Goal: Task Accomplishment & Management: Manage account settings

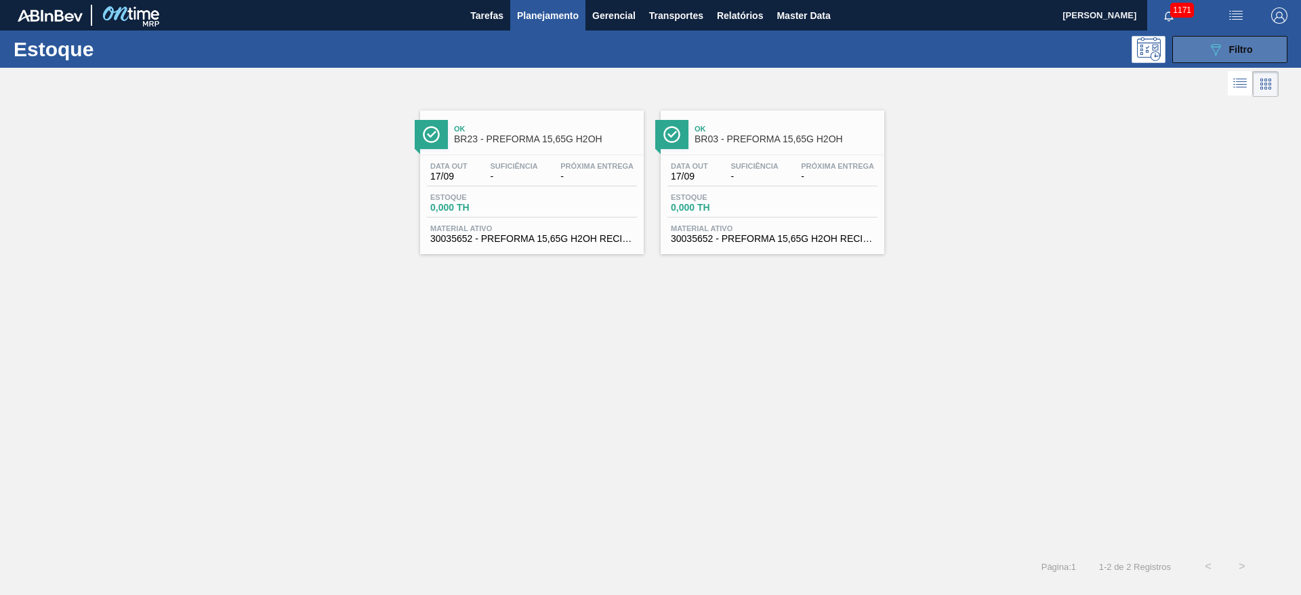
click at [788, 50] on icon at bounding box center [1216, 50] width 10 height 12
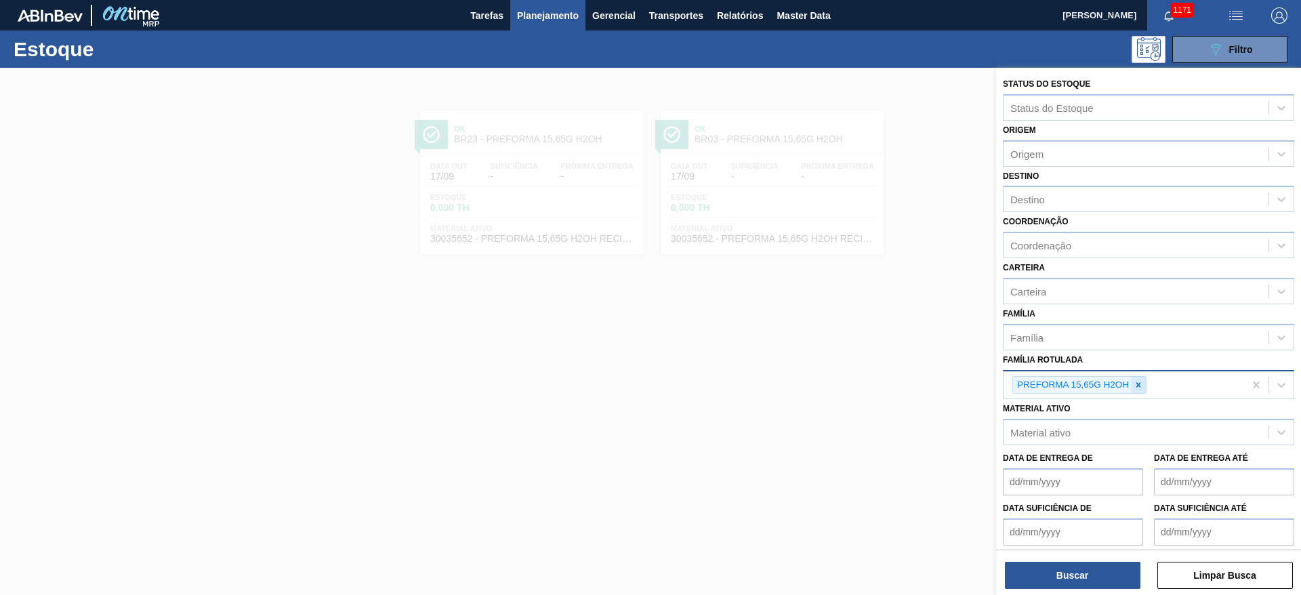
click at [788, 360] on icon at bounding box center [1138, 384] width 9 height 9
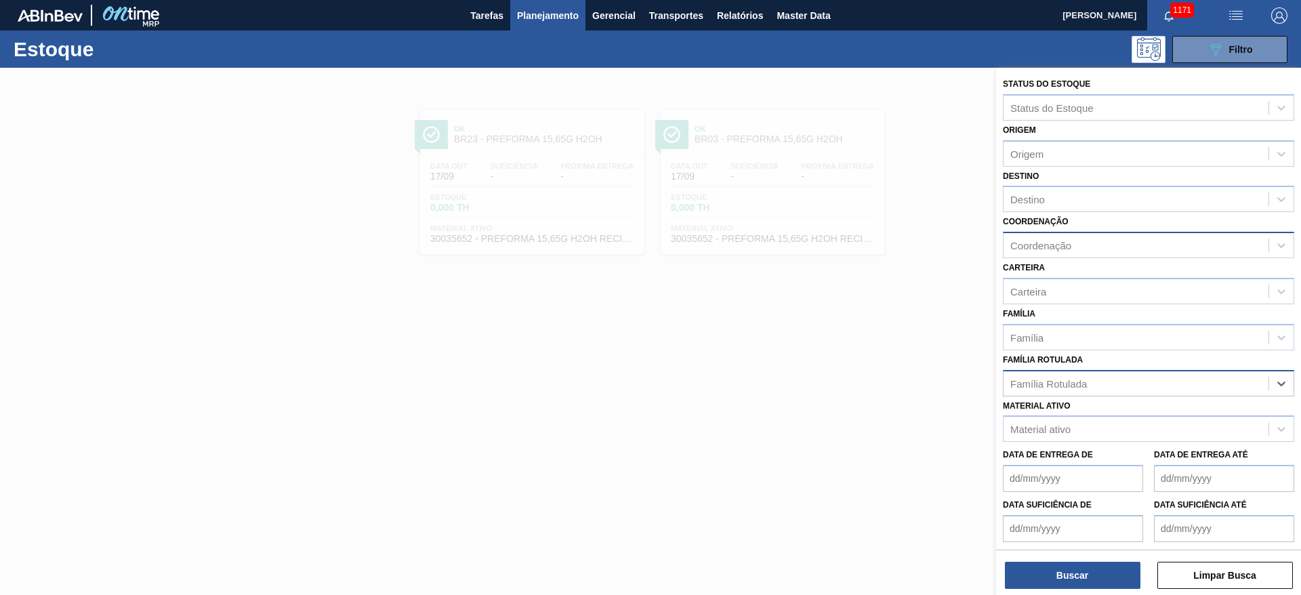
click at [788, 253] on div "Coordenação" at bounding box center [1136, 246] width 265 height 20
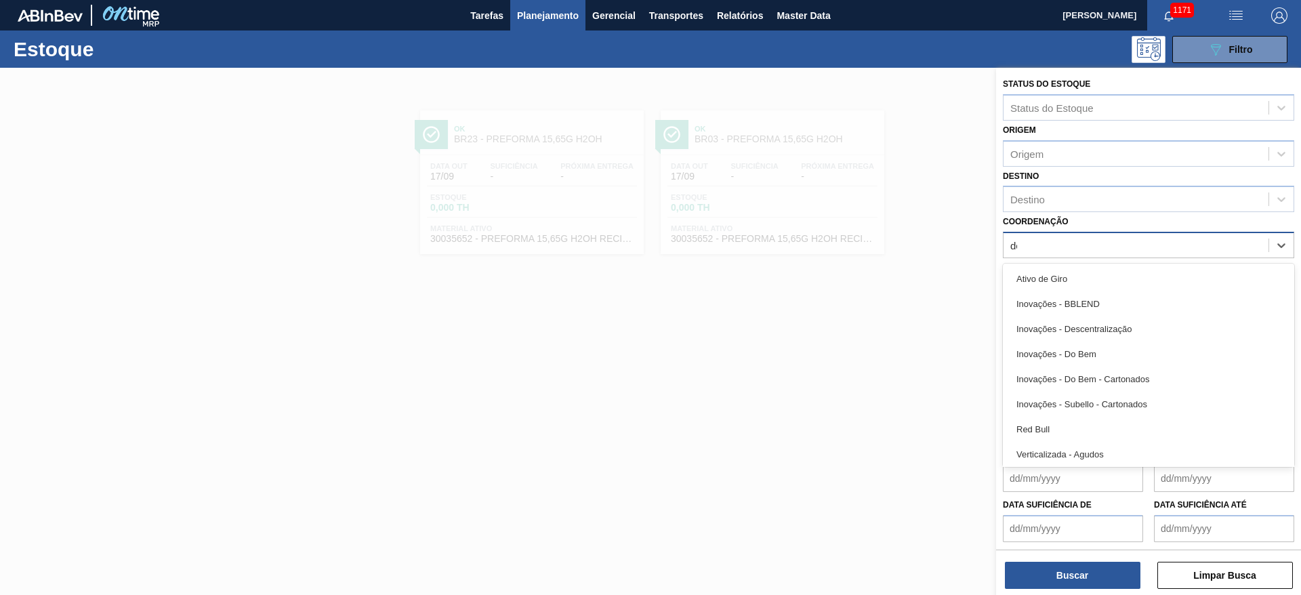
type input "des"
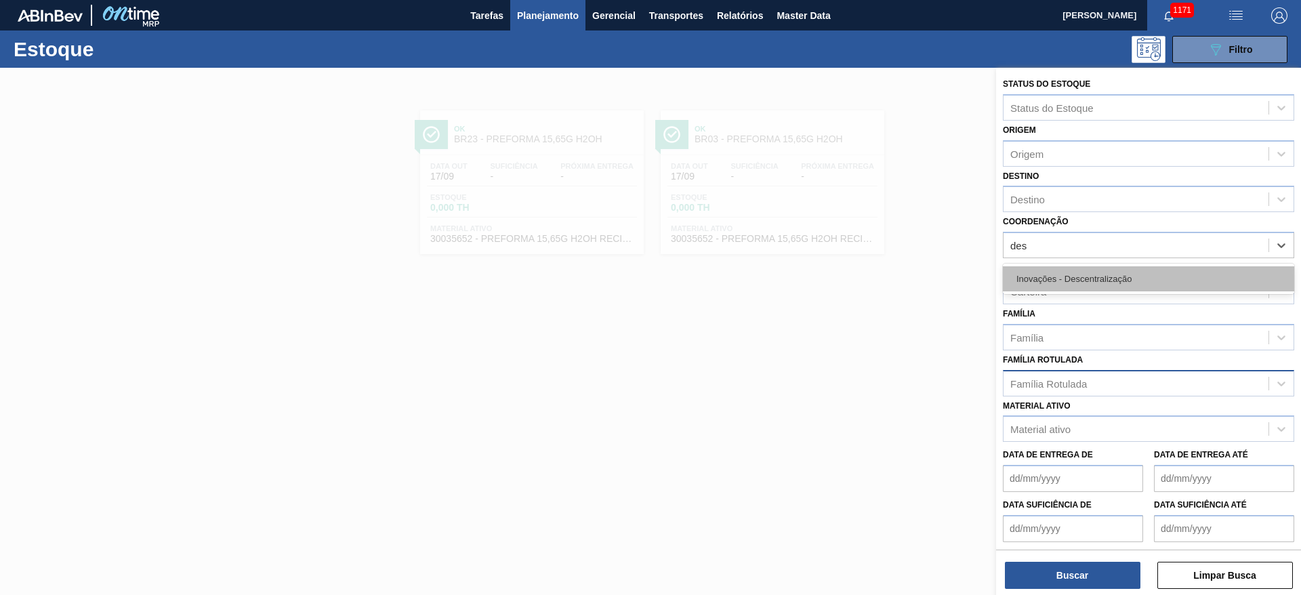
click at [788, 271] on div "Inovações - Descentralização" at bounding box center [1148, 278] width 291 height 25
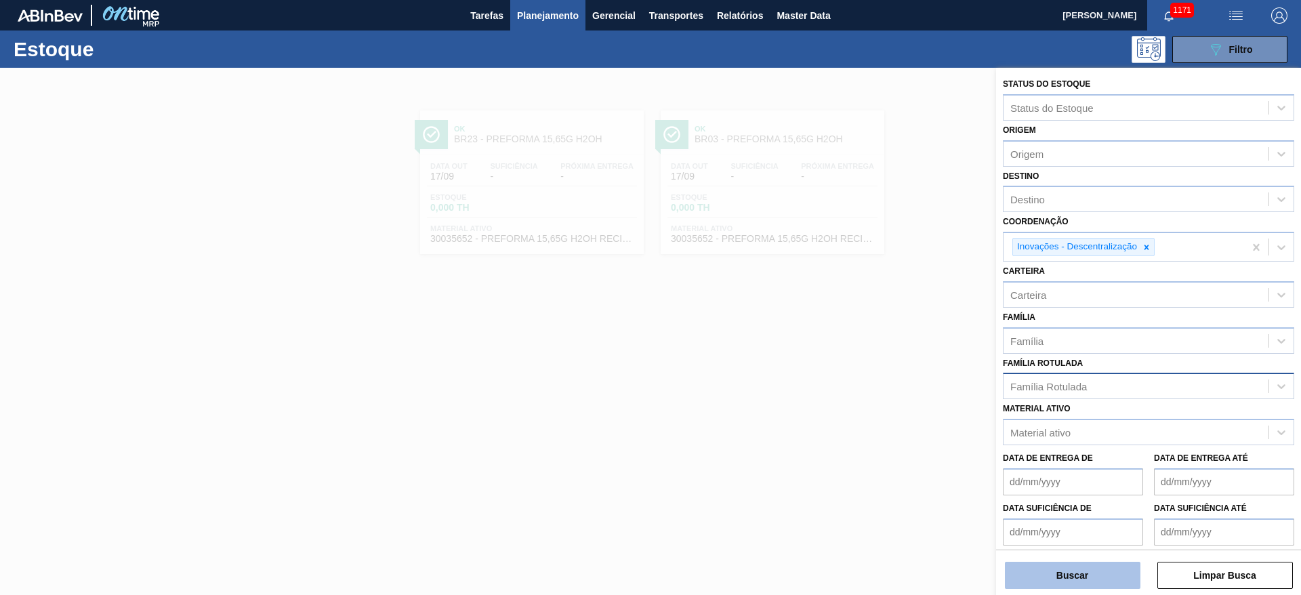
click at [788, 360] on button "Buscar" at bounding box center [1073, 575] width 136 height 27
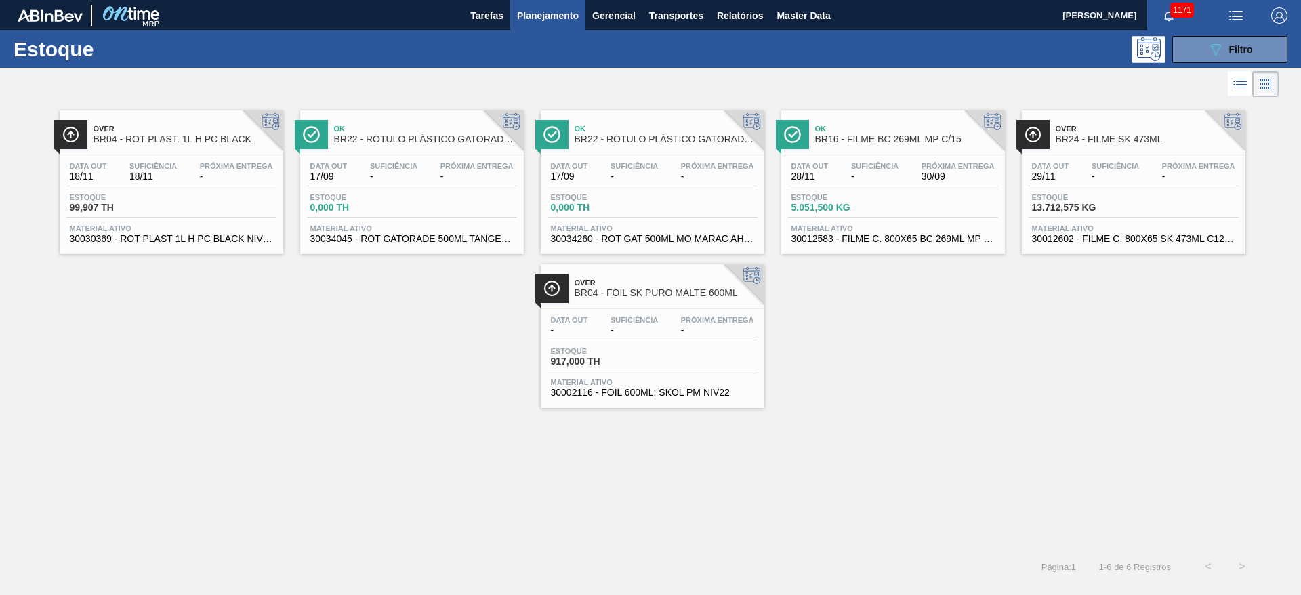
click at [788, 169] on span "Suficiência" at bounding box center [874, 166] width 47 height 8
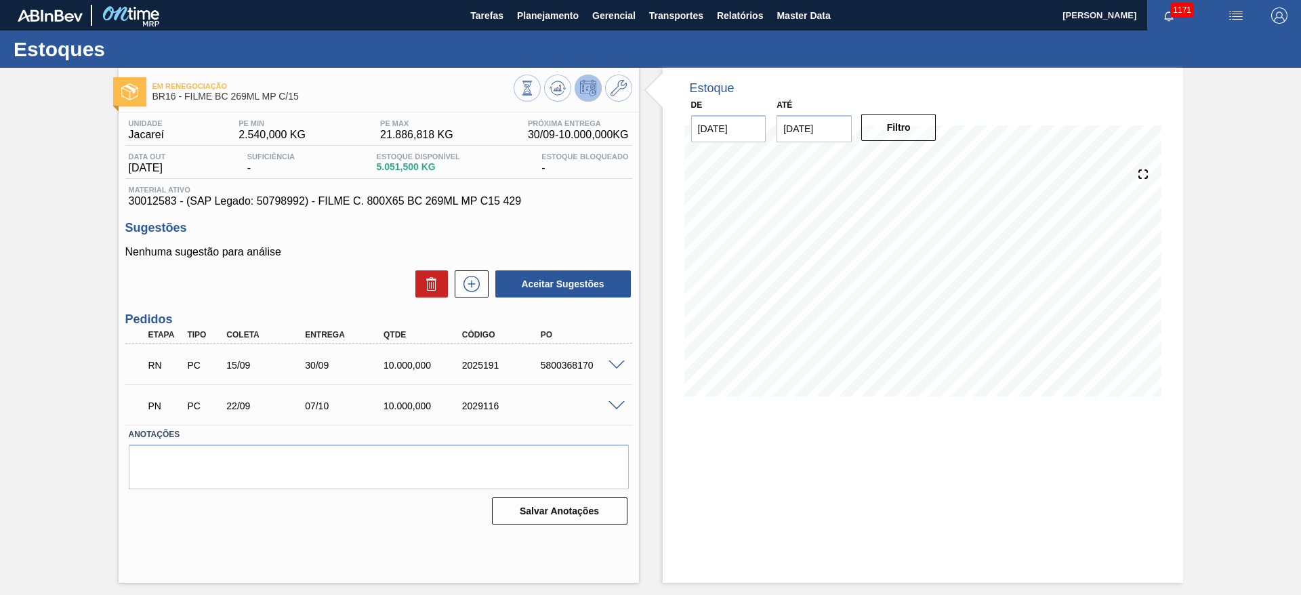
click at [613, 360] on span at bounding box center [617, 366] width 16 height 10
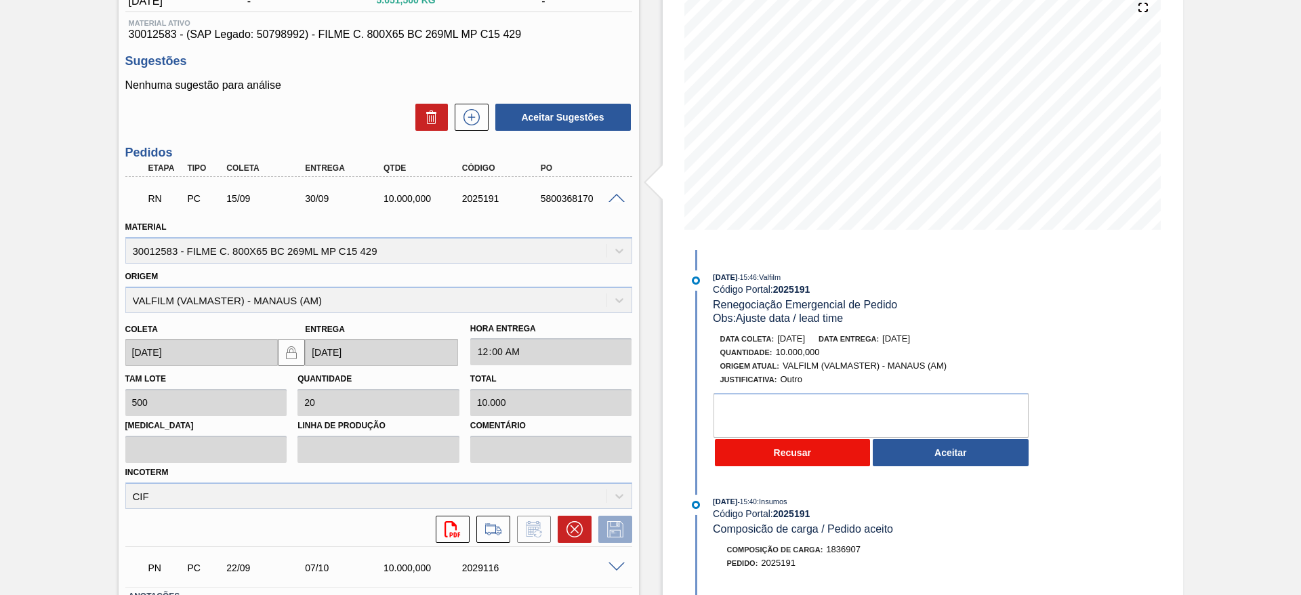
scroll to position [203, 0]
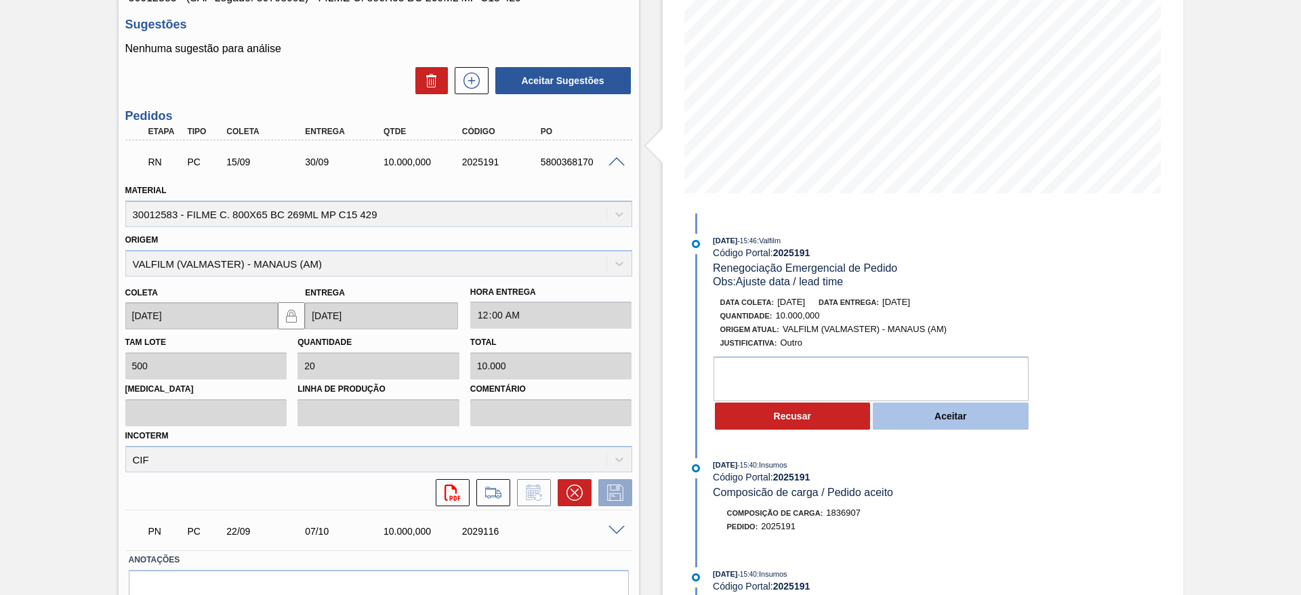
click at [788, 360] on button "Aceitar" at bounding box center [951, 416] width 156 height 27
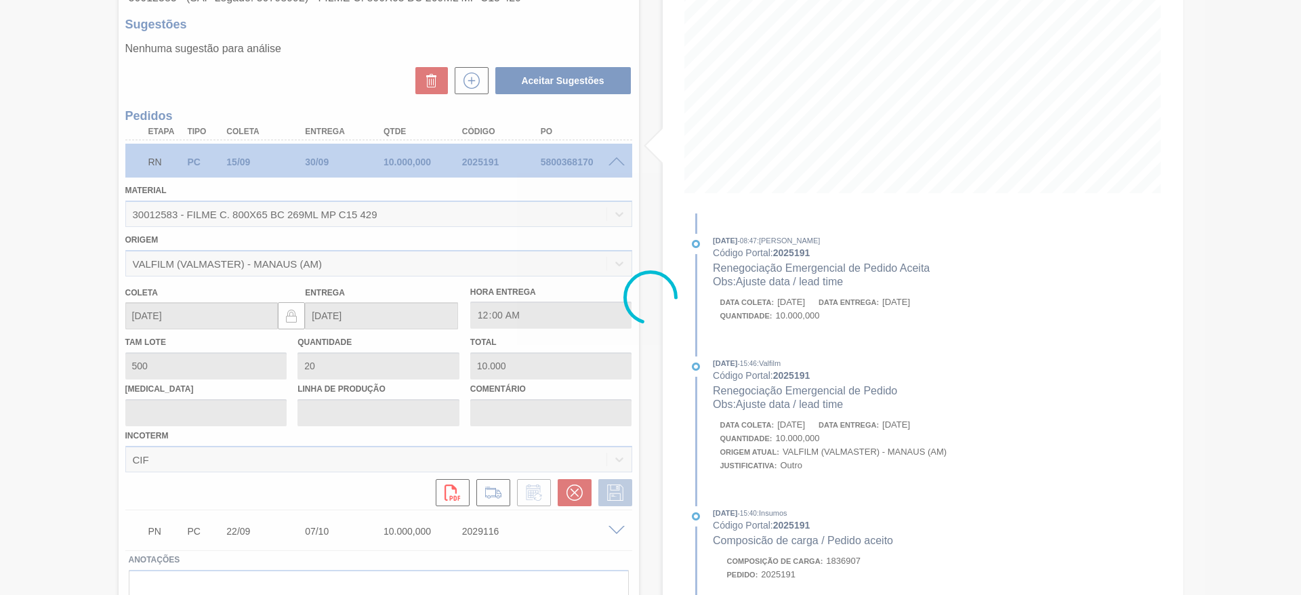
type input "Ajuste data / lead time"
type input "29/09/2025"
type input "30/10/2025"
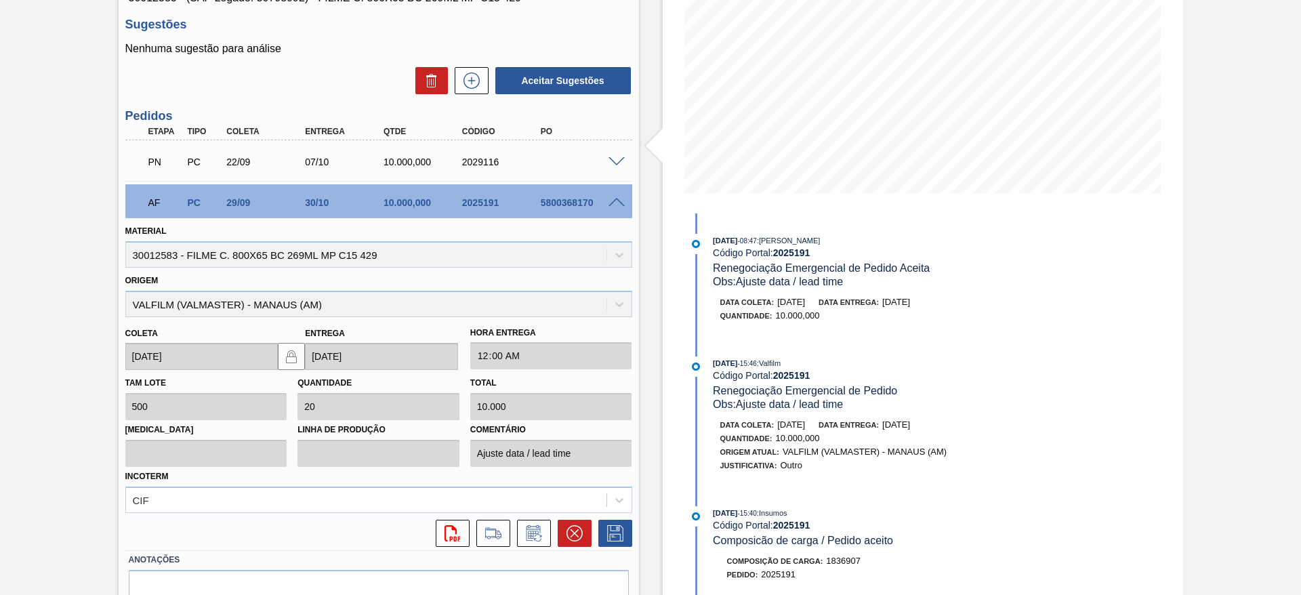
scroll to position [0, 0]
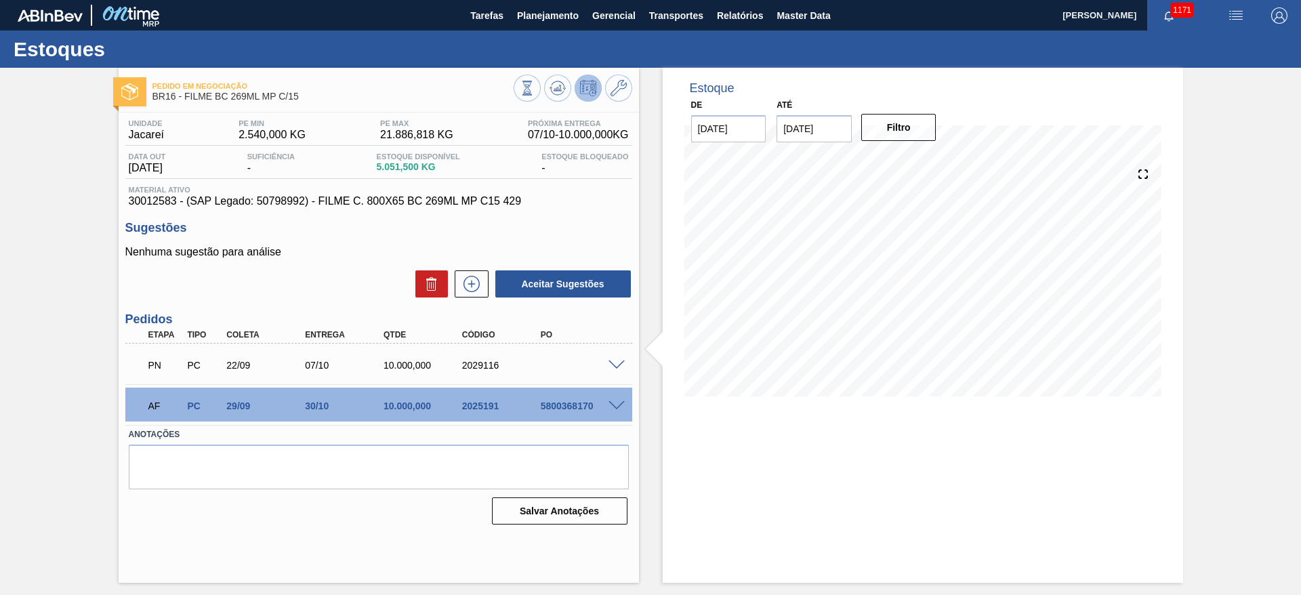
click at [614, 360] on span at bounding box center [617, 366] width 16 height 10
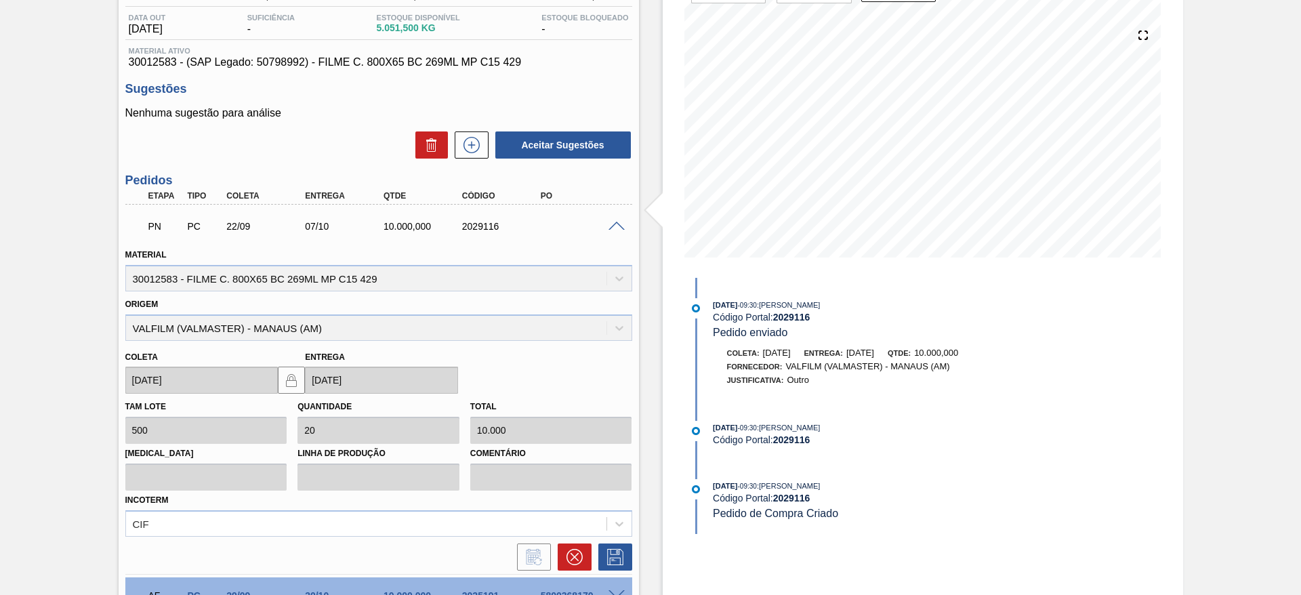
scroll to position [66, 0]
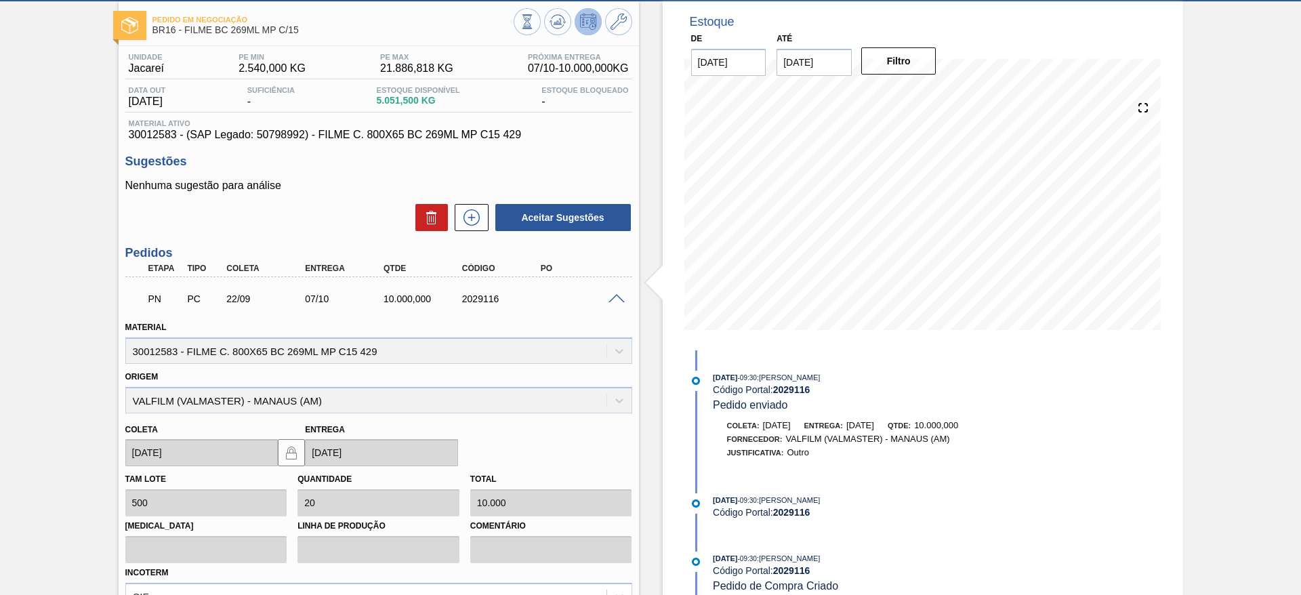
click at [613, 300] on span at bounding box center [617, 299] width 16 height 10
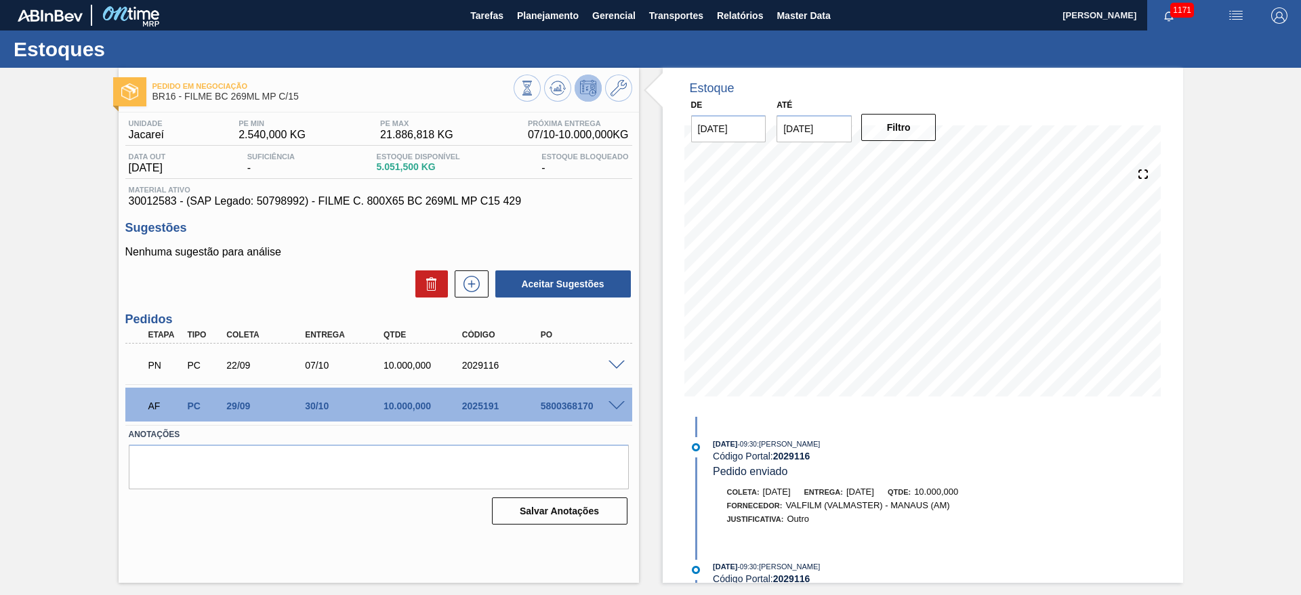
scroll to position [0, 0]
click at [35, 301] on div "Pedido em Negociação BR16 - FILME BC 269ML MP C/15 Unidade Jacareí PE MIN 2.540…" at bounding box center [650, 325] width 1301 height 515
click at [549, 17] on span "Planejamento" at bounding box center [548, 15] width 62 height 16
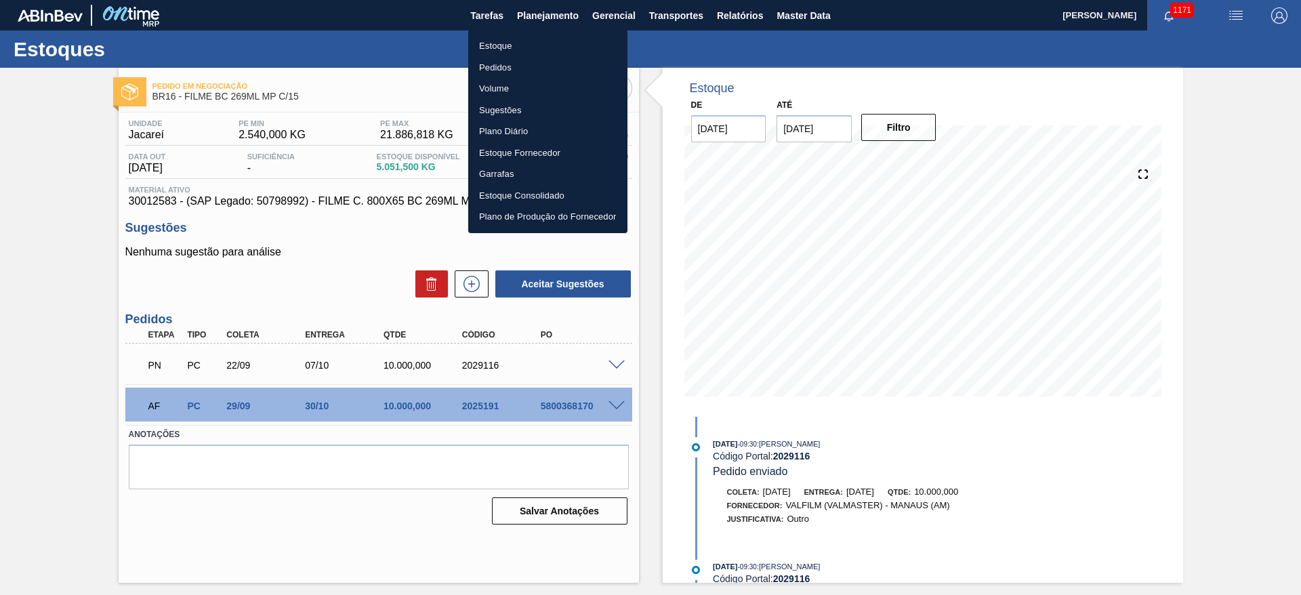
click at [499, 51] on li "Estoque" at bounding box center [547, 46] width 159 height 22
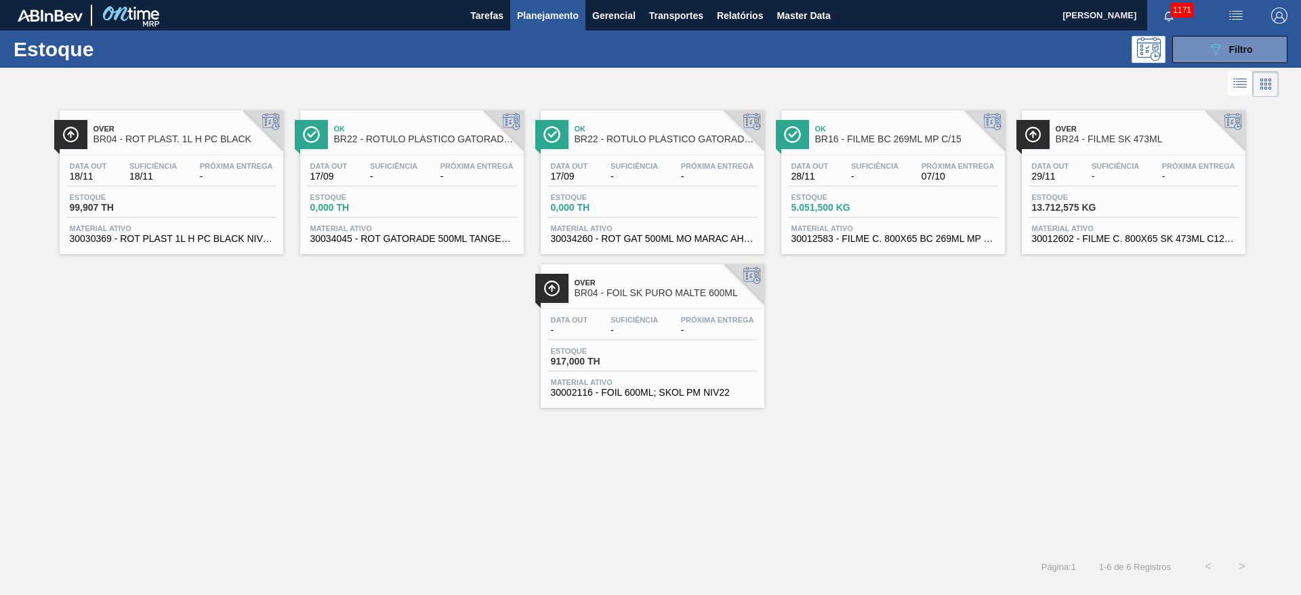
click at [157, 186] on div "Data out 18/11 Suficiência 18/11 Próxima Entrega -" at bounding box center [171, 174] width 210 height 24
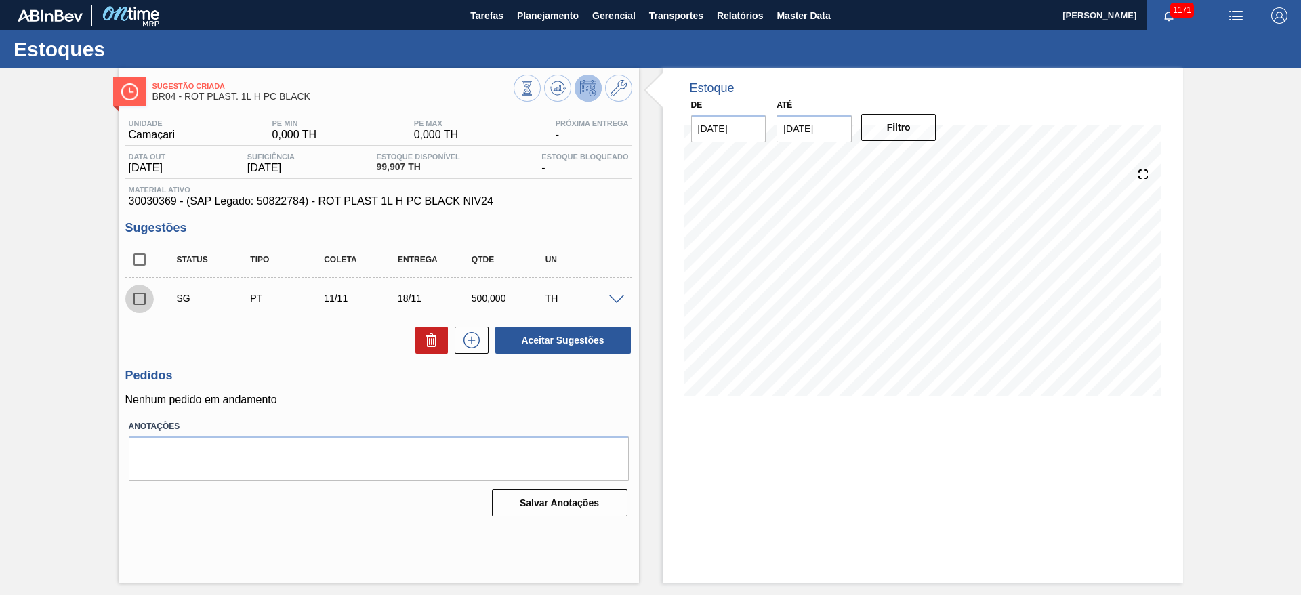
drag, startPoint x: 139, startPoint y: 301, endPoint x: 152, endPoint y: 308, distance: 14.6
click at [139, 301] on input "checkbox" at bounding box center [139, 299] width 28 height 28
click at [426, 344] on icon at bounding box center [432, 340] width 16 height 16
checkbox input "false"
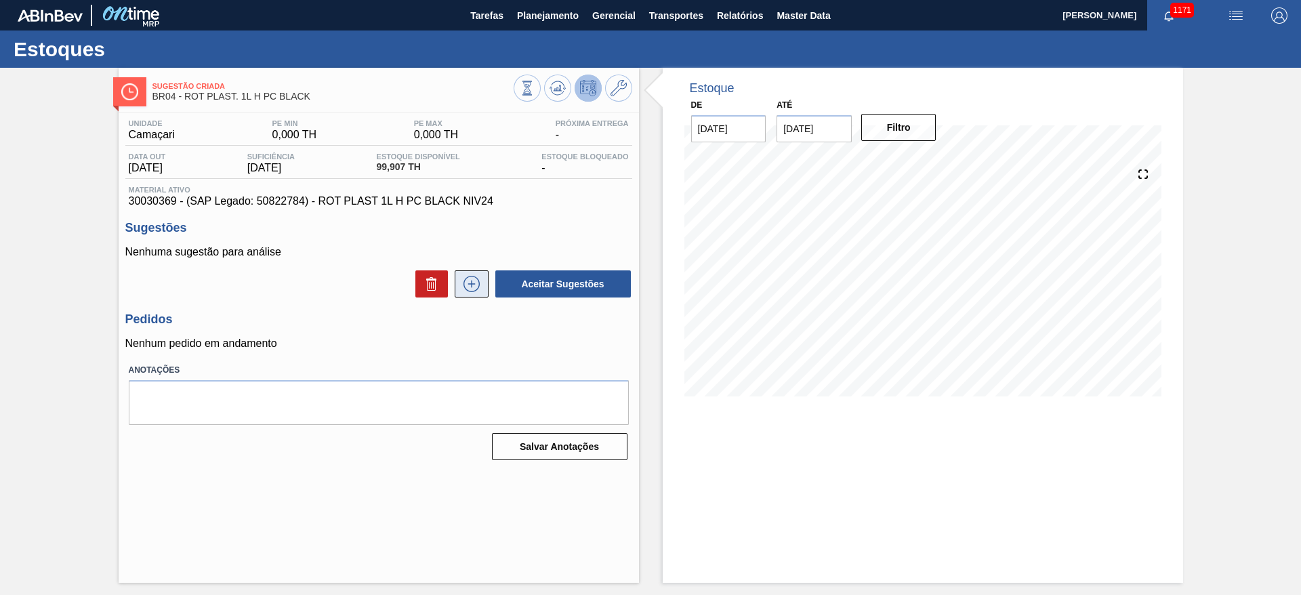
click at [464, 282] on icon at bounding box center [472, 284] width 16 height 16
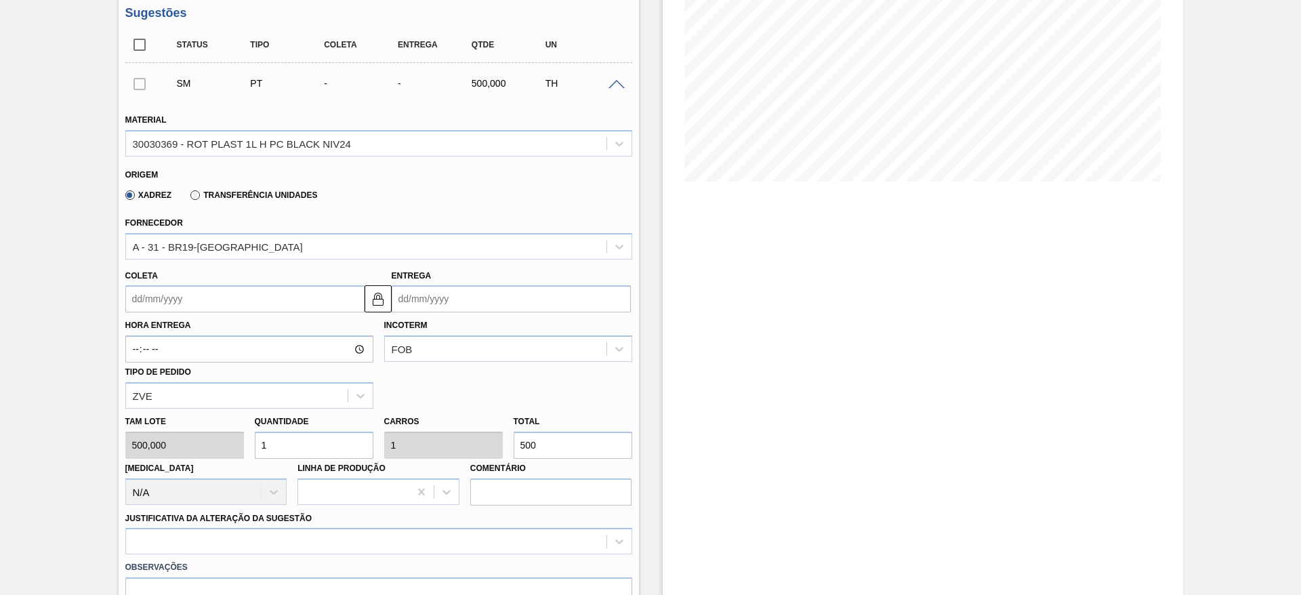
scroll to position [305, 0]
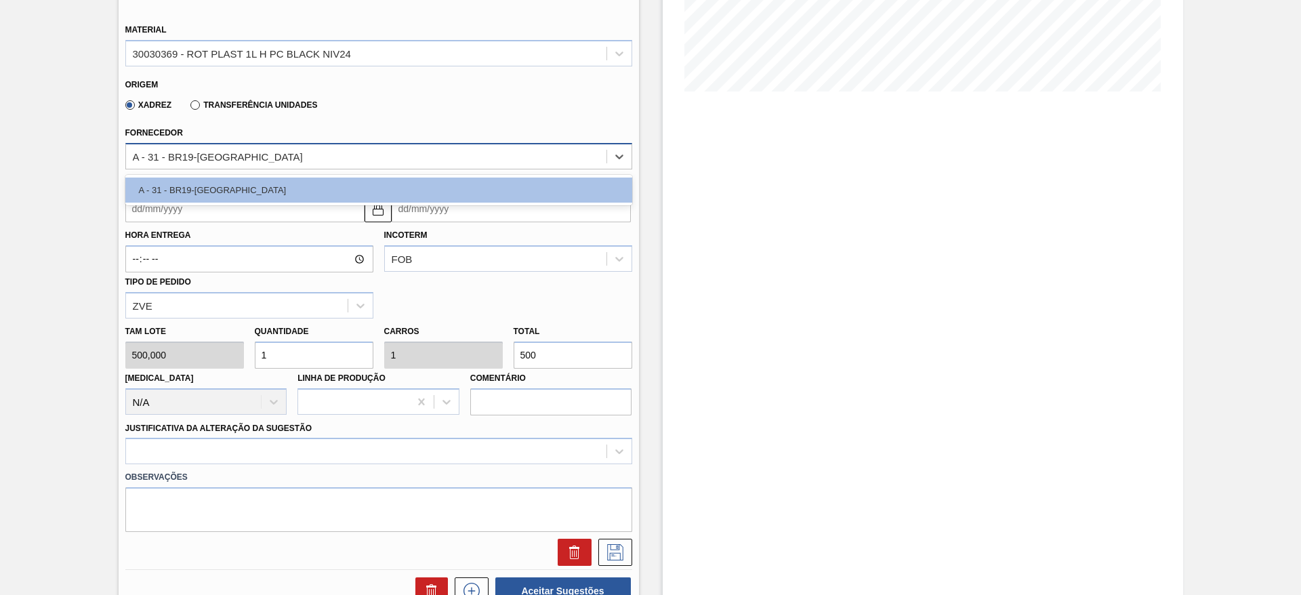
click at [147, 153] on div "A - 31 - BR19-Nova Rio" at bounding box center [218, 156] width 170 height 12
click at [150, 152] on div "A - 31 - BR19-Nova Rio" at bounding box center [218, 156] width 170 height 12
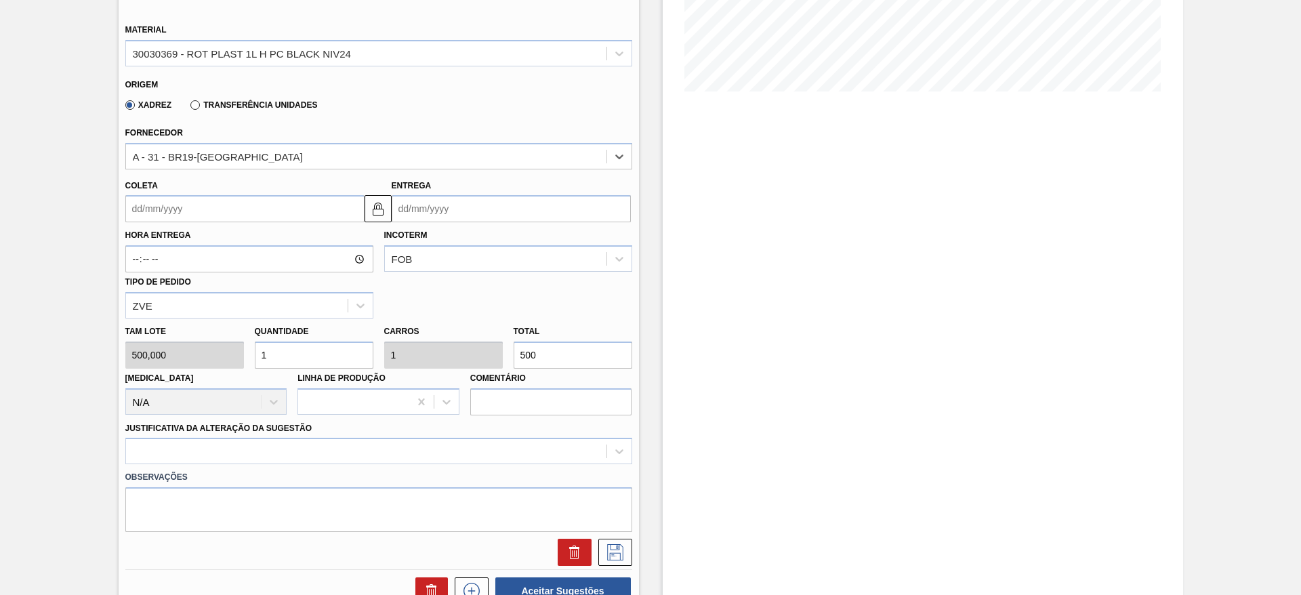
click at [203, 104] on label "Transferência Unidades" at bounding box center [253, 104] width 127 height 9
click at [188, 108] on input "Transferência Unidades" at bounding box center [188, 108] width 0 height 0
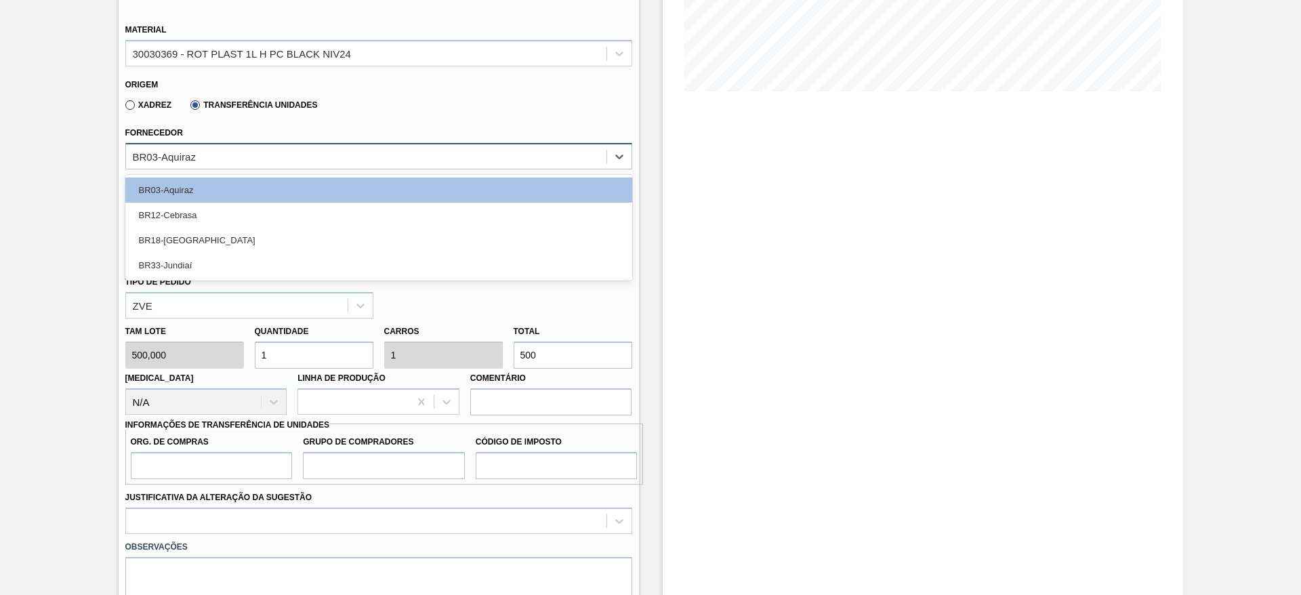
click at [152, 152] on div "BR03-Aquiraz" at bounding box center [164, 156] width 63 height 12
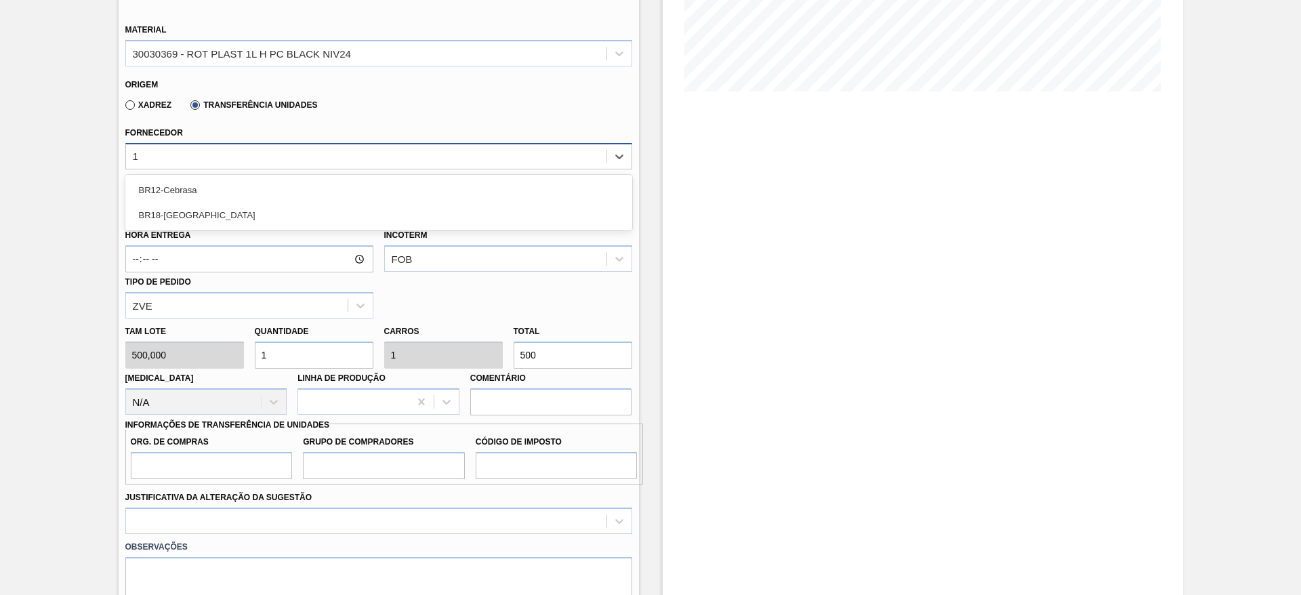
type input "12"
click at [188, 196] on div "BR12-Cebrasa" at bounding box center [378, 190] width 507 height 25
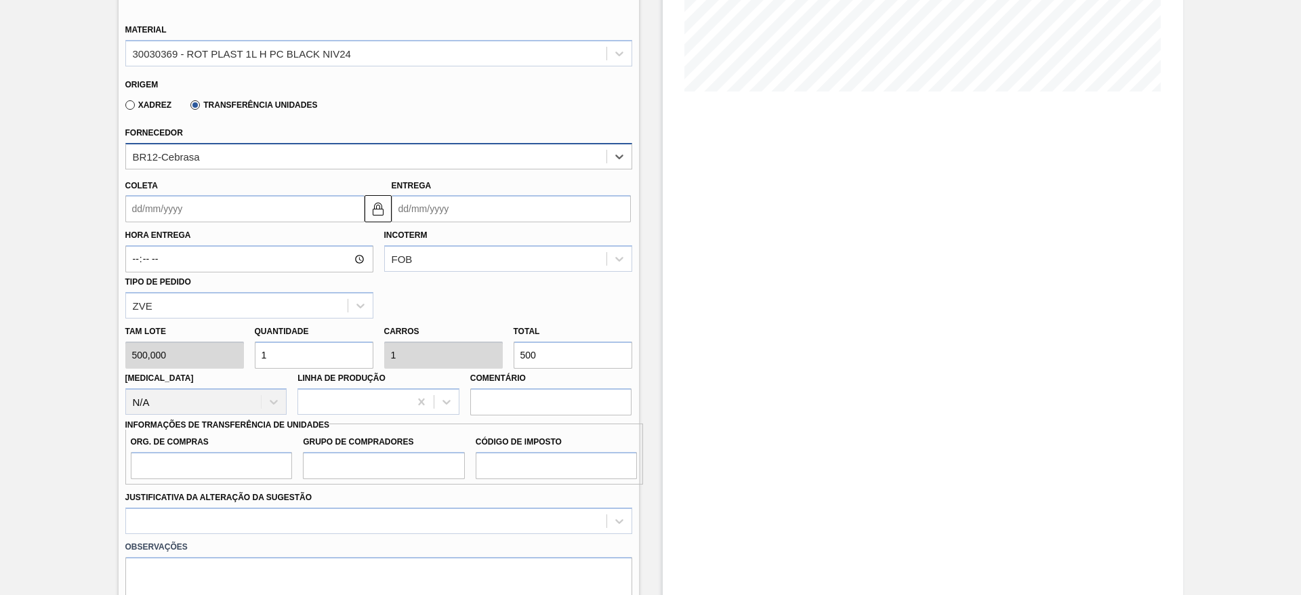
click at [136, 202] on input "Coleta" at bounding box center [244, 208] width 239 height 27
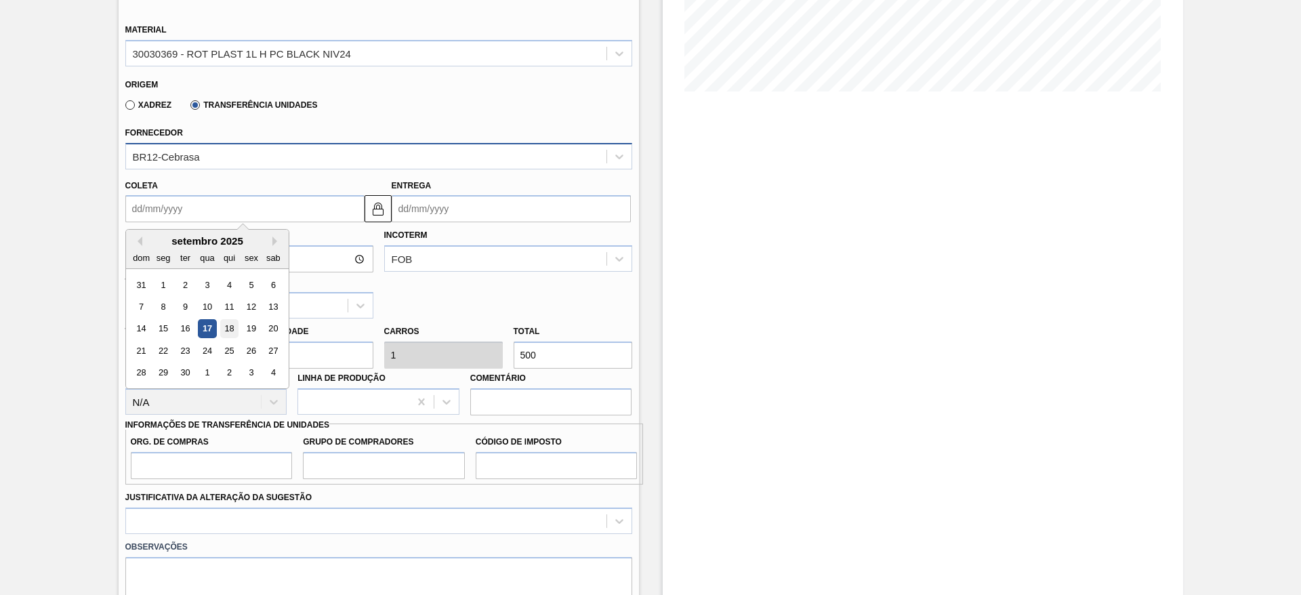
click at [232, 329] on div "18" at bounding box center [229, 329] width 18 height 18
type input "[DATE]"
type input "25/09/2025"
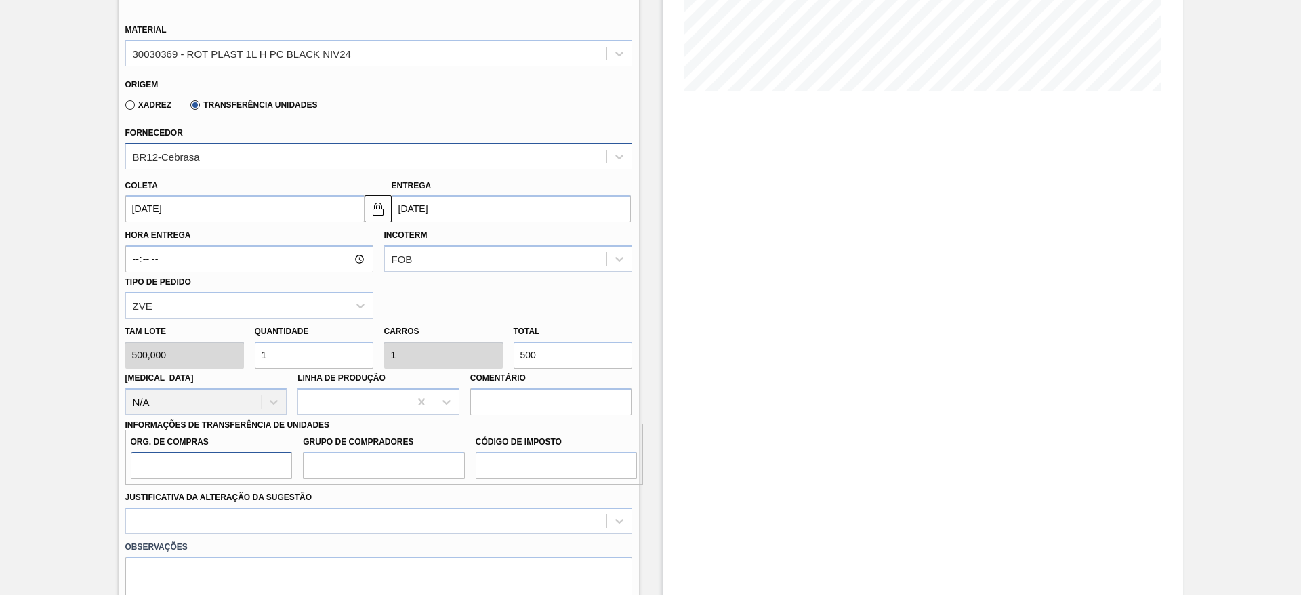
click at [161, 360] on input "Org. de Compras" at bounding box center [212, 465] width 162 height 27
type input "BR00"
click at [351, 360] on input "Grupo de Compradores" at bounding box center [384, 465] width 162 height 27
type input "A01"
click at [546, 360] on input "Código de Imposto" at bounding box center [557, 465] width 162 height 27
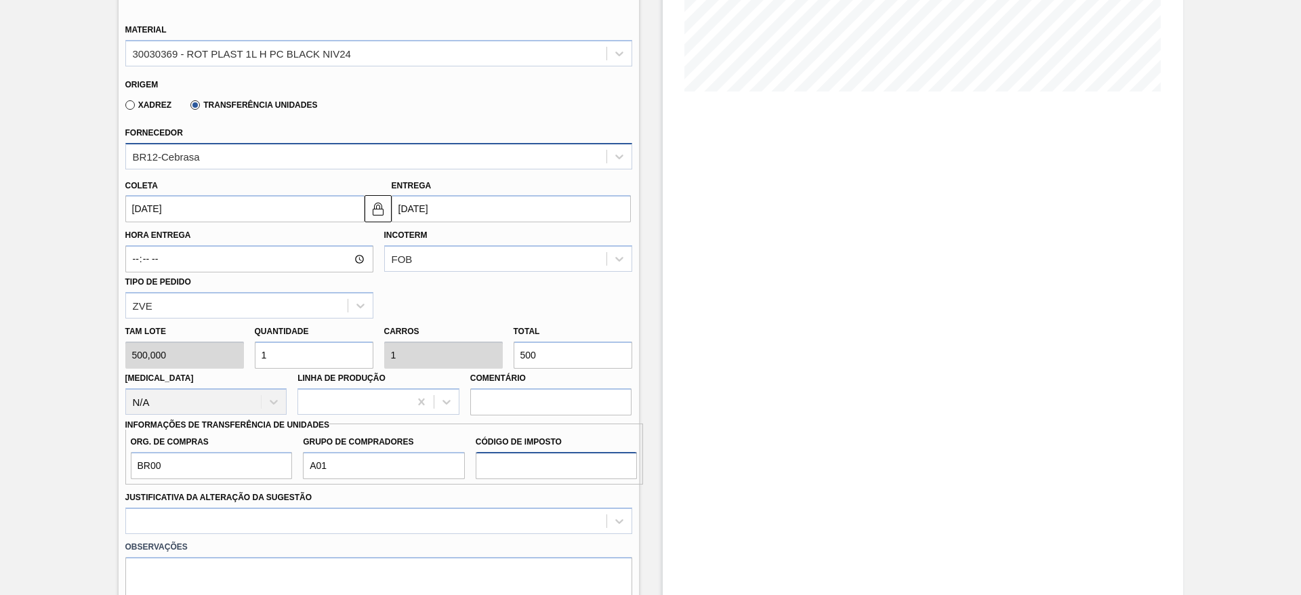
type input "I1"
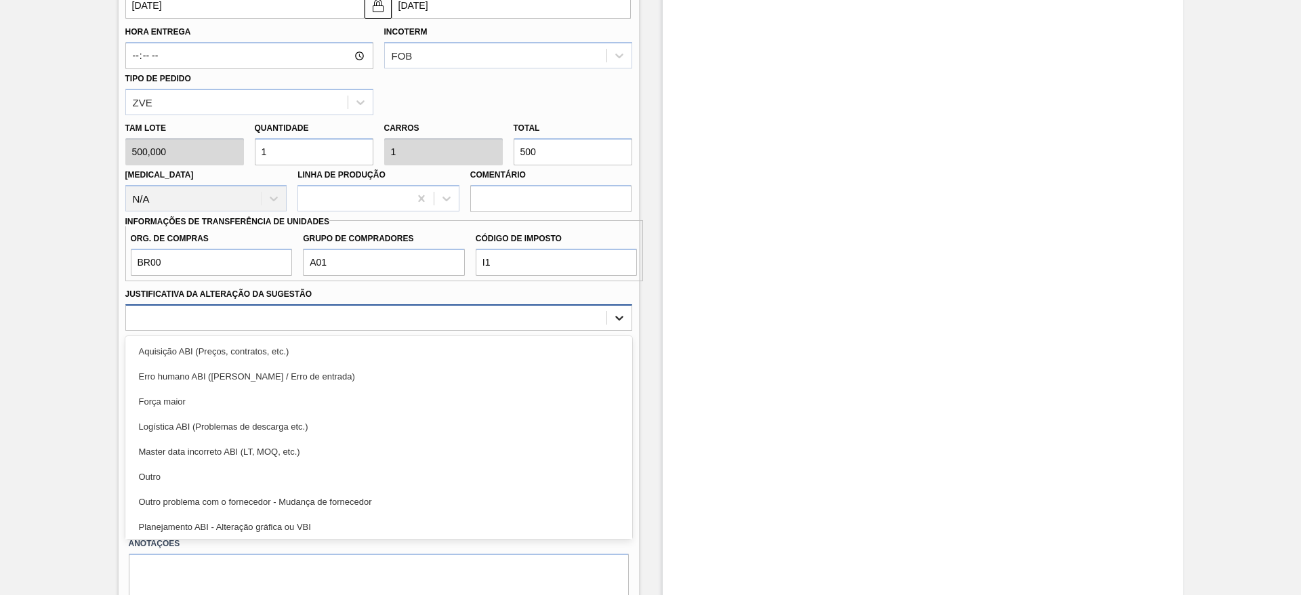
click at [622, 314] on icon at bounding box center [620, 318] width 14 height 14
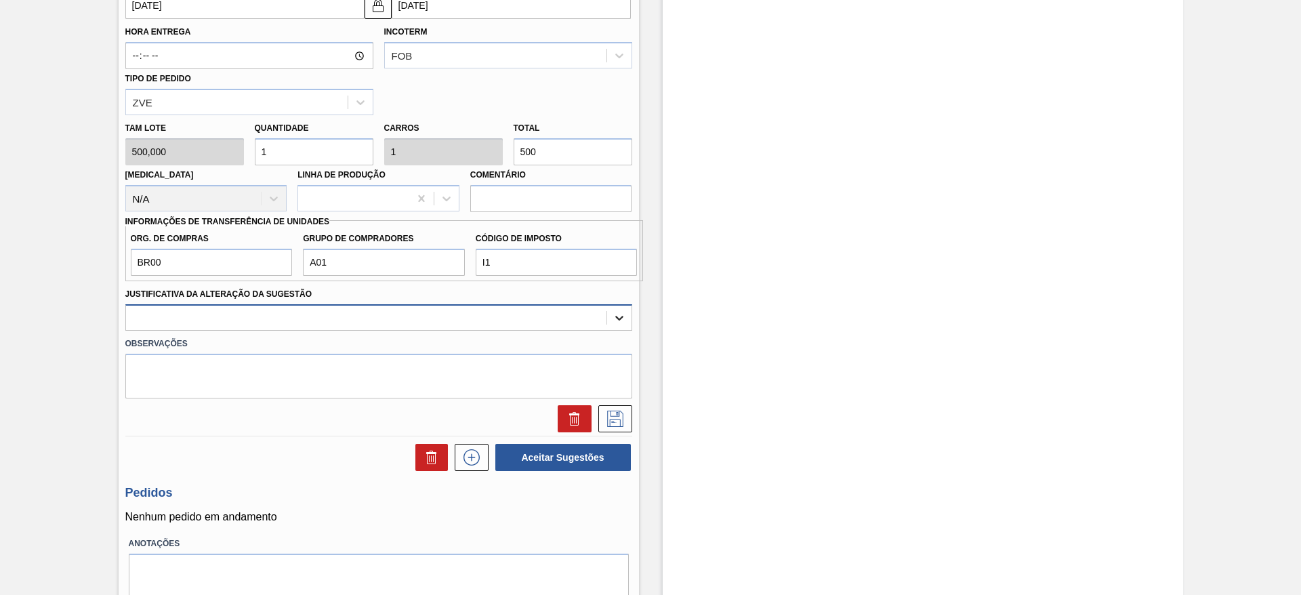
click at [621, 314] on icon at bounding box center [620, 318] width 14 height 14
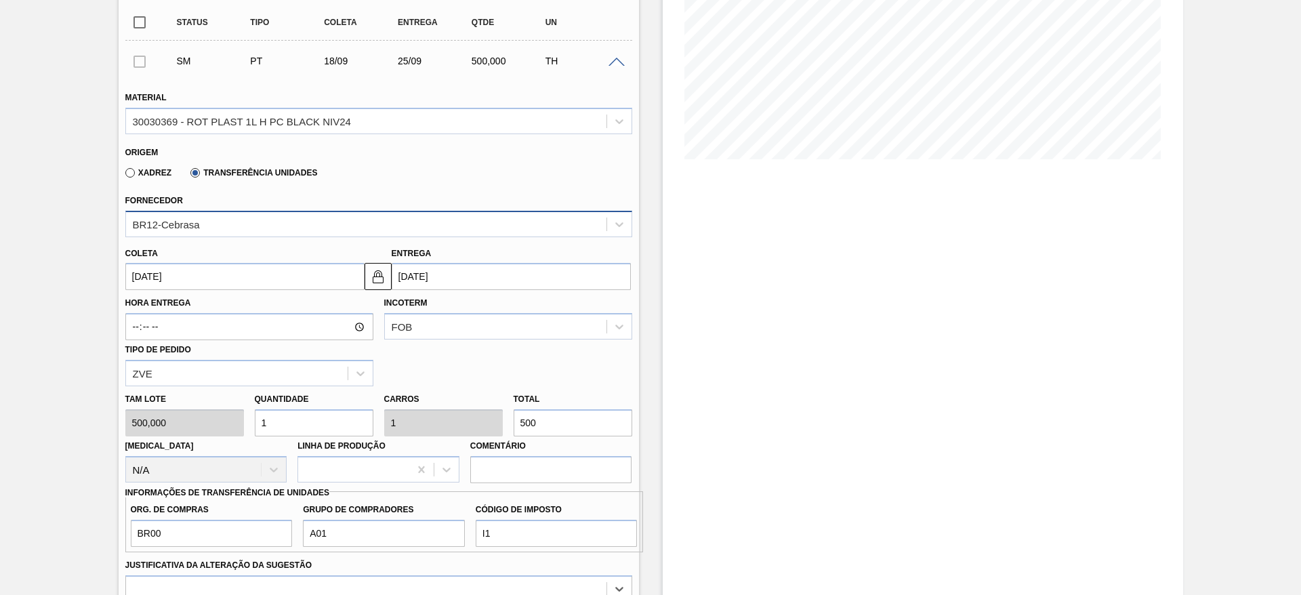
scroll to position [203, 0]
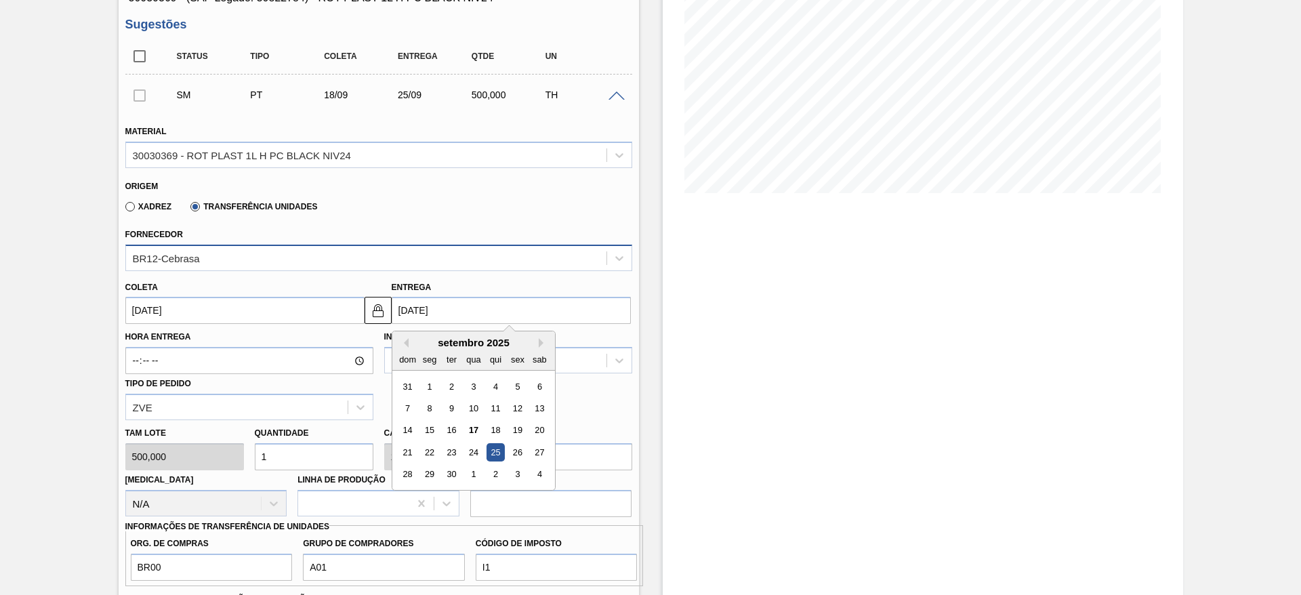
click at [397, 309] on input "25/09/2025" at bounding box center [511, 310] width 239 height 27
click at [426, 360] on div "22" at bounding box center [429, 452] width 18 height 18
type input "[DATE]"
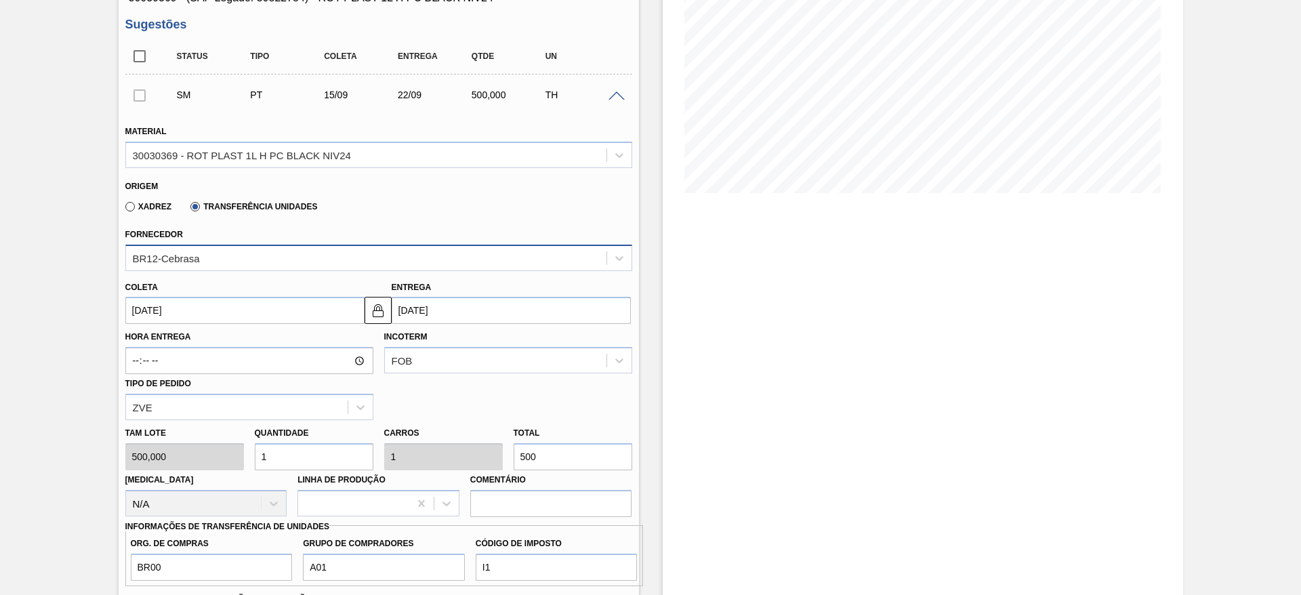
scroll to position [407, 0]
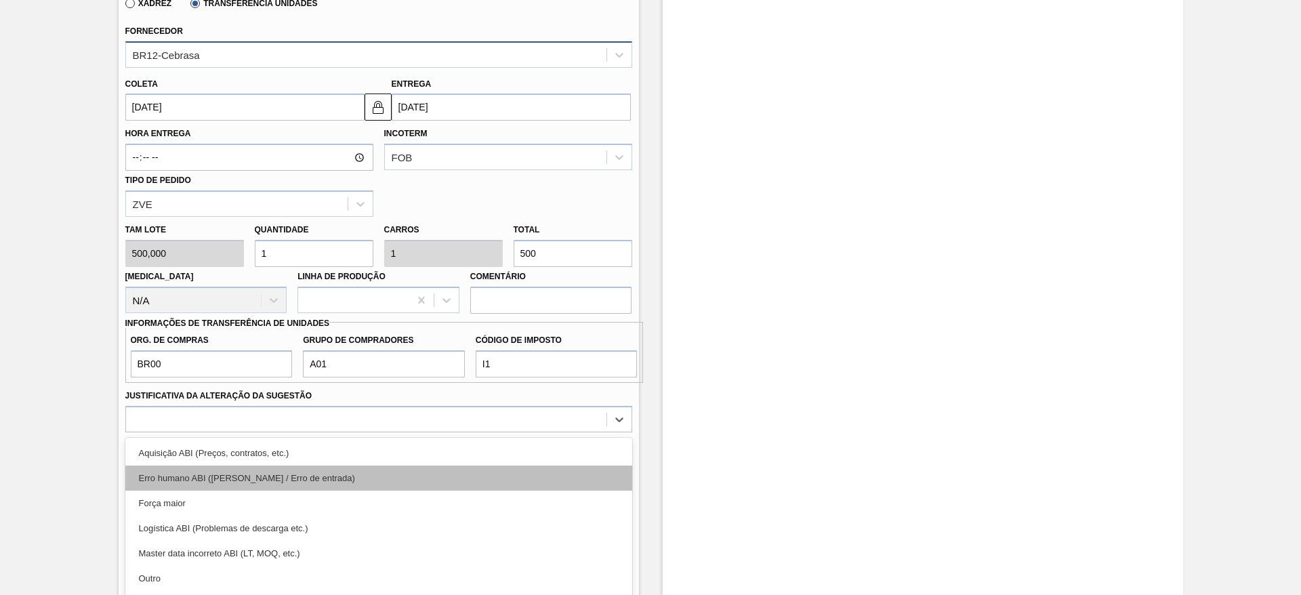
drag, startPoint x: 617, startPoint y: 424, endPoint x: 560, endPoint y: 415, distance: 56.9
click at [616, 360] on div "option Erro humano ABI (Cálculo / Erro de entrada) focused, 2 of 18. 18 results…" at bounding box center [378, 419] width 507 height 26
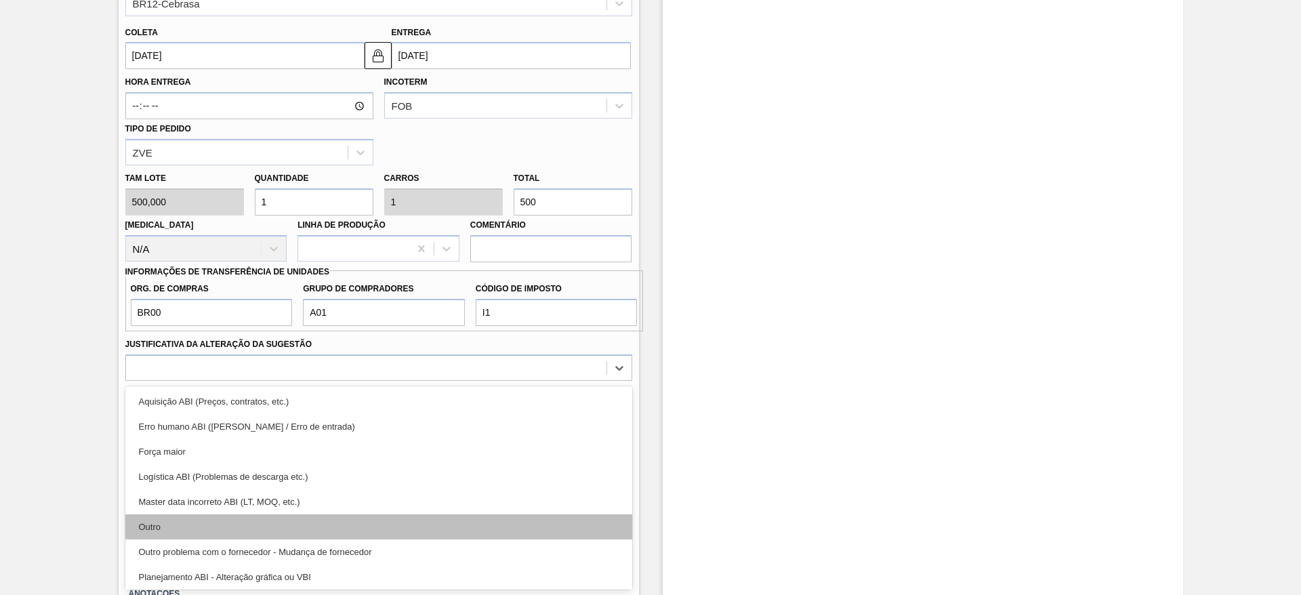
click at [163, 360] on div "Outro" at bounding box center [378, 526] width 507 height 25
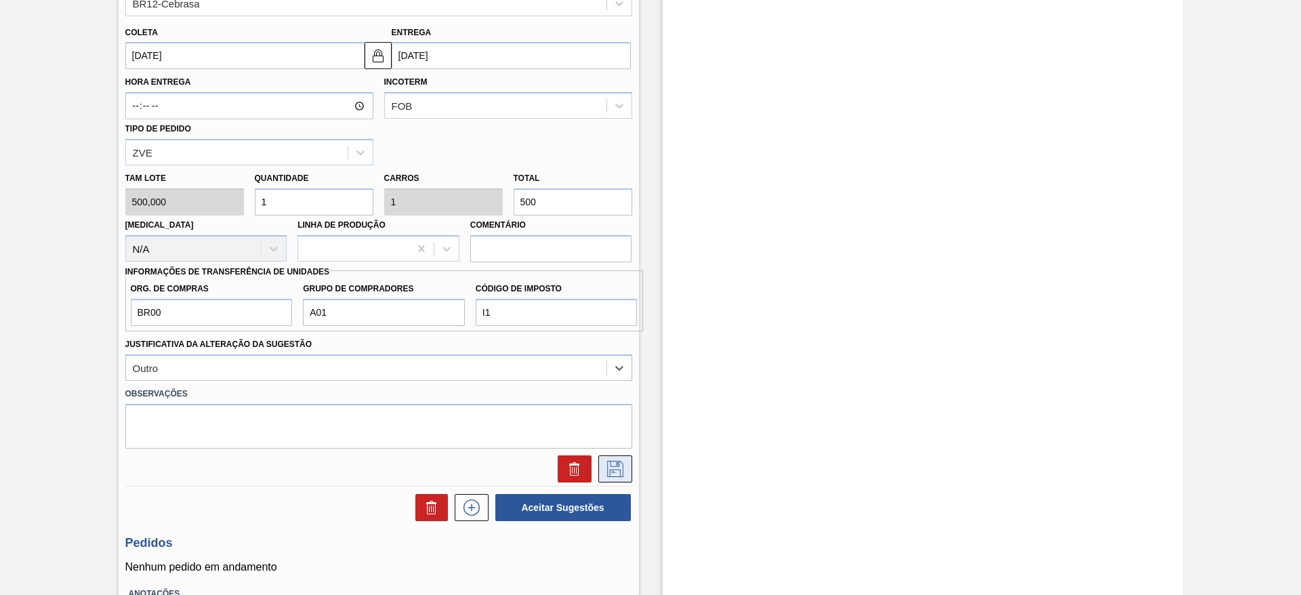
click at [611, 360] on icon at bounding box center [616, 469] width 22 height 16
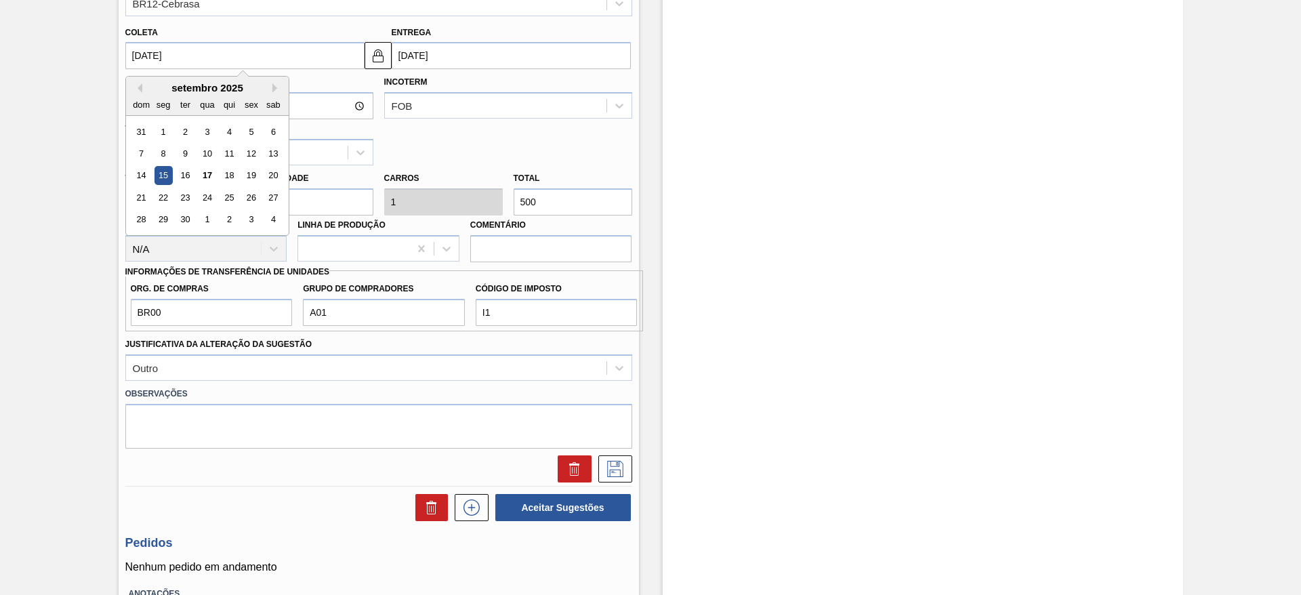
click at [133, 45] on input "[DATE]" at bounding box center [244, 55] width 239 height 27
click at [229, 175] on div "18" at bounding box center [229, 176] width 18 height 18
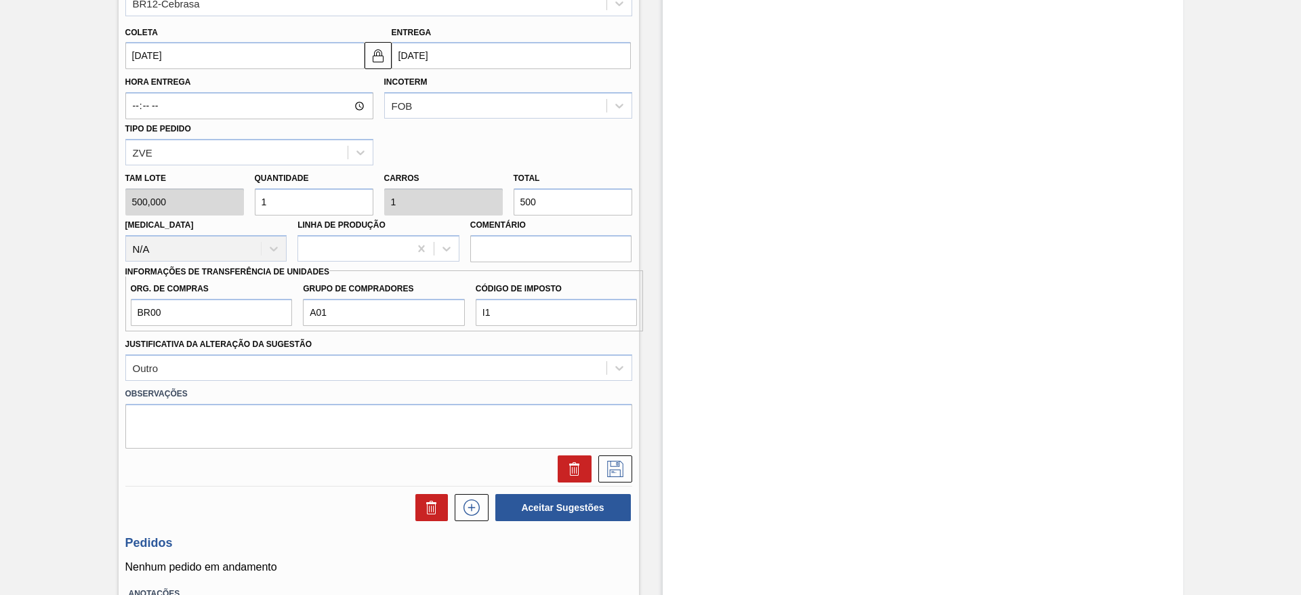
type input "[DATE]"
click at [378, 58] on img at bounding box center [378, 55] width 16 height 16
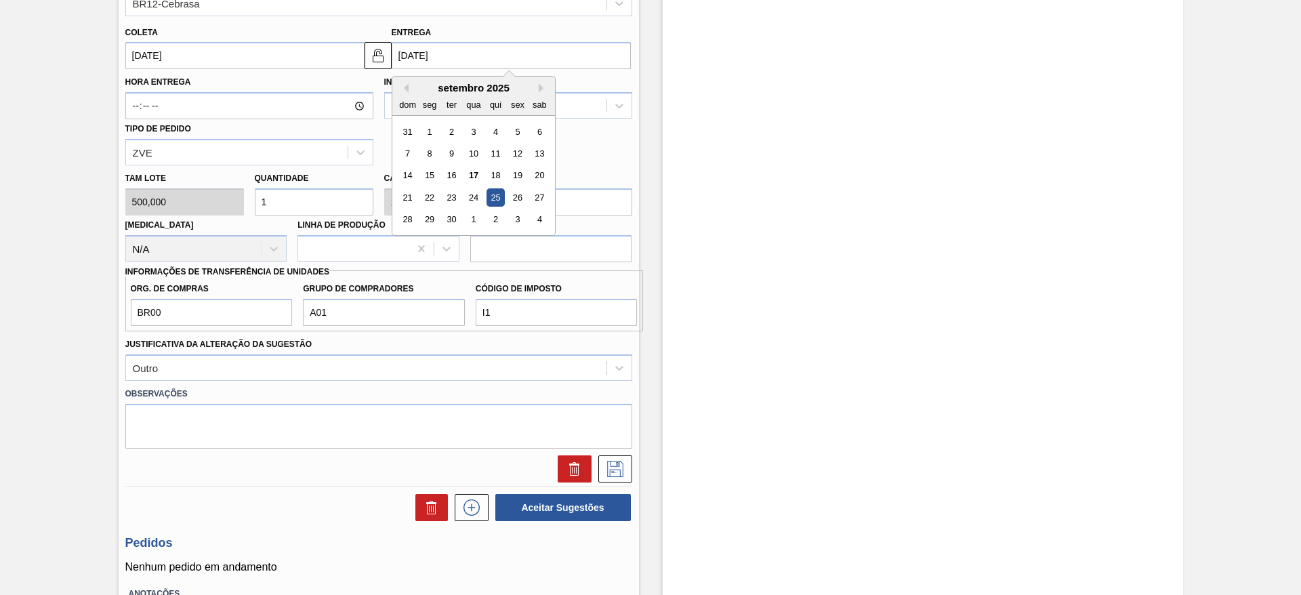
click at [401, 51] on input "25/09/2025" at bounding box center [511, 55] width 239 height 27
click at [427, 192] on div "22" at bounding box center [429, 197] width 18 height 18
type input "[DATE]"
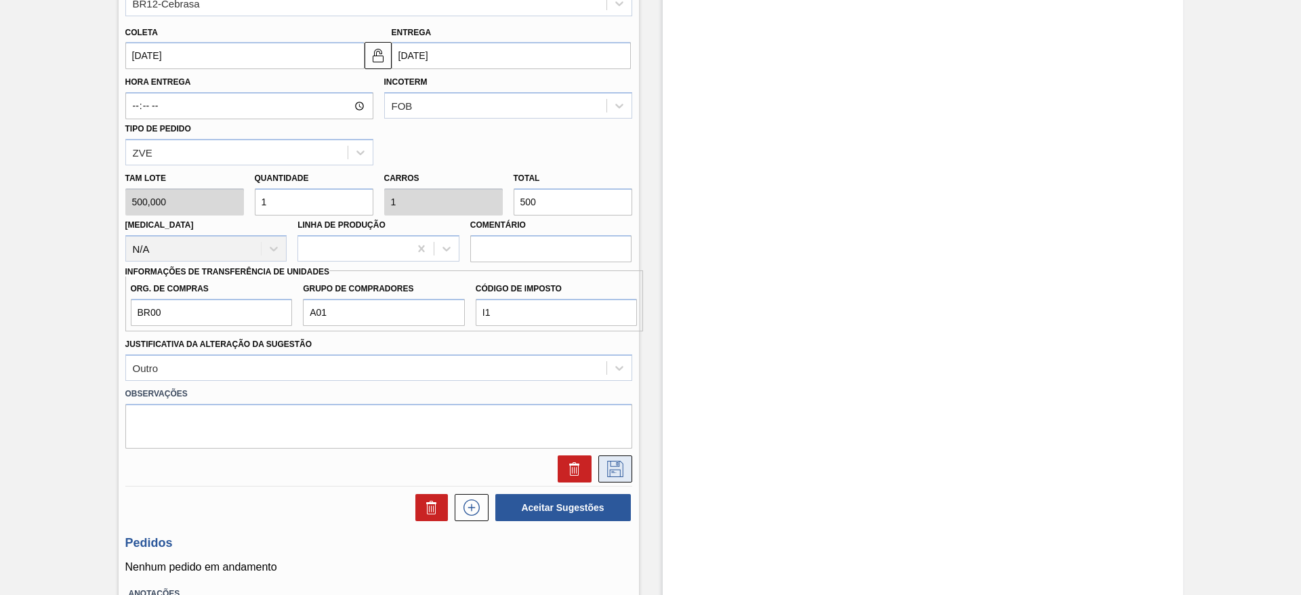
click at [617, 360] on icon at bounding box center [616, 469] width 22 height 16
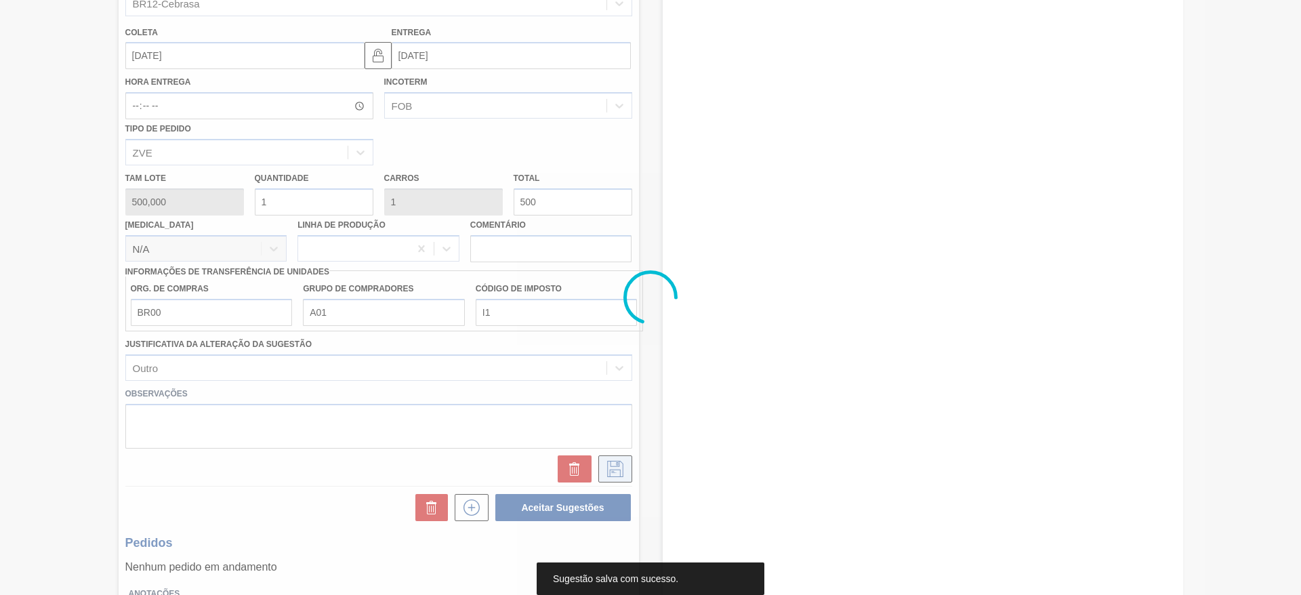
scroll to position [0, 0]
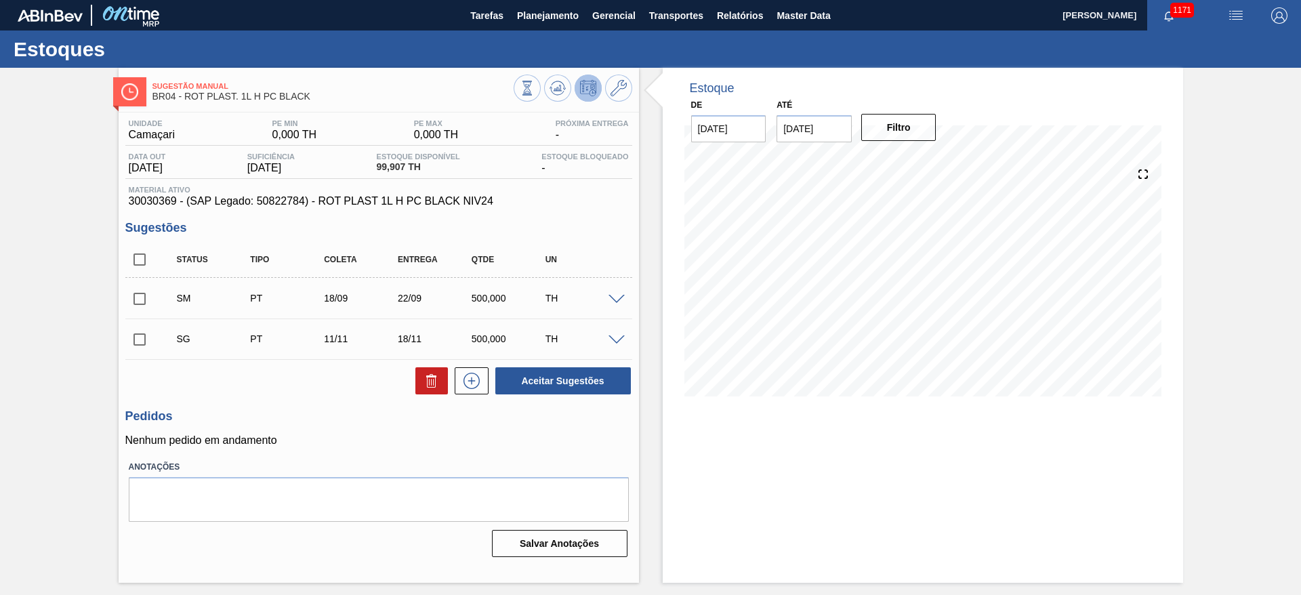
click at [142, 298] on input "checkbox" at bounding box center [139, 299] width 28 height 28
checkbox input "true"
click at [588, 360] on button "Aceitar Sugestões" at bounding box center [563, 380] width 136 height 27
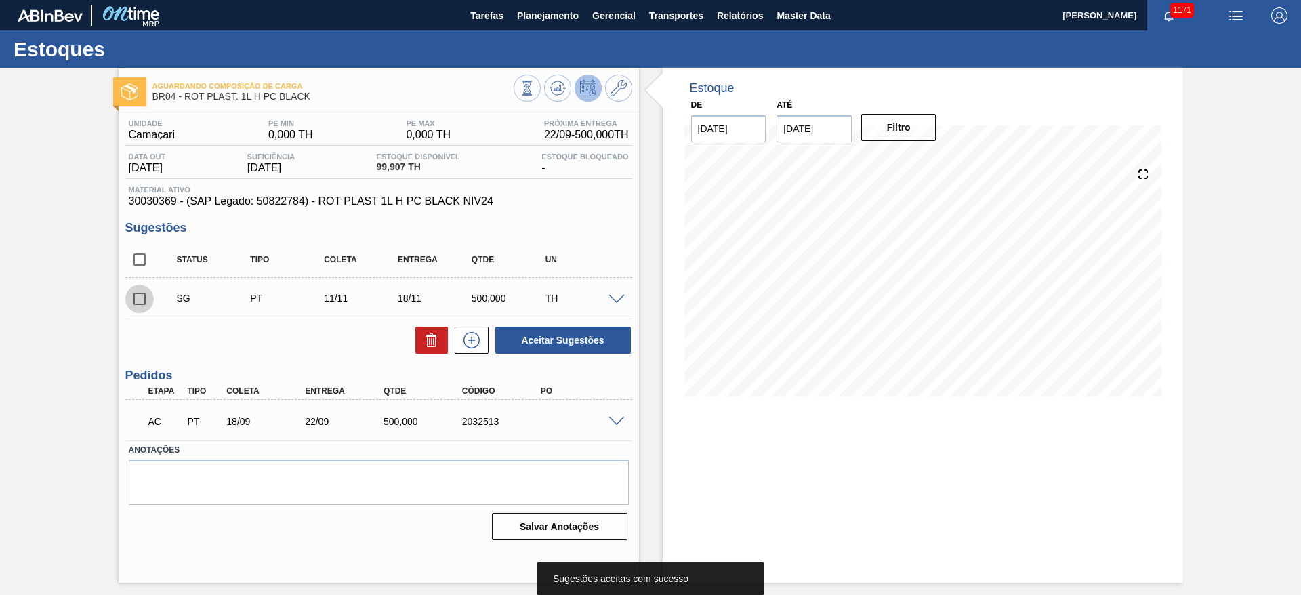
click at [139, 296] on input "checkbox" at bounding box center [139, 299] width 28 height 28
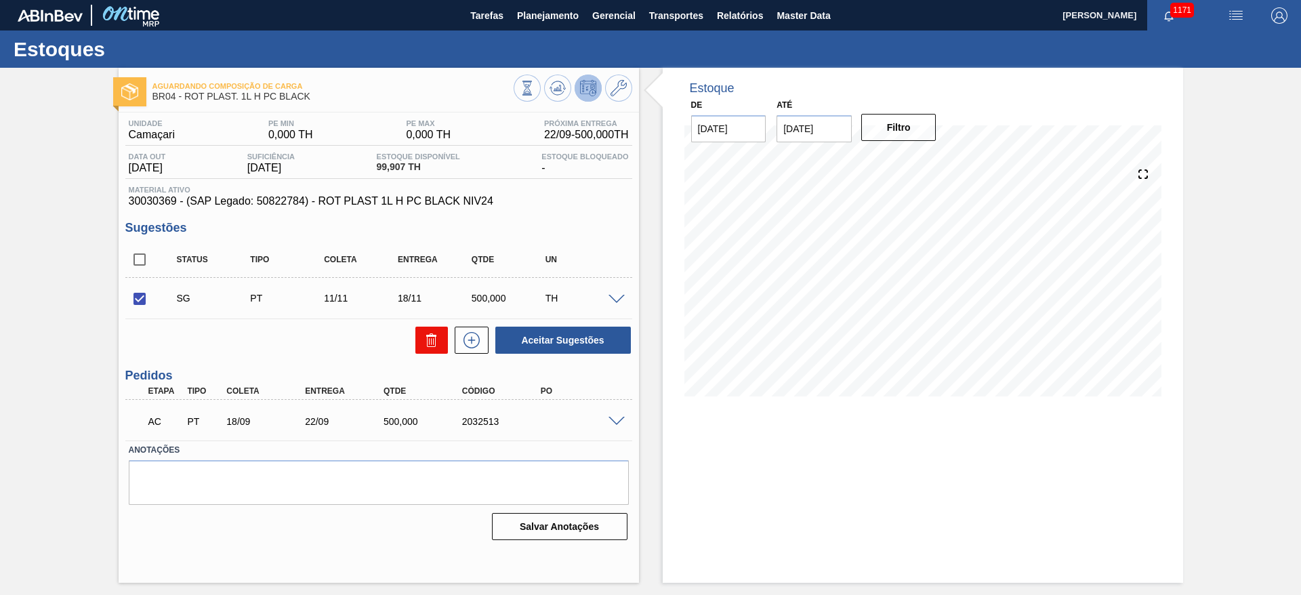
click at [428, 335] on icon at bounding box center [431, 336] width 10 height 2
checkbox input "false"
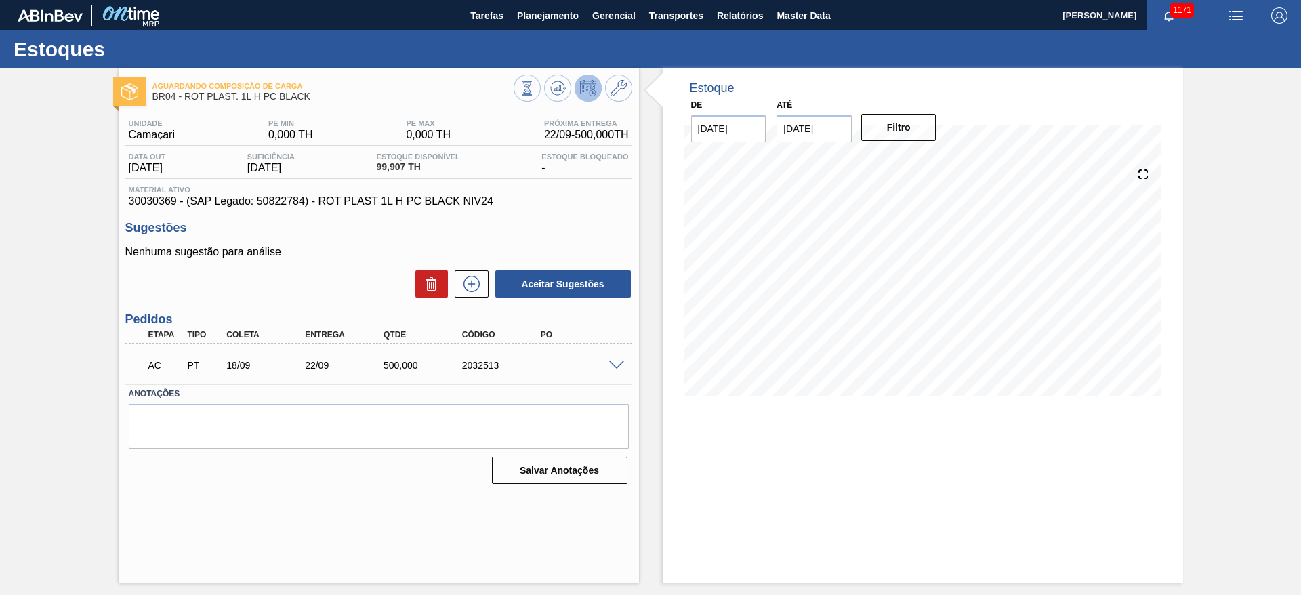
click at [615, 360] on span at bounding box center [617, 366] width 16 height 10
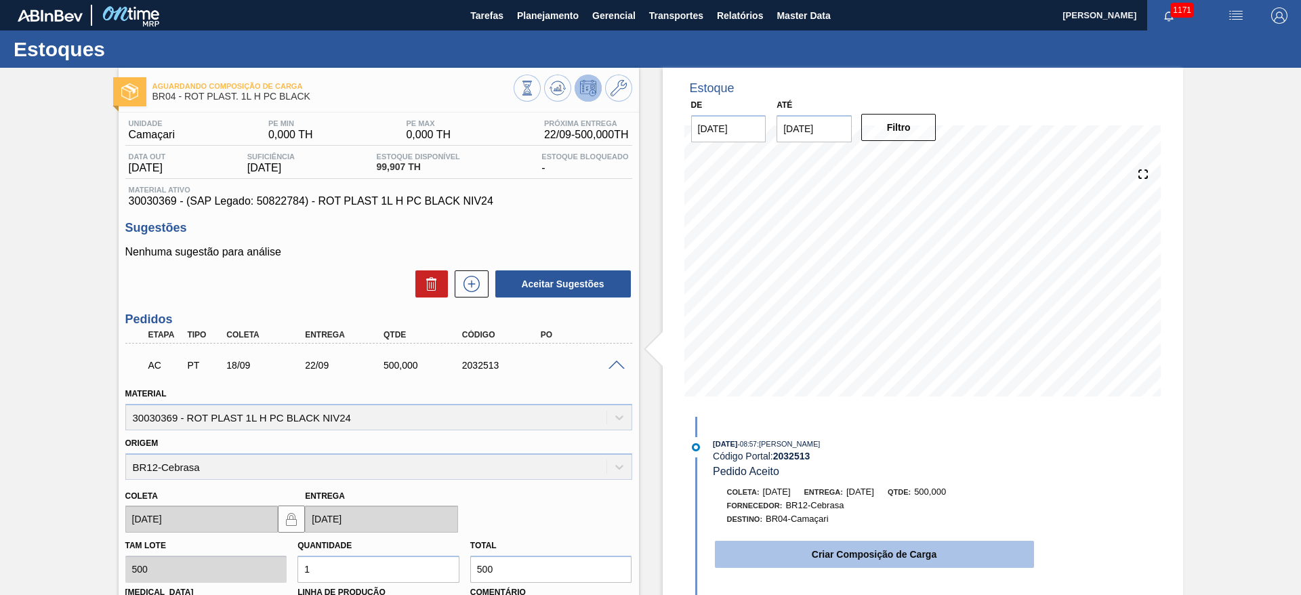
click at [788, 360] on button "Criar Composição de Carga" at bounding box center [874, 554] width 319 height 27
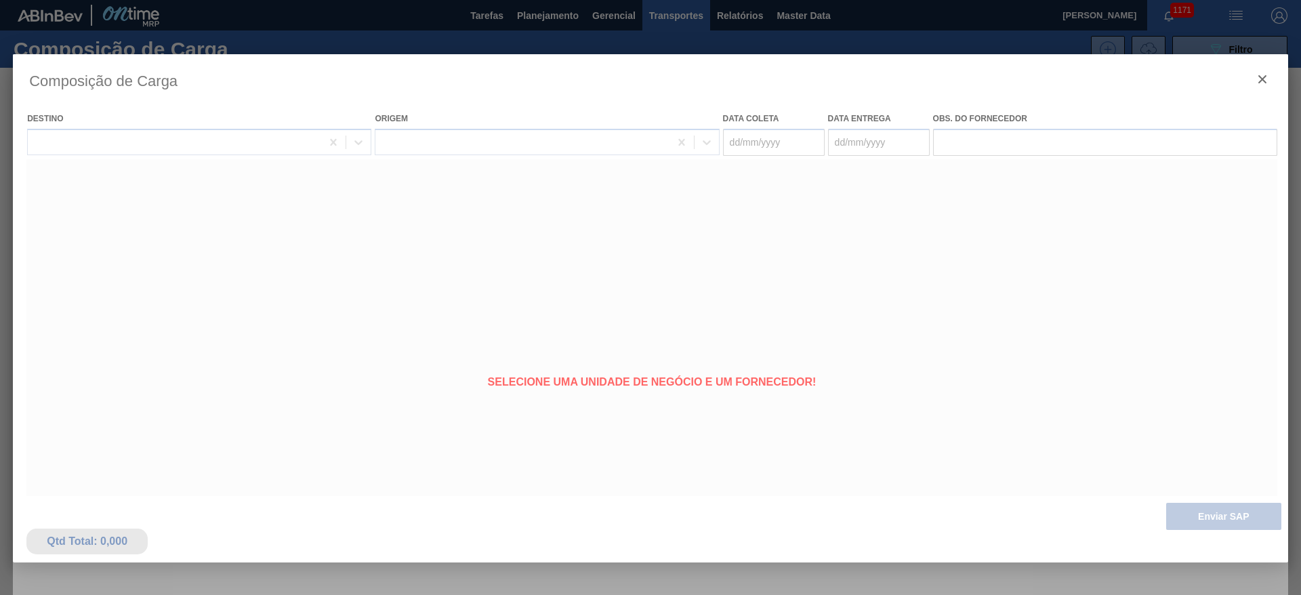
type coleta "[DATE]"
type entrega "[DATE]"
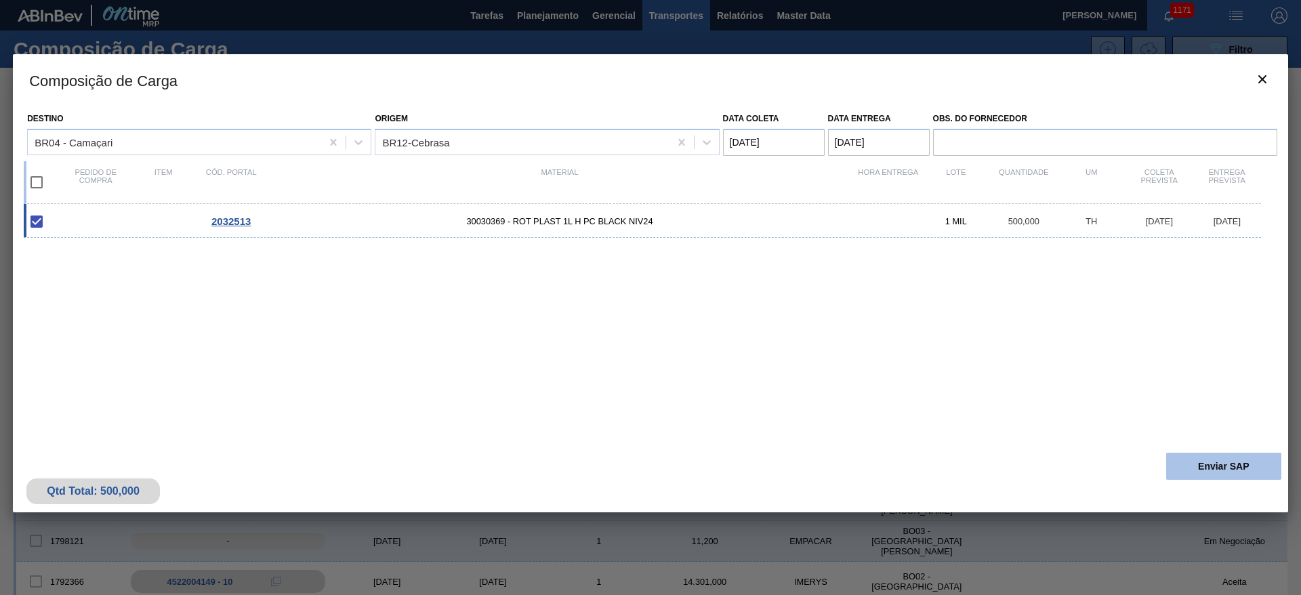
click at [788, 360] on button "Enviar SAP" at bounding box center [1223, 466] width 115 height 27
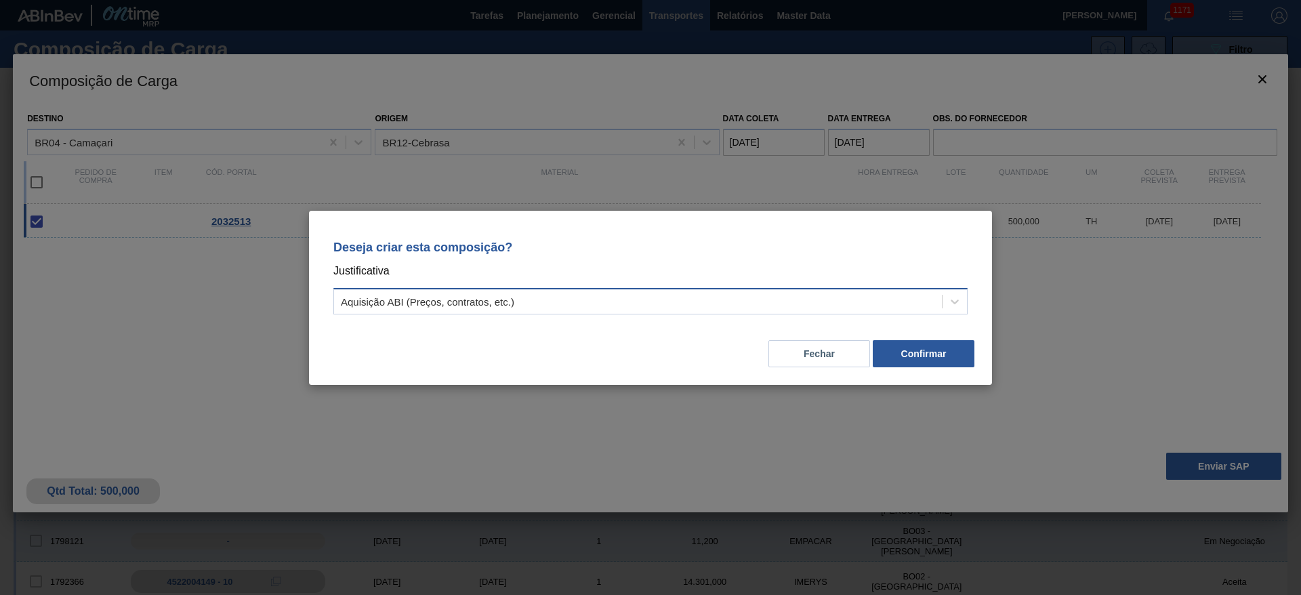
click at [396, 291] on div "Aquisição ABI (Preços, contratos, etc.)" at bounding box center [638, 301] width 608 height 20
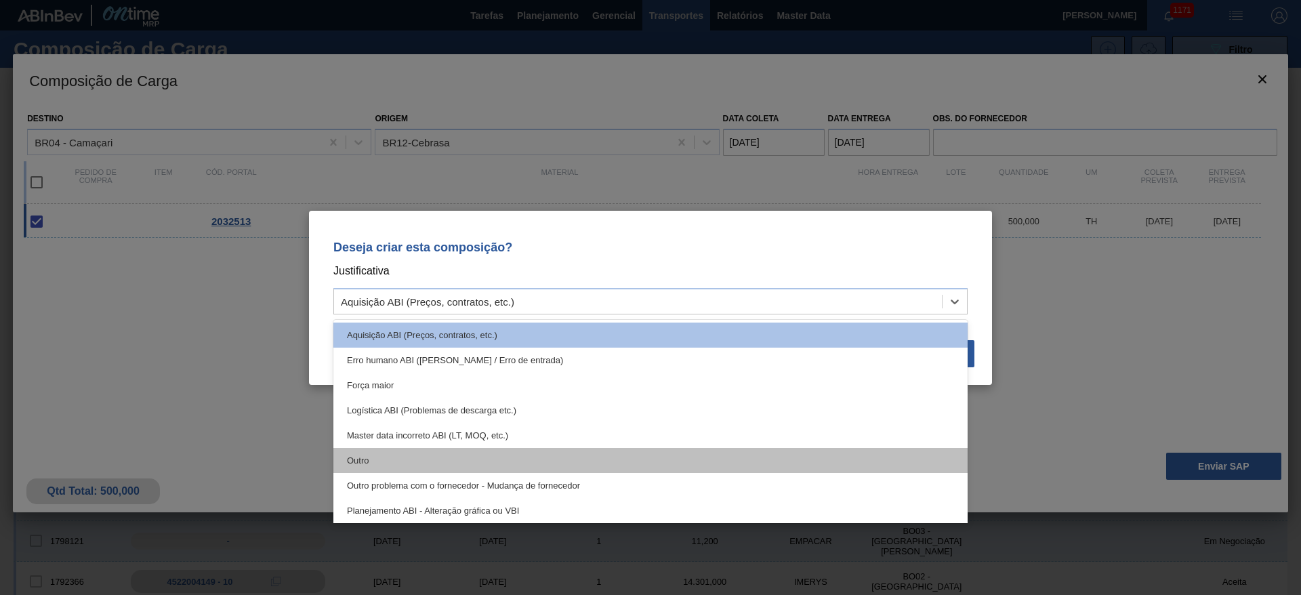
click at [365, 360] on div "Outro" at bounding box center [650, 460] width 634 height 25
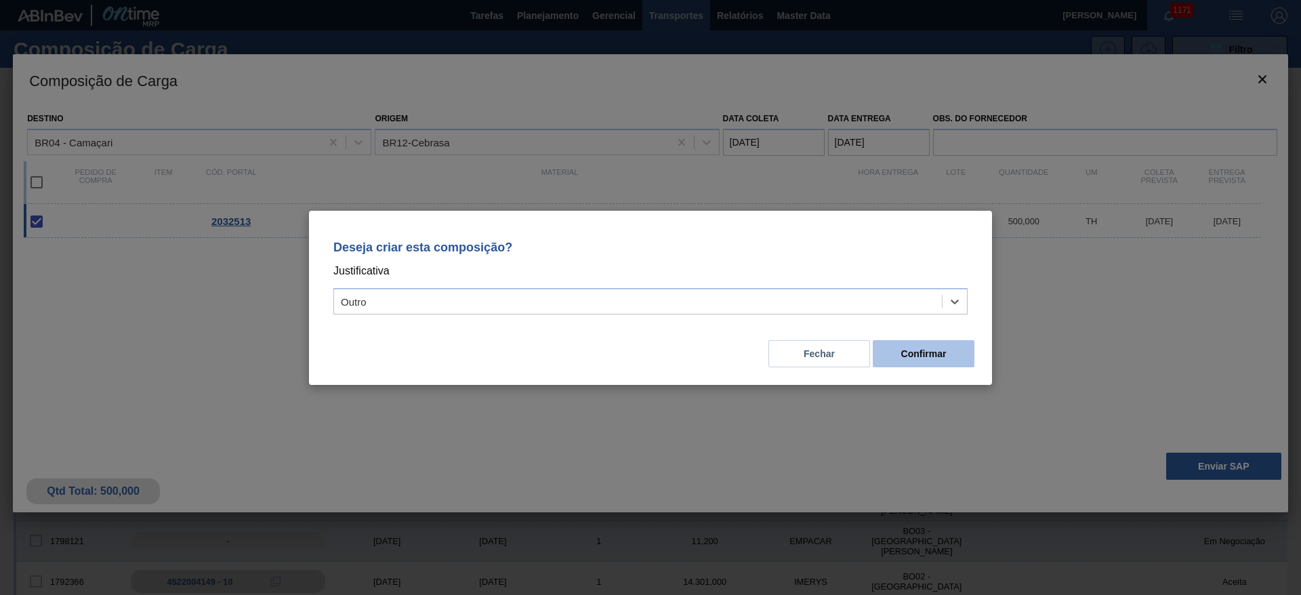
click at [788, 356] on button "Confirmar" at bounding box center [924, 353] width 102 height 27
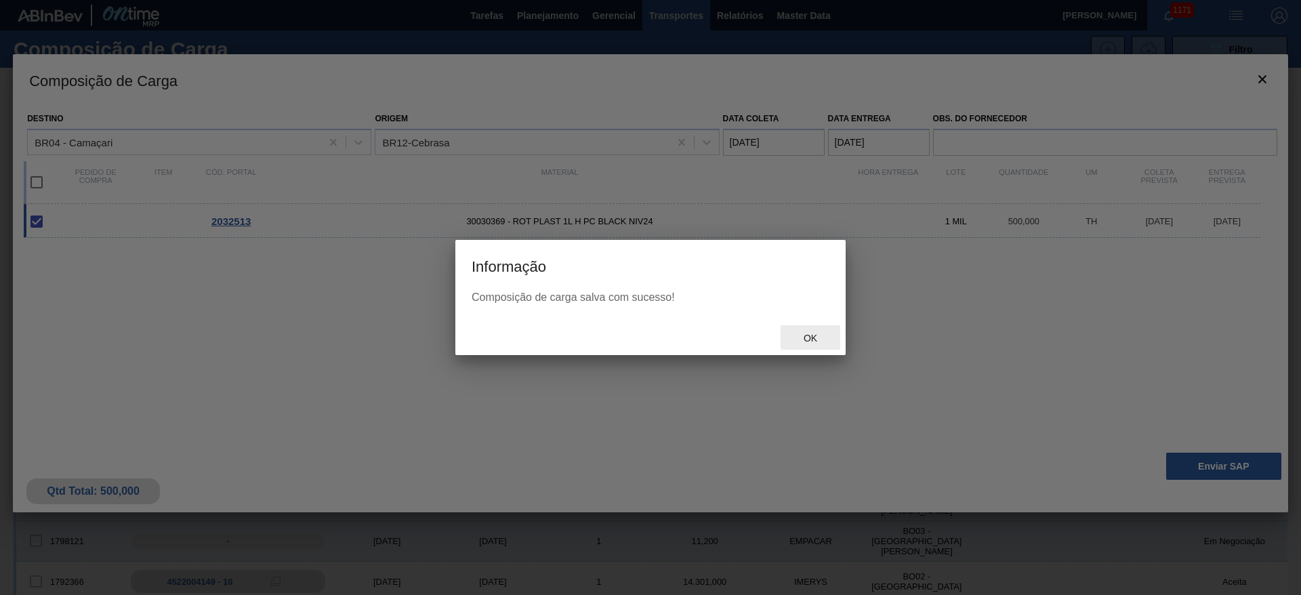
click at [788, 333] on span "Ok" at bounding box center [810, 338] width 35 height 11
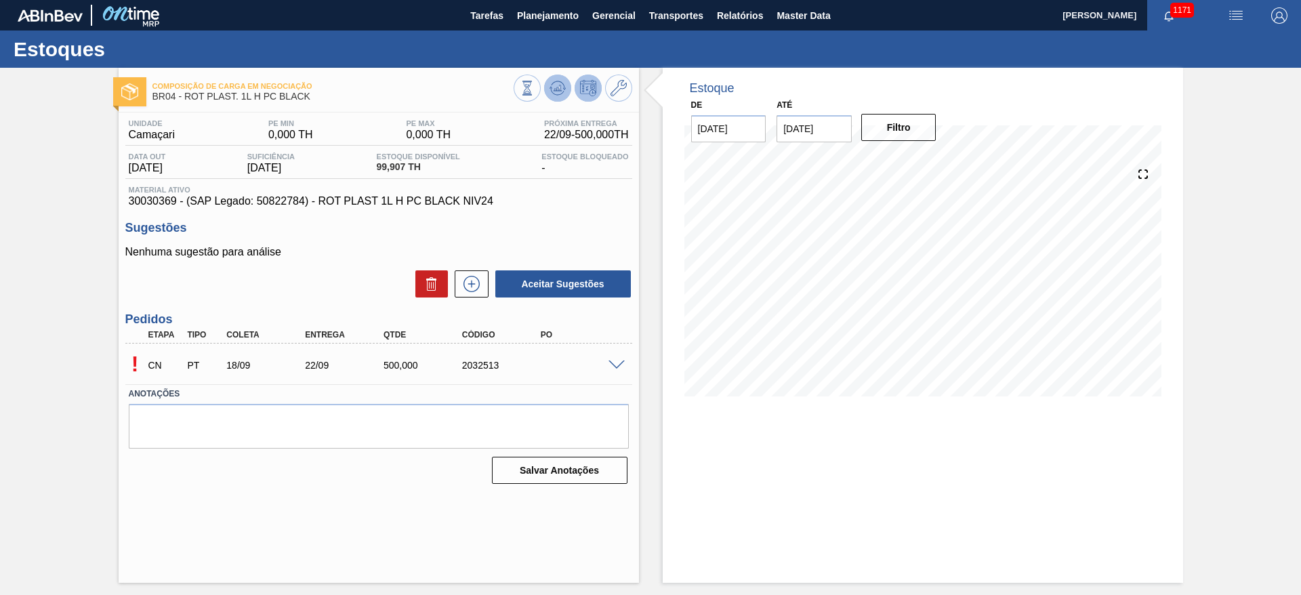
click at [551, 93] on icon at bounding box center [558, 88] width 16 height 16
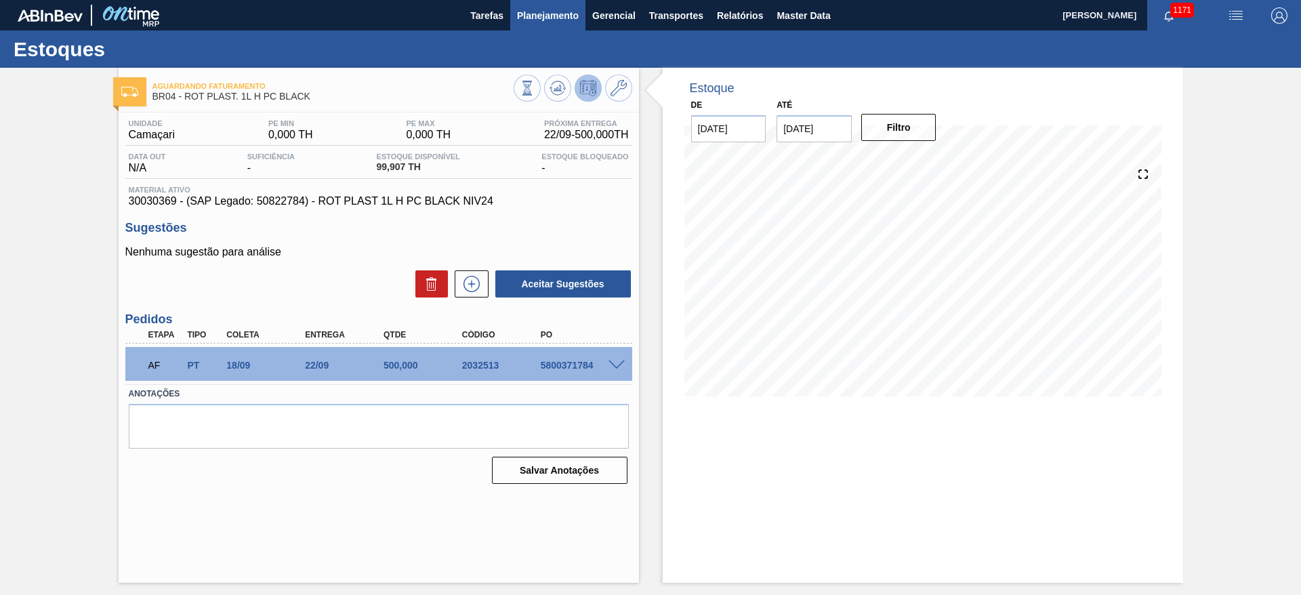
click at [535, 18] on span "Planejamento" at bounding box center [548, 15] width 62 height 16
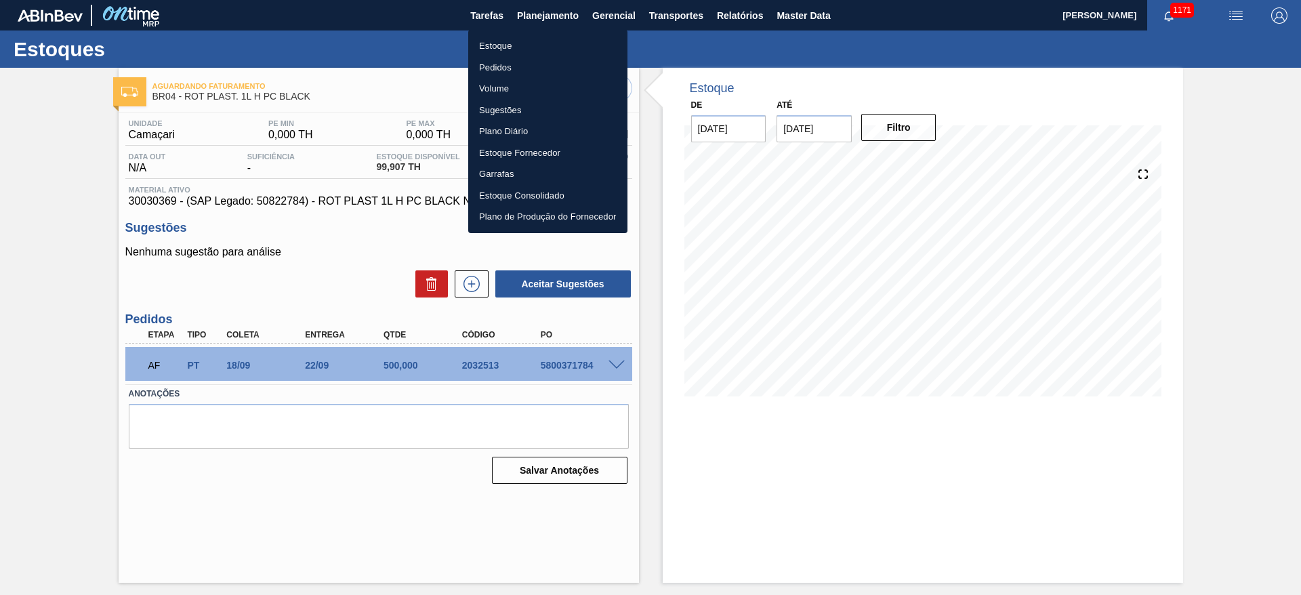
click at [310, 96] on div at bounding box center [650, 297] width 1301 height 595
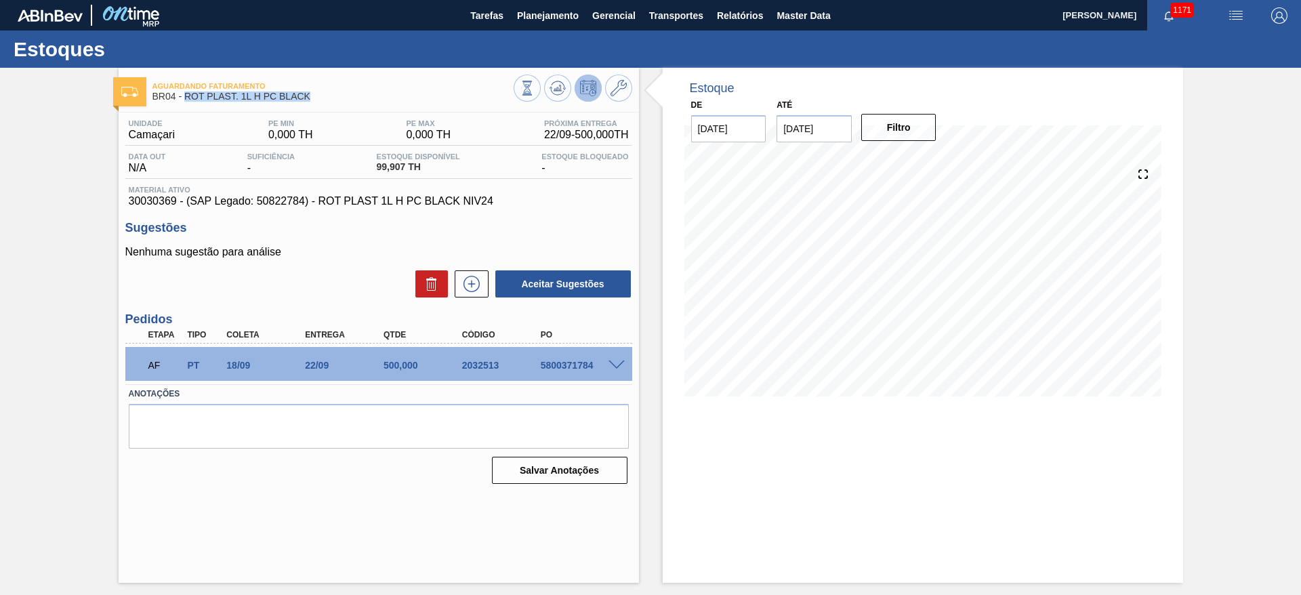
drag, startPoint x: 311, startPoint y: 96, endPoint x: 186, endPoint y: 104, distance: 125.0
click at [186, 104] on div "Aguardando Faturamento BR04 - ROT PLAST. 1L H PC BLACK" at bounding box center [332, 92] width 361 height 30
copy span "ROT PLAST. 1L H PC BLACK"
click at [569, 17] on span "Planejamento" at bounding box center [548, 15] width 62 height 16
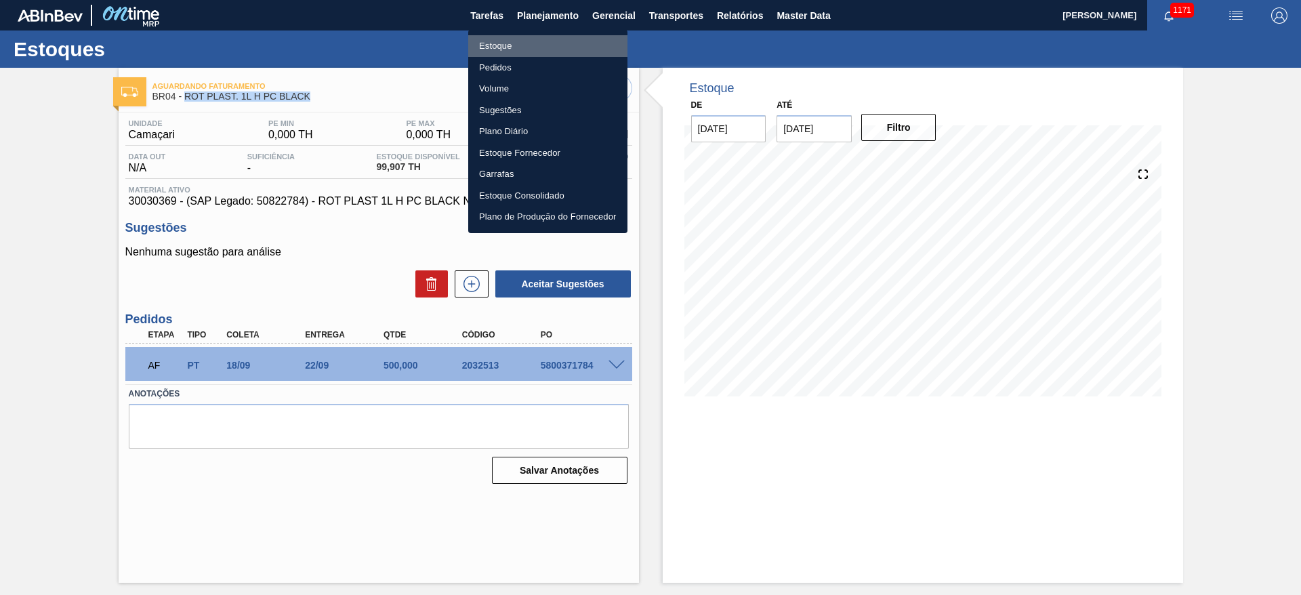
click at [508, 42] on li "Estoque" at bounding box center [547, 46] width 159 height 22
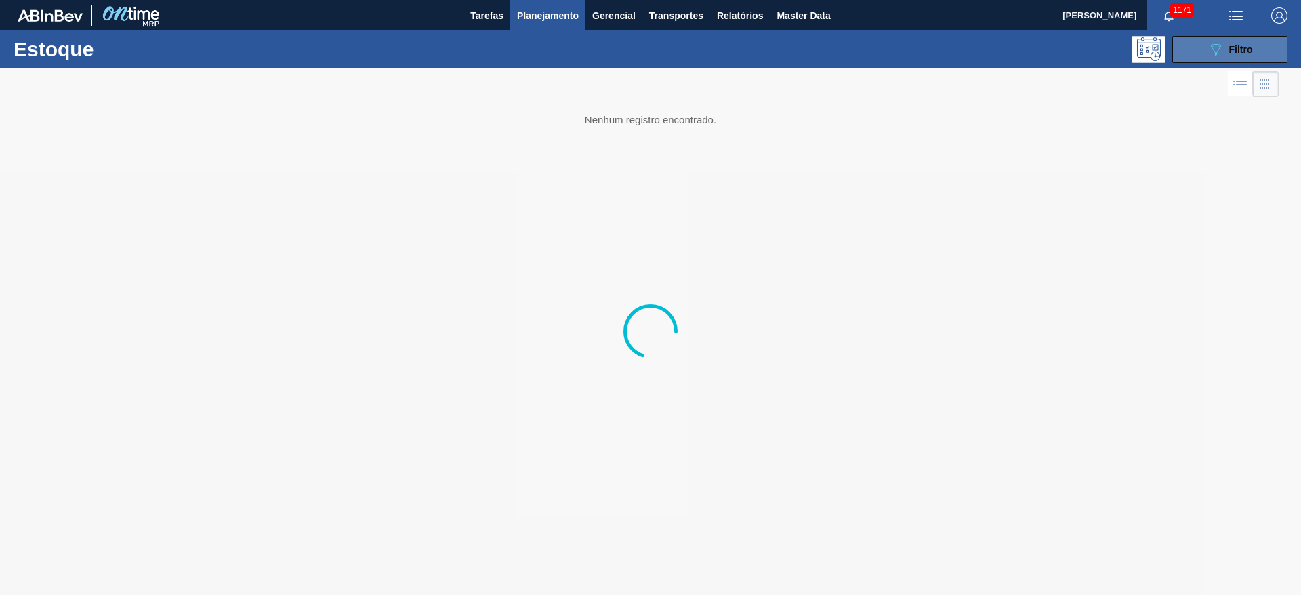
drag, startPoint x: 1234, startPoint y: 43, endPoint x: 1219, endPoint y: 49, distance: 16.7
click at [788, 43] on div "089F7B8B-B2A5-4AFE-B5C0-19BA573D28AC Filtro" at bounding box center [1230, 49] width 45 height 16
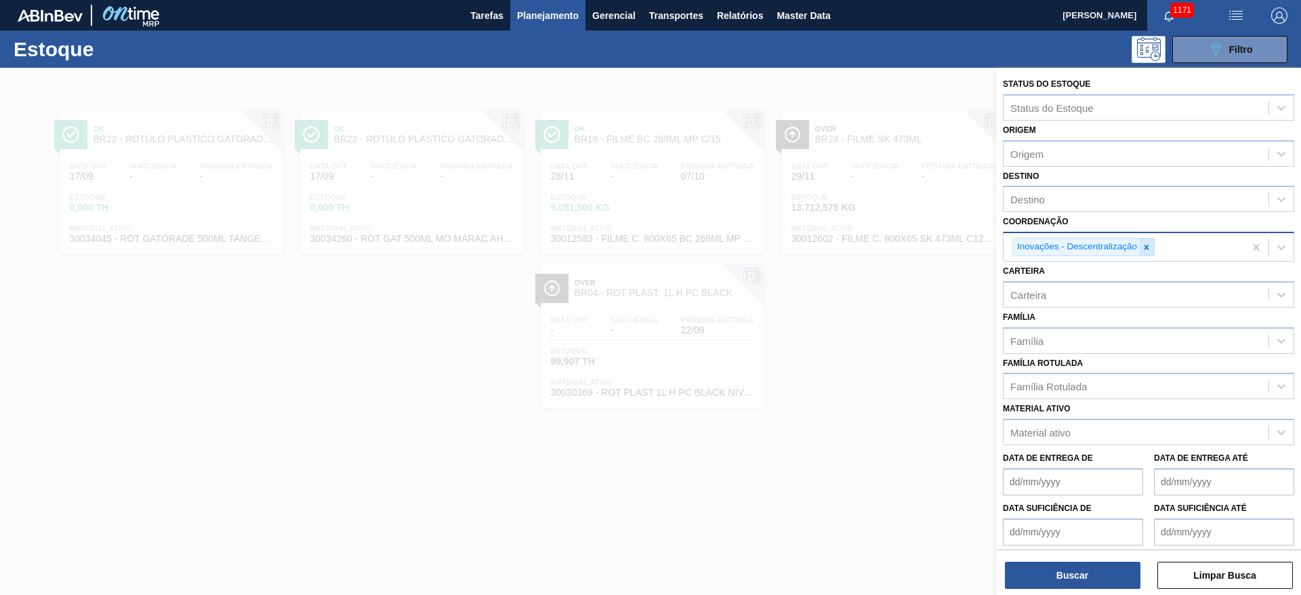
click at [788, 247] on icon at bounding box center [1146, 247] width 9 height 9
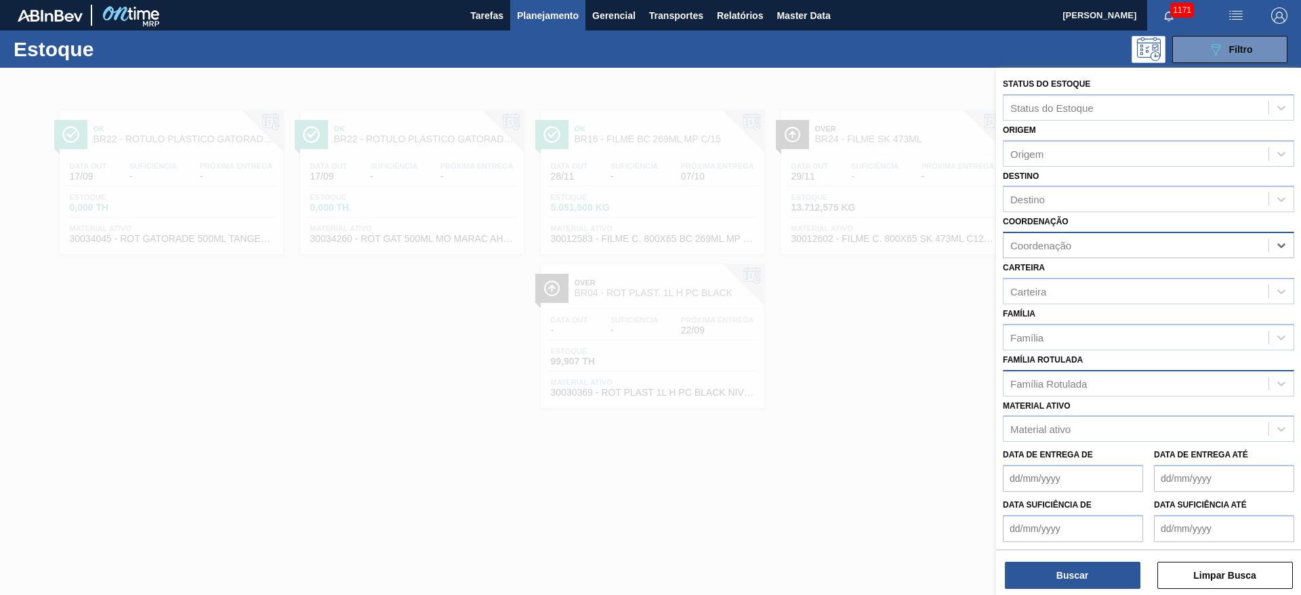
click at [788, 360] on div "Família Rotulada" at bounding box center [1048, 383] width 77 height 12
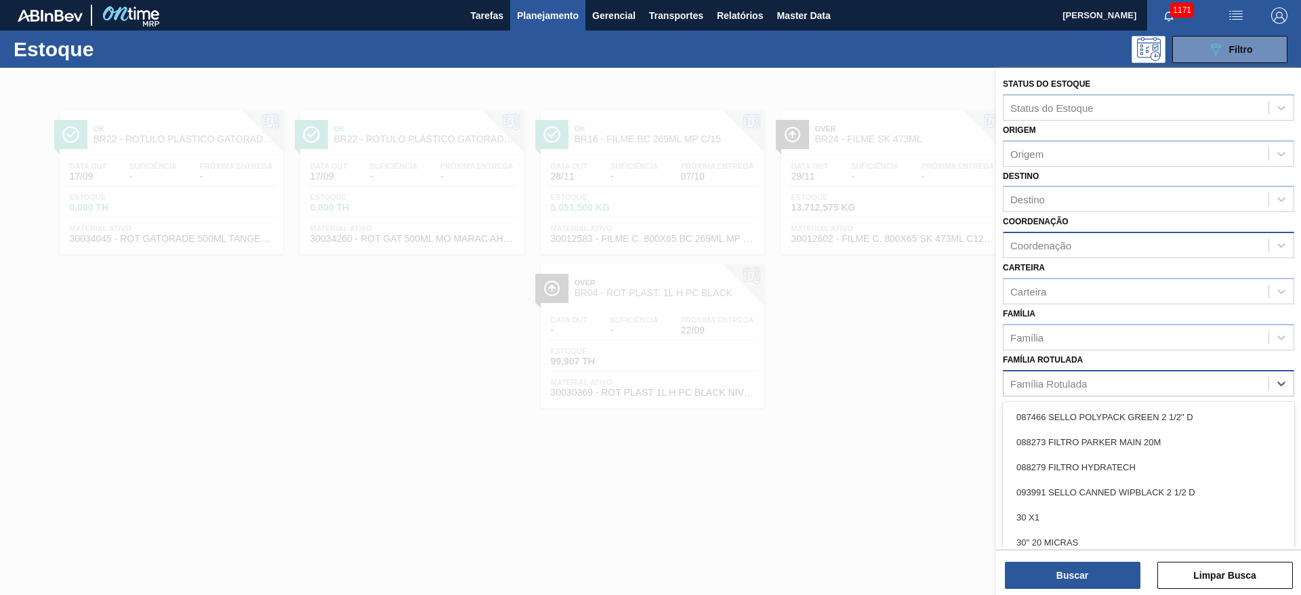
paste Rotulada "ROT PLAST. 1L H PC BLACK"
type Rotulada "ROT PLAST. 1L H PC BLACK"
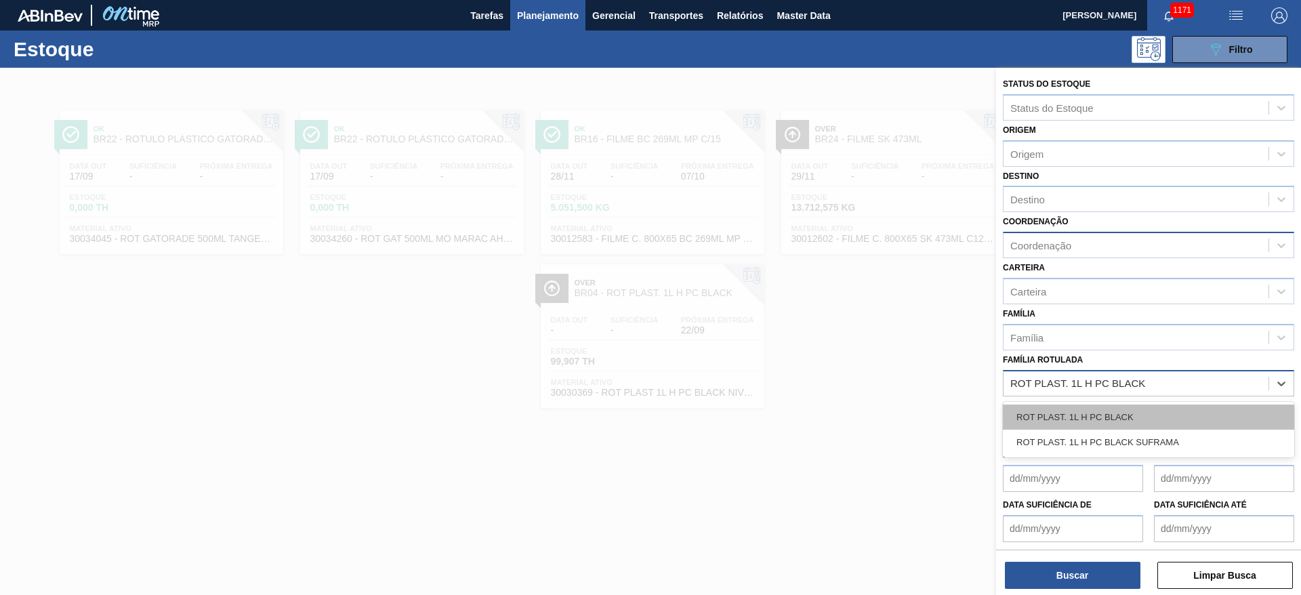
click at [788, 360] on div "ROT PLAST. 1L H PC BLACK" at bounding box center [1148, 417] width 291 height 25
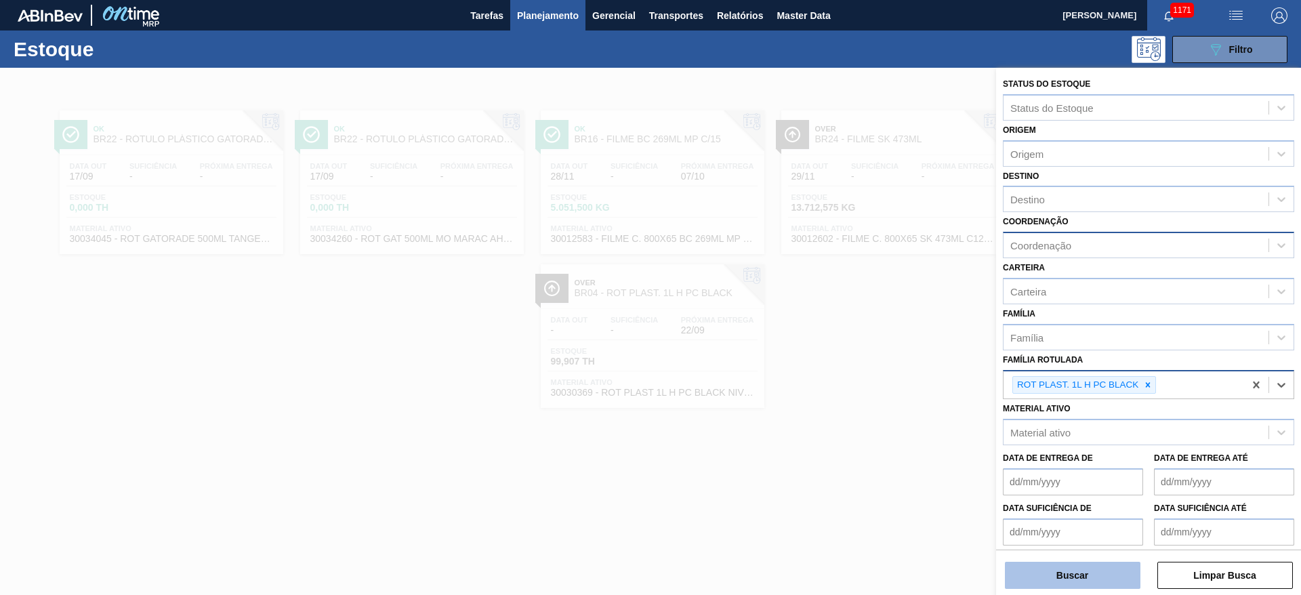
click at [788, 360] on button "Buscar" at bounding box center [1073, 575] width 136 height 27
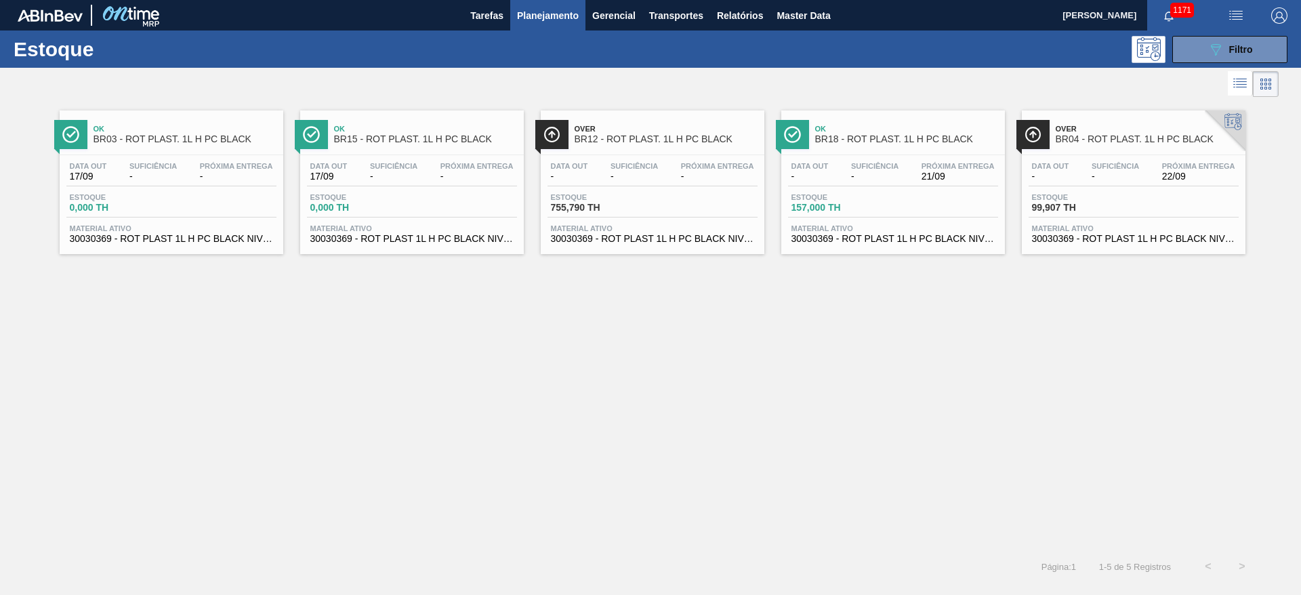
click at [602, 212] on span "755,790 TH" at bounding box center [598, 208] width 95 height 10
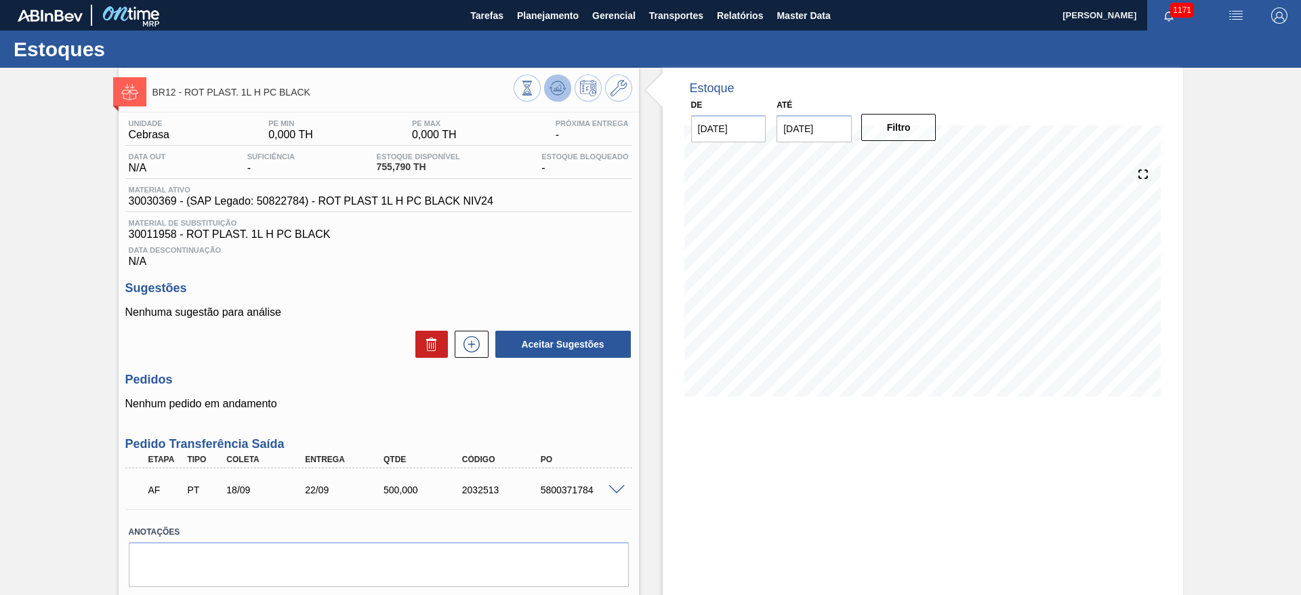
click at [558, 84] on icon at bounding box center [558, 88] width 16 height 16
click at [556, 83] on icon at bounding box center [558, 88] width 16 height 16
click at [788, 135] on input "01/10/2025" at bounding box center [814, 128] width 75 height 27
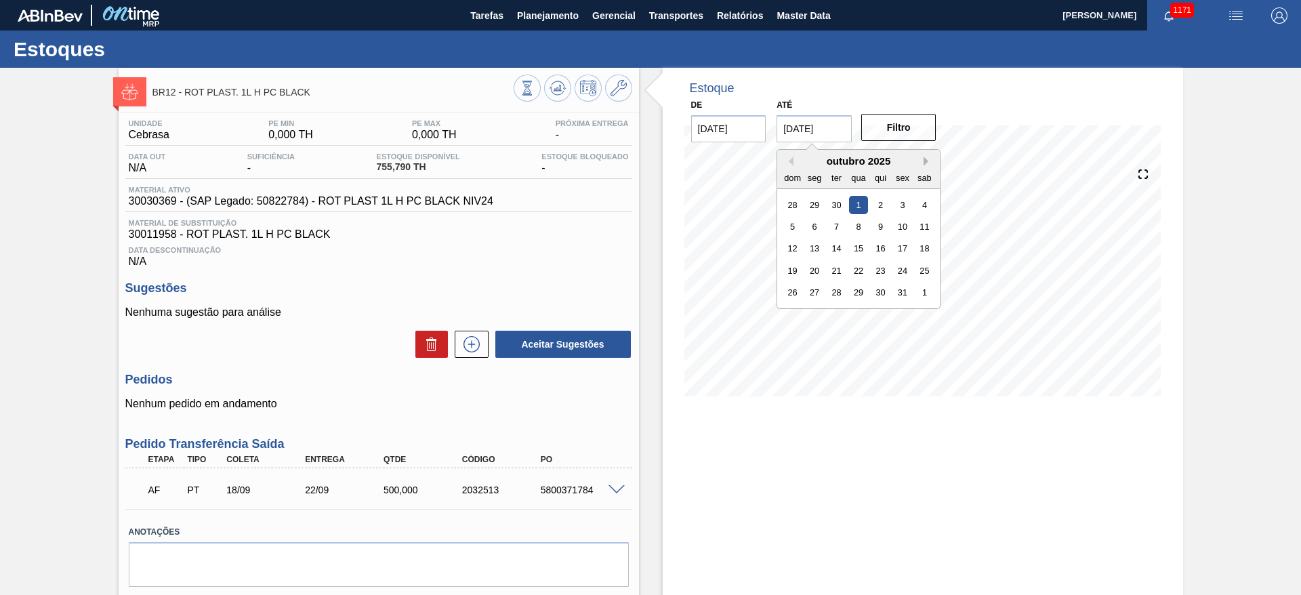
click at [788, 161] on button "Next Month" at bounding box center [928, 161] width 9 height 9
click at [788, 288] on div "27" at bounding box center [881, 292] width 18 height 18
type input "[DATE]"
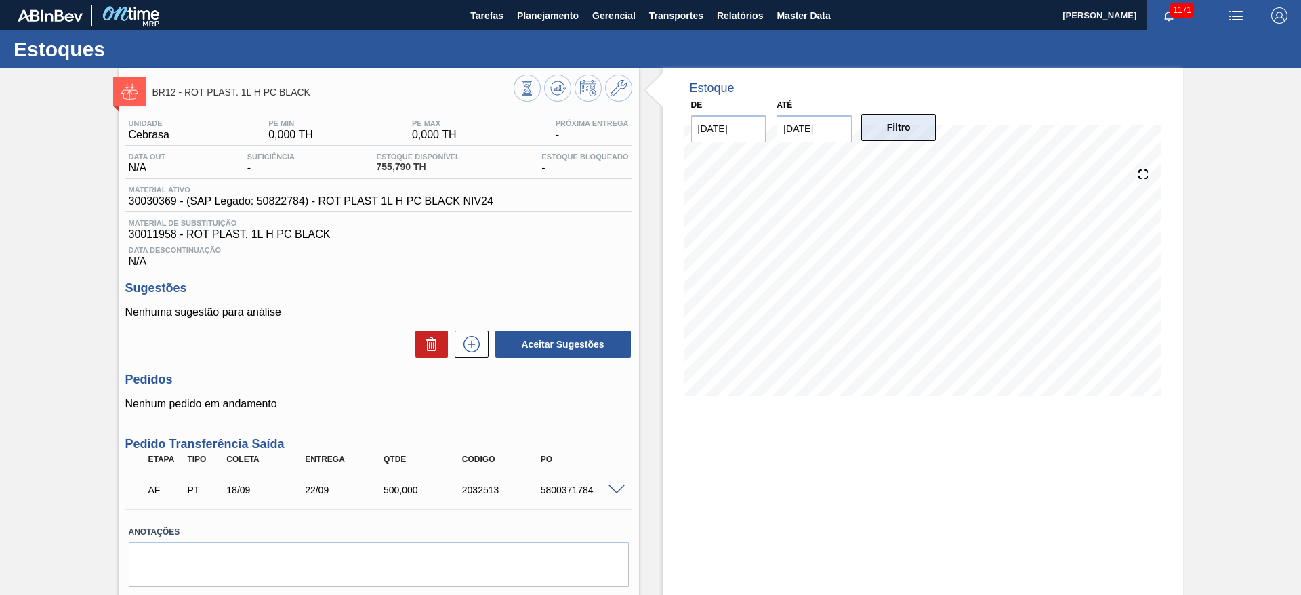
click at [788, 132] on button "Filtro" at bounding box center [898, 127] width 75 height 27
click at [556, 85] on icon at bounding box center [558, 88] width 16 height 16
click at [539, 14] on span "Planejamento" at bounding box center [548, 15] width 62 height 16
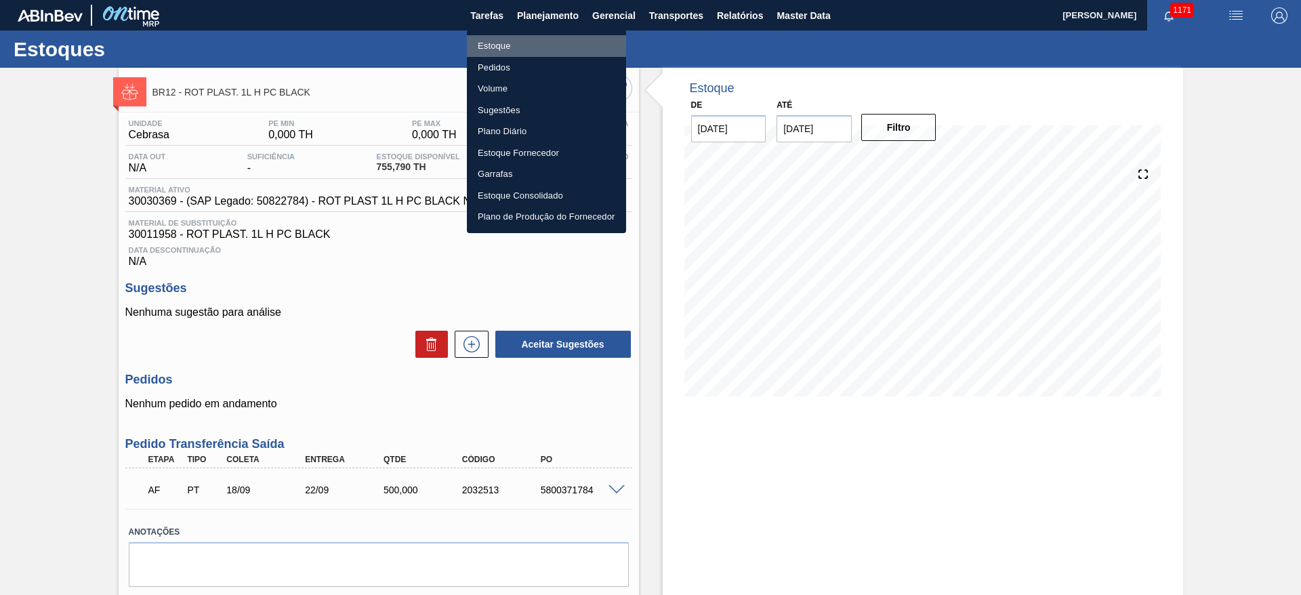
click at [489, 39] on li "Estoque" at bounding box center [546, 46] width 159 height 22
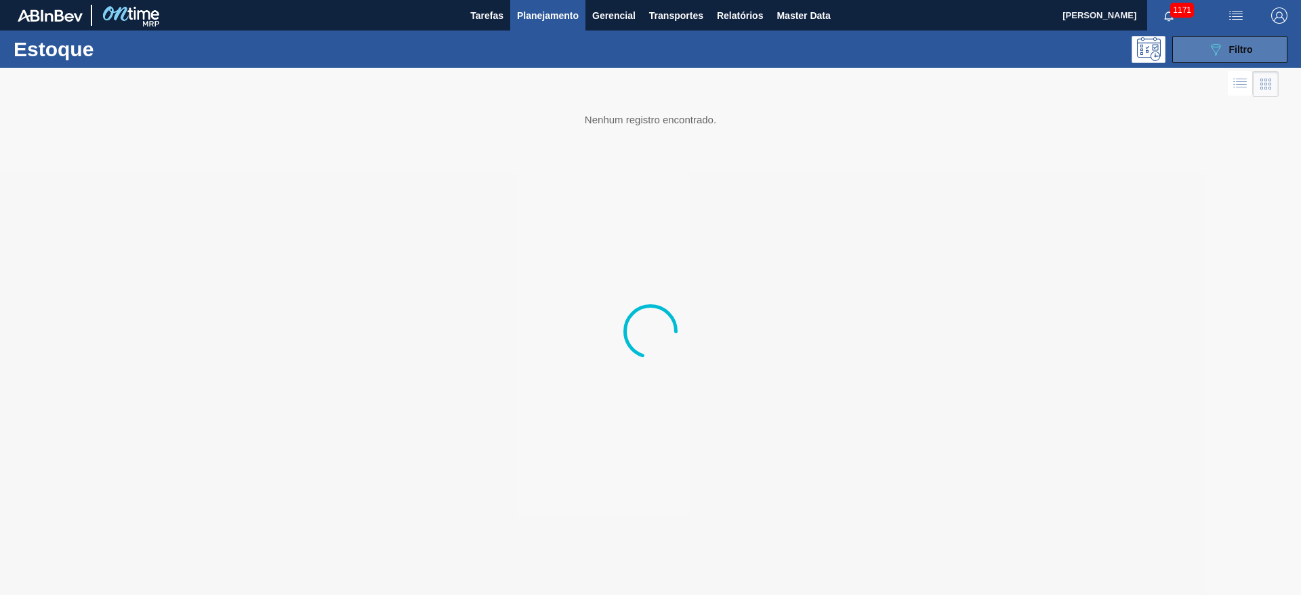
click at [788, 49] on icon "089F7B8B-B2A5-4AFE-B5C0-19BA573D28AC" at bounding box center [1216, 49] width 16 height 16
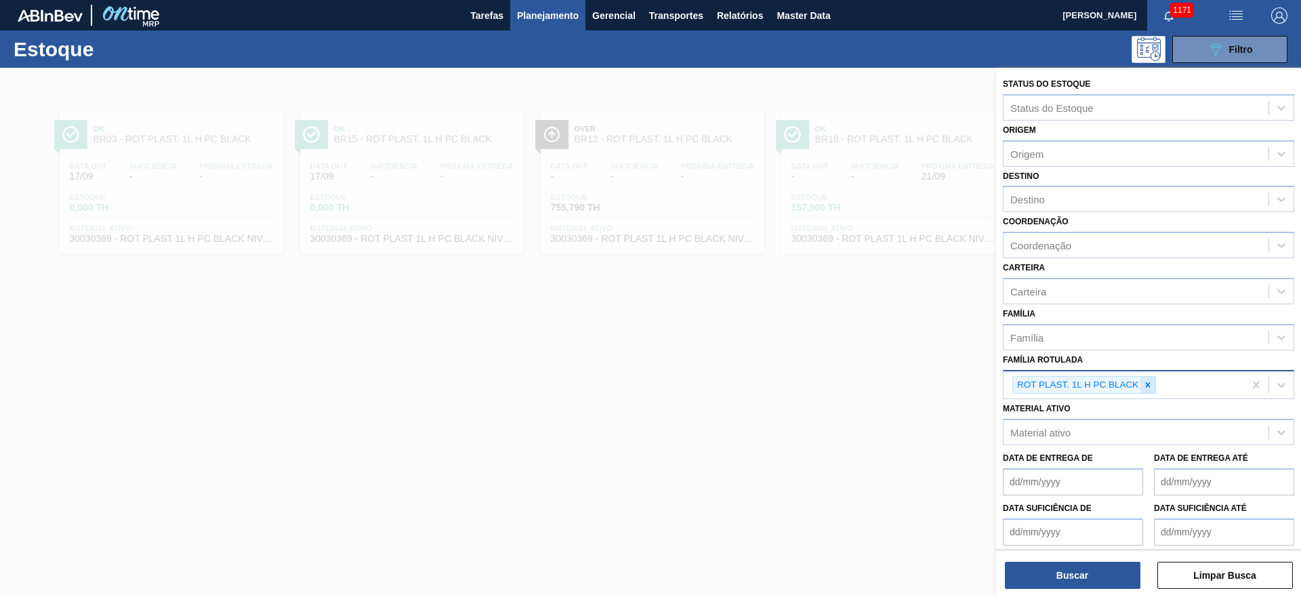
click at [788, 360] on icon at bounding box center [1148, 384] width 5 height 5
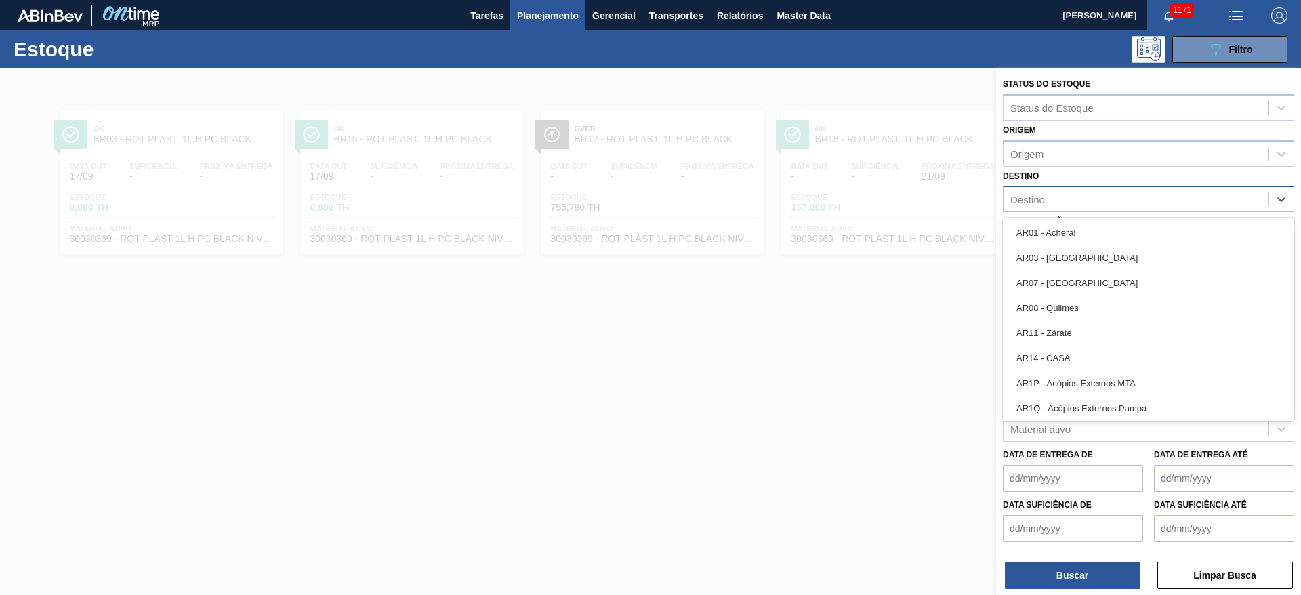
click at [788, 200] on div "Destino" at bounding box center [1027, 200] width 35 height 12
type input "11"
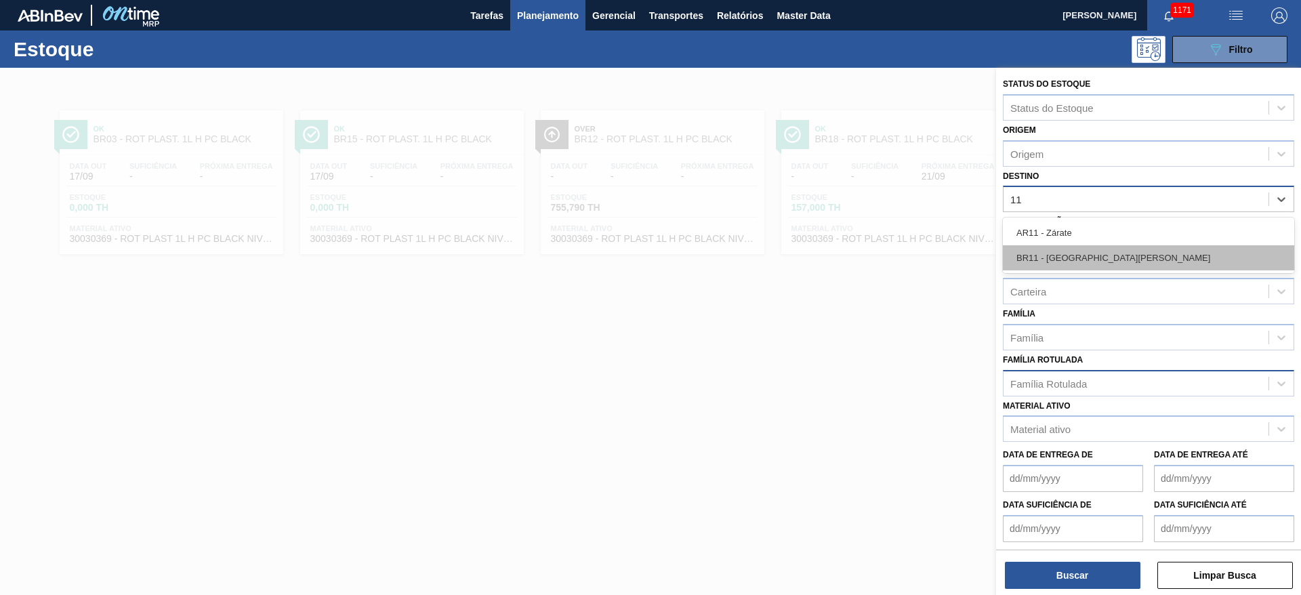
click at [788, 266] on div "BR11 - [GEOGRAPHIC_DATA]" at bounding box center [1148, 257] width 291 height 25
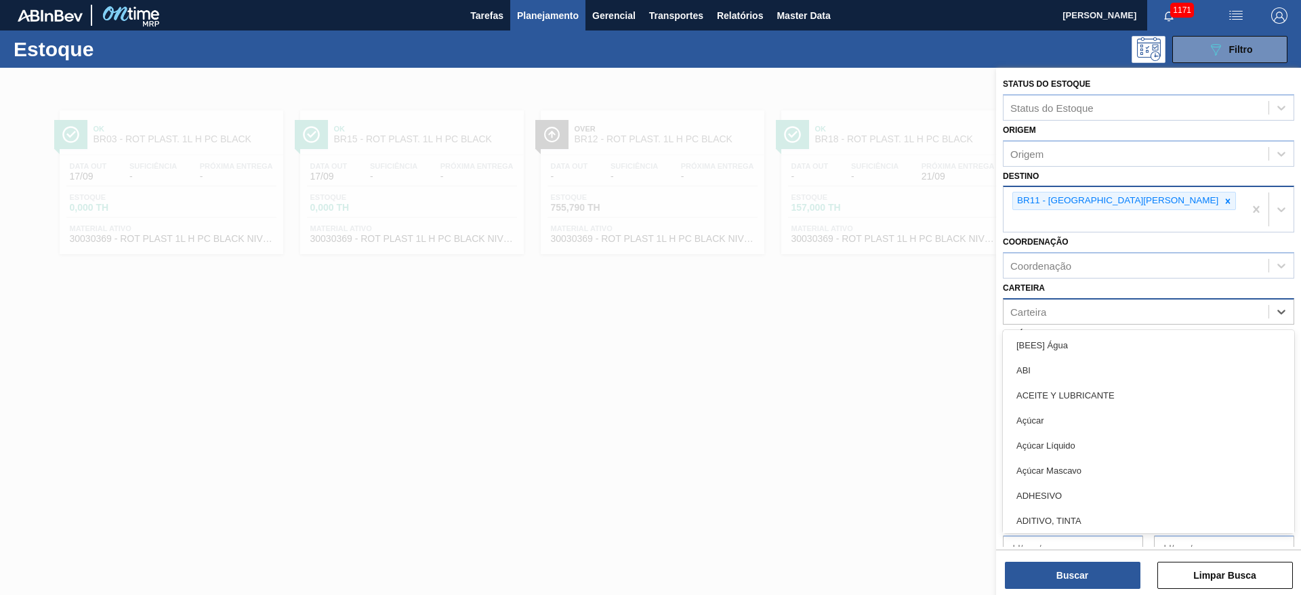
click at [788, 306] on div "Carteira" at bounding box center [1028, 312] width 36 height 12
type input "malte"
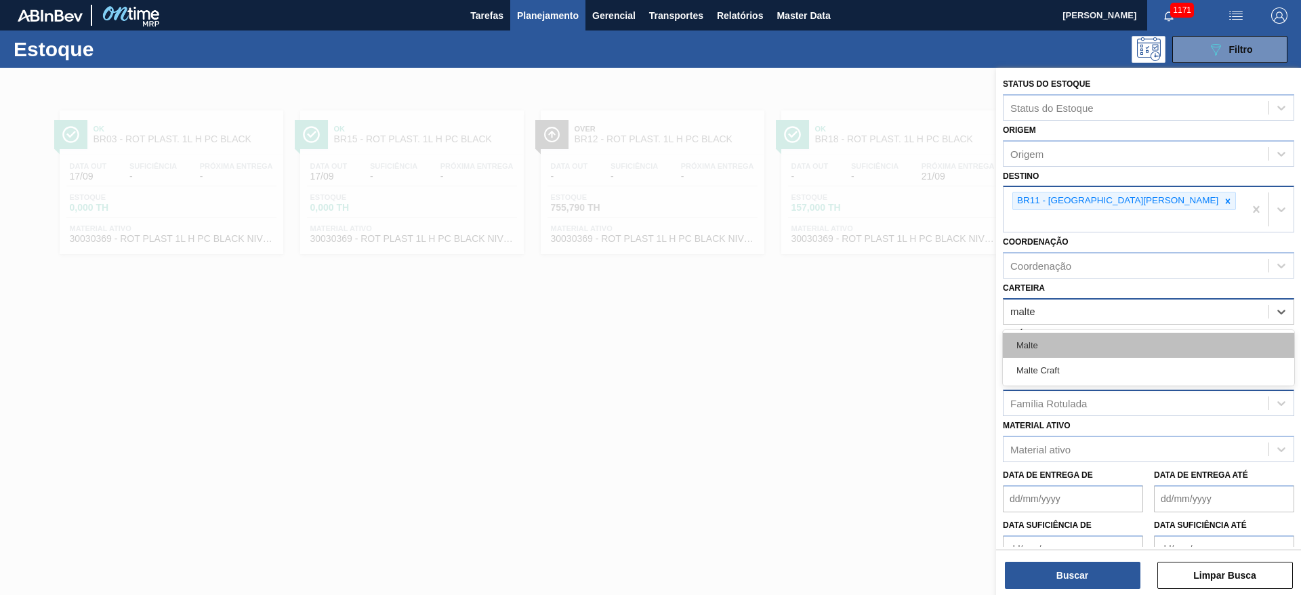
click at [788, 333] on div "Malte" at bounding box center [1148, 345] width 291 height 25
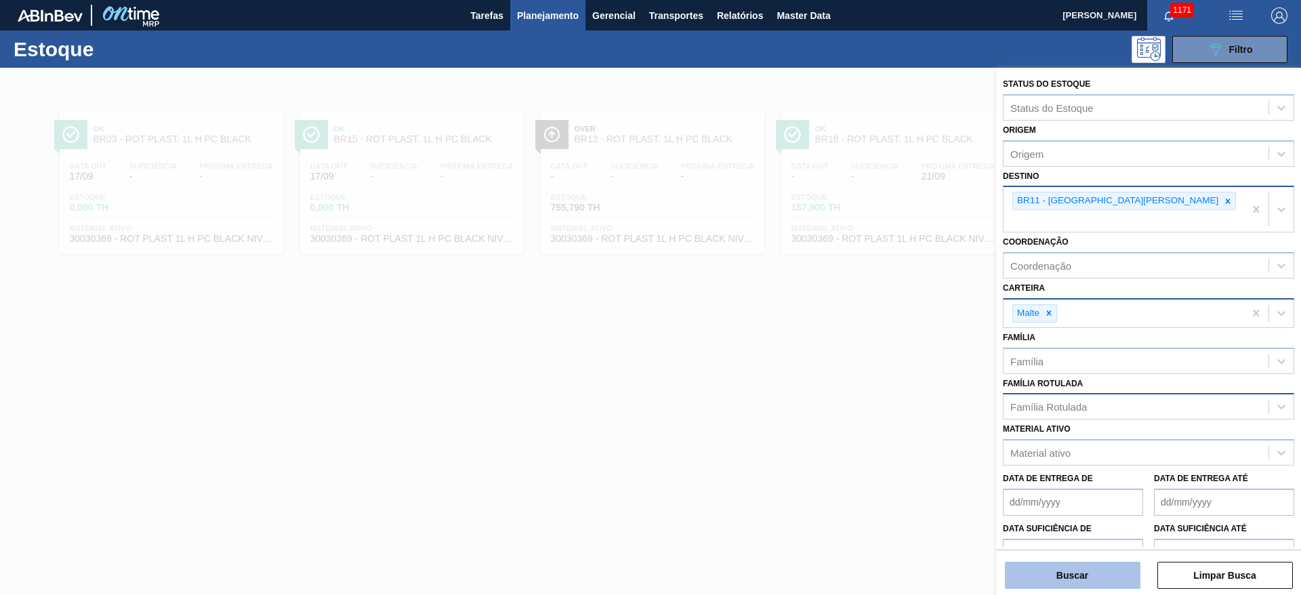
click at [788, 360] on button "Buscar" at bounding box center [1073, 575] width 136 height 27
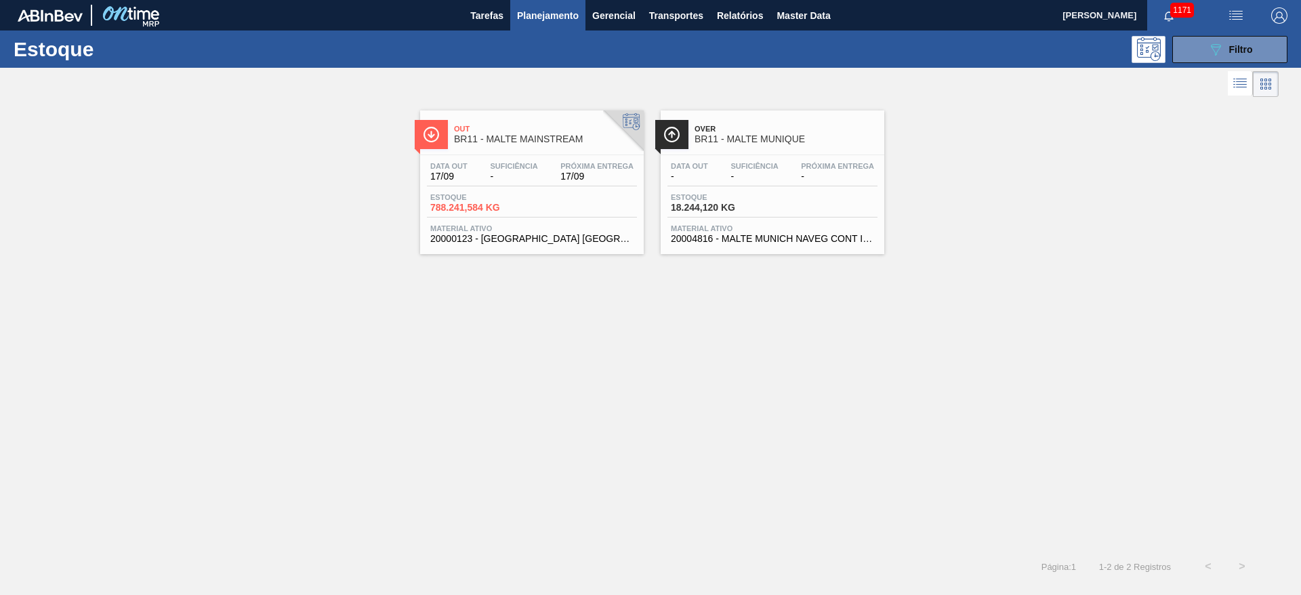
click at [508, 173] on span "-" at bounding box center [513, 176] width 47 height 10
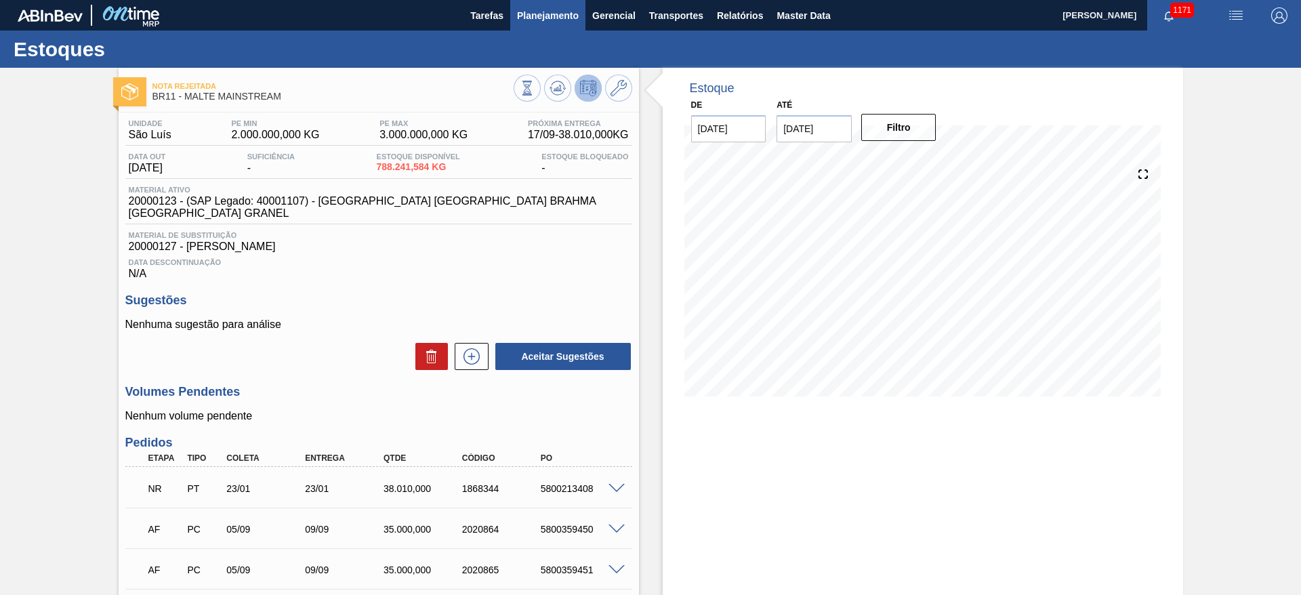
click at [542, 8] on span "Planejamento" at bounding box center [548, 15] width 62 height 16
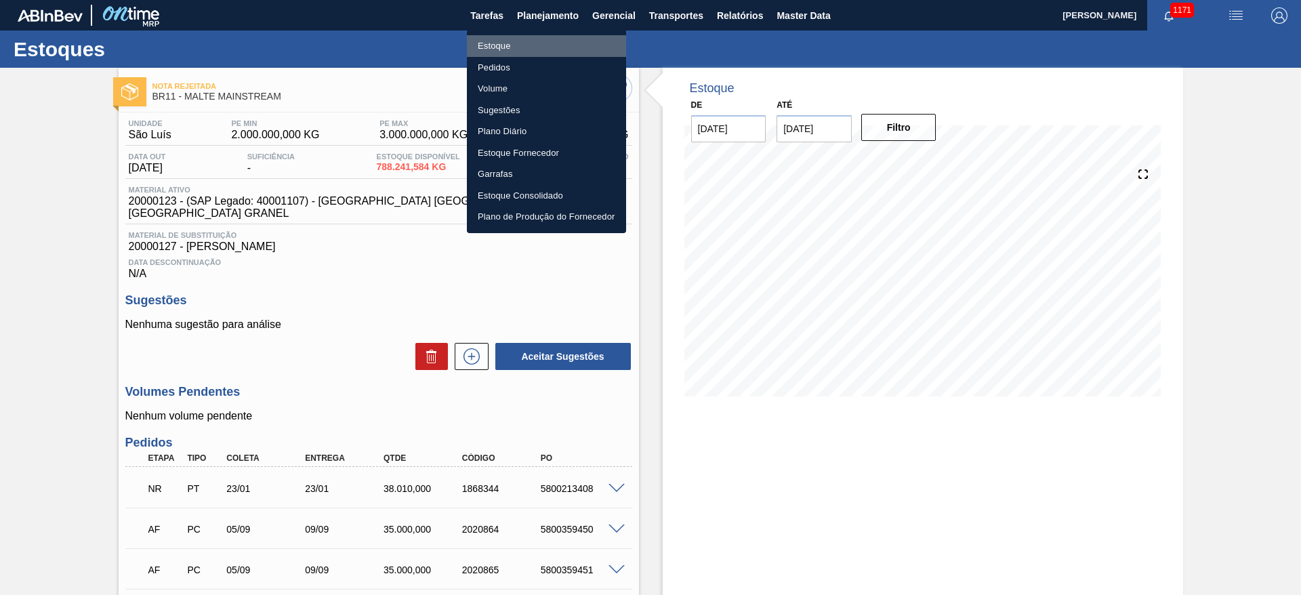
click at [495, 43] on li "Estoque" at bounding box center [546, 46] width 159 height 22
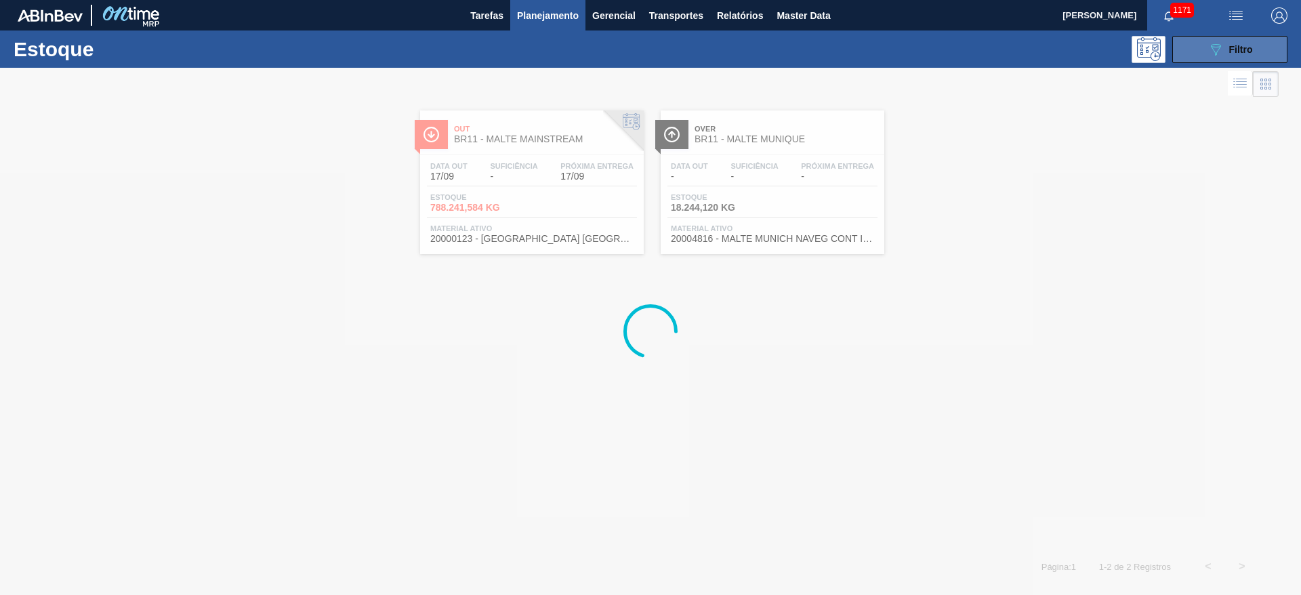
click at [788, 56] on div "089F7B8B-B2A5-4AFE-B5C0-19BA573D28AC Filtro" at bounding box center [1230, 49] width 45 height 16
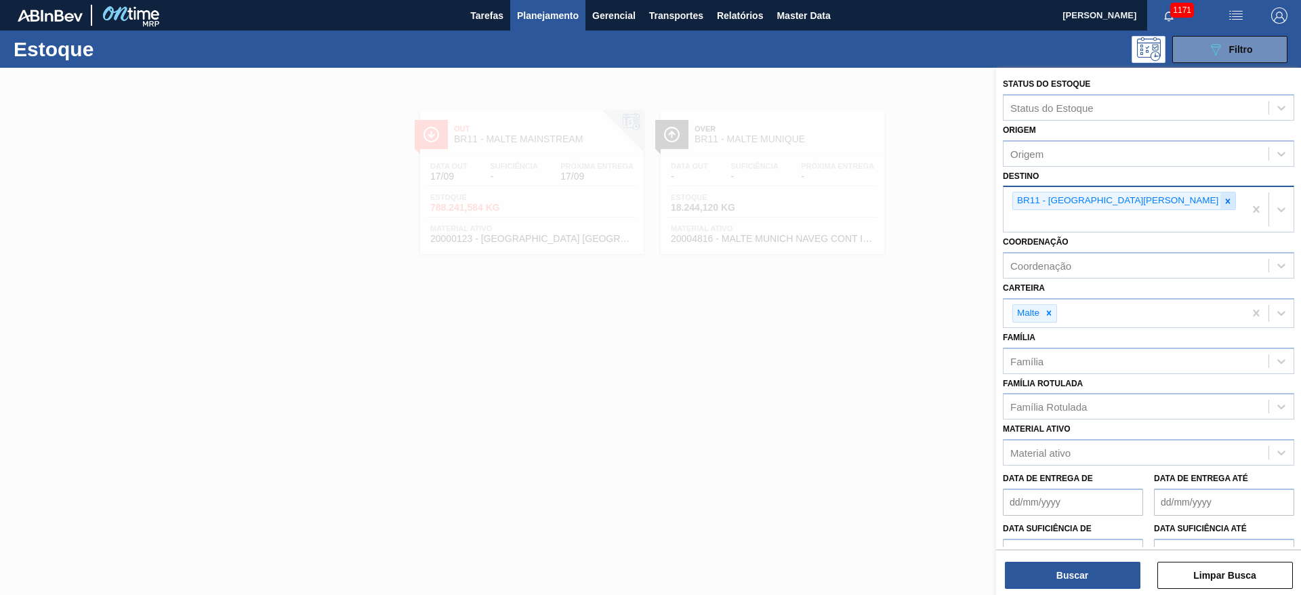
click at [788, 201] on icon at bounding box center [1227, 201] width 9 height 9
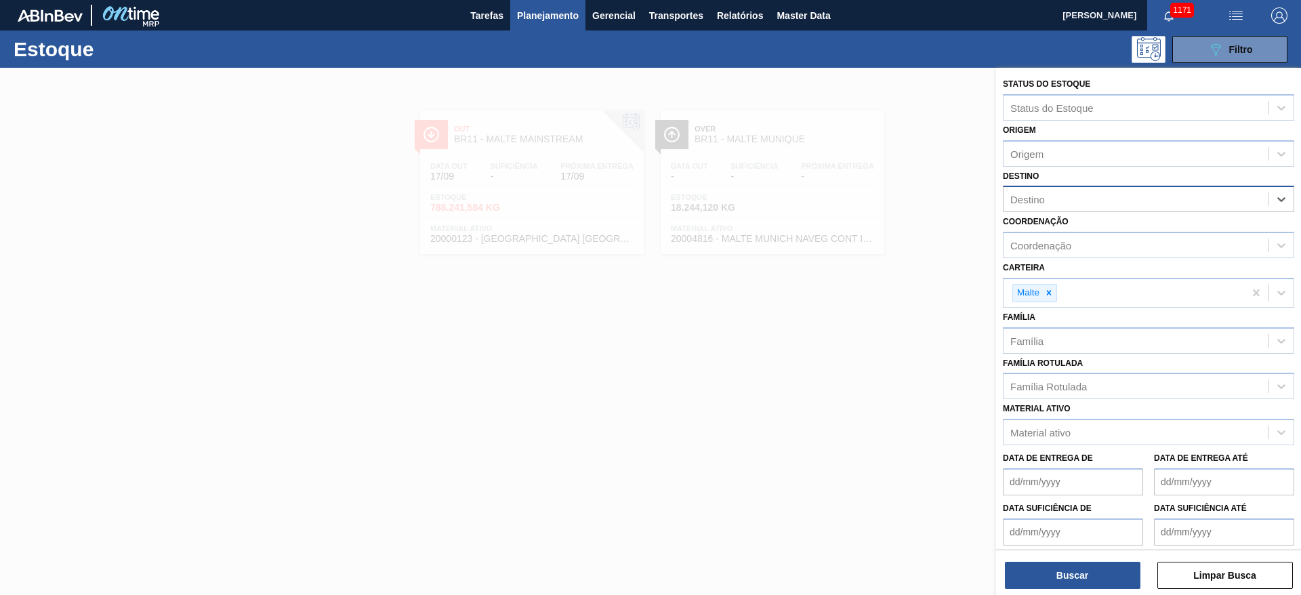
type input "18"
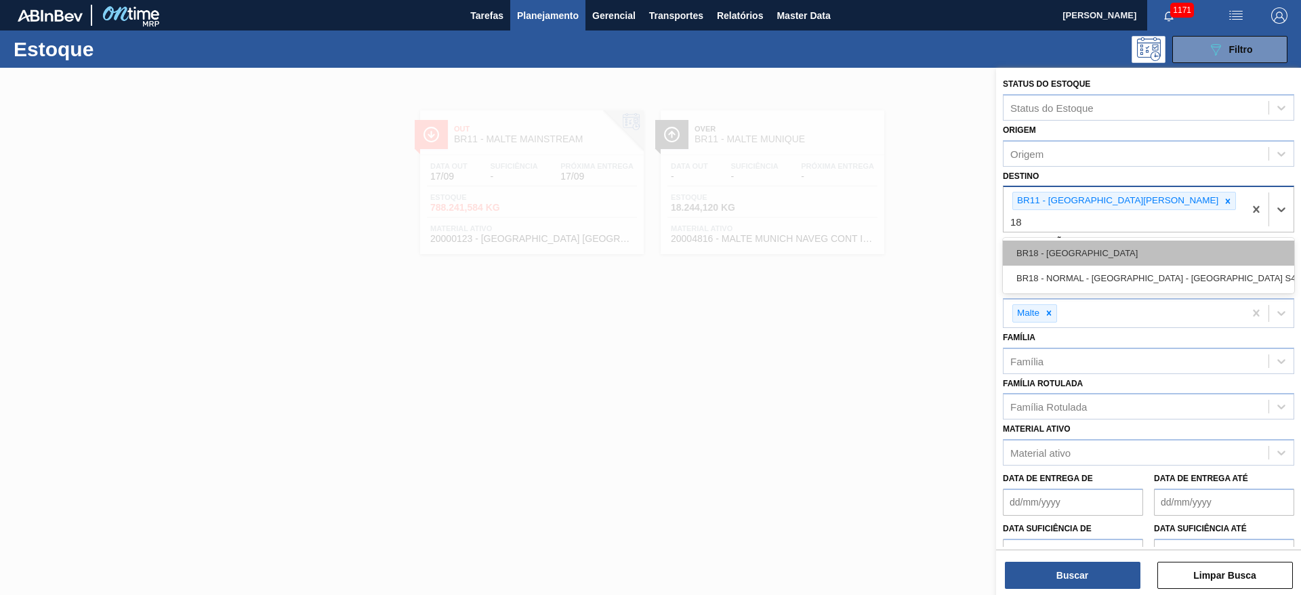
click at [788, 241] on div "BR18 - [GEOGRAPHIC_DATA]" at bounding box center [1148, 253] width 291 height 25
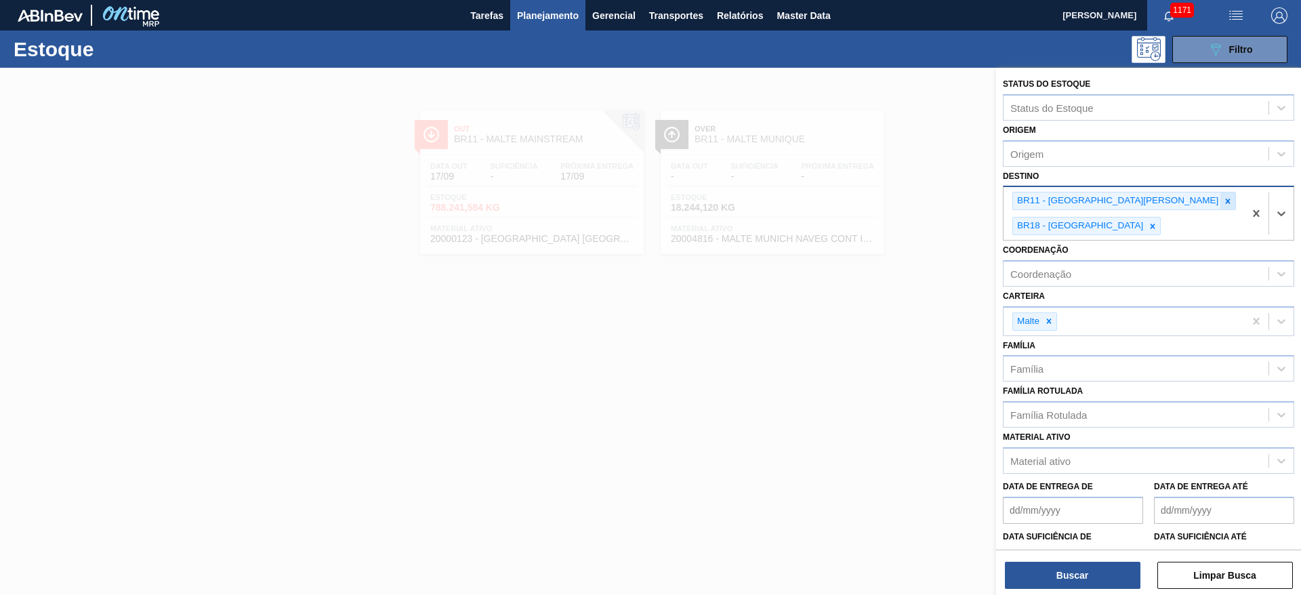
click at [788, 197] on icon at bounding box center [1227, 201] width 9 height 9
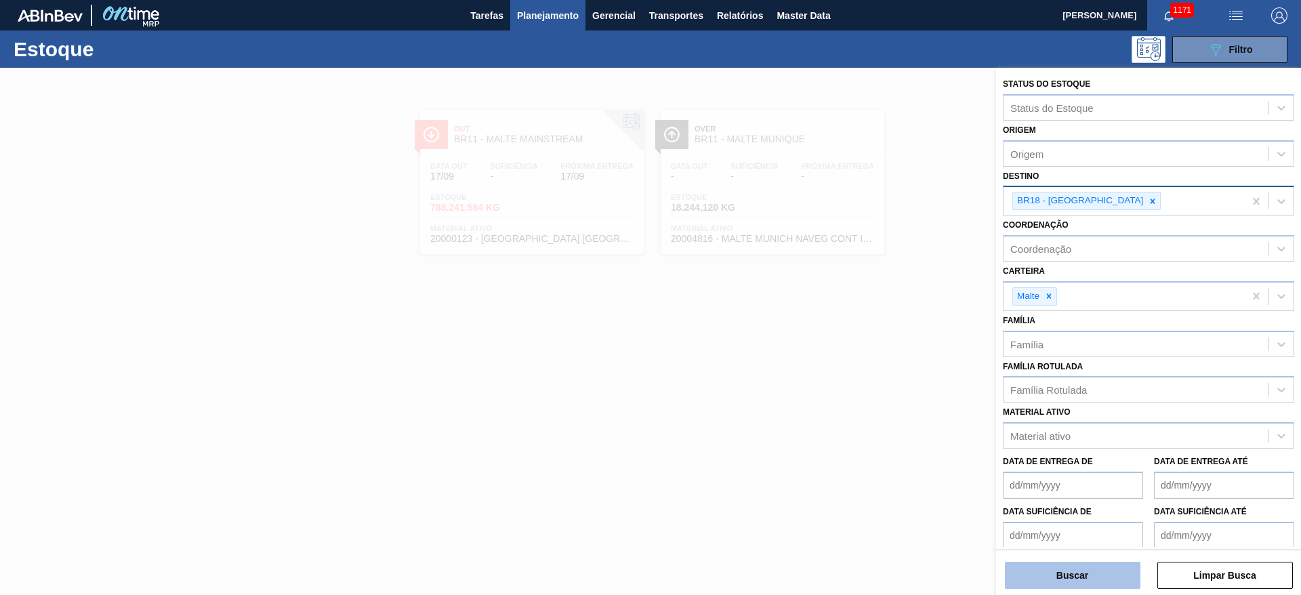
click at [788, 360] on button "Buscar" at bounding box center [1073, 575] width 136 height 27
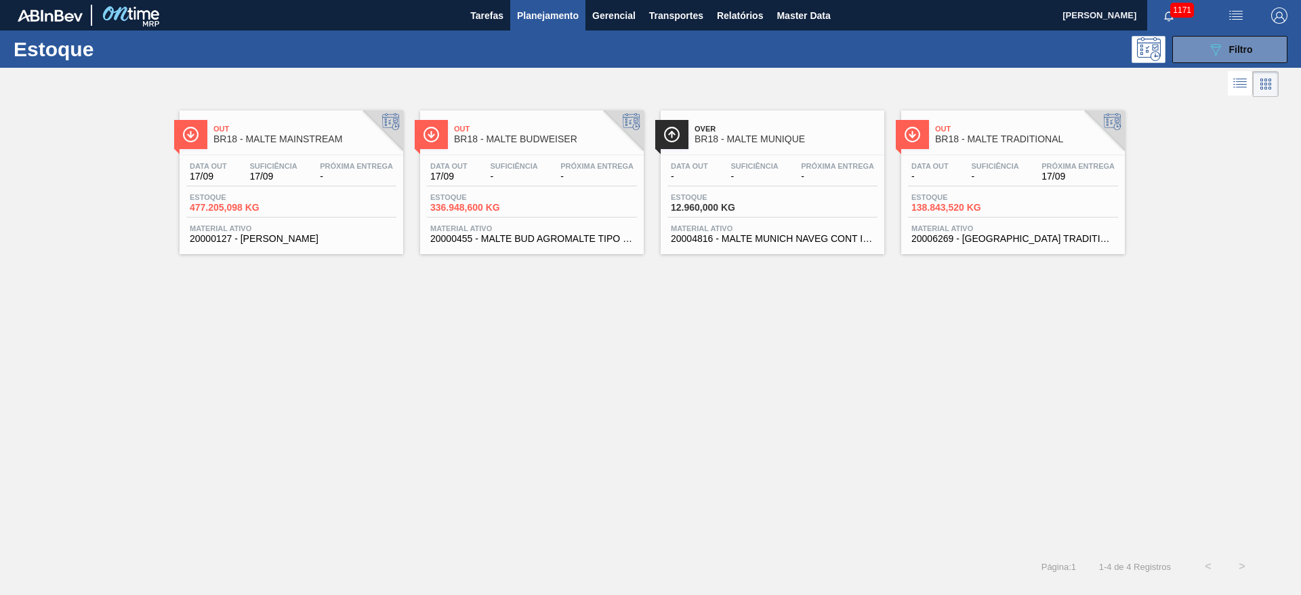
click at [788, 190] on div "Data out - Suficiência - Próxima Entrega 17/09 Estoque 138.843,520 KG Material …" at bounding box center [1013, 201] width 224 height 92
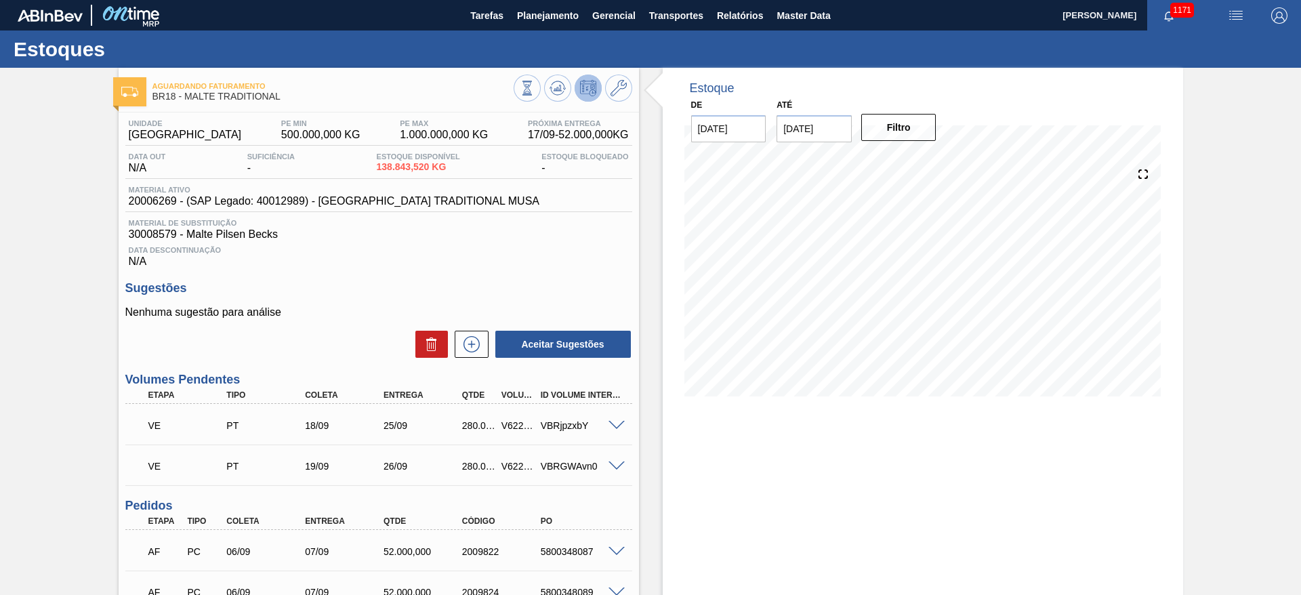
click at [541, 92] on div at bounding box center [573, 90] width 119 height 30
click at [560, 91] on icon at bounding box center [558, 88] width 16 height 16
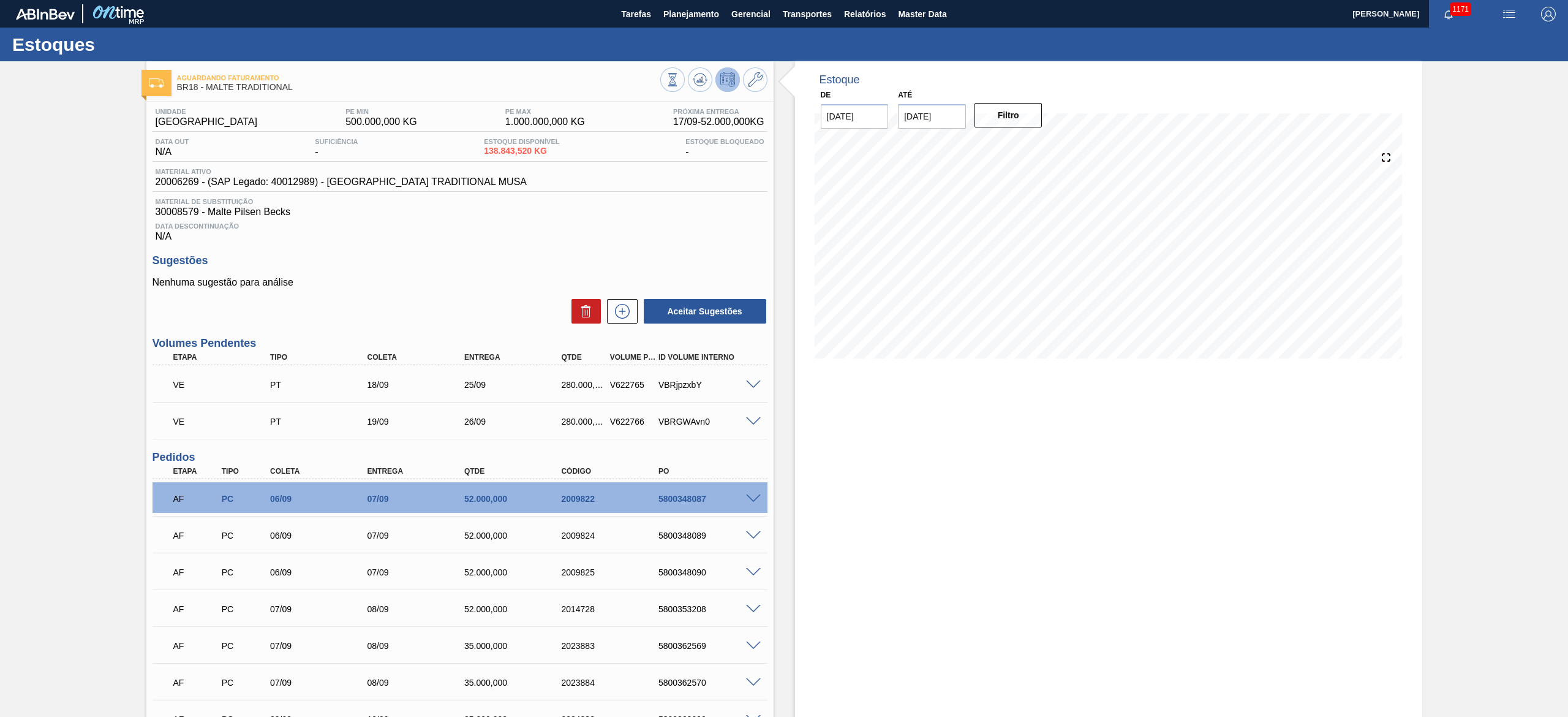
click at [712, 325] on span at bounding box center [753, 385] width 14 height 9
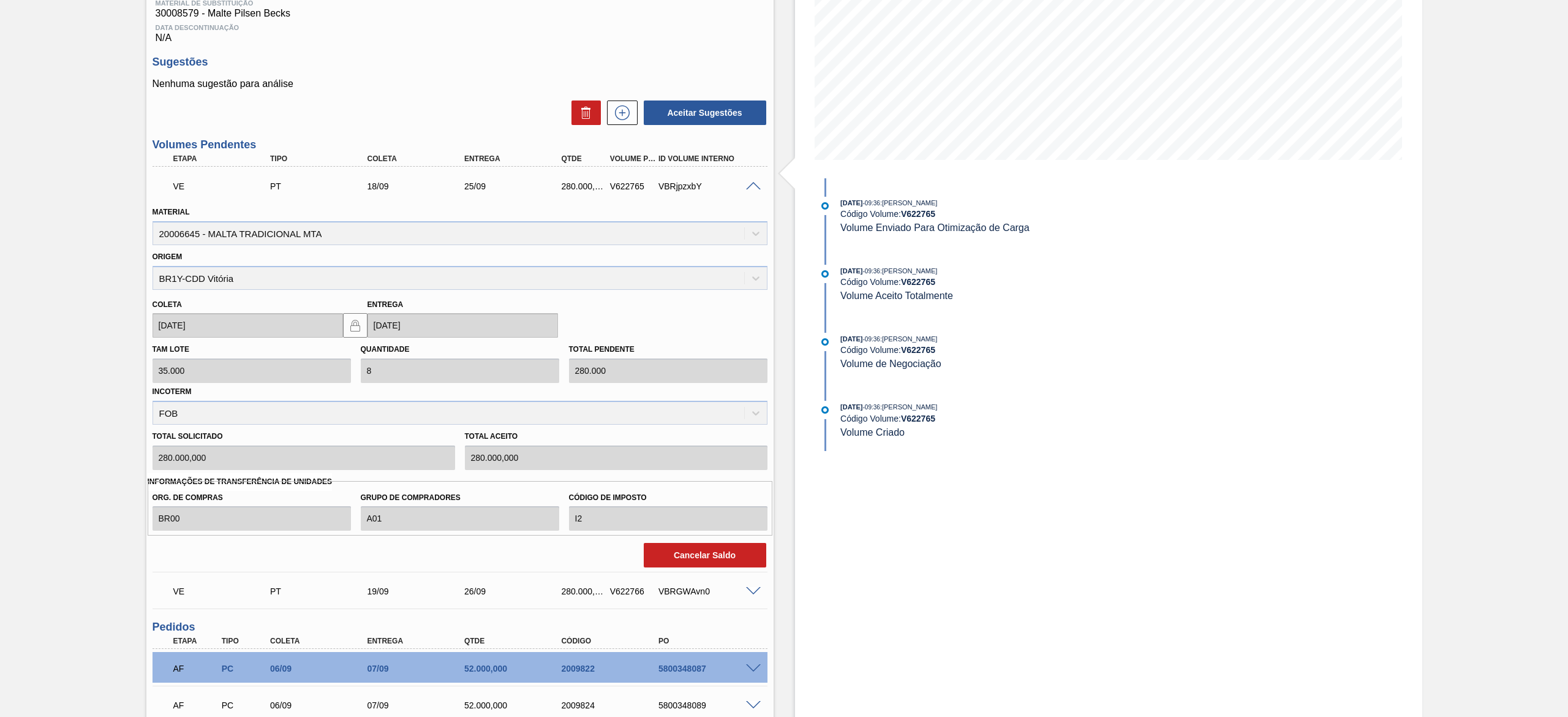
scroll to position [368, 0]
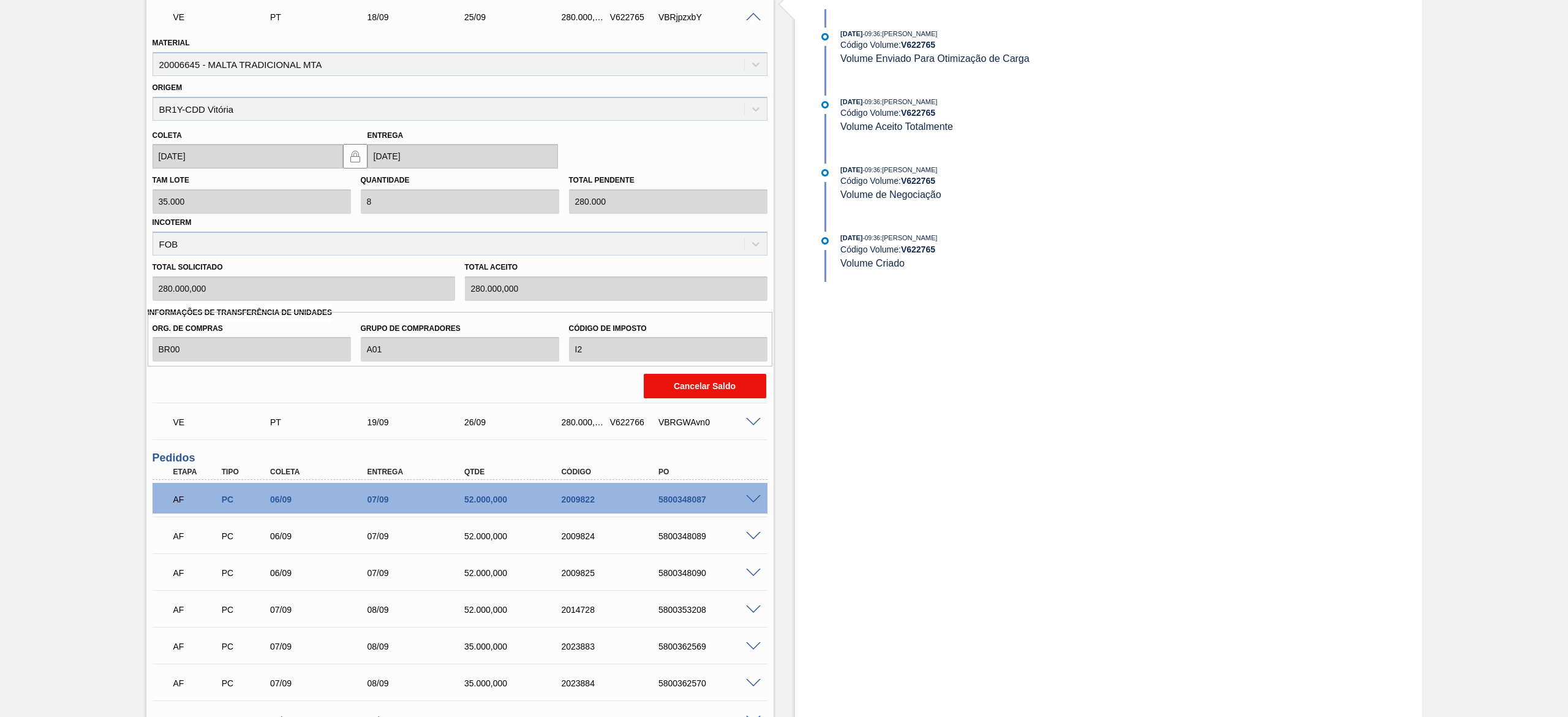
click at [684, 325] on button "Cancelar Saldo" at bounding box center [705, 385] width 123 height 24
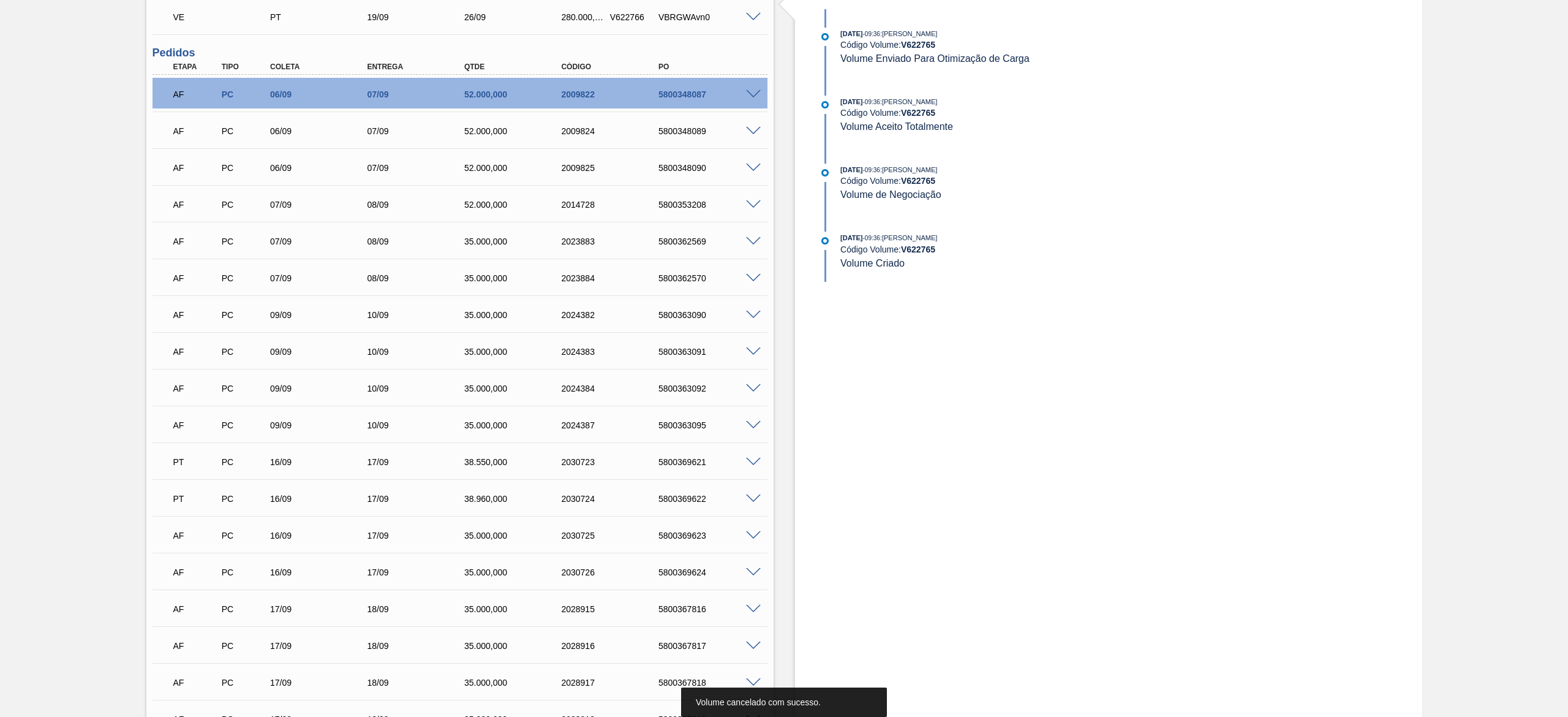
scroll to position [0, 0]
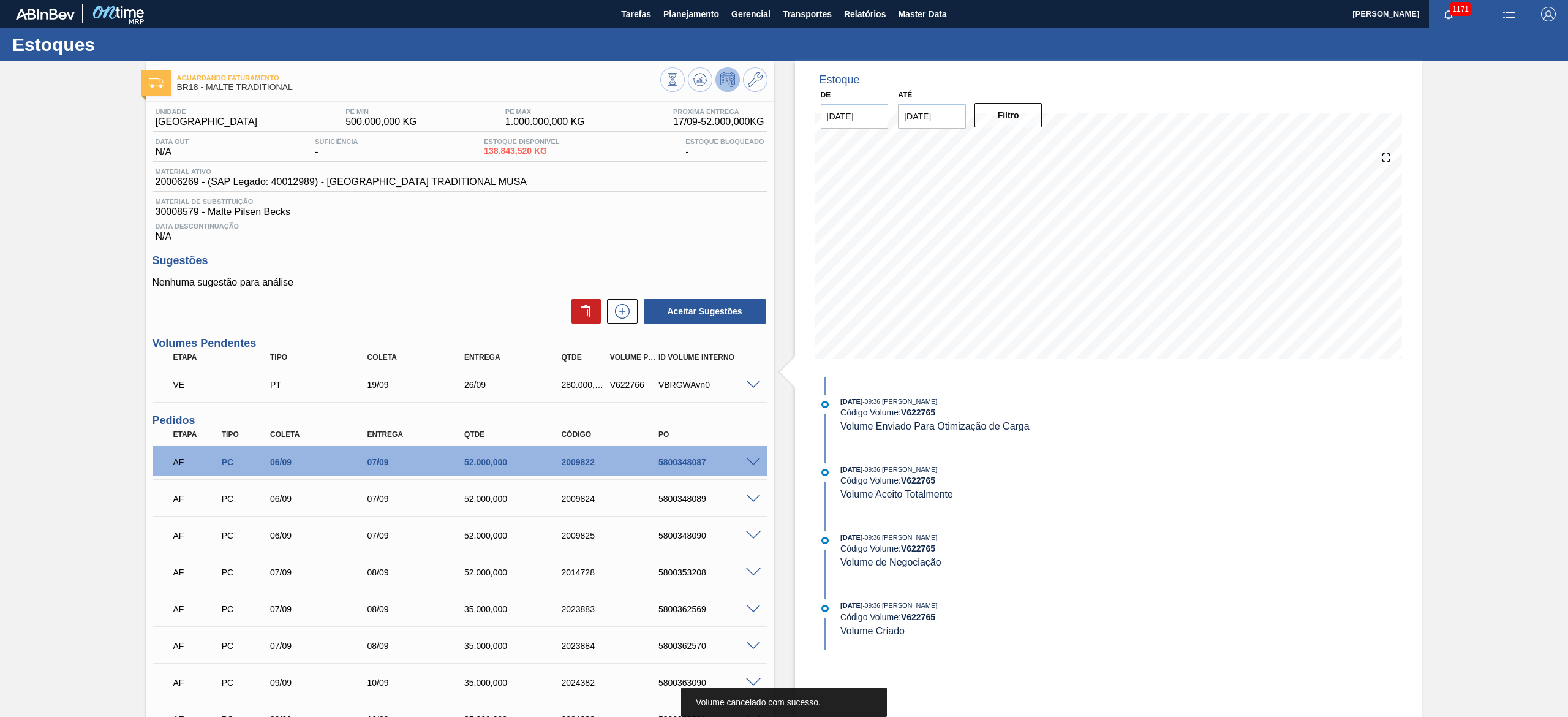
click at [712, 325] on span at bounding box center [753, 385] width 14 height 9
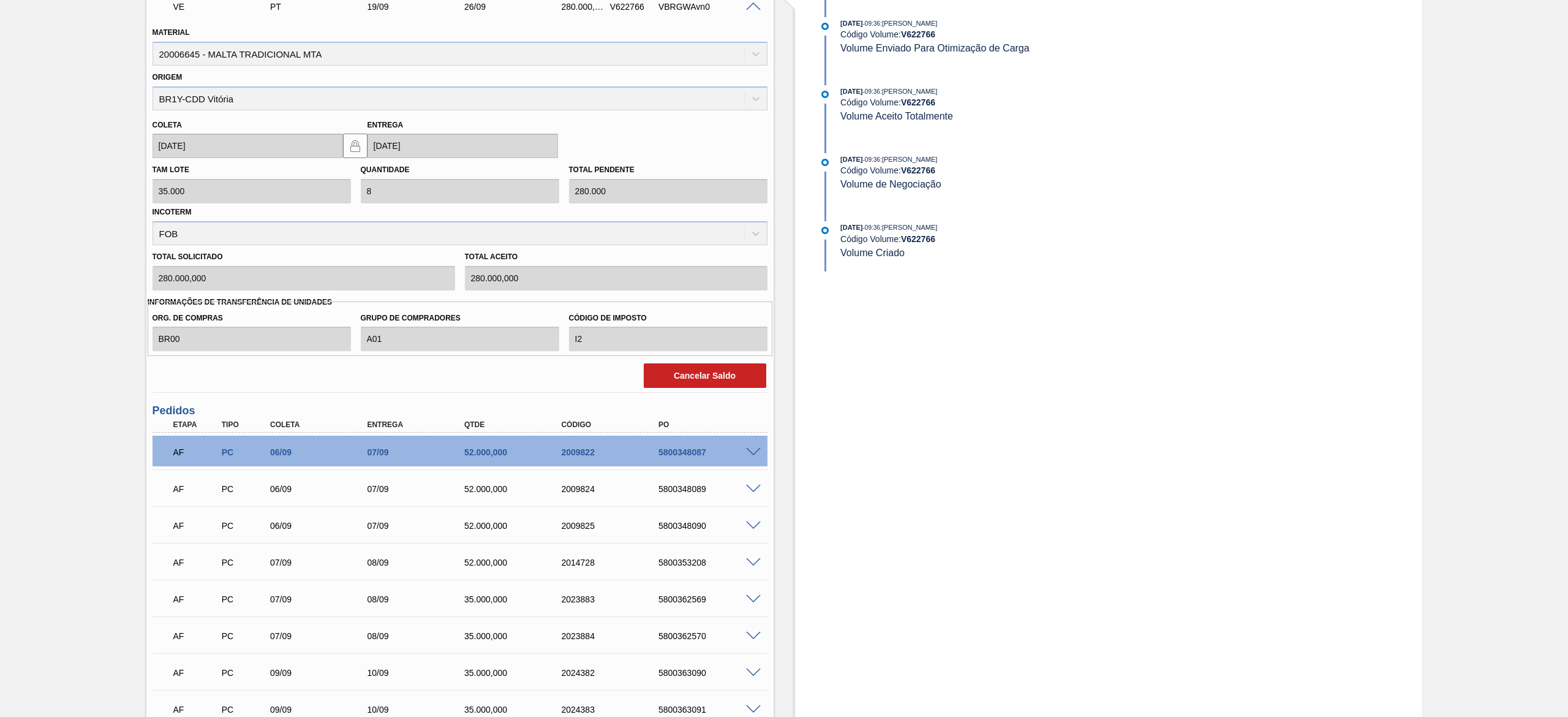
scroll to position [613, 0]
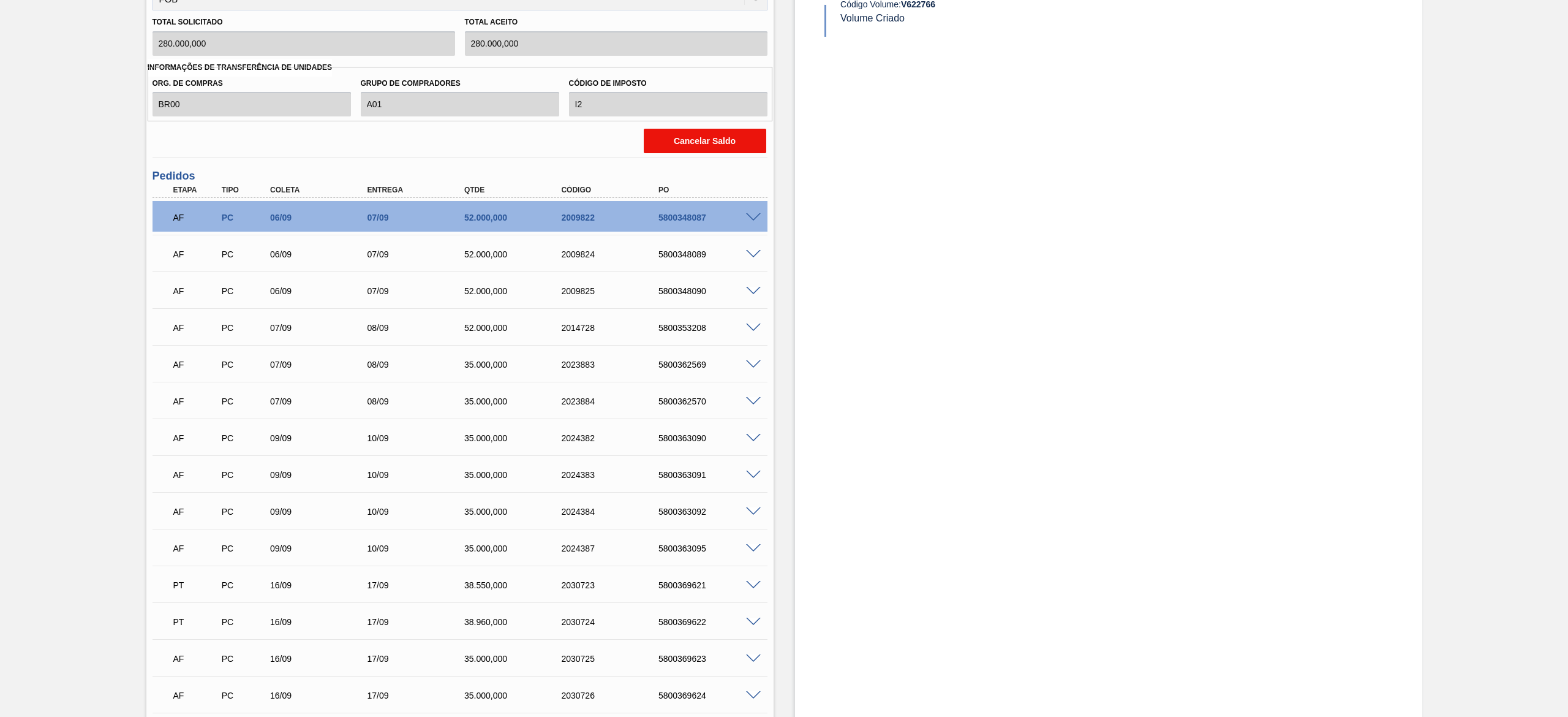
click at [672, 152] on button "Cancelar Saldo" at bounding box center [705, 140] width 123 height 24
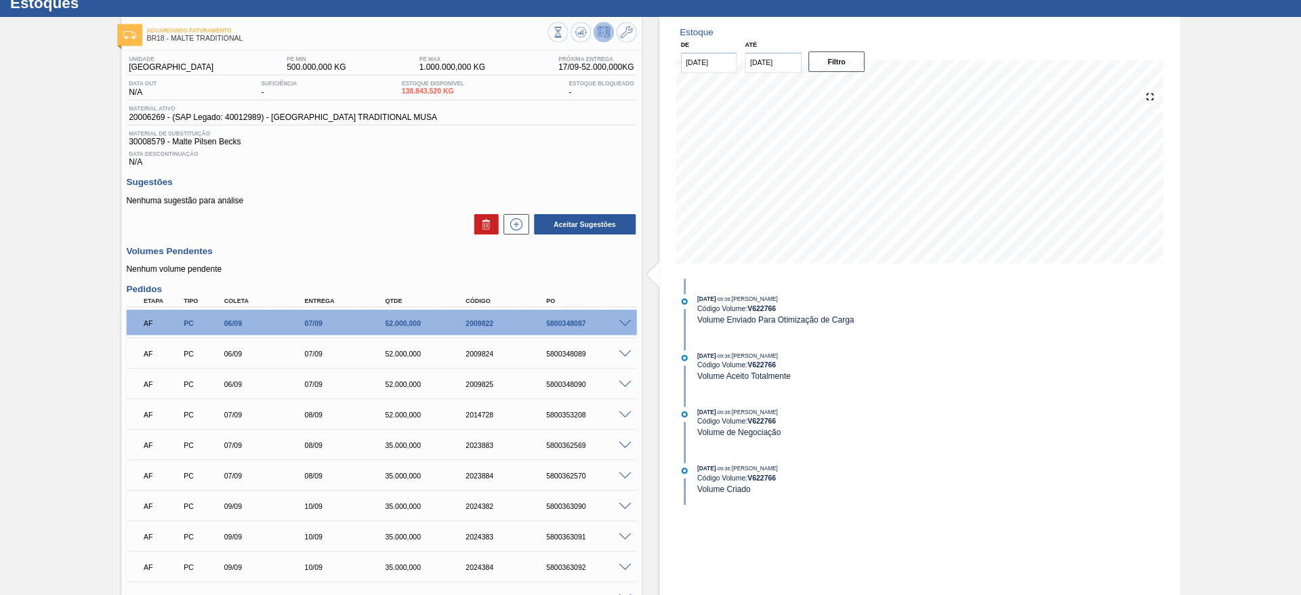
scroll to position [45, 0]
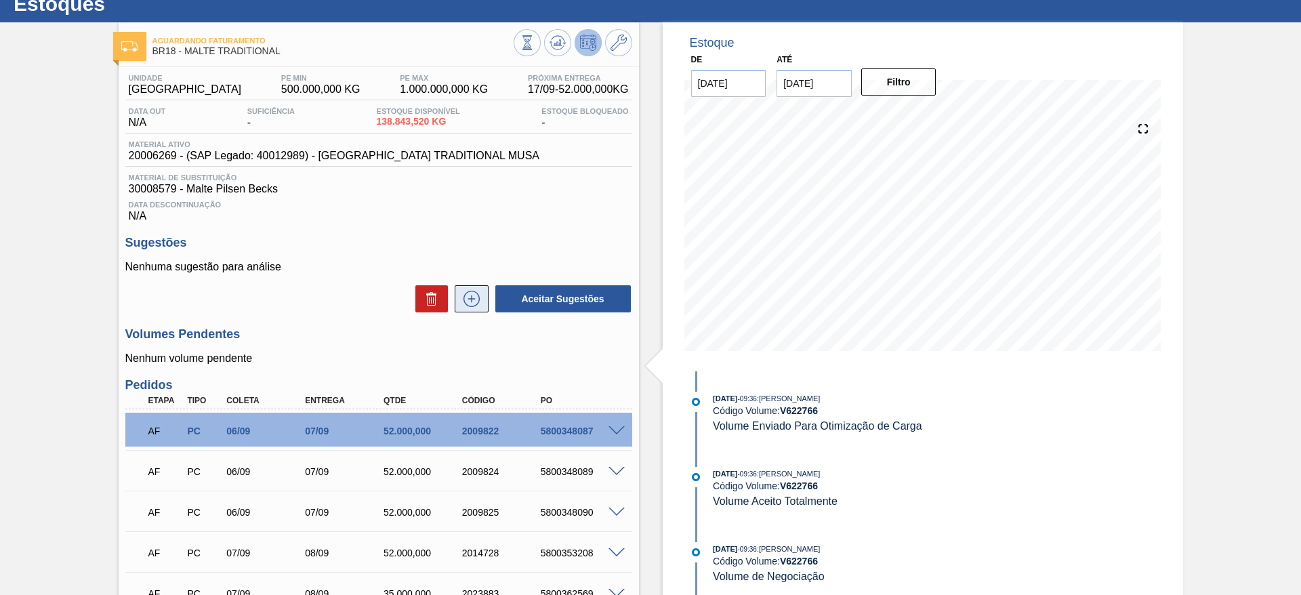
click at [472, 298] on icon at bounding box center [472, 299] width 22 height 16
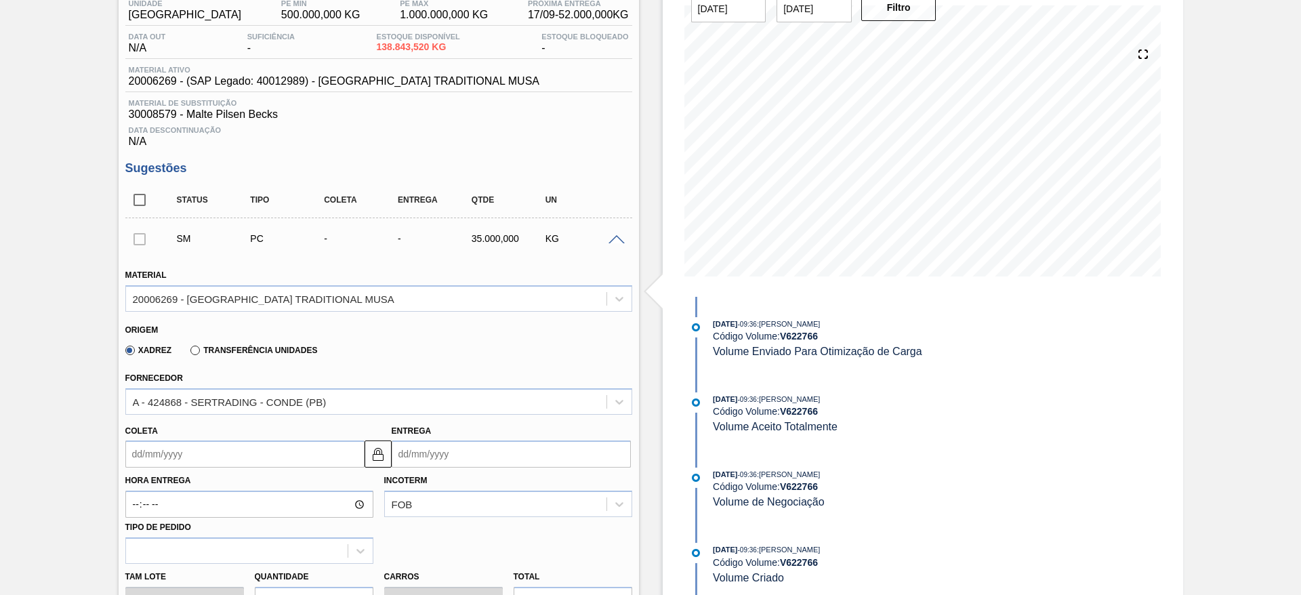
scroll to position [249, 0]
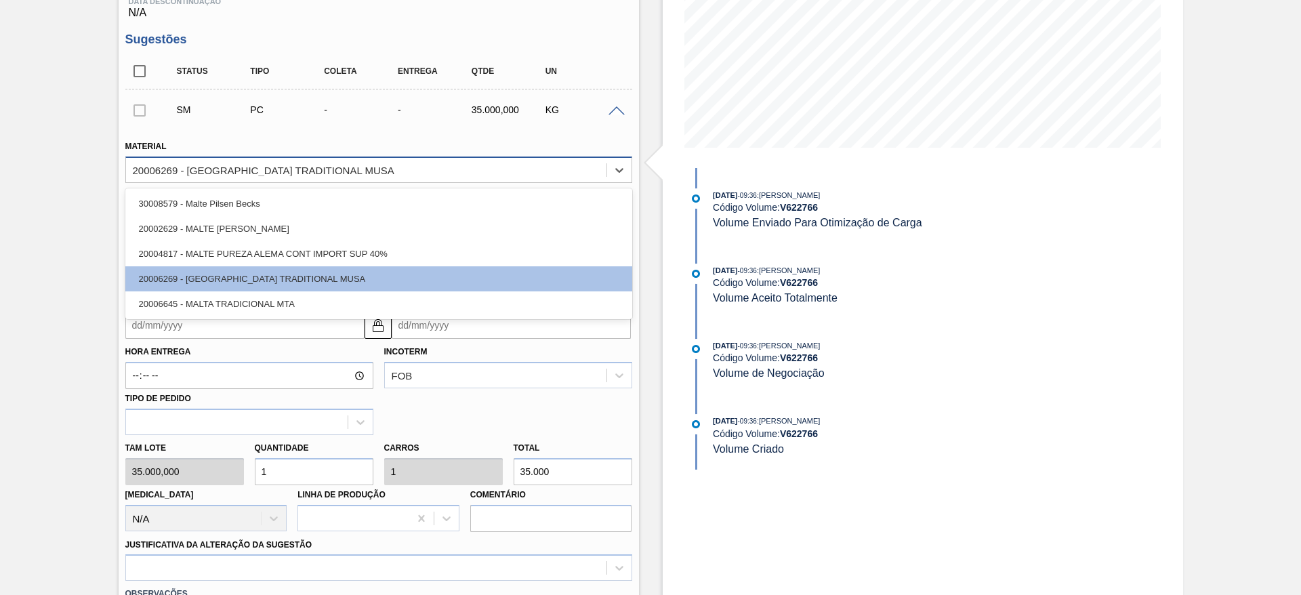
click at [162, 169] on div "20006269 - [GEOGRAPHIC_DATA] TRADITIONAL MUSA" at bounding box center [264, 170] width 262 height 12
drag, startPoint x: 179, startPoint y: 304, endPoint x: 146, endPoint y: 295, distance: 33.5
click at [179, 304] on div "20006645 - MALTA TRADICIONAL MTA" at bounding box center [378, 303] width 507 height 25
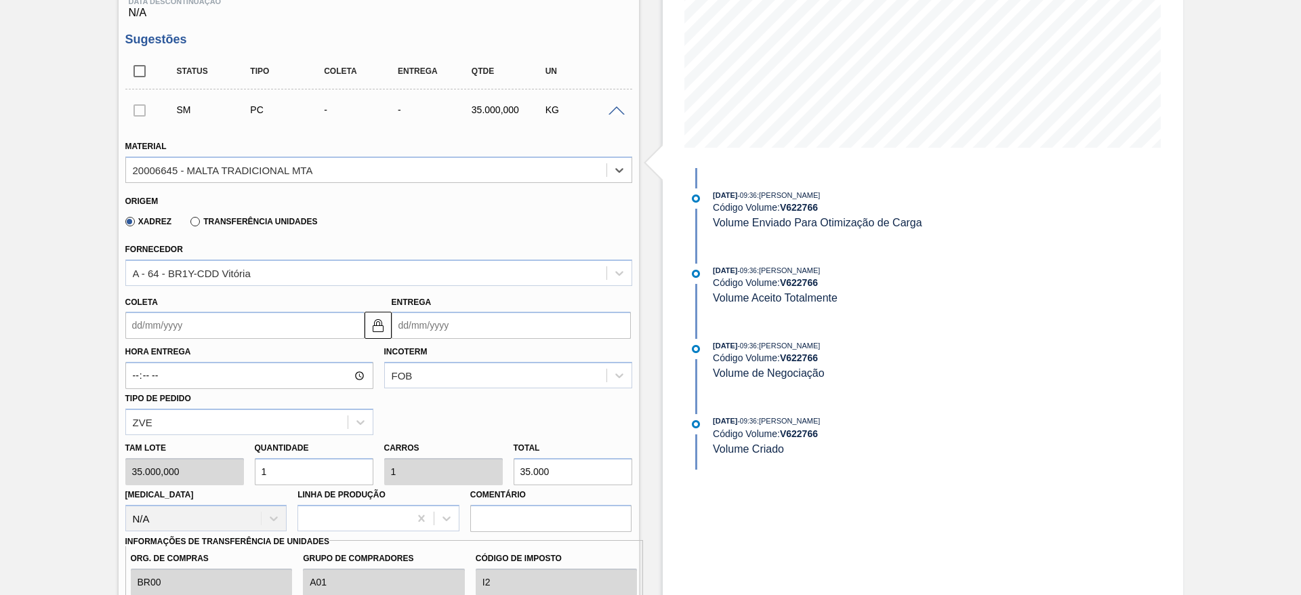
click at [126, 319] on input "Coleta" at bounding box center [244, 325] width 239 height 27
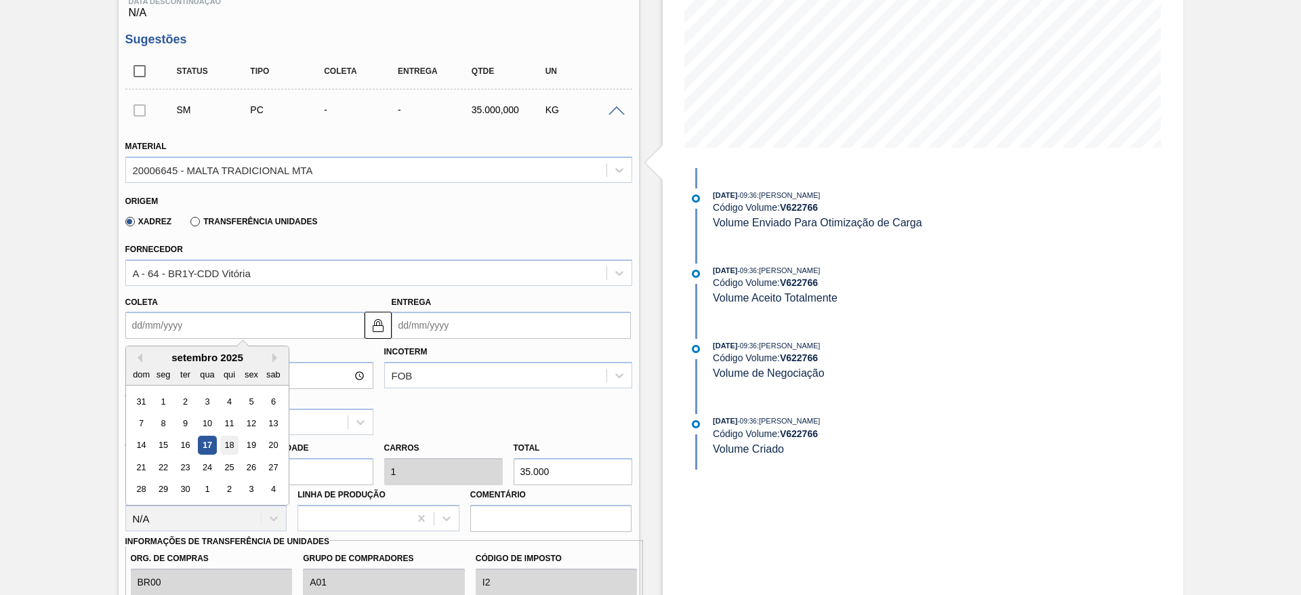
click at [232, 360] on div "18" at bounding box center [229, 445] width 18 height 18
type input "[DATE]"
type input "25/09/2025"
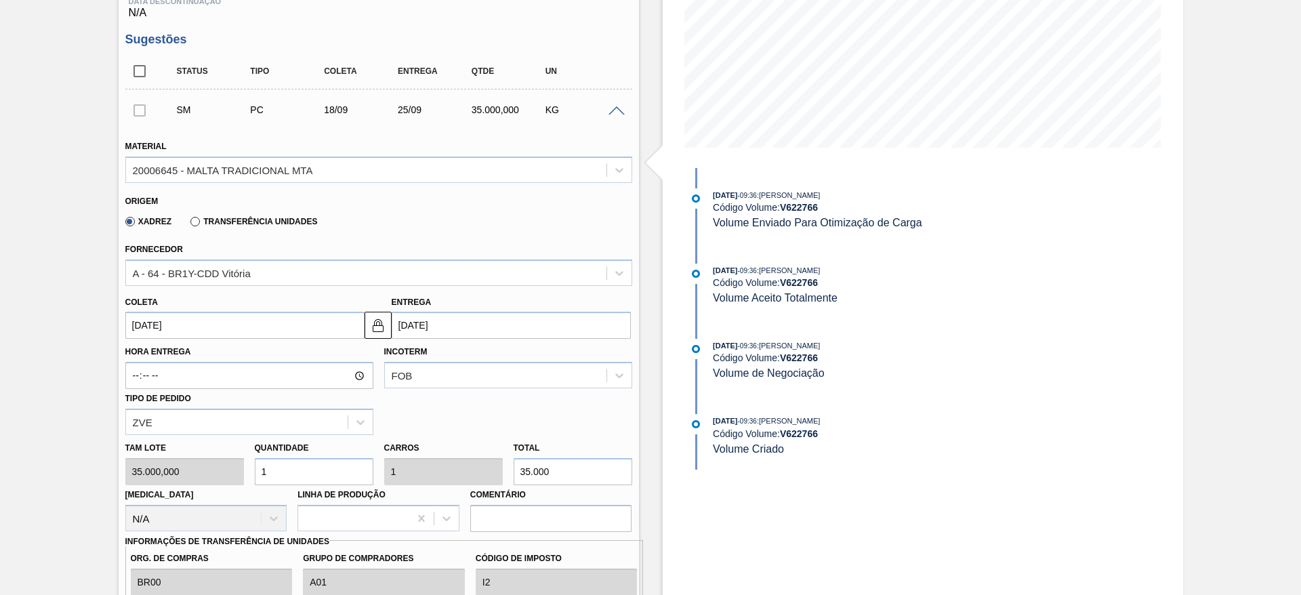
drag, startPoint x: 284, startPoint y: 472, endPoint x: 178, endPoint y: 457, distance: 107.4
click at [197, 360] on div "Tam lote 35.000,000 Quantidade 1 Carros 1 Total 35.000 Doca N/A Linha de Produç…" at bounding box center [379, 483] width 518 height 97
type input "8"
type input "280.000"
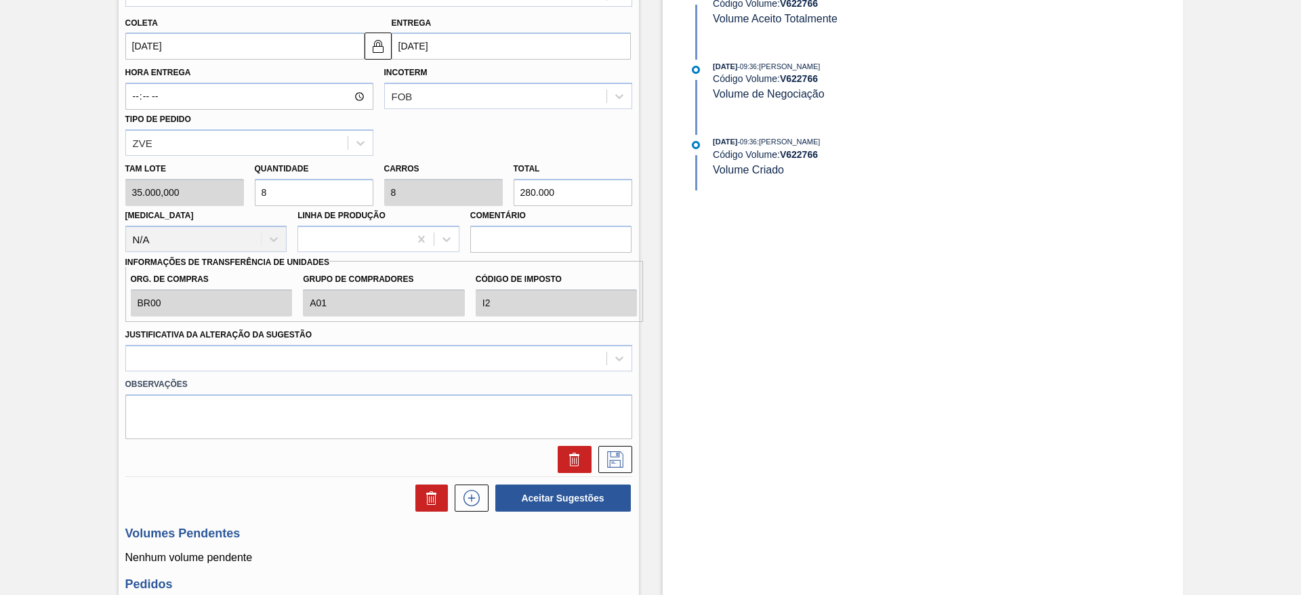
scroll to position [554, 0]
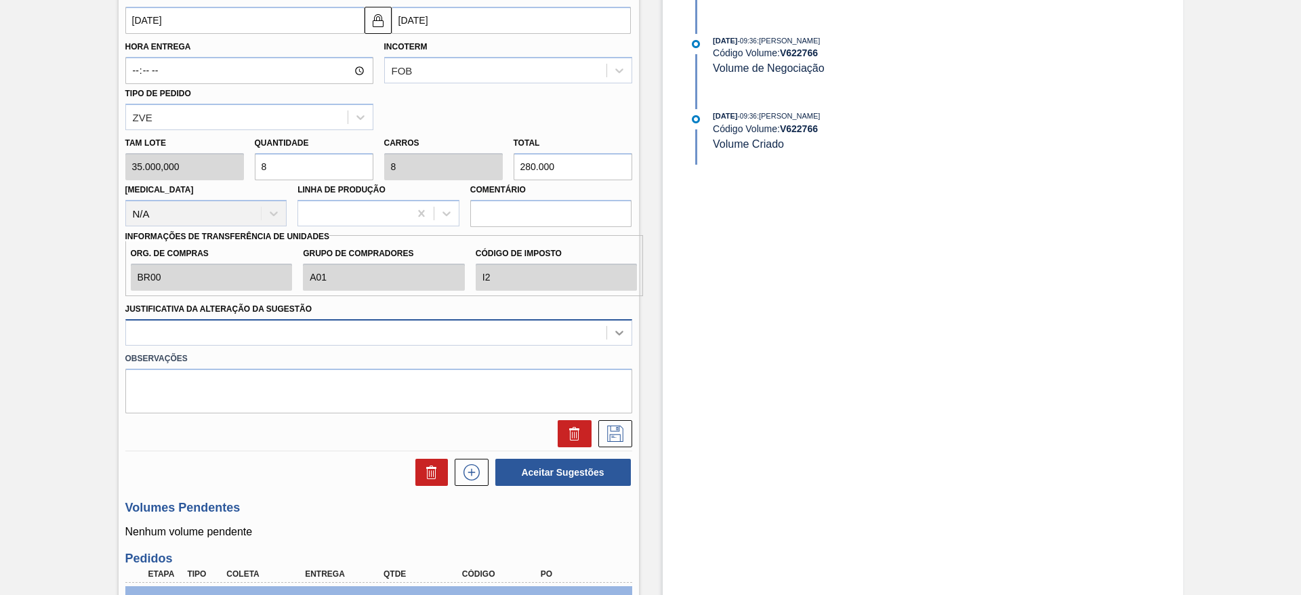
type input "8"
click at [622, 335] on icon at bounding box center [620, 333] width 14 height 14
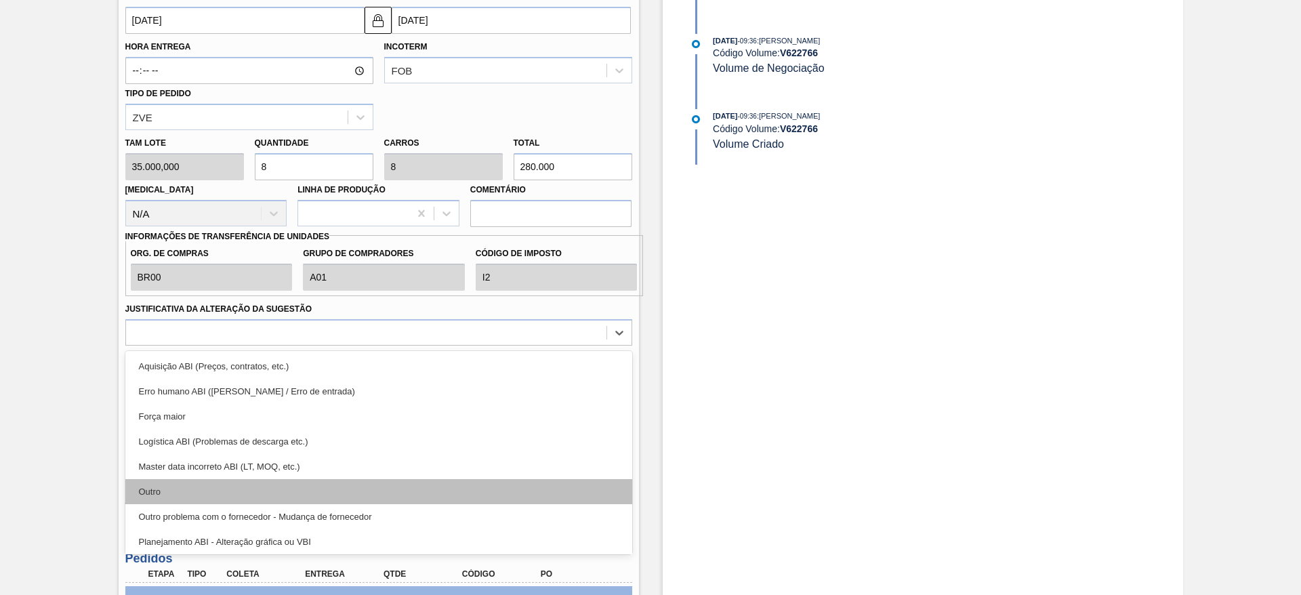
click at [174, 360] on div "Outro" at bounding box center [378, 491] width 507 height 25
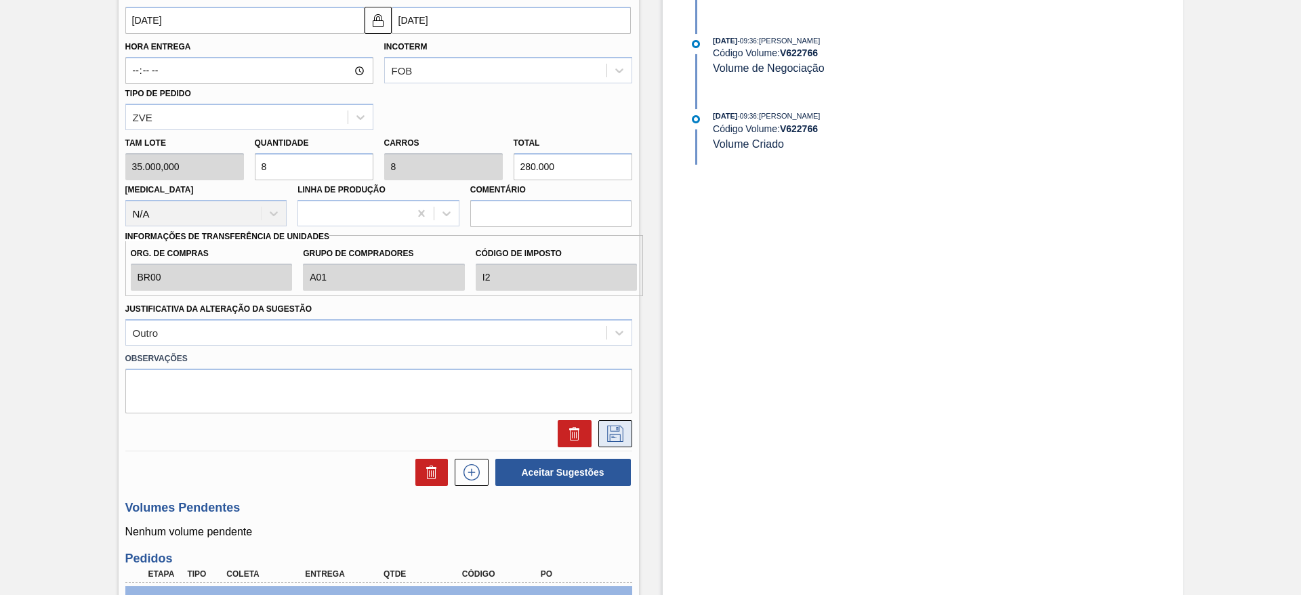
click at [611, 360] on icon at bounding box center [616, 434] width 22 height 16
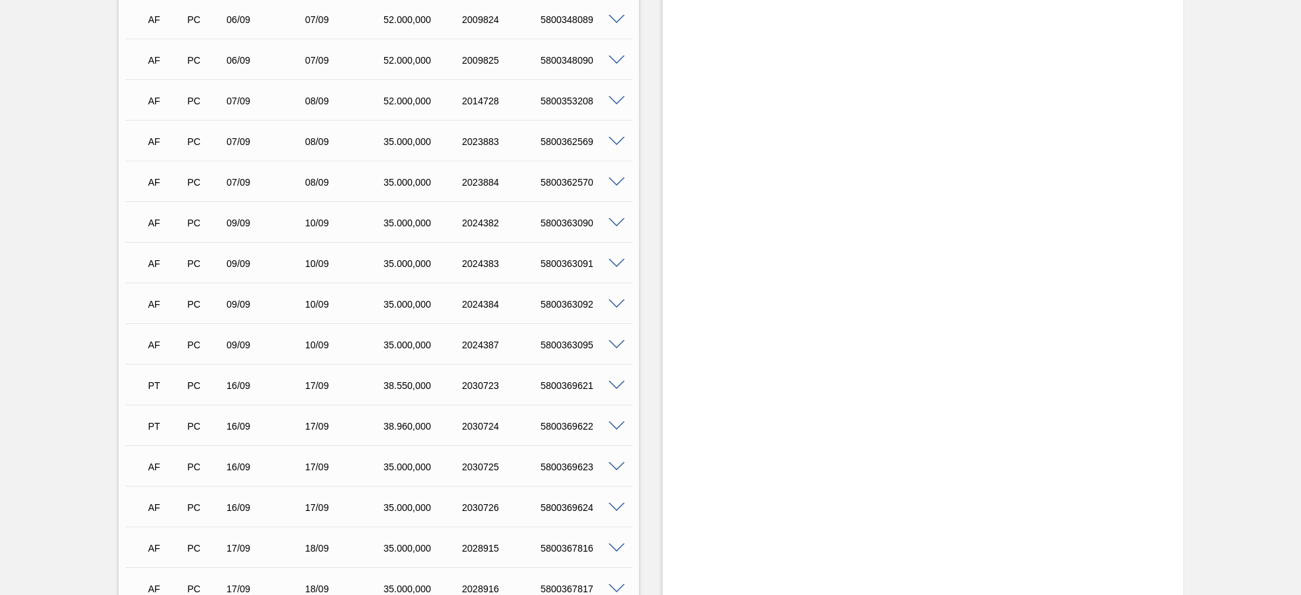
scroll to position [249, 0]
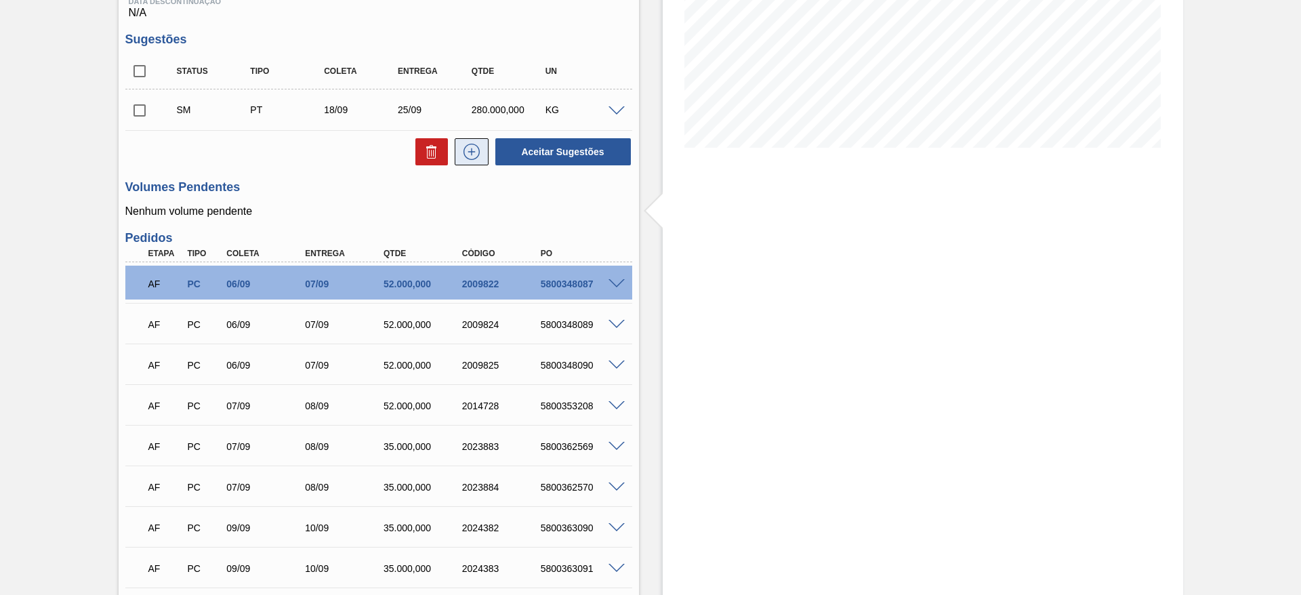
click at [466, 150] on icon at bounding box center [472, 152] width 22 height 16
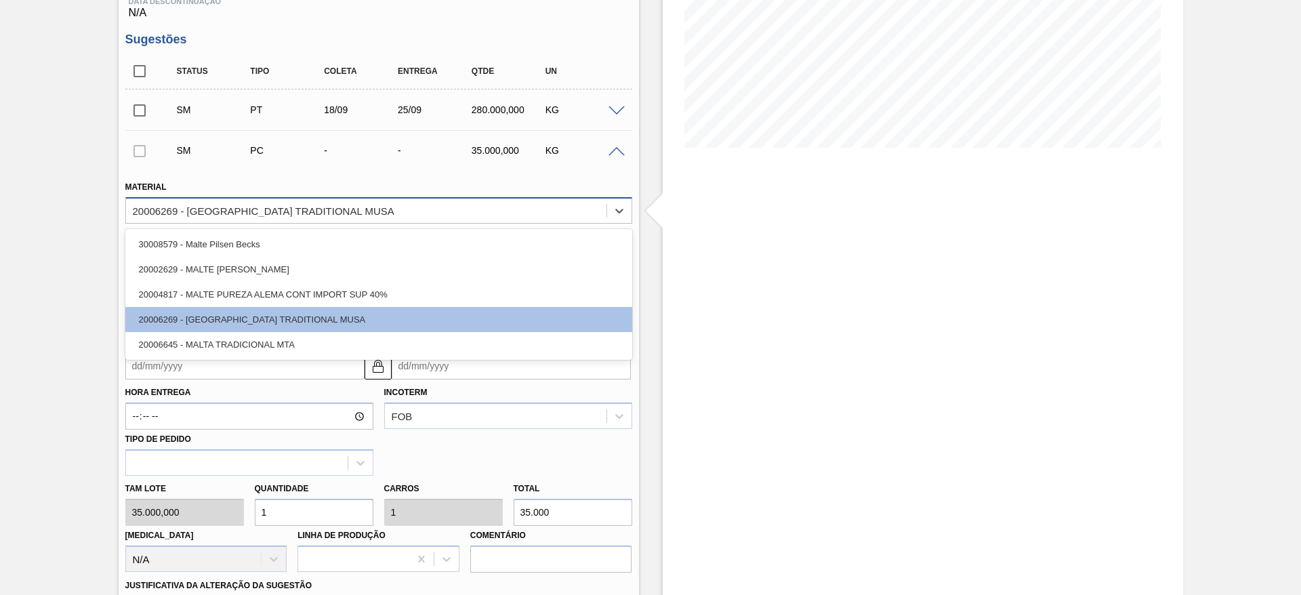
click at [169, 209] on div "20006269 - [GEOGRAPHIC_DATA] TRADITIONAL MUSA" at bounding box center [264, 211] width 262 height 12
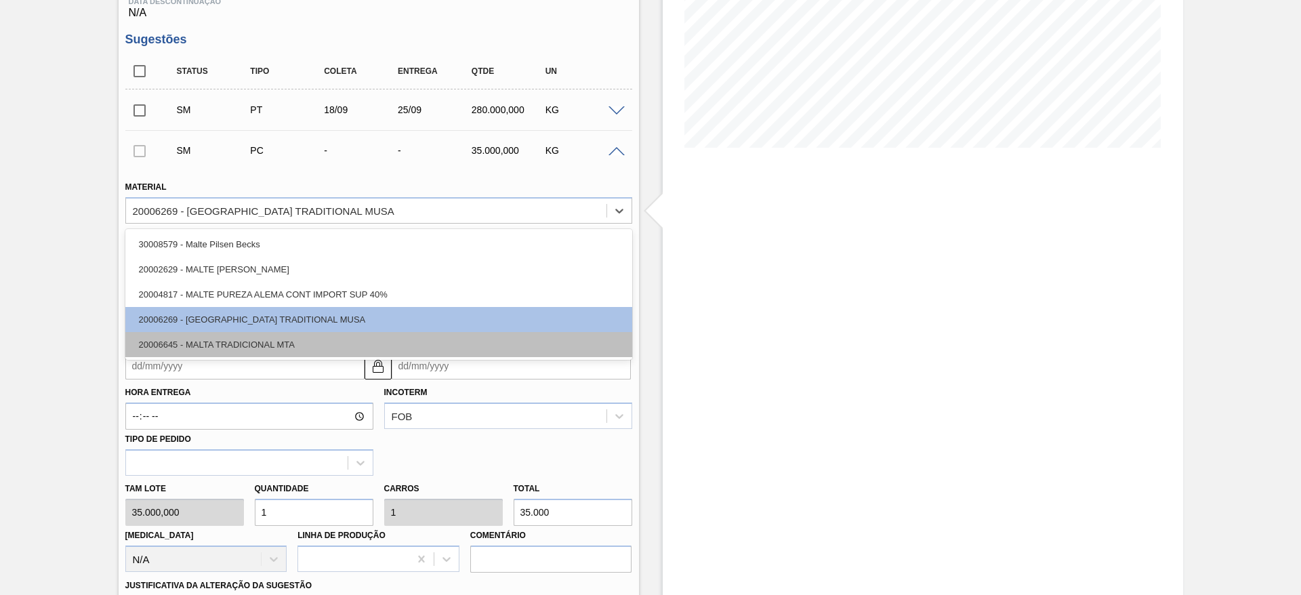
click at [199, 345] on div "20006645 - MALTA TRADICIONAL MTA" at bounding box center [378, 344] width 507 height 25
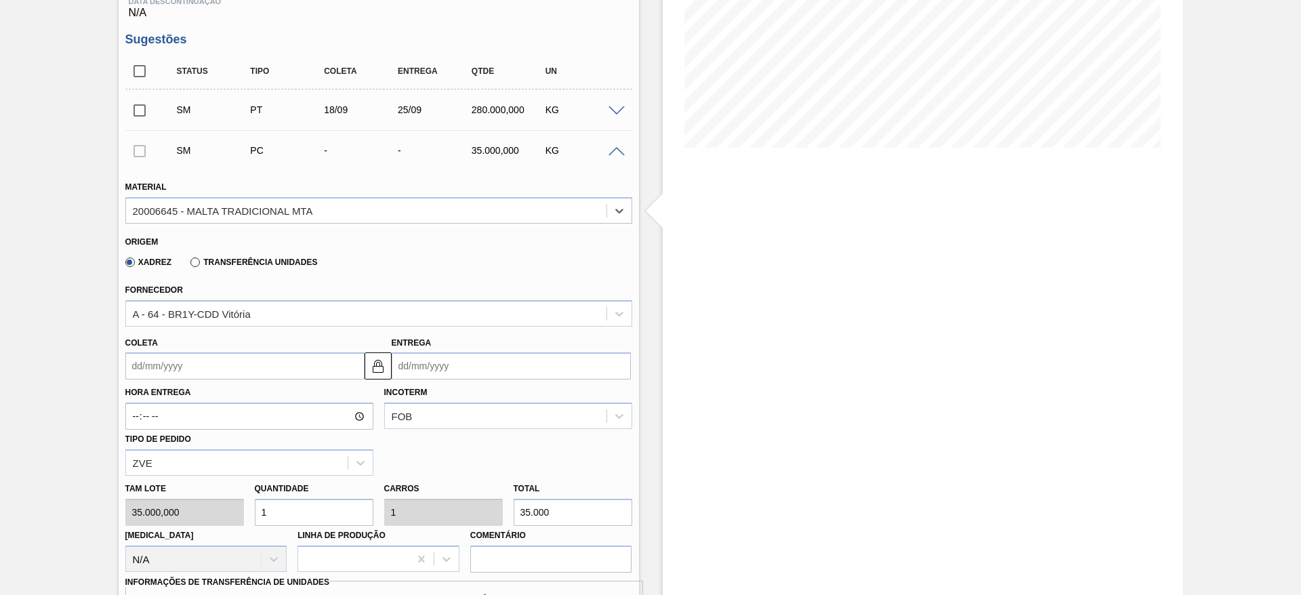
click at [140, 360] on input "Coleta" at bounding box center [244, 365] width 239 height 27
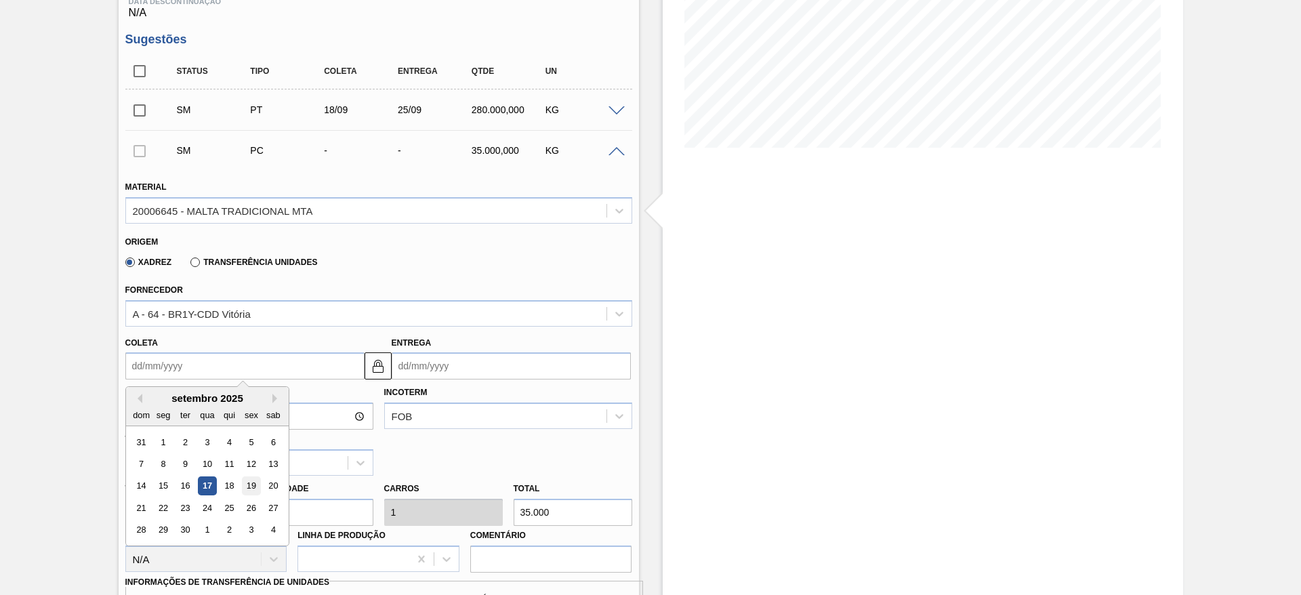
click at [252, 360] on div "19" at bounding box center [251, 486] width 18 height 18
type input "[DATE]"
type input "26/09/2025"
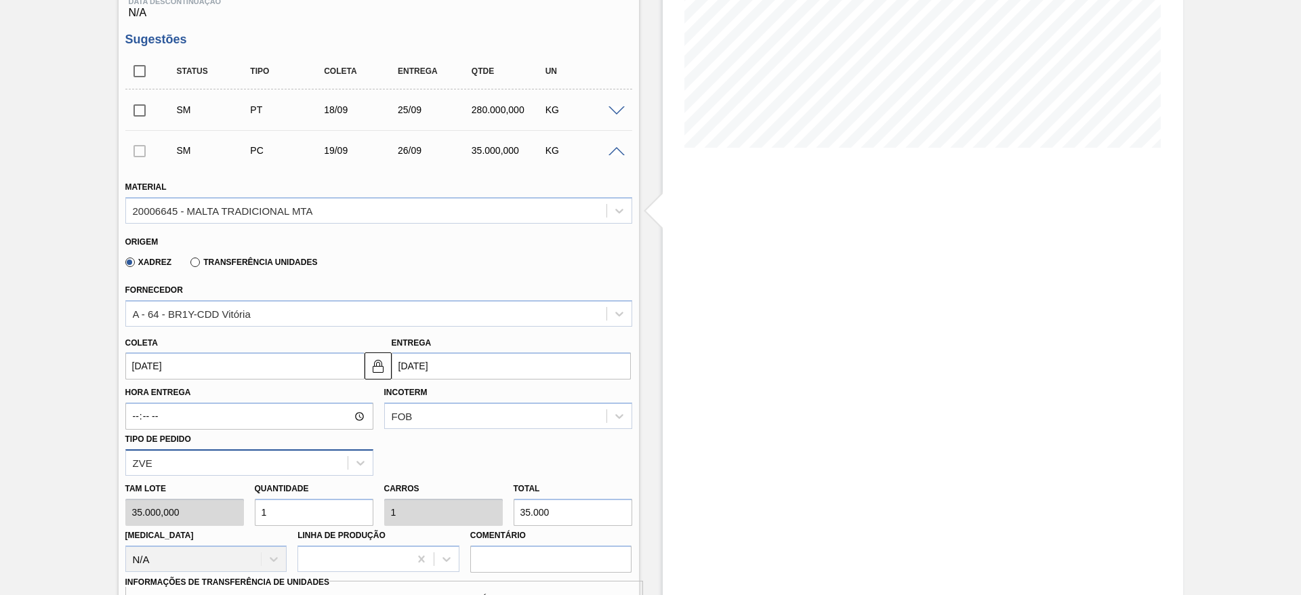
scroll to position [452, 0]
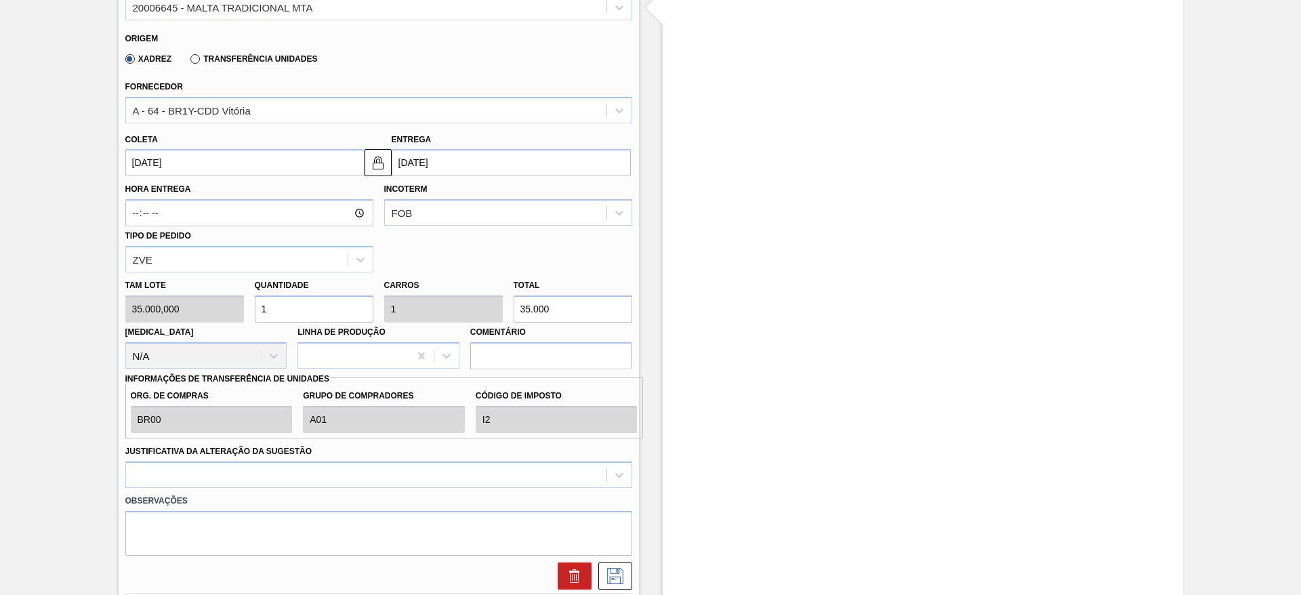
click at [188, 293] on div "Tam lote 35.000,000 Quantidade 1 Carros 1 Total 35.000 Doca N/A Linha de Produç…" at bounding box center [379, 320] width 518 height 97
type input "8"
type input "280.000"
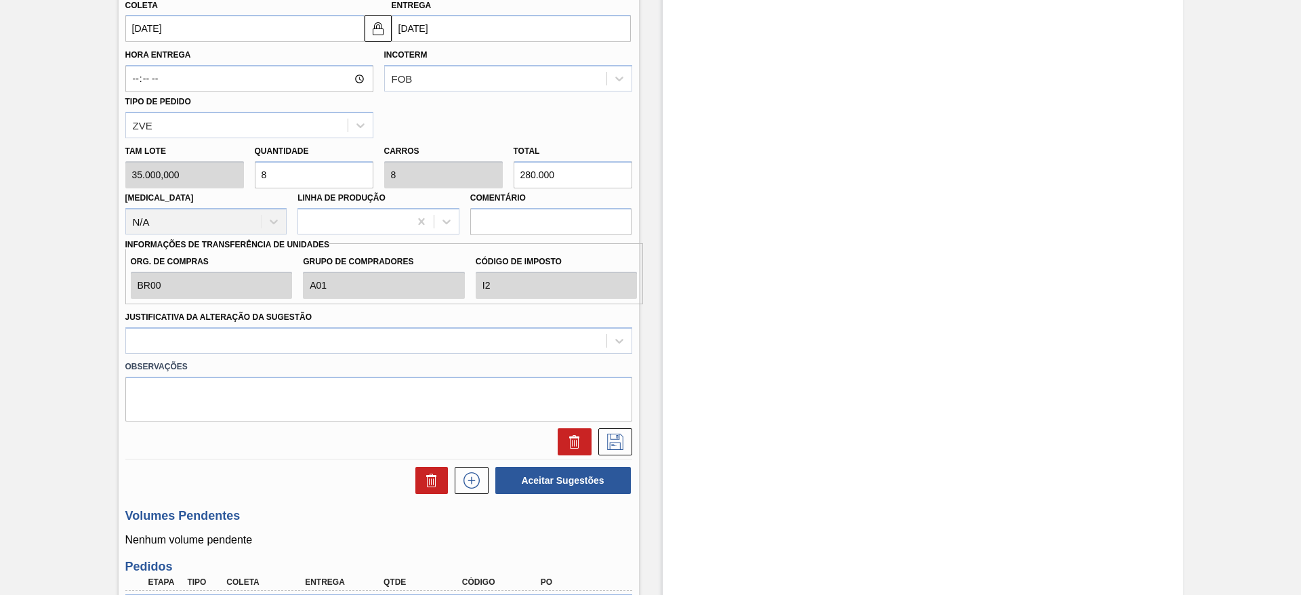
scroll to position [655, 0]
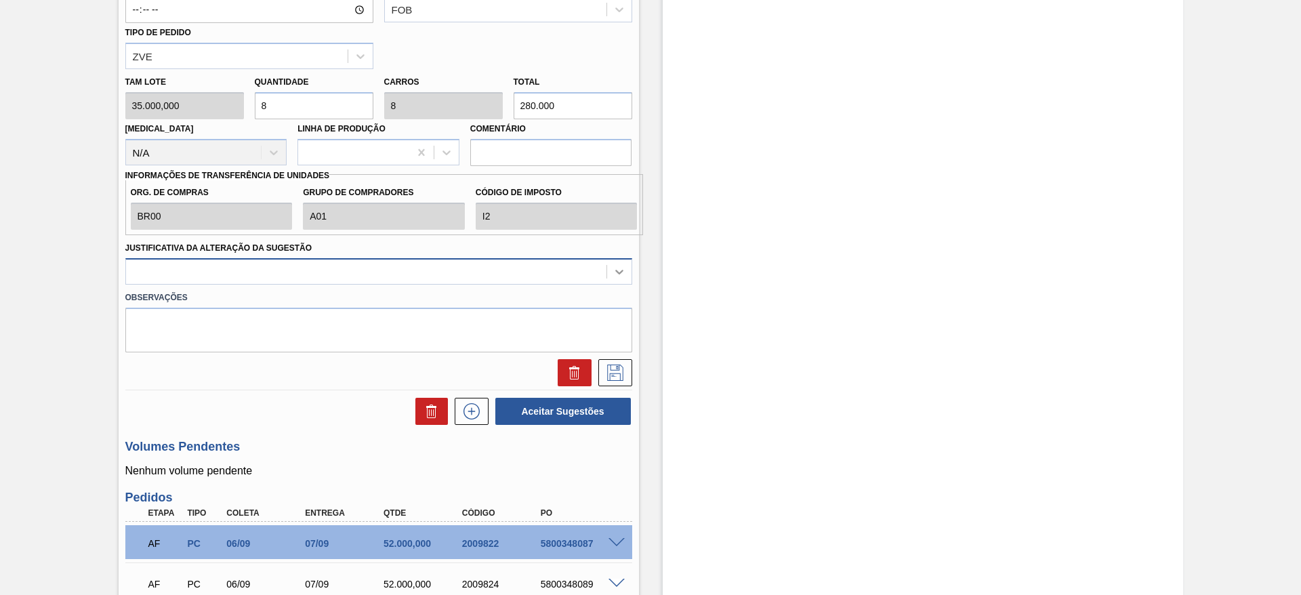
type input "8"
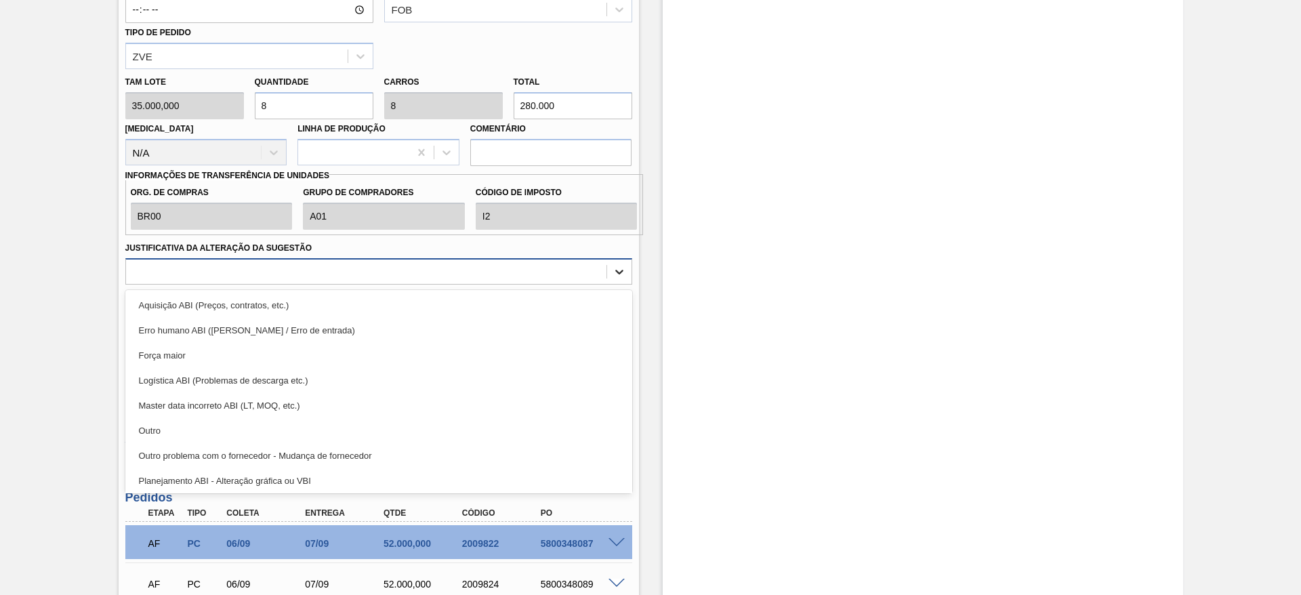
click at [615, 274] on icon at bounding box center [620, 272] width 14 height 14
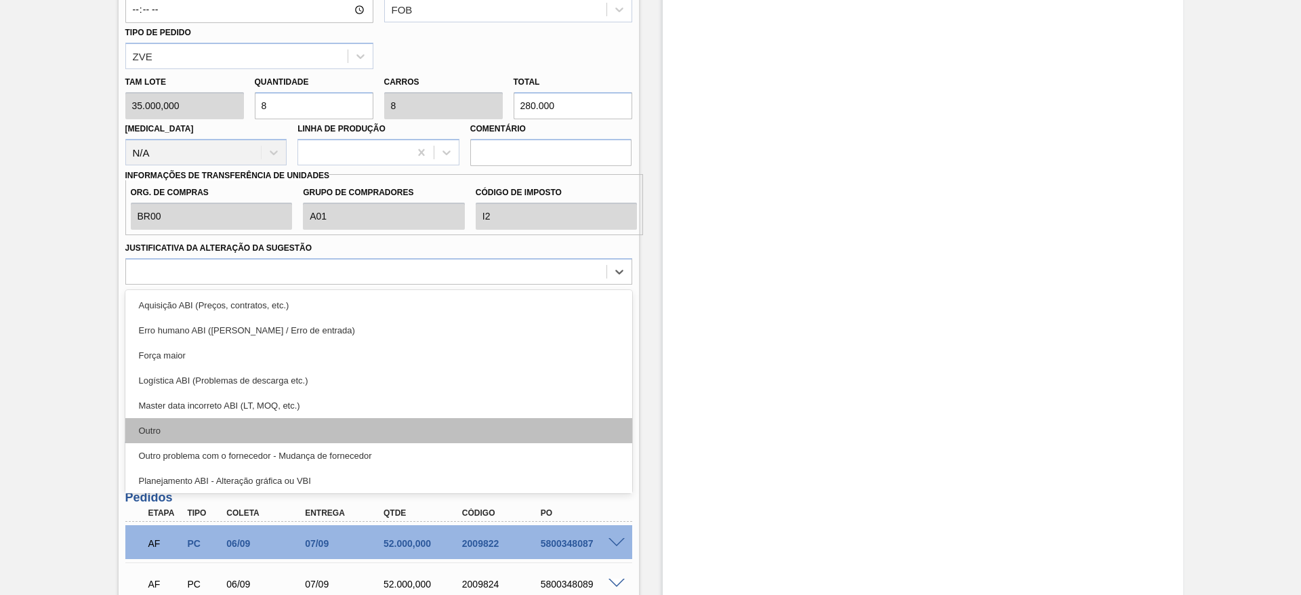
click at [189, 360] on div "Outro" at bounding box center [378, 430] width 507 height 25
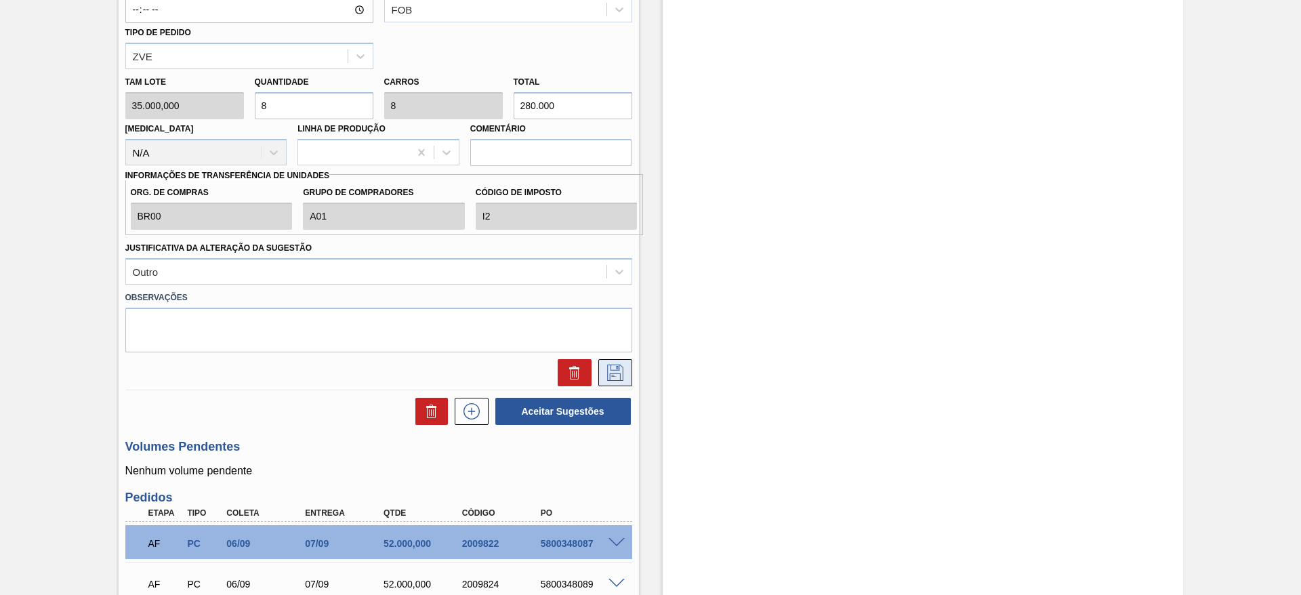
click at [614, 360] on icon at bounding box center [615, 373] width 16 height 16
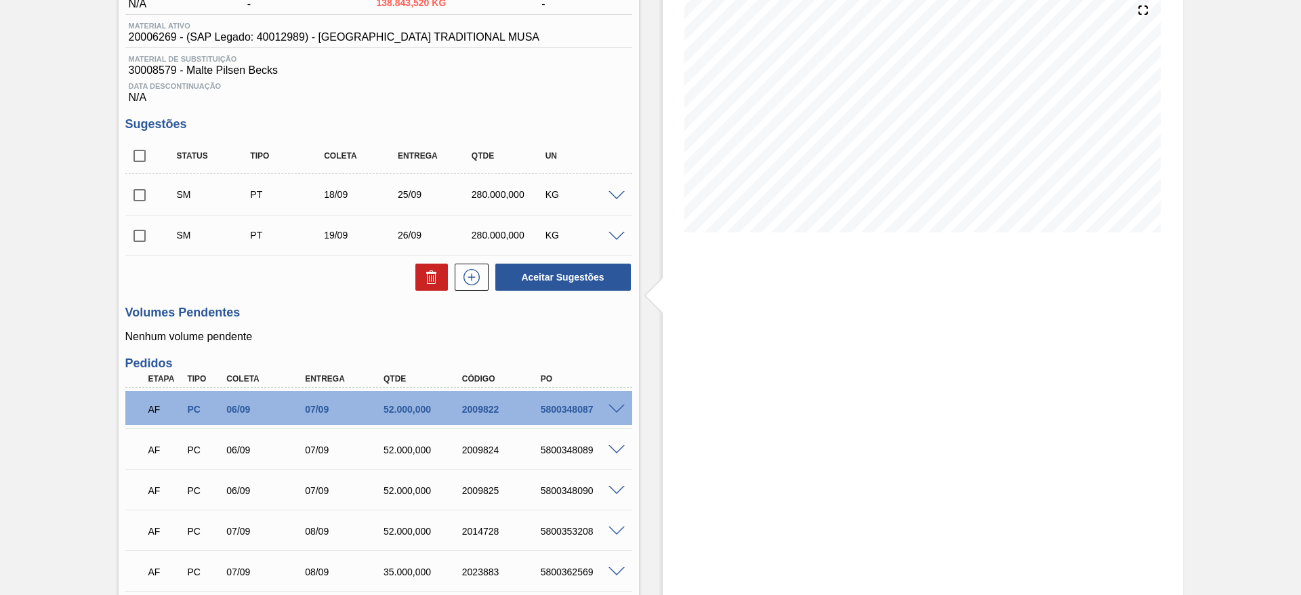
scroll to position [45, 0]
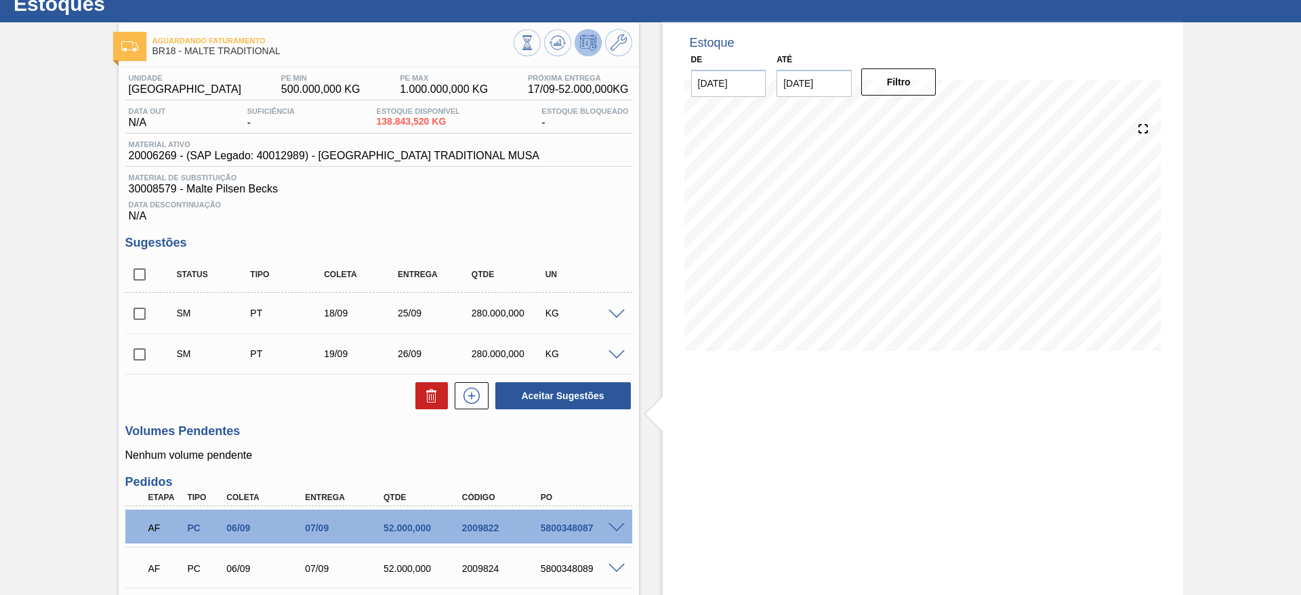
click at [134, 270] on input "checkbox" at bounding box center [139, 274] width 28 height 28
checkbox input "true"
click at [613, 360] on div "SM PT 19/09 26/09 280.000,000 KG" at bounding box center [378, 354] width 507 height 34
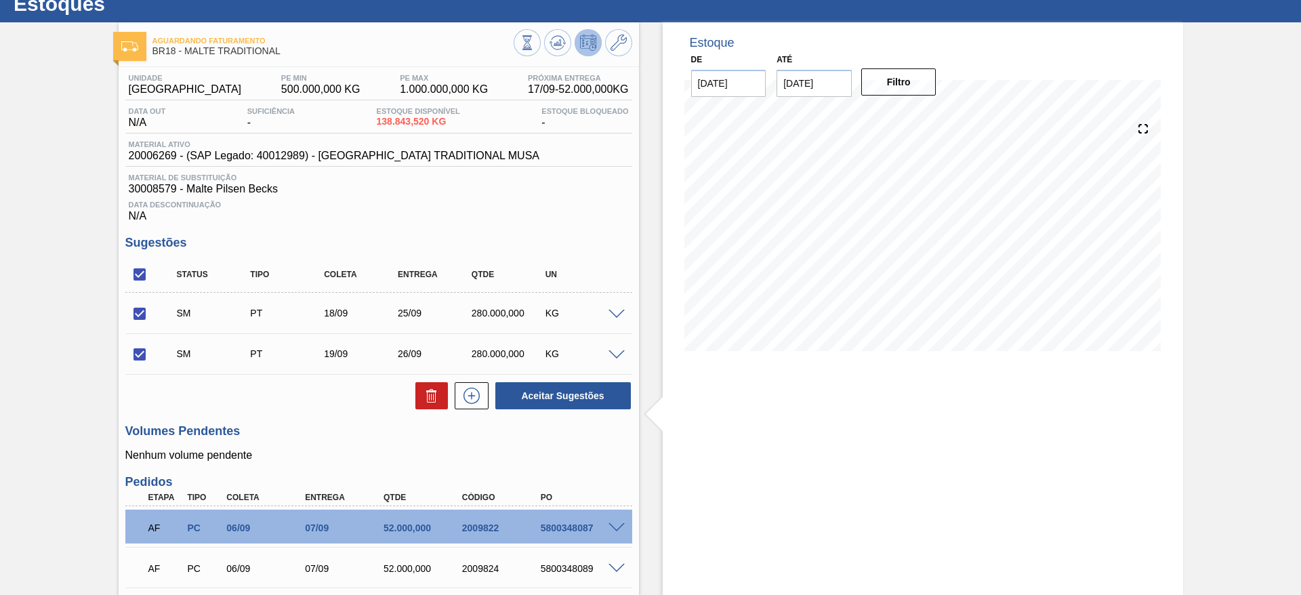
click at [613, 354] on span at bounding box center [617, 355] width 16 height 10
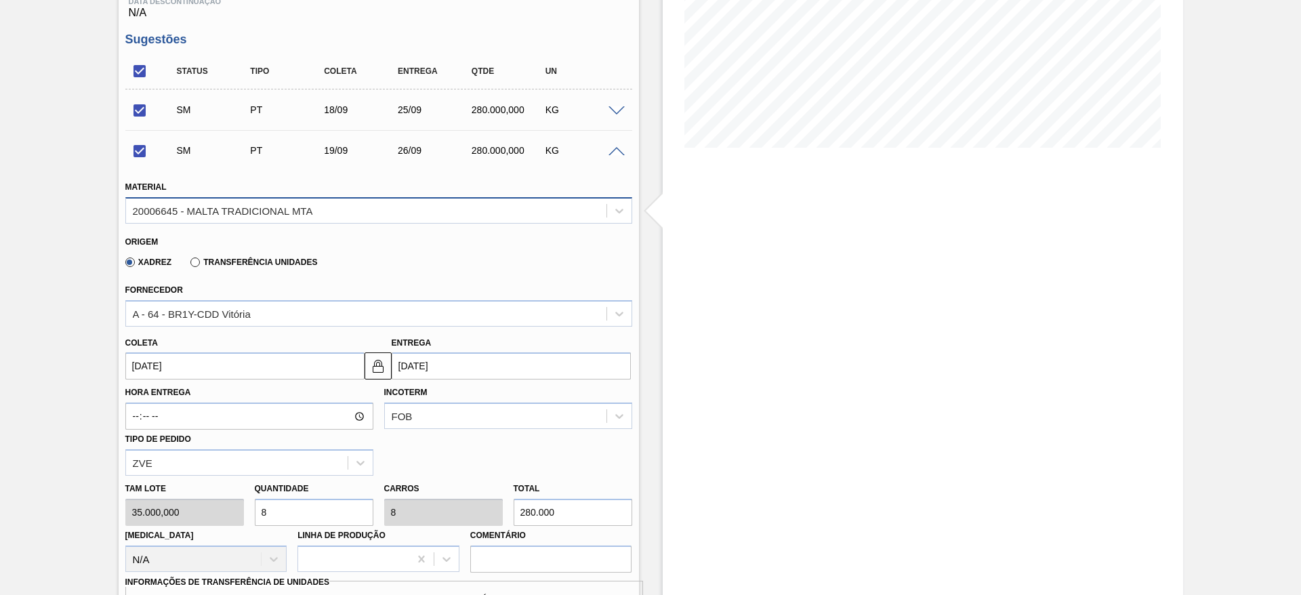
scroll to position [147, 0]
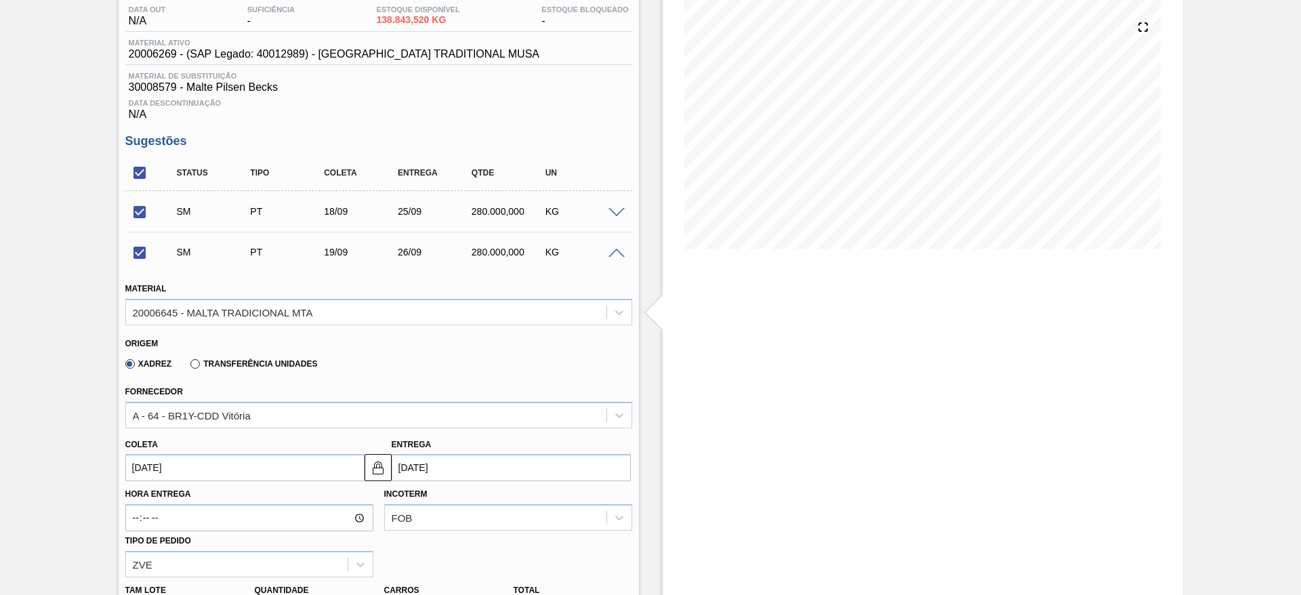
click at [613, 253] on span at bounding box center [617, 254] width 16 height 10
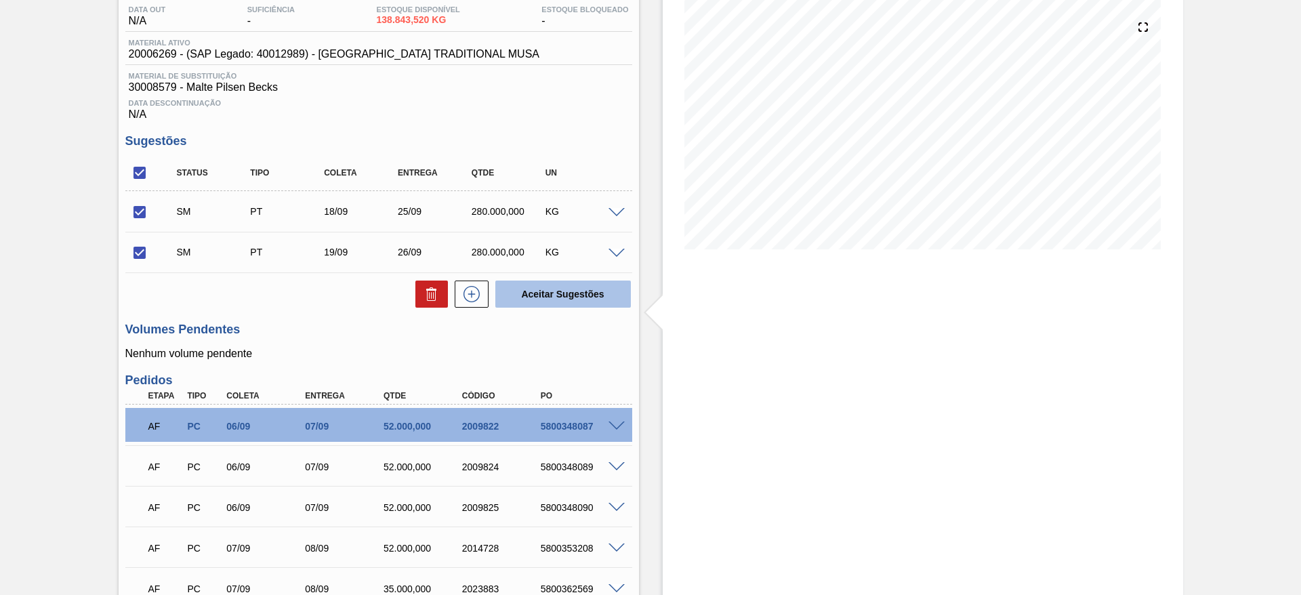
click at [555, 299] on button "Aceitar Sugestões" at bounding box center [563, 294] width 136 height 27
checkbox input "false"
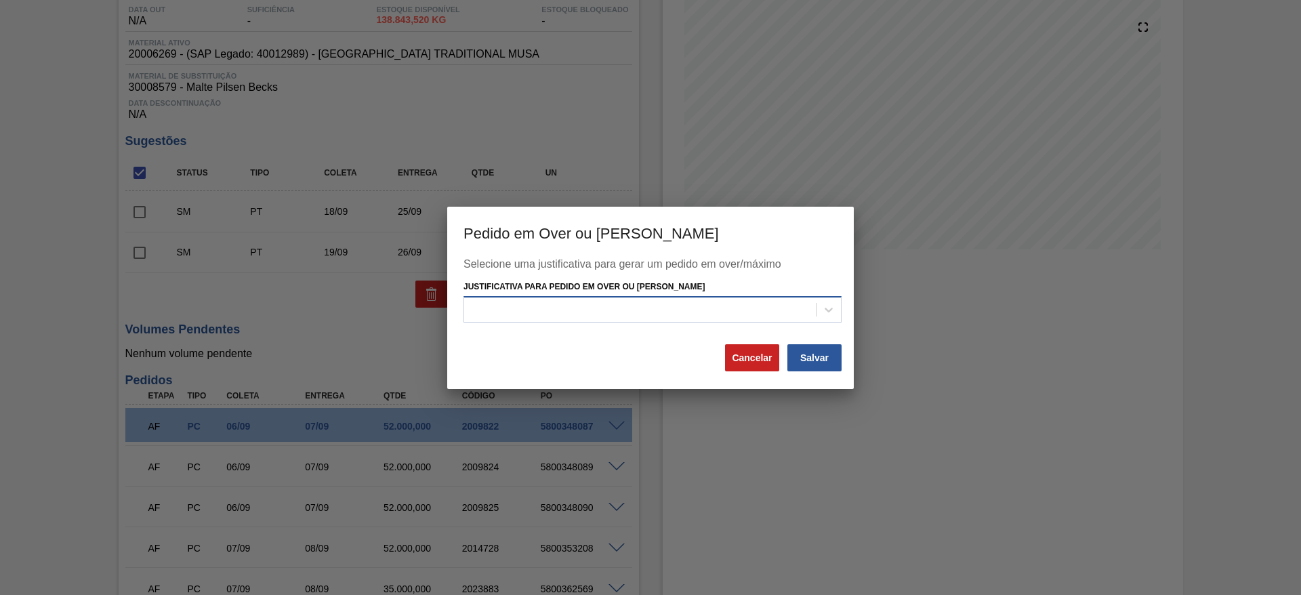
click at [539, 300] on div at bounding box center [640, 310] width 352 height 20
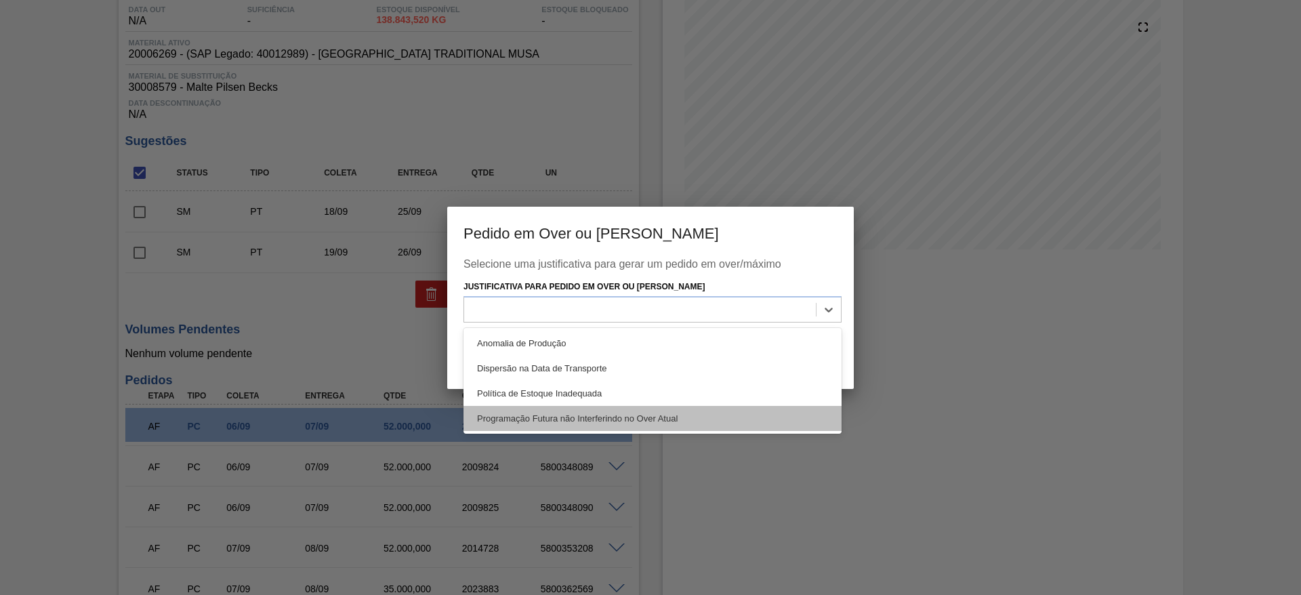
click at [524, 360] on div "Programação Futura não Interferindo no Over Atual" at bounding box center [653, 418] width 378 height 25
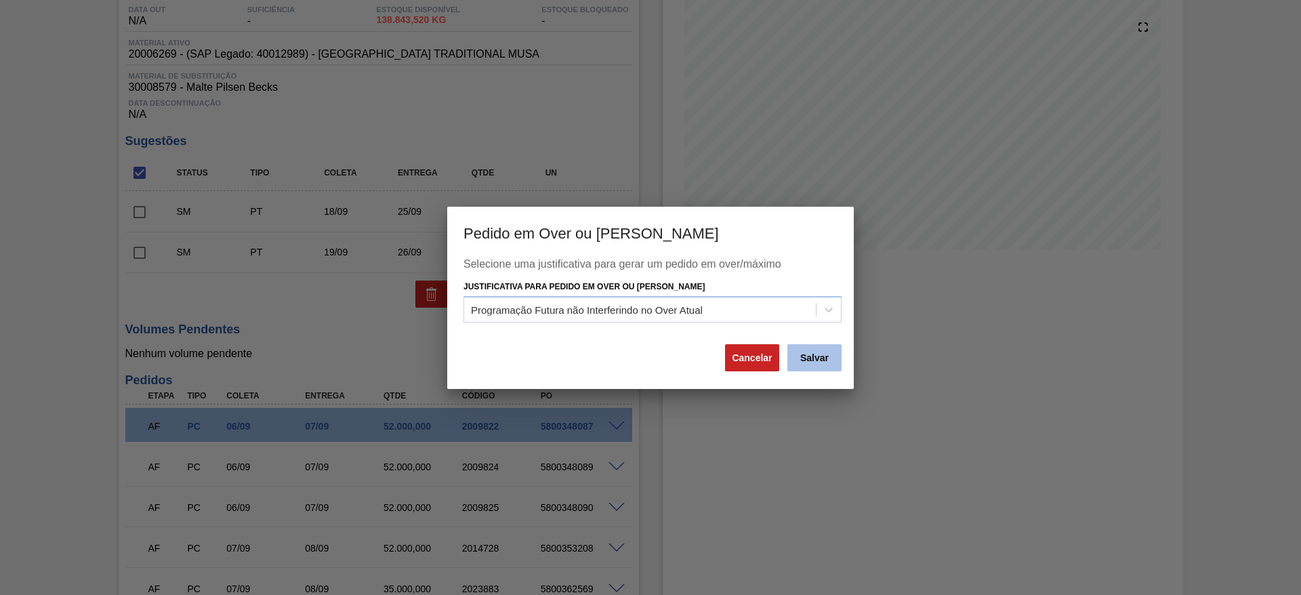
click at [788, 357] on button "Salvar" at bounding box center [815, 357] width 54 height 27
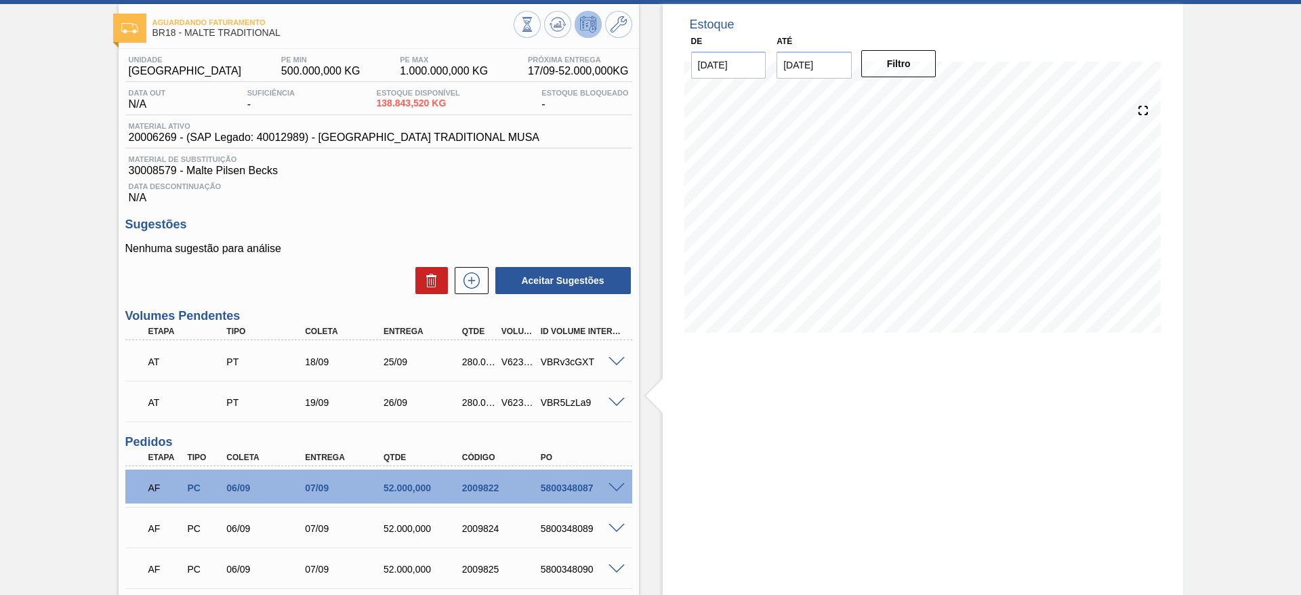
scroll to position [0, 0]
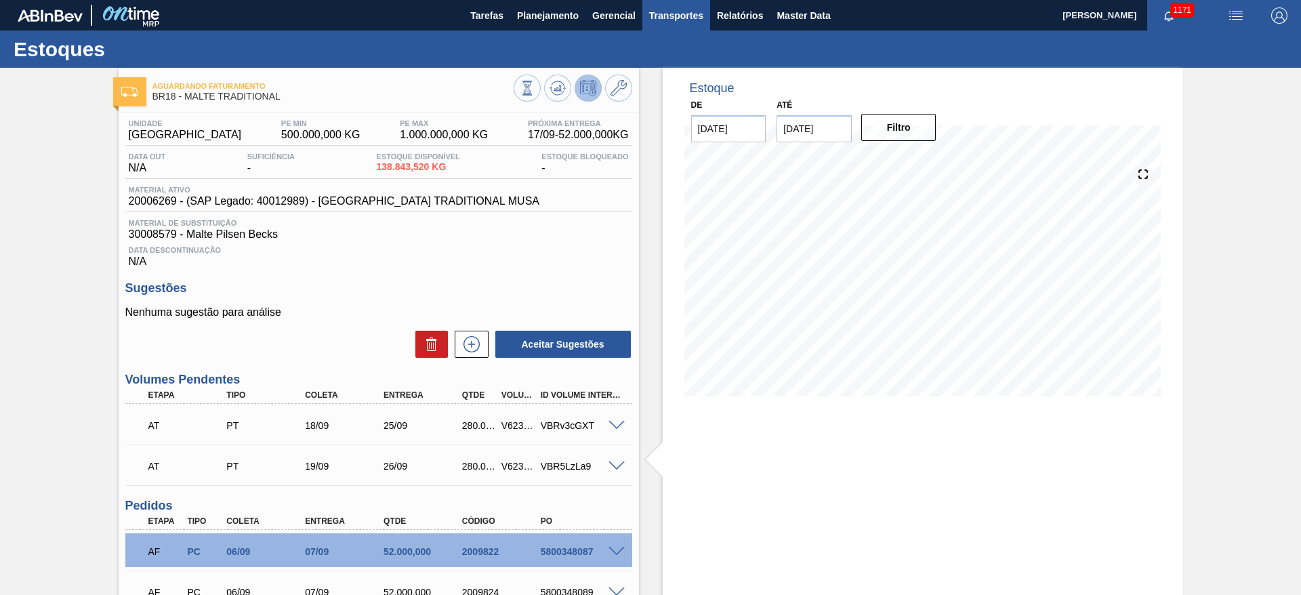
click at [670, 18] on span "Transportes" at bounding box center [676, 15] width 54 height 16
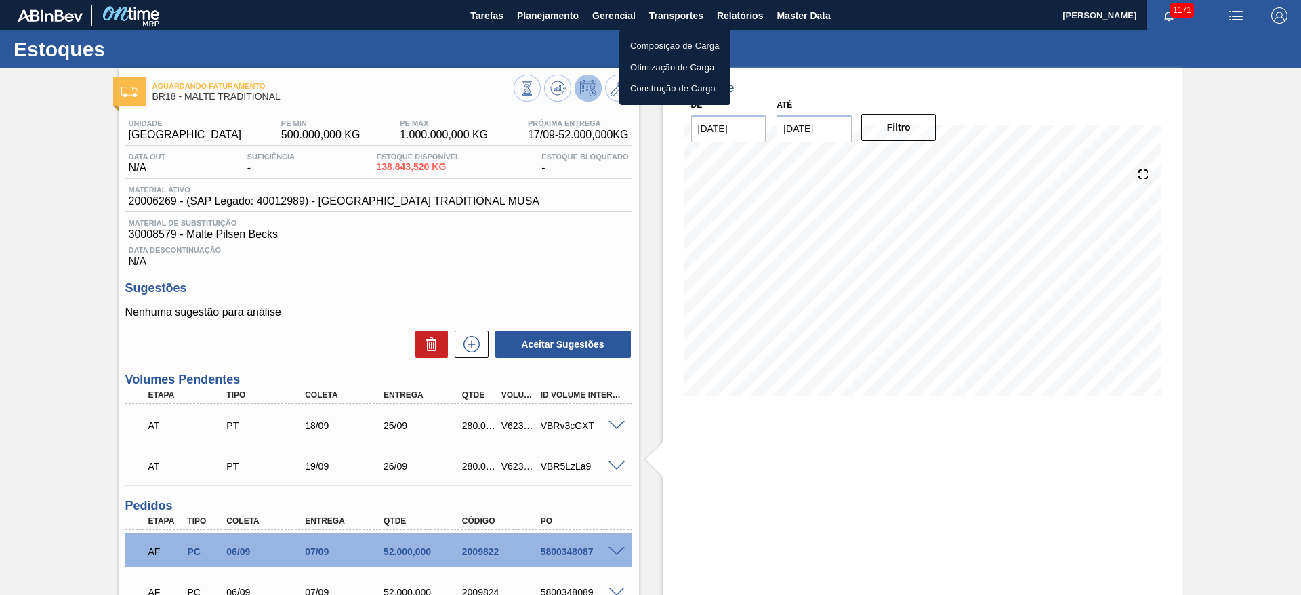
click at [641, 66] on li "Otimização de Carga" at bounding box center [674, 68] width 111 height 22
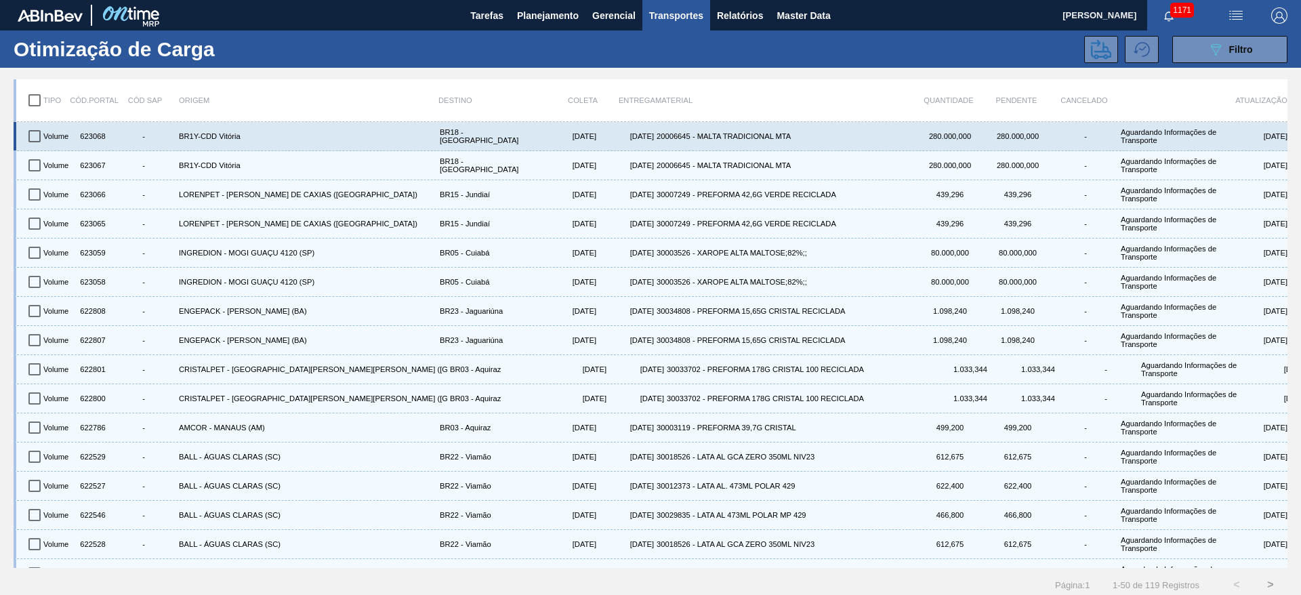
click at [34, 140] on input "checkbox" at bounding box center [34, 136] width 28 height 28
checkbox input "true"
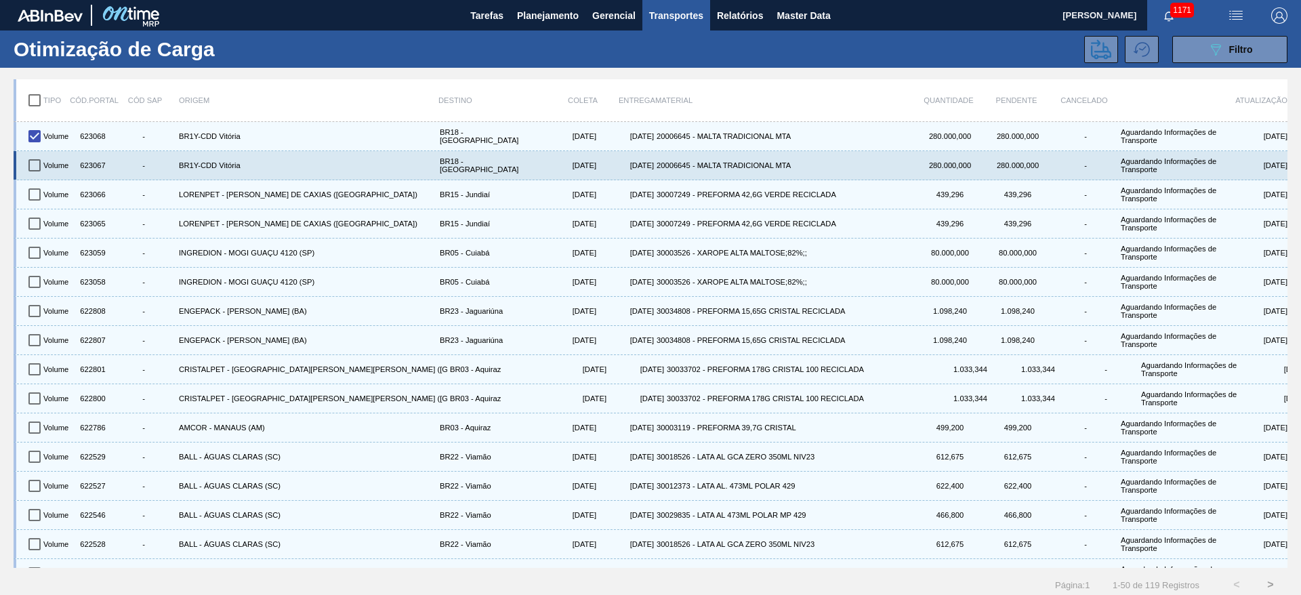
click at [33, 163] on input "checkbox" at bounding box center [34, 165] width 28 height 28
checkbox input "true"
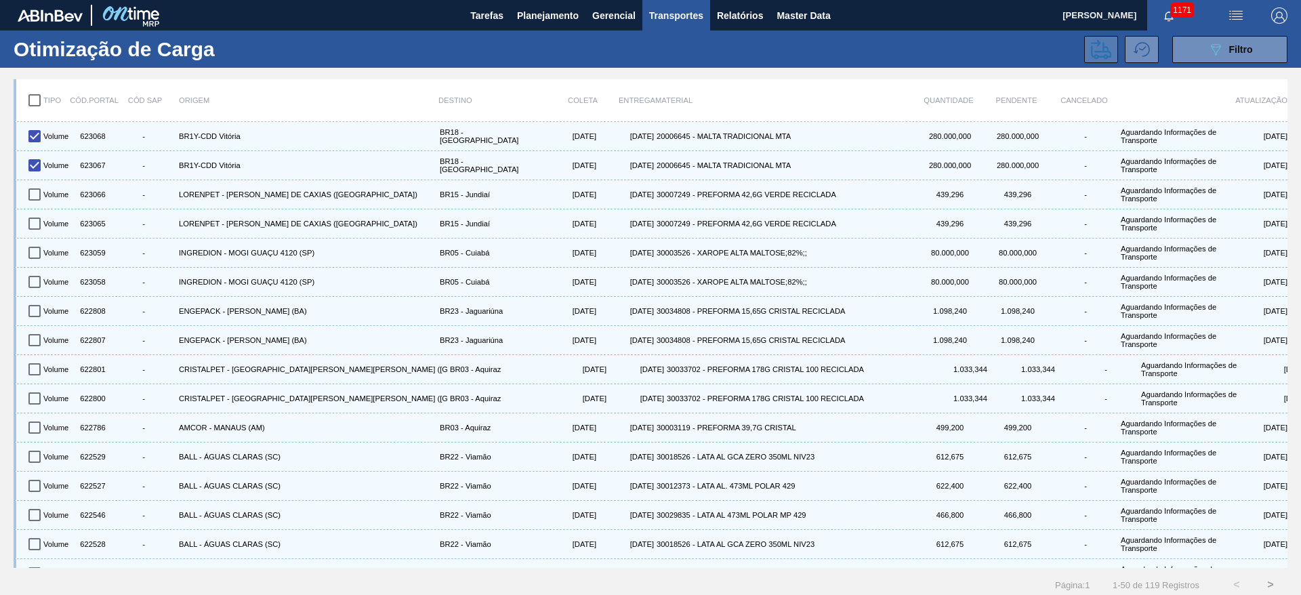
click at [788, 48] on icon at bounding box center [1101, 49] width 20 height 20
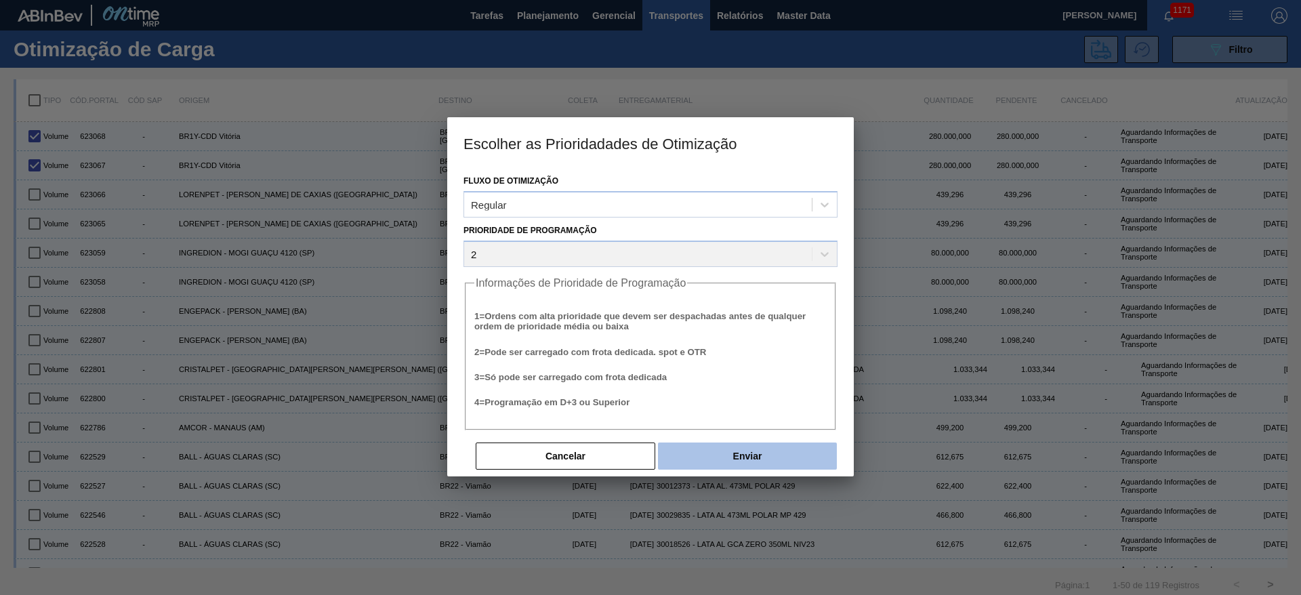
click at [689, 360] on button "Enviar" at bounding box center [747, 456] width 179 height 27
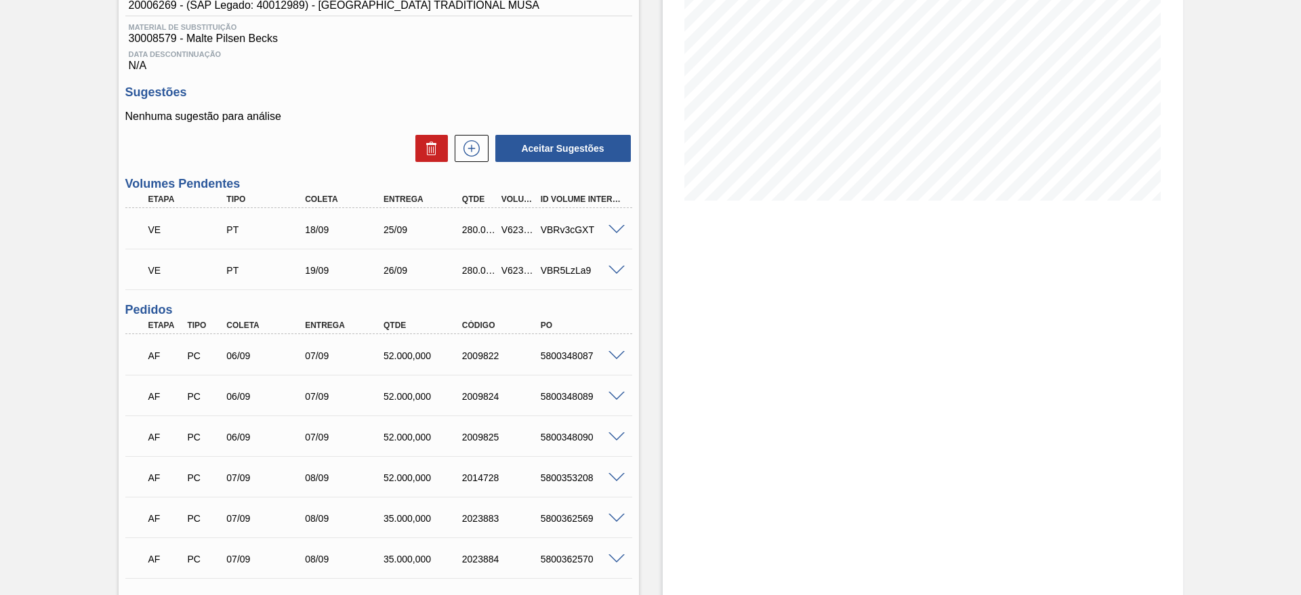
scroll to position [203, 0]
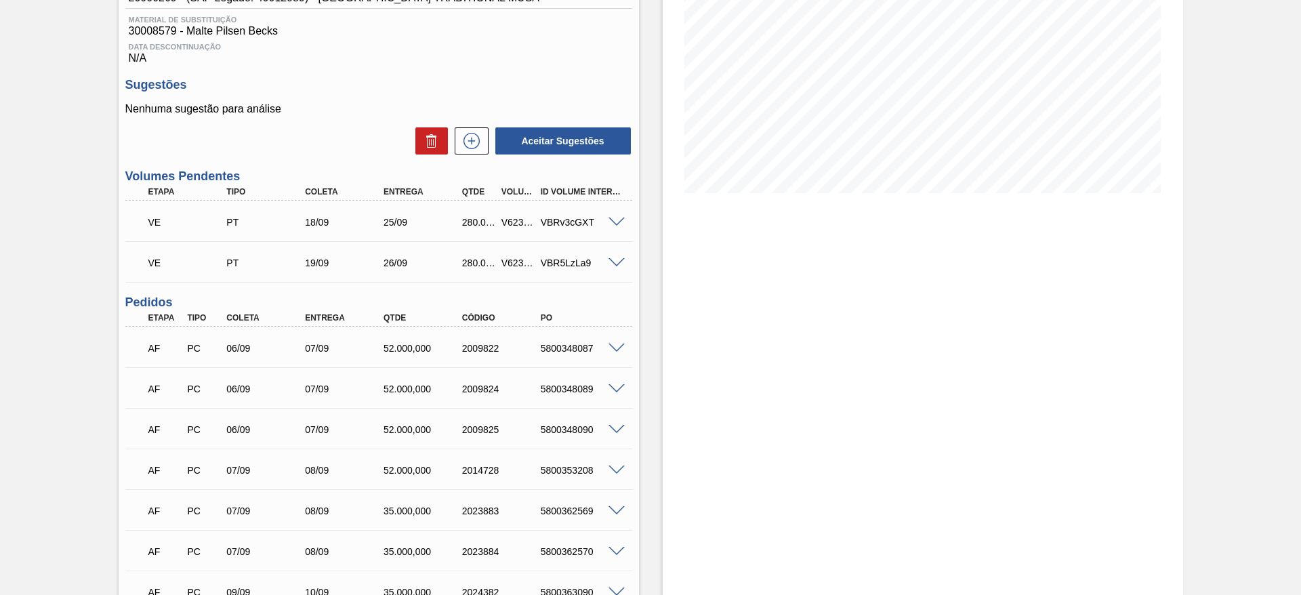
click at [513, 213] on div "VE PT 18/09 25/09 280.000,000 V623067 VBRv3cGXT" at bounding box center [375, 220] width 471 height 27
copy div "V623067"
click at [502, 264] on div "V623068" at bounding box center [518, 263] width 41 height 11
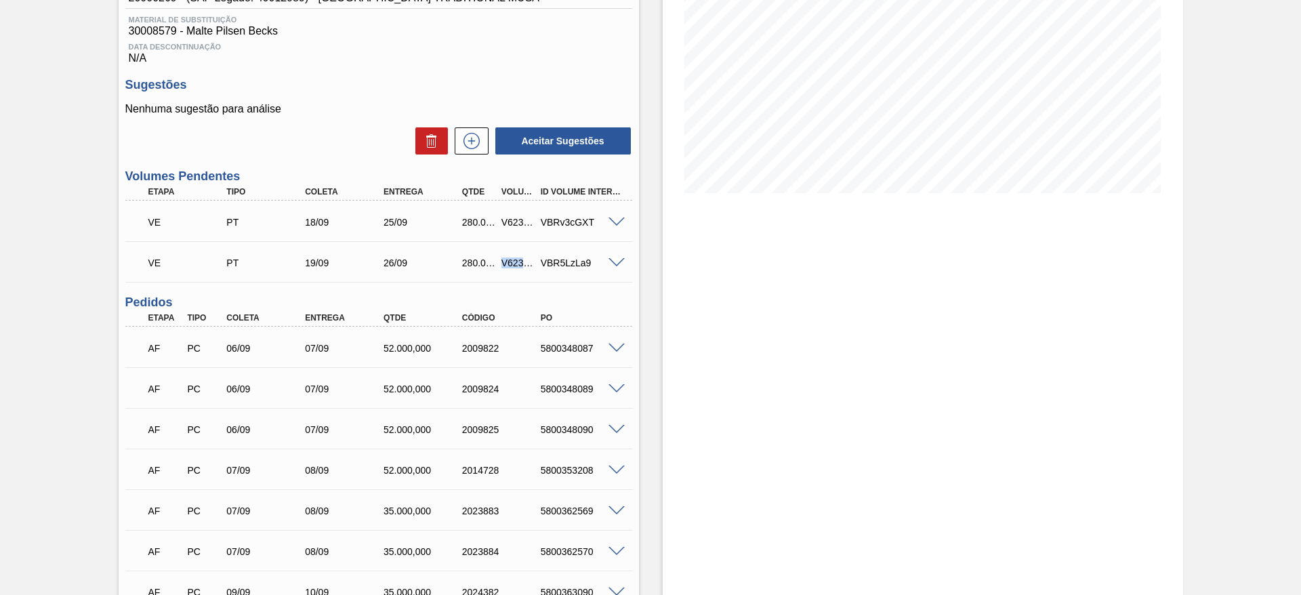
click at [502, 264] on div "V623068" at bounding box center [518, 263] width 41 height 11
copy div "V623068"
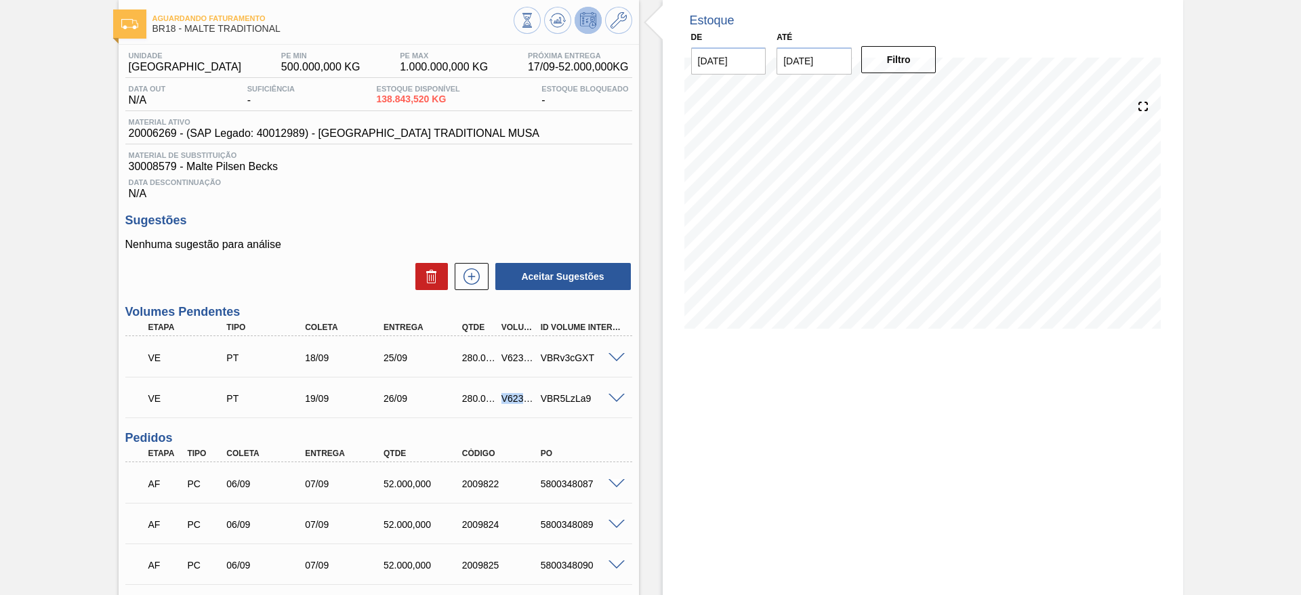
scroll to position [0, 0]
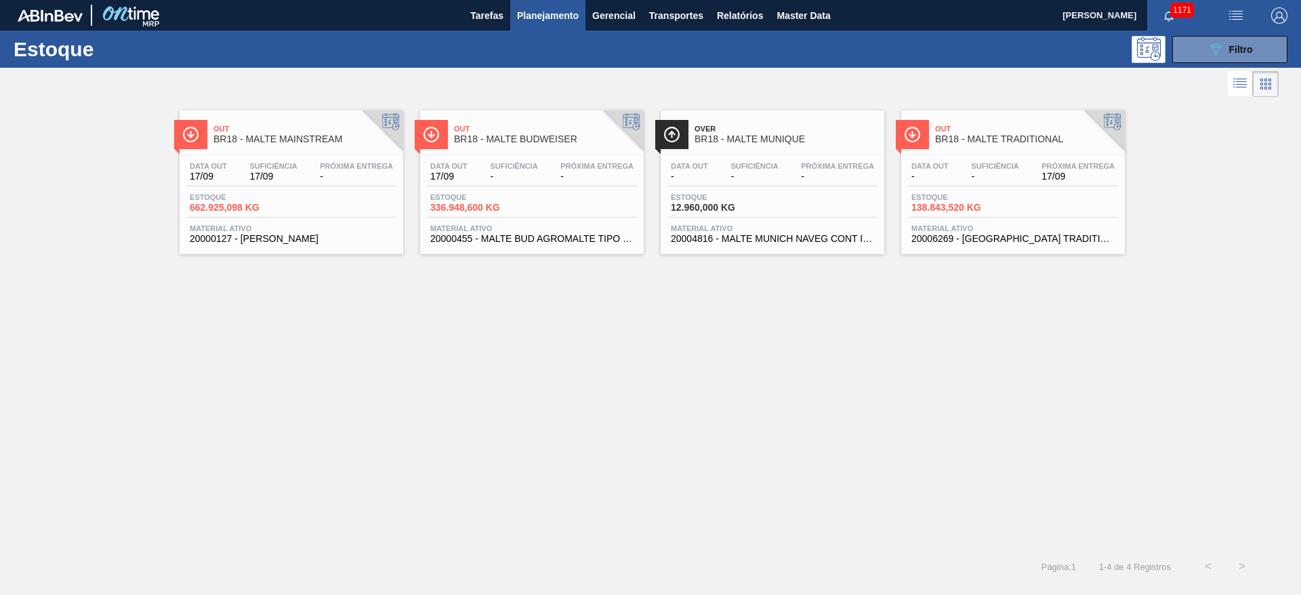
click at [962, 180] on div "Data out - Suficiência - Próxima Entrega 17/09" at bounding box center [1013, 174] width 210 height 24
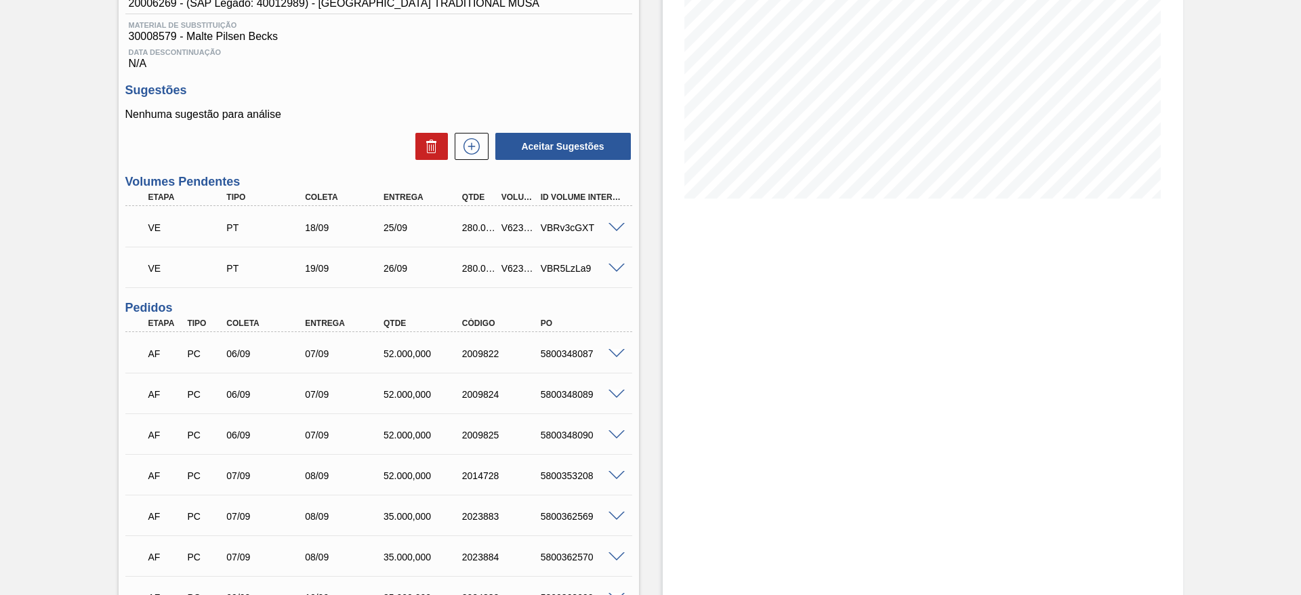
scroll to position [102, 0]
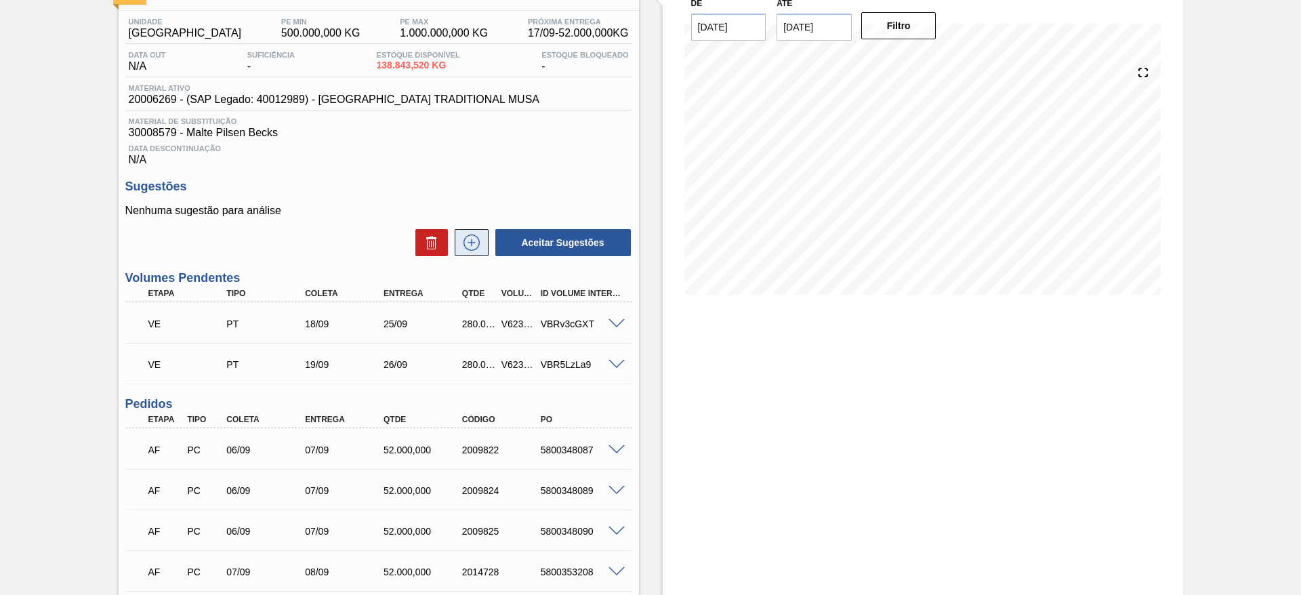
click at [472, 243] on icon at bounding box center [471, 242] width 7 height 1
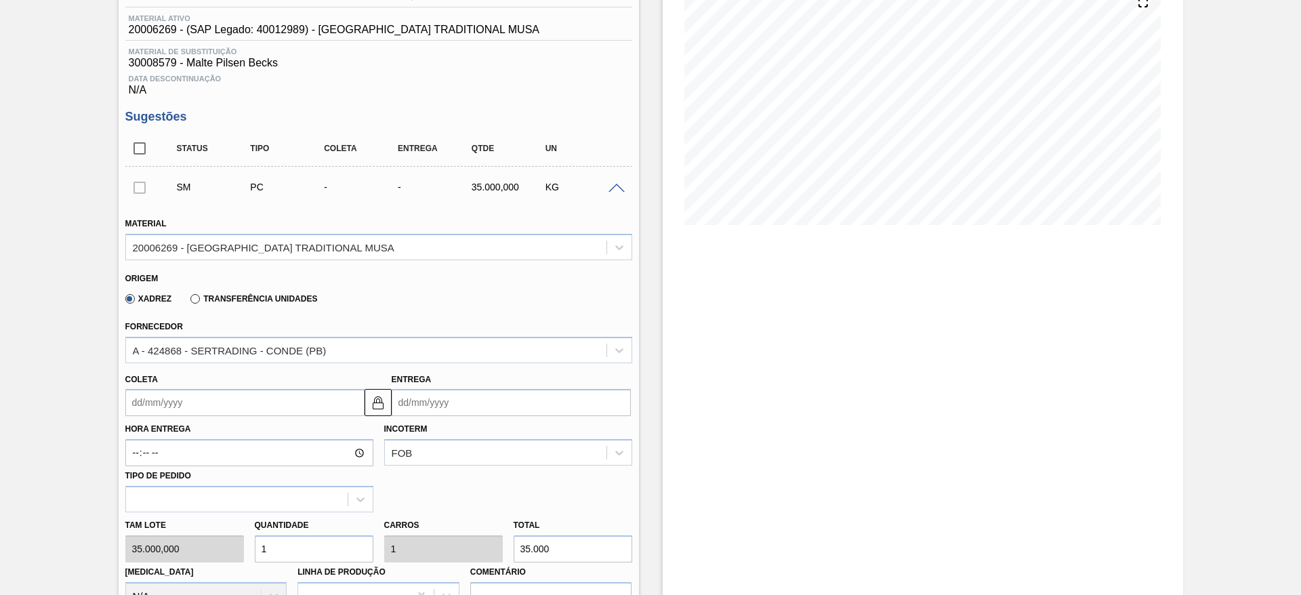
scroll to position [203, 0]
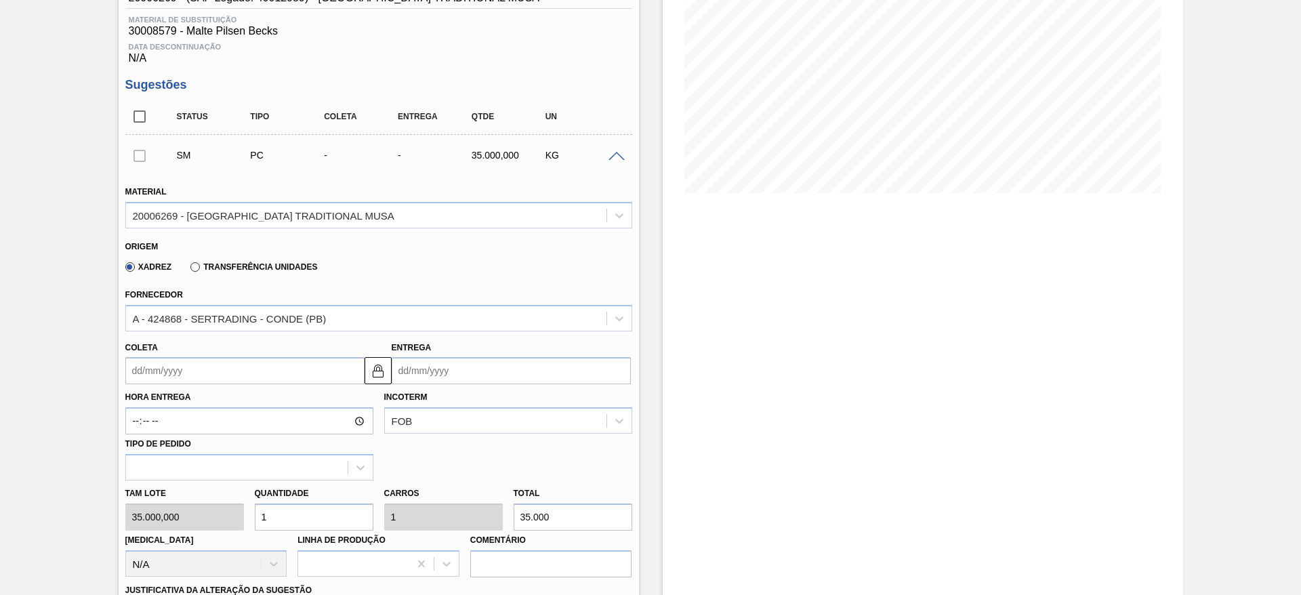
click at [186, 506] on div "Tam lote 35.000,000 Quantidade 1 Carros 1 Total 35.000 Doca N/A Linha de Produç…" at bounding box center [379, 529] width 518 height 97
type input "8"
type input "280.000"
click at [148, 210] on div "20006269 - [GEOGRAPHIC_DATA] TRADITIONAL MUSA" at bounding box center [264, 215] width 262 height 12
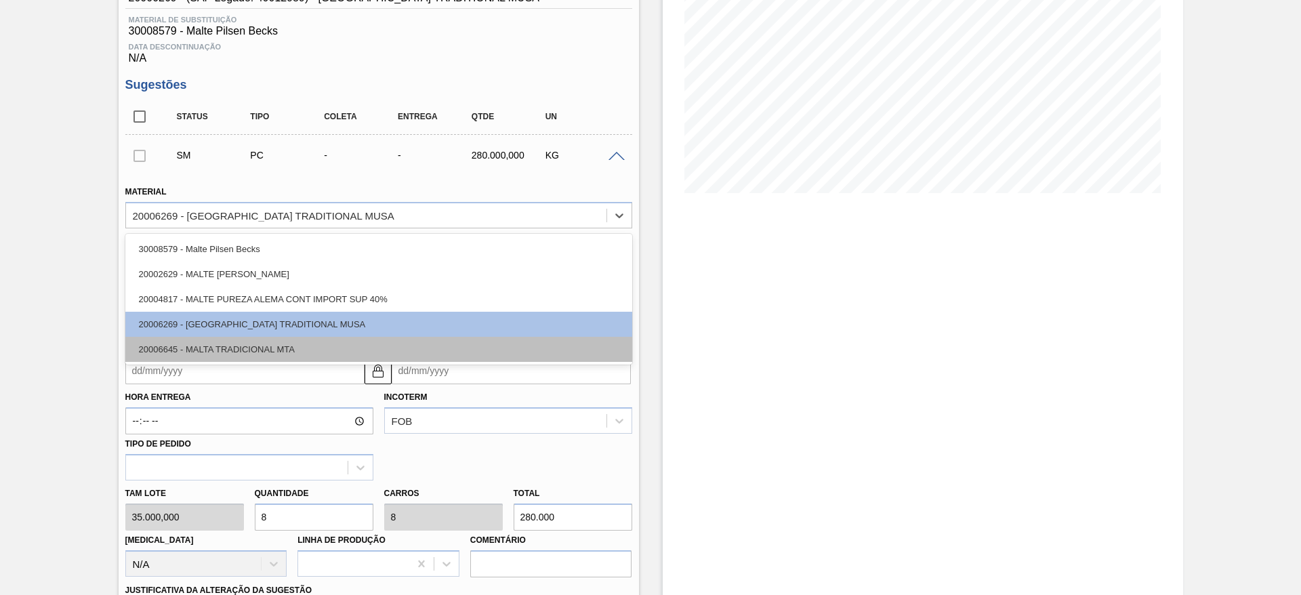
click at [176, 349] on div "20006645 - MALTA TRADICIONAL MTA" at bounding box center [378, 349] width 507 height 25
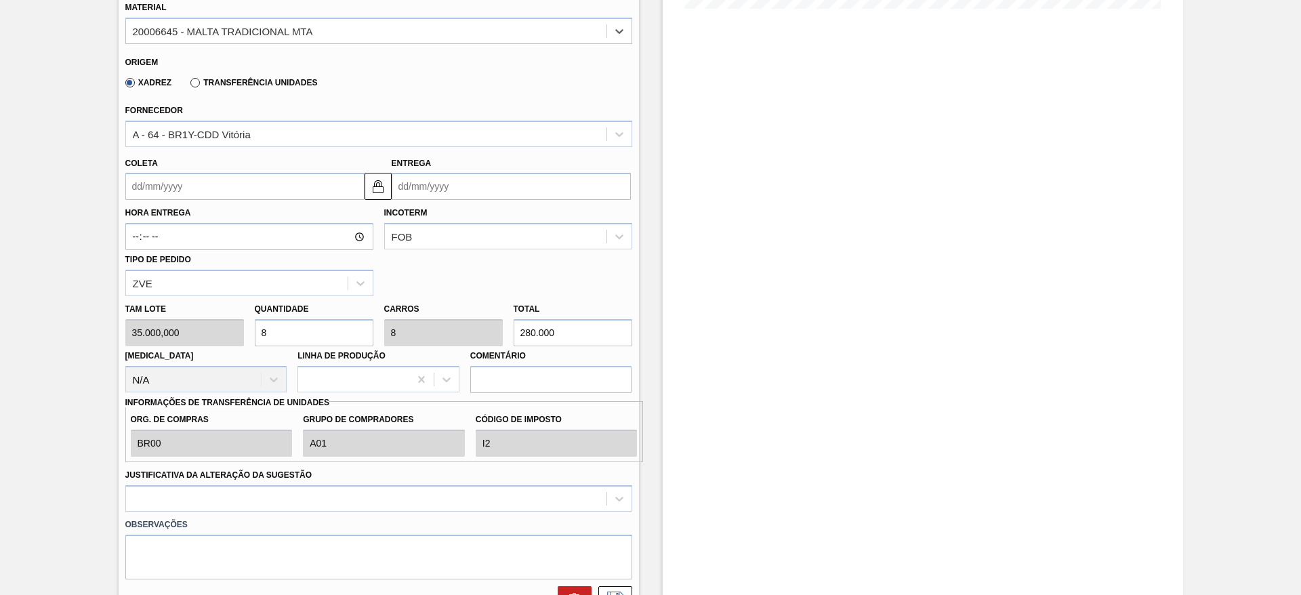
scroll to position [407, 0]
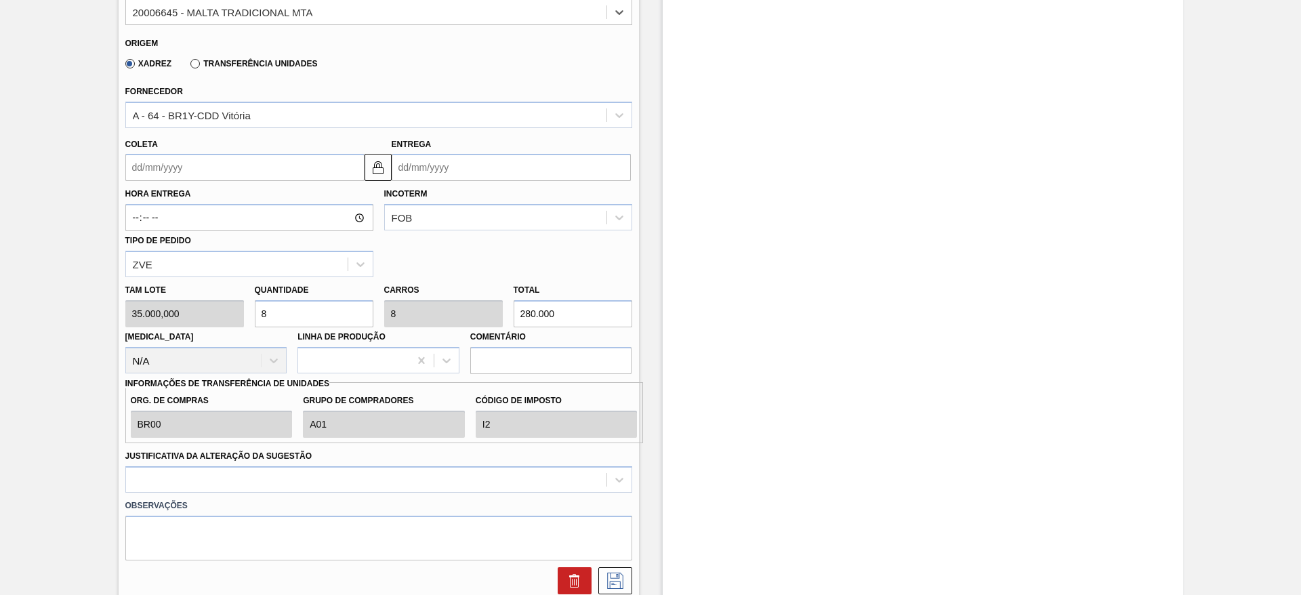
click at [162, 302] on div "Tam lote 35.000,000 Quantidade 8 Carros 8 Total 280.000 Doca N/A Linha de Produ…" at bounding box center [379, 325] width 518 height 97
type input "9"
type input "315.000"
type input "0"
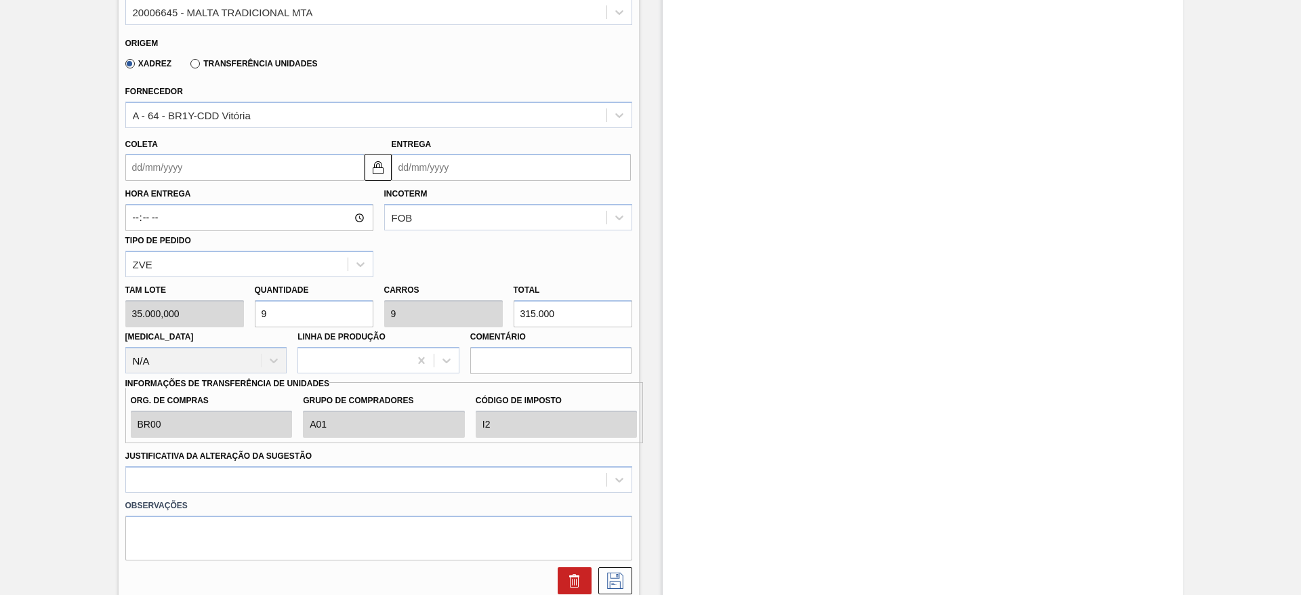
type input "0"
type input "8"
type input "280.000"
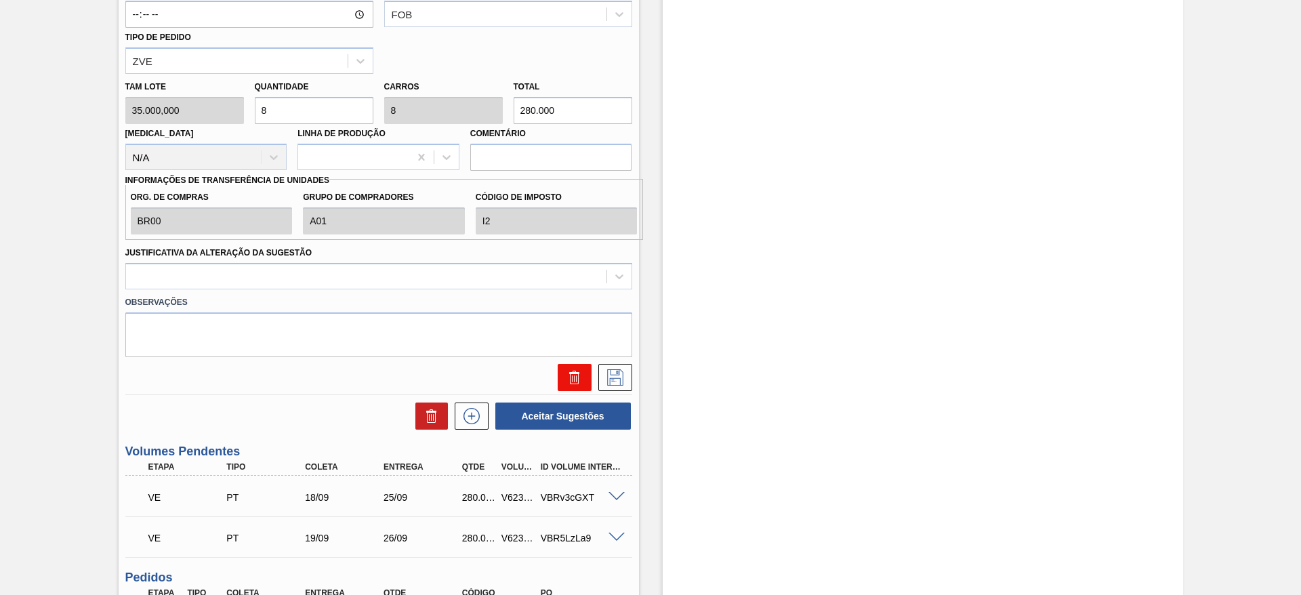
click at [571, 366] on button at bounding box center [575, 377] width 34 height 27
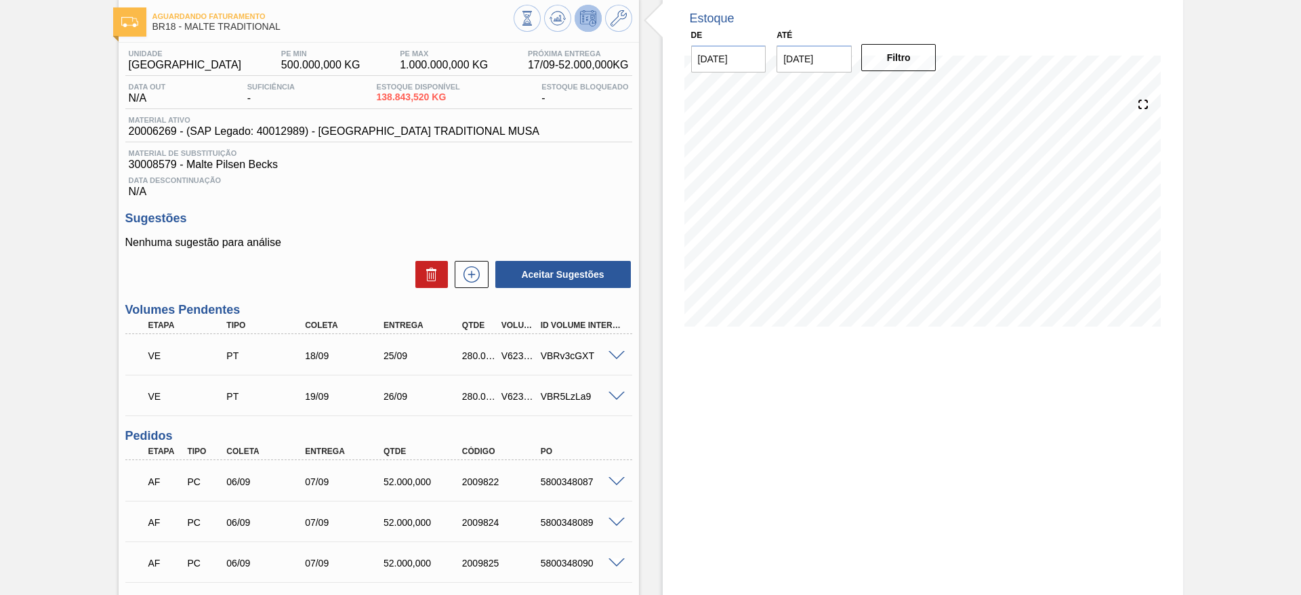
scroll to position [0, 0]
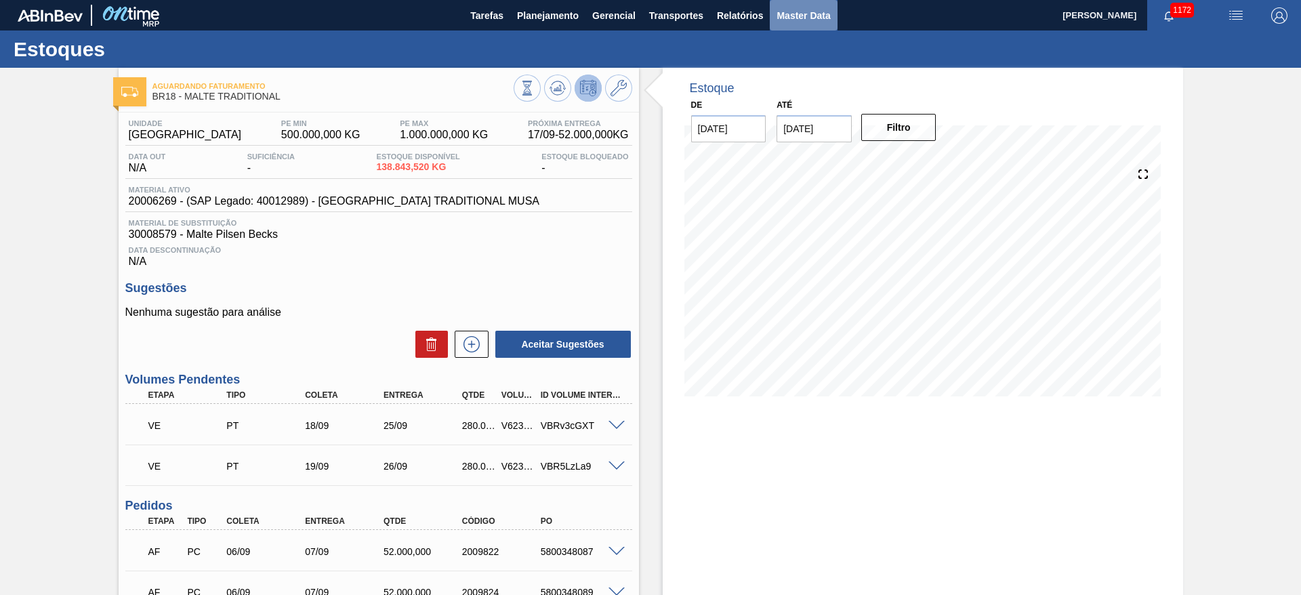
click at [773, 12] on button "Master Data" at bounding box center [803, 15] width 67 height 30
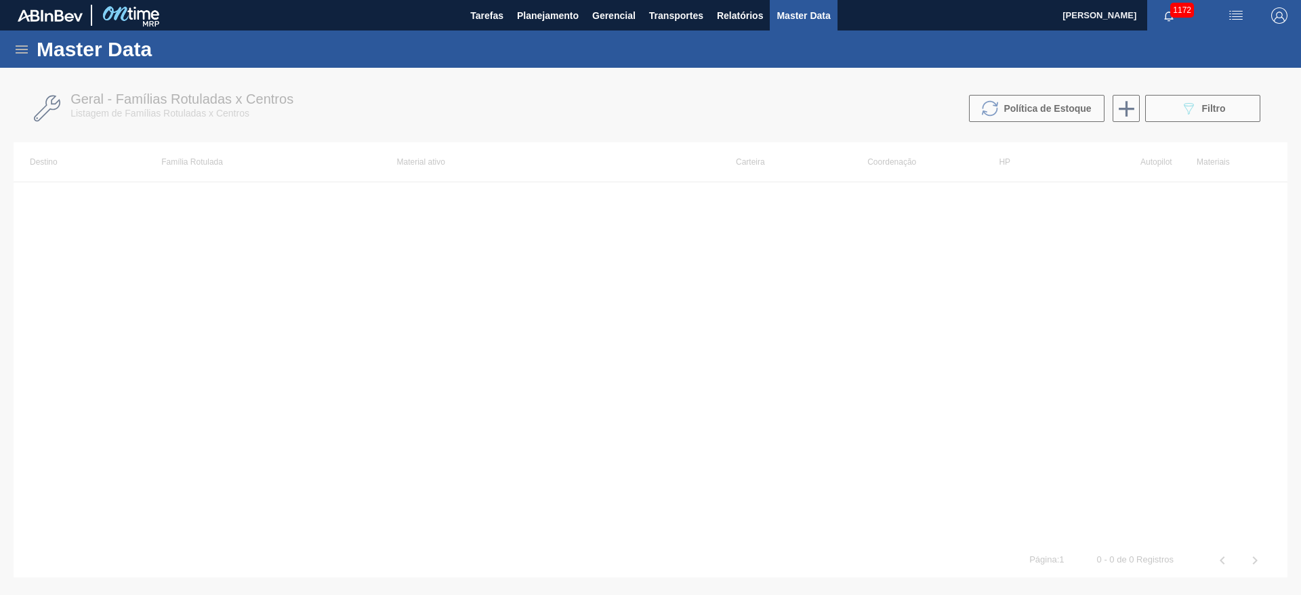
click at [21, 45] on icon at bounding box center [22, 49] width 12 height 8
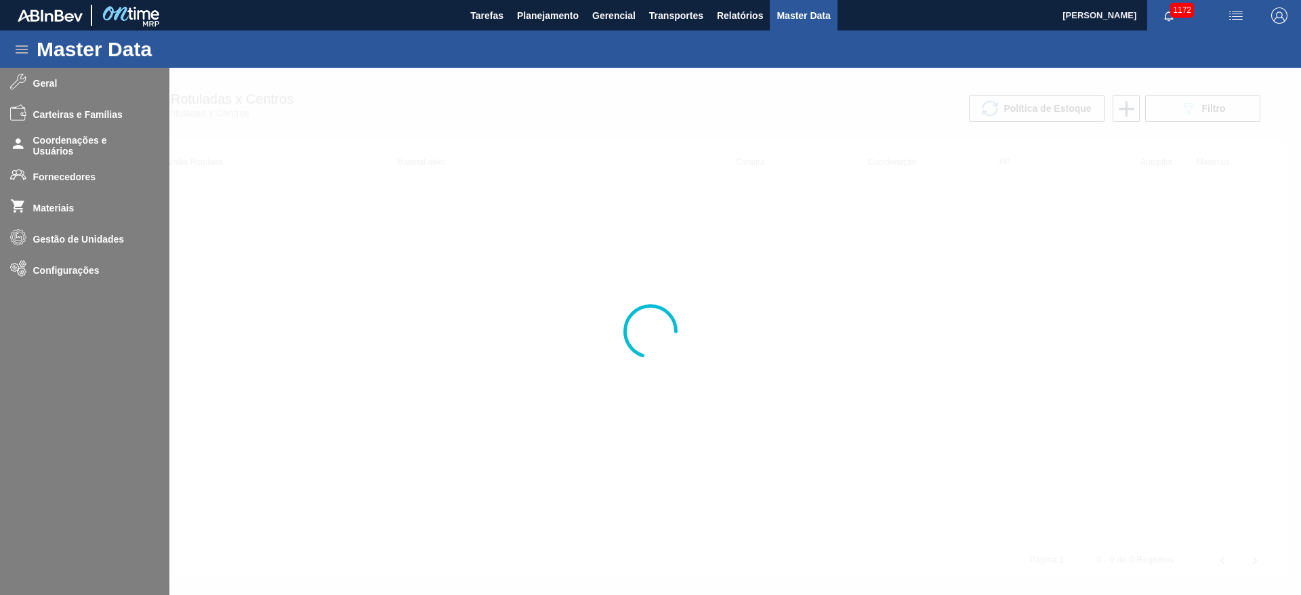
click at [53, 203] on div at bounding box center [650, 331] width 1301 height 527
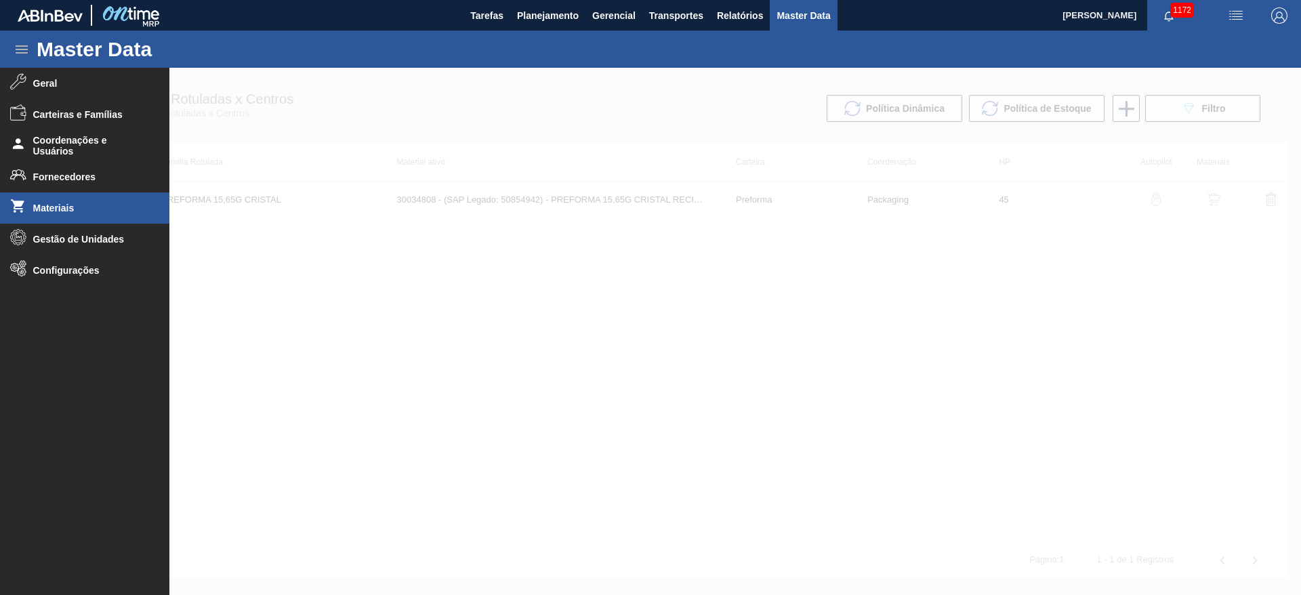
click at [52, 205] on span "Materiais" at bounding box center [89, 208] width 112 height 11
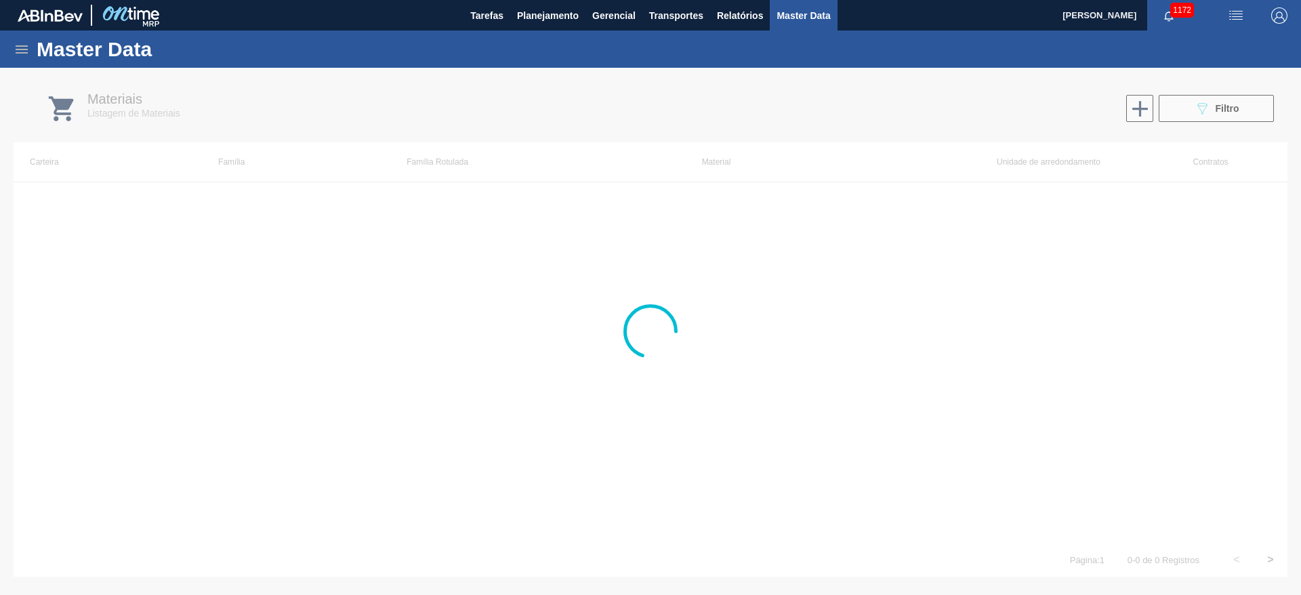
click at [1198, 113] on div at bounding box center [650, 331] width 1301 height 527
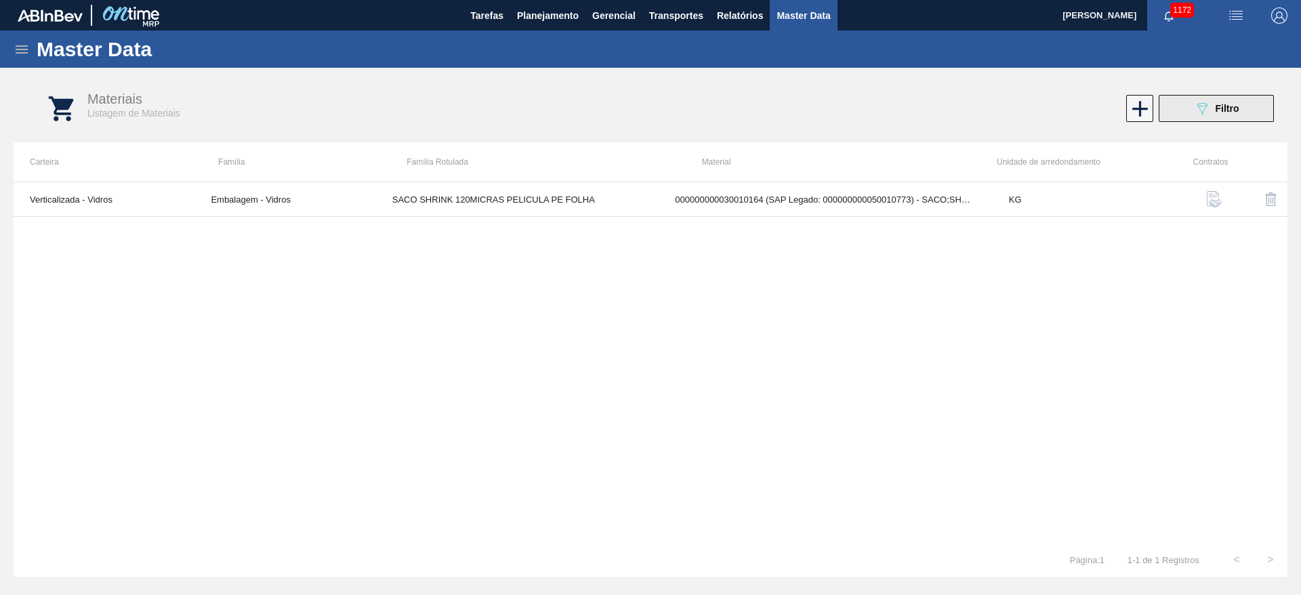
click at [1192, 110] on button "089F7B8B-B2A5-4AFE-B5C0-19BA573D28AC Filtro" at bounding box center [1216, 108] width 115 height 27
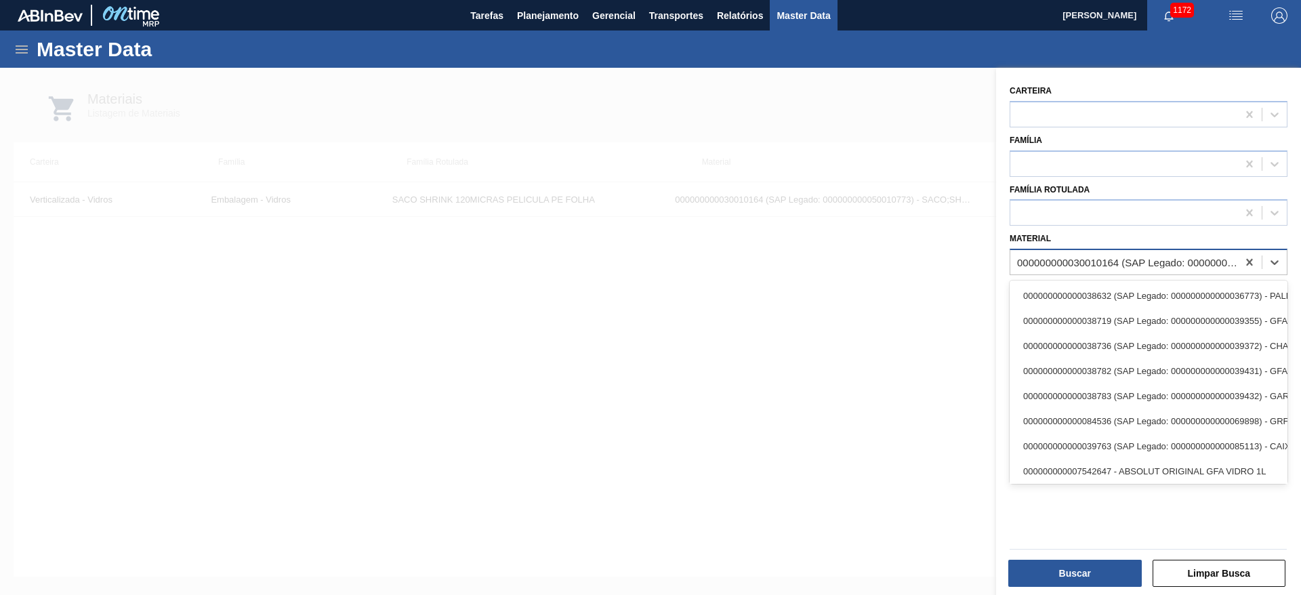
click at [1023, 258] on div "000000000030010164 (SAP Legado: 000000000050010773) - SACO;SHRINK 120MICRAS;PEL…" at bounding box center [1128, 263] width 222 height 12
paste input "30002152"
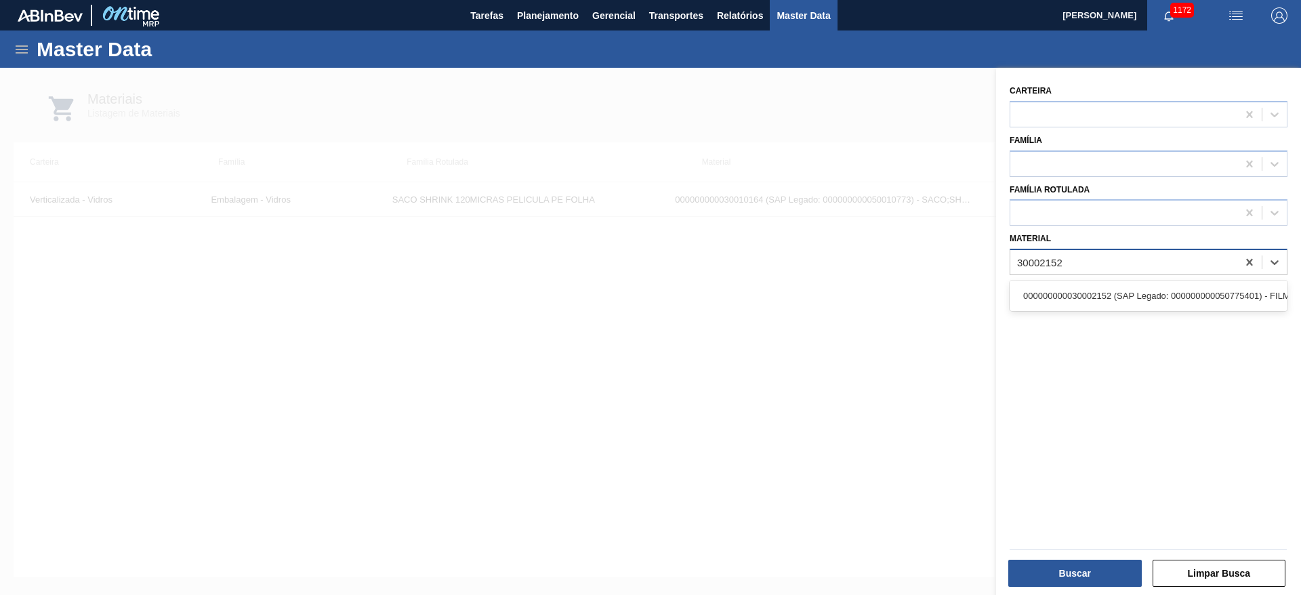
type input "30002152"
click at [1185, 266] on div "000000000030010164 (SAP Legado: 000000000050010773) - SACO;SHRINK 120MICRAS;PEL…" at bounding box center [1128, 263] width 222 height 12
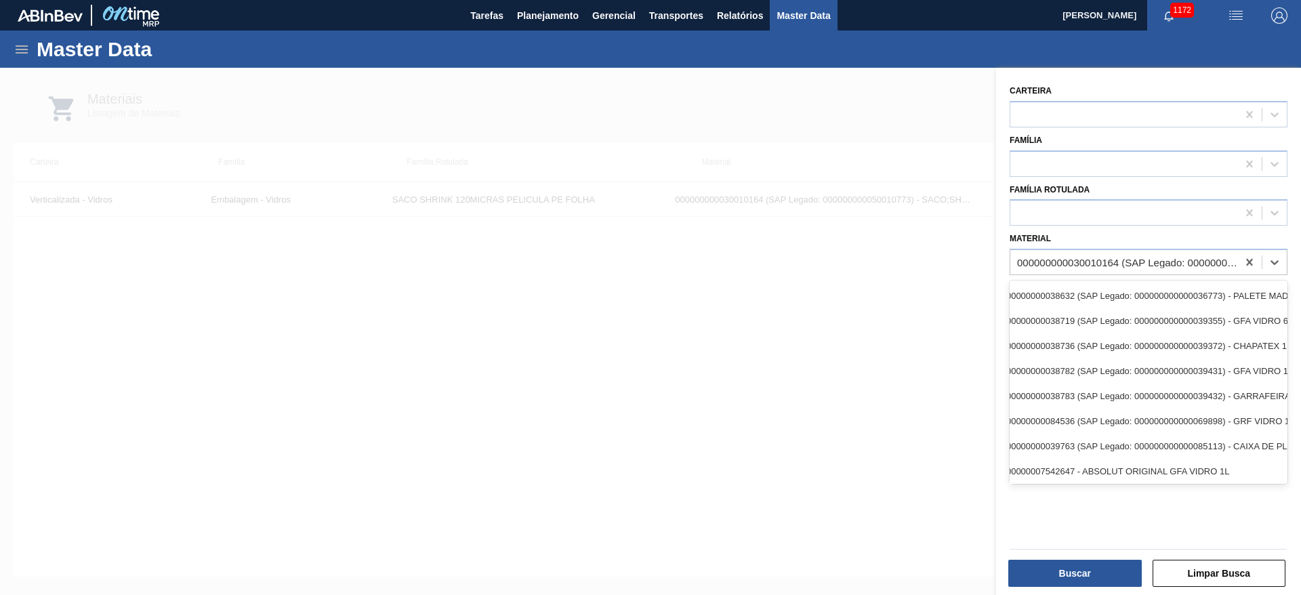
scroll to position [0, 117]
click at [1202, 258] on div "000000000030010164 (SAP Legado: 000000000050010773) - SACO;SHRINK 120MICRAS;PEL…" at bounding box center [1128, 263] width 222 height 12
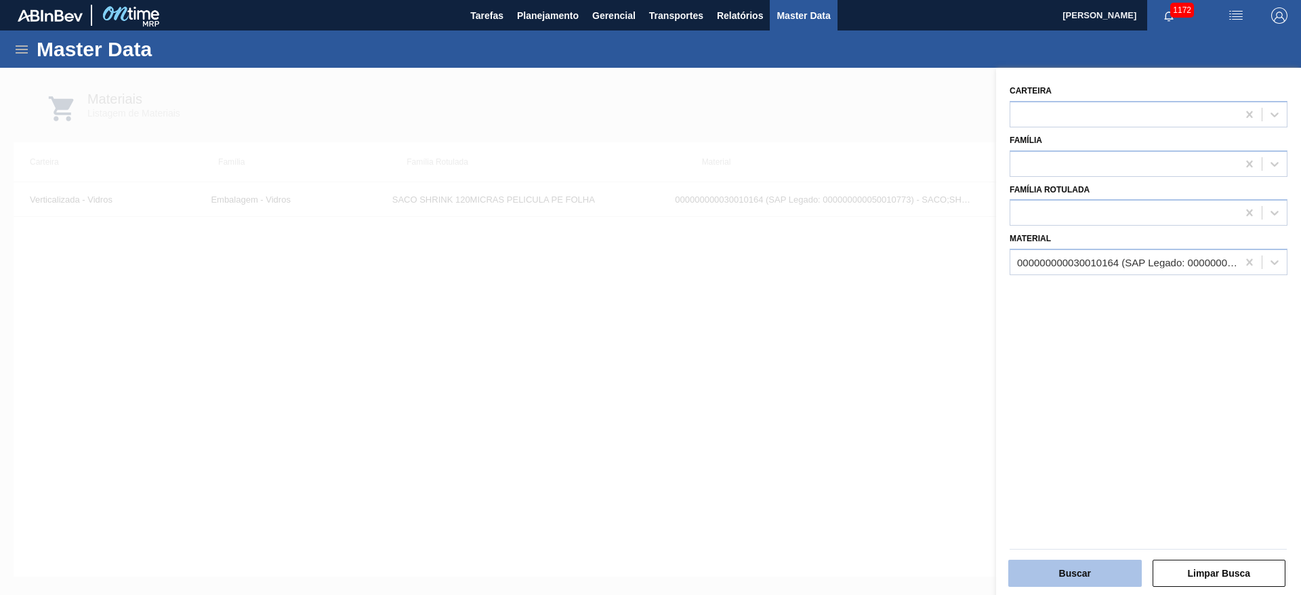
click at [1065, 578] on button "Buscar" at bounding box center [1075, 573] width 134 height 27
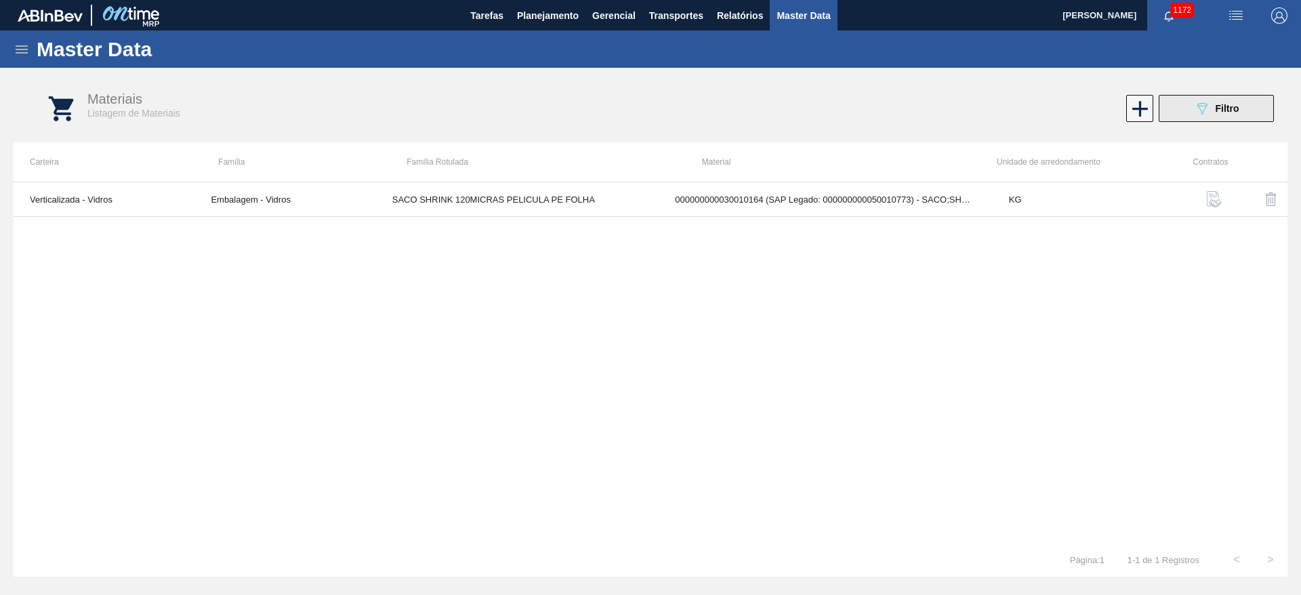
click at [1235, 103] on span "Filtro" at bounding box center [1228, 108] width 24 height 11
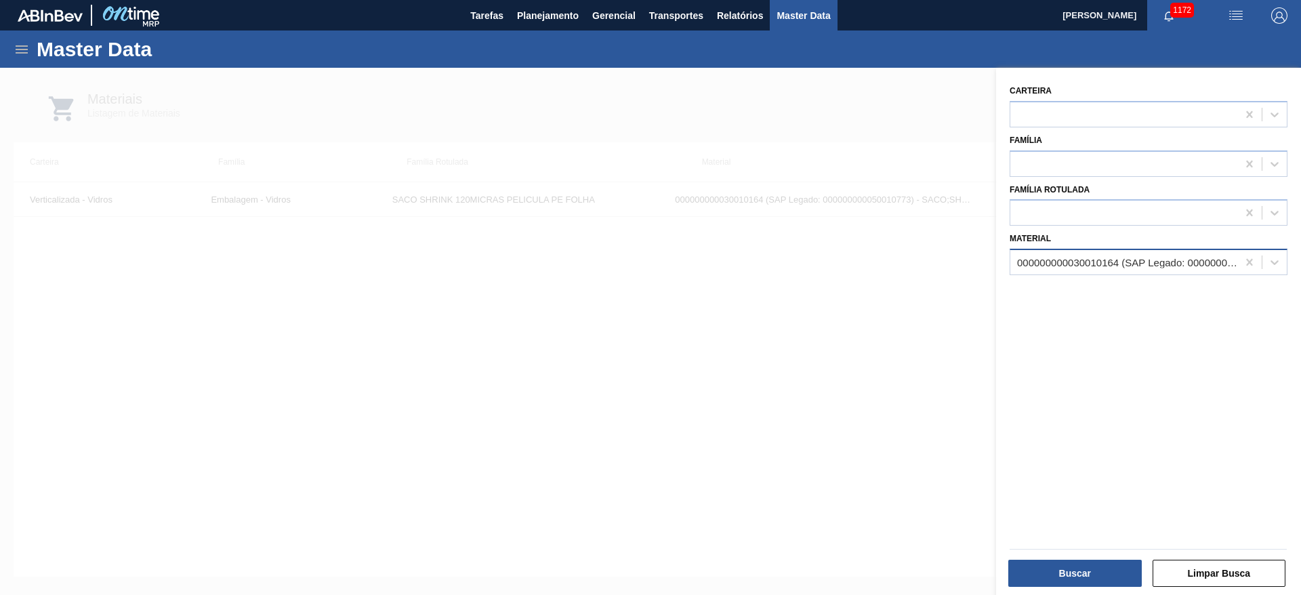
click at [1075, 260] on div "000000000030010164 (SAP Legado: 000000000050010773) - SACO;SHRINK 120MICRAS;PEL…" at bounding box center [1128, 263] width 222 height 12
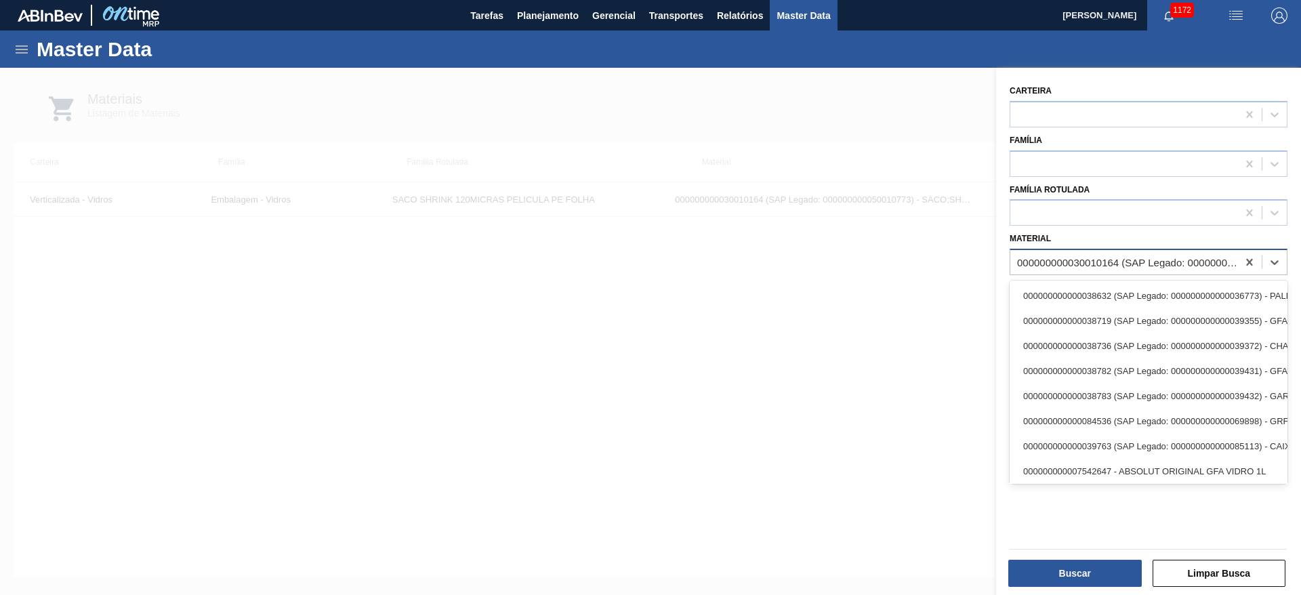
paste input "50775401"
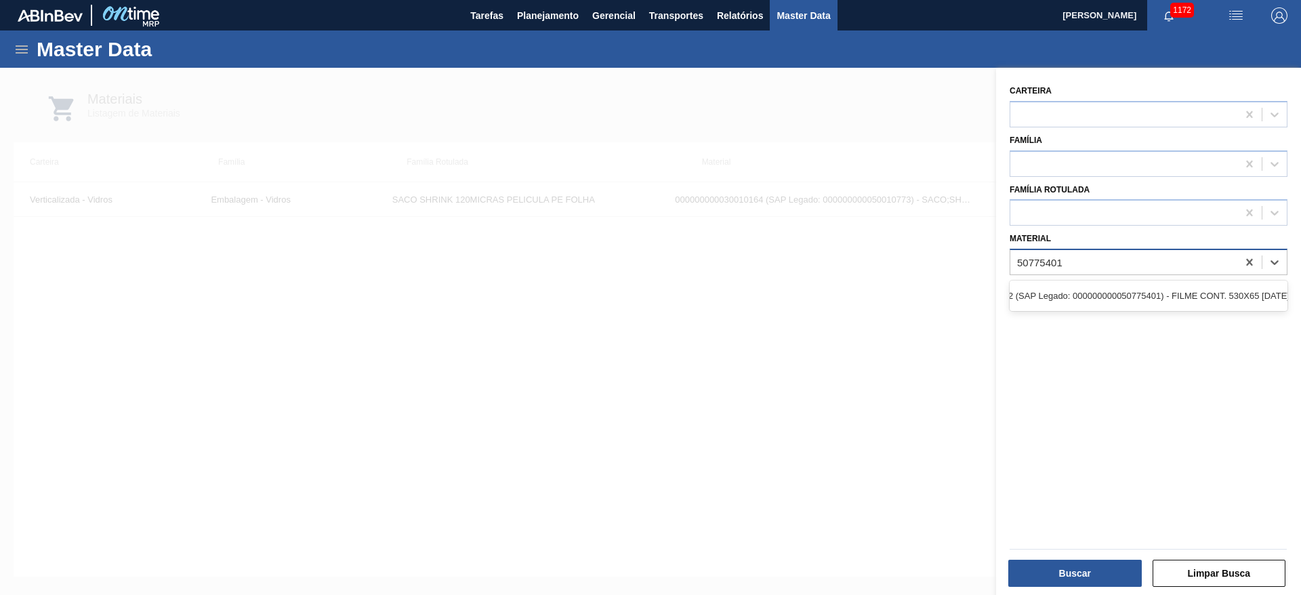
scroll to position [0, 0]
type input "50775401"
click at [1193, 571] on button "Limpar Busca" at bounding box center [1220, 573] width 134 height 27
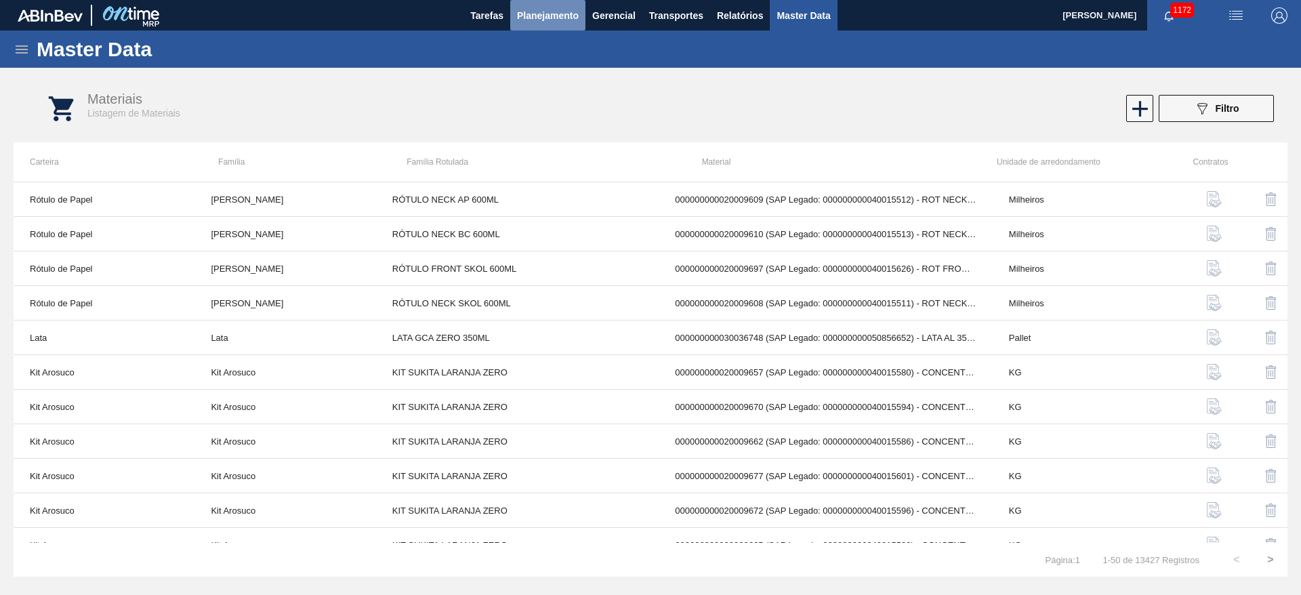
click at [535, 4] on button "Planejamento" at bounding box center [547, 15] width 75 height 30
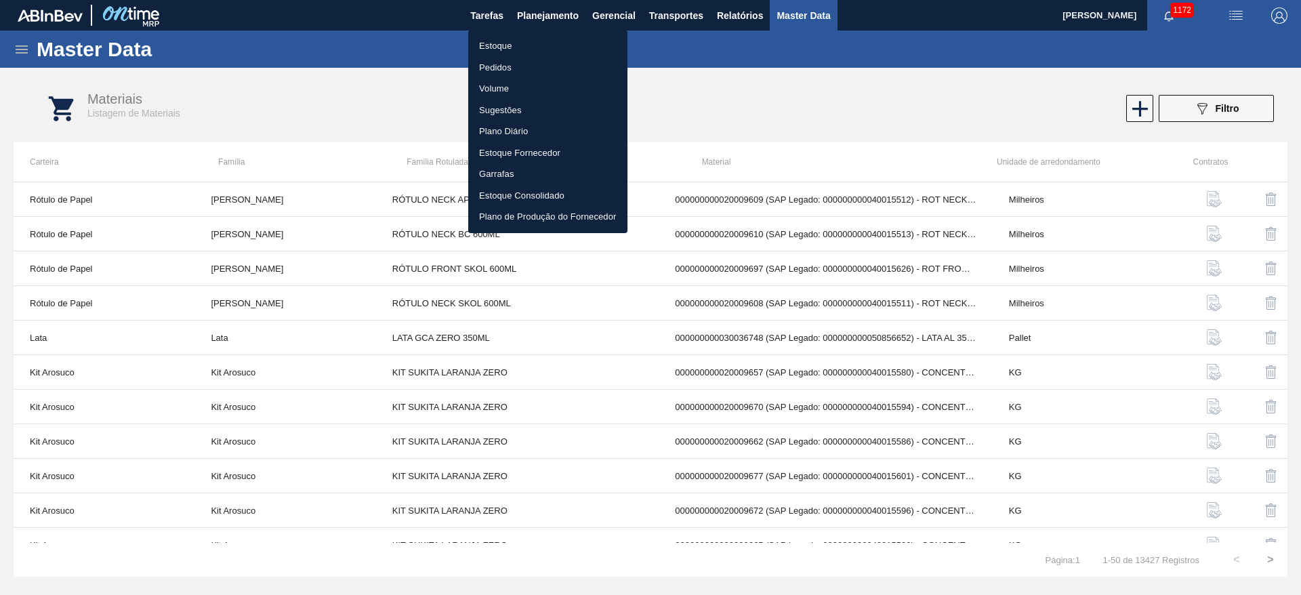
click at [499, 35] on li "Estoque" at bounding box center [547, 46] width 159 height 22
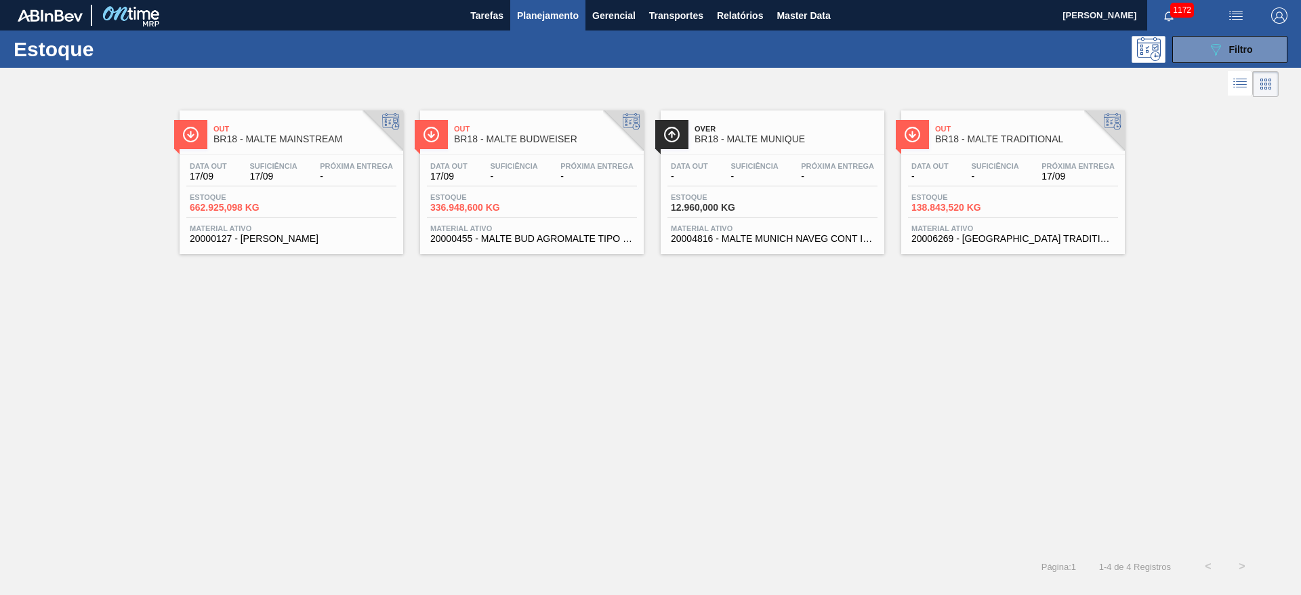
click at [510, 0] on button "Planejamento" at bounding box center [547, 15] width 75 height 30
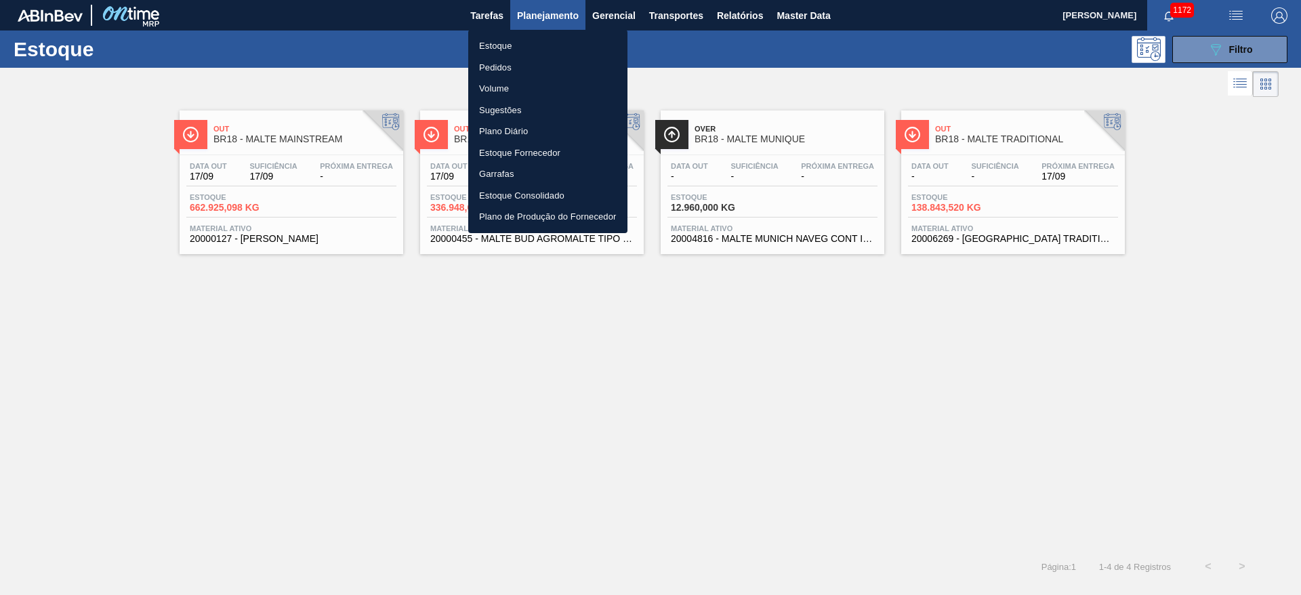
click at [499, 363] on div at bounding box center [650, 297] width 1301 height 595
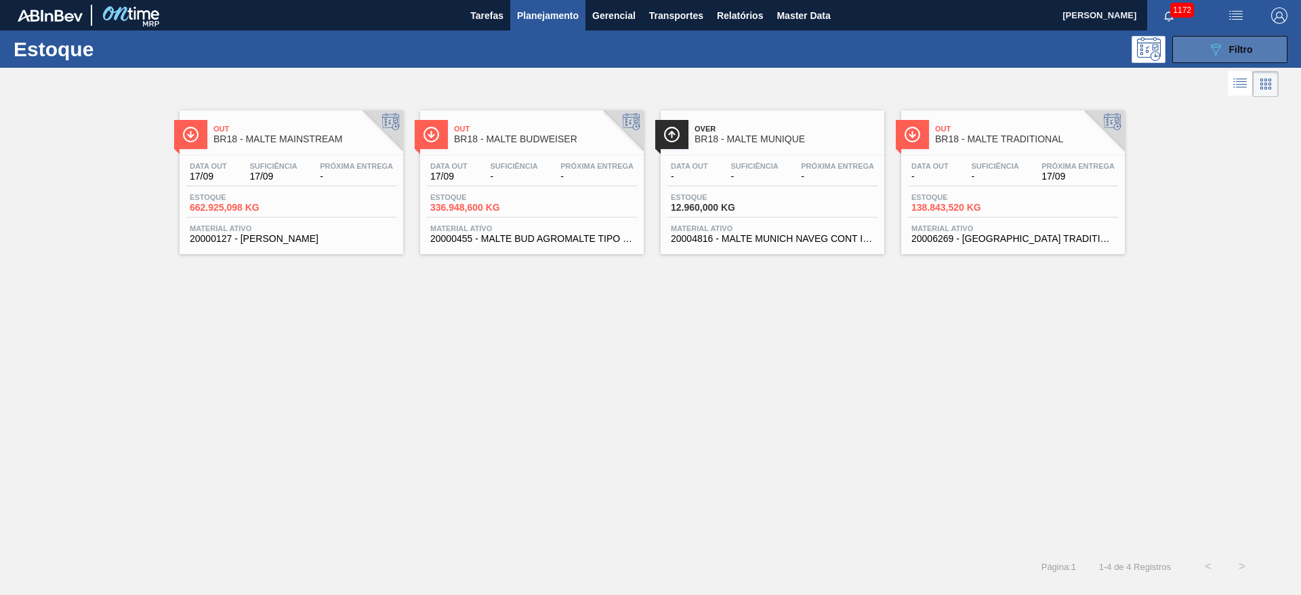
click at [1248, 47] on span "Filtro" at bounding box center [1241, 49] width 24 height 11
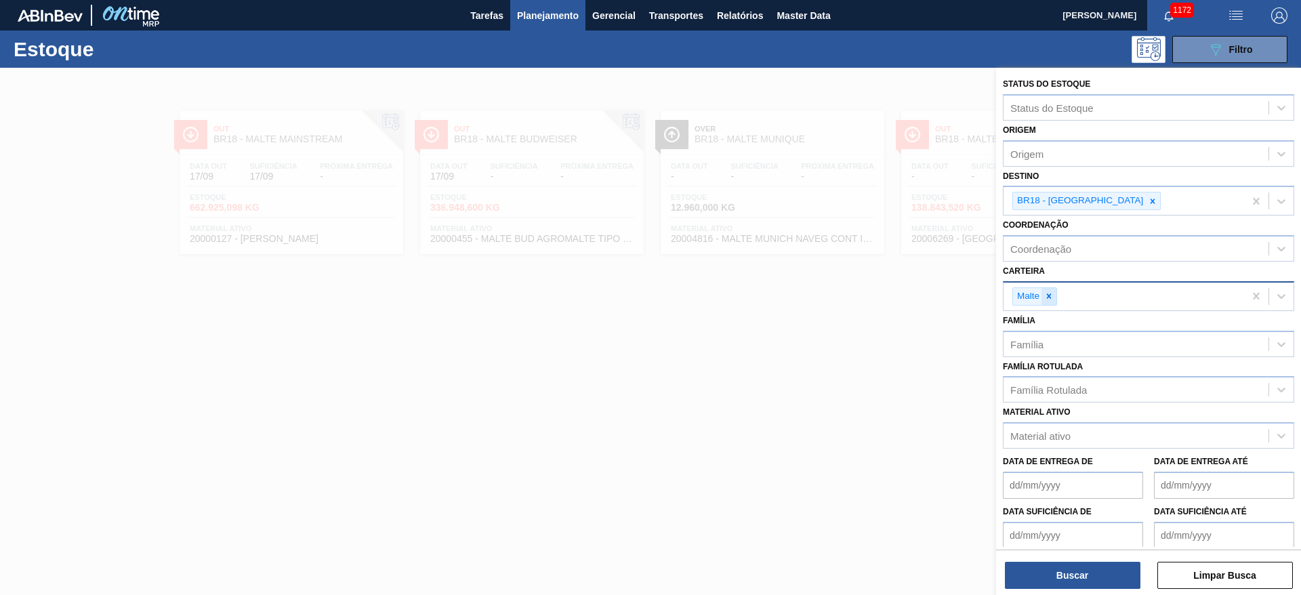
click at [1052, 291] on icon at bounding box center [1048, 295] width 9 height 9
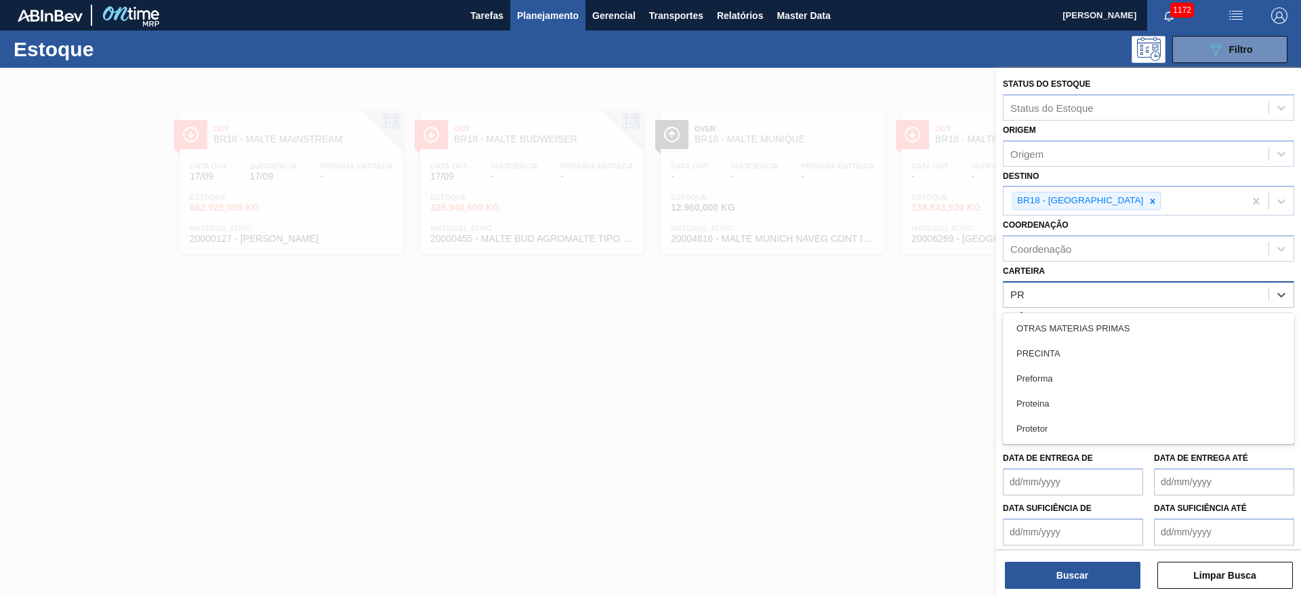
type input "PRE"
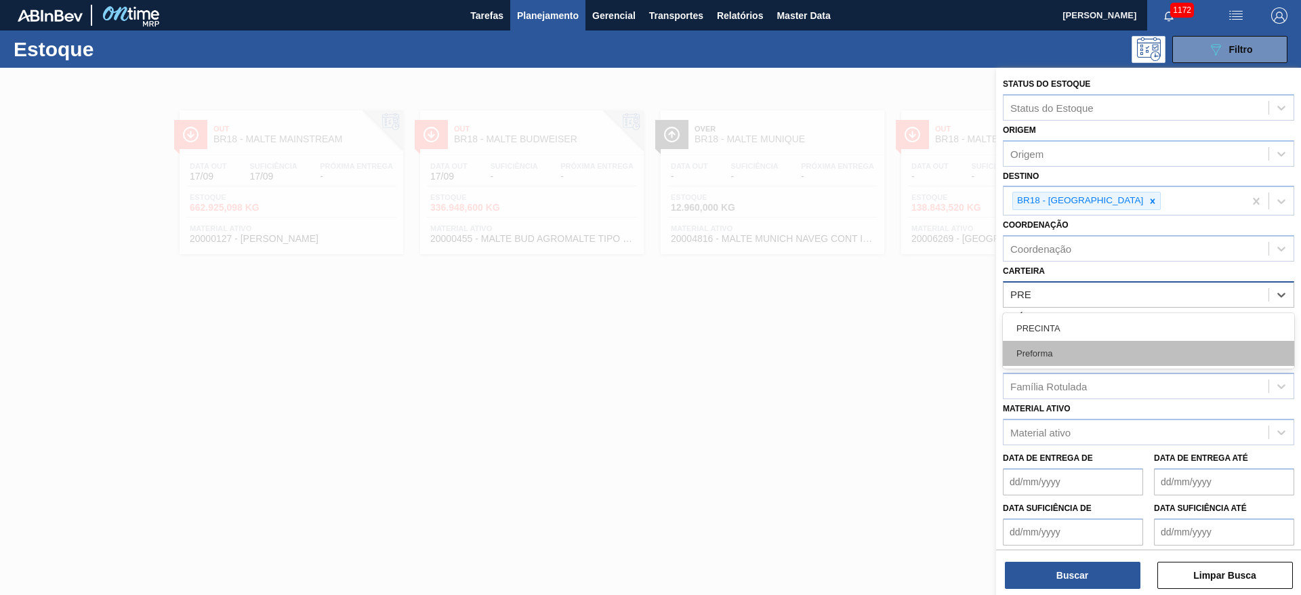
click at [1043, 359] on div "Preforma" at bounding box center [1148, 353] width 291 height 25
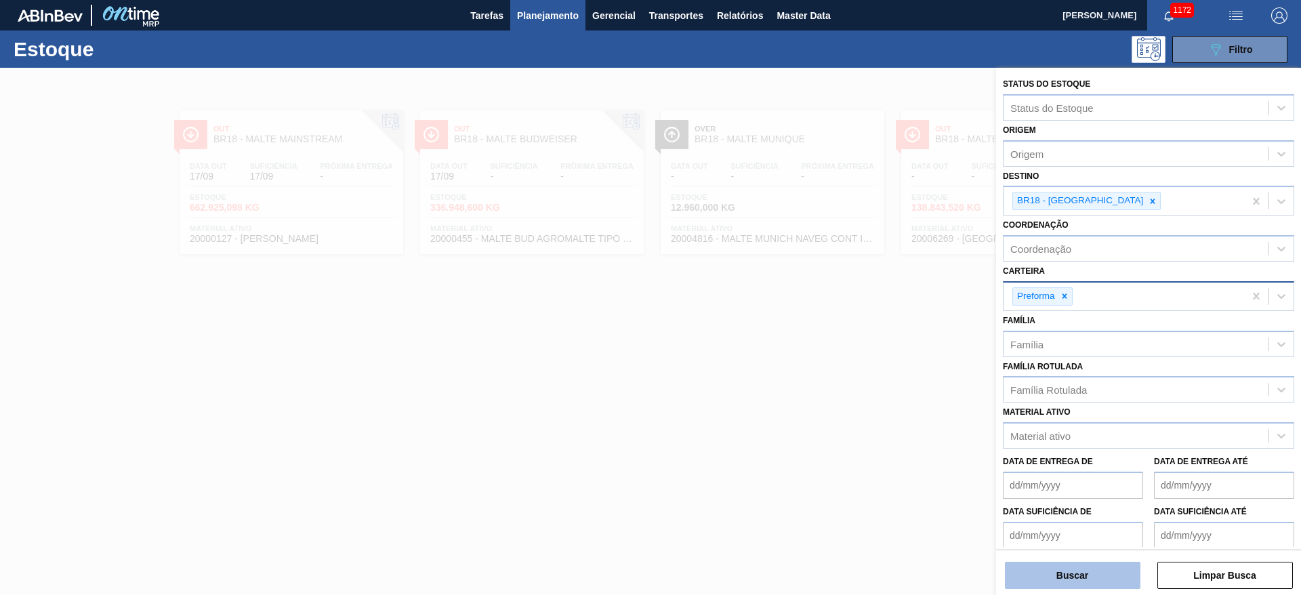
click at [1071, 567] on button "Buscar" at bounding box center [1073, 575] width 136 height 27
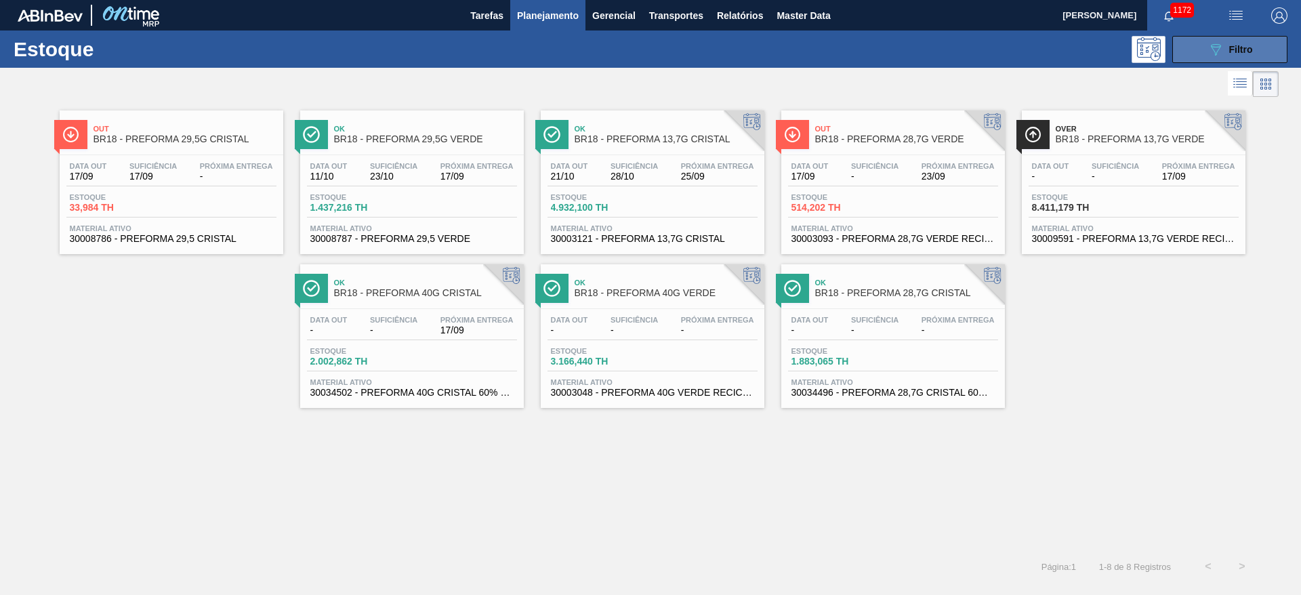
drag, startPoint x: 1250, startPoint y: 39, endPoint x: 1192, endPoint y: 60, distance: 62.0
click at [1250, 39] on button "089F7B8B-B2A5-4AFE-B5C0-19BA573D28AC Filtro" at bounding box center [1229, 49] width 115 height 27
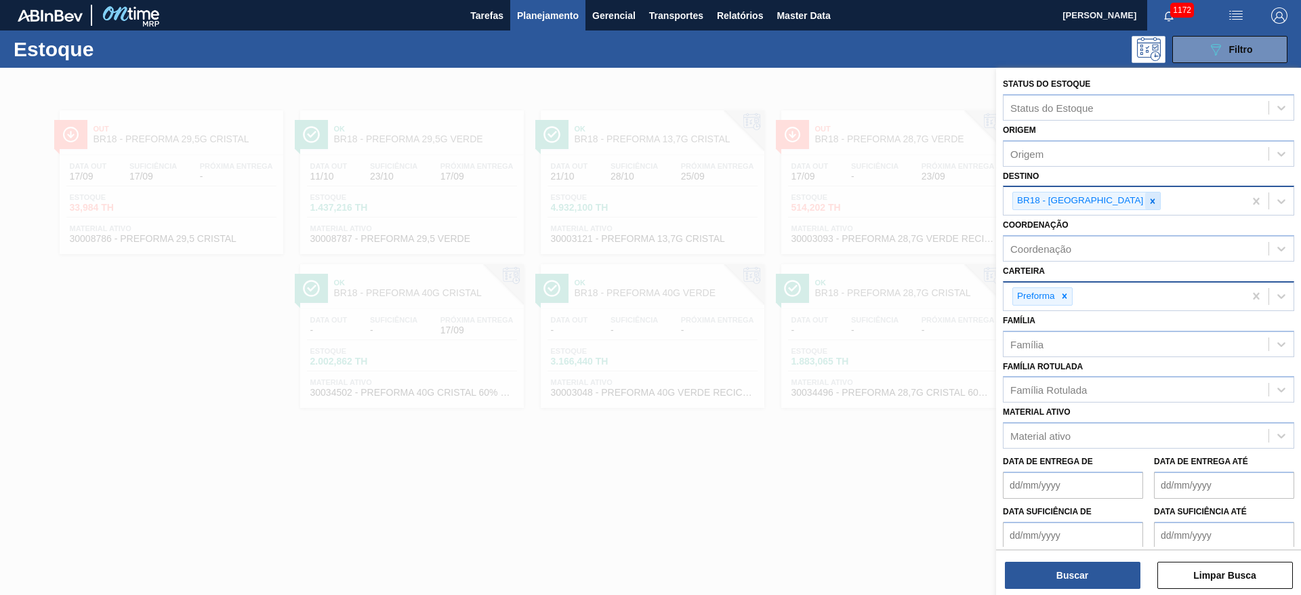
click at [1148, 201] on icon at bounding box center [1152, 201] width 9 height 9
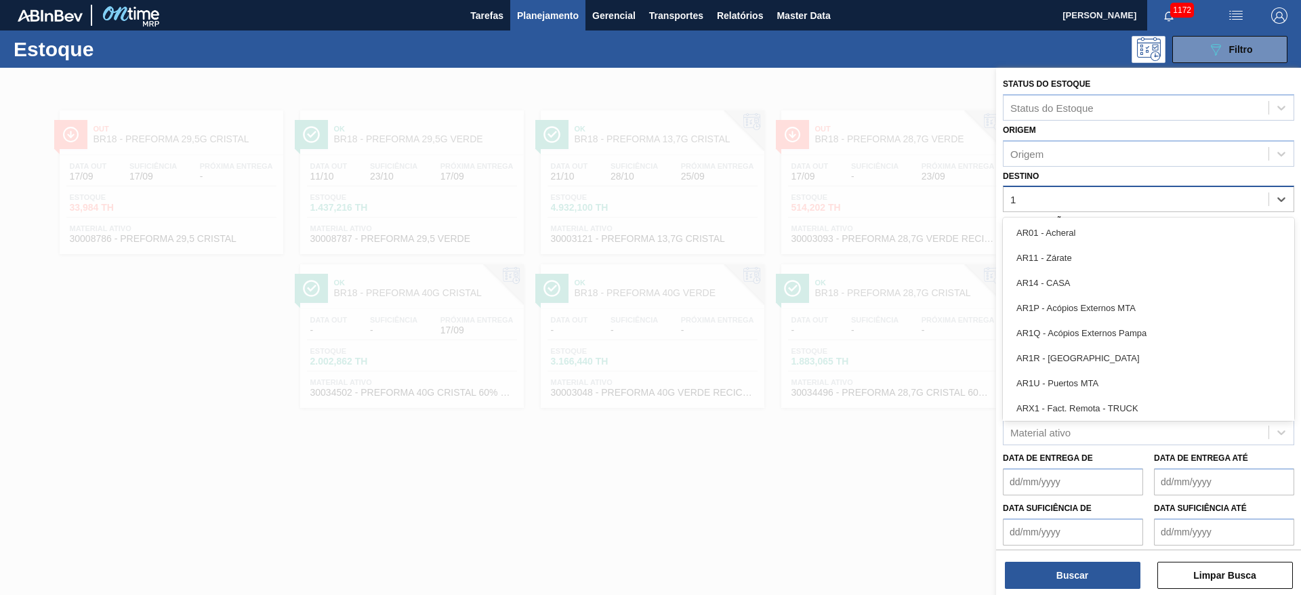
type input "18"
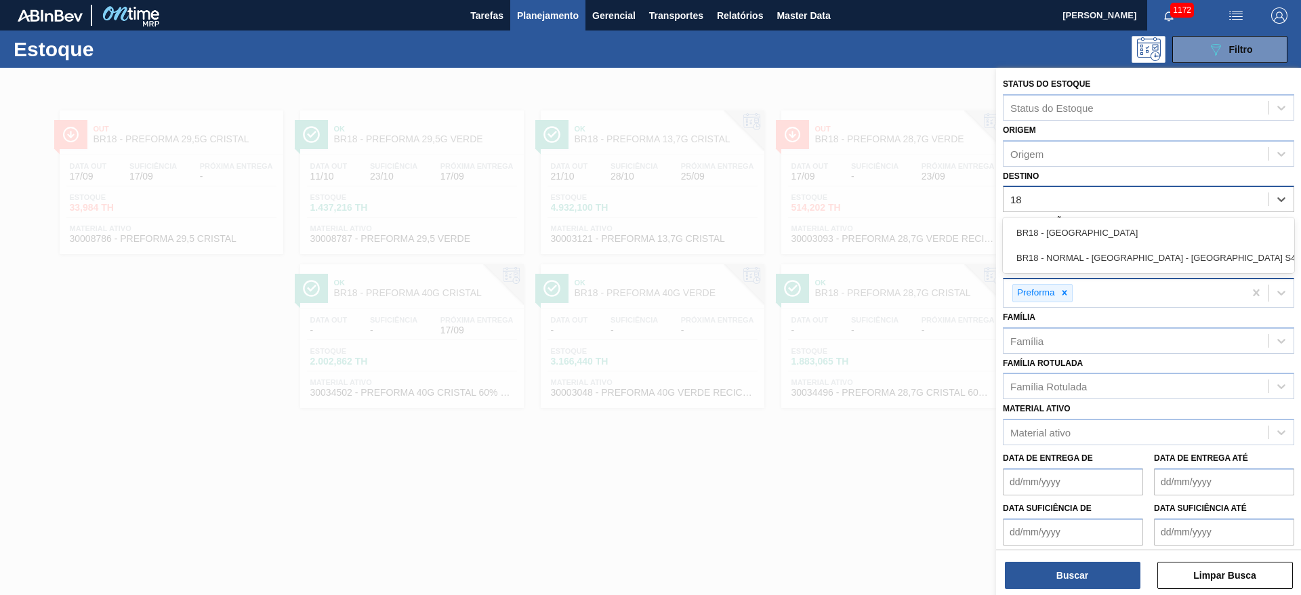
click at [1040, 226] on div "BR18 - [GEOGRAPHIC_DATA]" at bounding box center [1148, 232] width 291 height 25
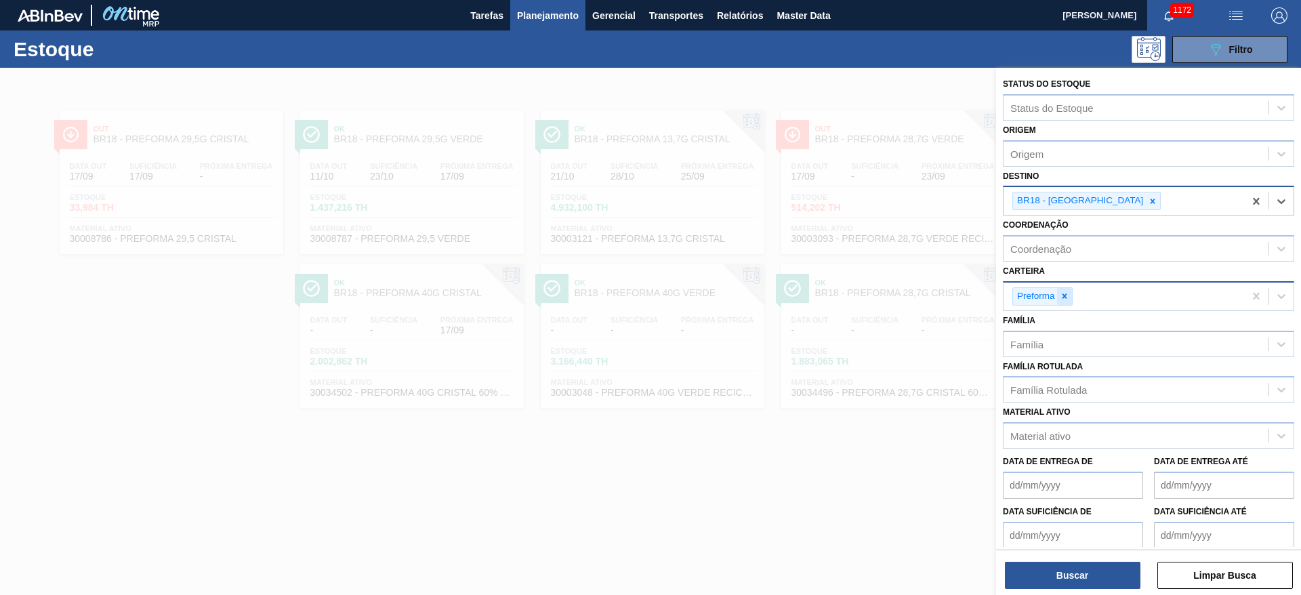
click at [1066, 297] on icon at bounding box center [1064, 295] width 9 height 9
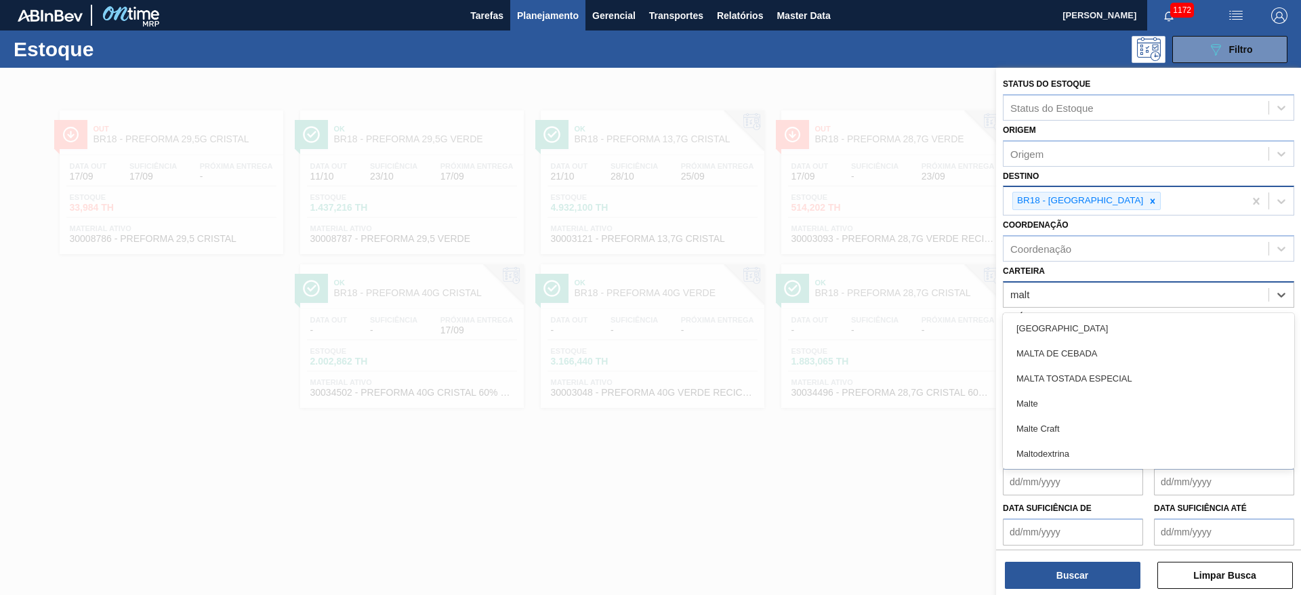
type input "malte"
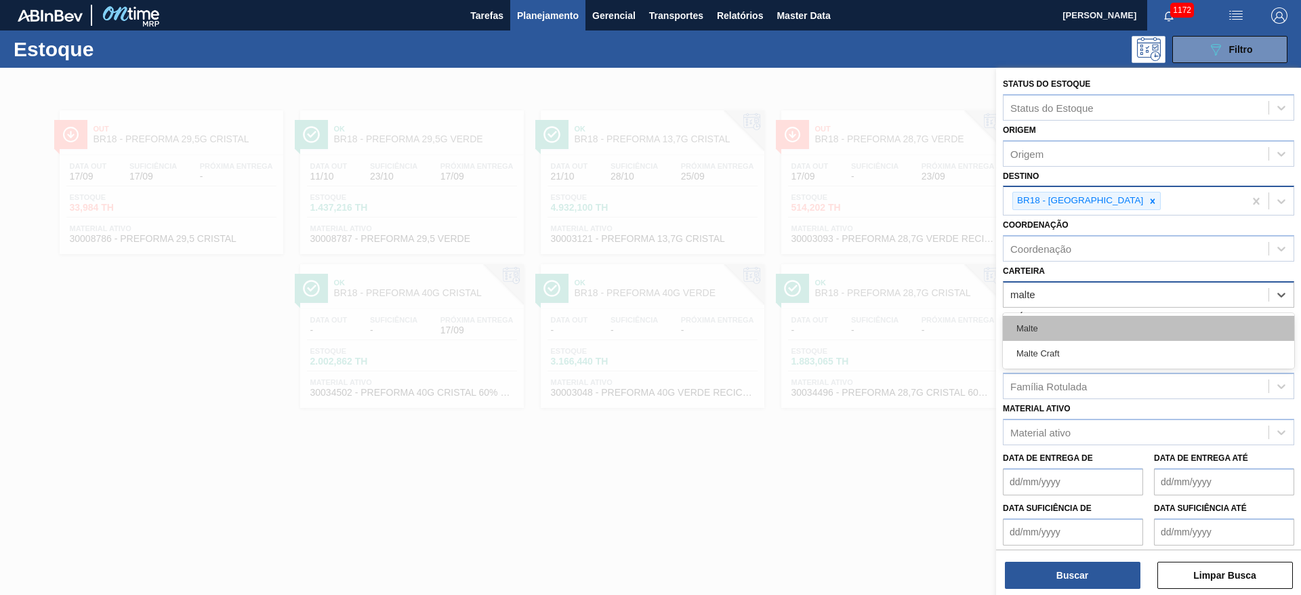
click at [1071, 321] on div "Malte" at bounding box center [1148, 328] width 291 height 25
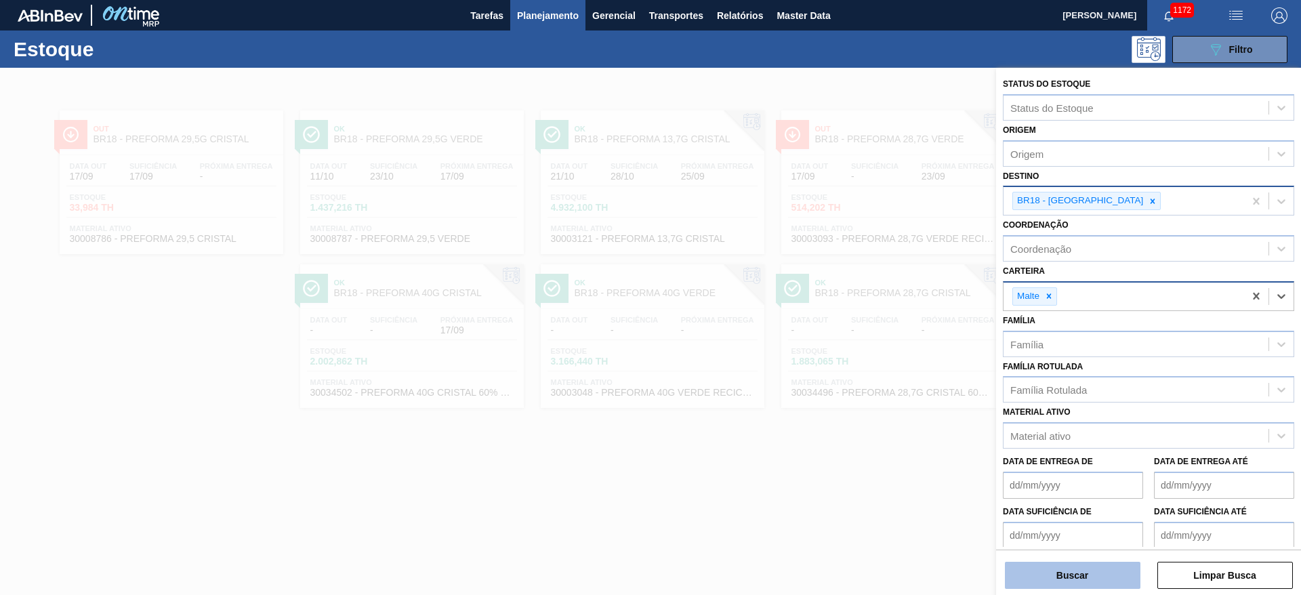
click at [1052, 575] on button "Buscar" at bounding box center [1073, 575] width 136 height 27
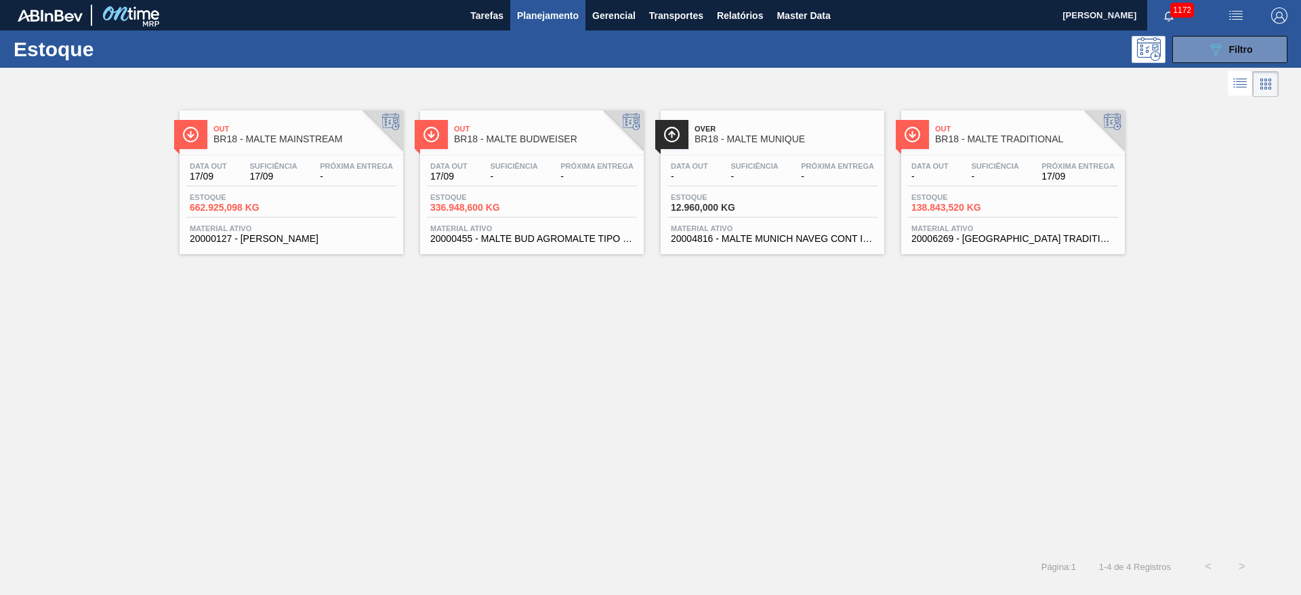
click at [977, 176] on span "-" at bounding box center [994, 176] width 47 height 10
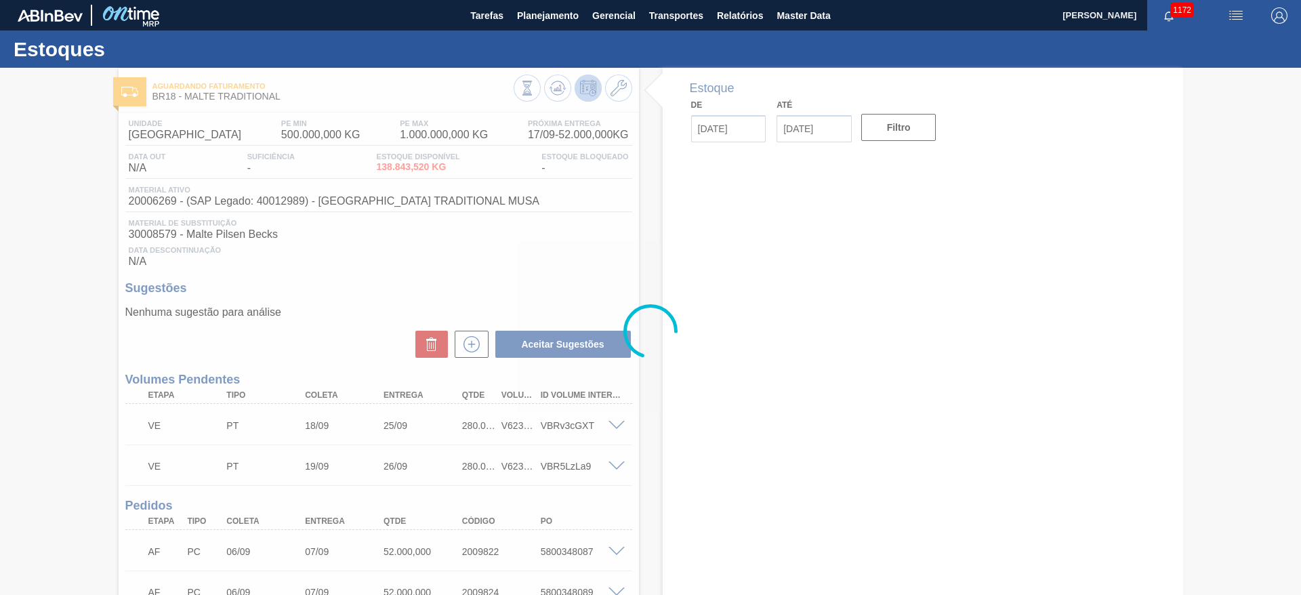
type input "[DATE]"
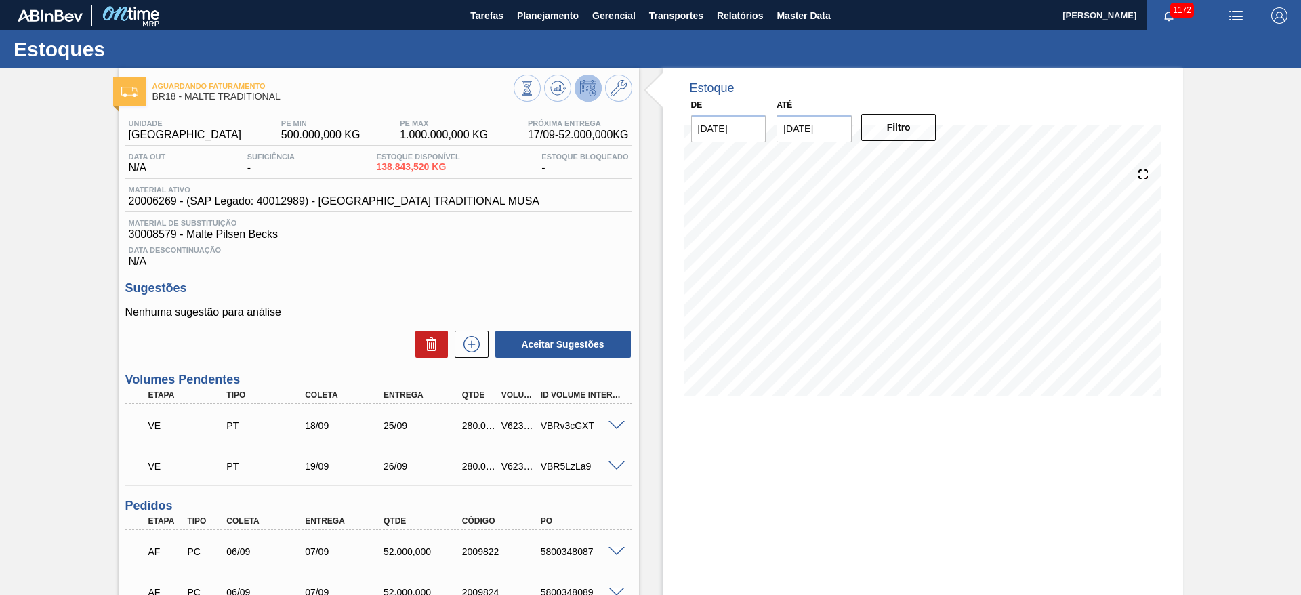
click at [617, 426] on span at bounding box center [617, 426] width 16 height 10
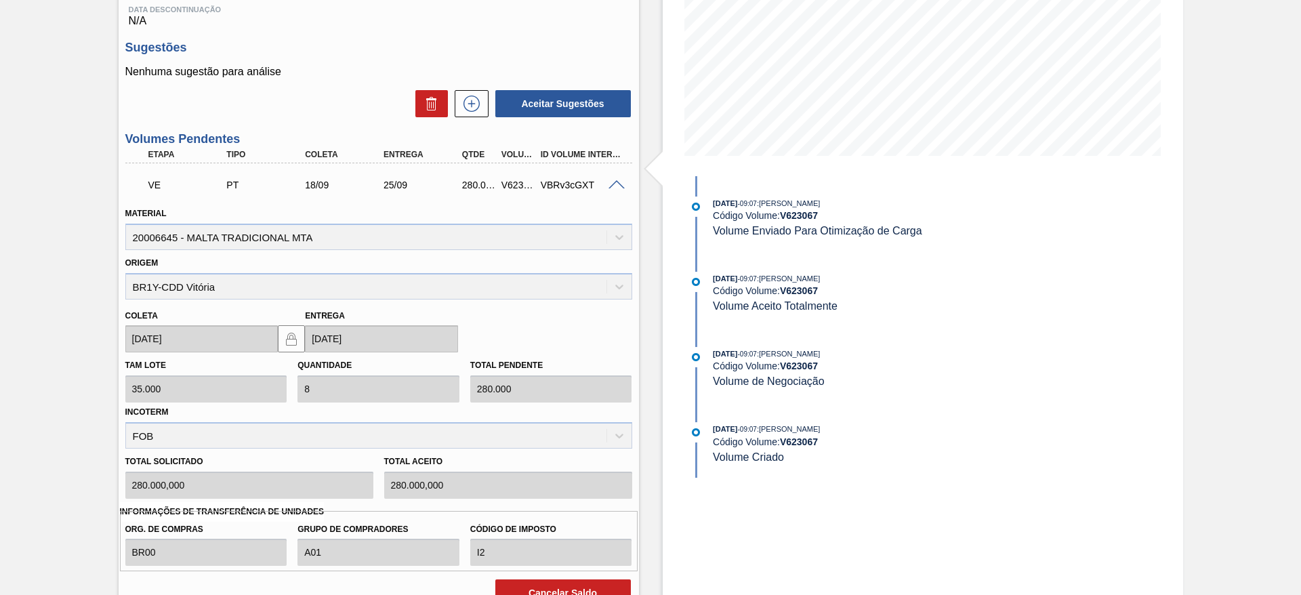
scroll to position [407, 0]
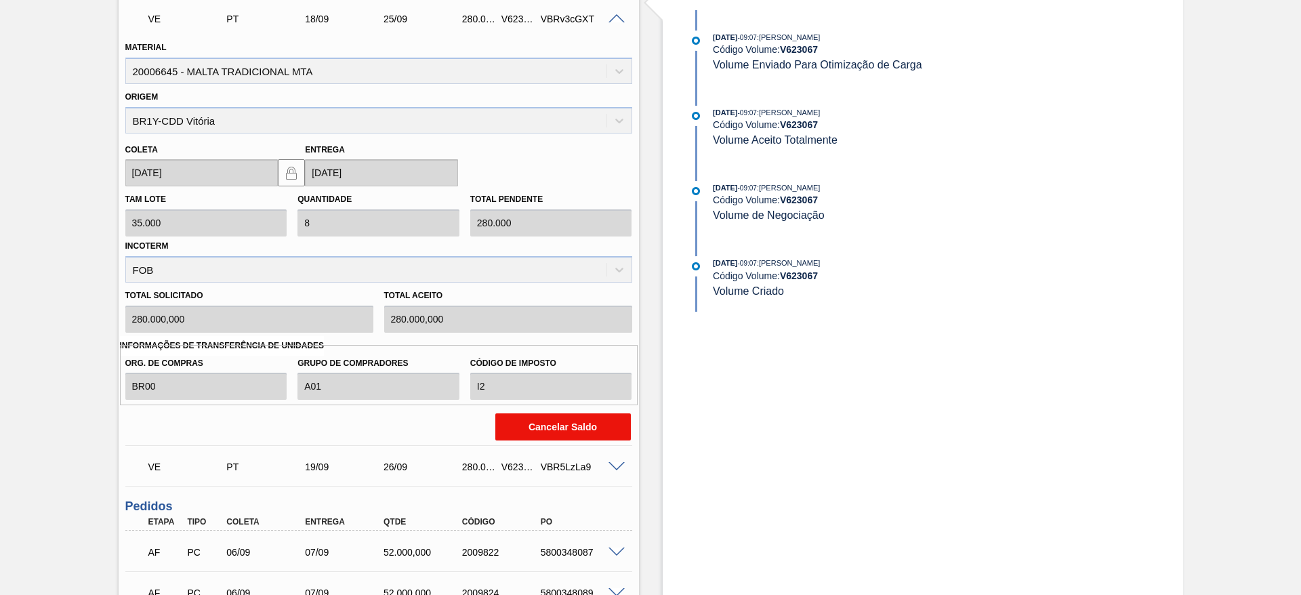
click at [582, 424] on button "Cancelar Saldo" at bounding box center [563, 426] width 136 height 27
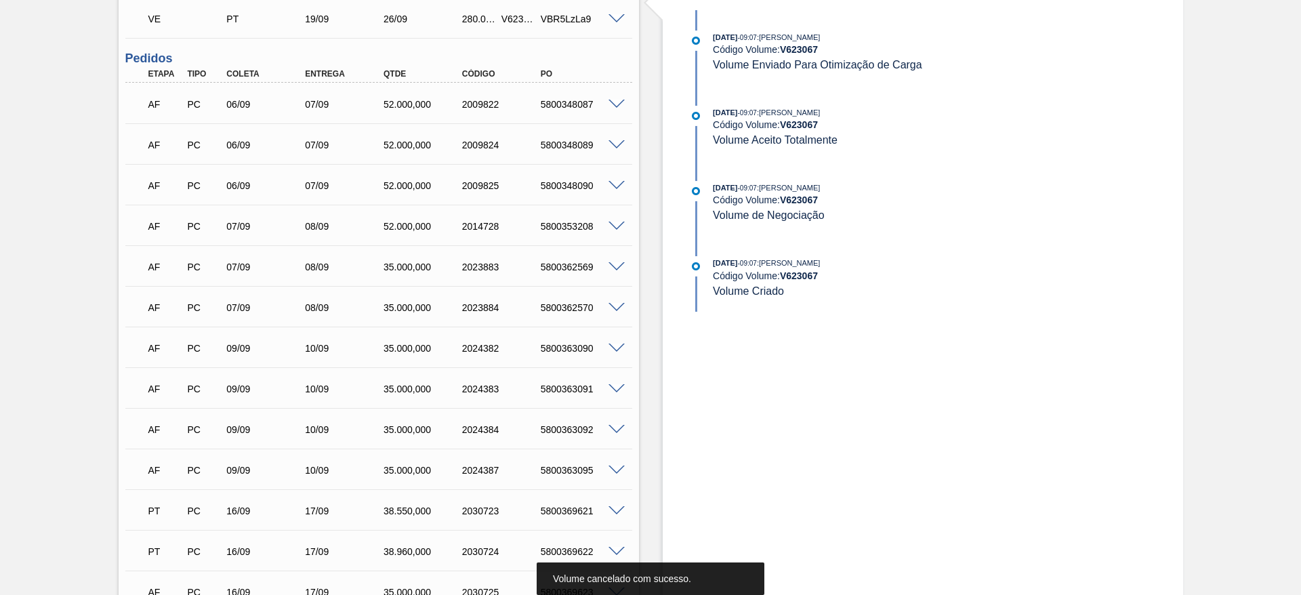
scroll to position [0, 0]
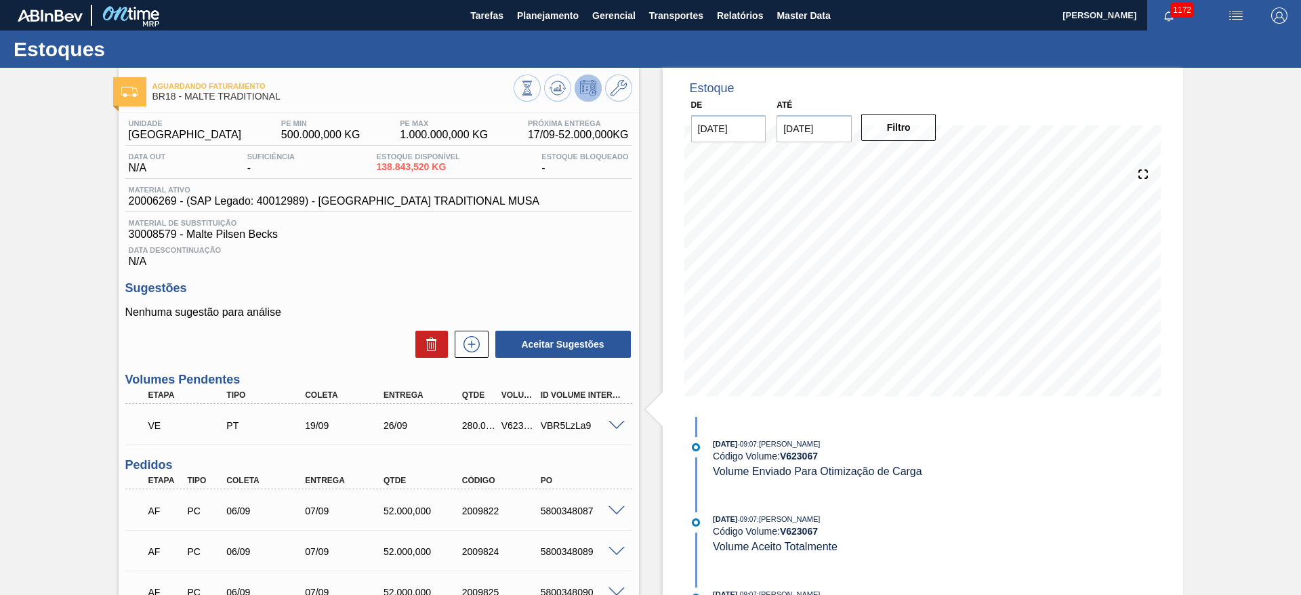
click at [615, 422] on span at bounding box center [617, 426] width 16 height 10
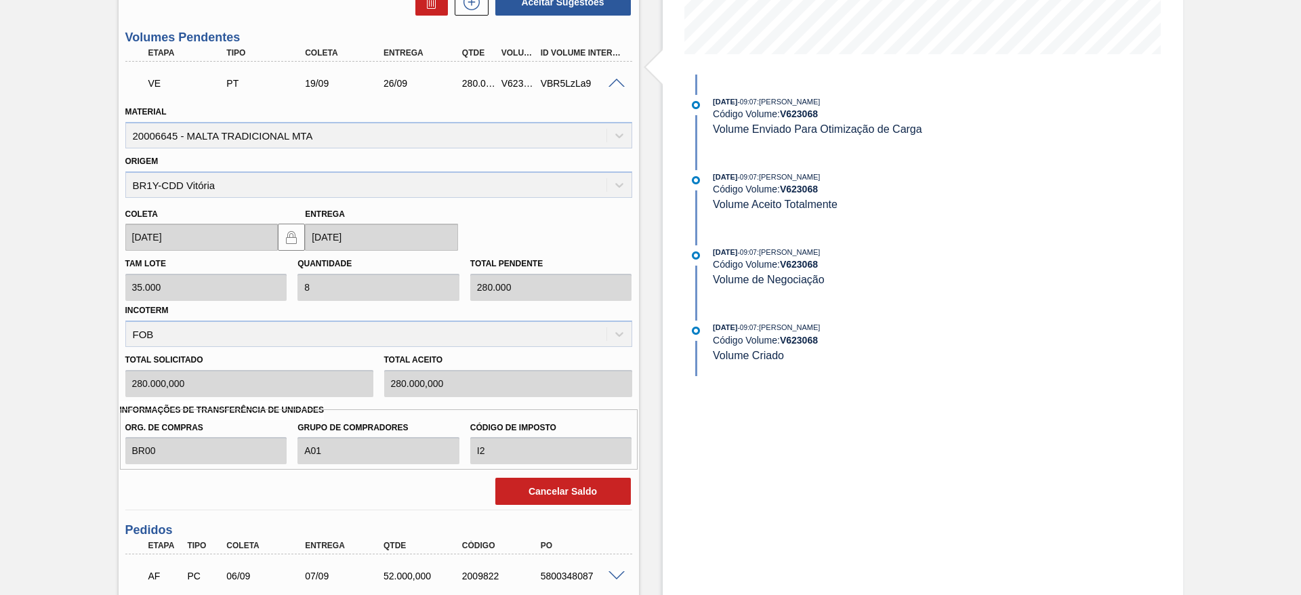
scroll to position [407, 0]
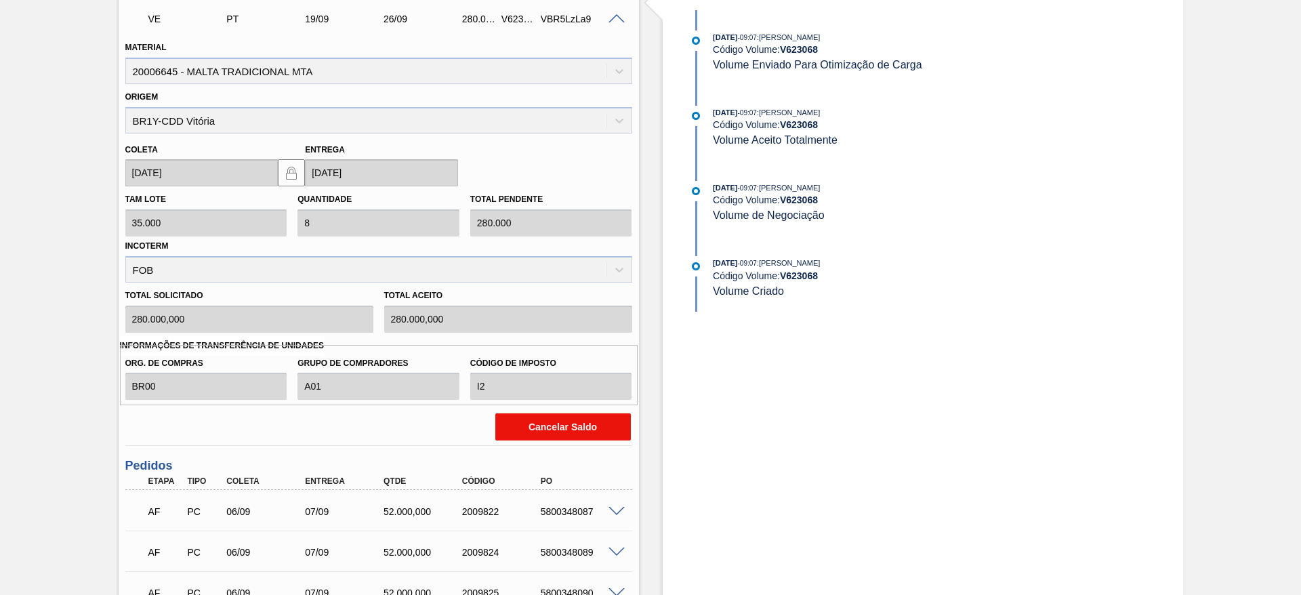
click at [558, 426] on button "Cancelar Saldo" at bounding box center [563, 426] width 136 height 27
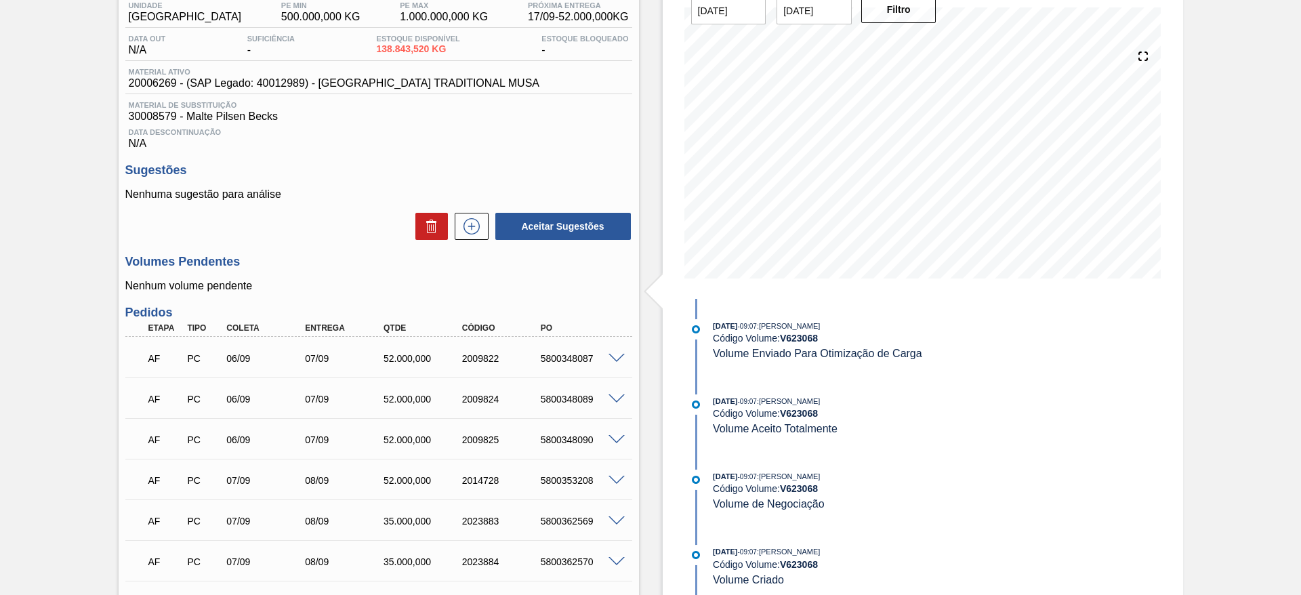
scroll to position [0, 0]
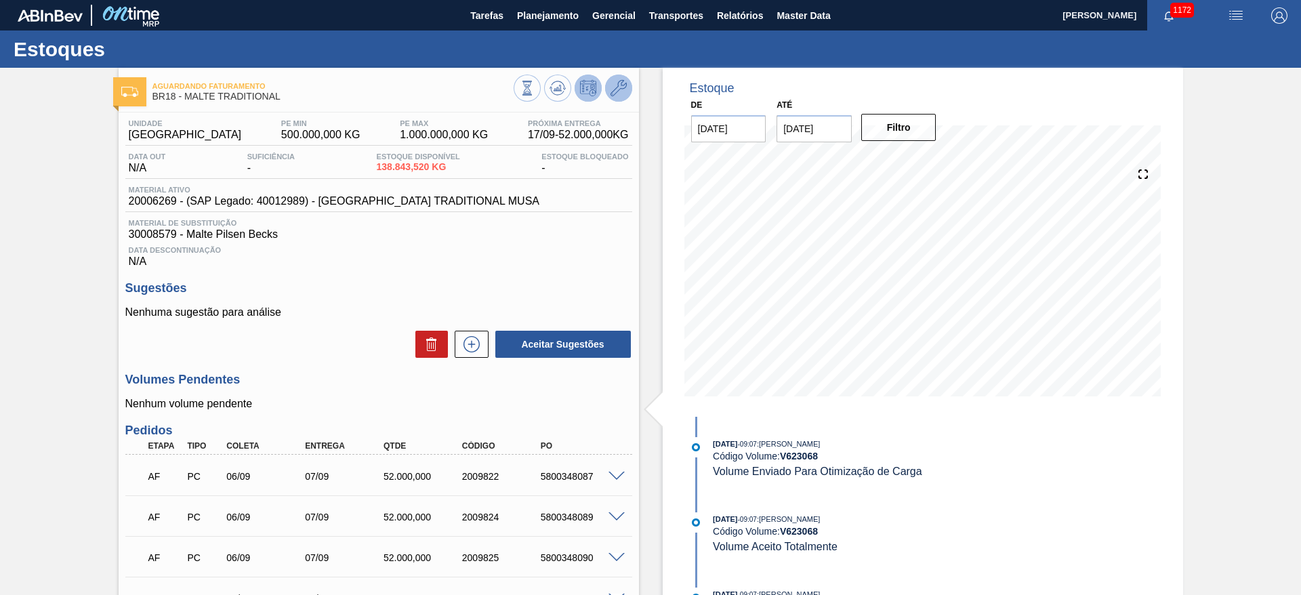
click at [613, 83] on icon at bounding box center [619, 88] width 16 height 16
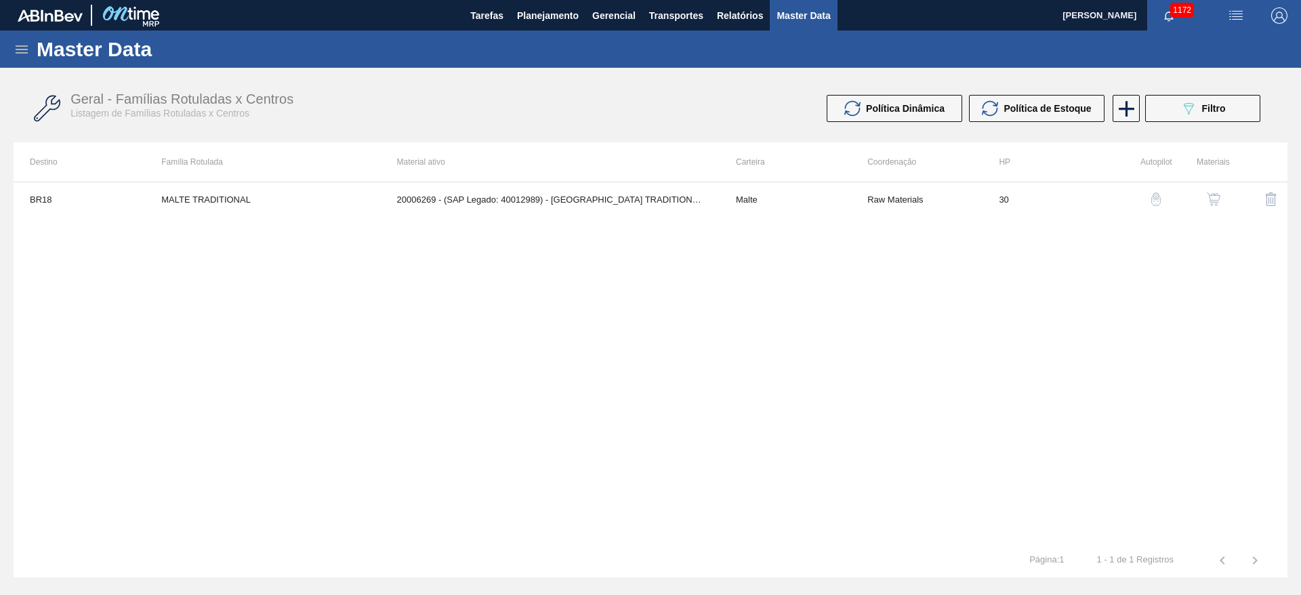
click at [1217, 190] on button "button" at bounding box center [1214, 199] width 33 height 33
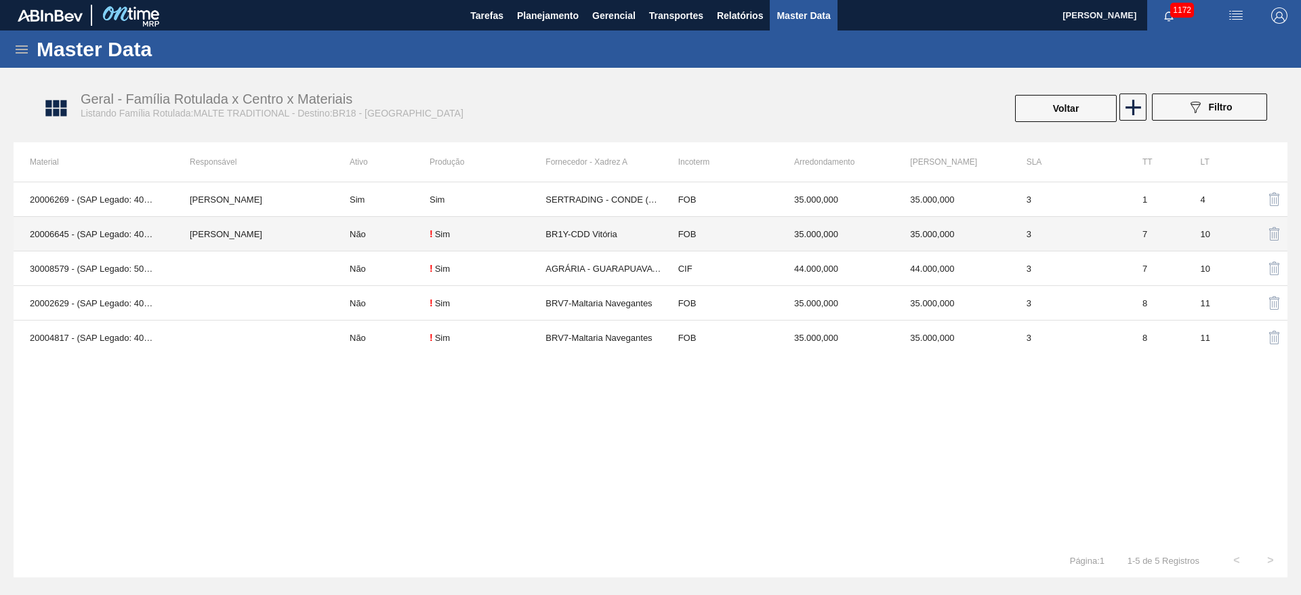
click at [476, 233] on div "! Sim" at bounding box center [488, 233] width 116 height 11
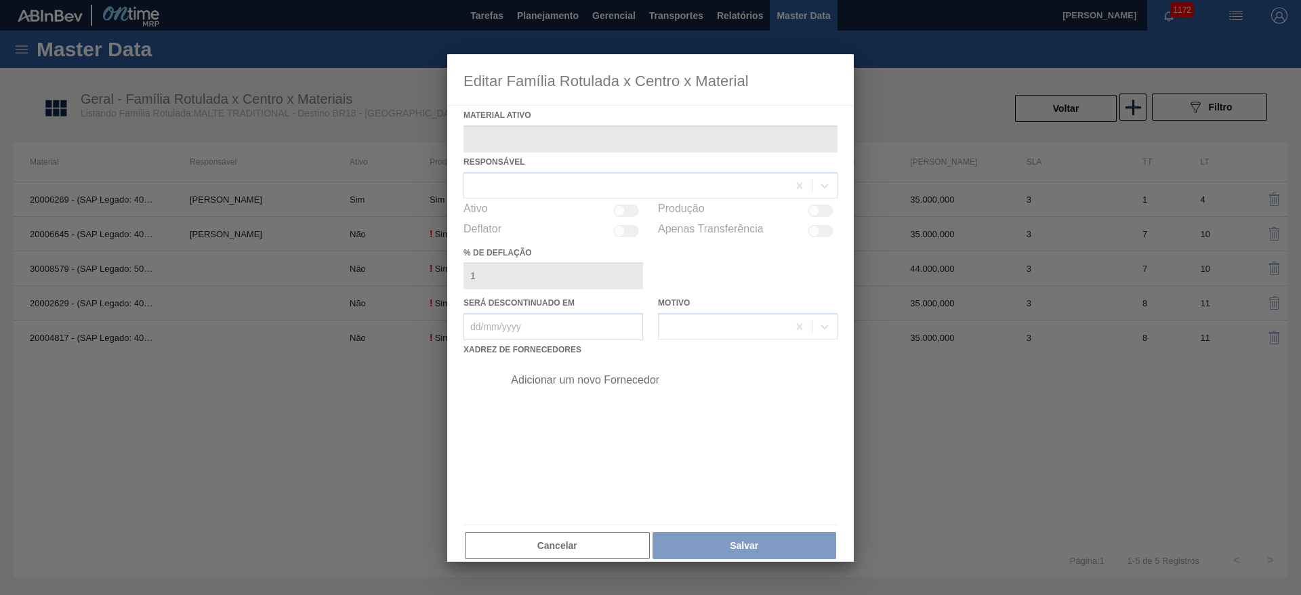
type ativo "20006645 - (SAP Legado: 40013333) - MALTA TRADICIONAL MTA"
checkbox input "true"
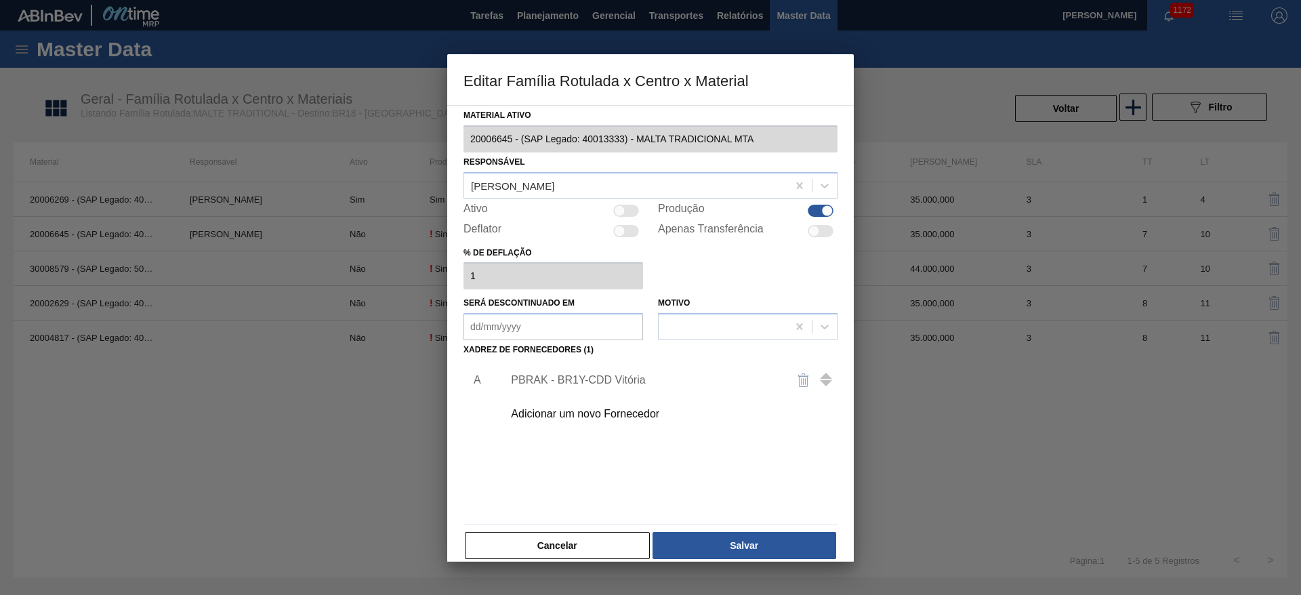
click at [532, 417] on div "Adicionar um novo Fornecedor" at bounding box center [644, 414] width 266 height 12
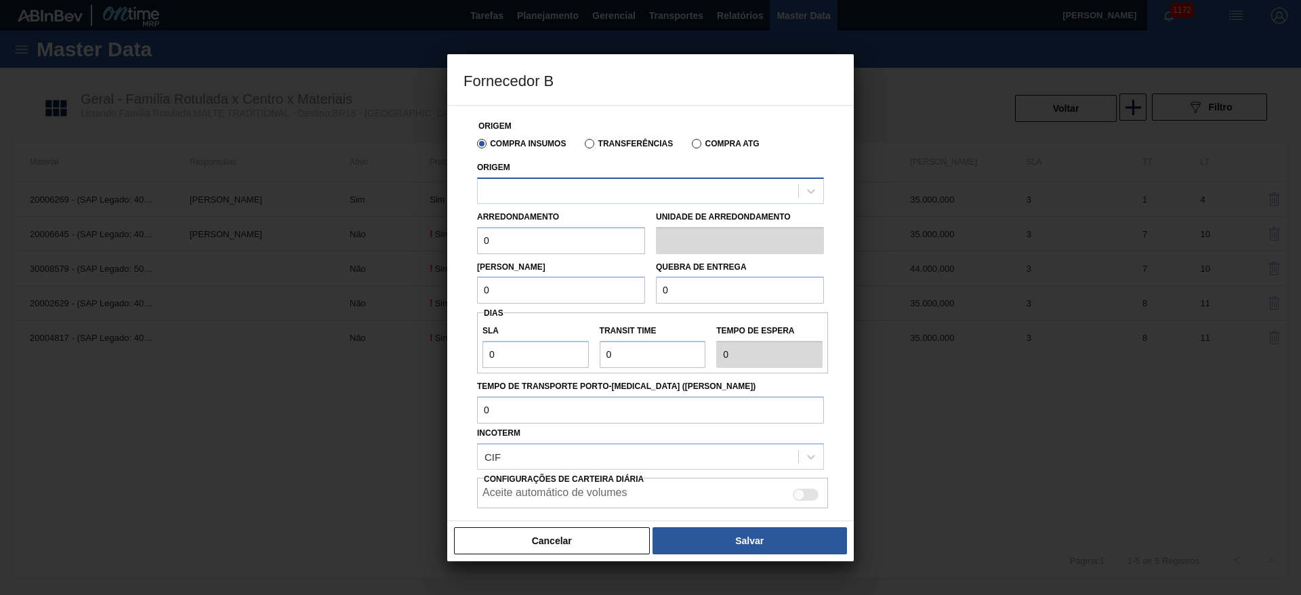
click at [505, 190] on div at bounding box center [638, 191] width 321 height 20
click at [592, 144] on label "Transferências" at bounding box center [629, 143] width 88 height 9
click at [583, 146] on input "Transferências" at bounding box center [583, 146] width 0 height 0
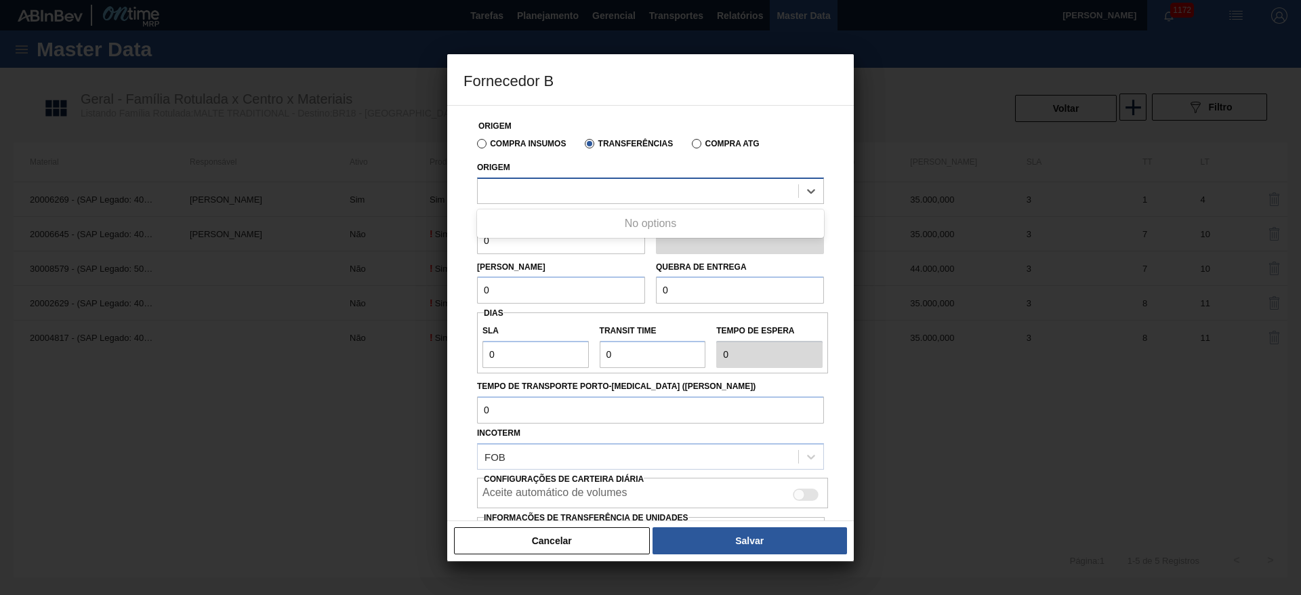
click at [515, 196] on div at bounding box center [638, 191] width 321 height 20
type input "pbr"
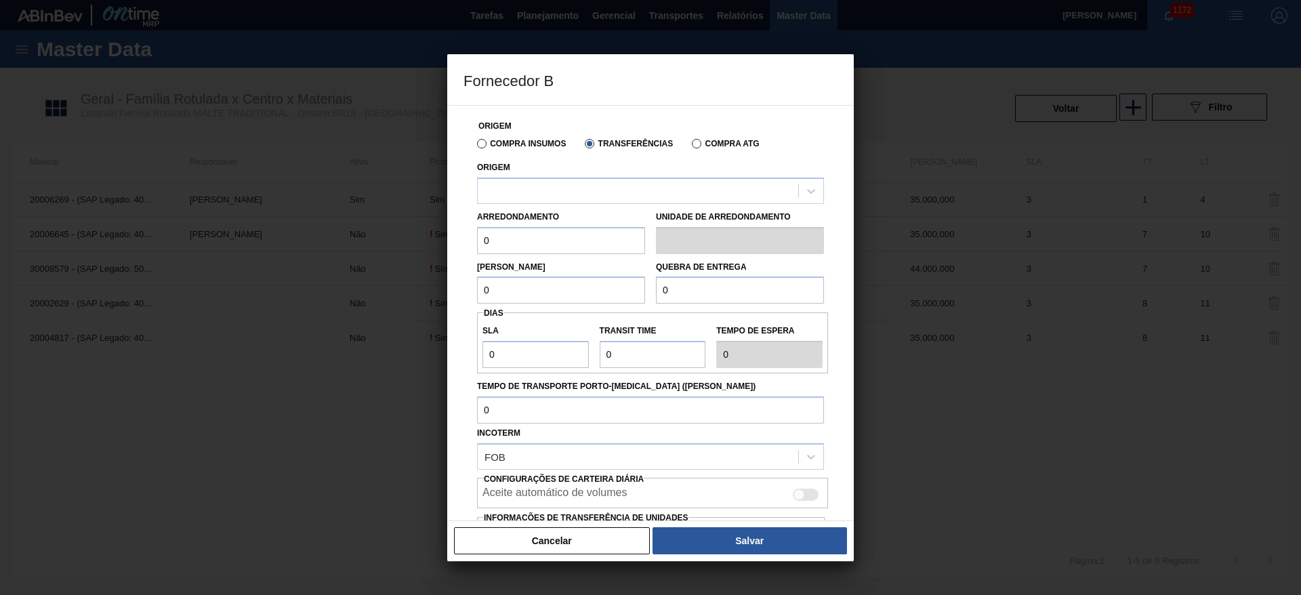
drag, startPoint x: 560, startPoint y: 531, endPoint x: 563, endPoint y: 537, distance: 7.1
click at [562, 533] on button "Cancelar" at bounding box center [552, 540] width 196 height 27
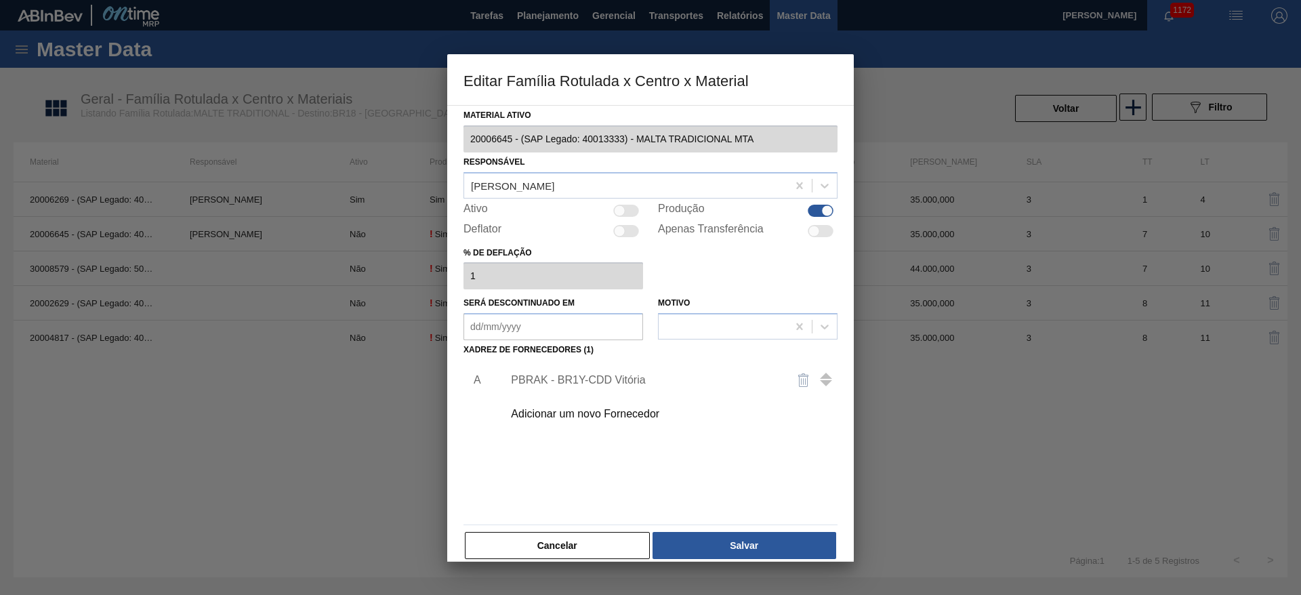
click at [558, 379] on div "PBRAK - BR1Y-CDD Vitória" at bounding box center [644, 380] width 266 height 12
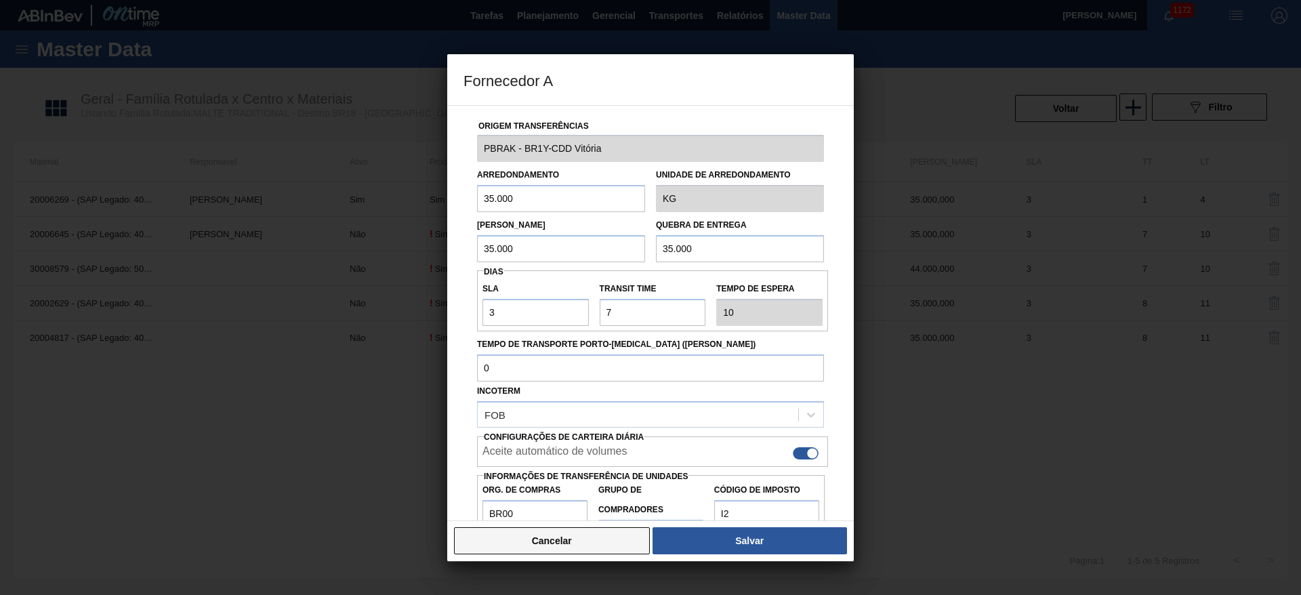
click at [580, 539] on button "Cancelar" at bounding box center [552, 540] width 196 height 27
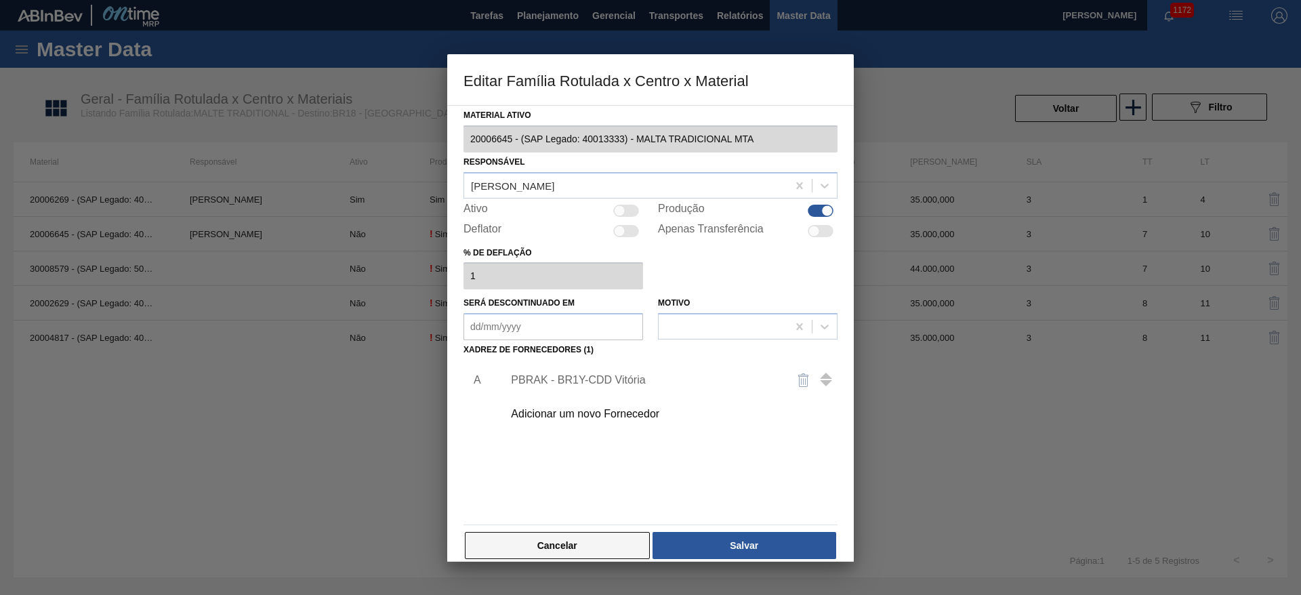
click at [565, 556] on button "Cancelar" at bounding box center [557, 545] width 185 height 27
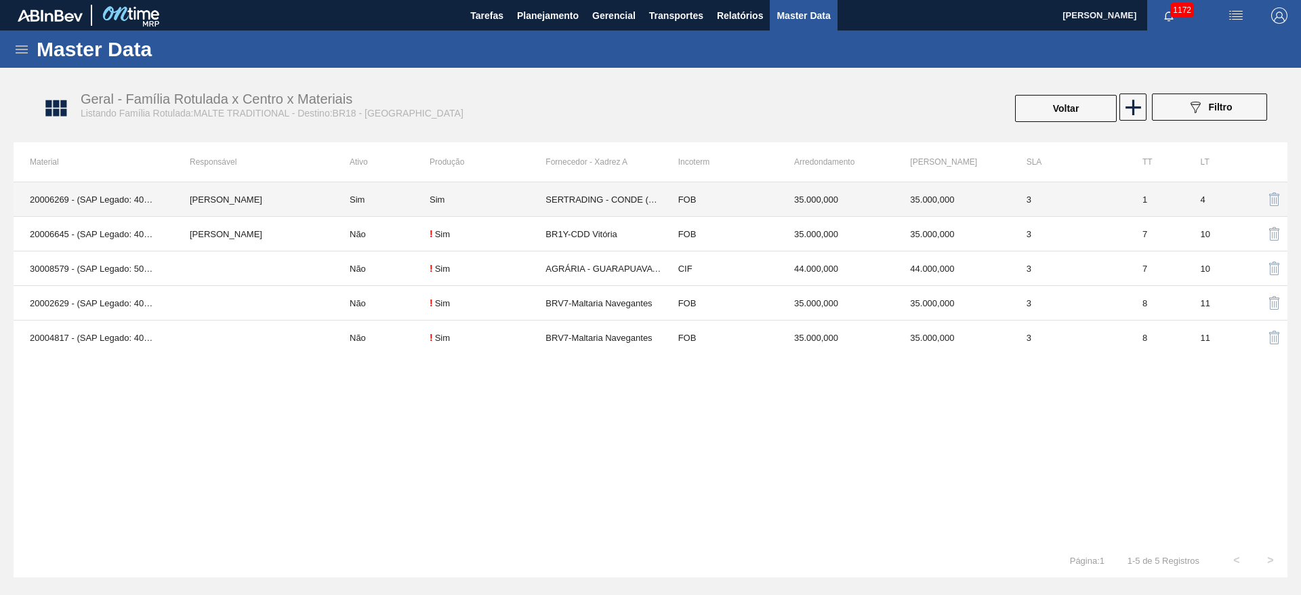
click at [396, 205] on td "Sim" at bounding box center [381, 199] width 96 height 35
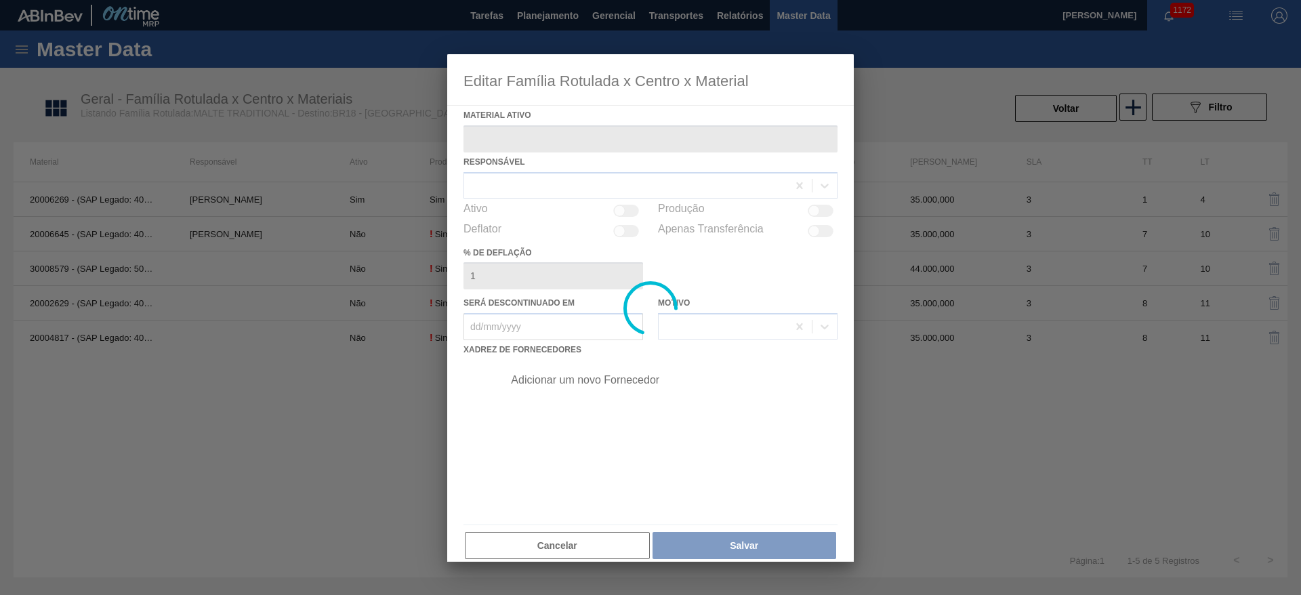
type ativo "20006269 - (SAP Legado: 40012989) - [GEOGRAPHIC_DATA] TRADITIONAL MUSA"
checkbox input "true"
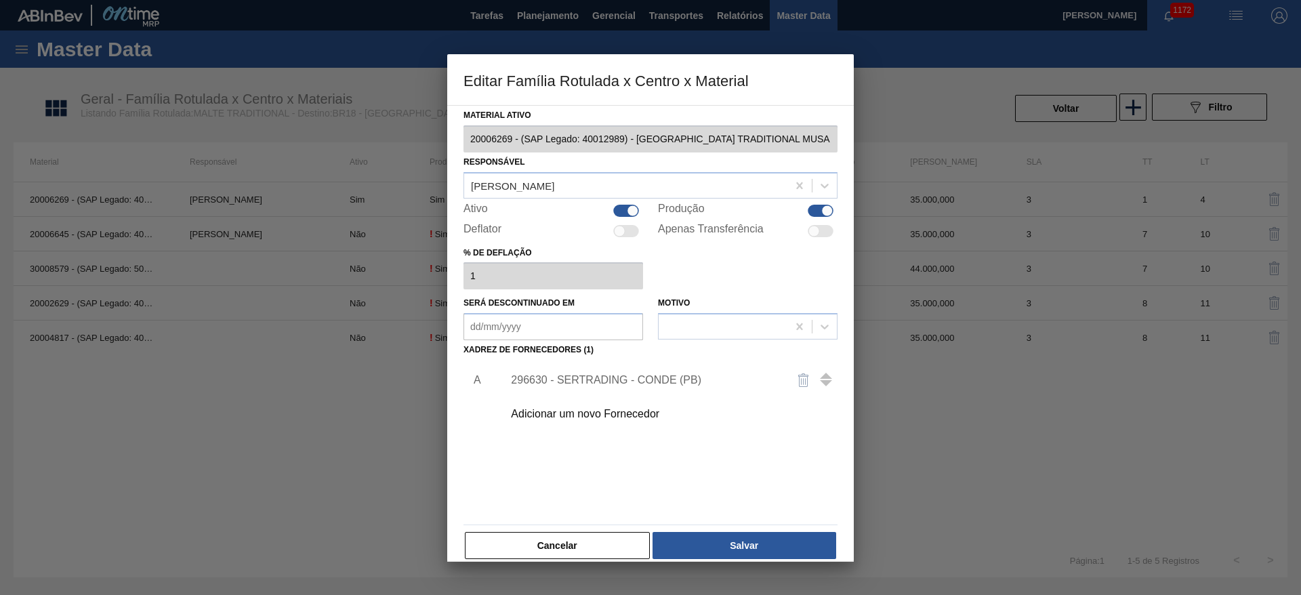
click at [546, 379] on div "296630 - SERTRADING - CONDE (PB)" at bounding box center [644, 380] width 266 height 12
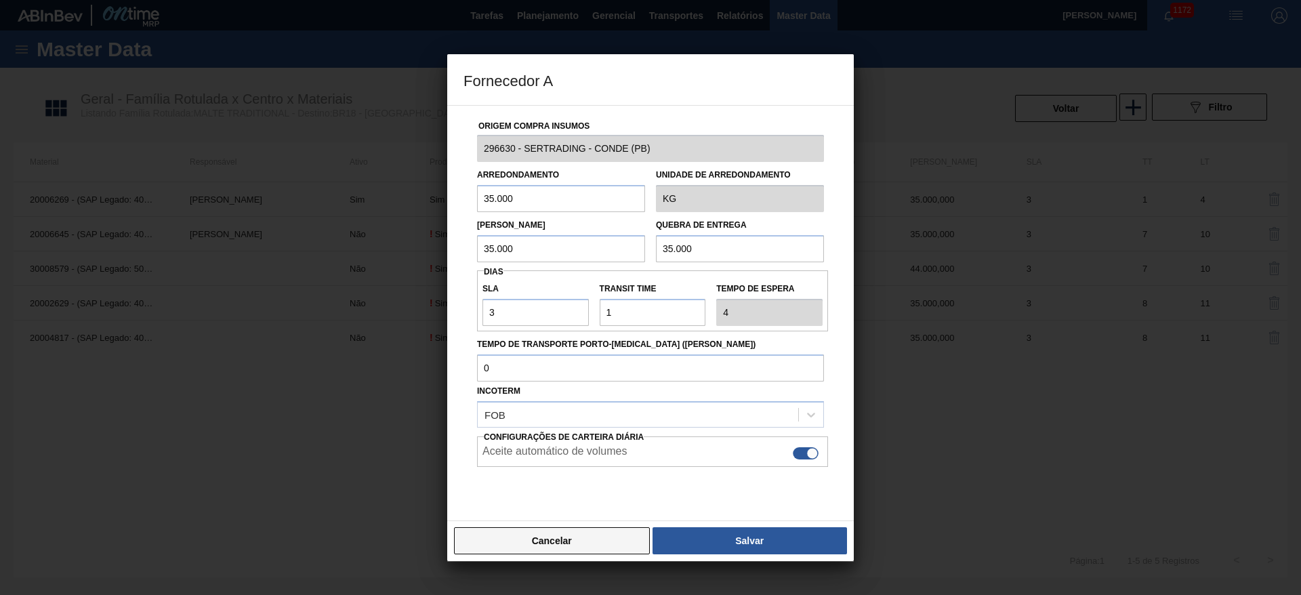
click at [545, 545] on button "Cancelar" at bounding box center [552, 540] width 196 height 27
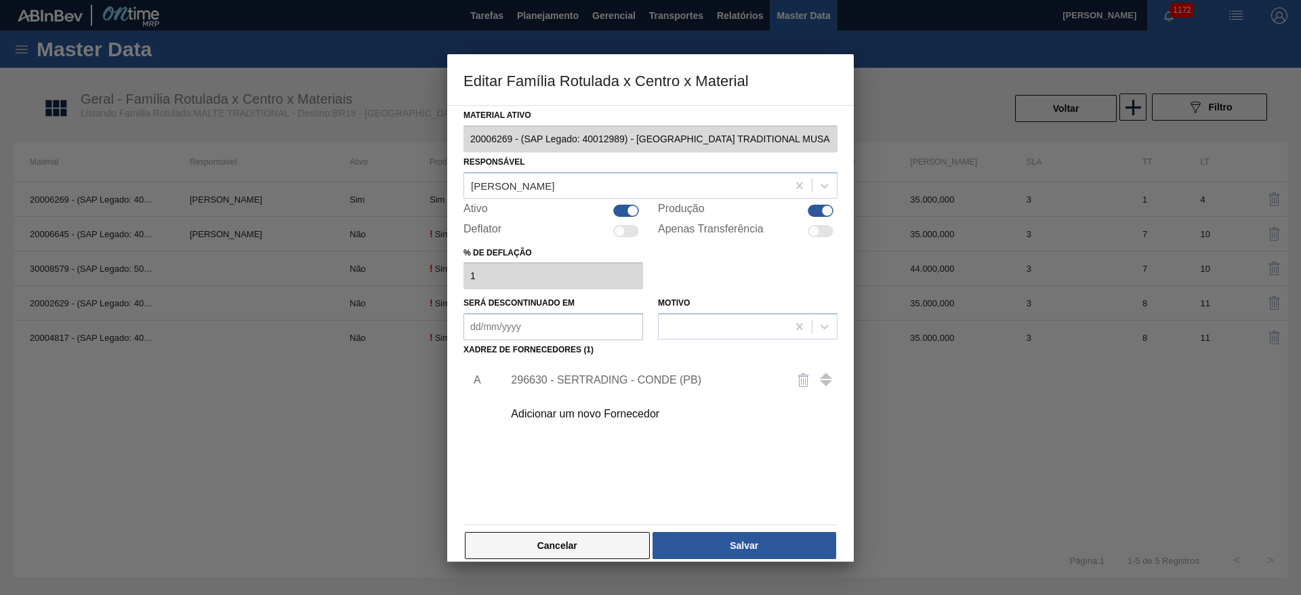
click at [556, 544] on button "Cancelar" at bounding box center [557, 545] width 185 height 27
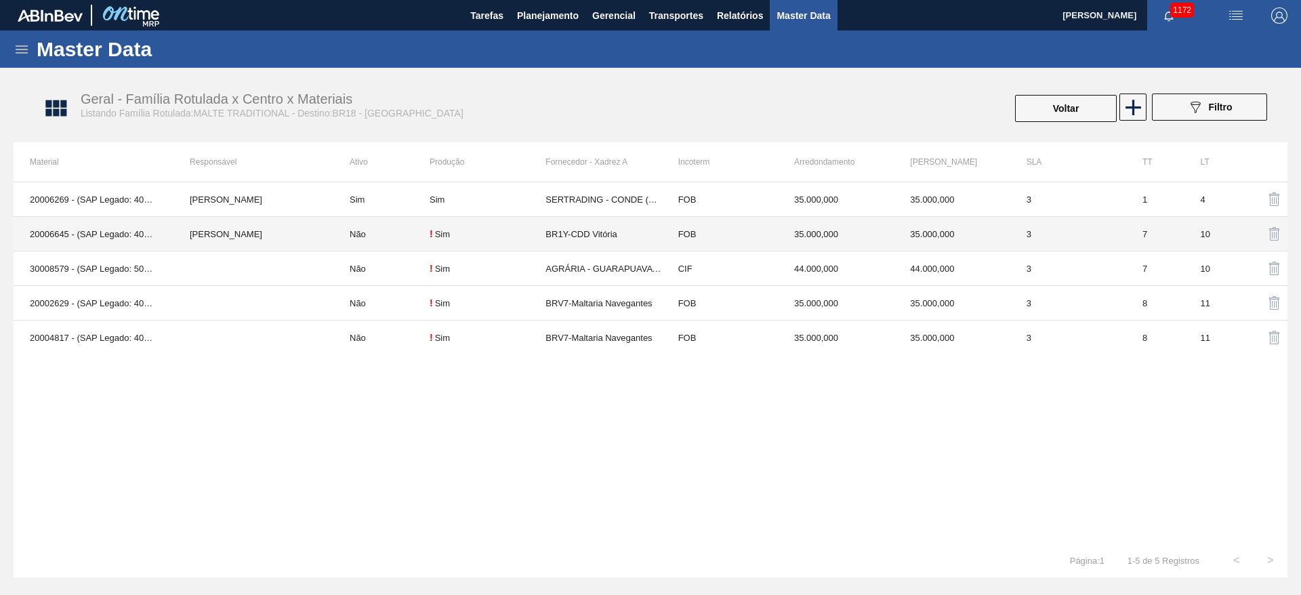
click at [412, 239] on td "Não" at bounding box center [381, 234] width 96 height 35
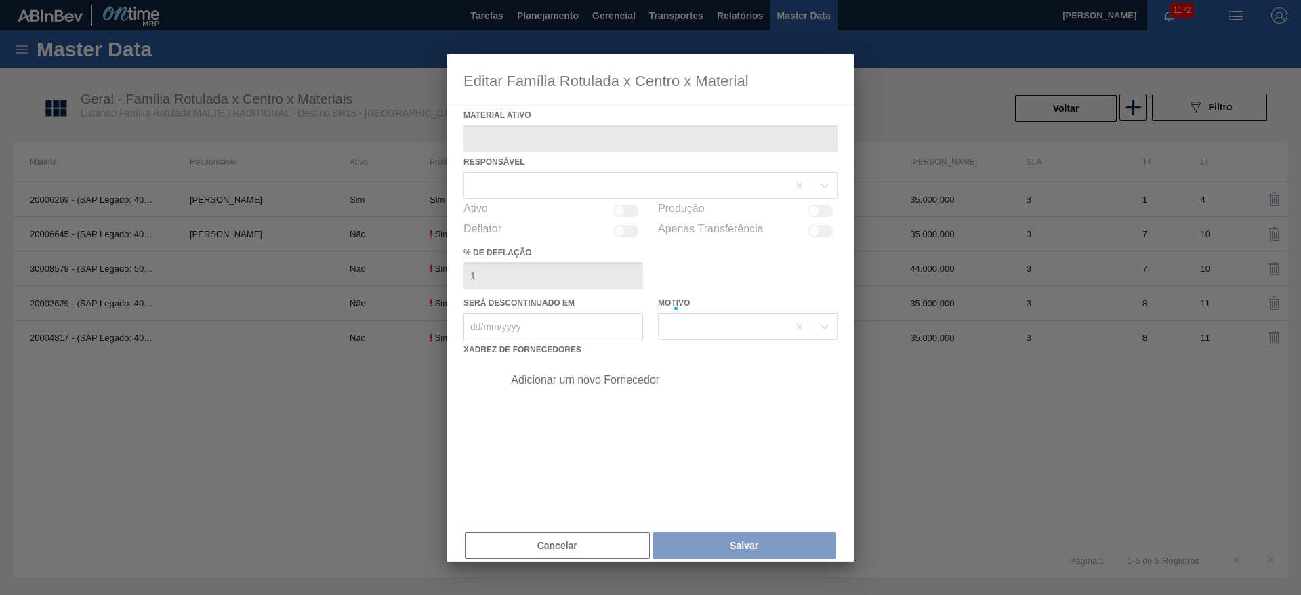
type ativo "20006645 - (SAP Legado: 40013333) - MALTA TRADICIONAL MTA"
checkbox input "true"
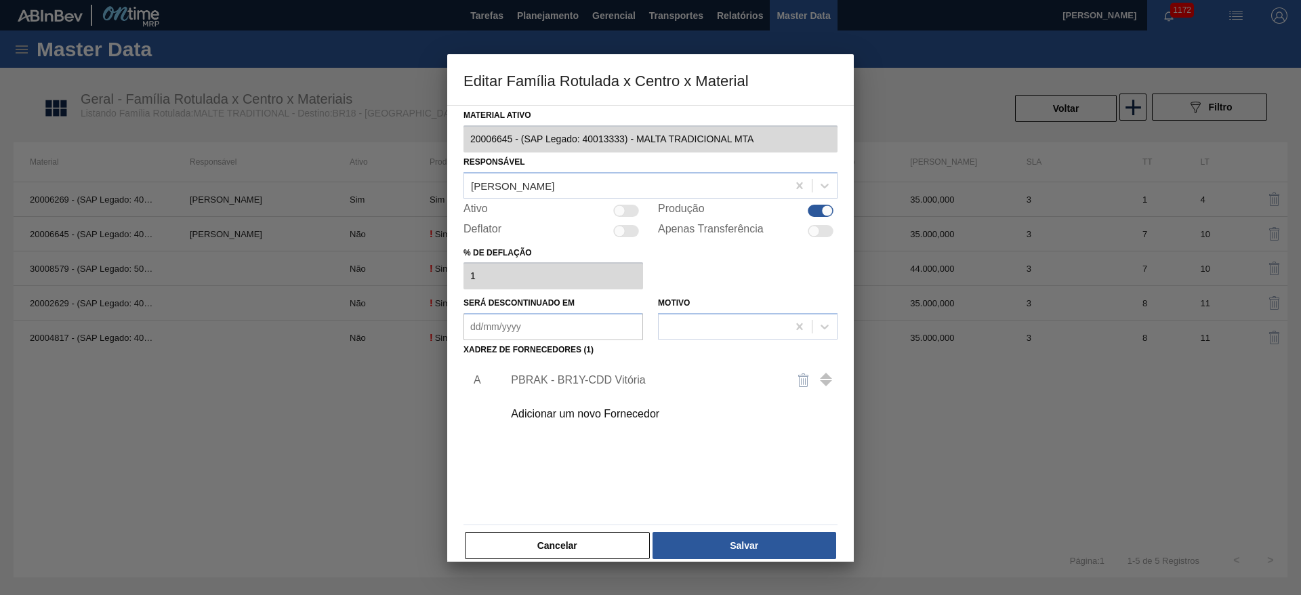
click at [535, 416] on div "Adicionar um novo Fornecedor" at bounding box center [644, 414] width 266 height 12
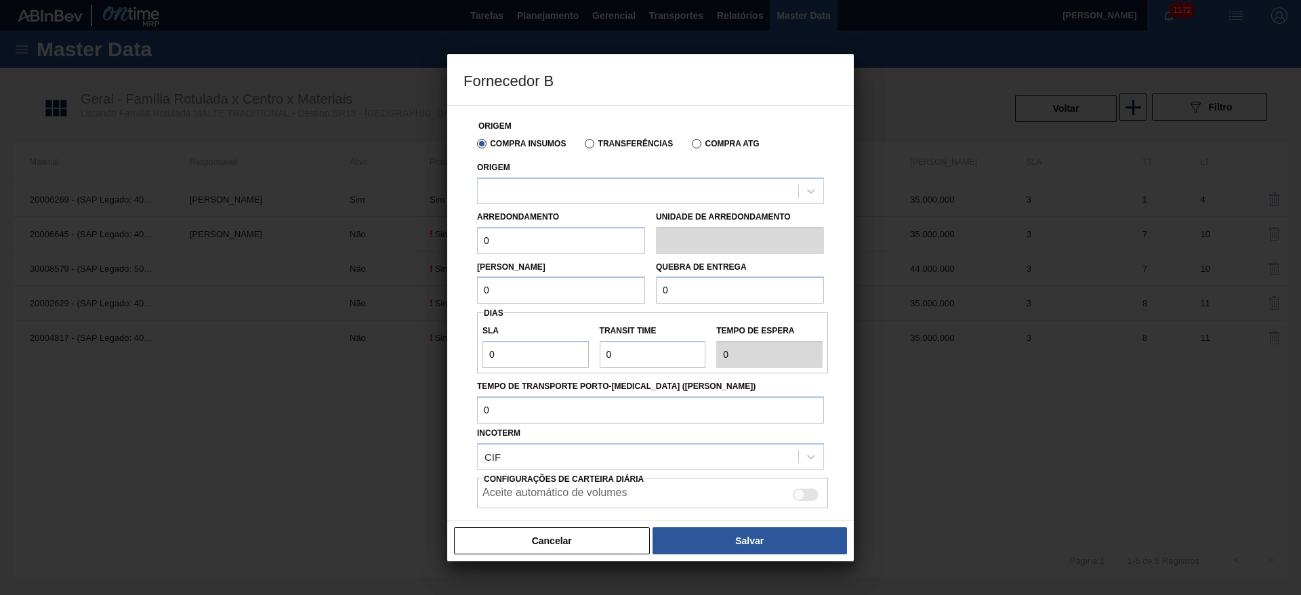
click at [588, 143] on label "Transferências" at bounding box center [629, 143] width 88 height 9
click at [583, 146] on input "Transferências" at bounding box center [583, 146] width 0 height 0
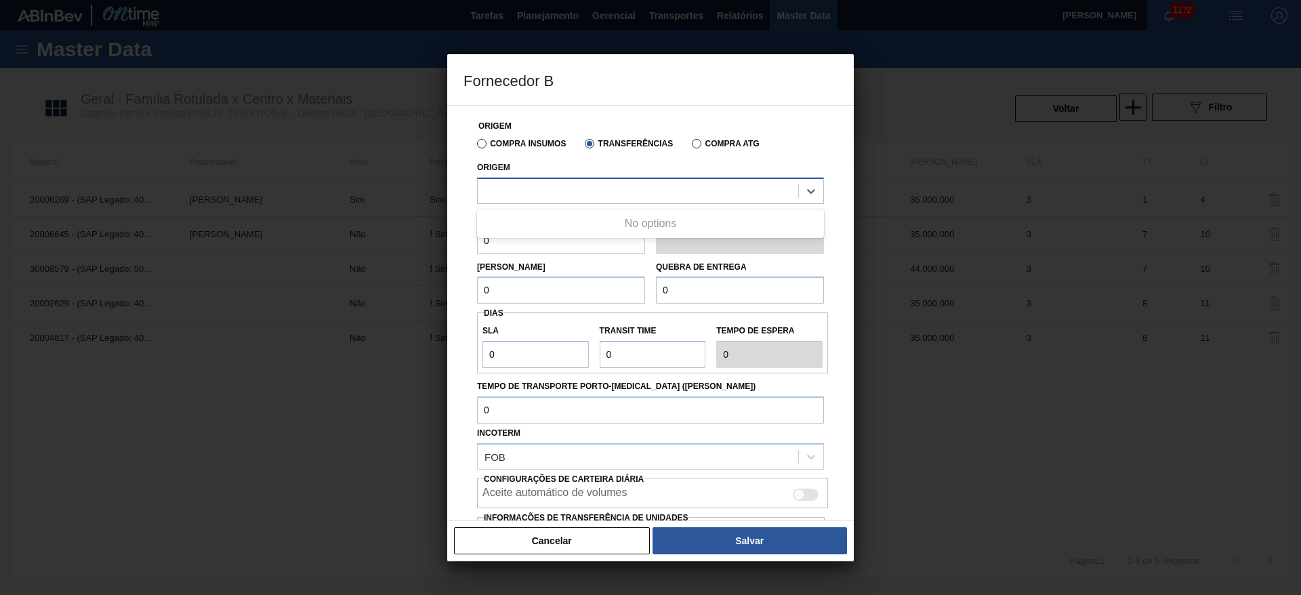
click at [512, 193] on div at bounding box center [638, 191] width 321 height 20
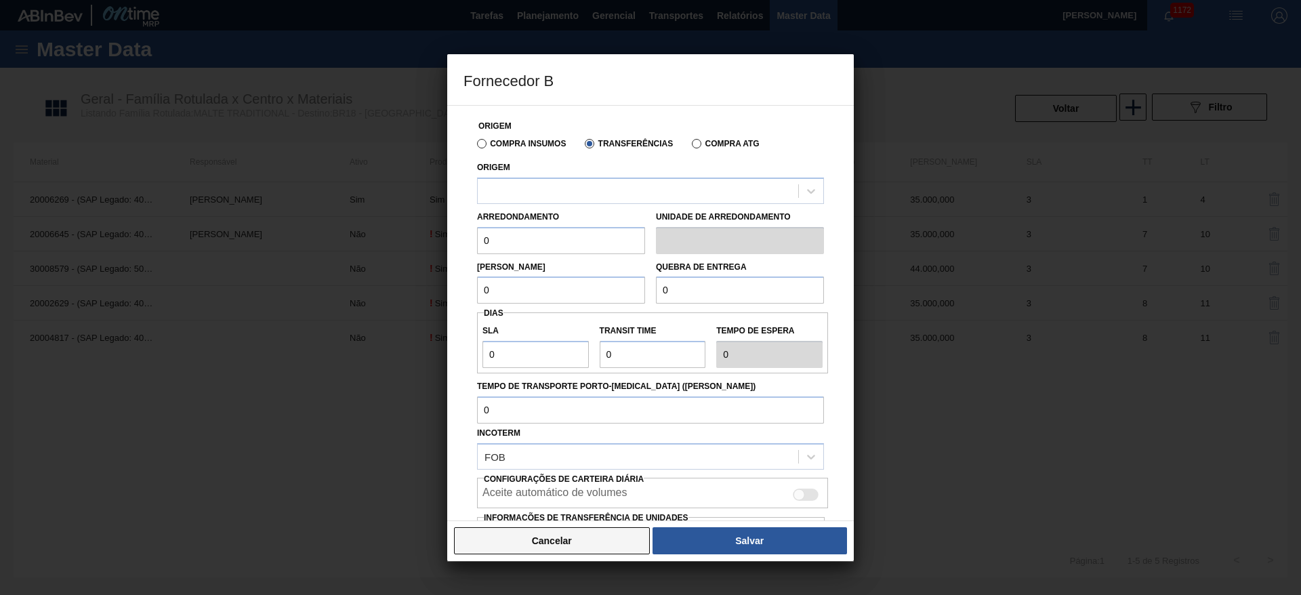
click at [576, 544] on button "Cancelar" at bounding box center [552, 540] width 196 height 27
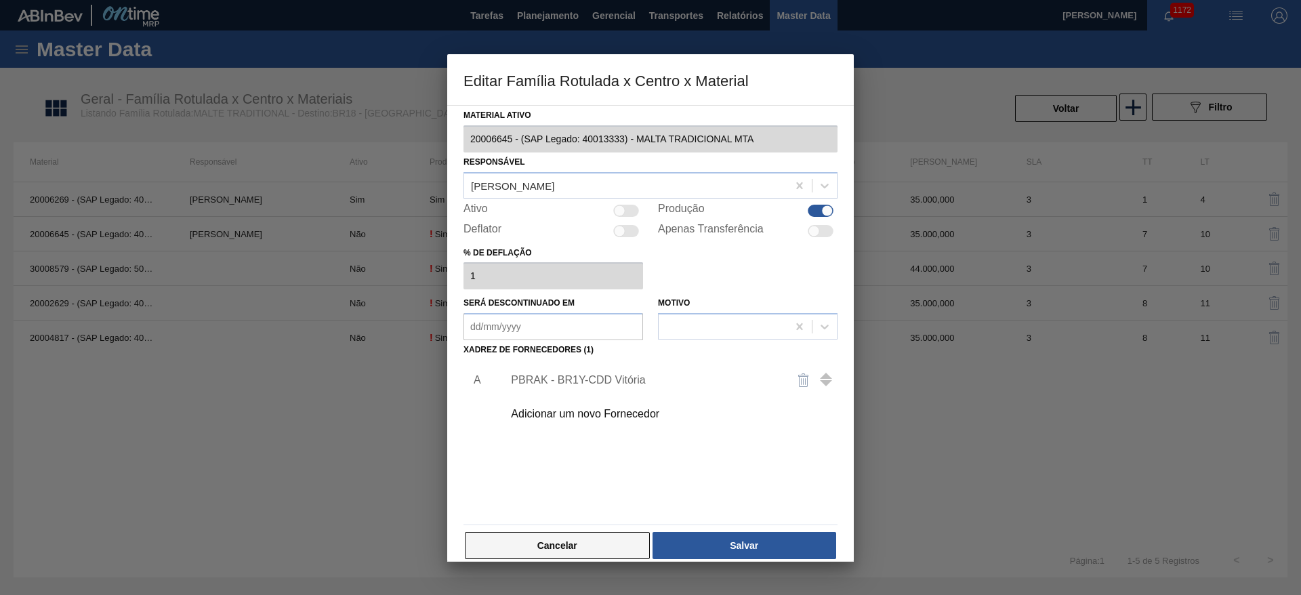
click at [579, 550] on button "Cancelar" at bounding box center [557, 545] width 185 height 27
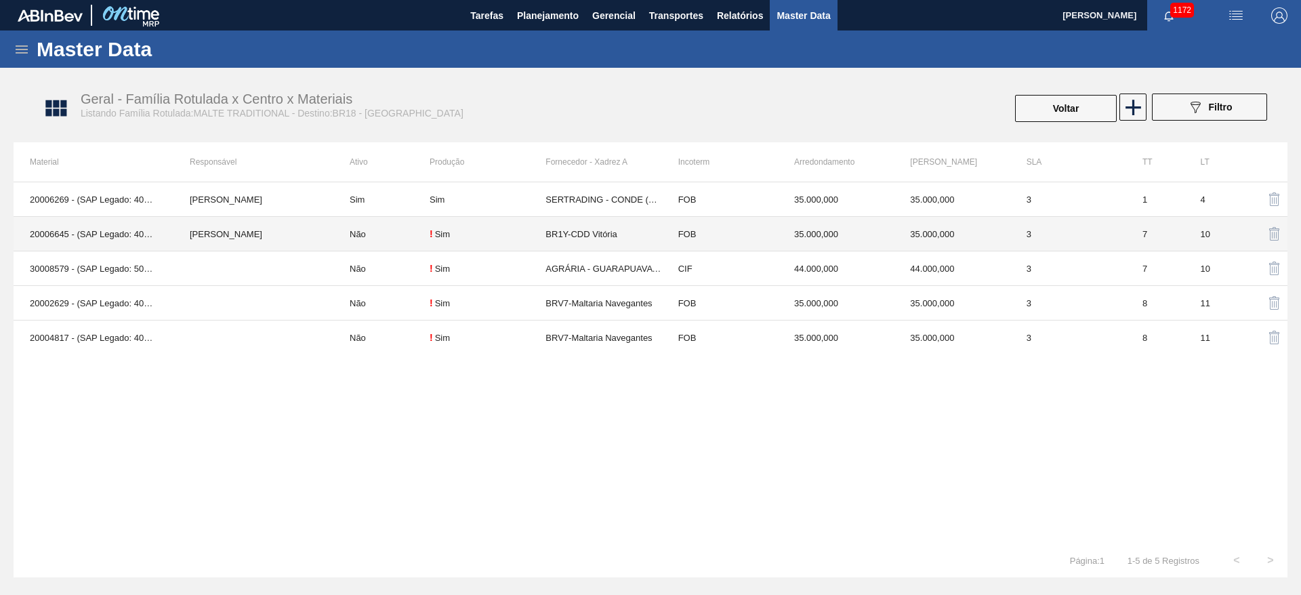
click at [398, 233] on td "Não" at bounding box center [381, 234] width 96 height 35
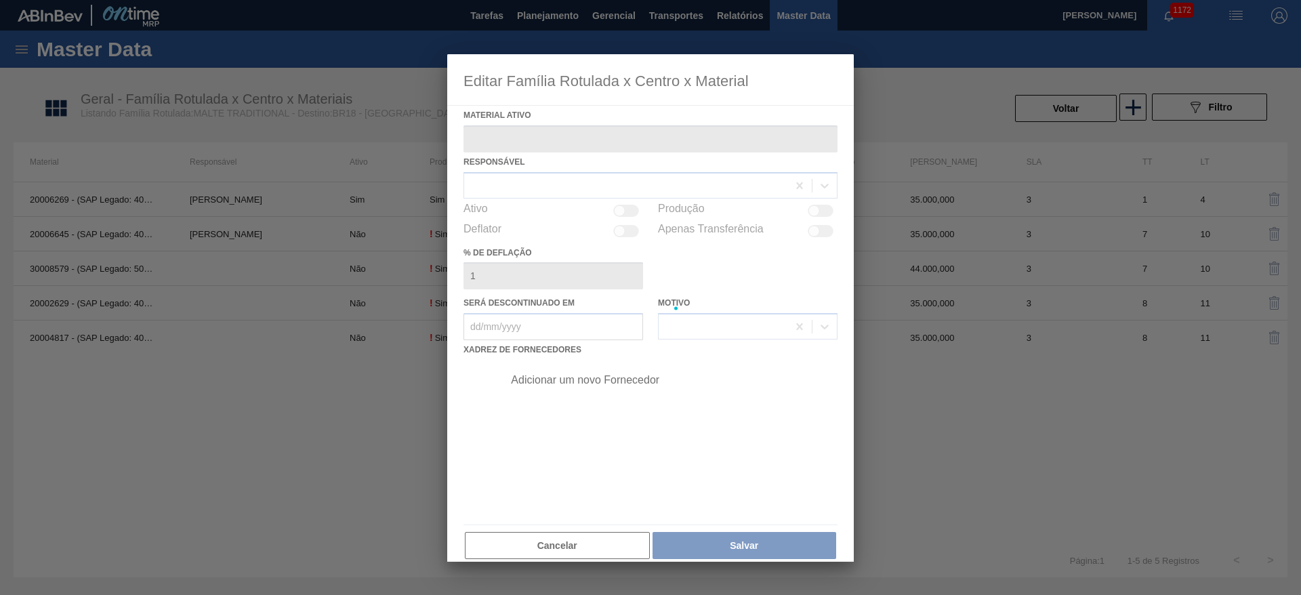
type ativo "20006645 - (SAP Legado: 40013333) - MALTA TRADICIONAL MTA"
checkbox input "true"
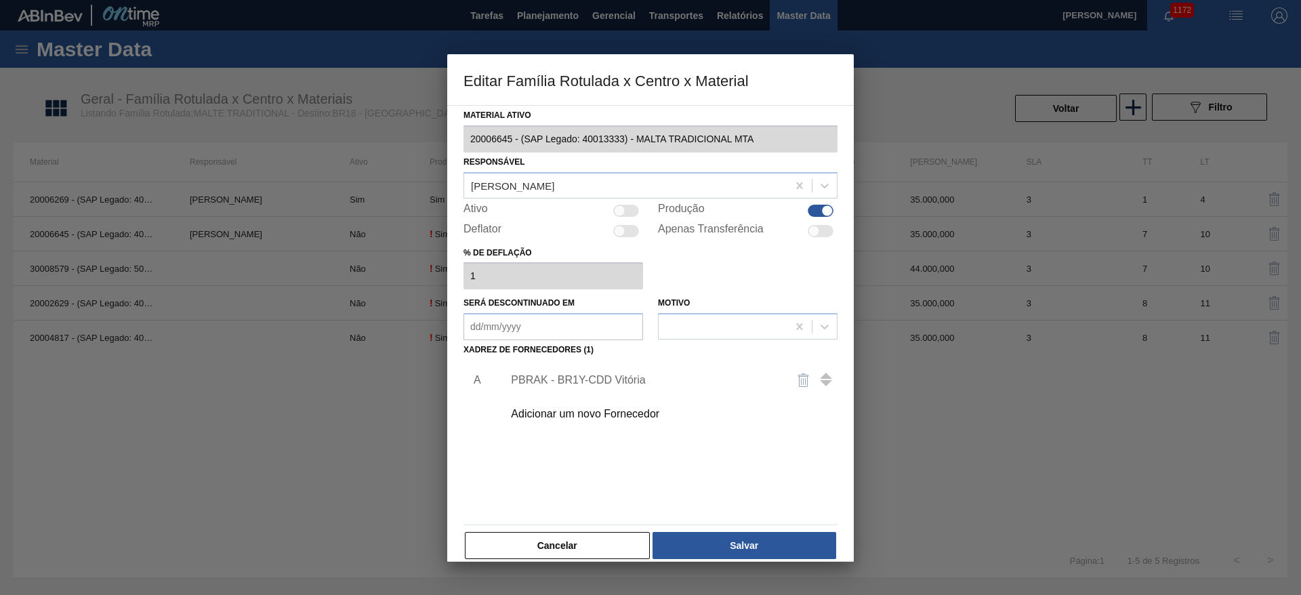
click at [564, 414] on div "Adicionar um novo Fornecedor" at bounding box center [644, 414] width 266 height 12
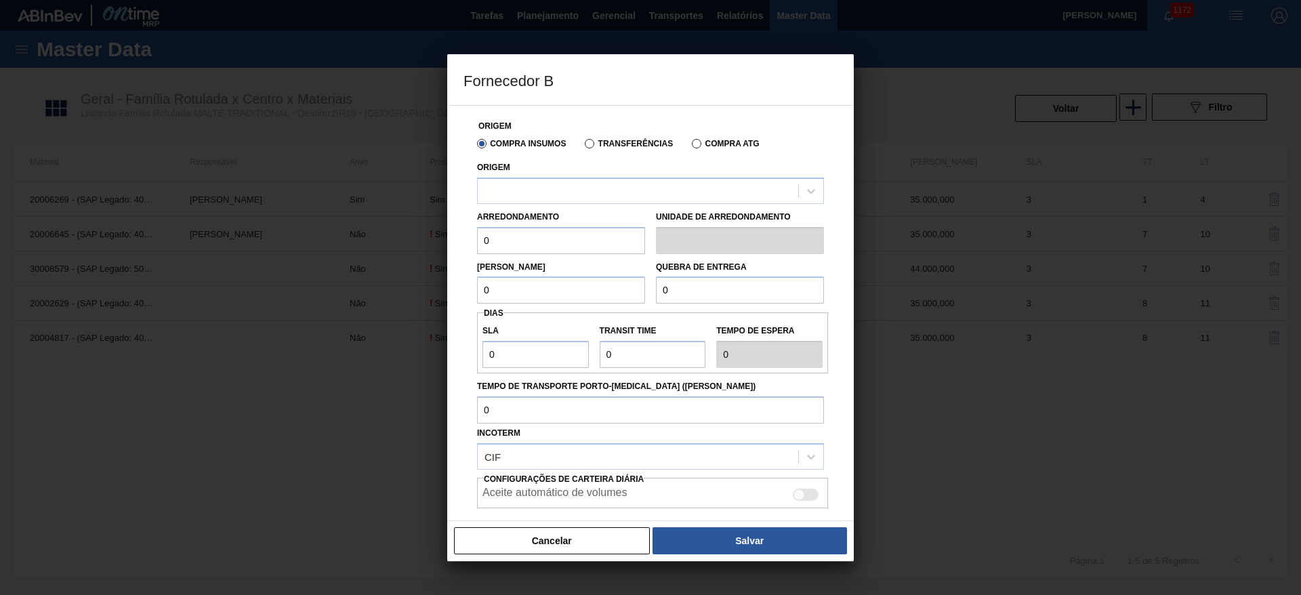
click at [592, 145] on label "Transferências" at bounding box center [629, 143] width 88 height 9
click at [583, 146] on input "Transferências" at bounding box center [583, 146] width 0 height 0
click at [506, 181] on div at bounding box center [638, 191] width 321 height 20
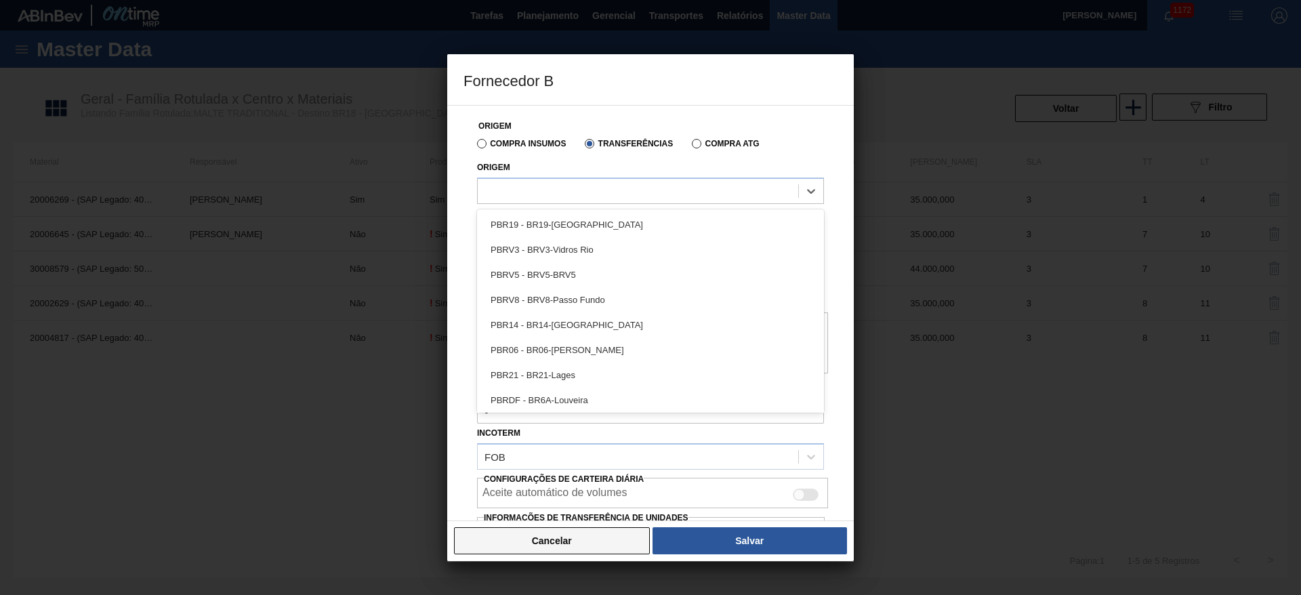
click at [575, 538] on button "Cancelar" at bounding box center [552, 540] width 196 height 27
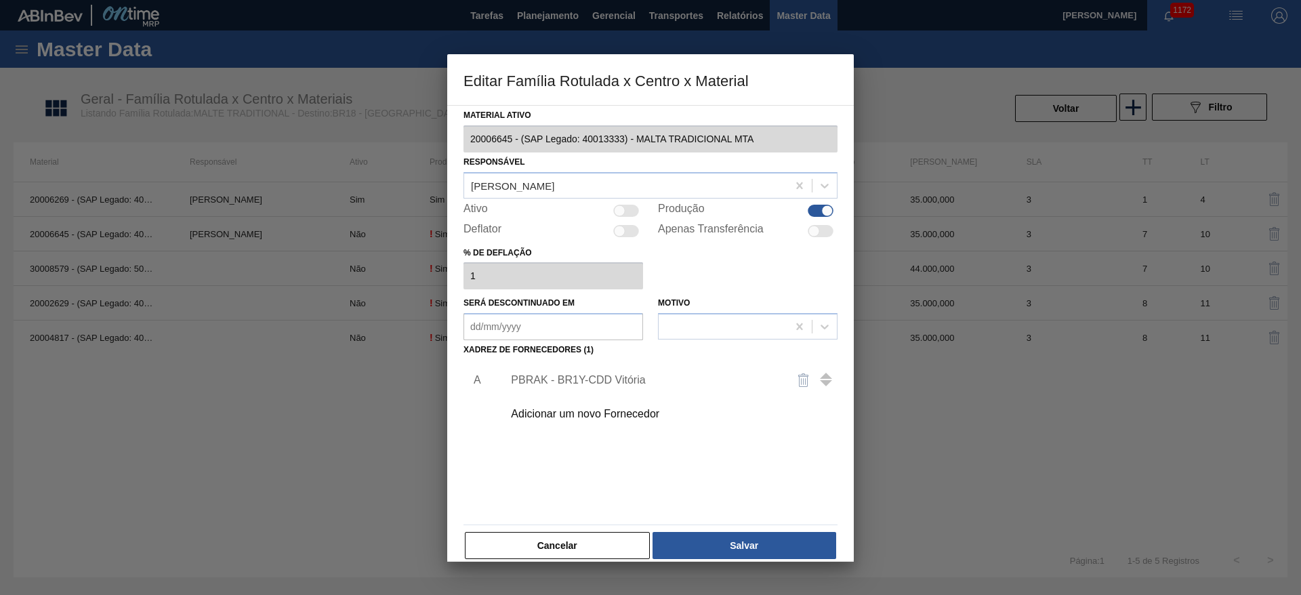
click at [568, 414] on div "Adicionar um novo Fornecedor" at bounding box center [644, 414] width 266 height 12
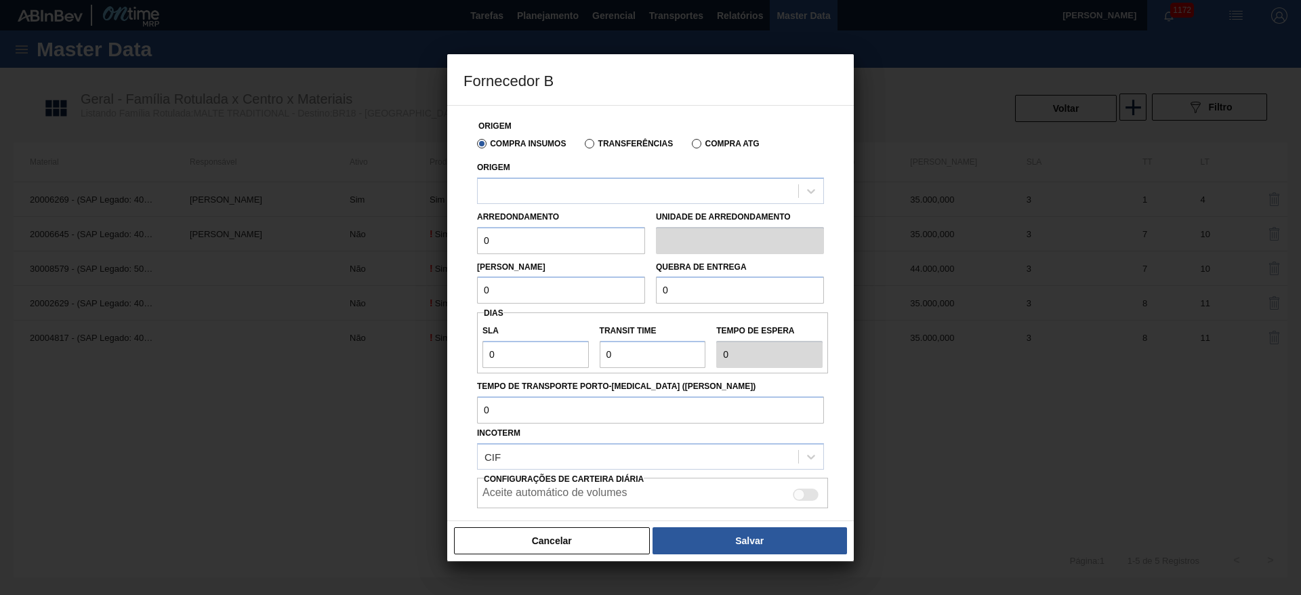
click at [593, 148] on label "Transferências" at bounding box center [629, 143] width 88 height 9
click at [583, 146] on input "Transferências" at bounding box center [583, 146] width 0 height 0
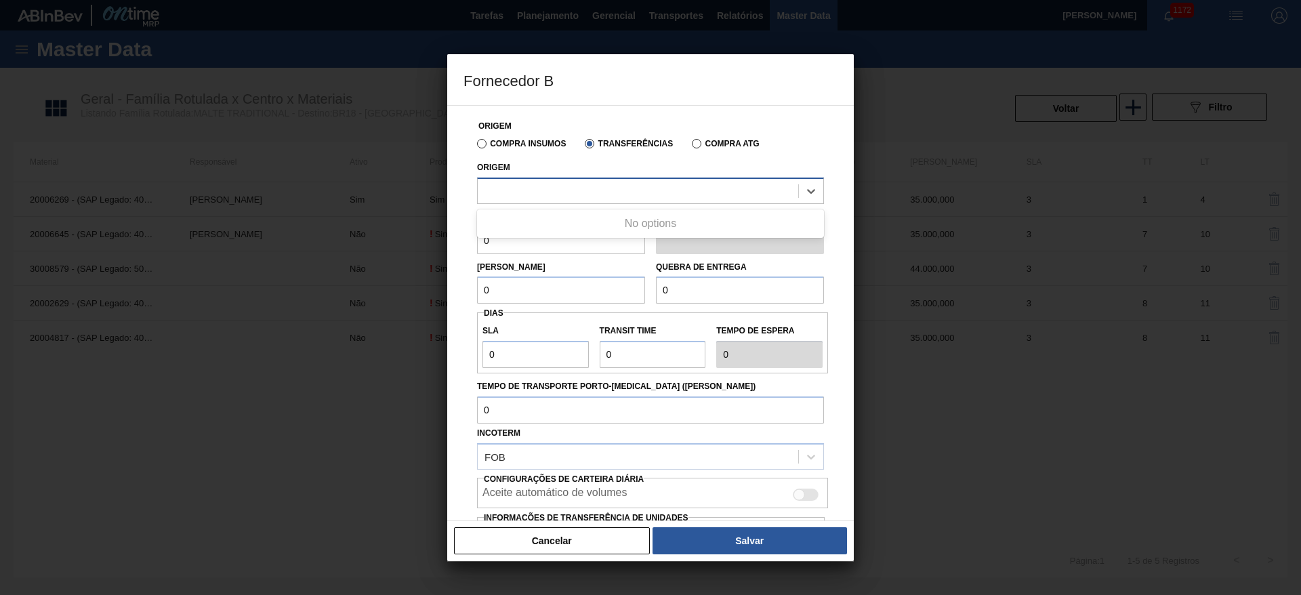
click at [525, 186] on div at bounding box center [638, 191] width 321 height 20
click at [487, 145] on label "Compra Insumos" at bounding box center [521, 143] width 89 height 9
click at [475, 146] on input "Compra Insumos" at bounding box center [475, 146] width 0 height 0
click at [504, 190] on div at bounding box center [638, 191] width 321 height 20
click at [596, 141] on label "Transferências" at bounding box center [629, 143] width 88 height 9
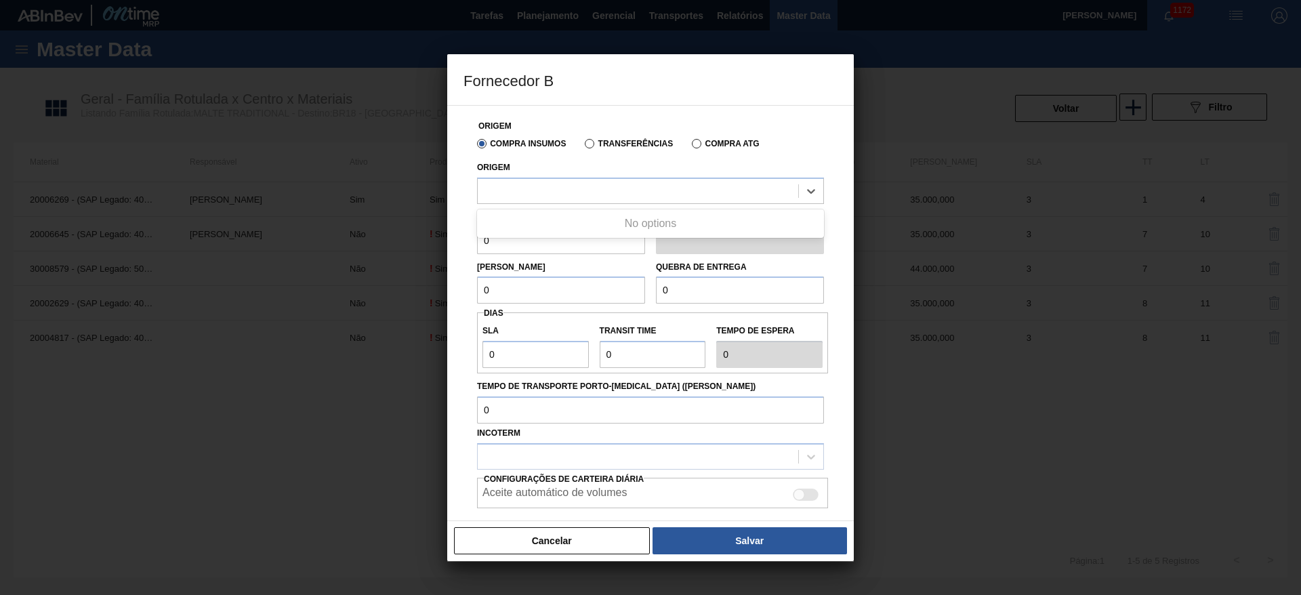
click at [583, 146] on input "Transferências" at bounding box center [583, 146] width 0 height 0
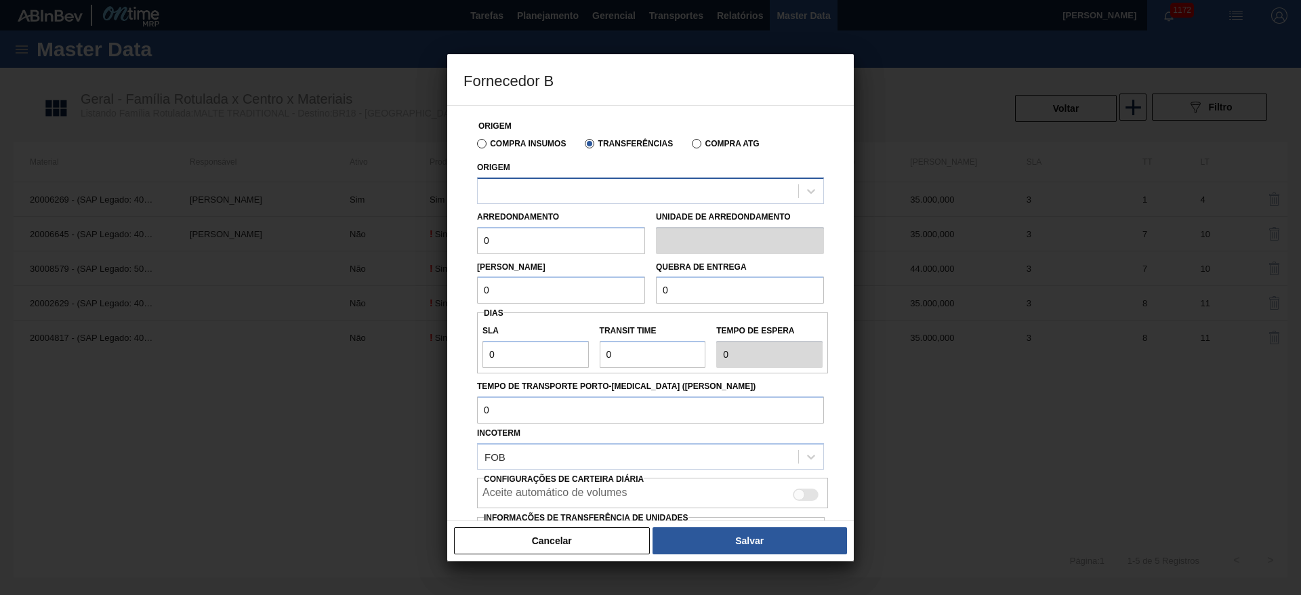
click at [518, 193] on div at bounding box center [638, 191] width 321 height 20
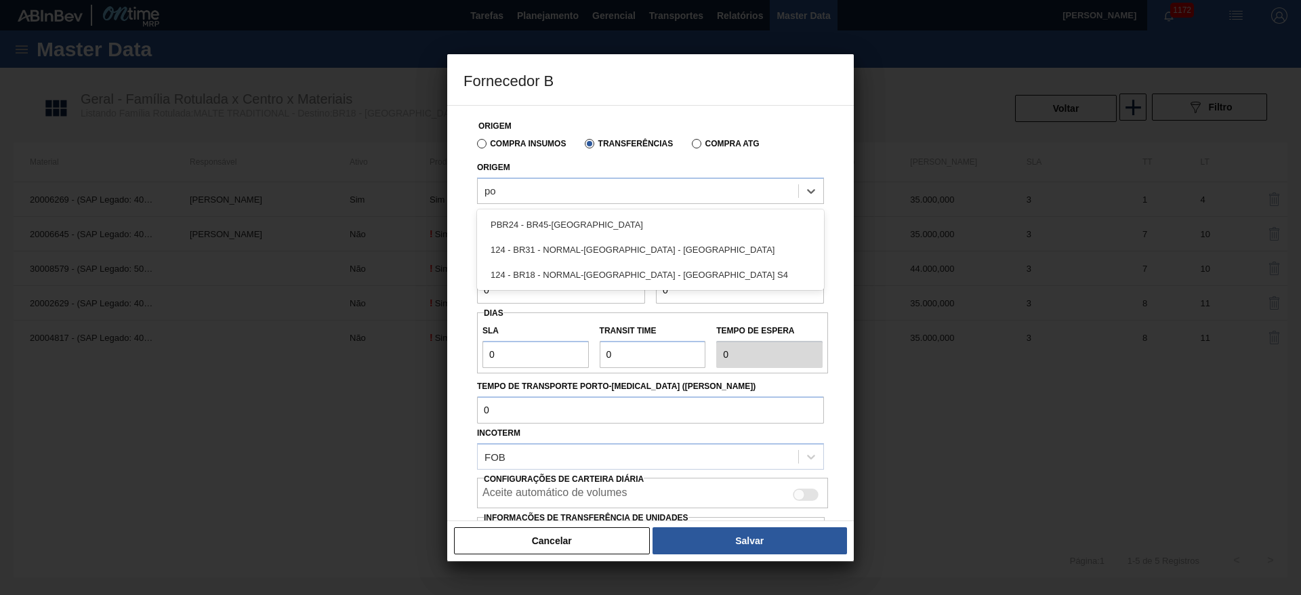
type input "p"
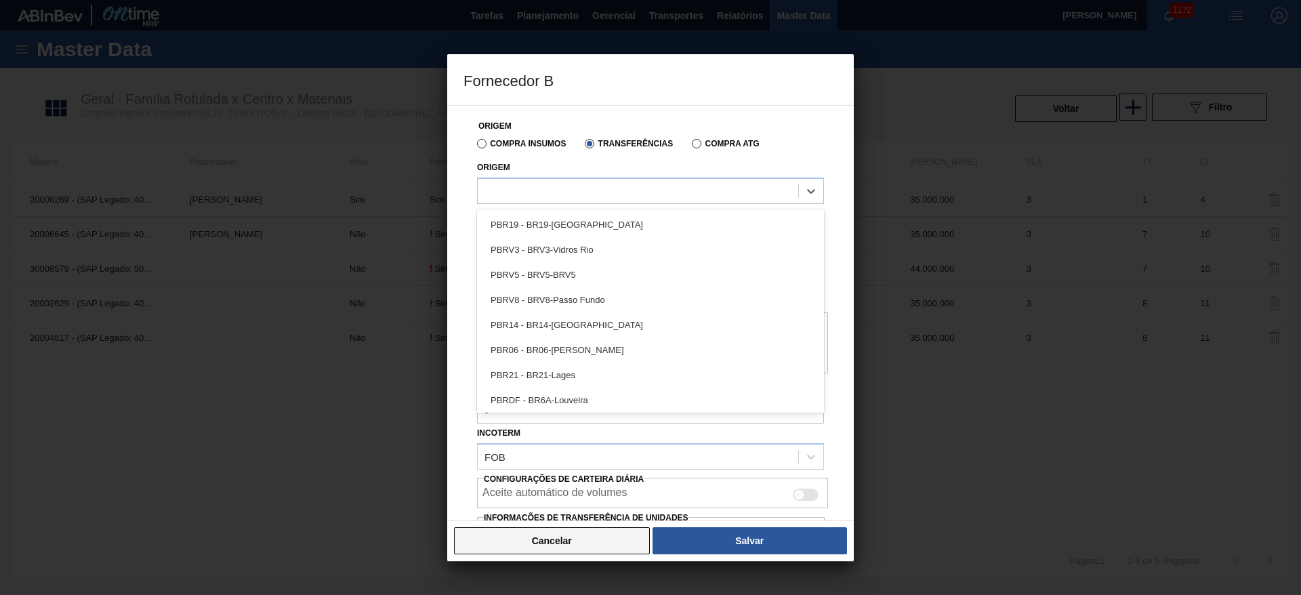
click at [586, 543] on button "Cancelar" at bounding box center [552, 540] width 196 height 27
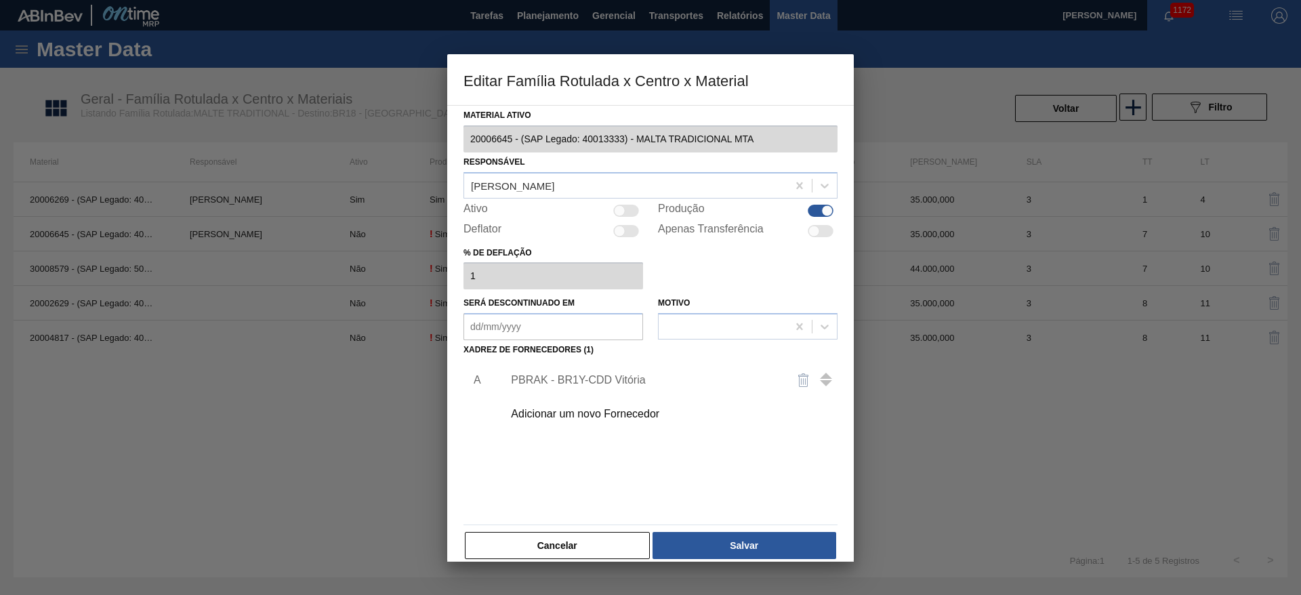
drag, startPoint x: 600, startPoint y: 556, endPoint x: 506, endPoint y: 117, distance: 449.3
click at [599, 546] on button "Cancelar" at bounding box center [557, 545] width 185 height 27
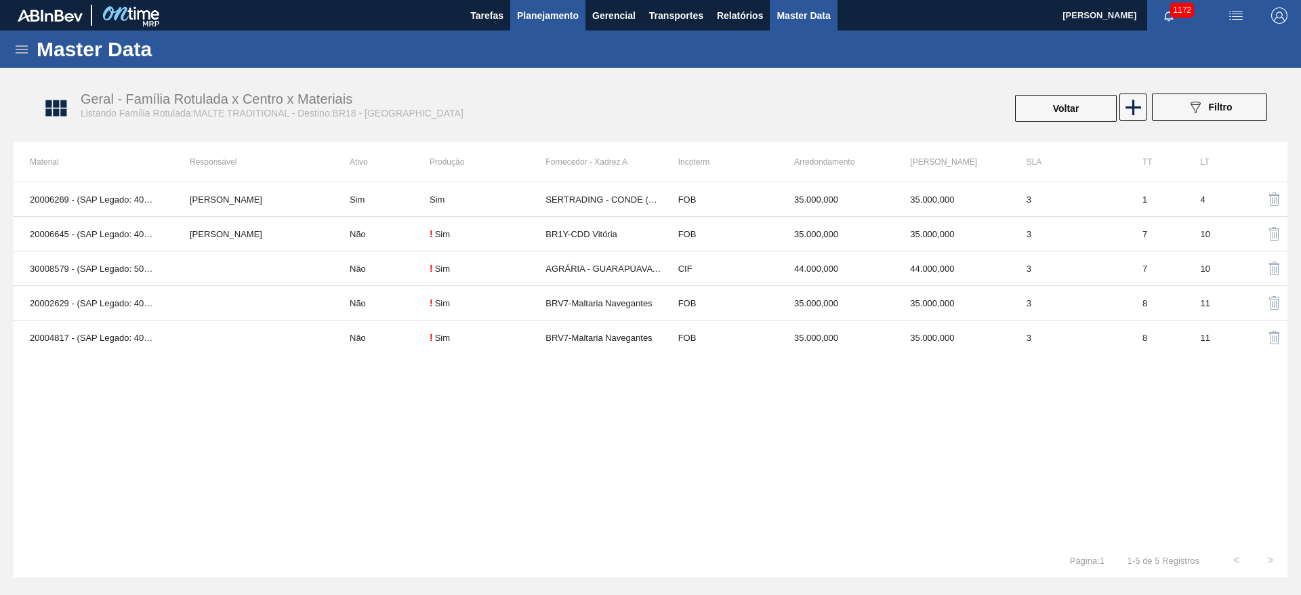
click at [529, 19] on button "Planejamento" at bounding box center [547, 15] width 75 height 30
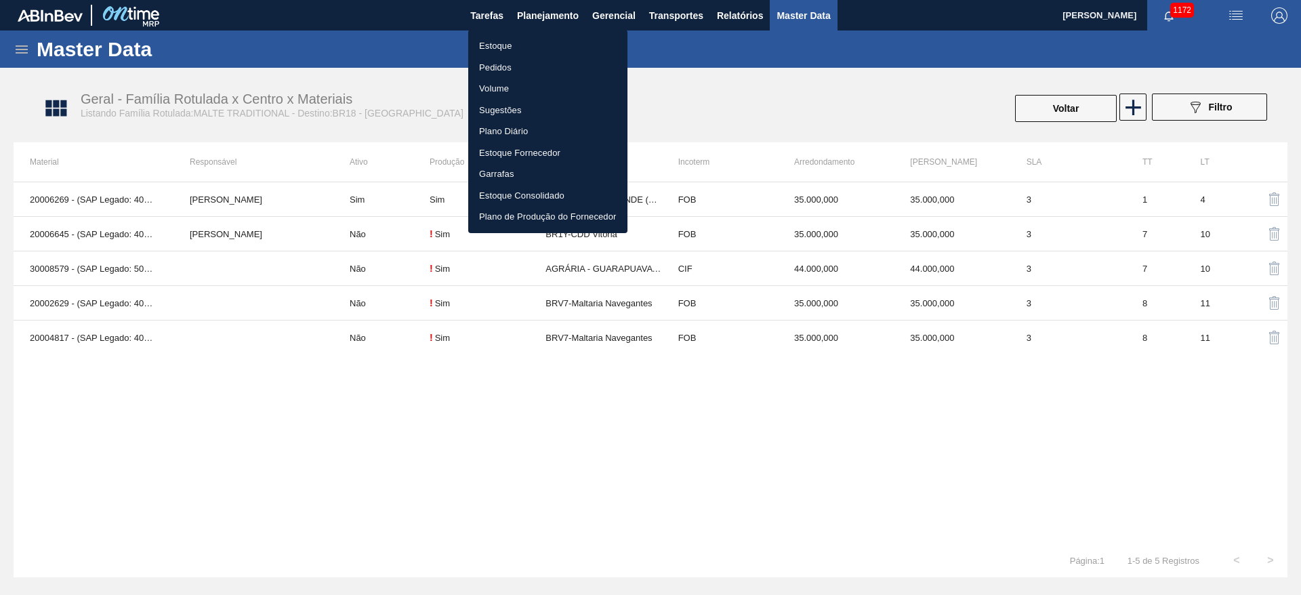
click at [490, 47] on li "Estoque" at bounding box center [547, 46] width 159 height 22
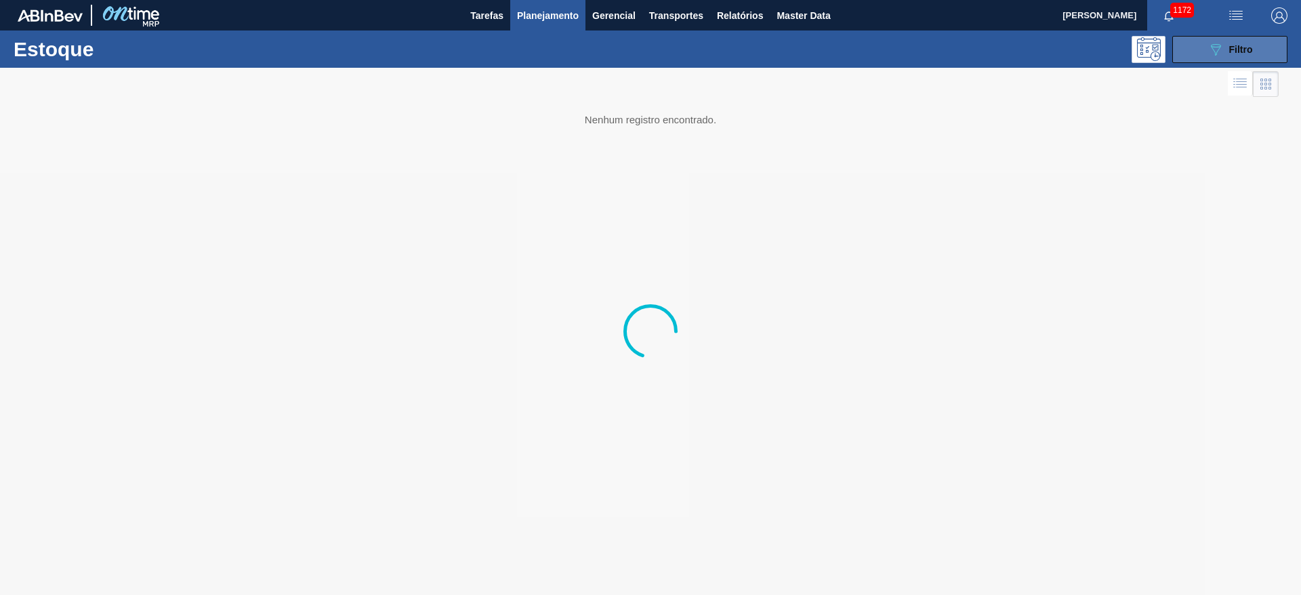
click at [1215, 56] on icon "089F7B8B-B2A5-4AFE-B5C0-19BA573D28AC" at bounding box center [1216, 49] width 16 height 16
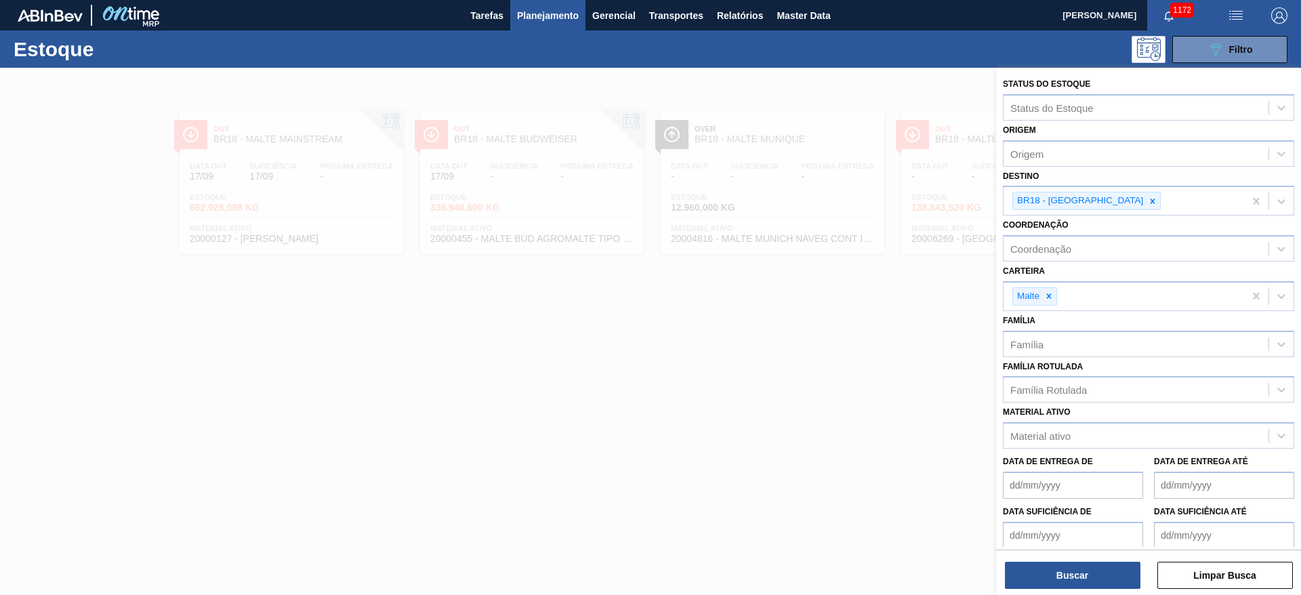
click at [1148, 203] on icon at bounding box center [1152, 201] width 9 height 9
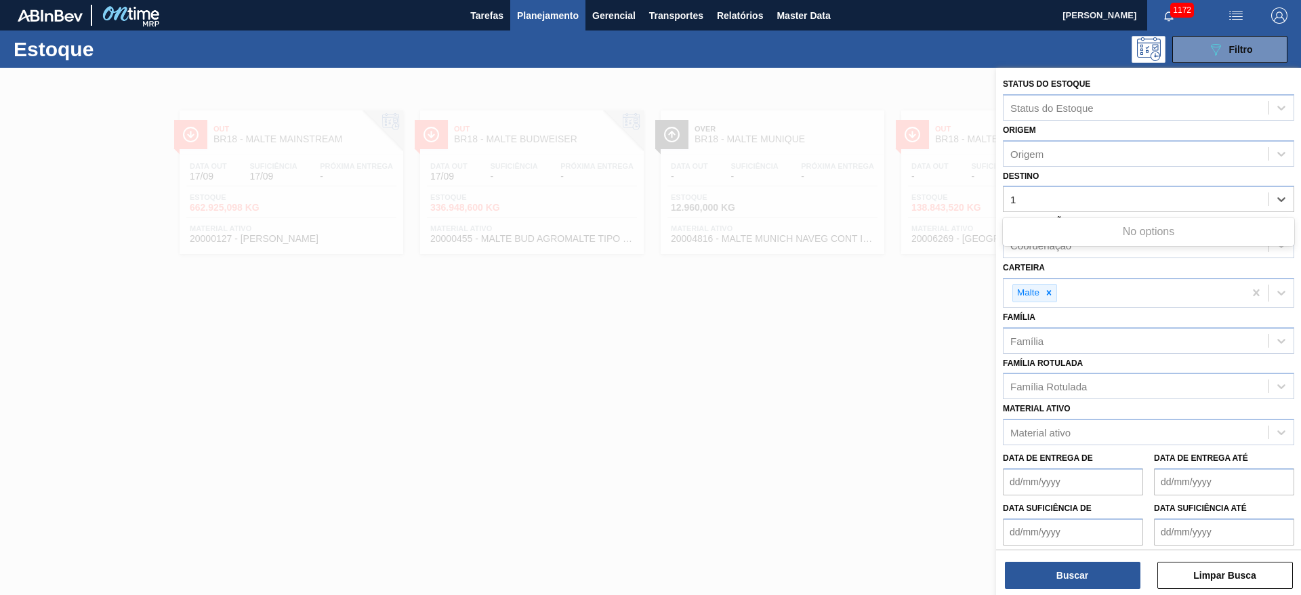
type input "17"
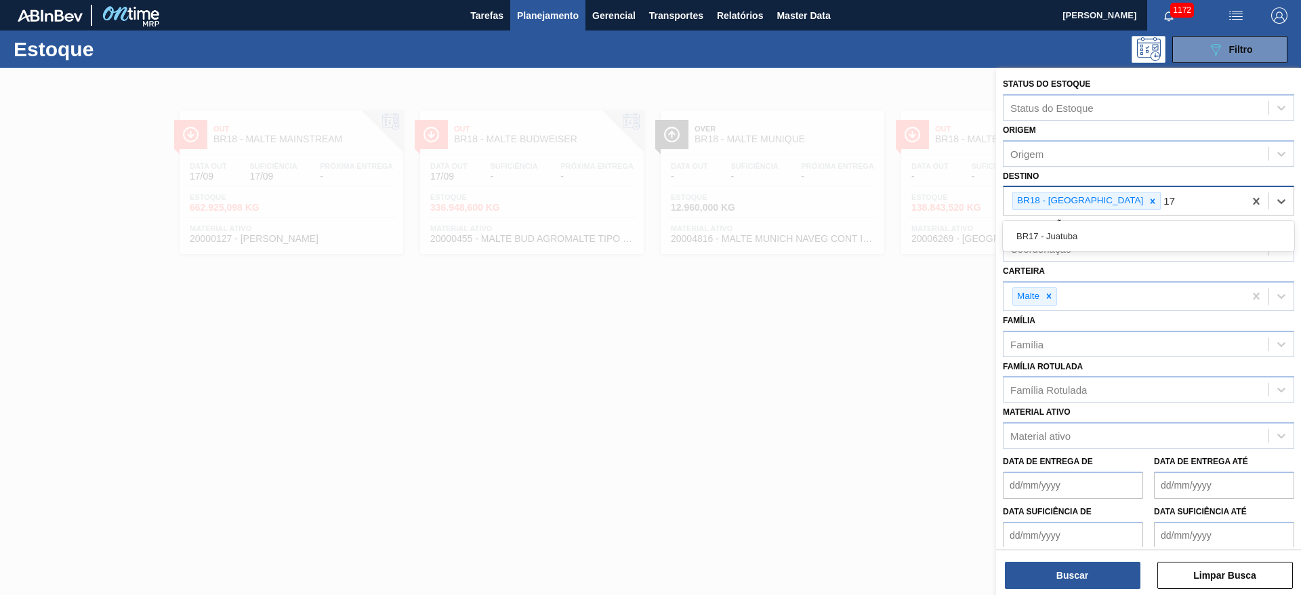
drag, startPoint x: 1059, startPoint y: 238, endPoint x: 1116, endPoint y: 213, distance: 62.2
click at [1059, 238] on div "BR17 - Juatuba" at bounding box center [1148, 236] width 291 height 25
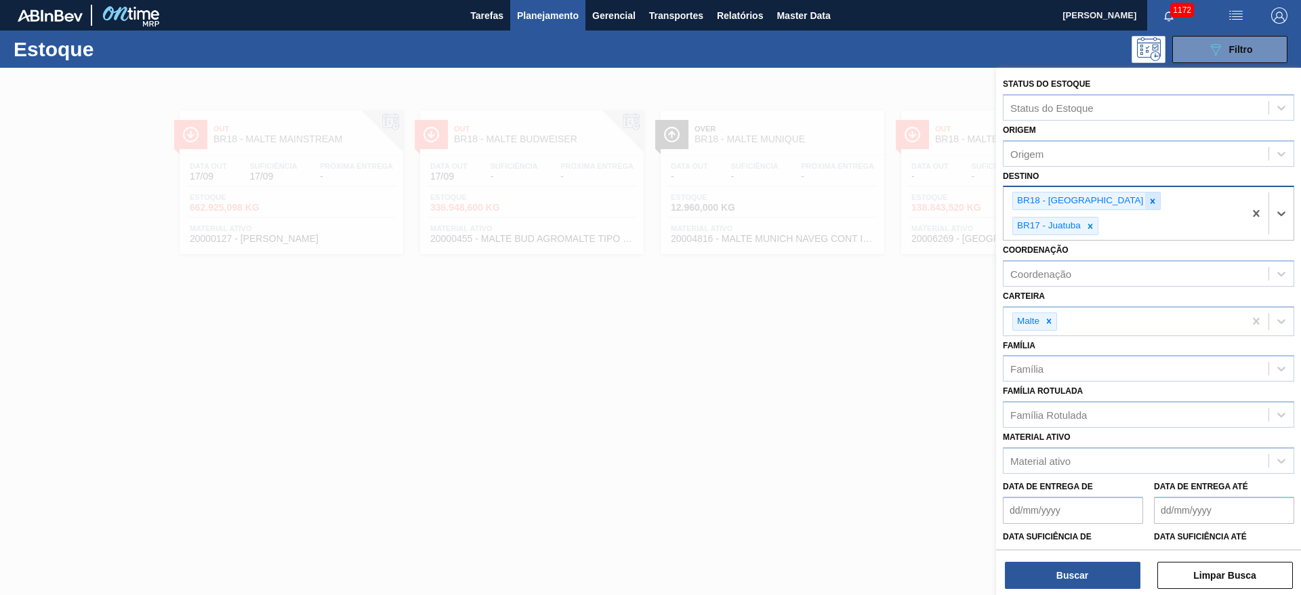
click at [1151, 200] on icon at bounding box center [1153, 201] width 5 height 5
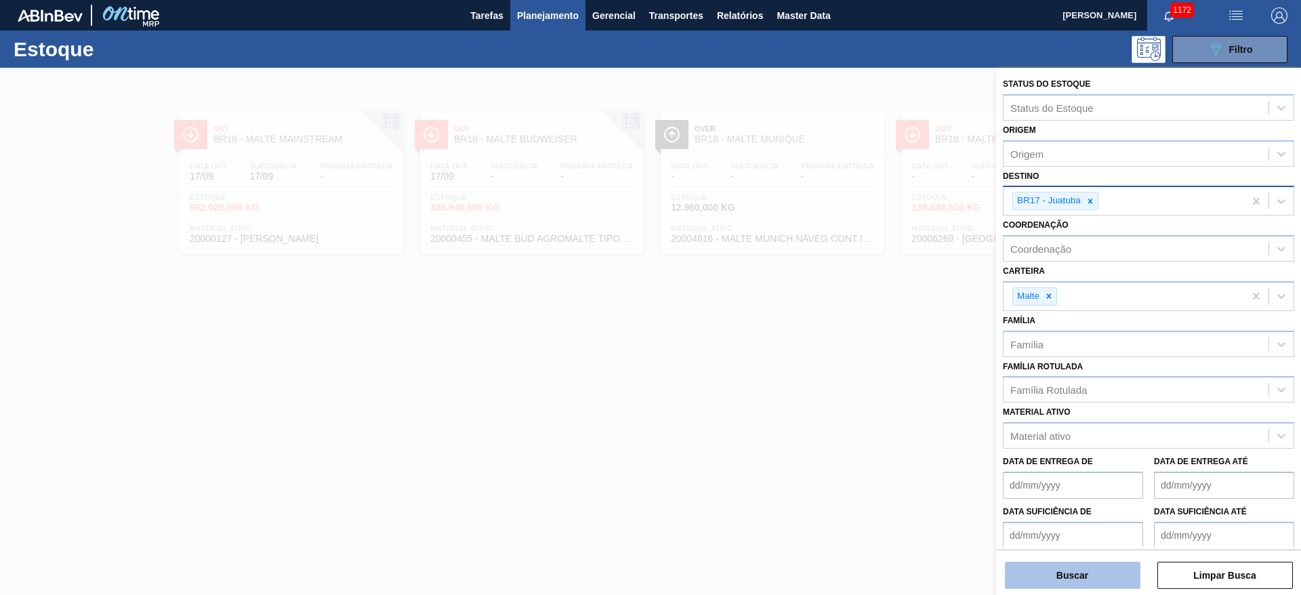
click at [1053, 570] on button "Buscar" at bounding box center [1073, 575] width 136 height 27
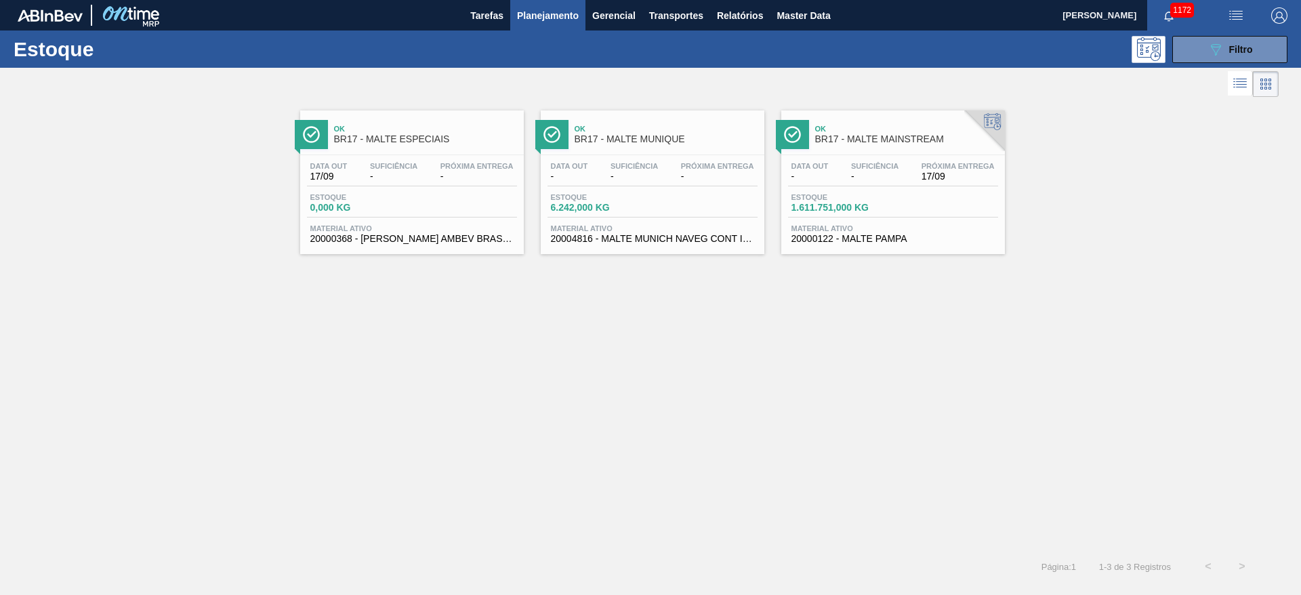
click at [897, 152] on div "Ok BR17 - MALTE MAINSTREAM Data out - Suficiência - Próxima Entrega 17/09 Estoq…" at bounding box center [893, 182] width 224 height 144
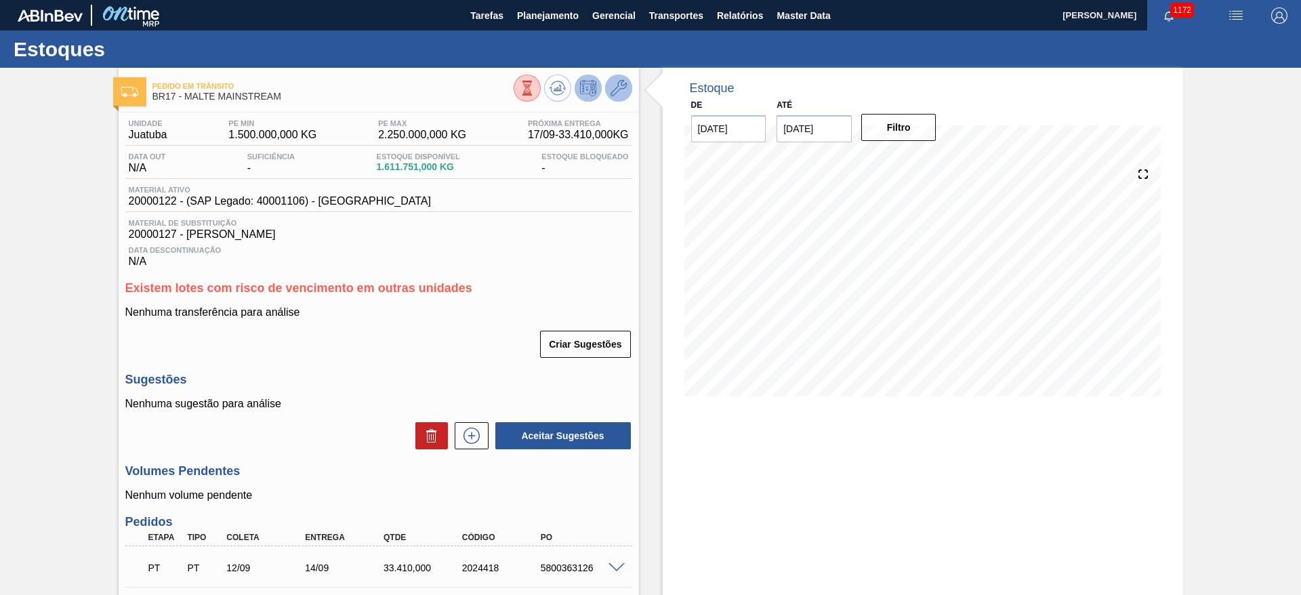
click at [620, 89] on icon at bounding box center [619, 88] width 16 height 16
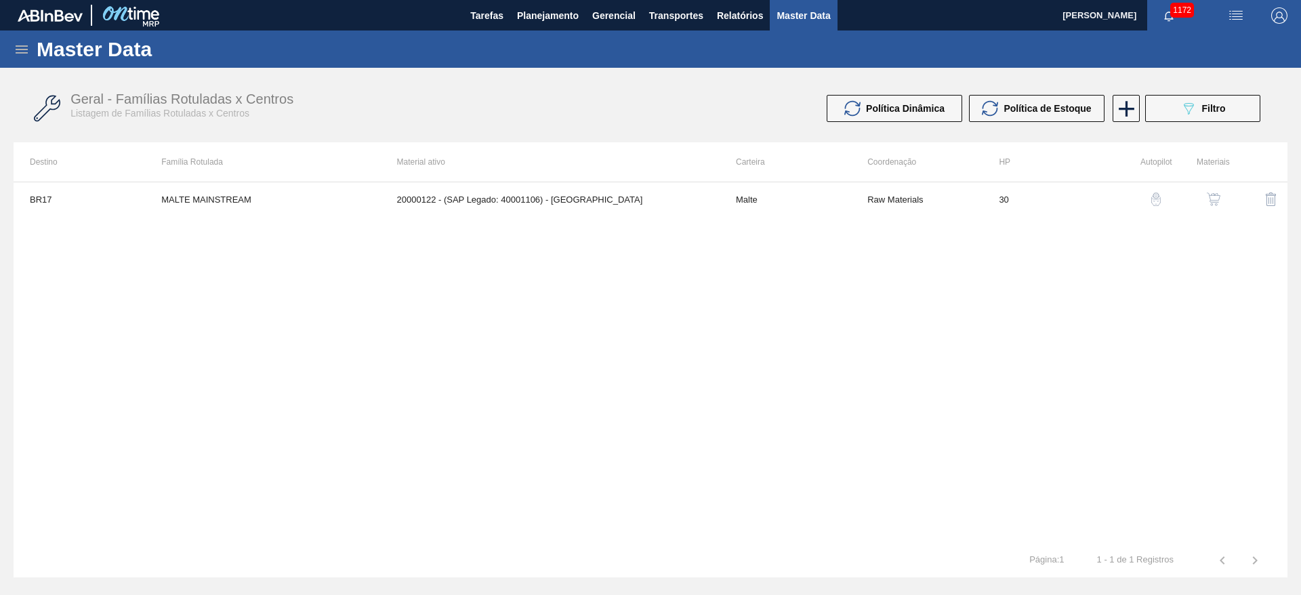
click at [1214, 201] on img "button" at bounding box center [1214, 199] width 14 height 14
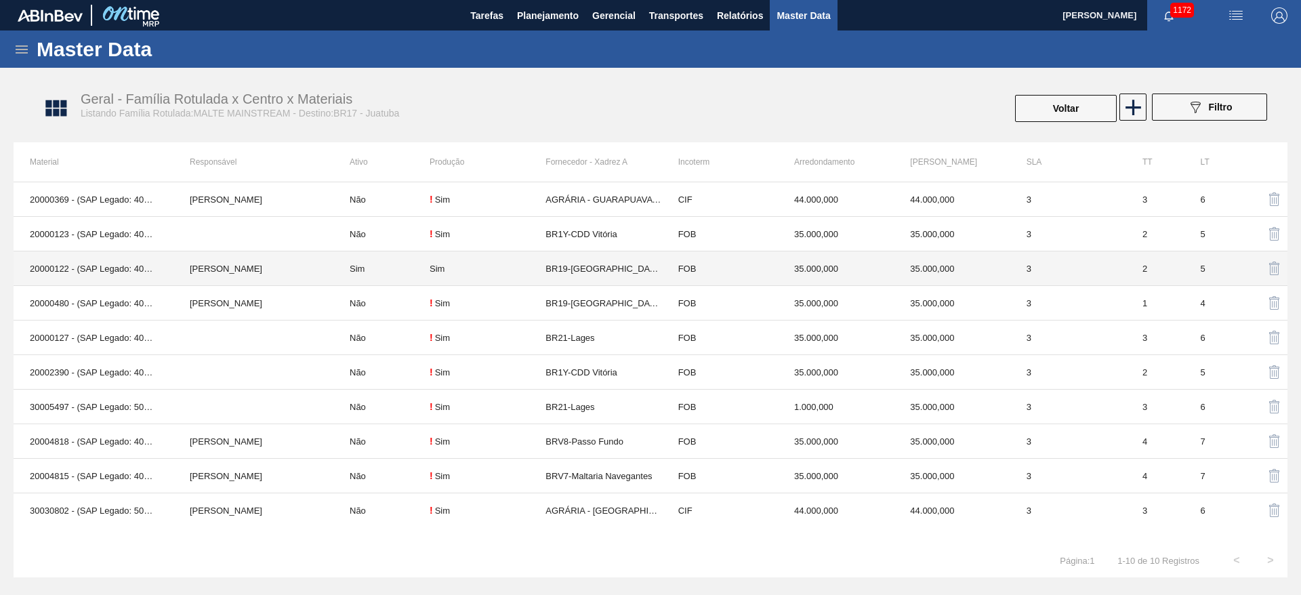
click at [471, 270] on div "Sim" at bounding box center [488, 269] width 116 height 10
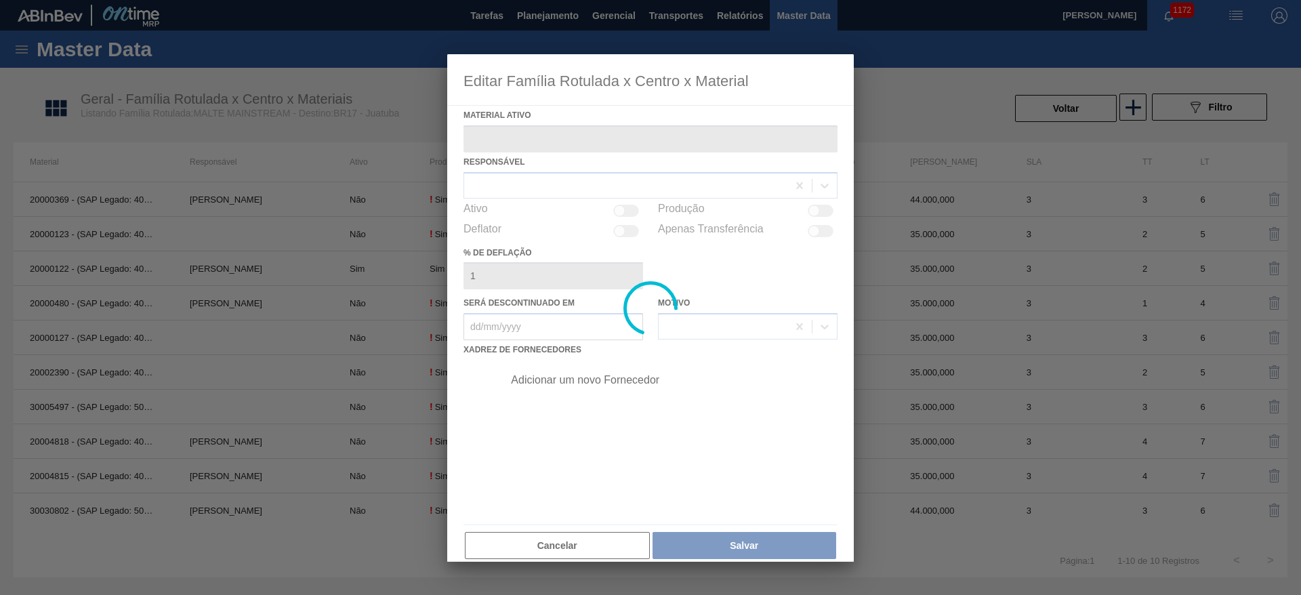
type ativo "20000122 - (SAP Legado: 40001106) - [GEOGRAPHIC_DATA]"
checkbox input "true"
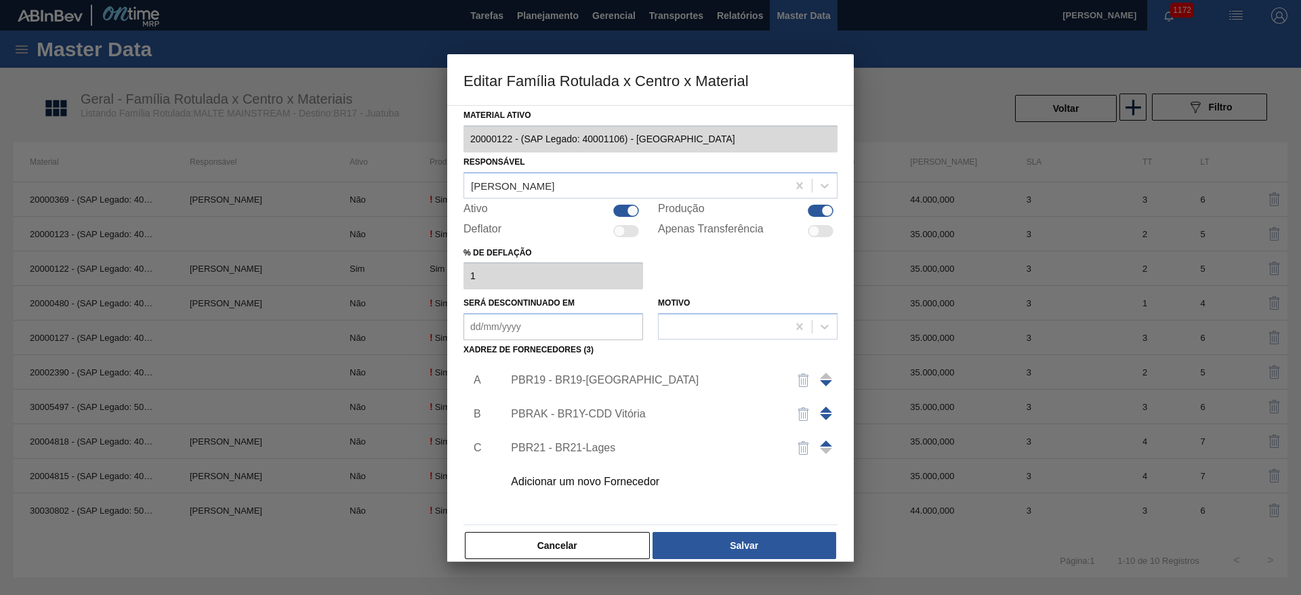
click at [577, 382] on div "PBR19 - BR19-[GEOGRAPHIC_DATA]" at bounding box center [644, 380] width 266 height 12
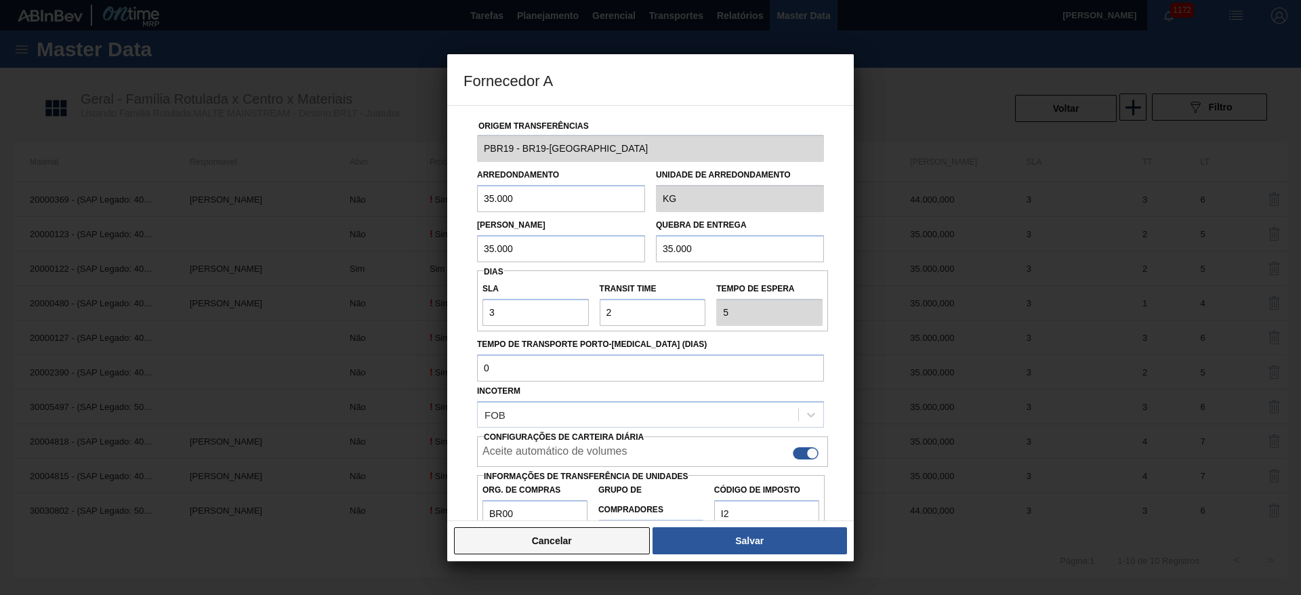
click at [578, 533] on button "Cancelar" at bounding box center [552, 540] width 196 height 27
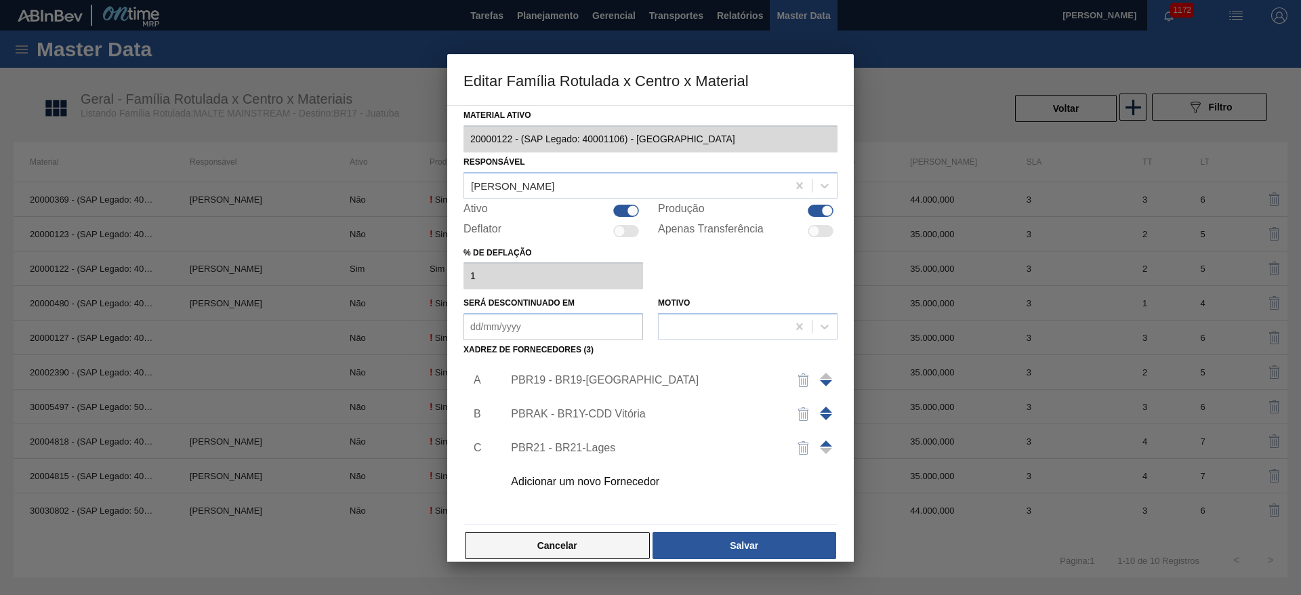
click at [584, 546] on button "Cancelar" at bounding box center [557, 545] width 185 height 27
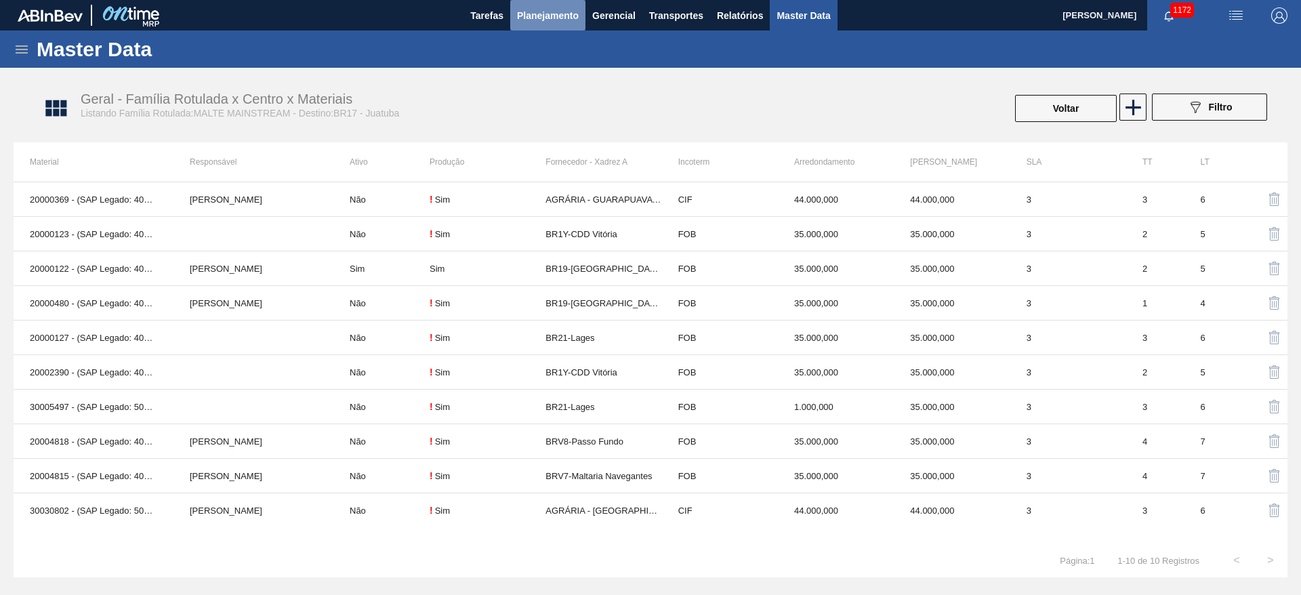
click at [537, 16] on span "Planejamento" at bounding box center [548, 15] width 62 height 16
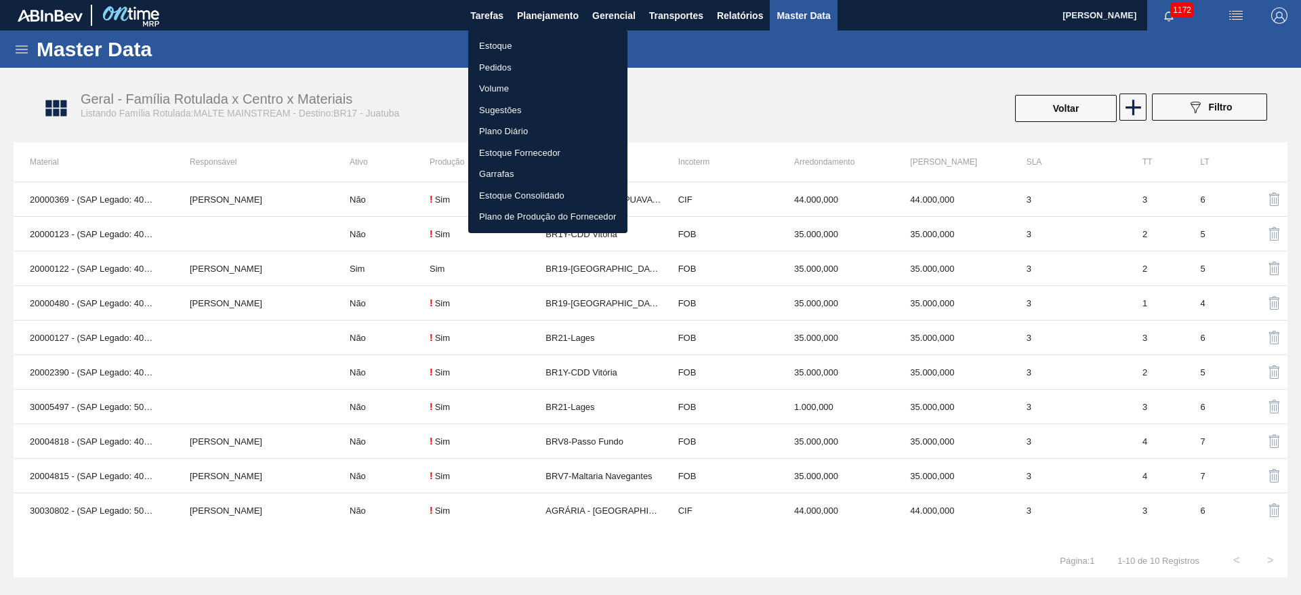
click at [494, 42] on li "Estoque" at bounding box center [547, 46] width 159 height 22
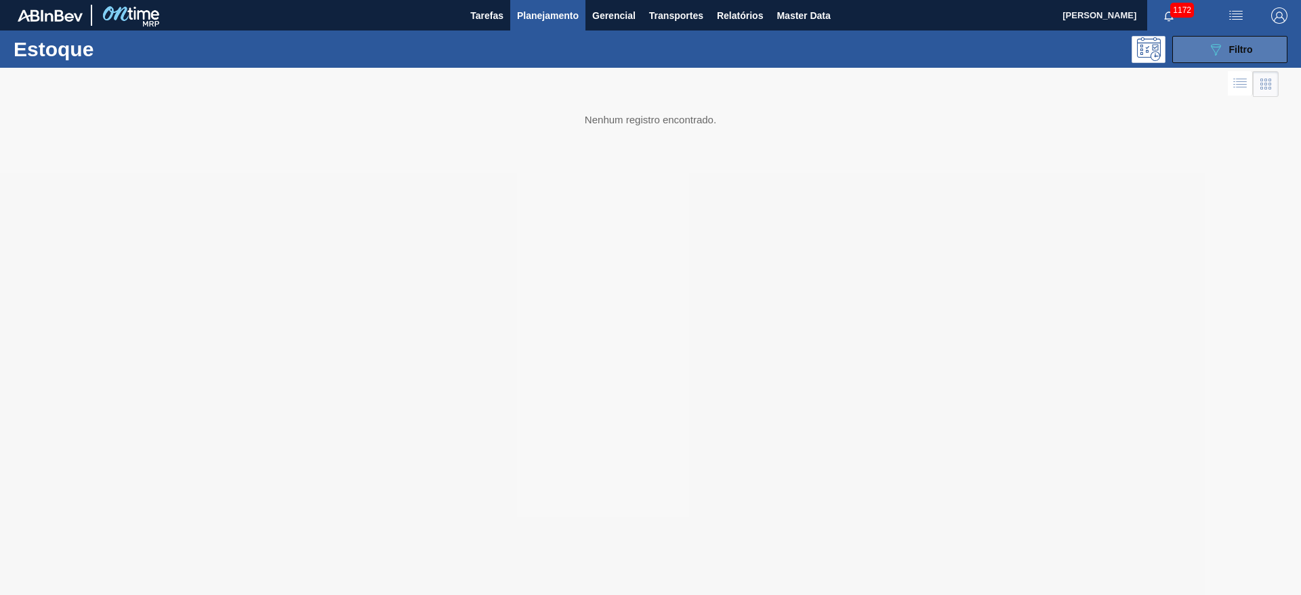
click at [1206, 49] on button "089F7B8B-B2A5-4AFE-B5C0-19BA573D28AC Filtro" at bounding box center [1229, 49] width 115 height 27
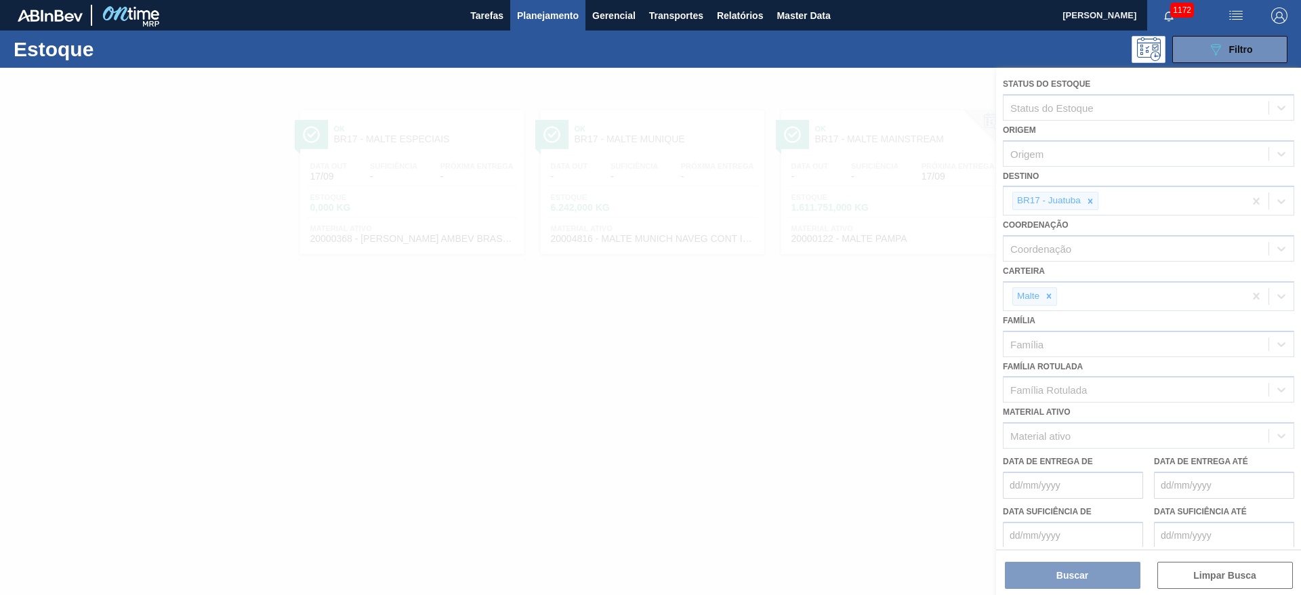
click at [1092, 201] on div at bounding box center [650, 331] width 1301 height 527
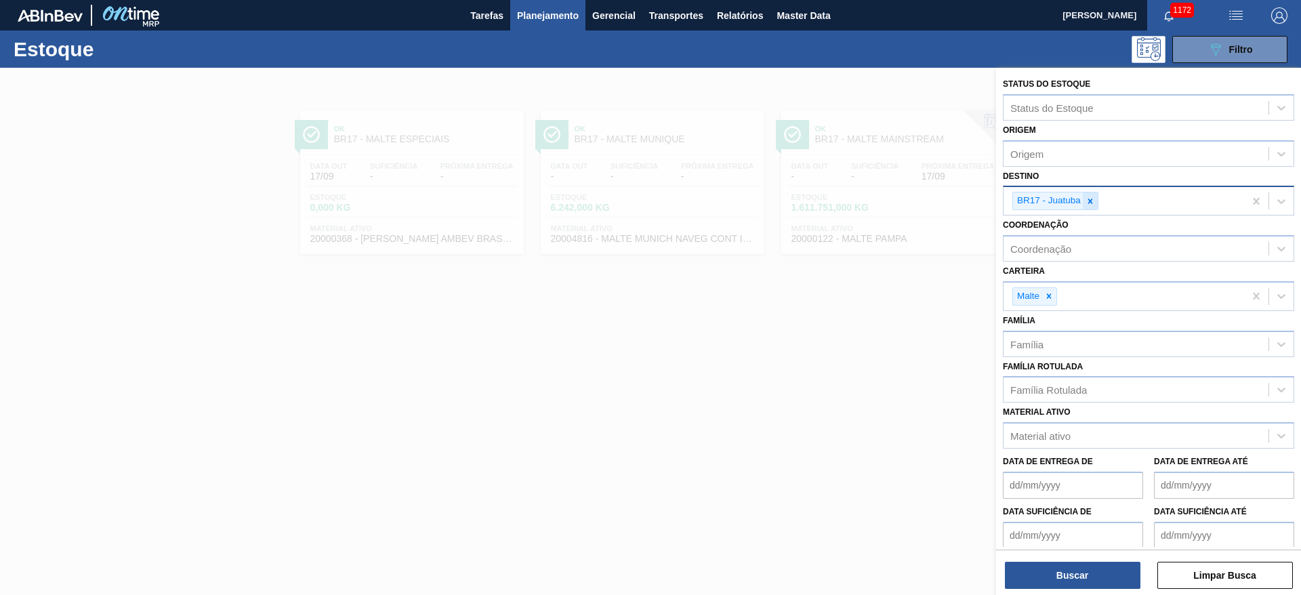
click at [1087, 201] on icon at bounding box center [1090, 201] width 9 height 9
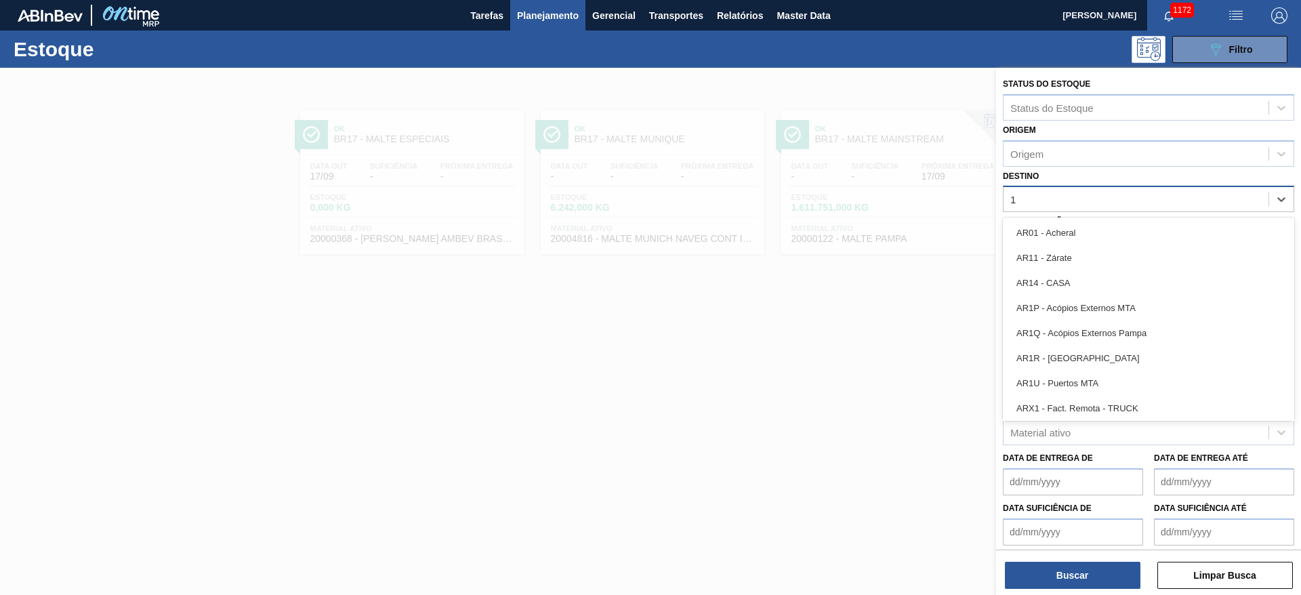
type input "18"
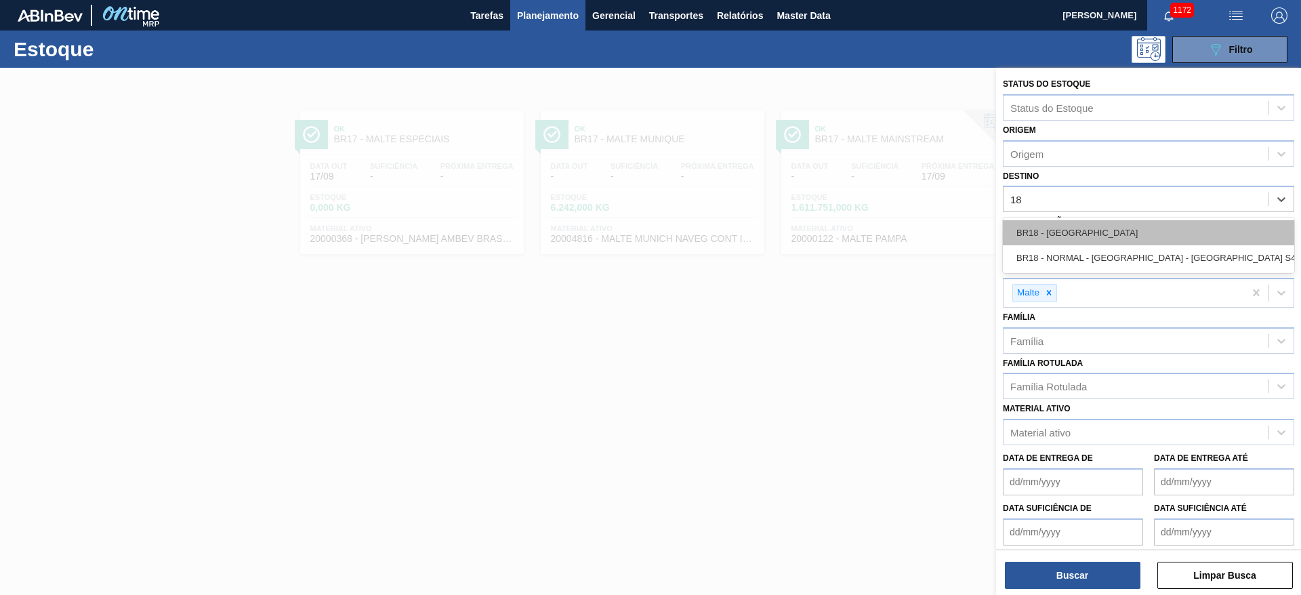
click at [1055, 231] on div "BR18 - [GEOGRAPHIC_DATA]" at bounding box center [1148, 232] width 291 height 25
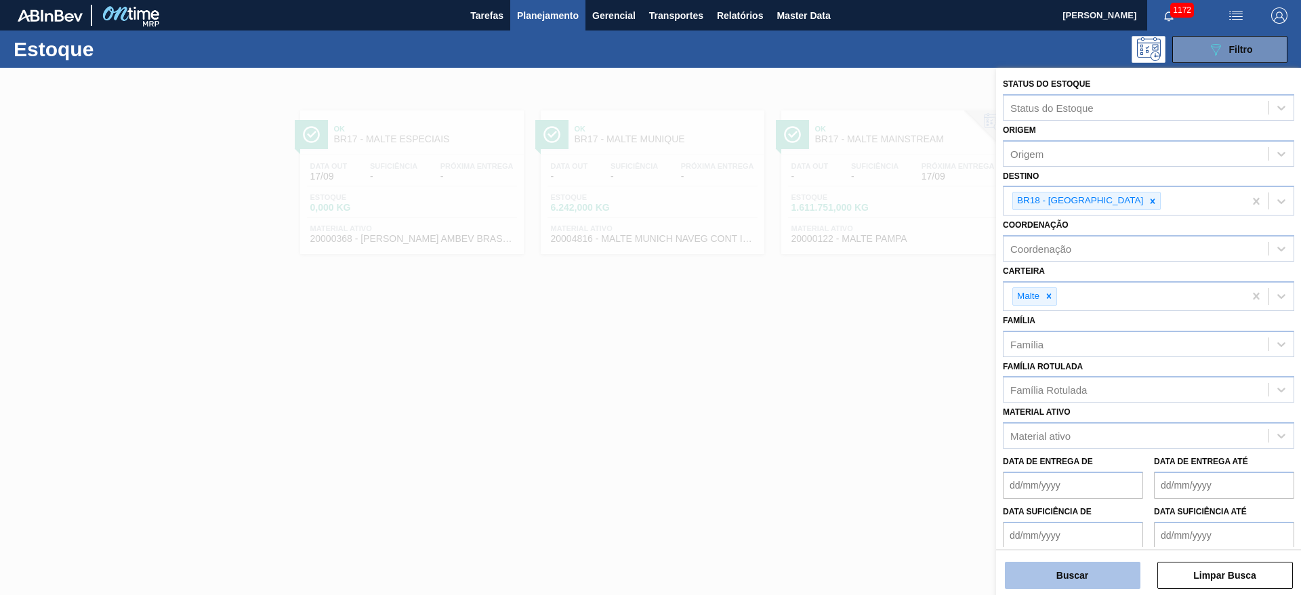
click at [1044, 573] on button "Buscar" at bounding box center [1073, 575] width 136 height 27
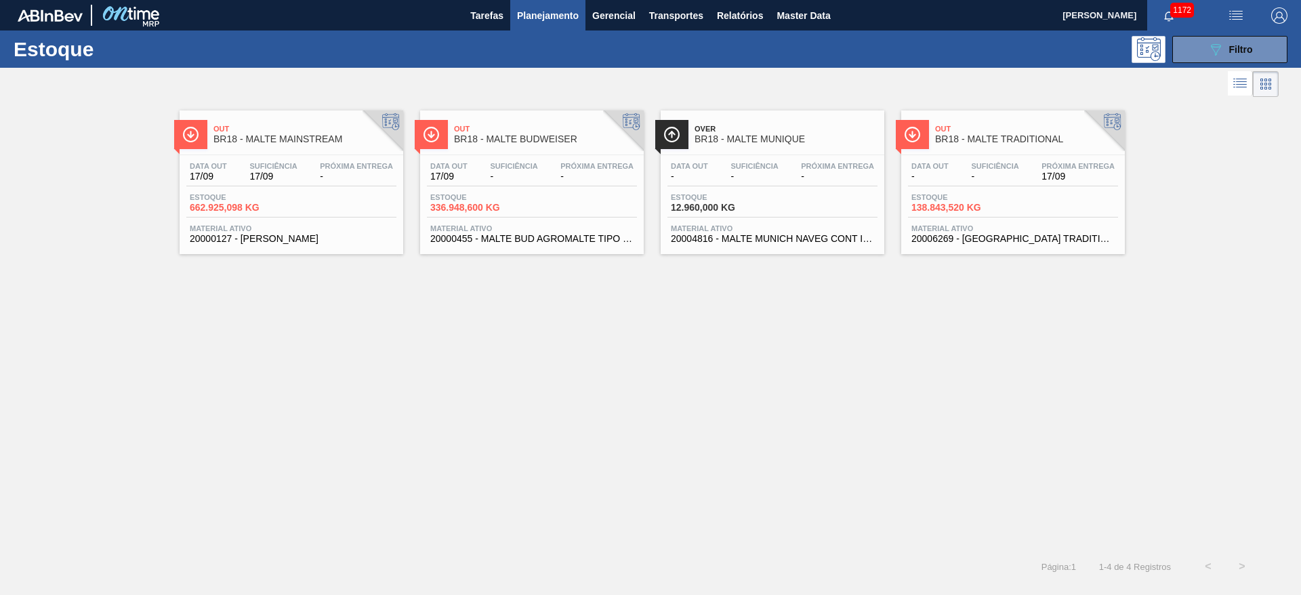
click at [1002, 191] on div "Data out - Suficiência - Próxima Entrega 17/09 Estoque 138.843,520 KG Material …" at bounding box center [1013, 201] width 224 height 92
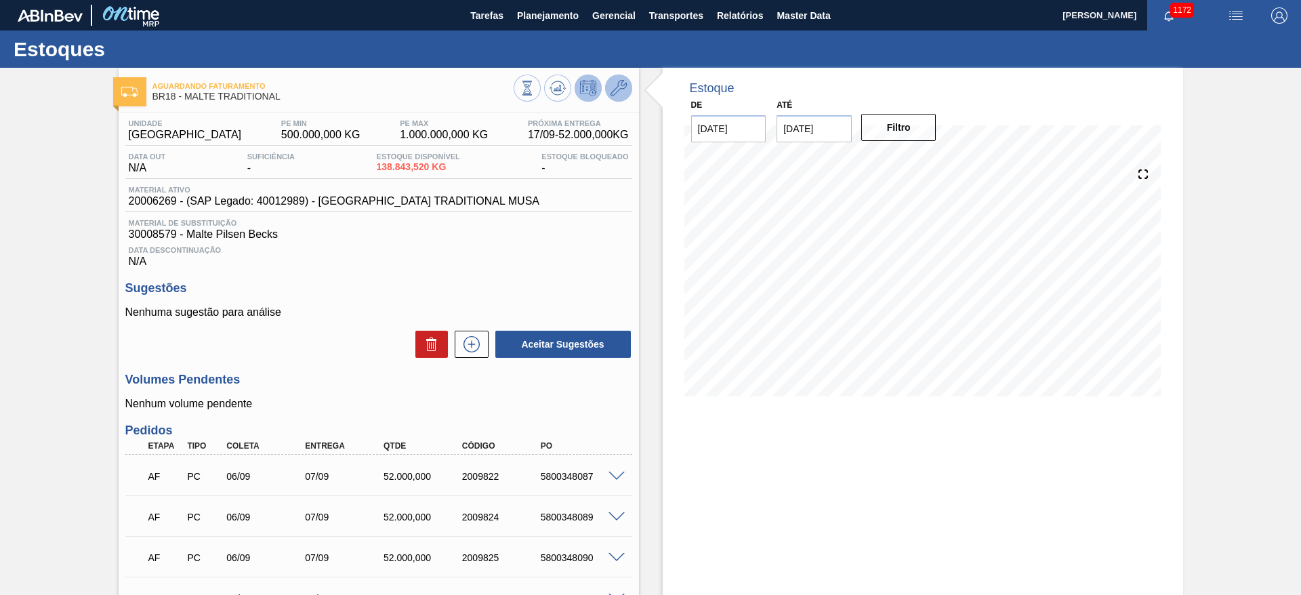
click at [617, 85] on icon at bounding box center [619, 88] width 16 height 16
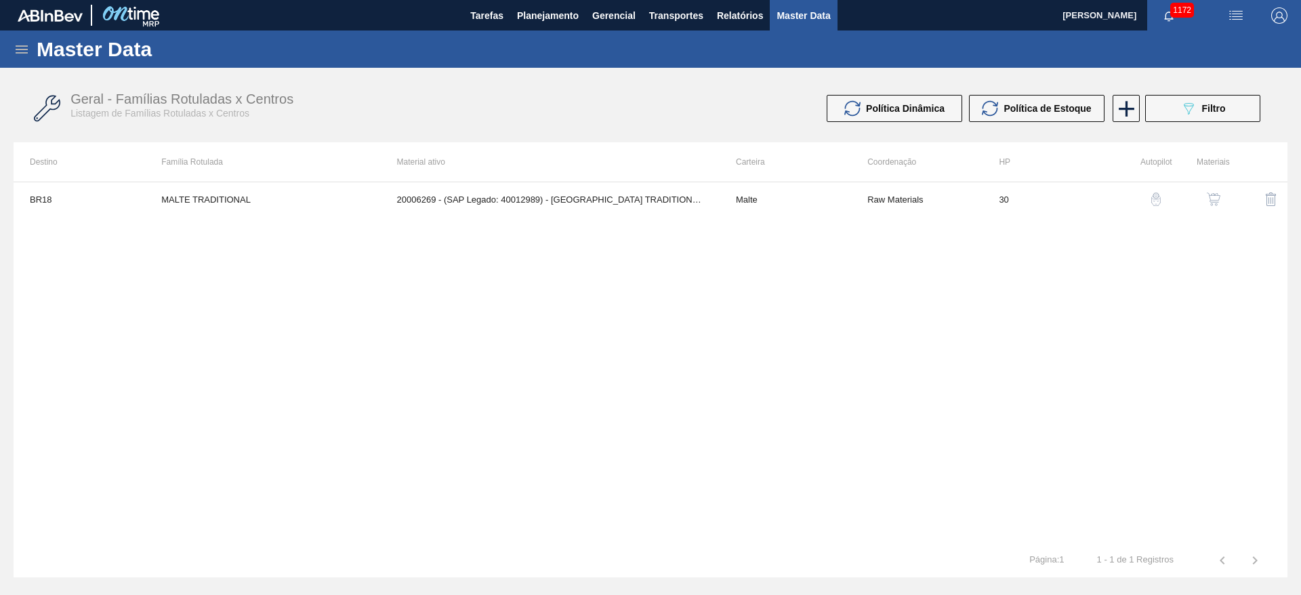
click at [1222, 195] on button "button" at bounding box center [1214, 199] width 33 height 33
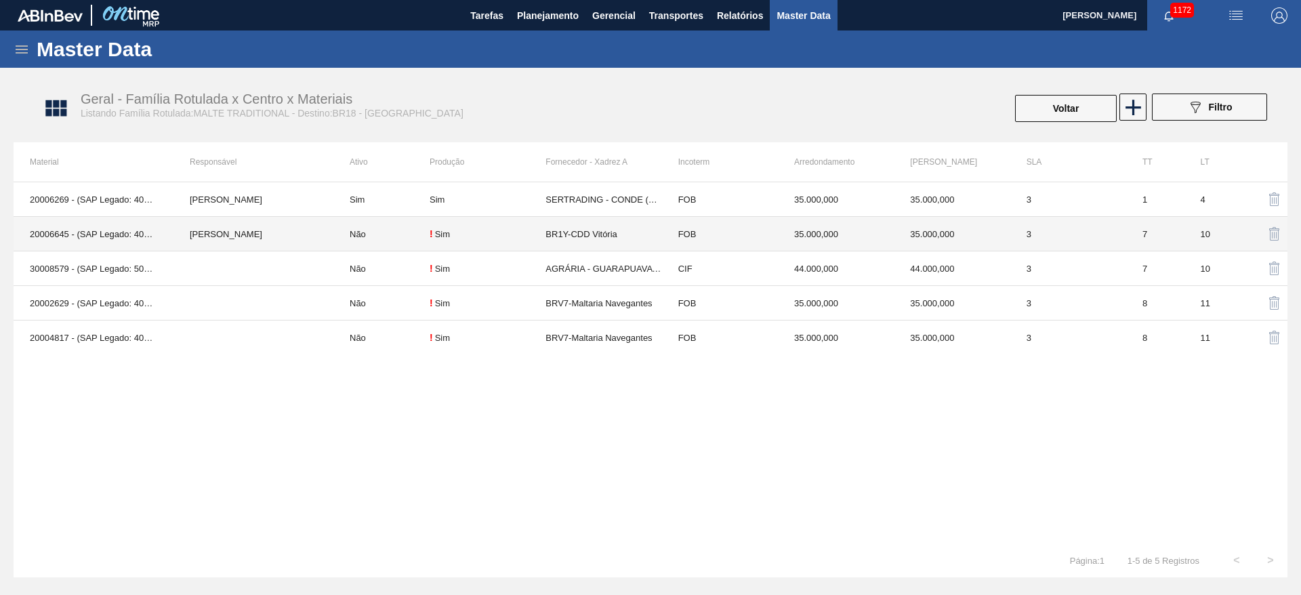
click at [183, 230] on td "[PERSON_NAME]" at bounding box center [253, 234] width 160 height 35
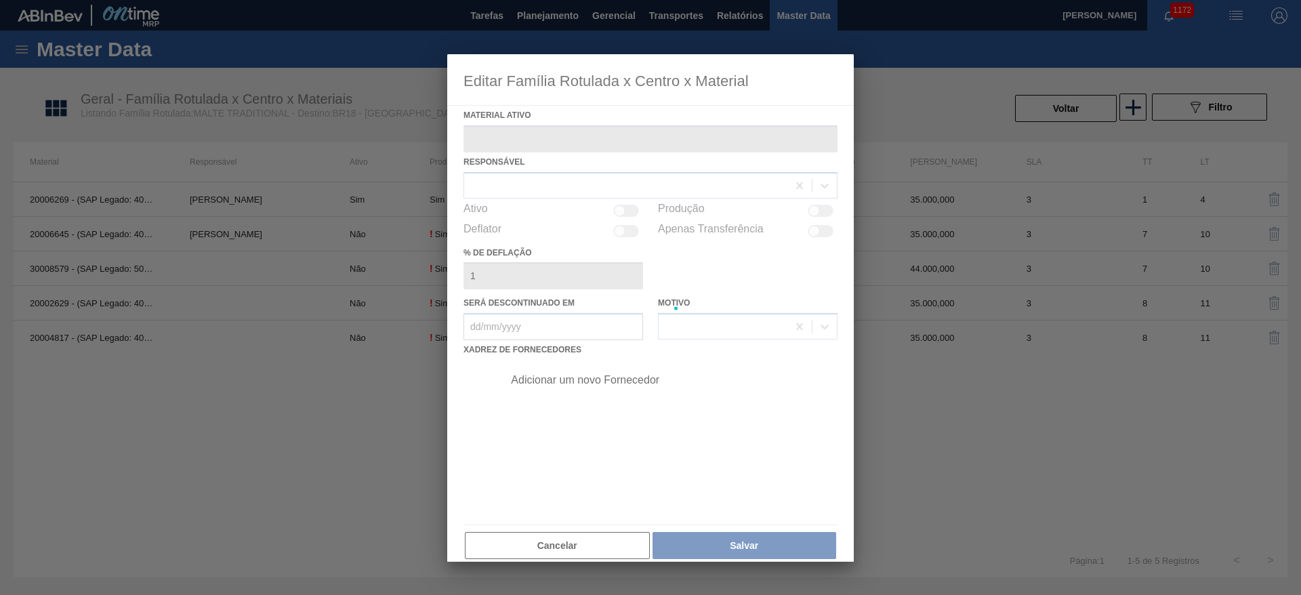
type ativo "20006645 - (SAP Legado: 40013333) - MALTA TRADICIONAL MTA"
checkbox input "true"
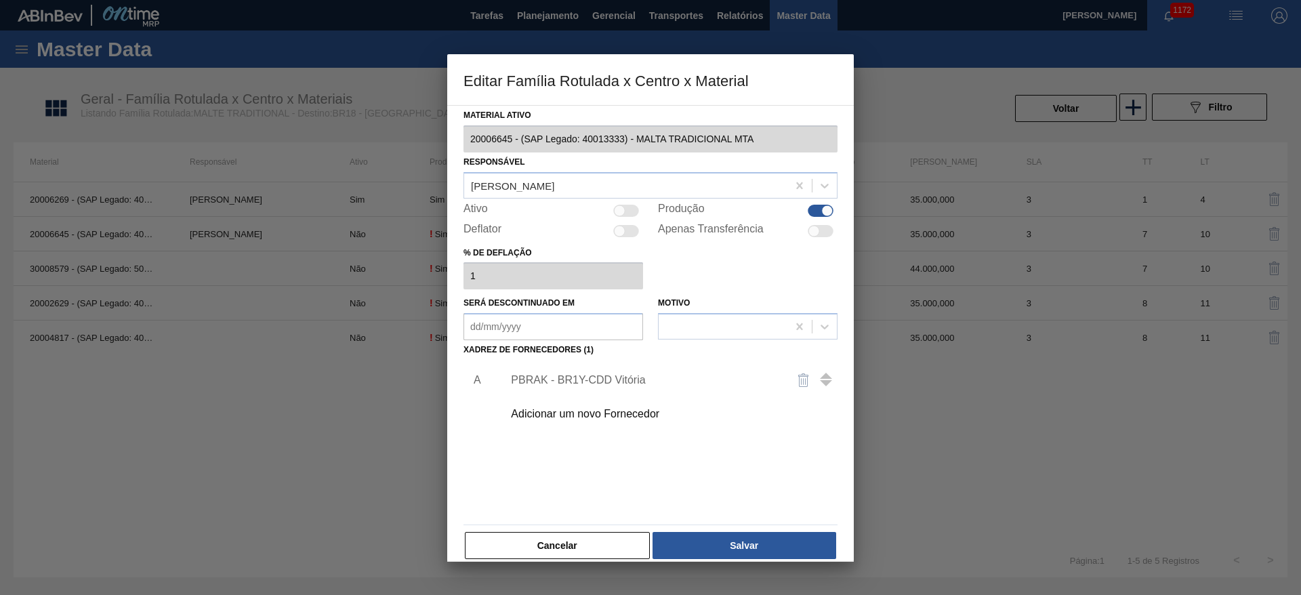
click at [550, 414] on div "Adicionar um novo Fornecedor" at bounding box center [644, 414] width 266 height 12
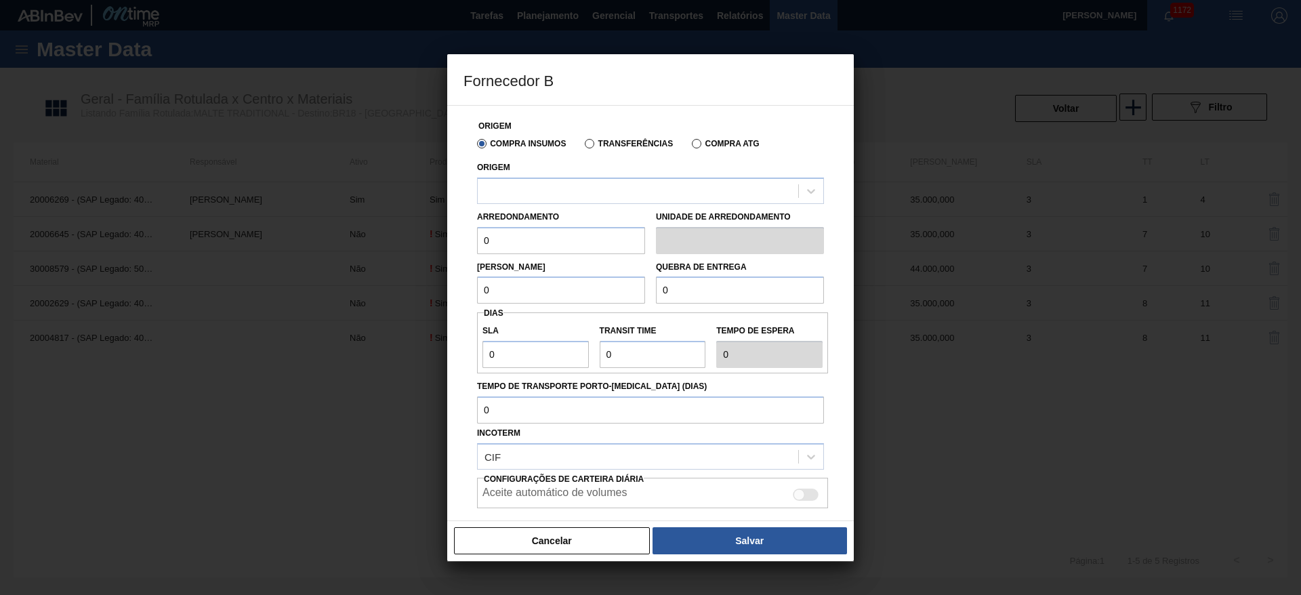
click at [599, 145] on label "Transferências" at bounding box center [629, 143] width 88 height 9
click at [583, 146] on input "Transferências" at bounding box center [583, 146] width 0 height 0
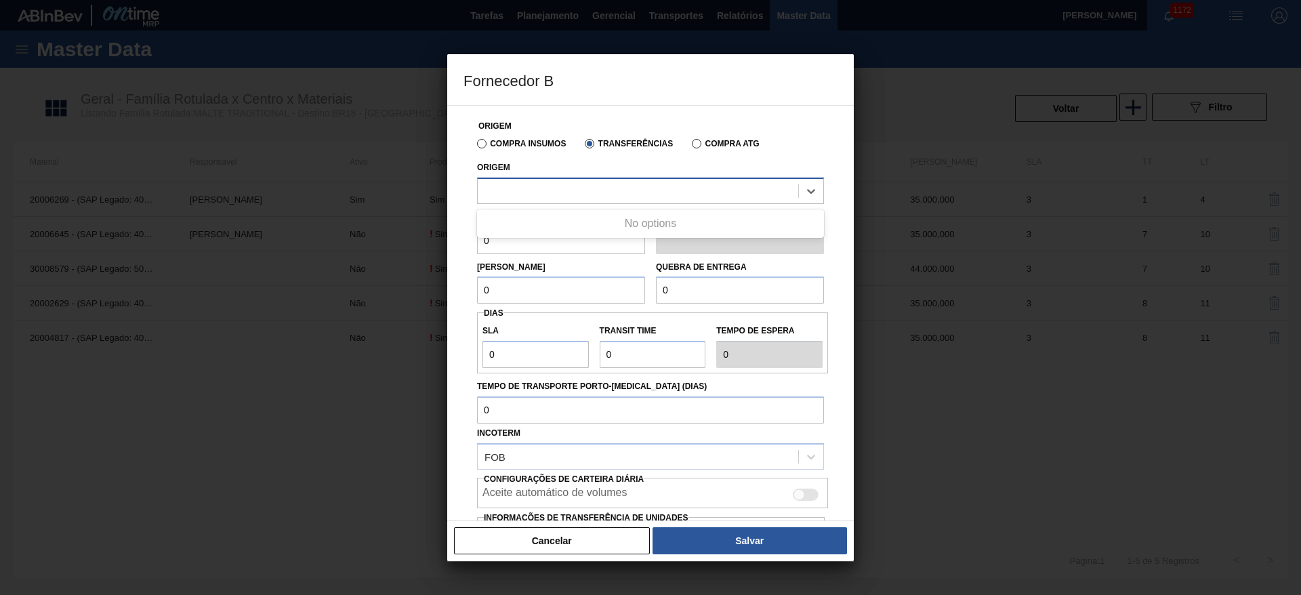
click at [529, 198] on div at bounding box center [638, 191] width 321 height 20
type input "p"
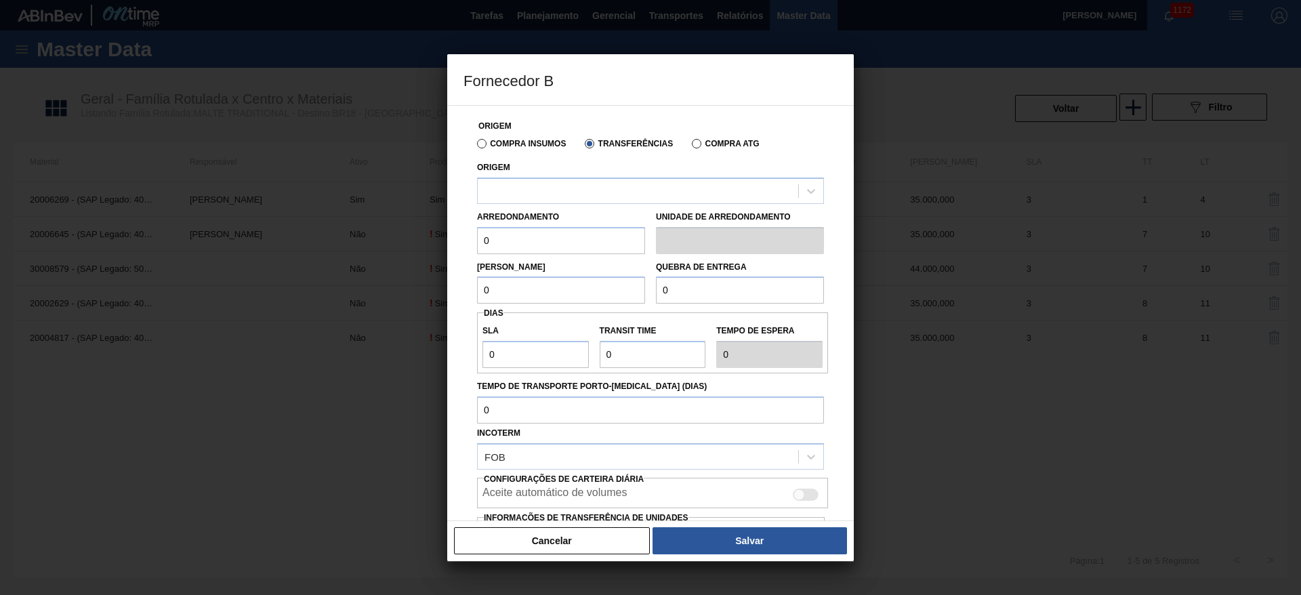
click at [498, 292] on input "0" at bounding box center [561, 290] width 168 height 27
drag, startPoint x: 438, startPoint y: 222, endPoint x: 411, endPoint y: 220, distance: 27.2
click at [424, 217] on div "Fornecedor B Origem Compra Insumos Transferências Compra ATG Origem Arredondame…" at bounding box center [650, 297] width 1301 height 595
type input "35.000"
drag, startPoint x: 529, startPoint y: 244, endPoint x: 409, endPoint y: 255, distance: 120.4
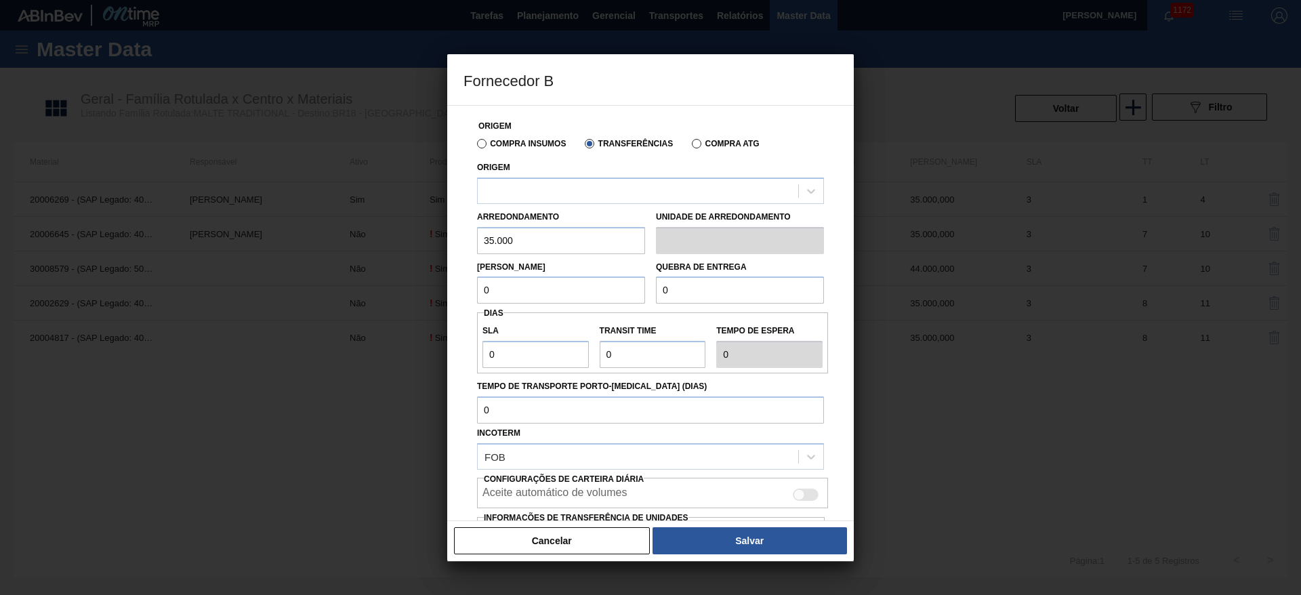
click at [394, 251] on div "Fornecedor B Origem Compra Insumos Transferências Compra ATG Origem Arredondame…" at bounding box center [650, 297] width 1301 height 595
paste input "text"
drag, startPoint x: 518, startPoint y: 281, endPoint x: 336, endPoint y: 285, distance: 181.7
click at [332, 284] on div "Fornecedor B Origem Compra Insumos Transferências Compra ATG Origem Arredondame…" at bounding box center [650, 297] width 1301 height 595
paste input "text"
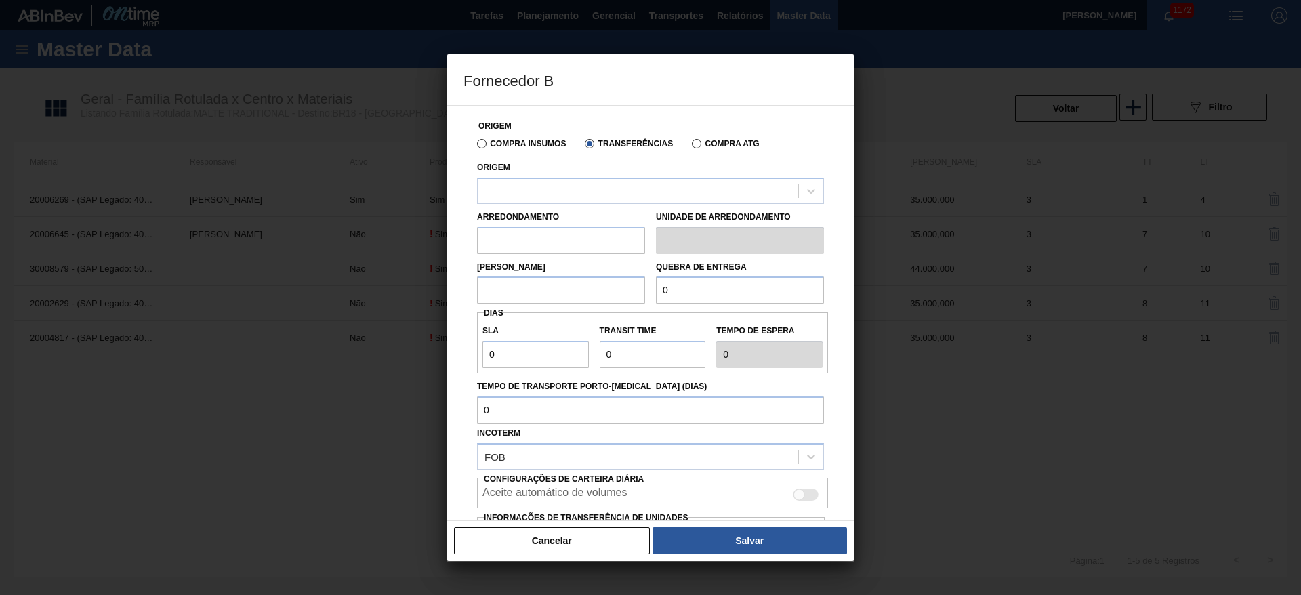
paste input "text"
click at [504, 238] on input "text" at bounding box center [561, 240] width 168 height 27
type input "35.000"
drag, startPoint x: 494, startPoint y: 242, endPoint x: 356, endPoint y: 245, distance: 137.6
click at [357, 245] on div "Fornecedor B Origem Compra Insumos Transferências Compra ATG Origem Arredondame…" at bounding box center [650, 297] width 1301 height 595
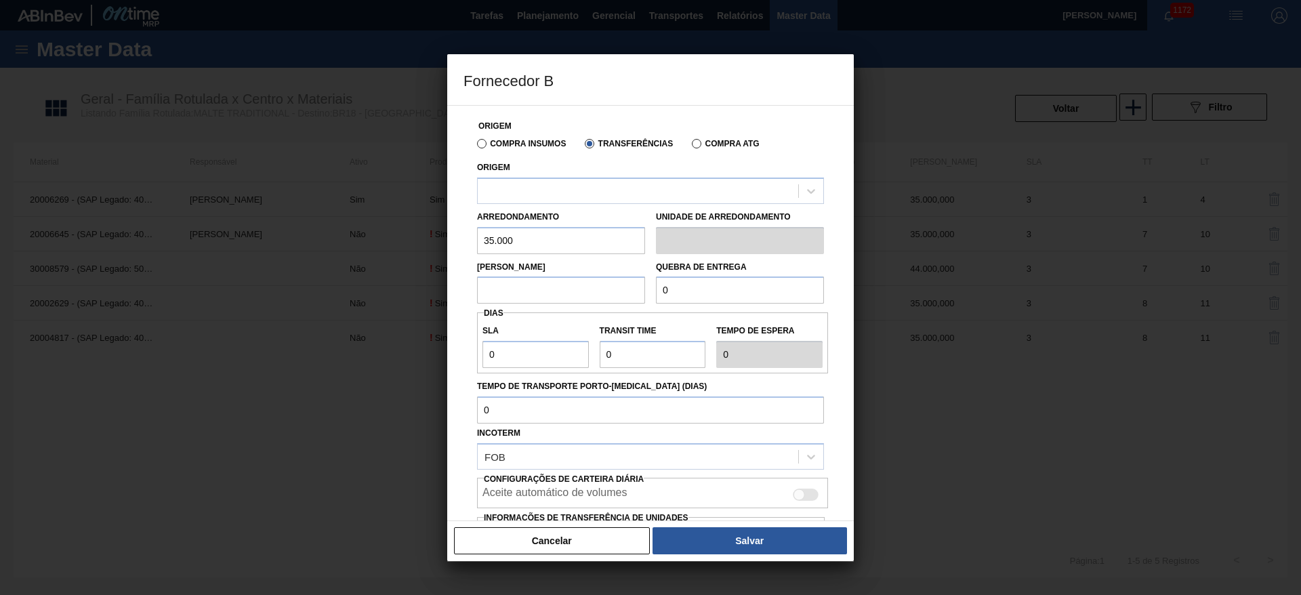
drag, startPoint x: 533, startPoint y: 287, endPoint x: 428, endPoint y: 285, distance: 104.4
click at [425, 283] on div "Fornecedor B Origem Compra Insumos Transferências Compra ATG Origem Arredondame…" at bounding box center [650, 297] width 1301 height 595
paste input "35.000"
type input "35.000"
drag, startPoint x: 728, startPoint y: 289, endPoint x: 500, endPoint y: 289, distance: 227.7
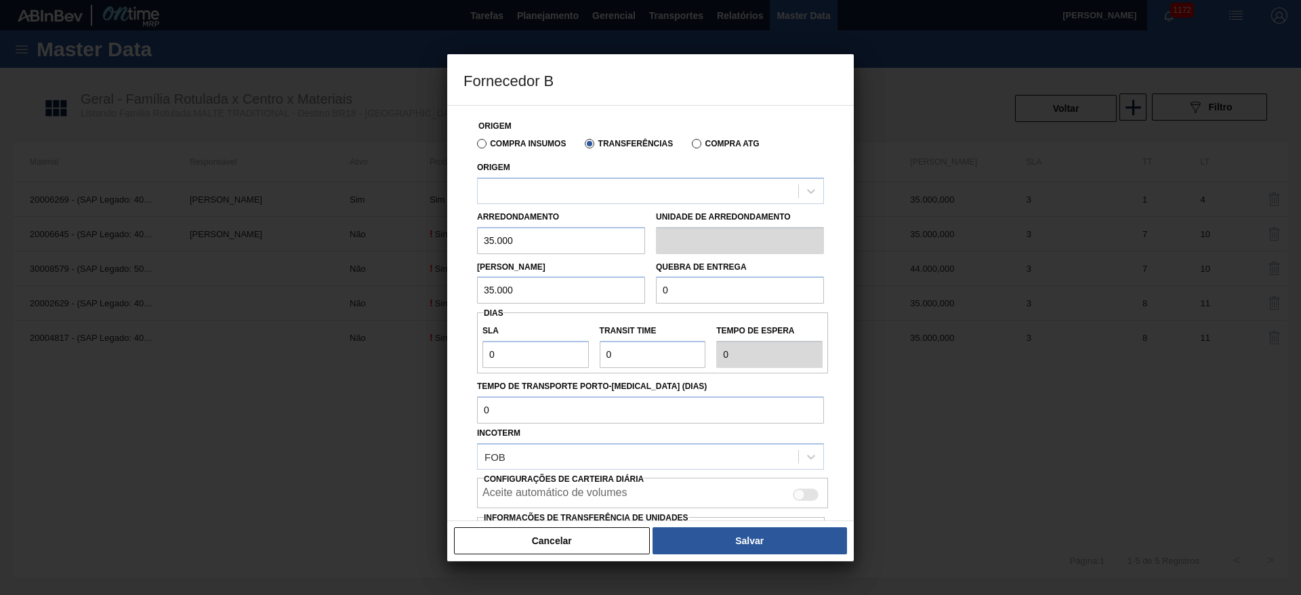
click at [716, 288] on input "0" at bounding box center [740, 290] width 168 height 27
paste input "35.00"
type input "35.000"
drag, startPoint x: 500, startPoint y: 352, endPoint x: 451, endPoint y: 349, distance: 48.9
click at [451, 349] on div "Origem Compra Insumos Transferências Compra ATG Origem Arredondamento 35.000 Un…" at bounding box center [650, 313] width 407 height 416
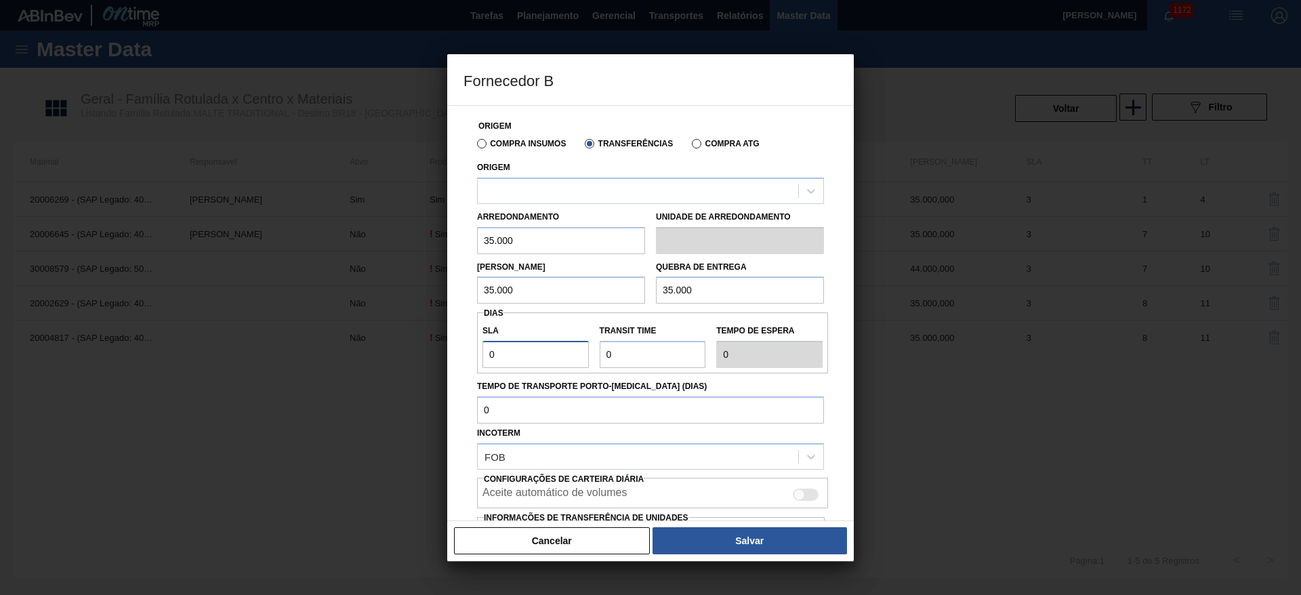
type input "3"
type input "7"
type input "10"
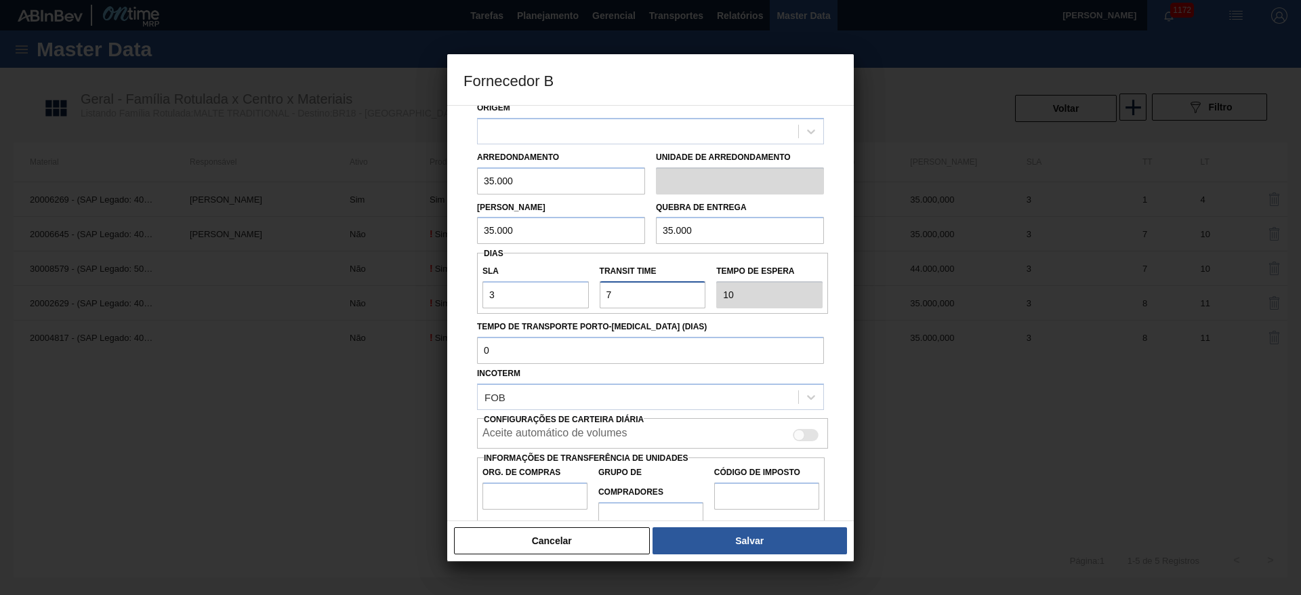
scroll to position [90, 0]
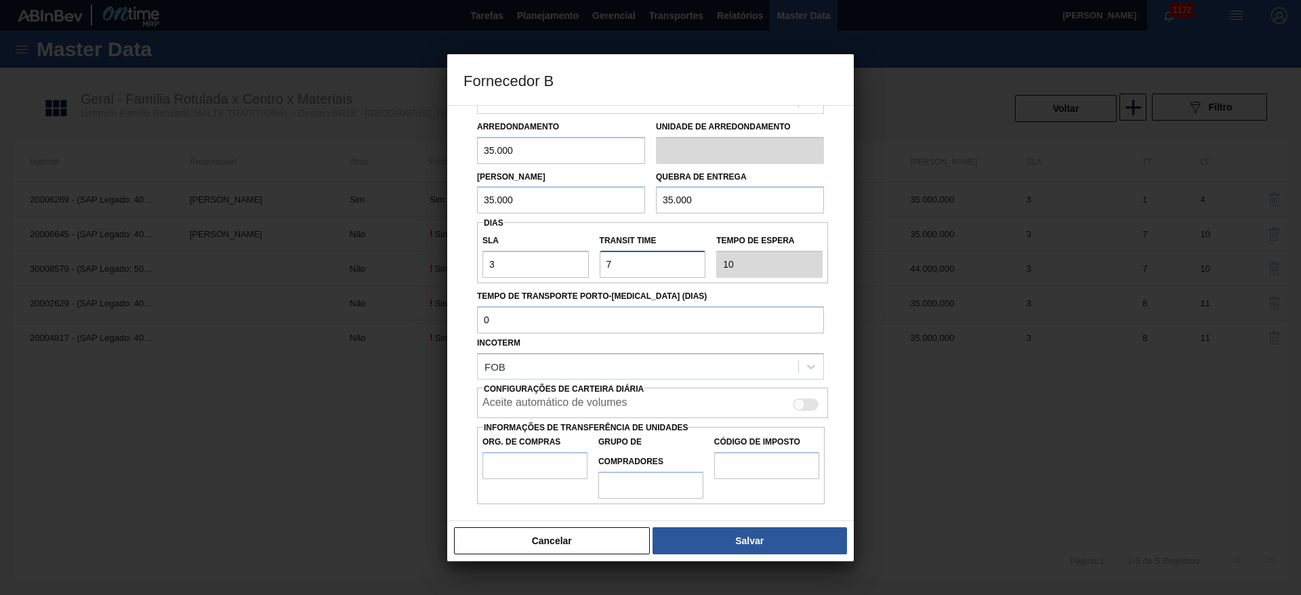
type input "7"
click at [797, 407] on div at bounding box center [800, 405] width 12 height 12
checkbox input "true"
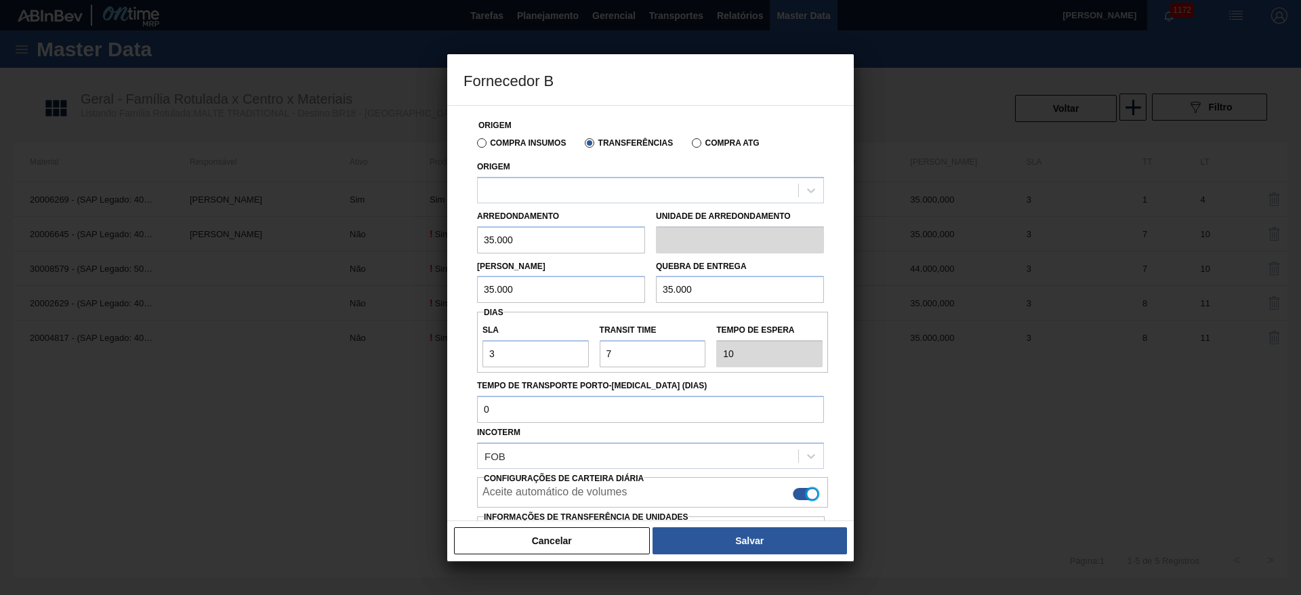
scroll to position [0, 0]
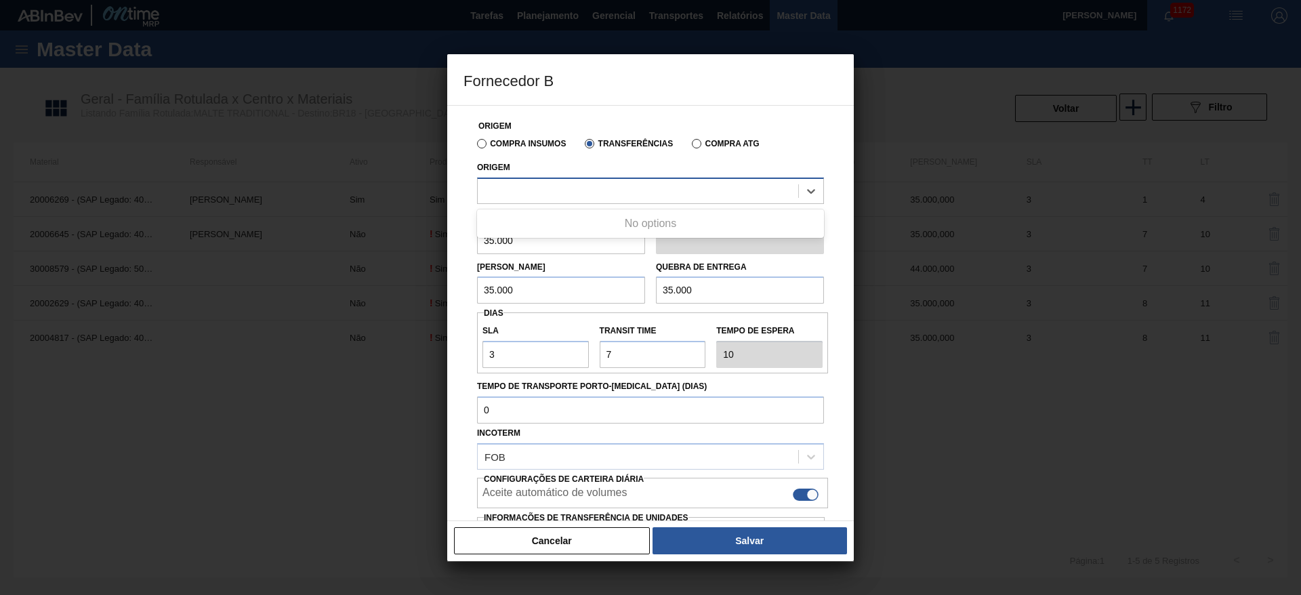
click at [506, 187] on div at bounding box center [638, 191] width 321 height 20
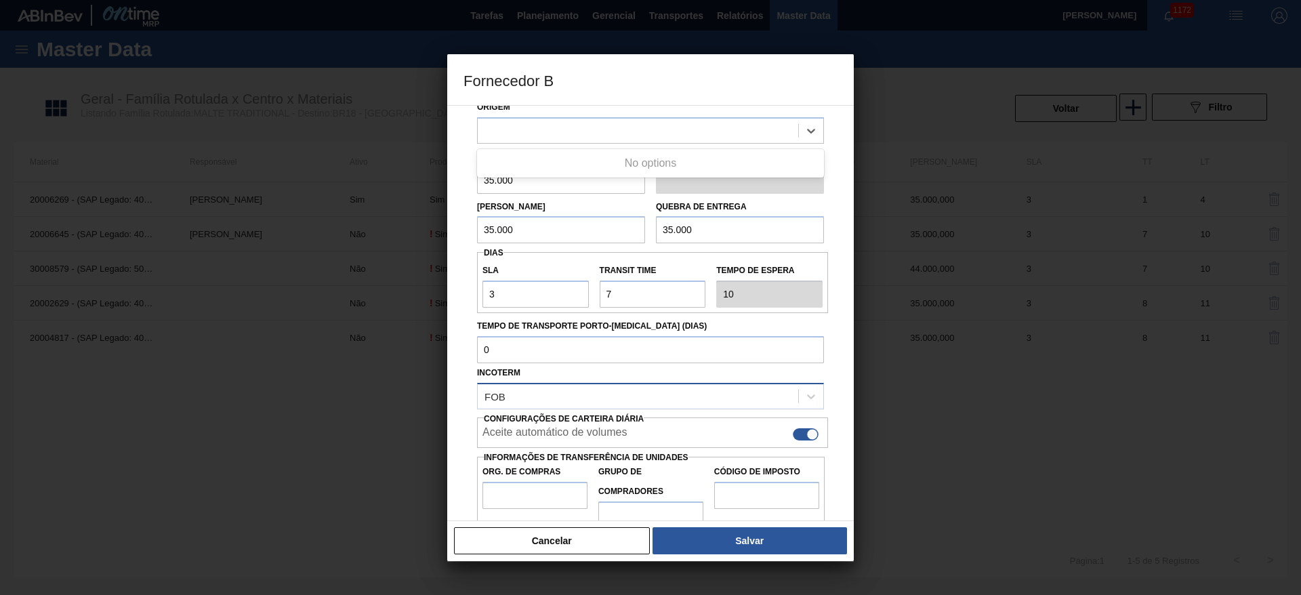
scroll to position [90, 0]
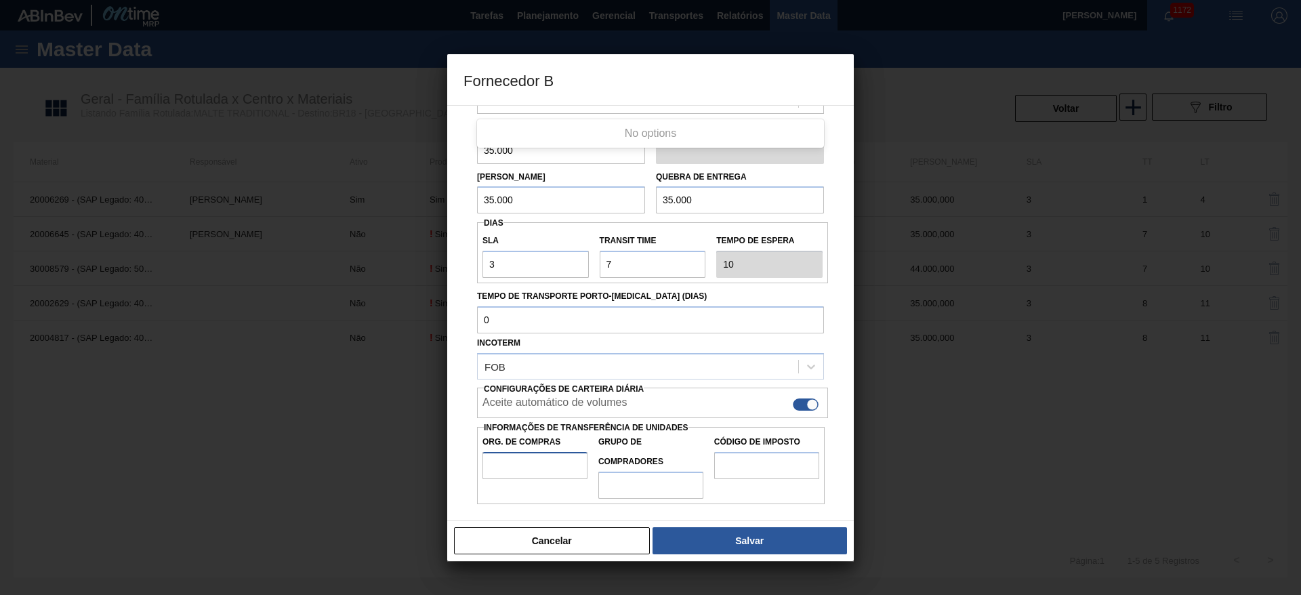
click at [523, 457] on input "Org. de Compras" at bounding box center [535, 465] width 105 height 27
type input "BR00"
click at [676, 483] on input "Grupo de Compradores" at bounding box center [650, 485] width 105 height 27
type input "A01"
click at [763, 455] on input "Código de Imposto" at bounding box center [766, 465] width 105 height 27
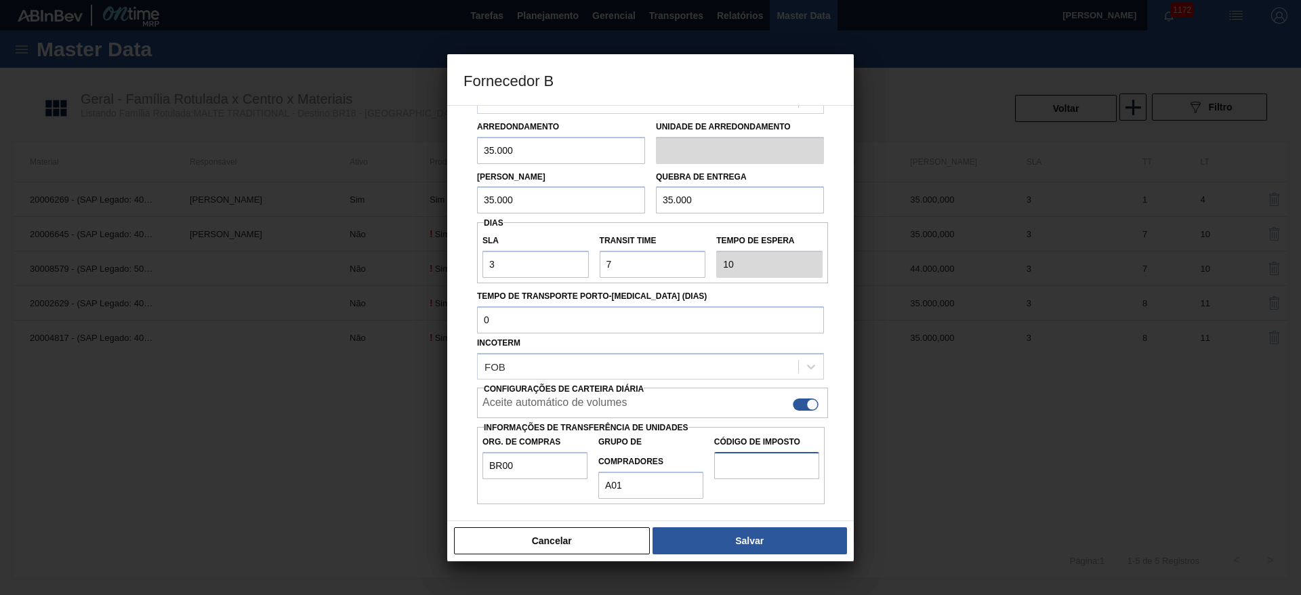
type input "I2"
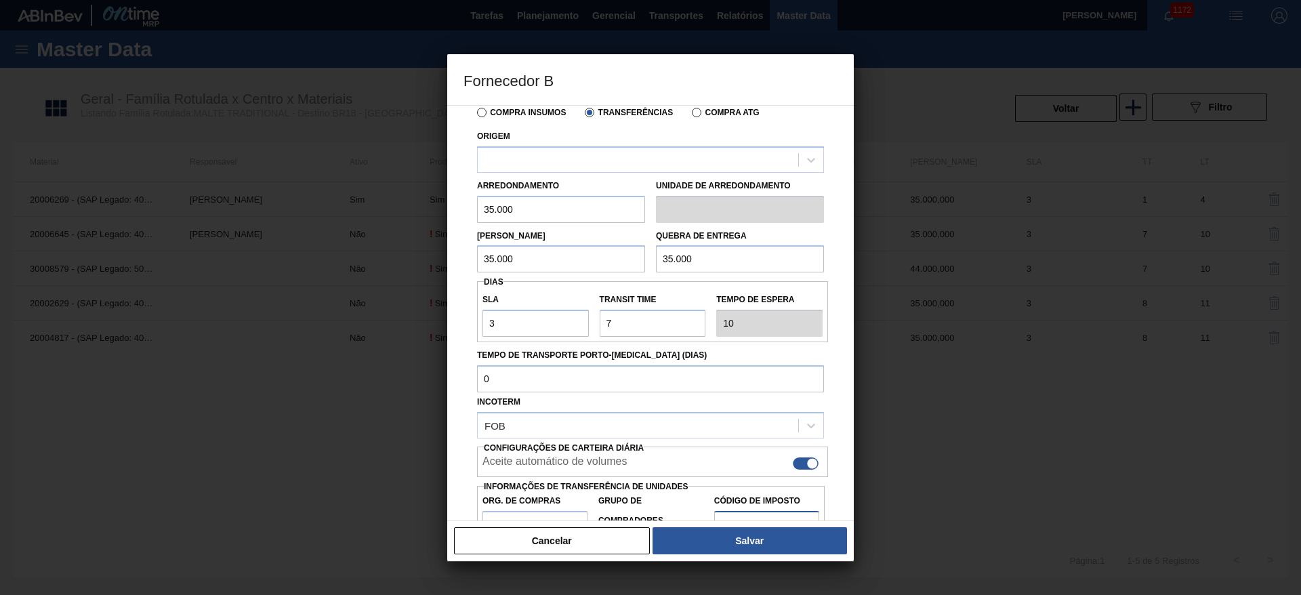
scroll to position [0, 0]
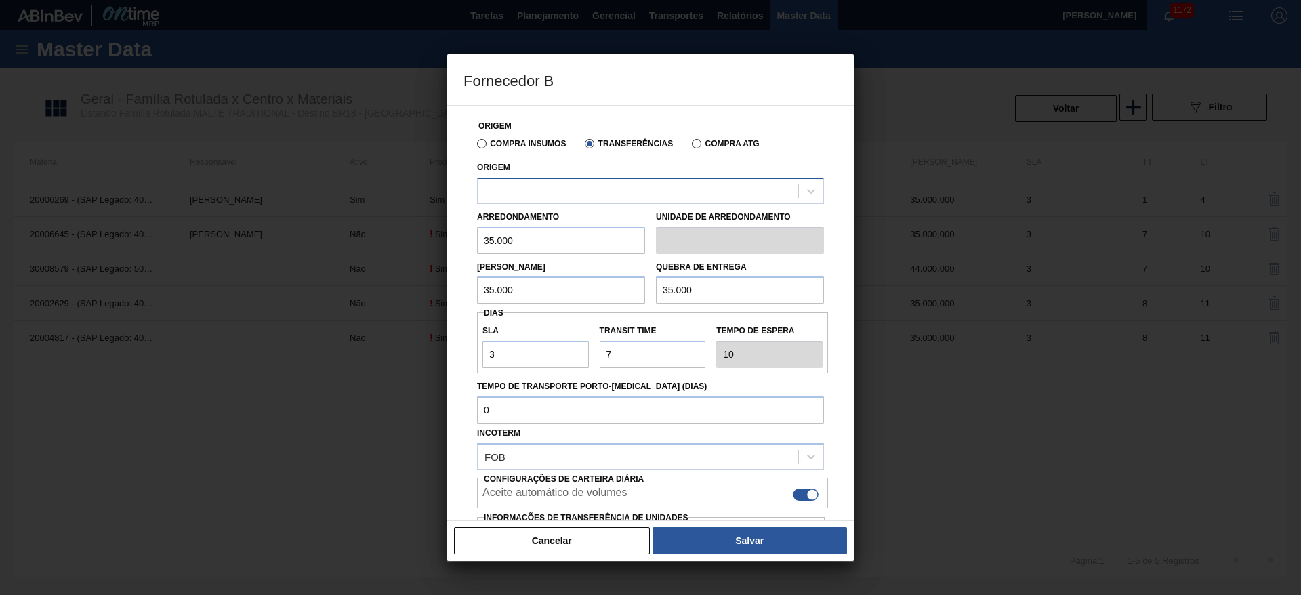
click at [514, 188] on div at bounding box center [638, 191] width 321 height 20
click at [809, 194] on icon at bounding box center [811, 191] width 14 height 14
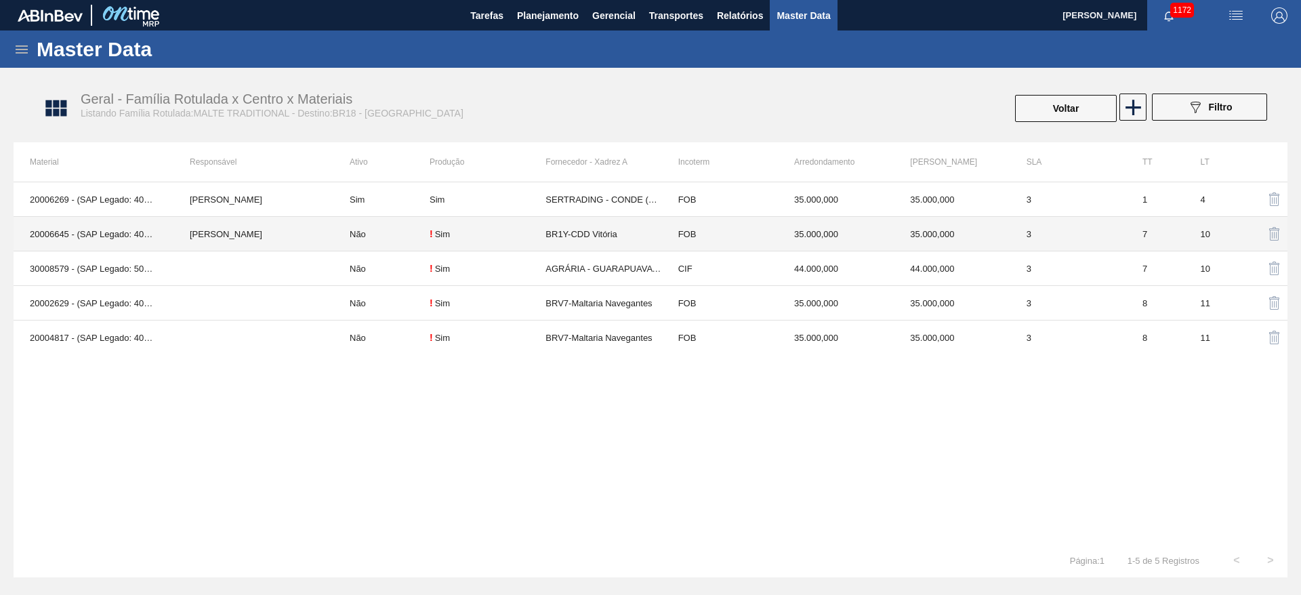
click at [93, 232] on td "20006645 - (SAP Legado: 40013333) - MALTA TRADICIONAL MTA" at bounding box center [94, 234] width 160 height 35
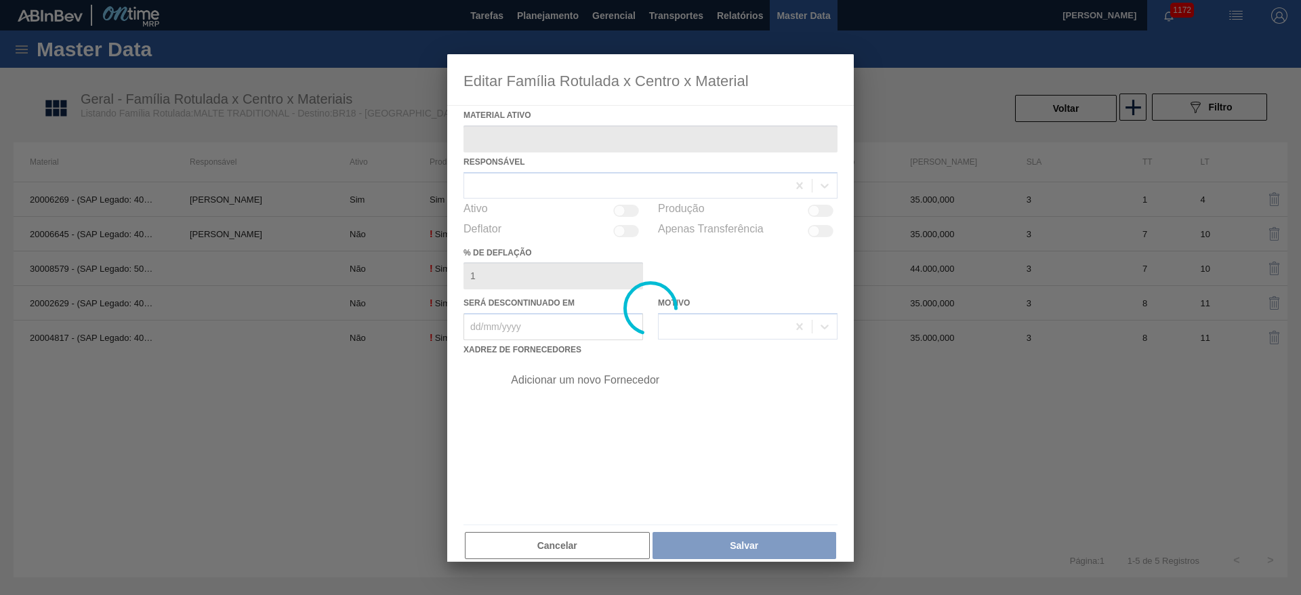
type ativo "20006645 - (SAP Legado: 40013333) - MALTA TRADICIONAL MTA"
checkbox input "true"
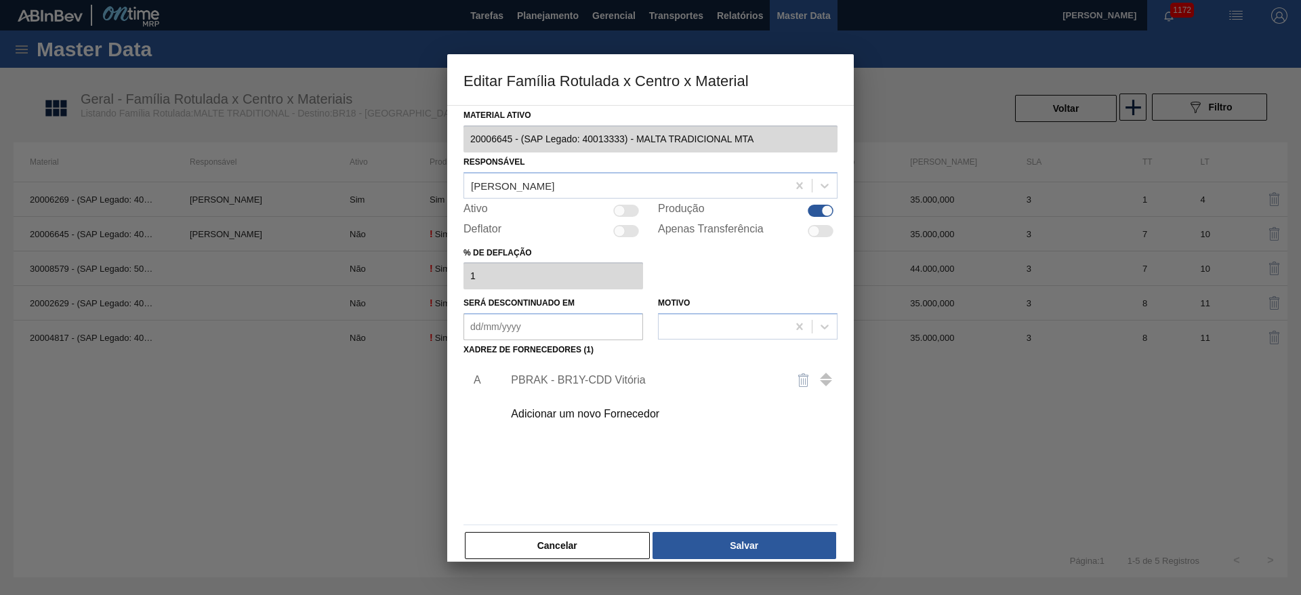
click at [560, 420] on div "Adicionar um novo Fornecedor" at bounding box center [644, 414] width 266 height 12
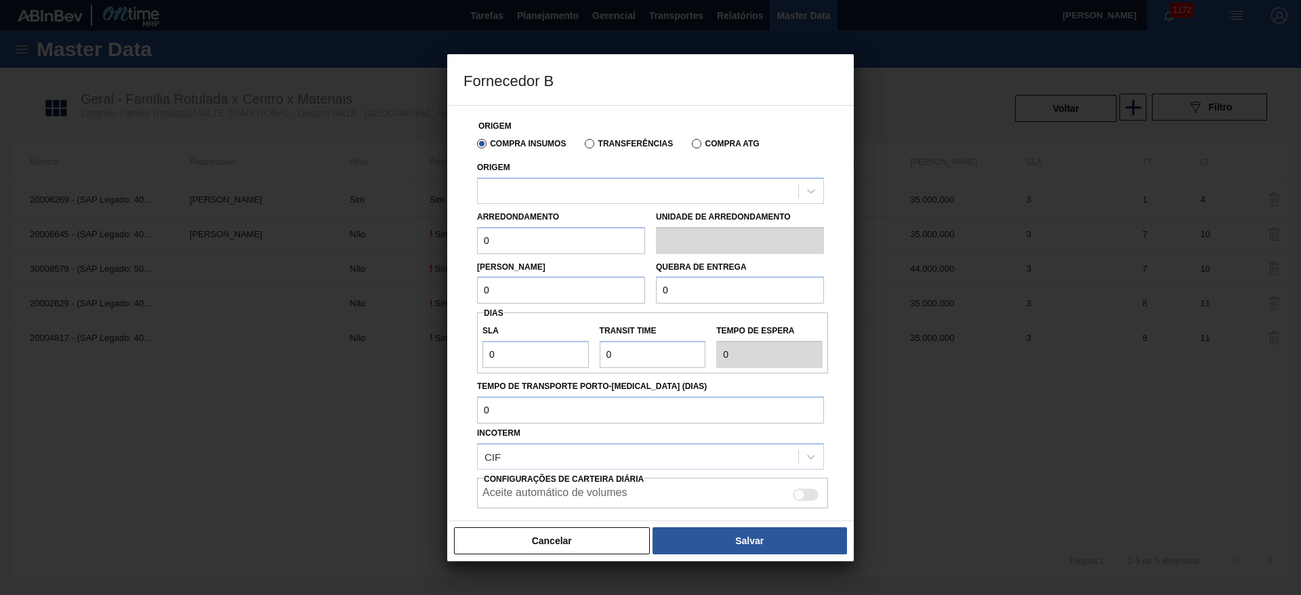
click at [590, 140] on label "Transferências" at bounding box center [629, 143] width 88 height 9
click at [583, 146] on input "Transferências" at bounding box center [583, 146] width 0 height 0
click at [513, 195] on div at bounding box center [638, 191] width 321 height 20
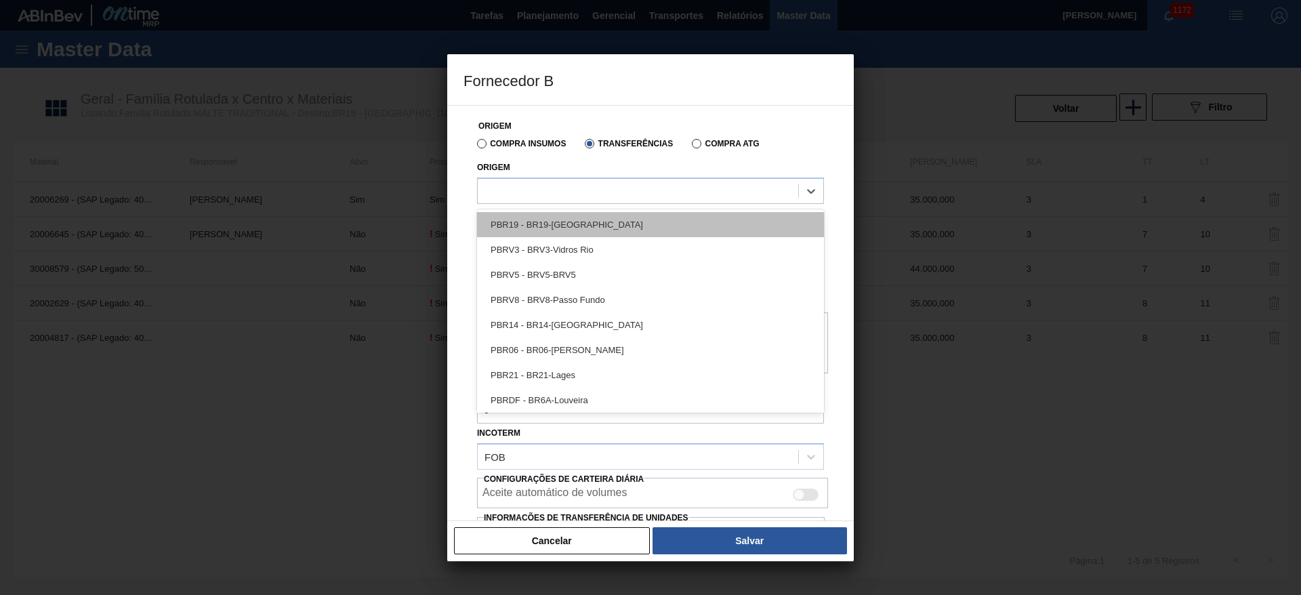
click at [528, 224] on div "PBR19 - BR19-[GEOGRAPHIC_DATA]" at bounding box center [650, 224] width 347 height 25
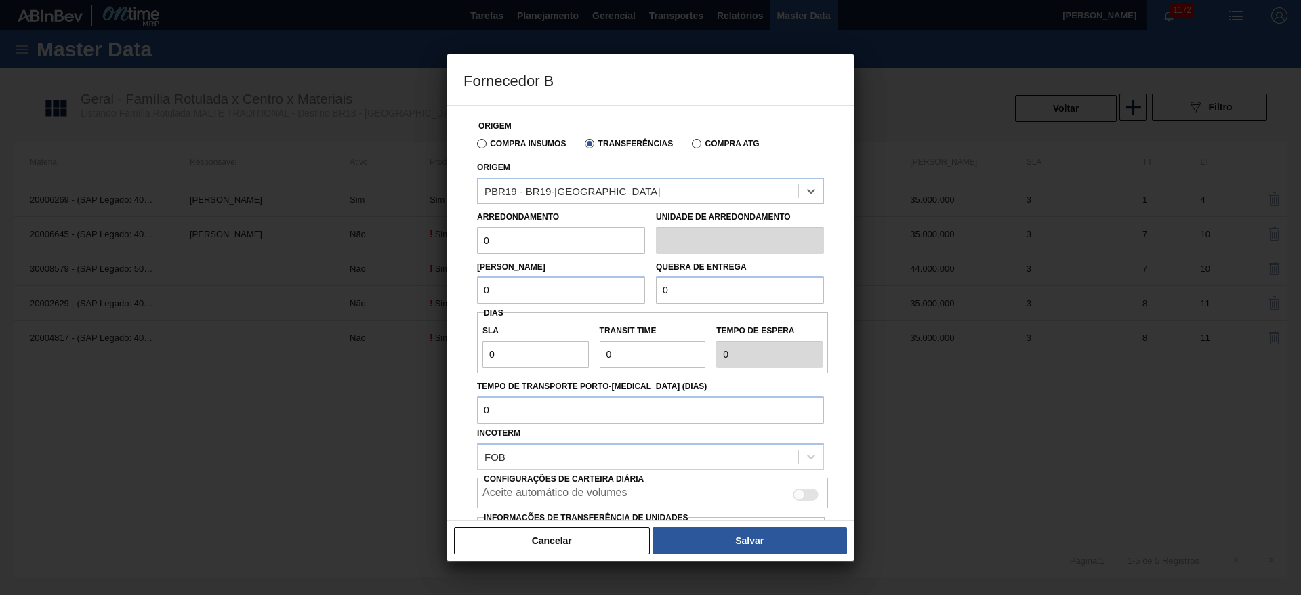
drag, startPoint x: 519, startPoint y: 245, endPoint x: 434, endPoint y: 249, distance: 84.8
click at [434, 249] on div "Fornecedor B Origem Compra Insumos Transferências Compra ATG Origem option PBR1…" at bounding box center [650, 297] width 1301 height 595
paste input "35.00"
type input "35.000"
click at [409, 281] on div "Fornecedor B Origem Compra Insumos Transferências Compra ATG Origem PBR19 - BR1…" at bounding box center [650, 297] width 1301 height 595
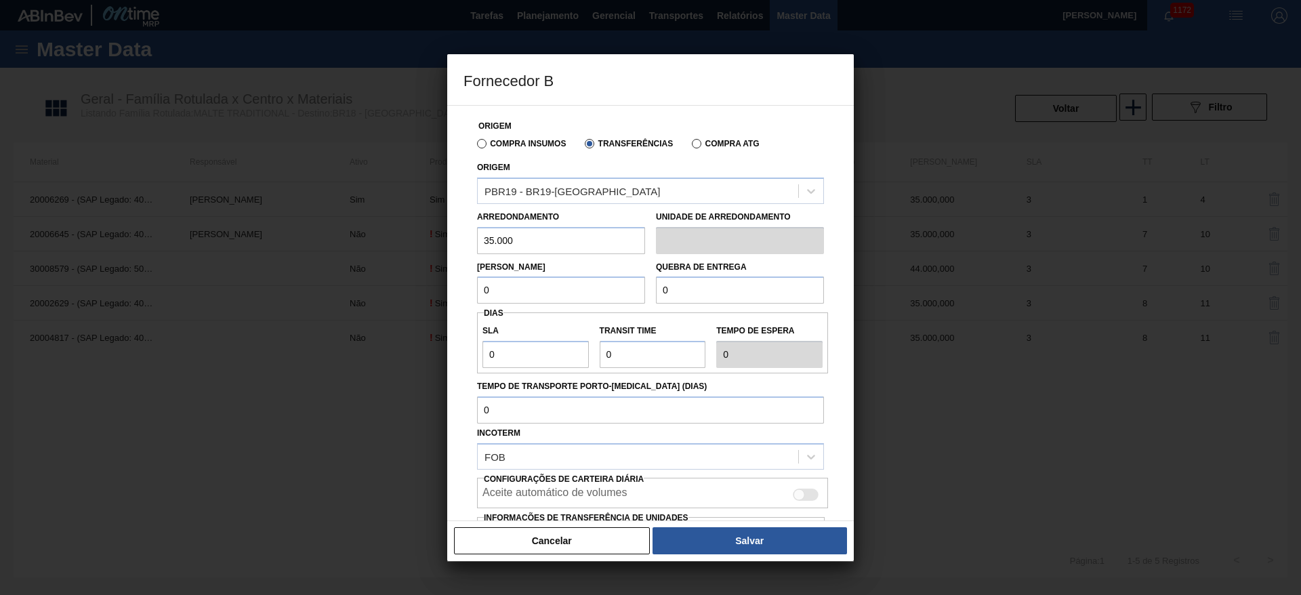
paste input "35.00"
type input "35.000"
drag, startPoint x: 577, startPoint y: 293, endPoint x: 563, endPoint y: 298, distance: 14.8
click at [563, 298] on div "Lote Mínimo 35.000 Quebra de entrega 0" at bounding box center [651, 279] width 358 height 50
paste input "35.00"
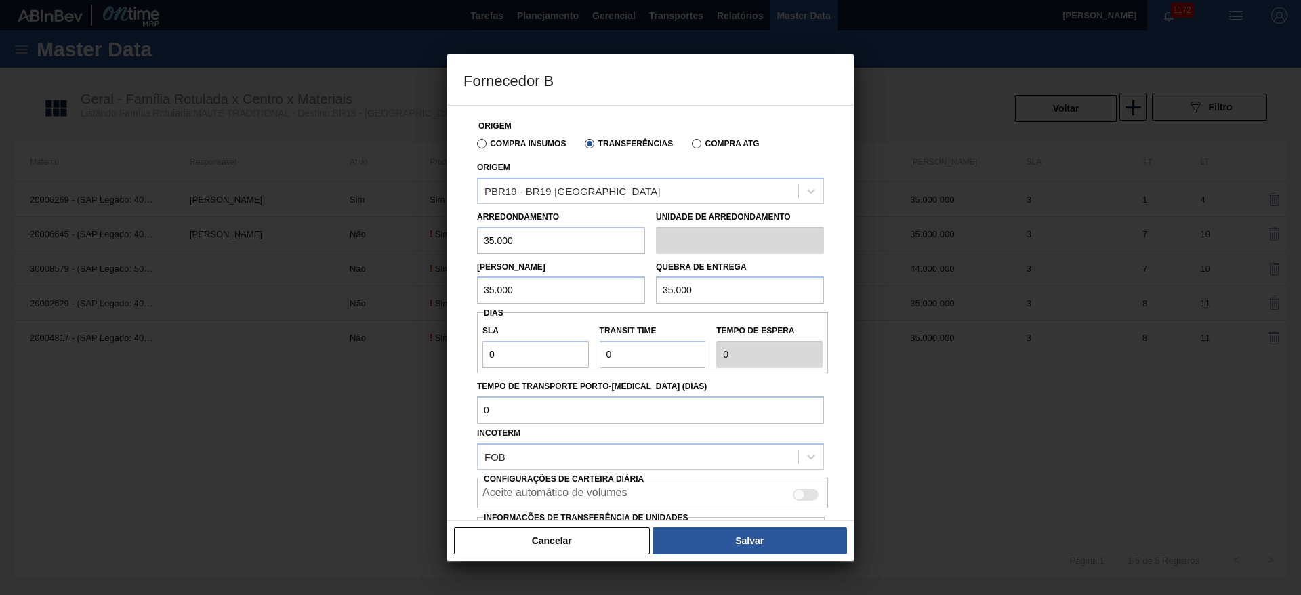
type input "35.000"
drag, startPoint x: 512, startPoint y: 361, endPoint x: 413, endPoint y: 365, distance: 99.0
click at [413, 365] on div "Fornecedor B Origem Compra Insumos Transferências Compra ATG Origem PBR19 - BR1…" at bounding box center [650, 297] width 1301 height 595
type input "3"
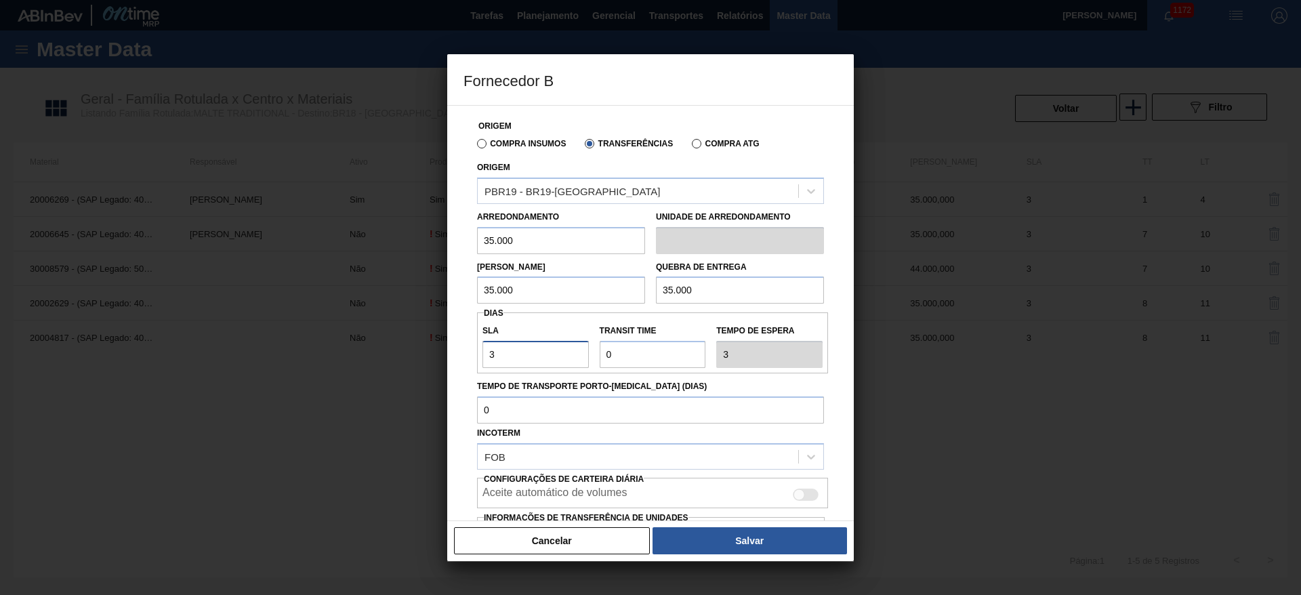
type input "3"
type input "7"
type input "10"
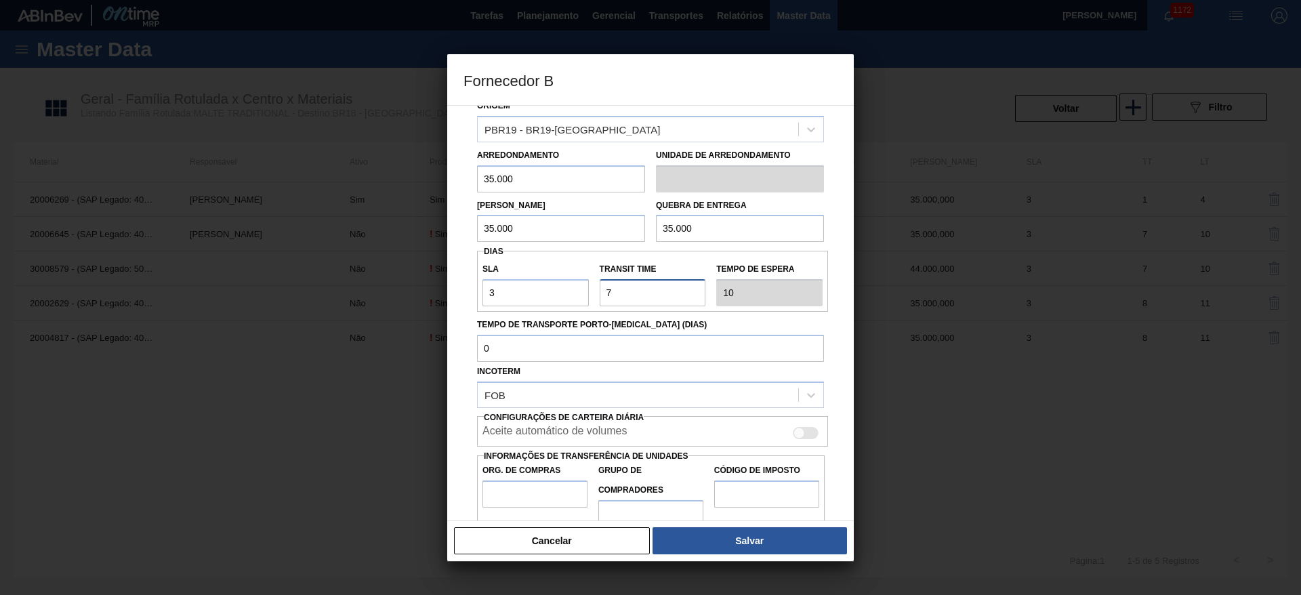
scroll to position [90, 0]
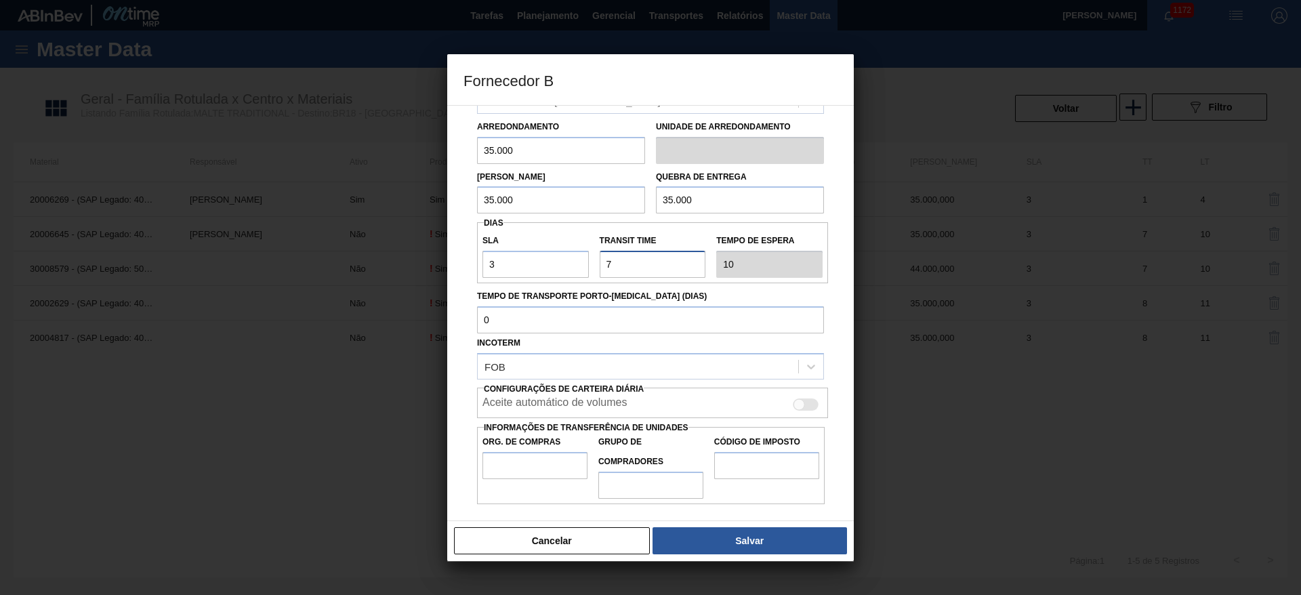
type input "7"
click at [508, 466] on input "Org. de Compras" at bounding box center [535, 465] width 105 height 27
type input "BR00"
click at [642, 484] on input "Grupo de Compradores" at bounding box center [650, 485] width 105 height 27
type input "A01"
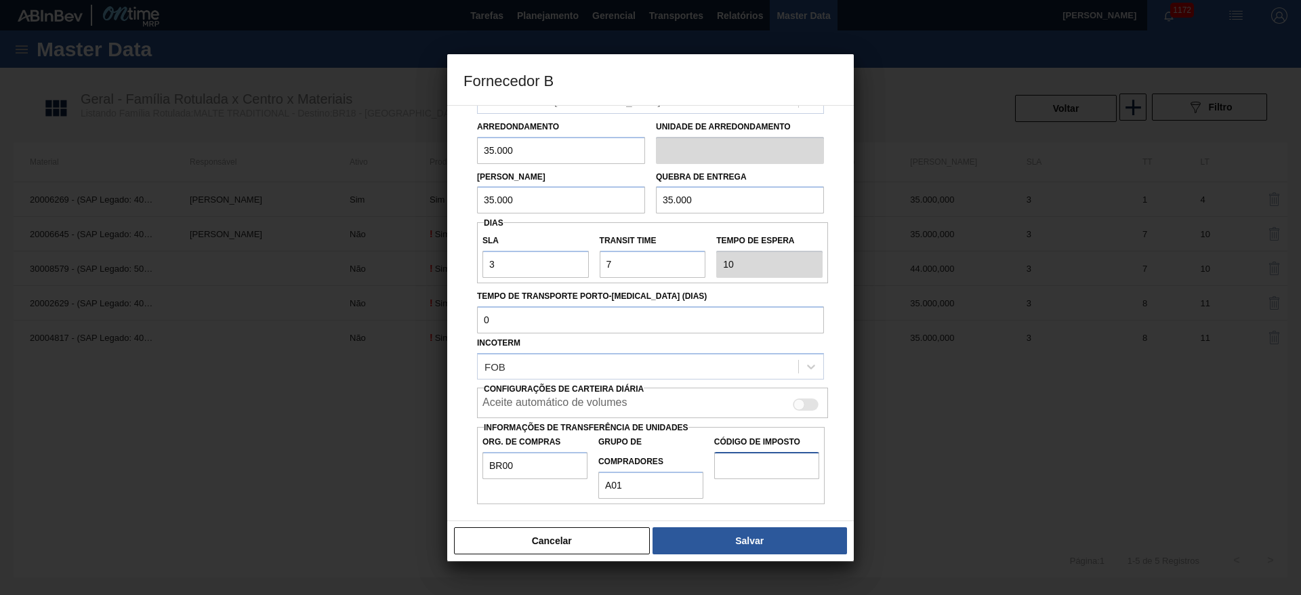
drag, startPoint x: 750, startPoint y: 469, endPoint x: 745, endPoint y: 478, distance: 10.0
click at [750, 468] on input "Código de Imposto" at bounding box center [766, 465] width 105 height 27
type input "I2"
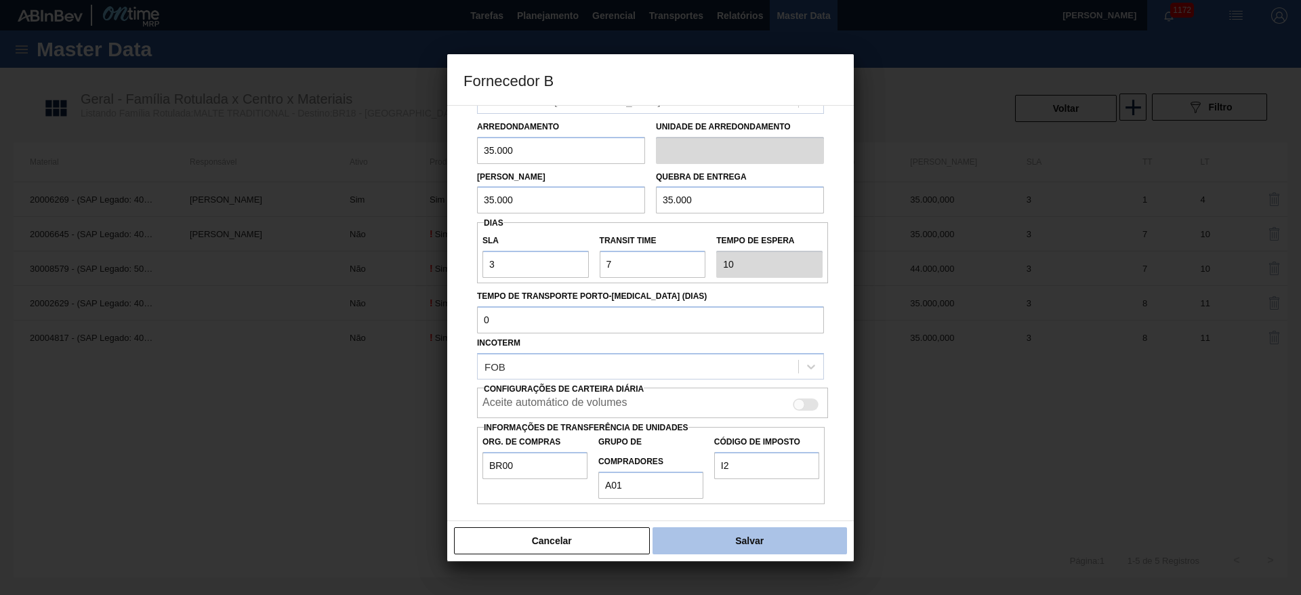
click at [723, 539] on button "Salvar" at bounding box center [750, 540] width 195 height 27
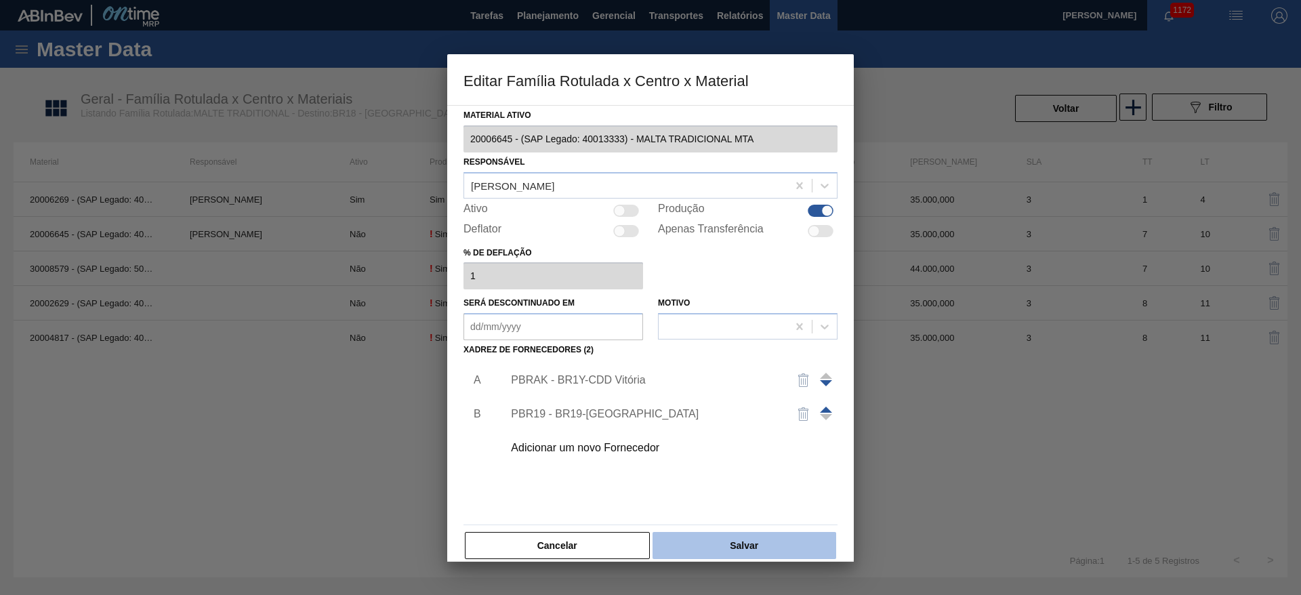
click at [746, 546] on button "Salvar" at bounding box center [745, 545] width 184 height 27
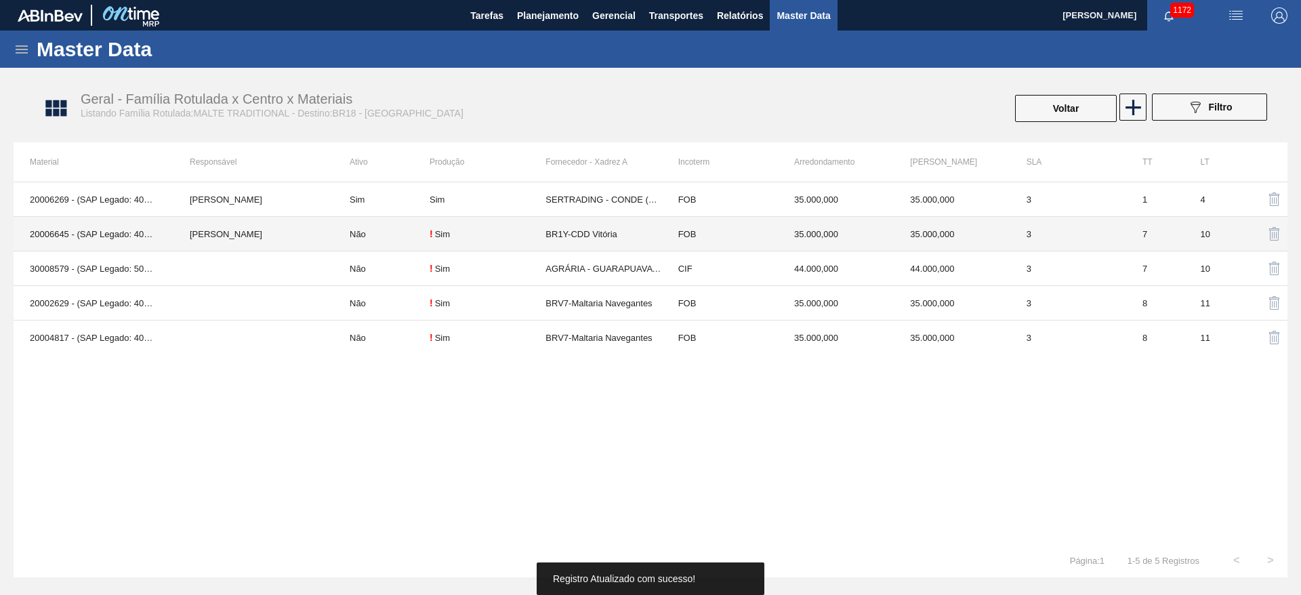
click at [422, 227] on td "Não" at bounding box center [381, 234] width 96 height 35
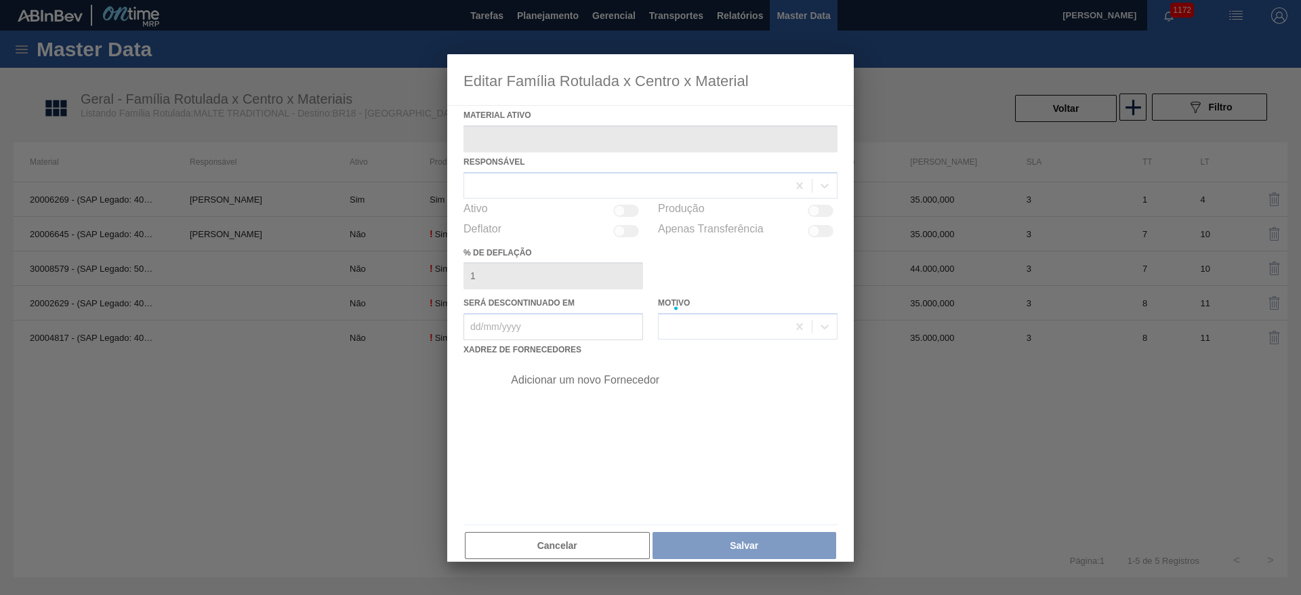
type ativo "20006645 - (SAP Legado: 40013333) - MALTA TRADICIONAL MTA"
checkbox input "true"
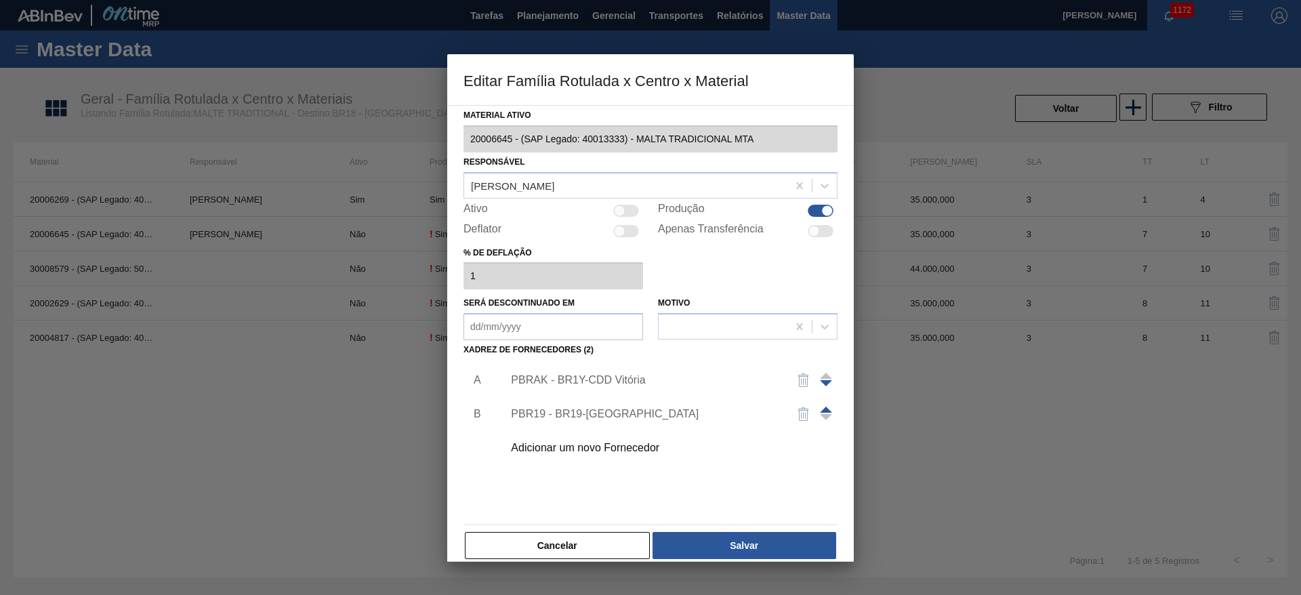
click at [822, 409] on span at bounding box center [826, 410] width 12 height 6
click at [729, 549] on button "Salvar" at bounding box center [745, 545] width 184 height 27
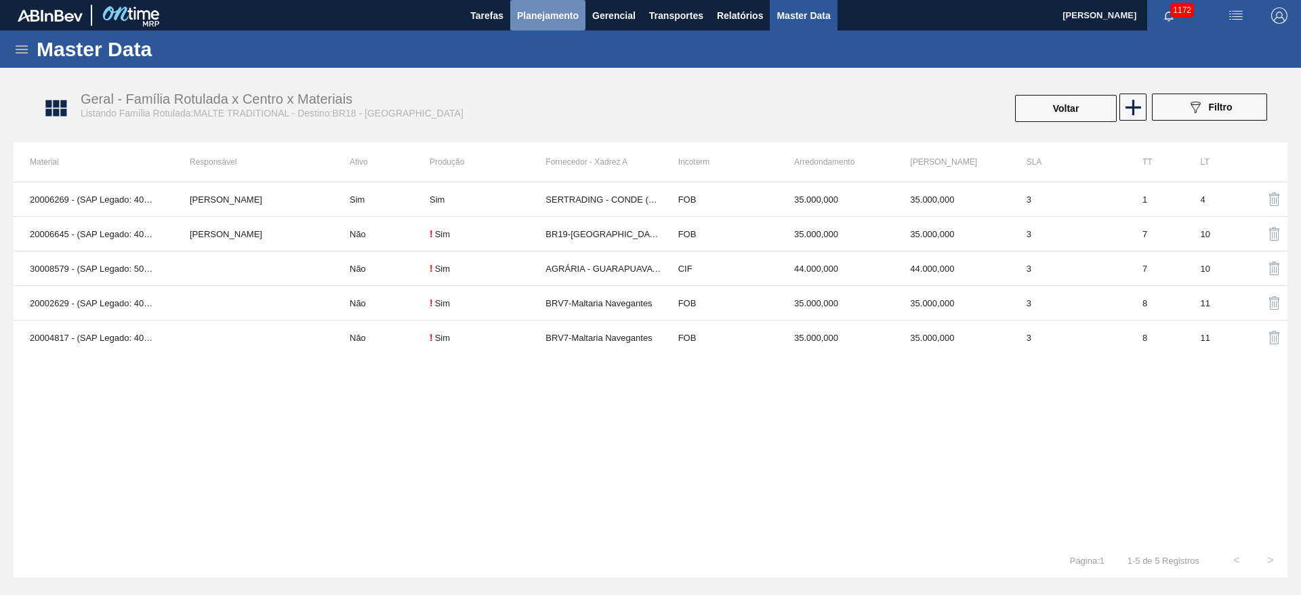
click at [544, 12] on span "Planejamento" at bounding box center [548, 15] width 62 height 16
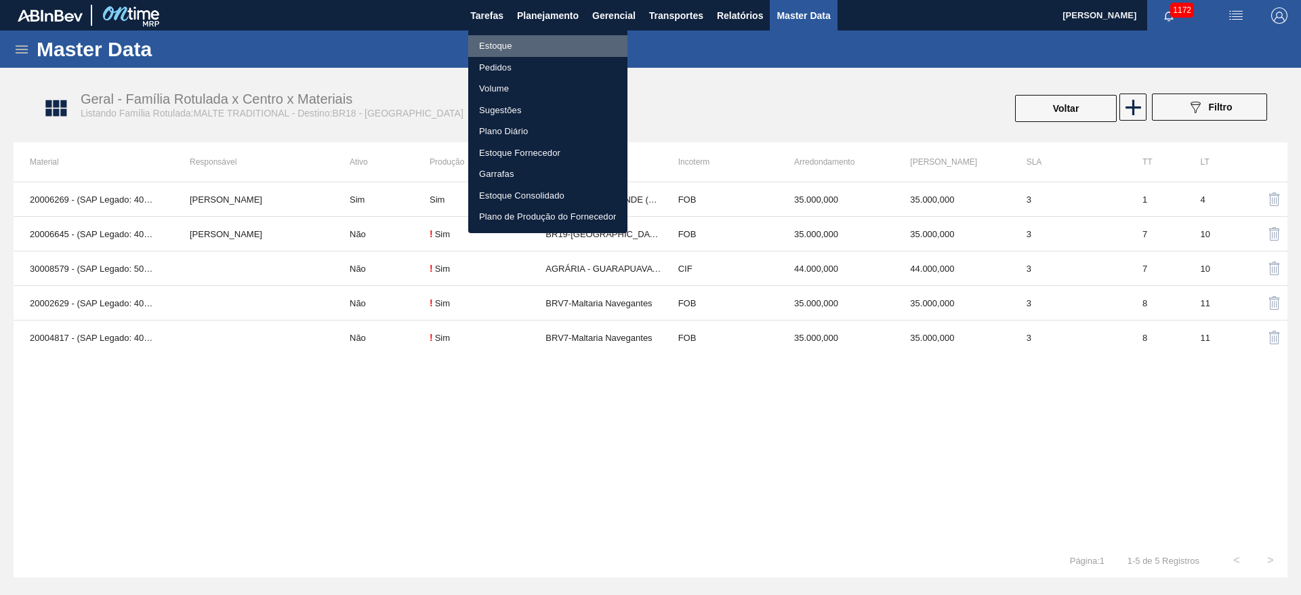
click at [500, 43] on li "Estoque" at bounding box center [547, 46] width 159 height 22
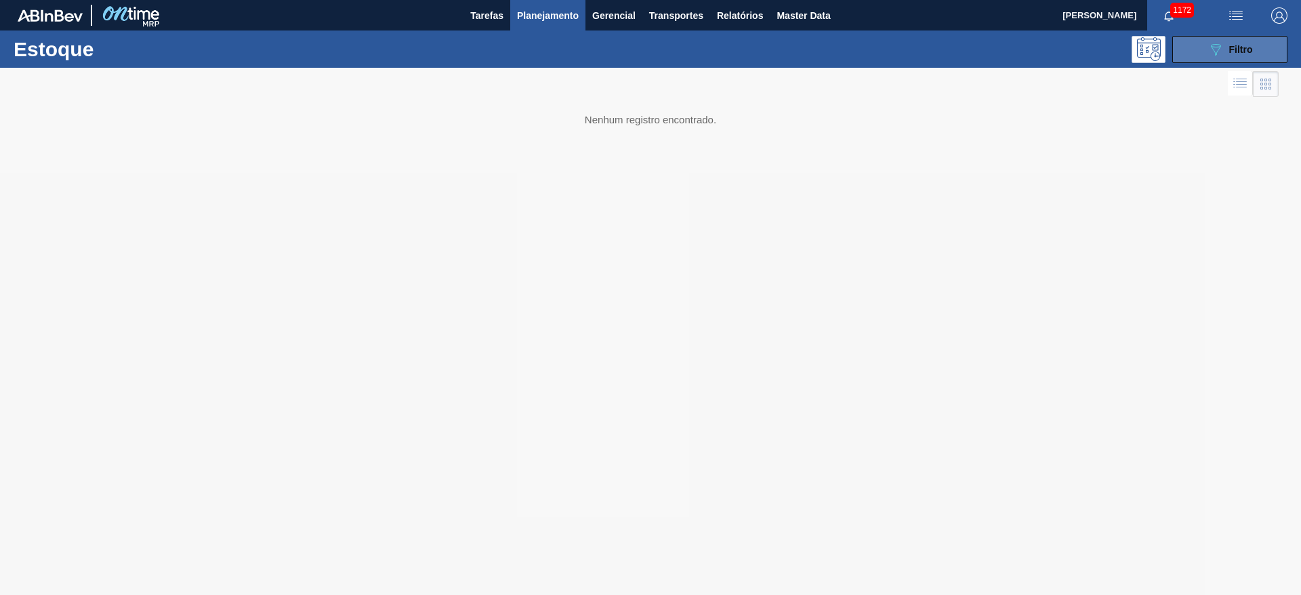
click at [1221, 51] on icon "089F7B8B-B2A5-4AFE-B5C0-19BA573D28AC" at bounding box center [1216, 49] width 16 height 16
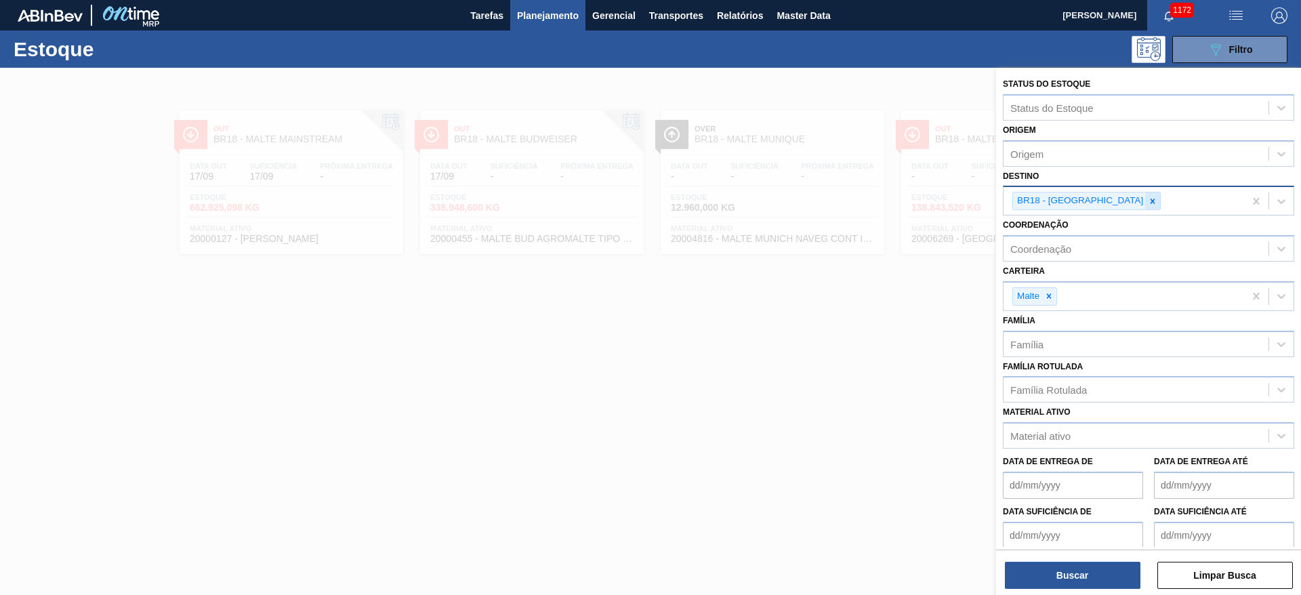
click at [1151, 199] on icon at bounding box center [1153, 201] width 5 height 5
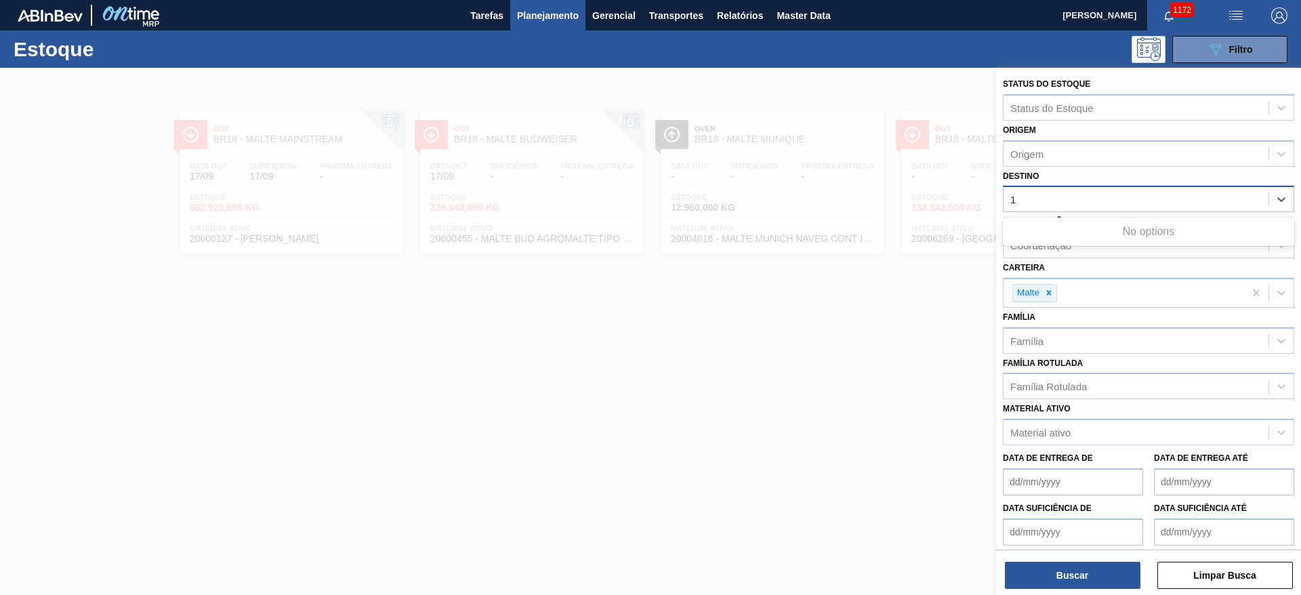
type input "17"
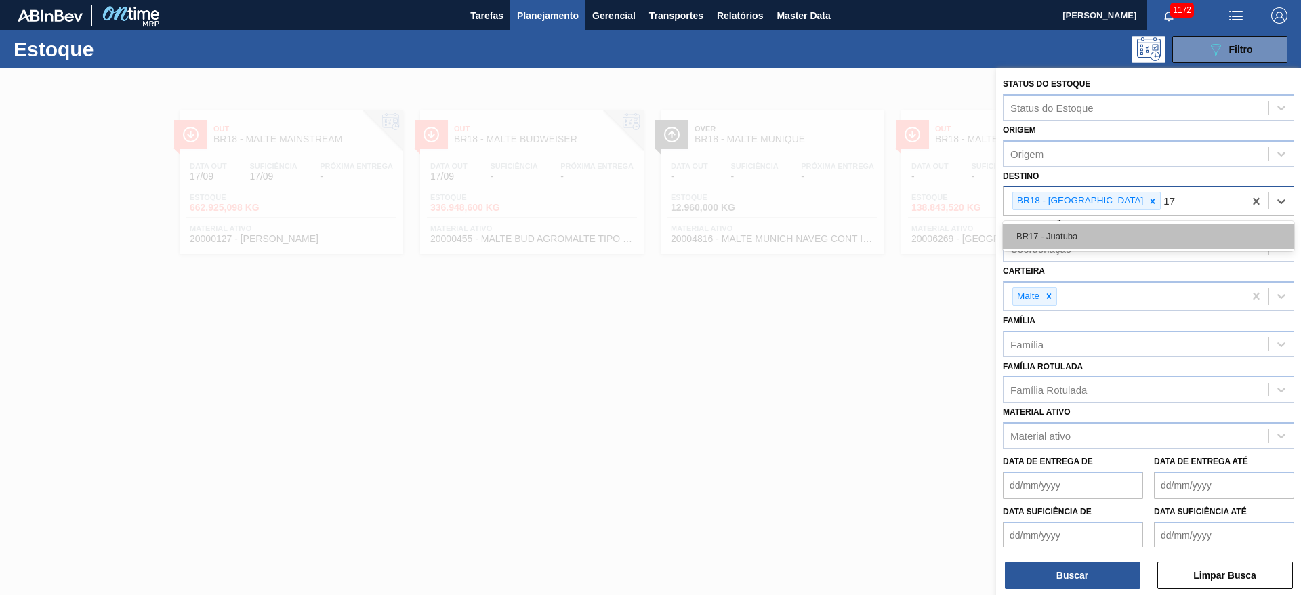
click at [1073, 232] on div "BR17 - Juatuba" at bounding box center [1148, 236] width 291 height 25
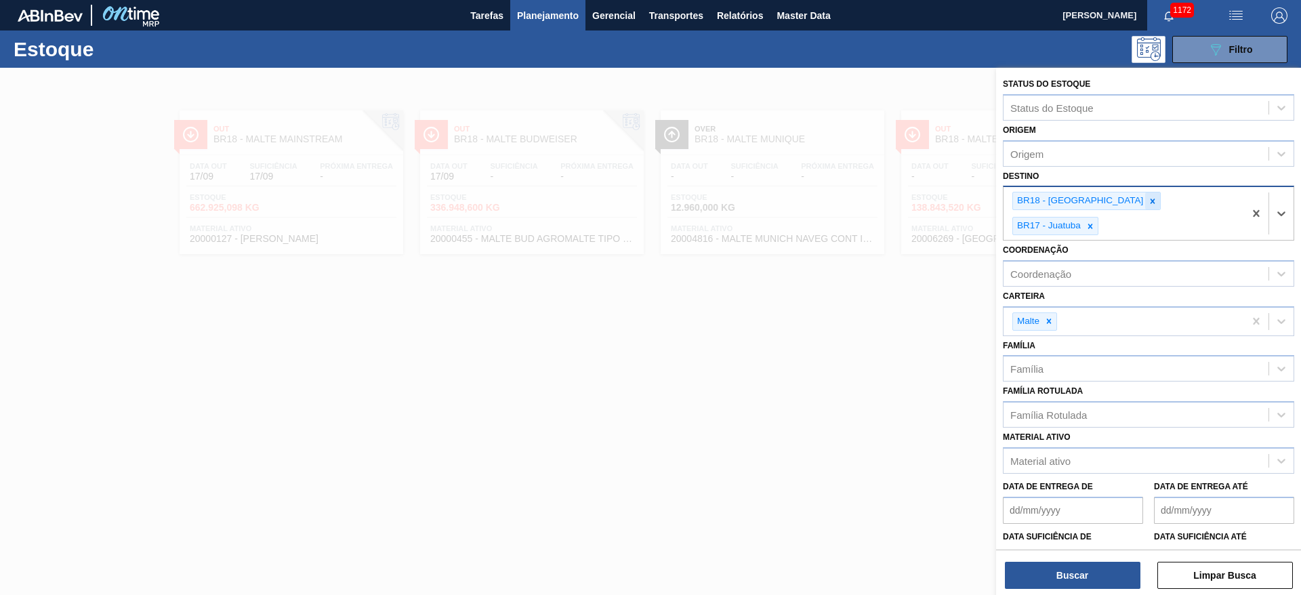
click at [1148, 197] on icon at bounding box center [1152, 201] width 9 height 9
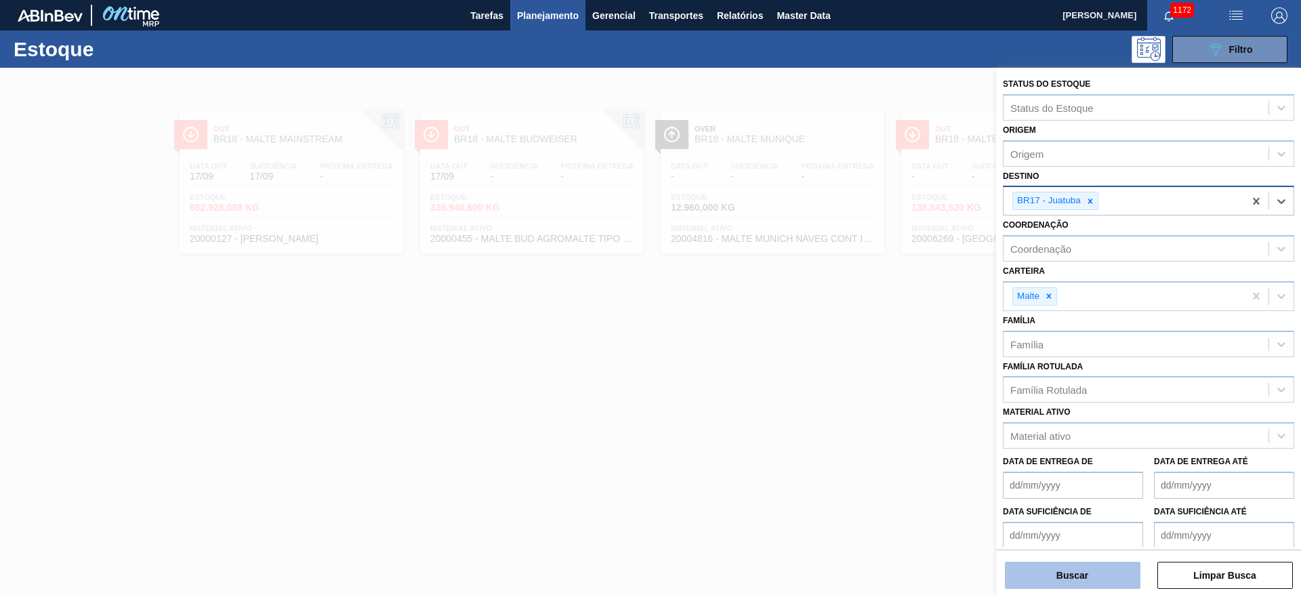
click at [1052, 578] on button "Buscar" at bounding box center [1073, 575] width 136 height 27
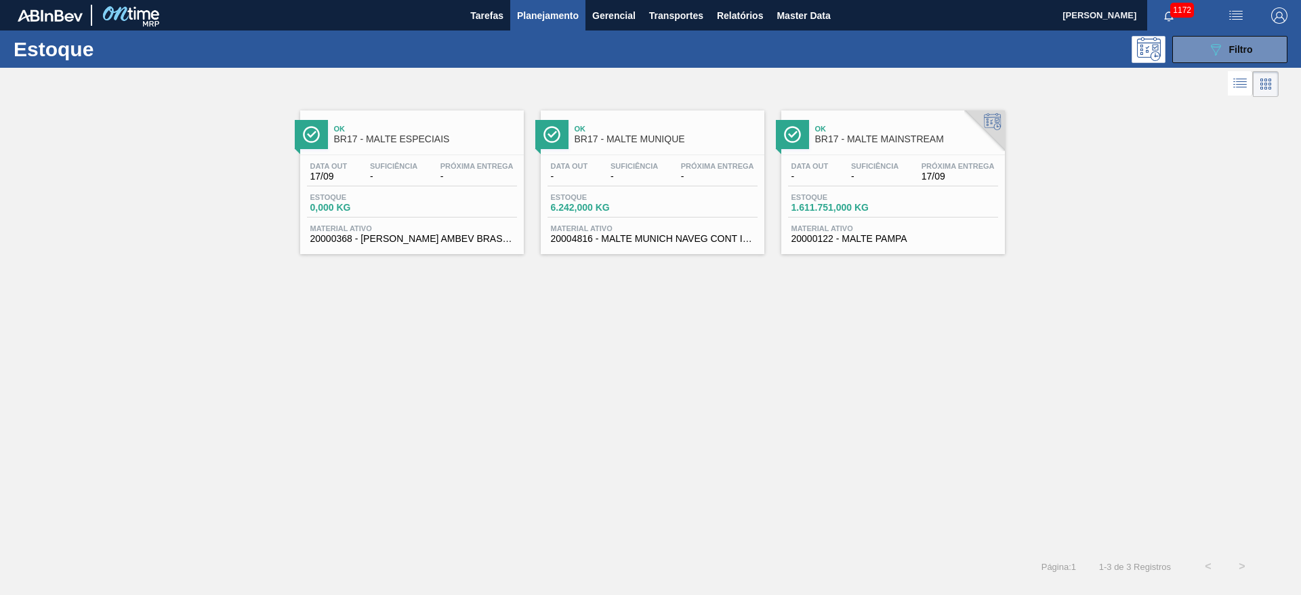
click at [879, 193] on span "Estoque" at bounding box center [839, 197] width 95 height 8
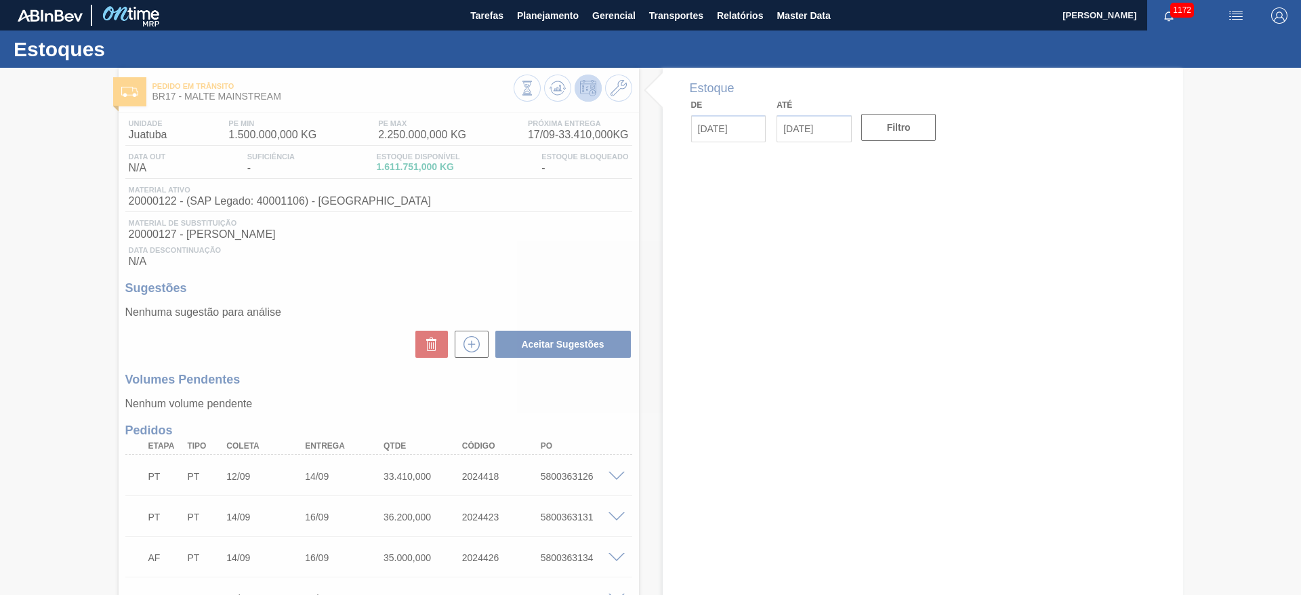
type input "[DATE]"
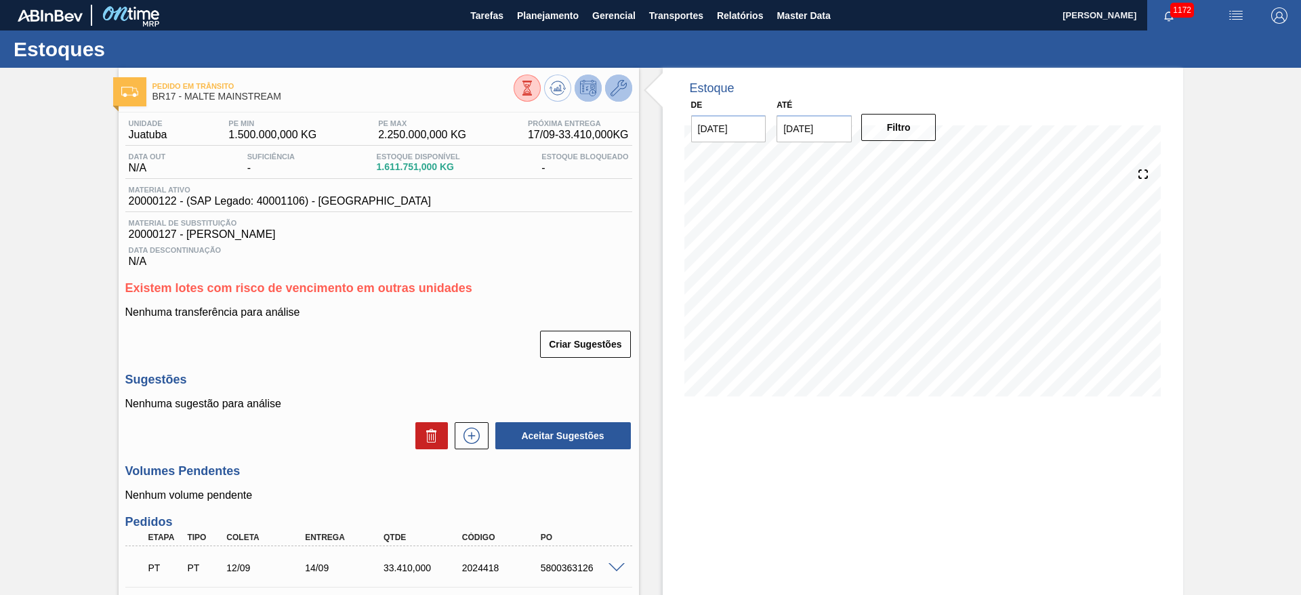
click at [616, 91] on icon at bounding box center [619, 88] width 16 height 16
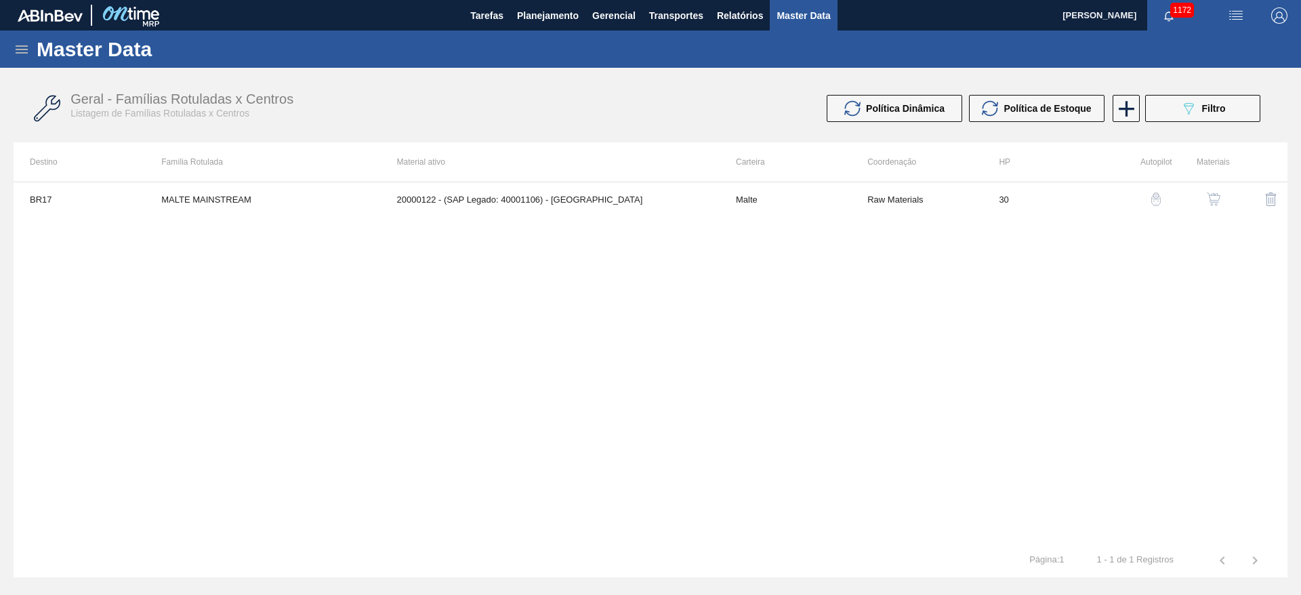
click at [1224, 198] on button "button" at bounding box center [1214, 199] width 33 height 33
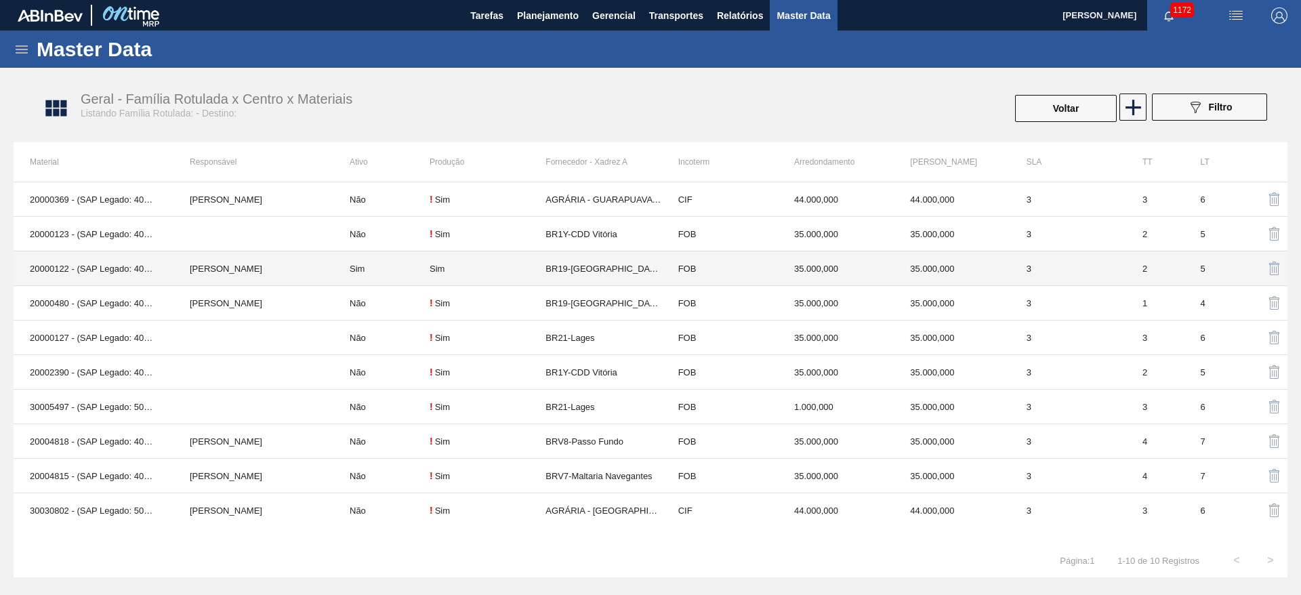
click at [428, 270] on td "Sim" at bounding box center [381, 268] width 96 height 35
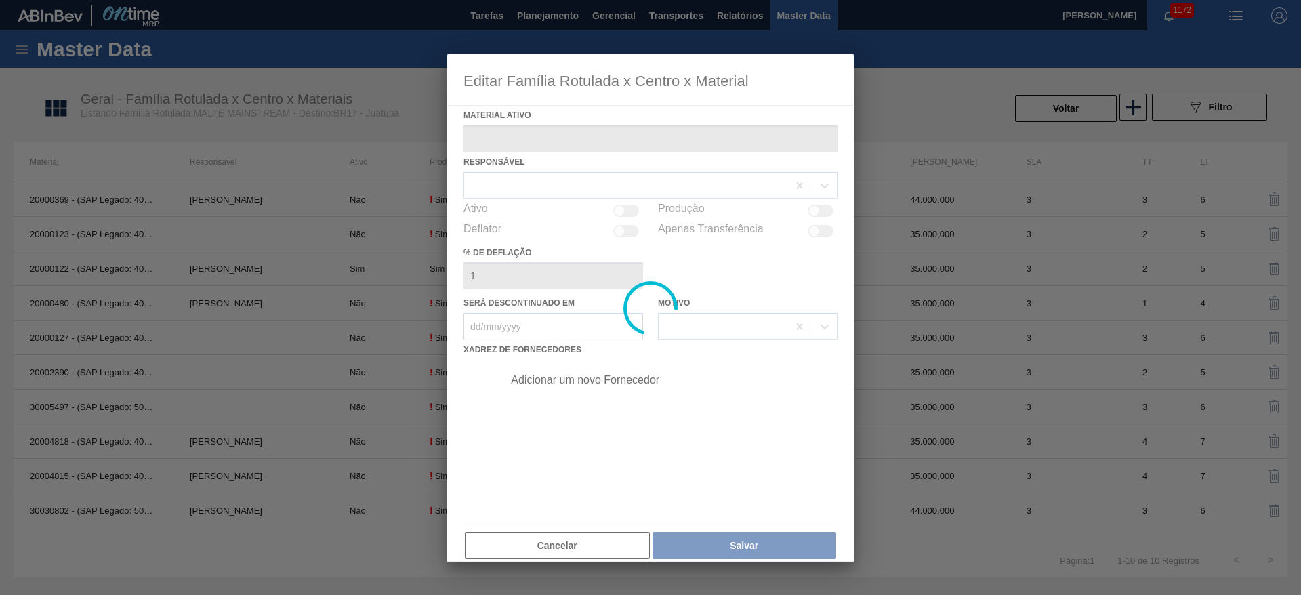
type ativo "20000122 - (SAP Legado: 40001106) - [GEOGRAPHIC_DATA]"
checkbox input "true"
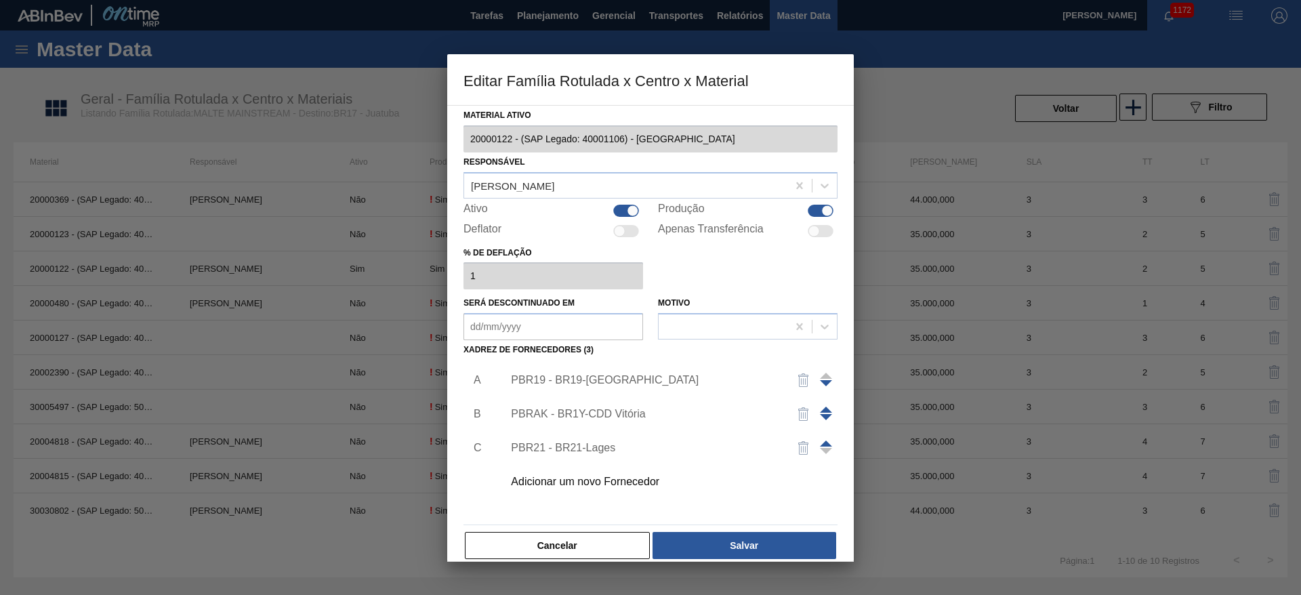
click at [556, 380] on div "PBR19 - BR19-[GEOGRAPHIC_DATA]" at bounding box center [644, 380] width 266 height 12
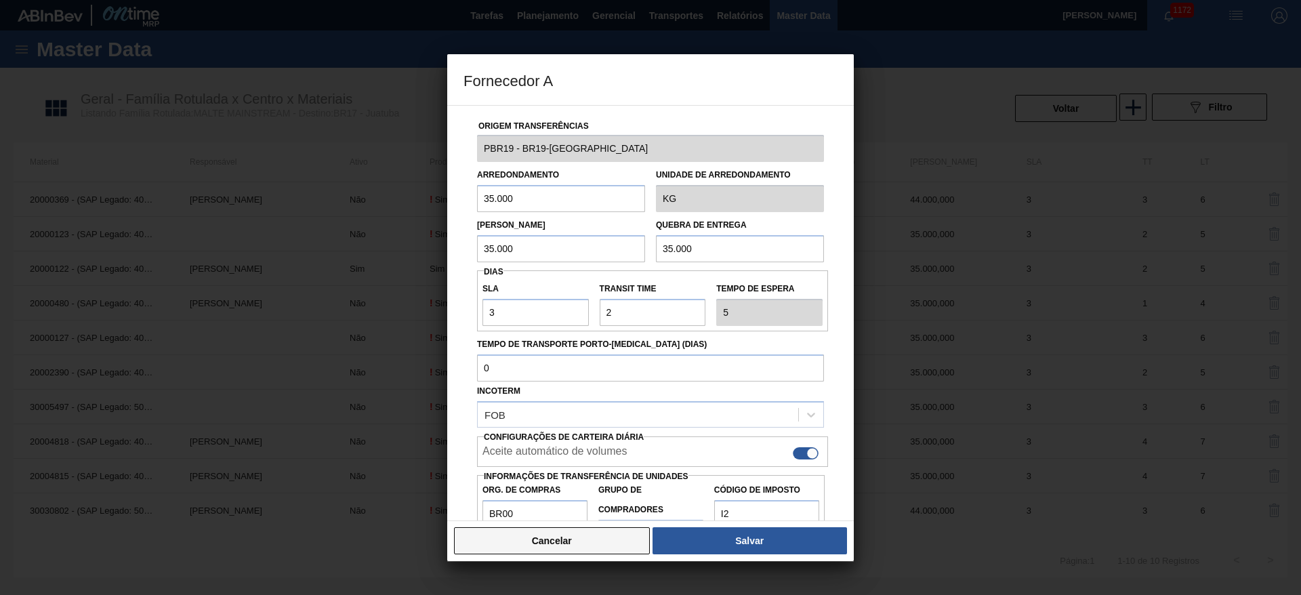
click at [552, 546] on button "Cancelar" at bounding box center [552, 540] width 196 height 27
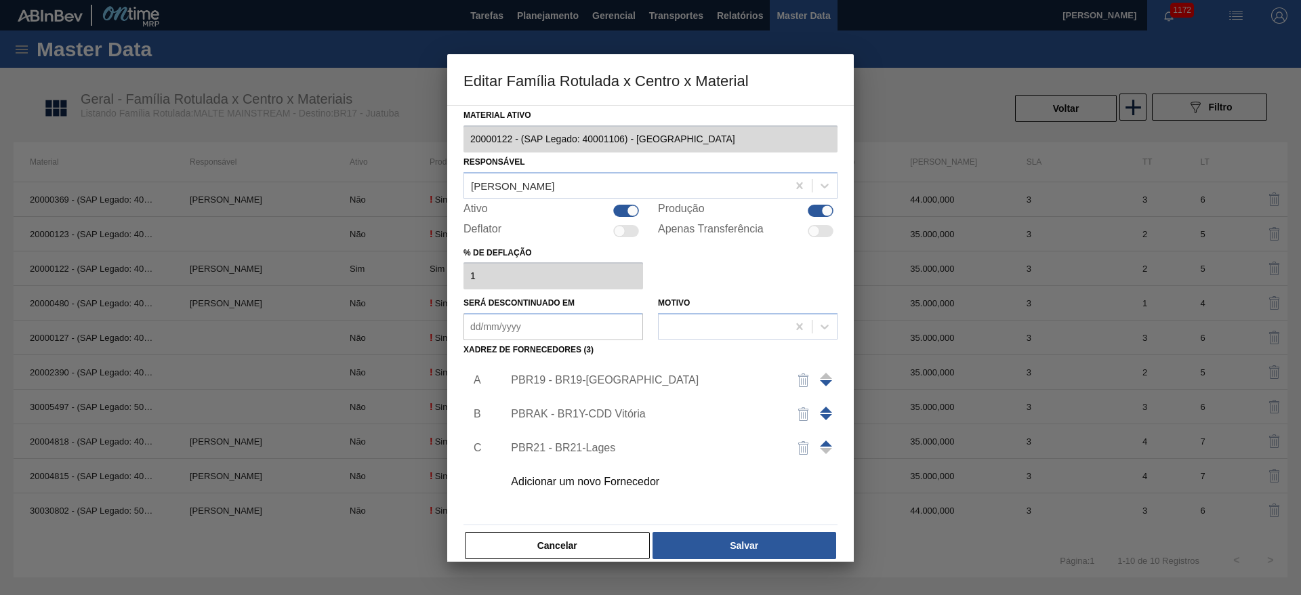
click at [552, 546] on button "Cancelar" at bounding box center [557, 545] width 185 height 27
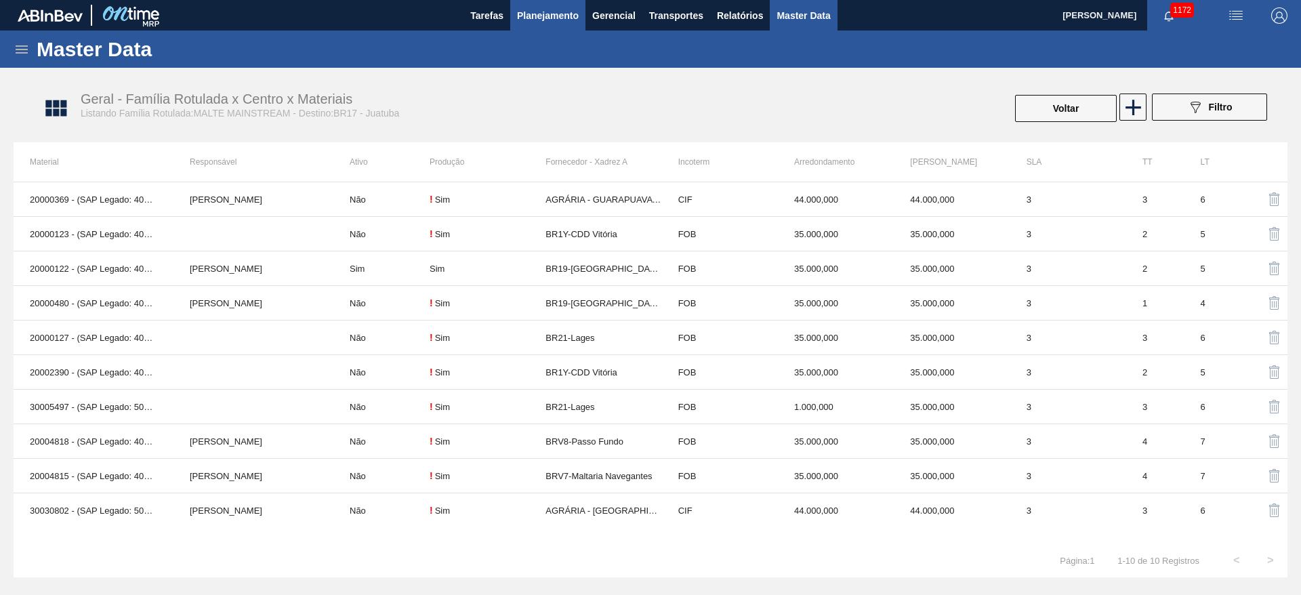
click at [541, 12] on span "Planejamento" at bounding box center [548, 15] width 62 height 16
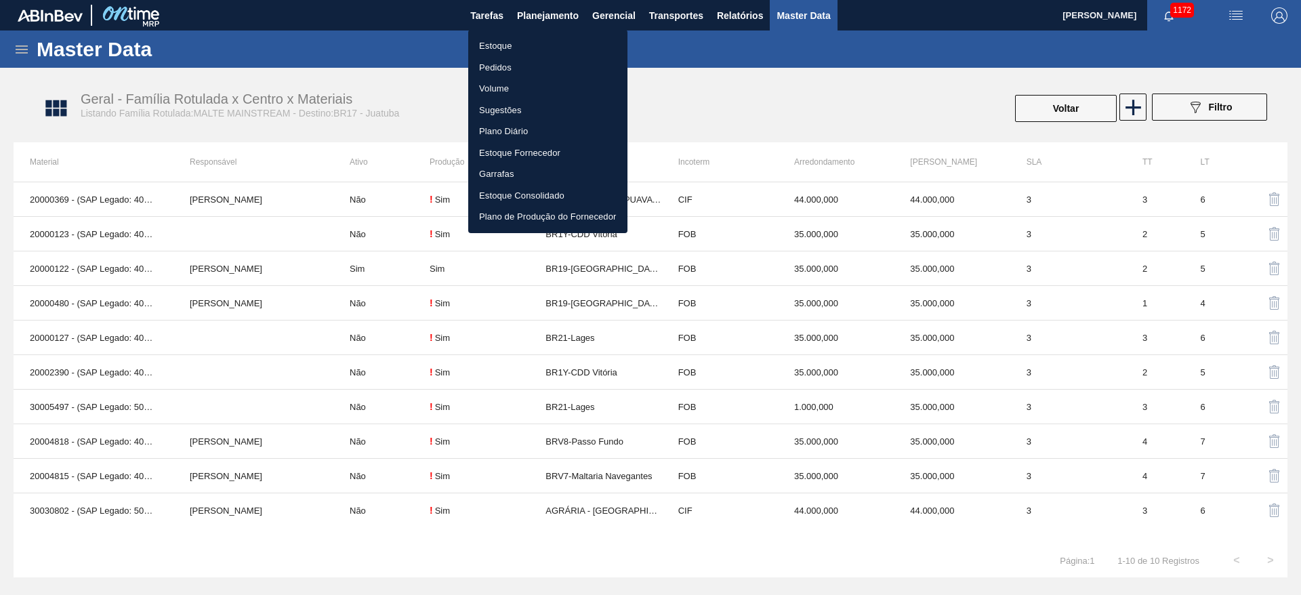
click at [497, 42] on li "Estoque" at bounding box center [547, 46] width 159 height 22
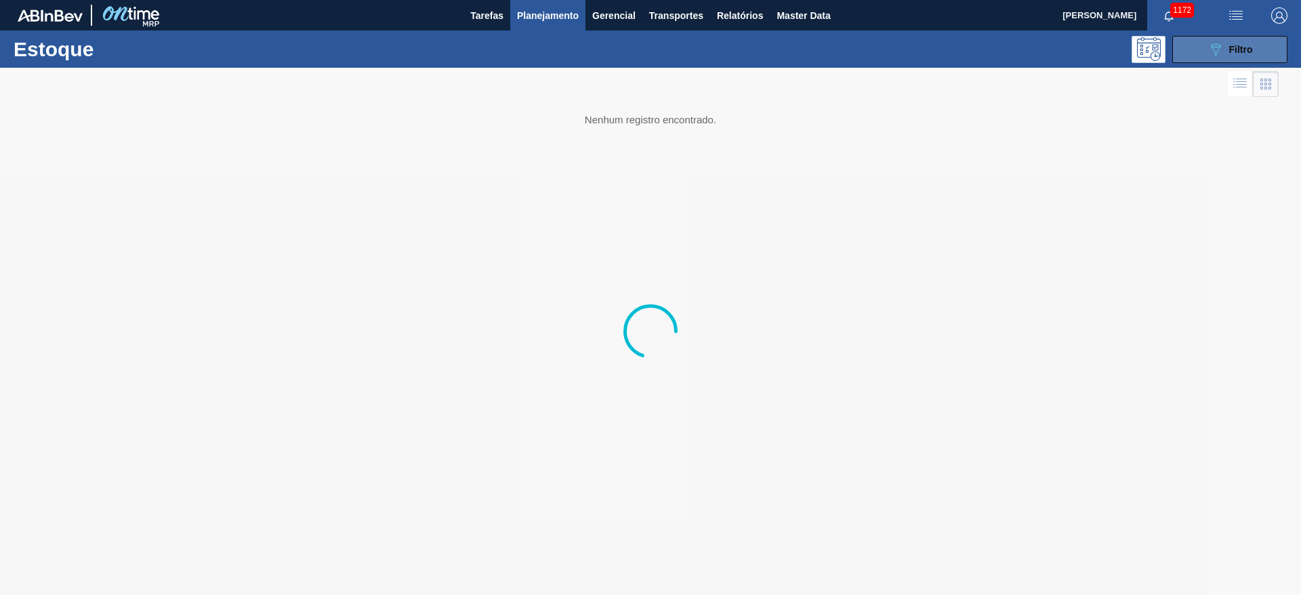
click at [1263, 52] on button "089F7B8B-B2A5-4AFE-B5C0-19BA573D28AC Filtro" at bounding box center [1229, 49] width 115 height 27
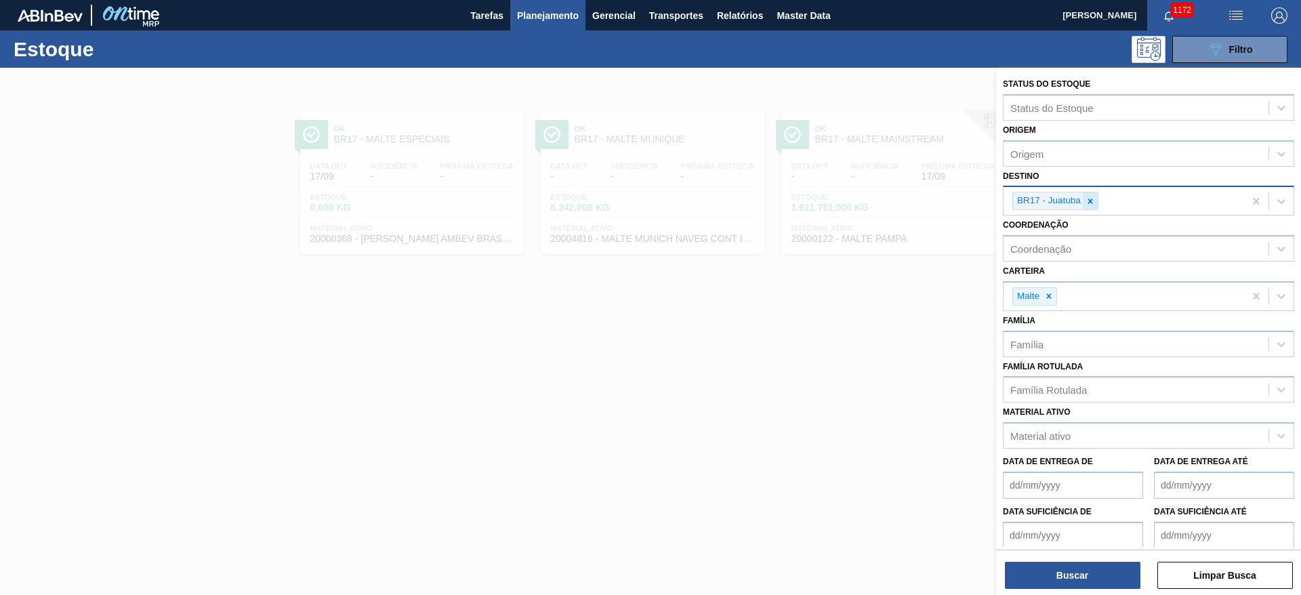
click at [1092, 199] on icon at bounding box center [1090, 201] width 9 height 9
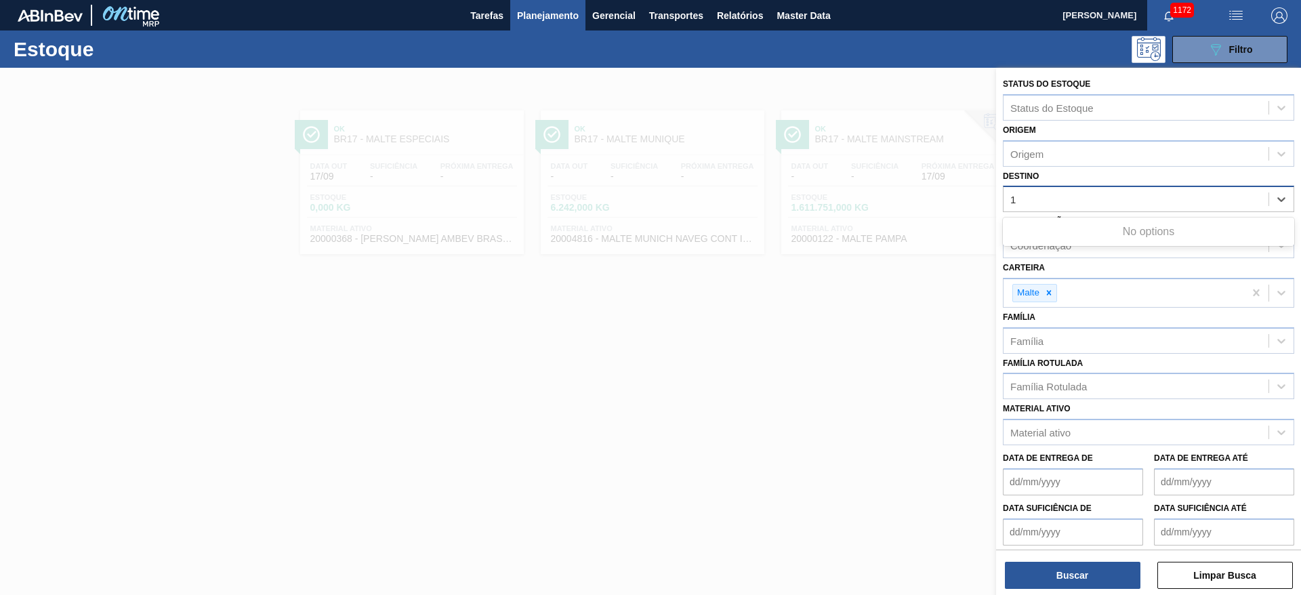
type input "18"
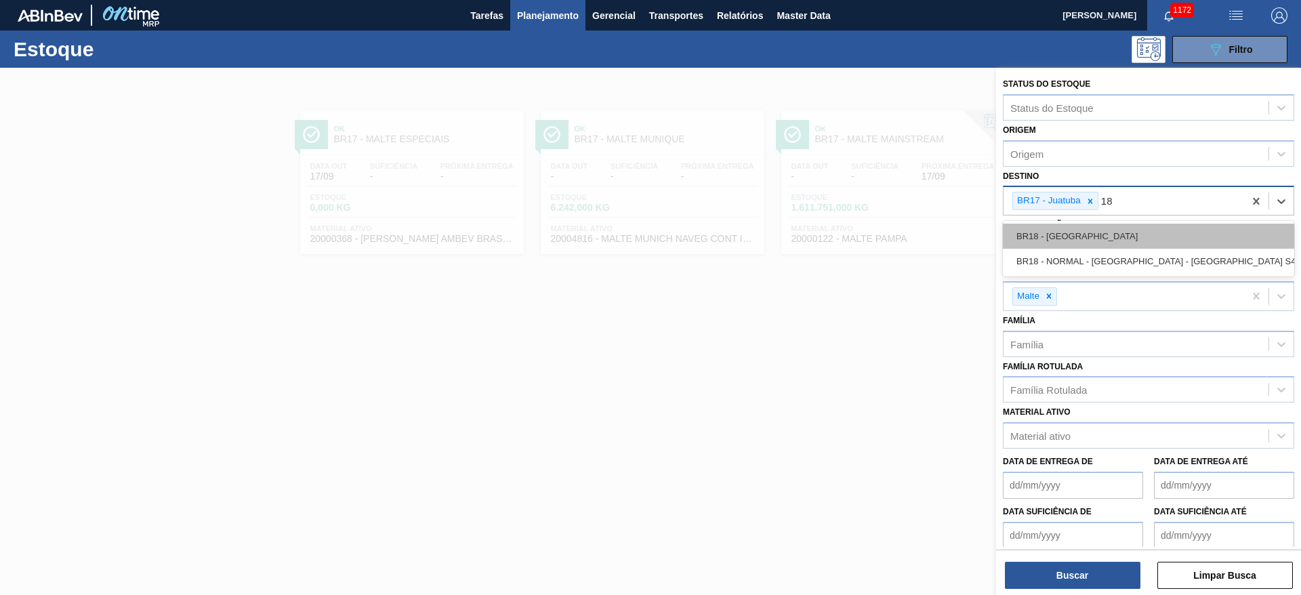
click at [1069, 237] on div "BR18 - [GEOGRAPHIC_DATA]" at bounding box center [1148, 236] width 291 height 25
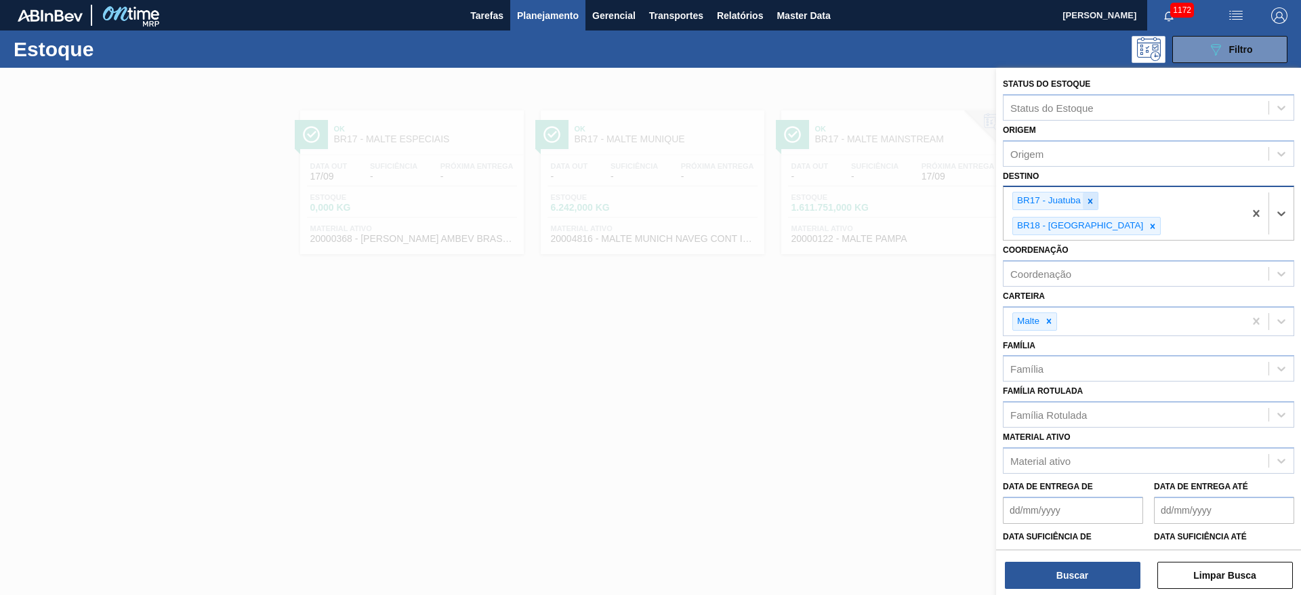
click at [1094, 197] on icon at bounding box center [1090, 201] width 9 height 9
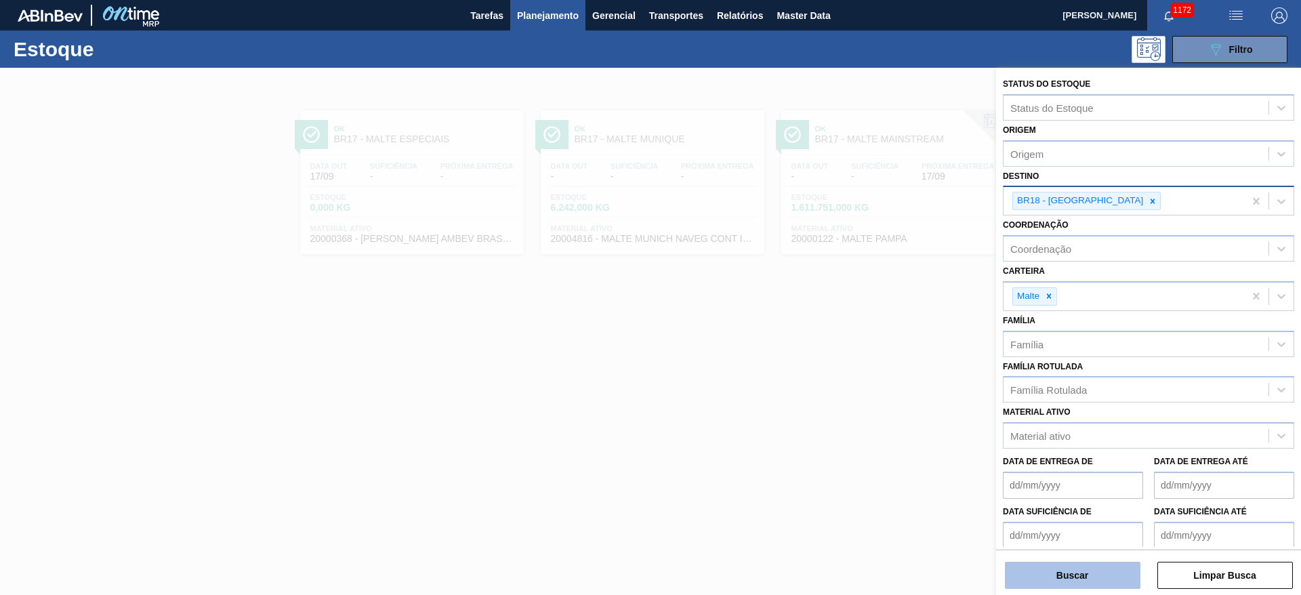
click at [1061, 577] on button "Buscar" at bounding box center [1073, 575] width 136 height 27
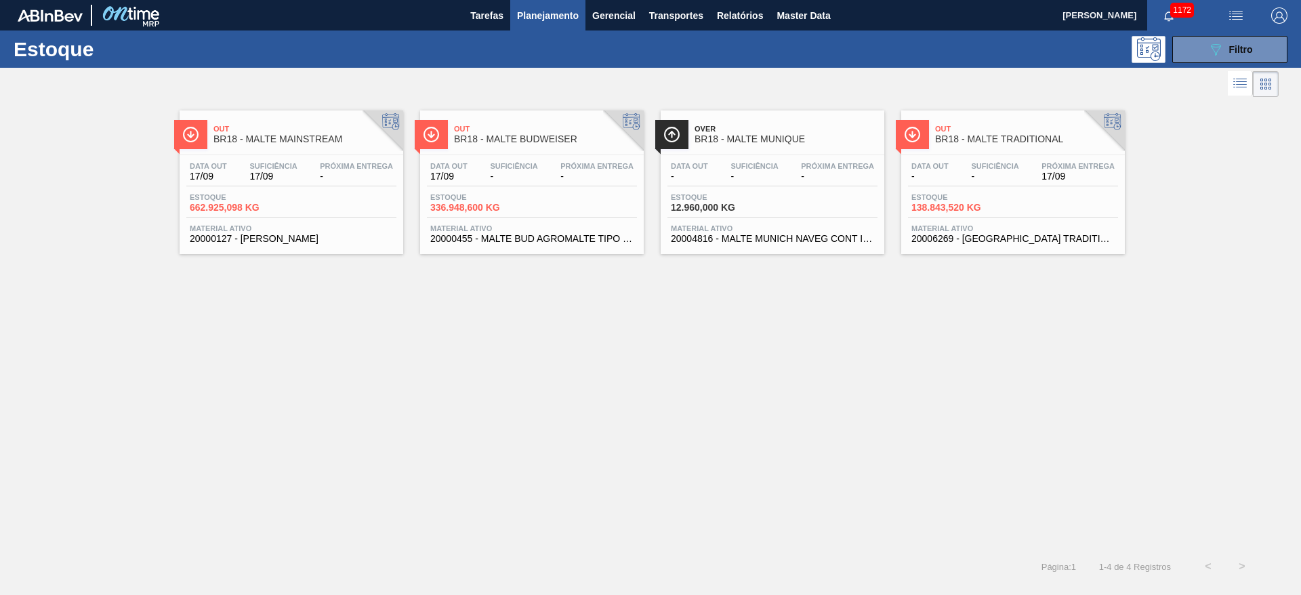
click at [979, 163] on span "Suficiência" at bounding box center [994, 166] width 47 height 8
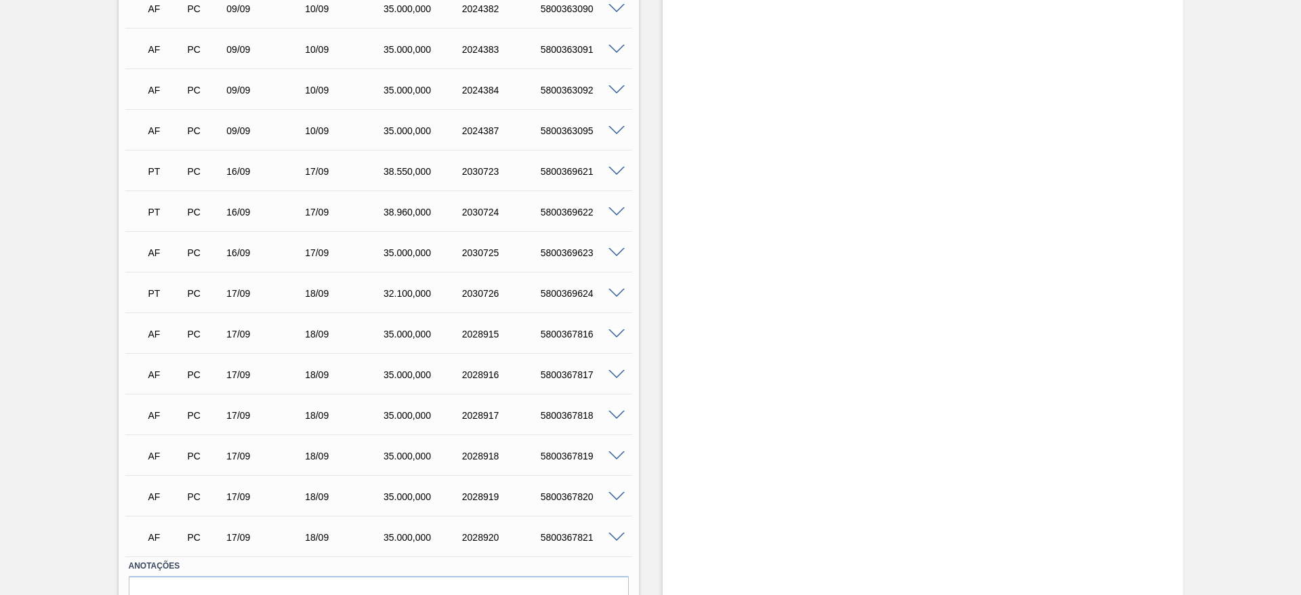
scroll to position [784, 0]
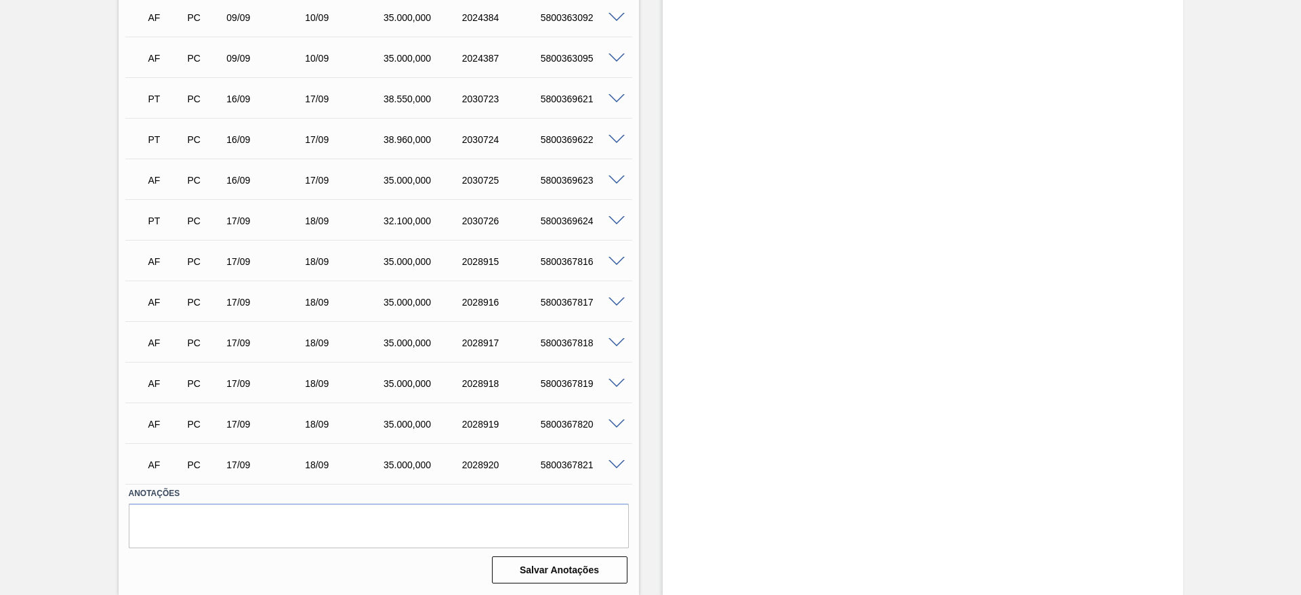
click at [617, 430] on div "AF PC 17/09 18/09 35.000,000 2028919 5800367820" at bounding box center [378, 423] width 507 height 34
click at [615, 425] on span at bounding box center [617, 425] width 16 height 10
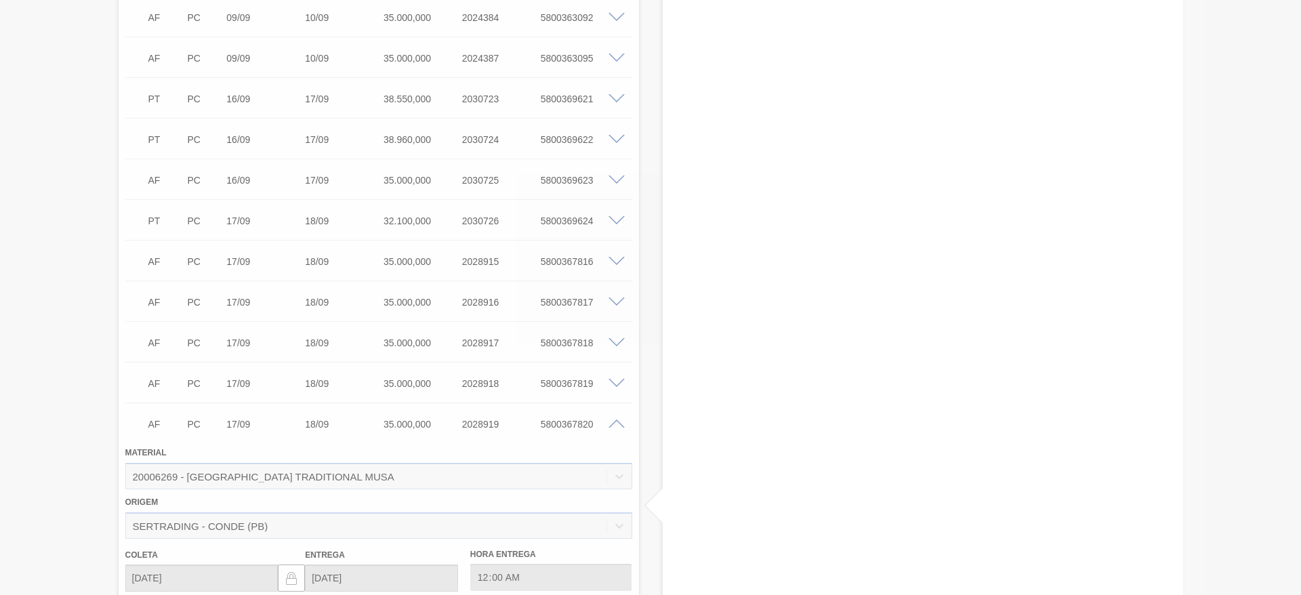
click at [615, 425] on div at bounding box center [650, 297] width 1301 height 595
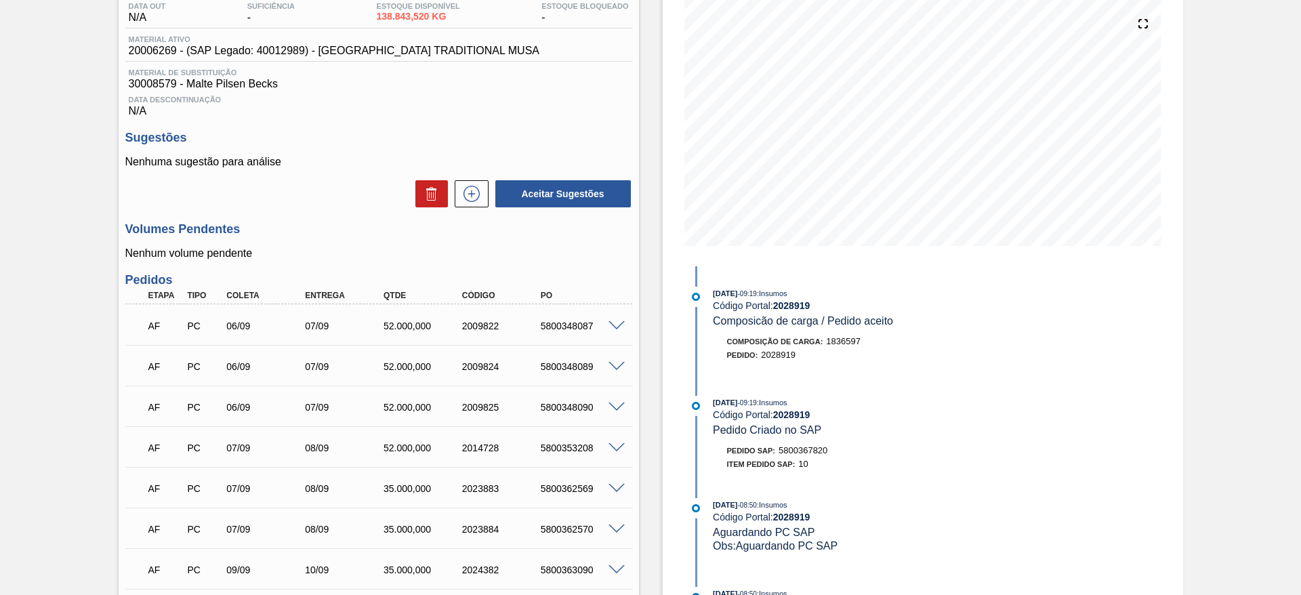
scroll to position [73, 0]
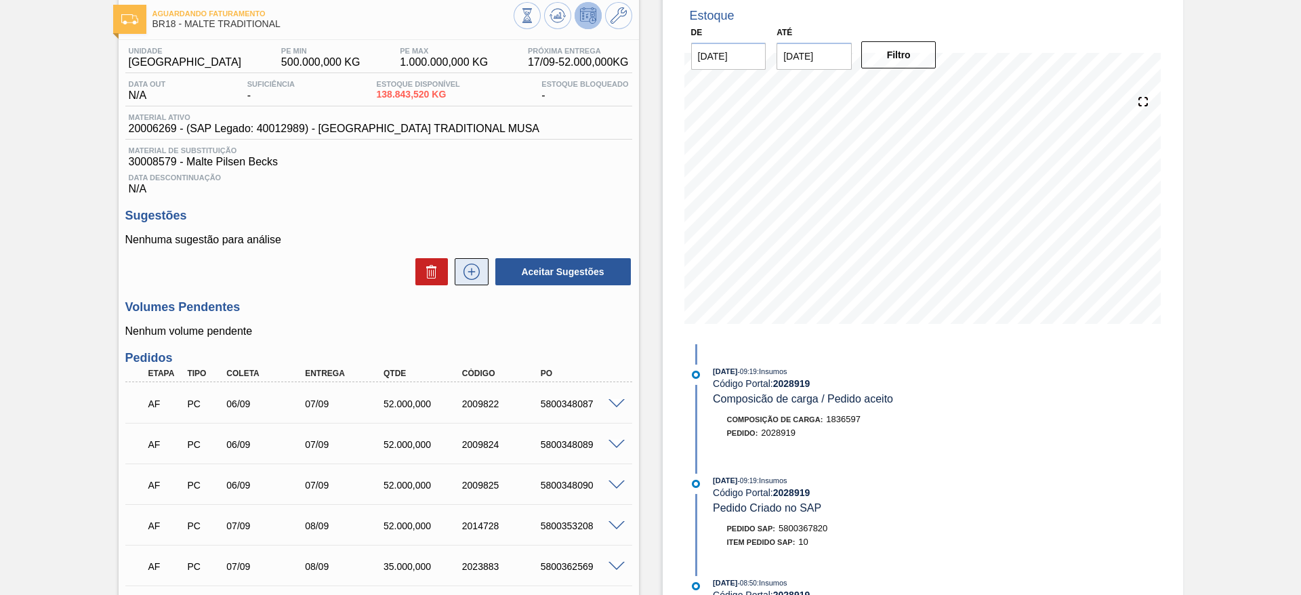
click at [471, 273] on icon at bounding box center [471, 271] width 1 height 7
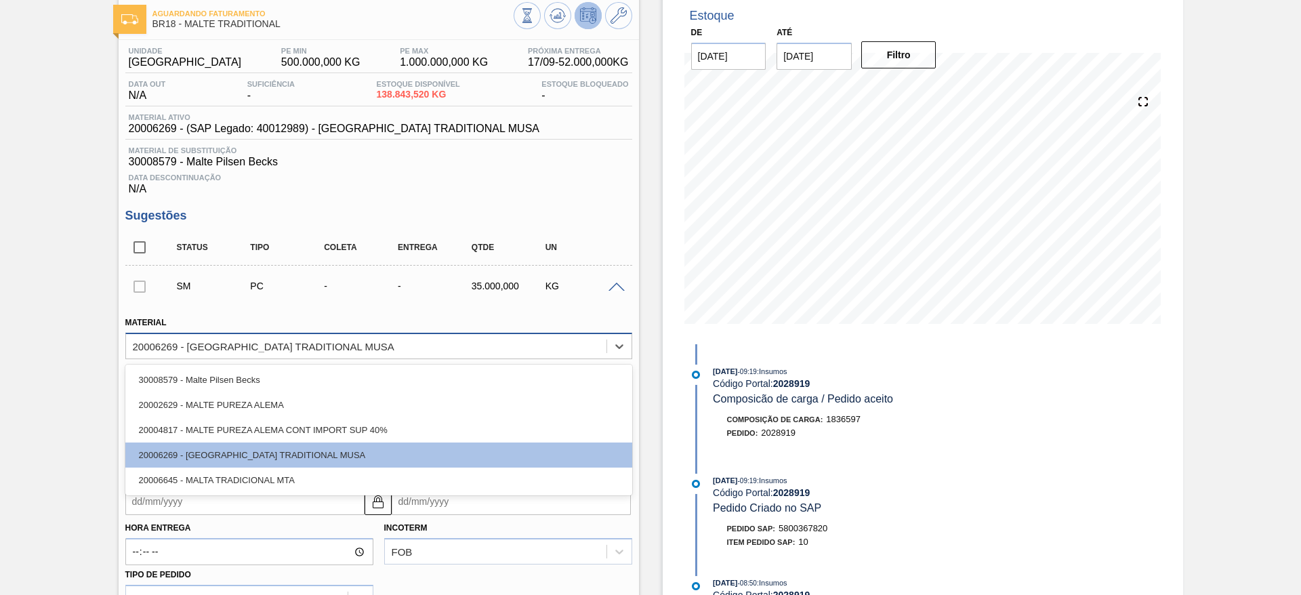
click at [169, 347] on div "20006269 - [GEOGRAPHIC_DATA] TRADITIONAL MUSA" at bounding box center [264, 346] width 262 height 12
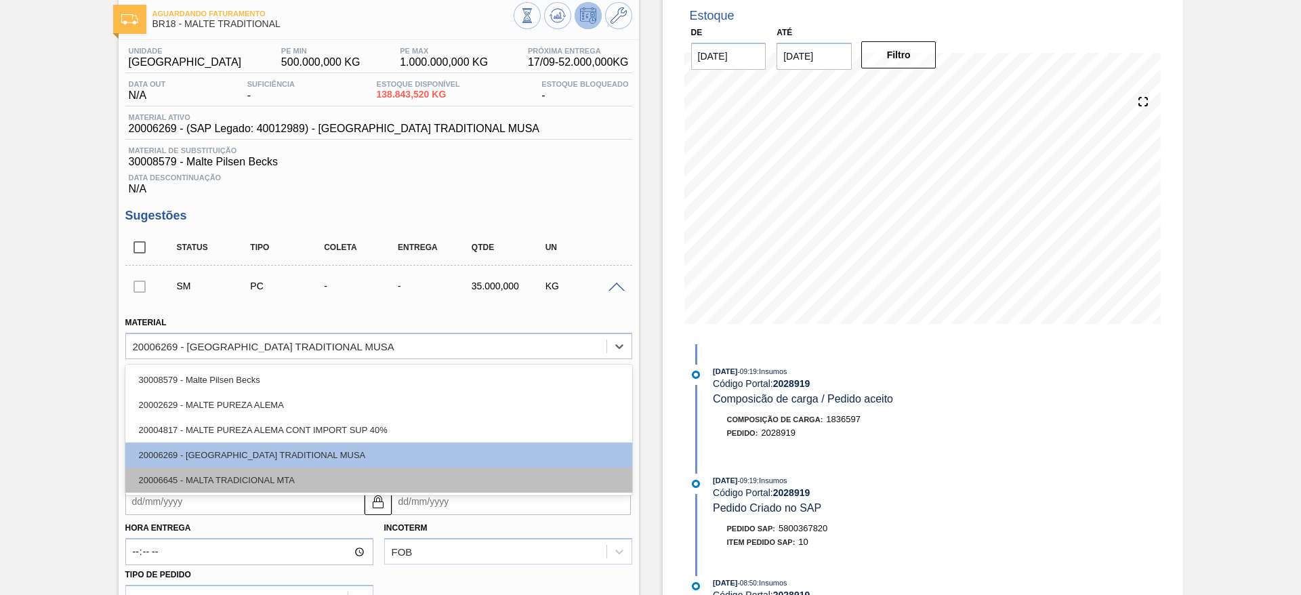
click at [202, 481] on div "20006645 - MALTA TRADICIONAL MTA" at bounding box center [378, 480] width 507 height 25
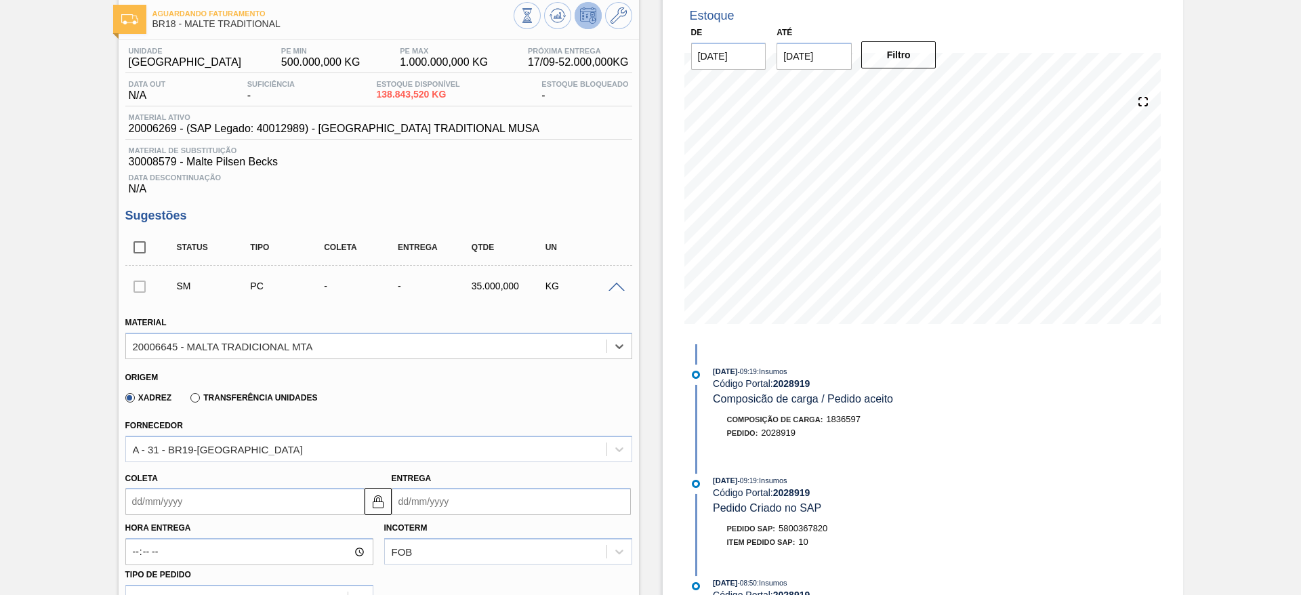
click at [132, 495] on input "Coleta" at bounding box center [244, 501] width 239 height 27
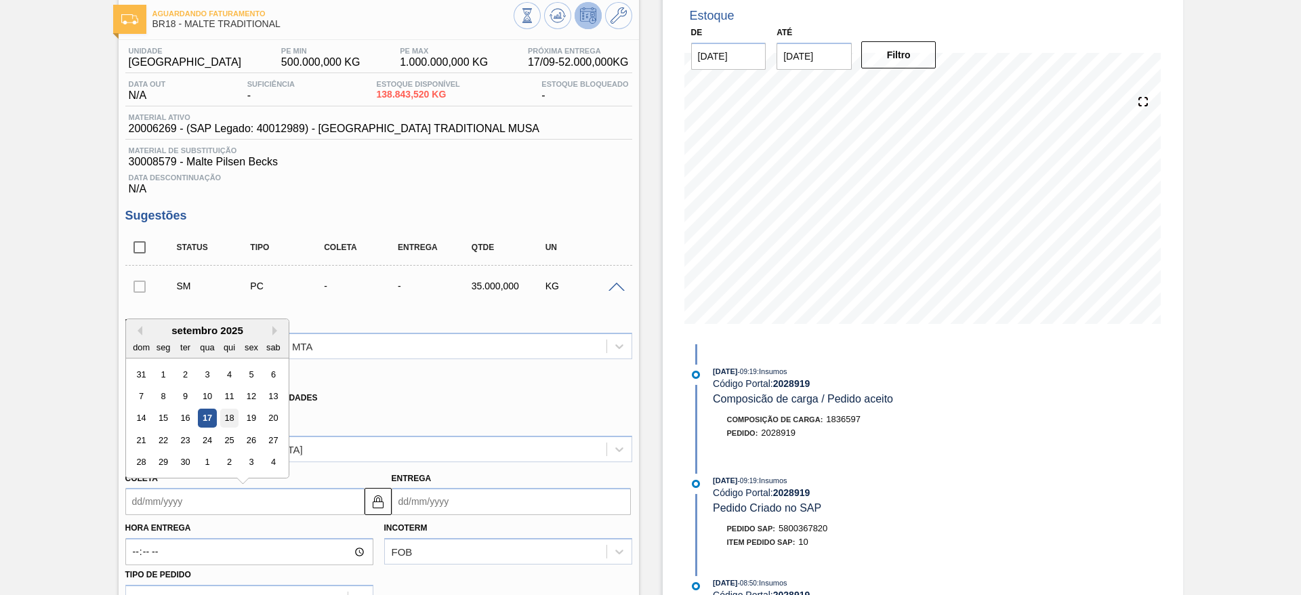
click at [234, 413] on div "18" at bounding box center [229, 418] width 18 height 18
type input "[DATE]"
type input "25/09/2025"
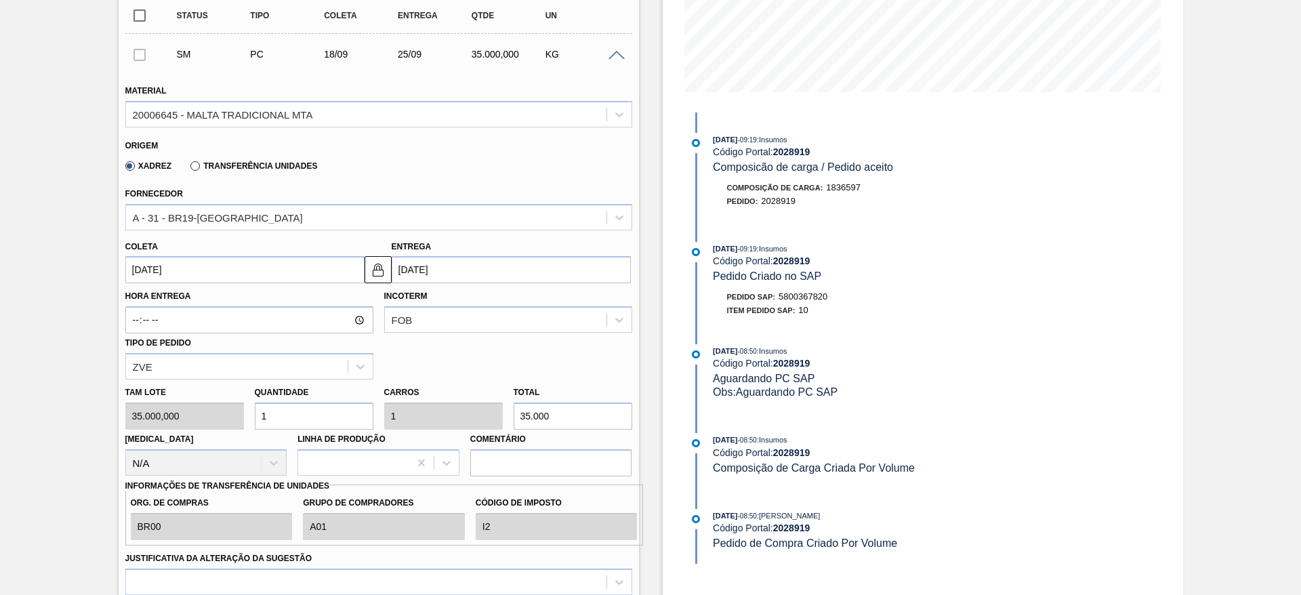
scroll to position [377, 0]
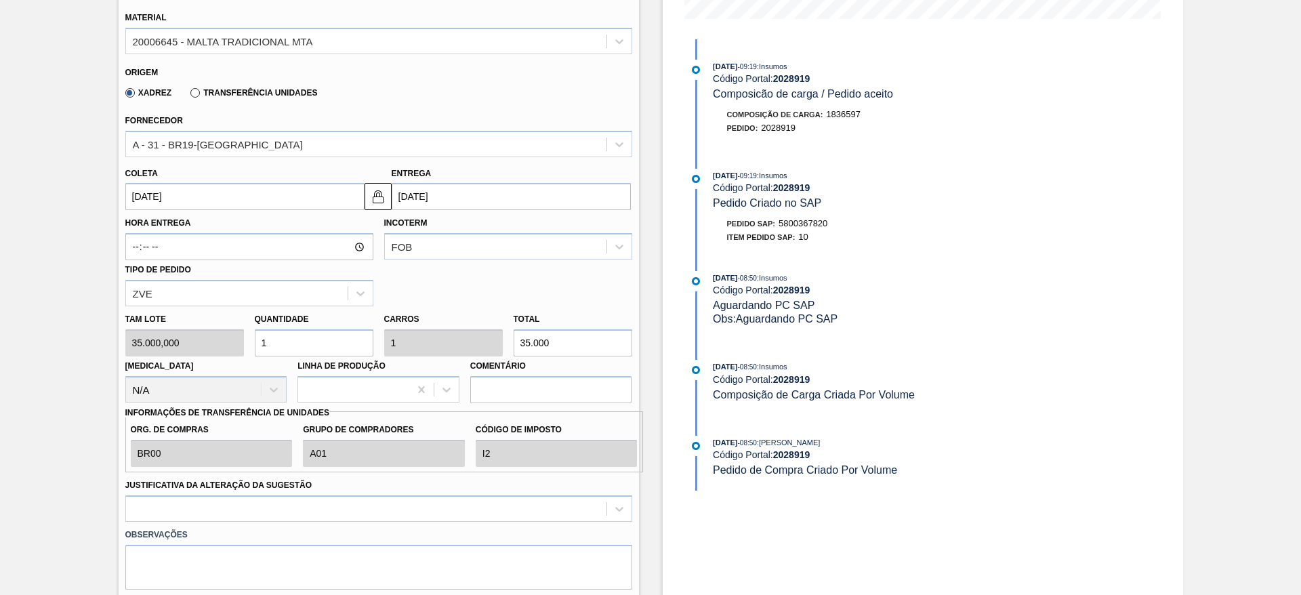
click at [212, 335] on div "Tam lote 35.000,000 Quantidade 1 Carros 1 Total 35.000 Doca N/A Linha de Produç…" at bounding box center [379, 354] width 518 height 97
type input "8"
type input "280.000"
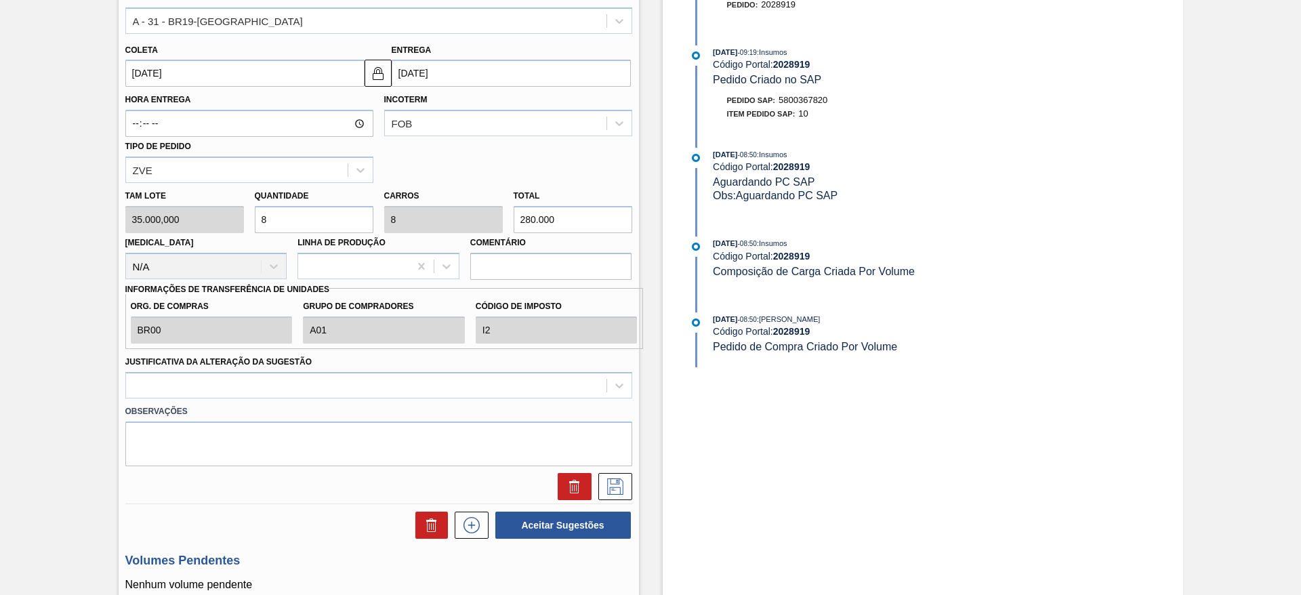
scroll to position [682, 0]
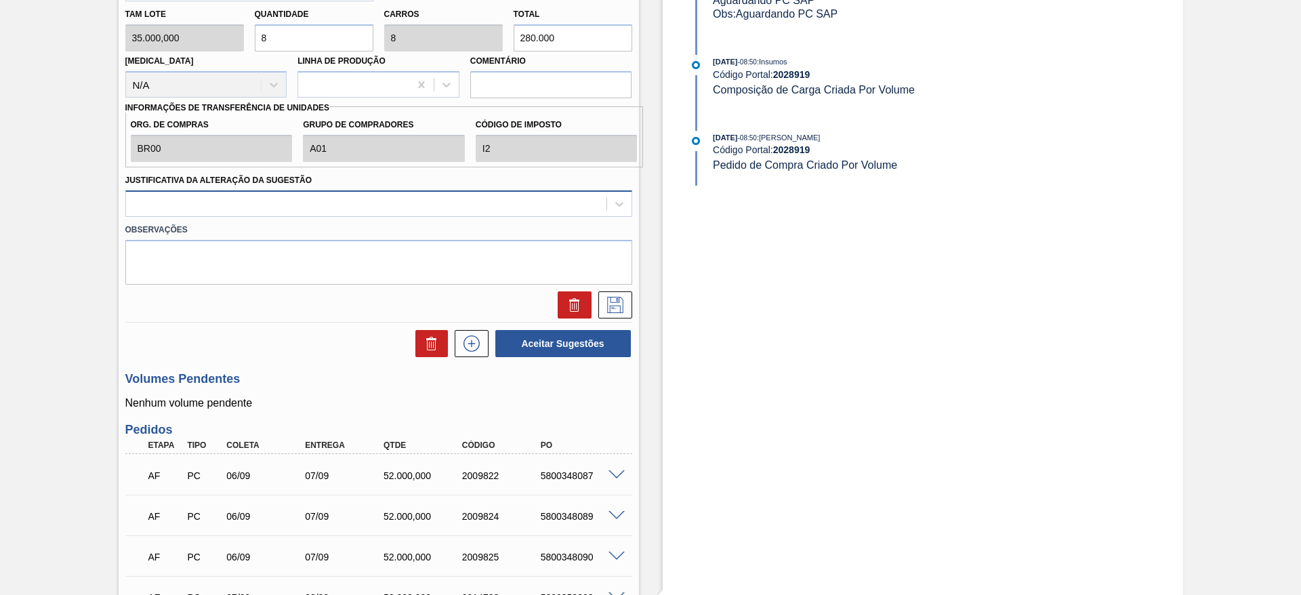
type input "8"
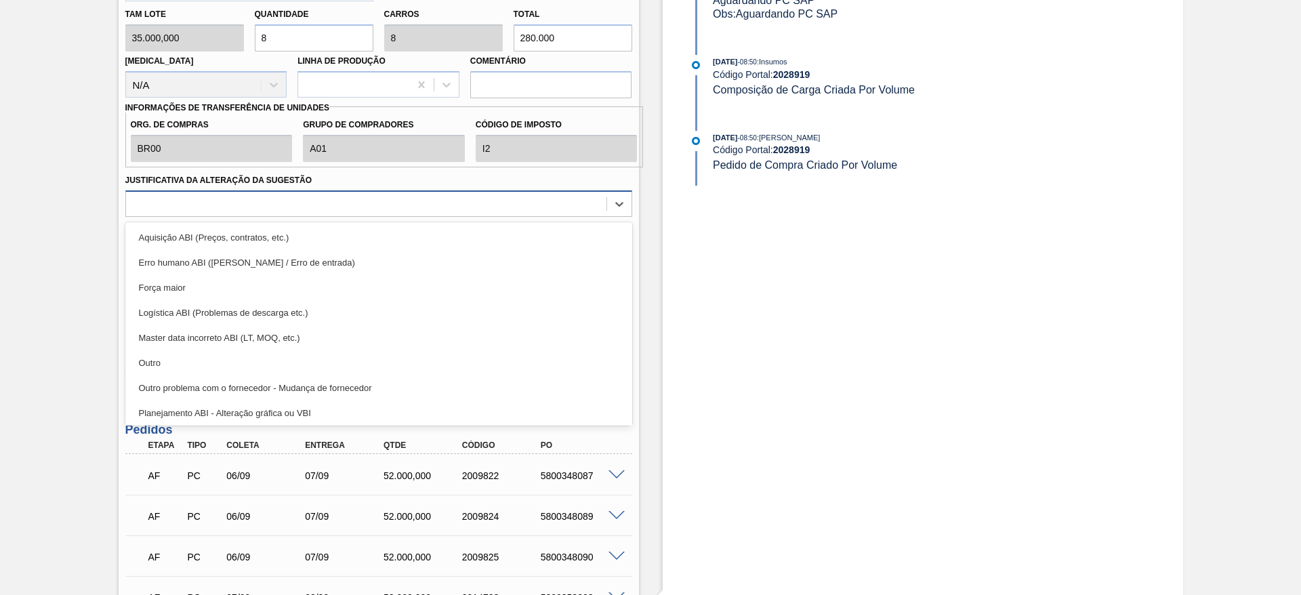
click at [169, 201] on div at bounding box center [366, 204] width 481 height 20
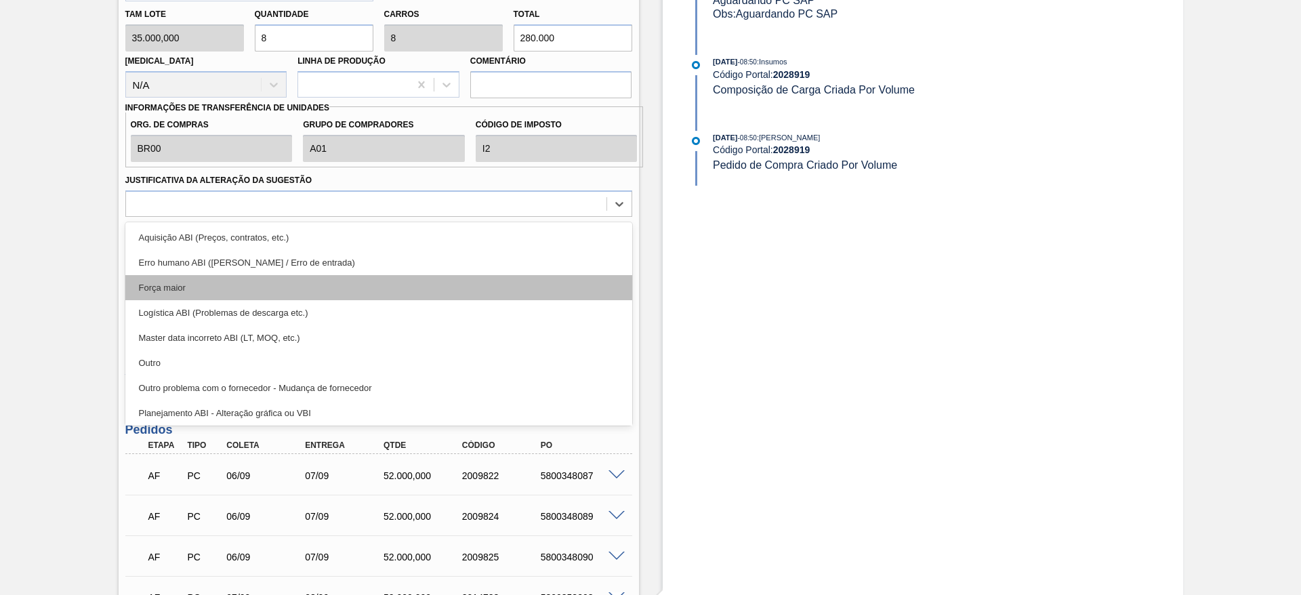
click at [161, 289] on div "Força maior" at bounding box center [378, 287] width 507 height 25
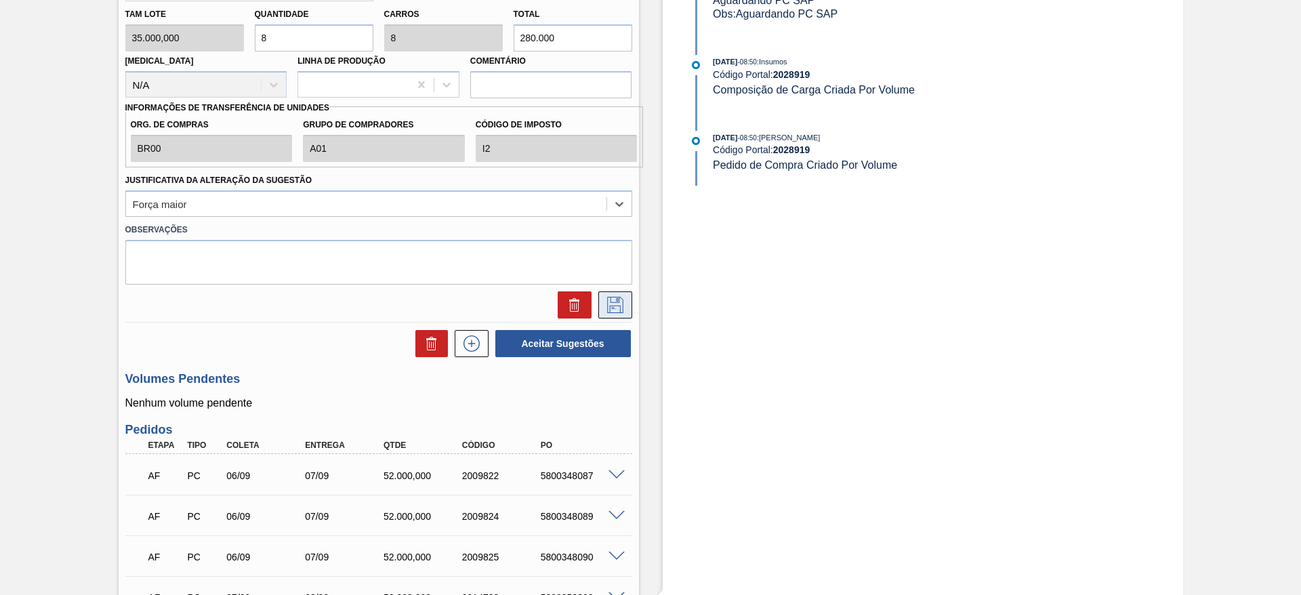
click at [613, 308] on icon at bounding box center [616, 305] width 22 height 16
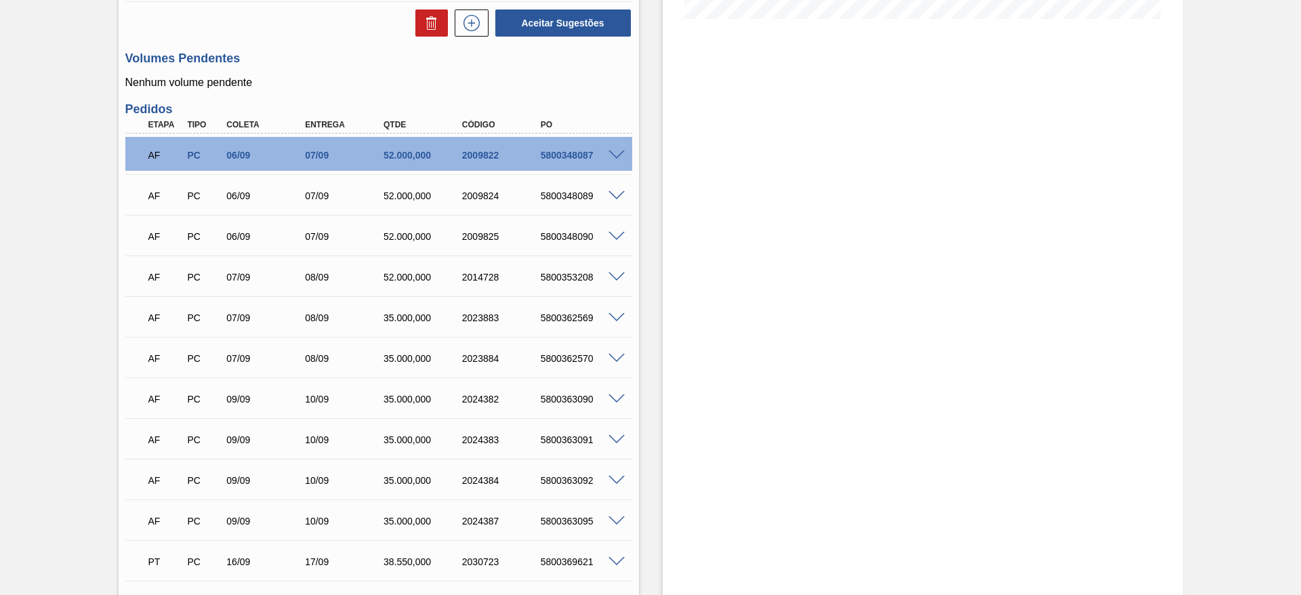
scroll to position [0, 0]
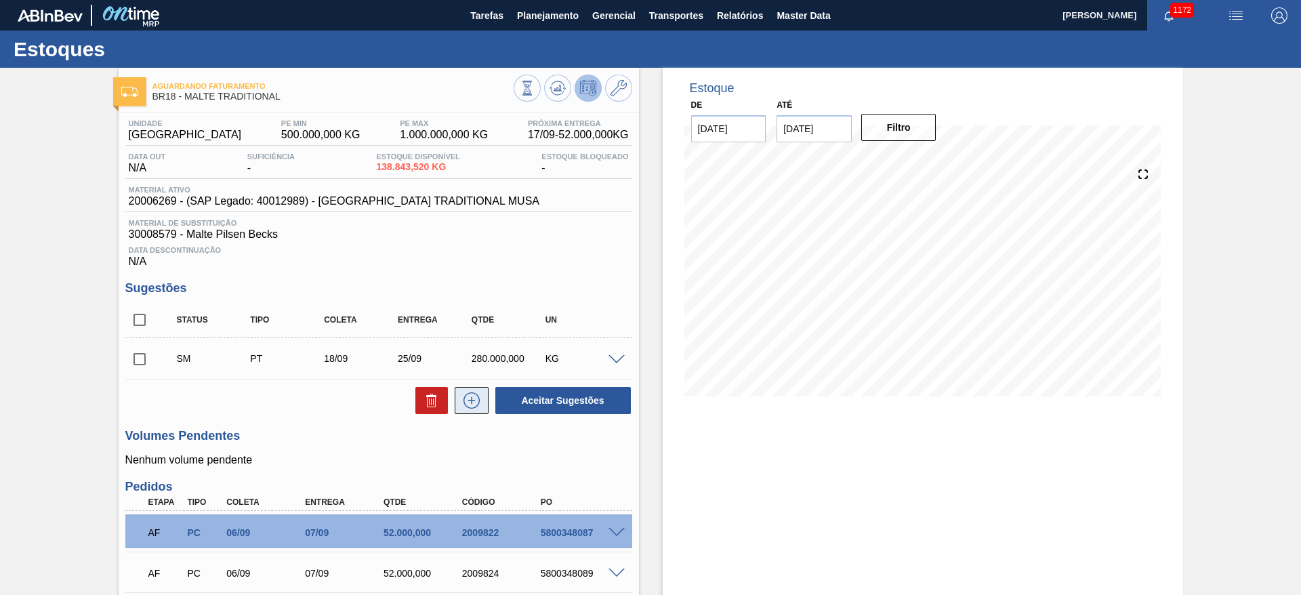
click at [468, 403] on icon at bounding box center [472, 400] width 22 height 16
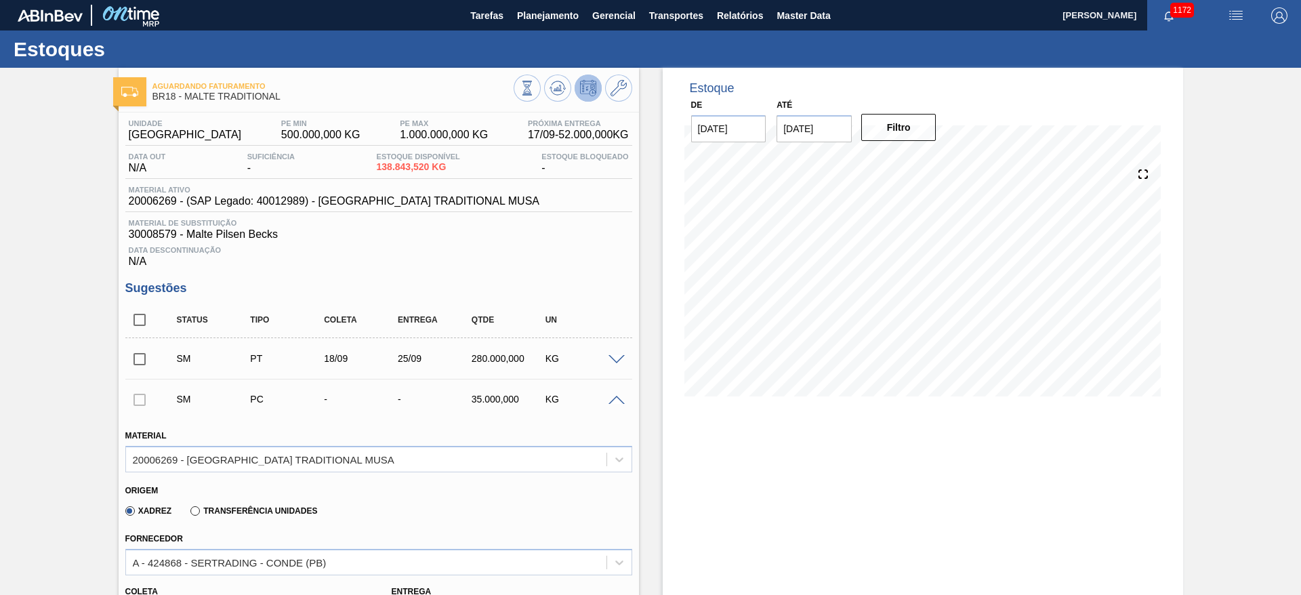
scroll to position [305, 0]
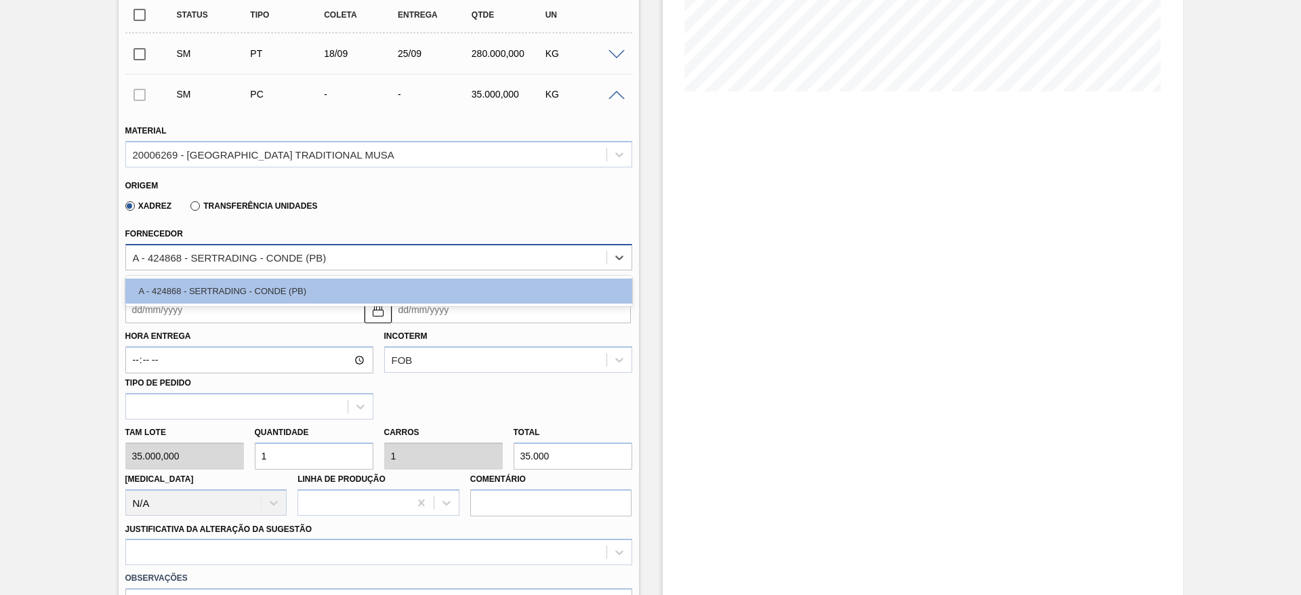
click at [134, 257] on div "A - 424868 - SERTRADING - CONDE (PB)" at bounding box center [230, 257] width 194 height 12
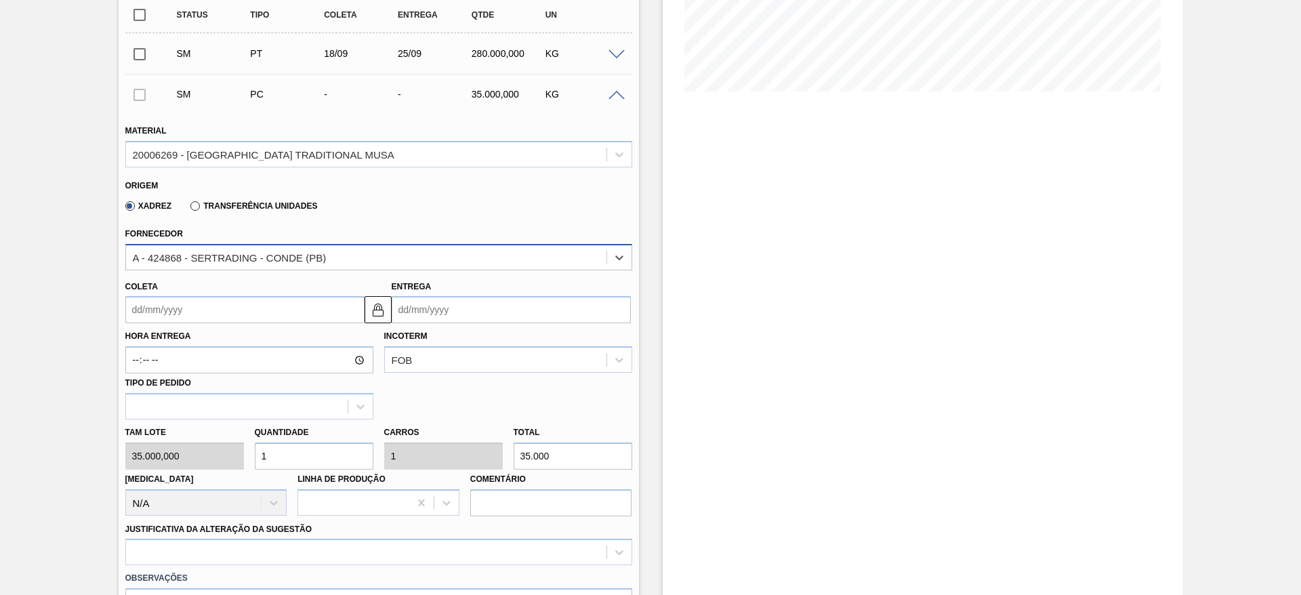
click at [137, 257] on div "A - 424868 - SERTRADING - CONDE (PB)" at bounding box center [230, 257] width 194 height 12
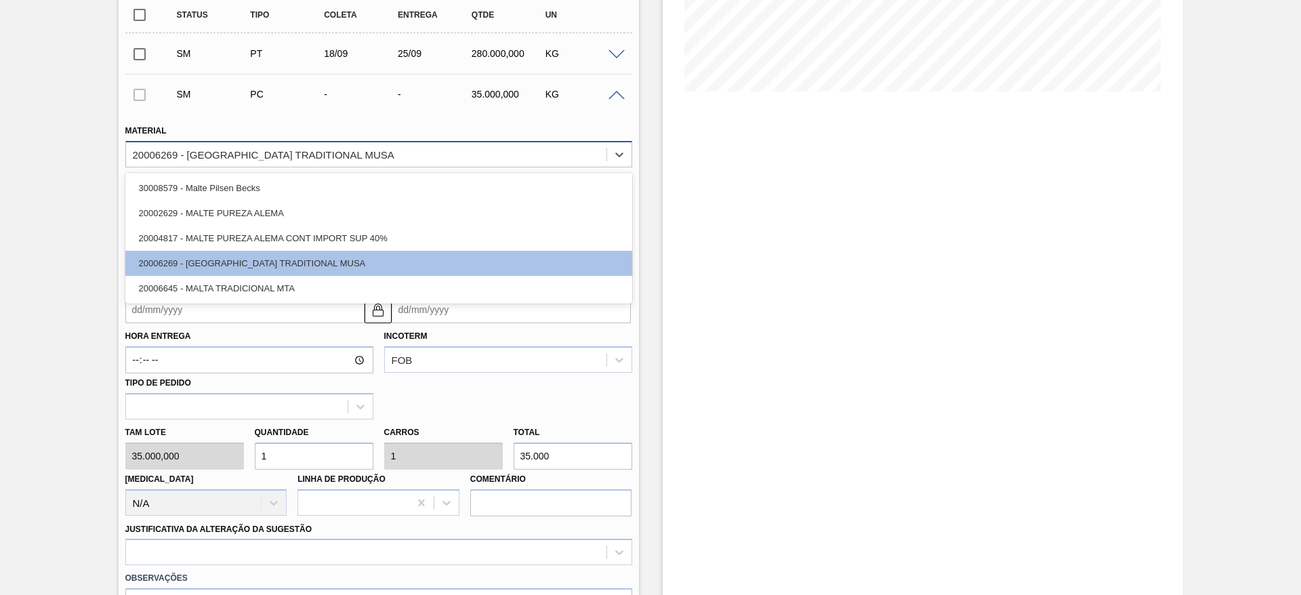
click at [159, 153] on div "20006269 - [GEOGRAPHIC_DATA] TRADITIONAL MUSA" at bounding box center [264, 154] width 262 height 12
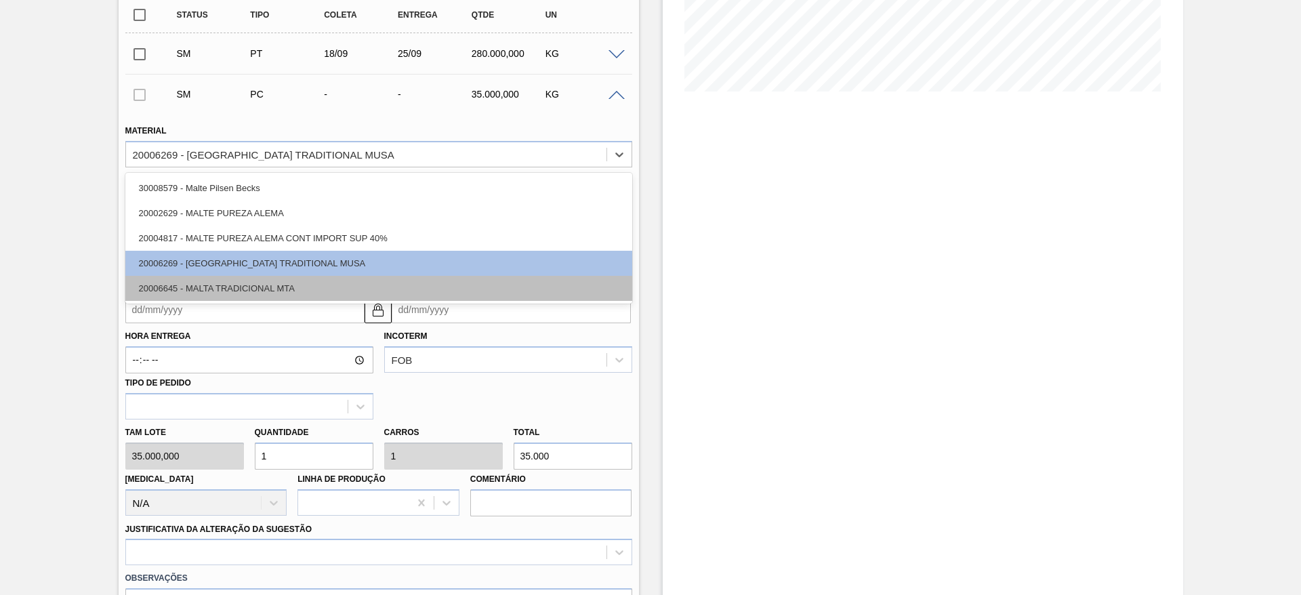
click at [188, 288] on div "20006645 - MALTA TRADICIONAL MTA" at bounding box center [378, 288] width 507 height 25
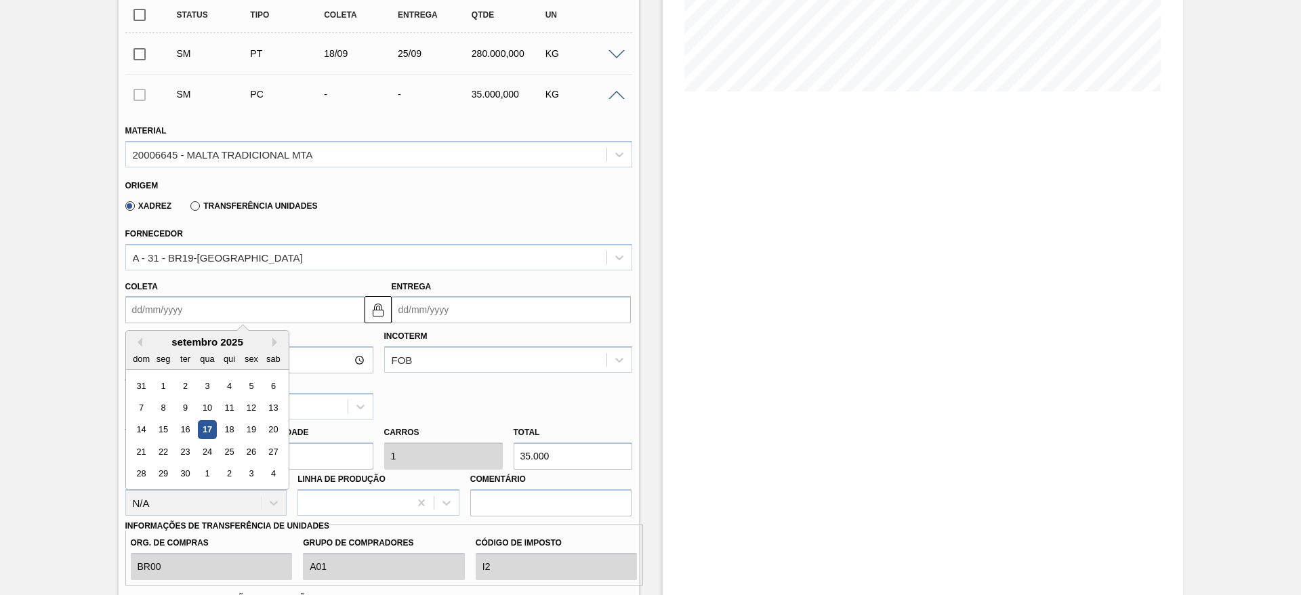
click at [137, 310] on input "Coleta" at bounding box center [244, 309] width 239 height 27
click at [251, 428] on div "19" at bounding box center [251, 430] width 18 height 18
type input "[DATE]"
type input "26/09/2025"
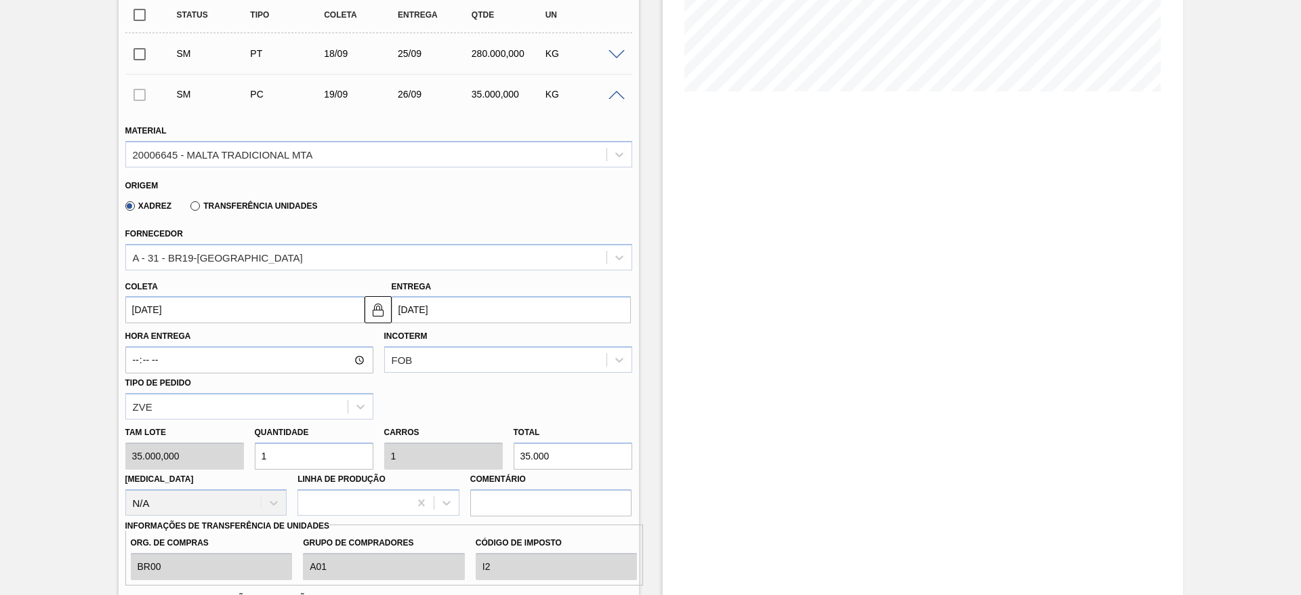
click at [228, 452] on div "Tam lote 35.000,000 Quantidade 1 Carros 1 Total 35.000 Doca N/A Linha de Produç…" at bounding box center [379, 468] width 518 height 97
type input "8"
type input "280.000"
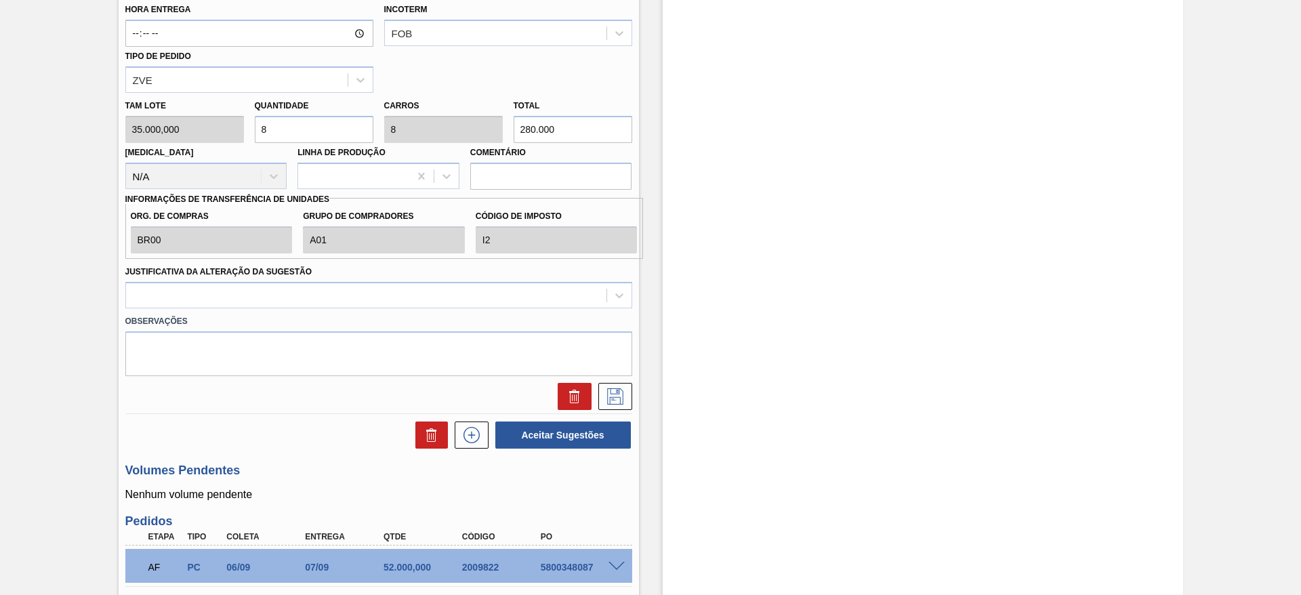
scroll to position [712, 0]
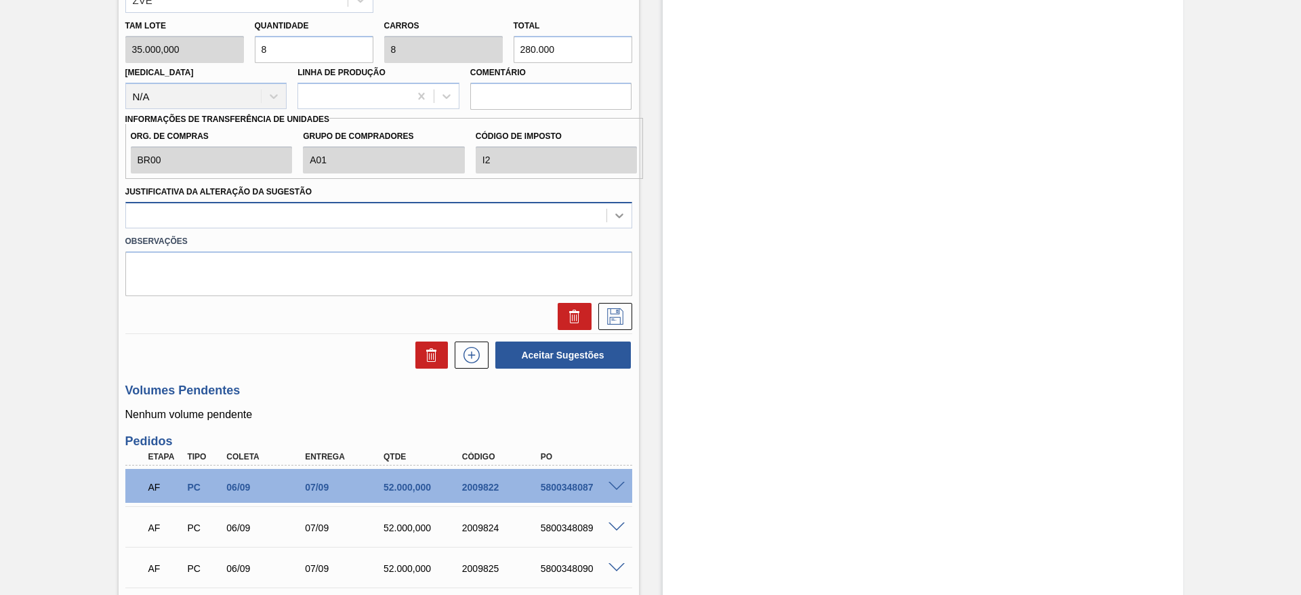
type input "8"
drag, startPoint x: 620, startPoint y: 218, endPoint x: 583, endPoint y: 218, distance: 37.3
click at [620, 217] on icon at bounding box center [620, 216] width 14 height 14
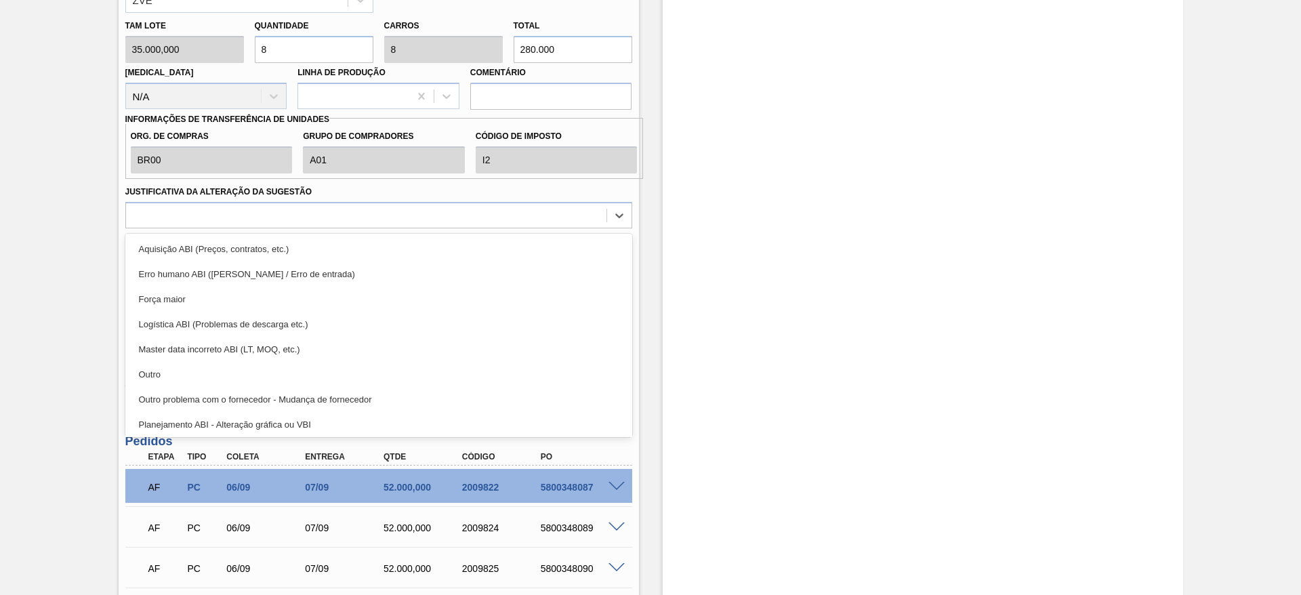
drag, startPoint x: 178, startPoint y: 293, endPoint x: 185, endPoint y: 298, distance: 8.8
click at [178, 293] on div "Força maior" at bounding box center [378, 299] width 507 height 25
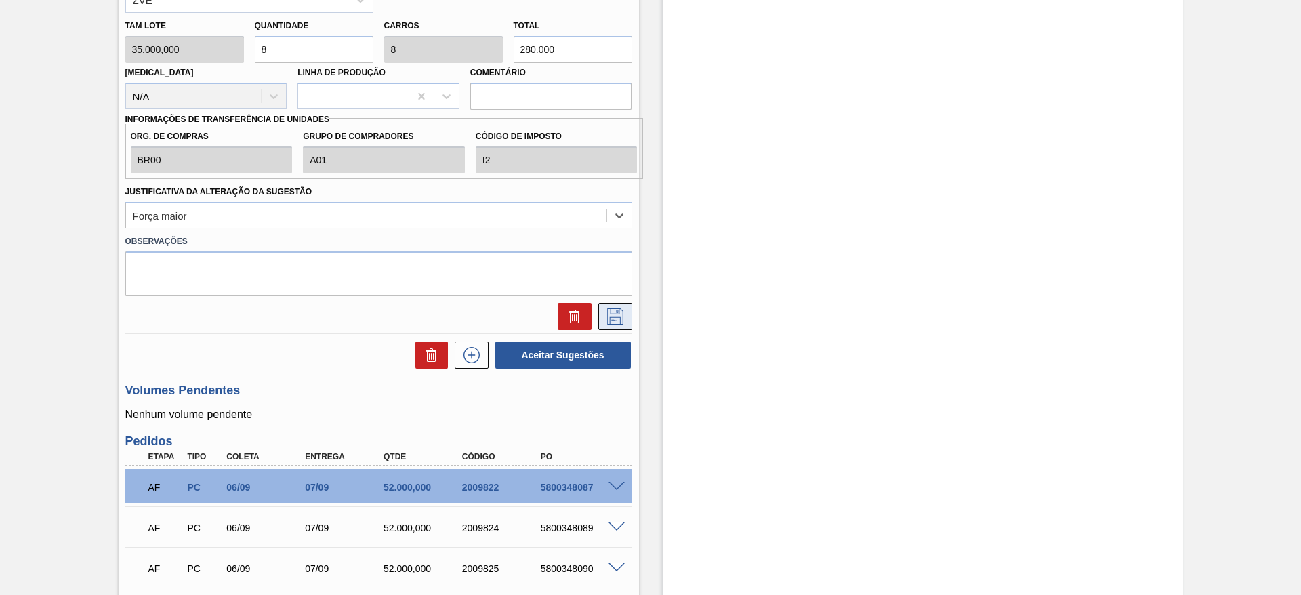
click at [614, 307] on button at bounding box center [615, 316] width 34 height 27
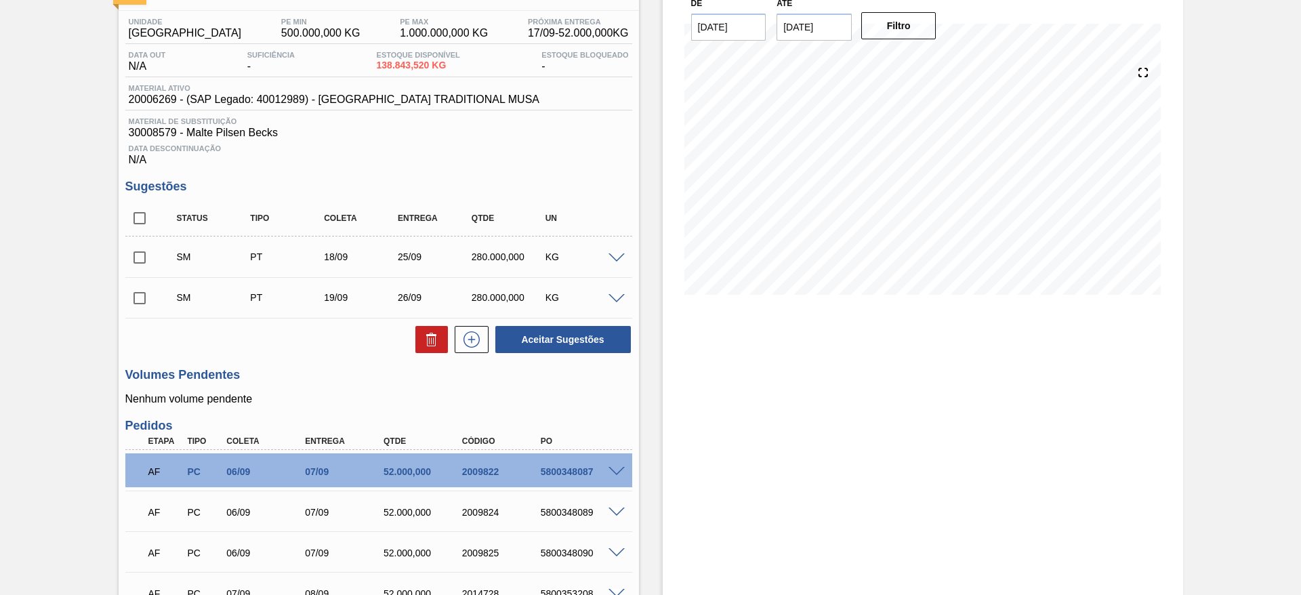
scroll to position [0, 0]
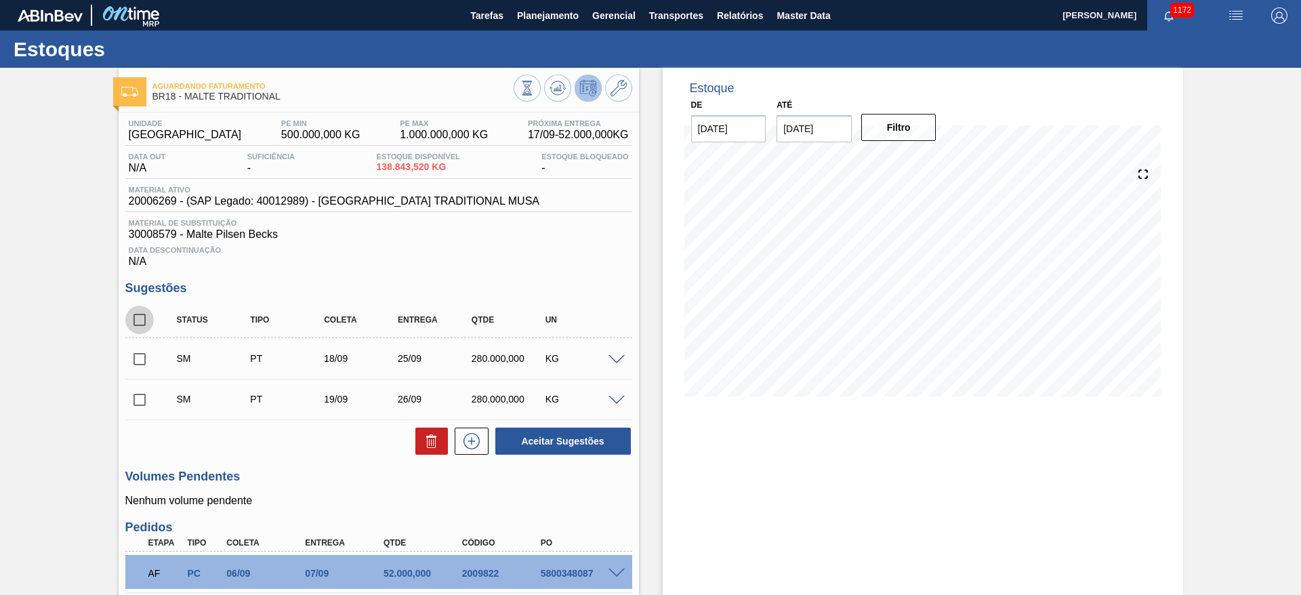
click at [140, 316] on input "checkbox" at bounding box center [139, 320] width 28 height 28
checkbox input "true"
click at [531, 438] on button "Aceitar Sugestões" at bounding box center [563, 441] width 136 height 27
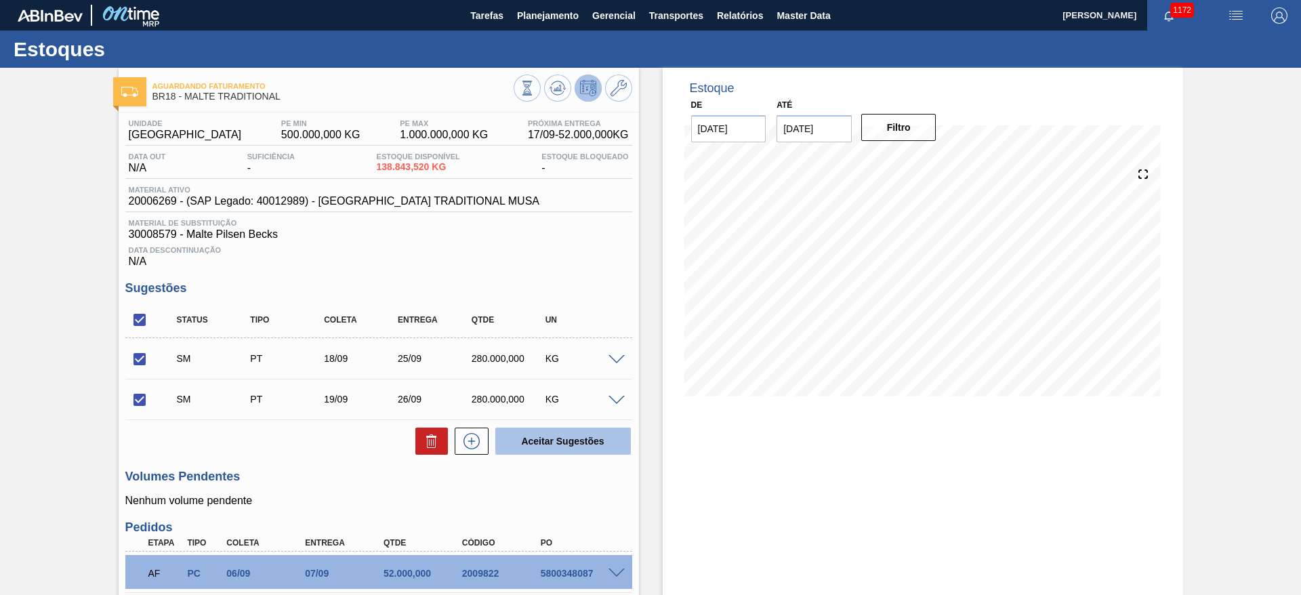
checkbox input "false"
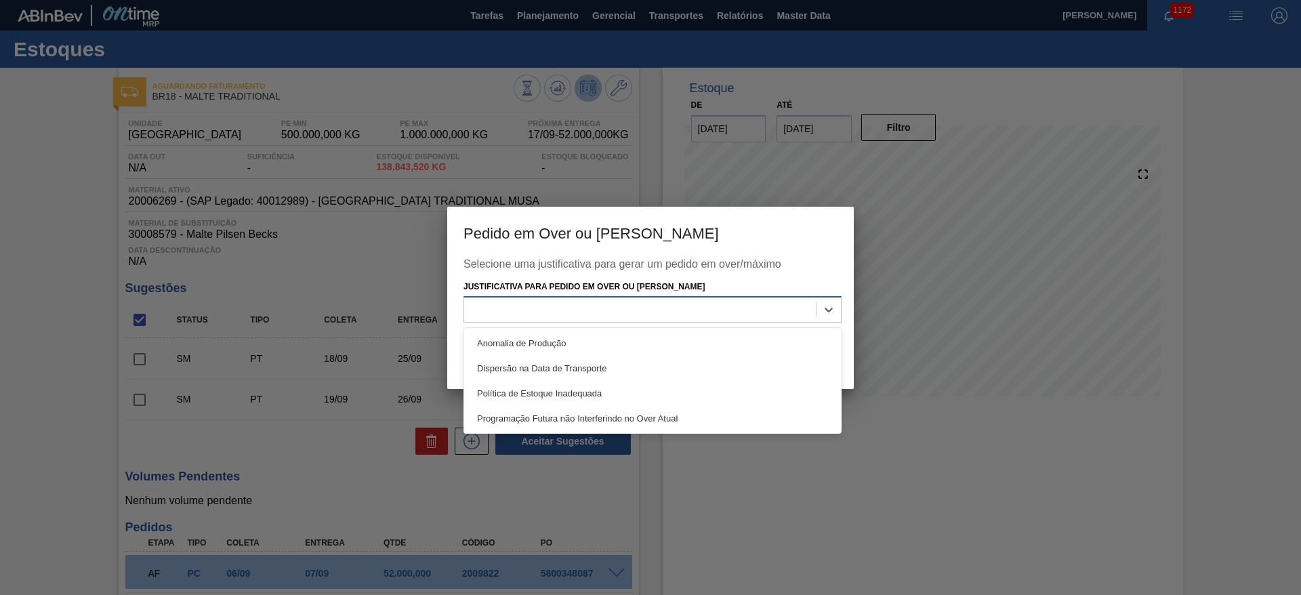
click at [491, 312] on div at bounding box center [640, 310] width 352 height 20
drag, startPoint x: 497, startPoint y: 339, endPoint x: 695, endPoint y: 363, distance: 199.4
click at [513, 339] on div "Anomalia de Produção" at bounding box center [653, 343] width 378 height 25
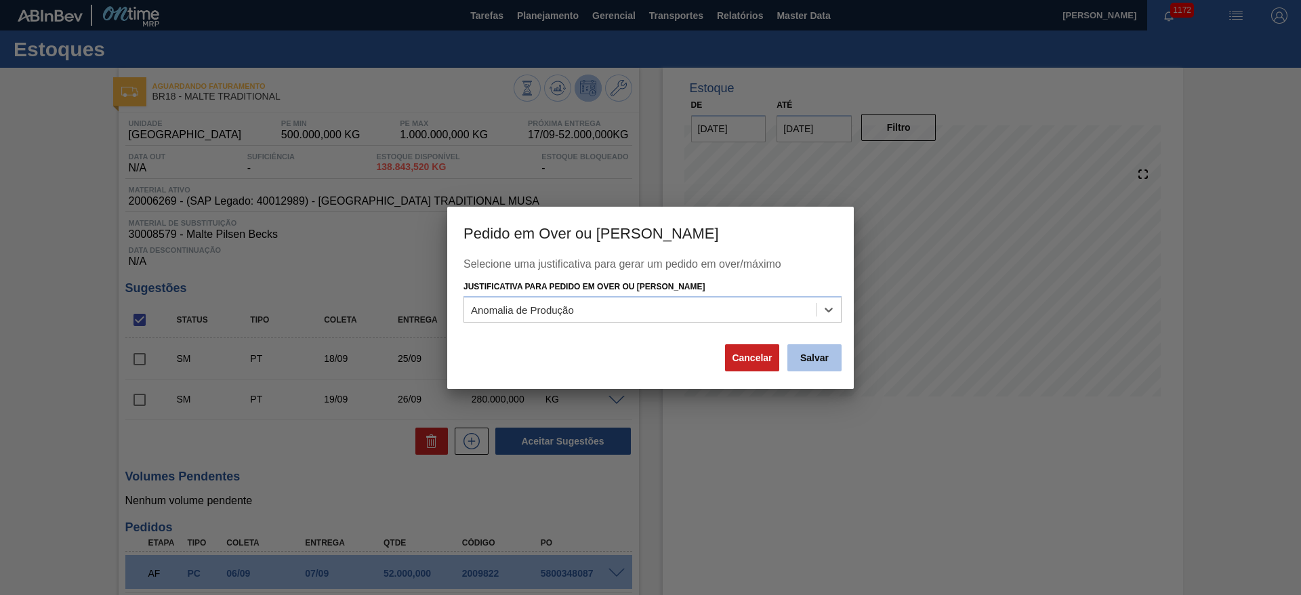
click at [798, 353] on button "Salvar" at bounding box center [815, 357] width 54 height 27
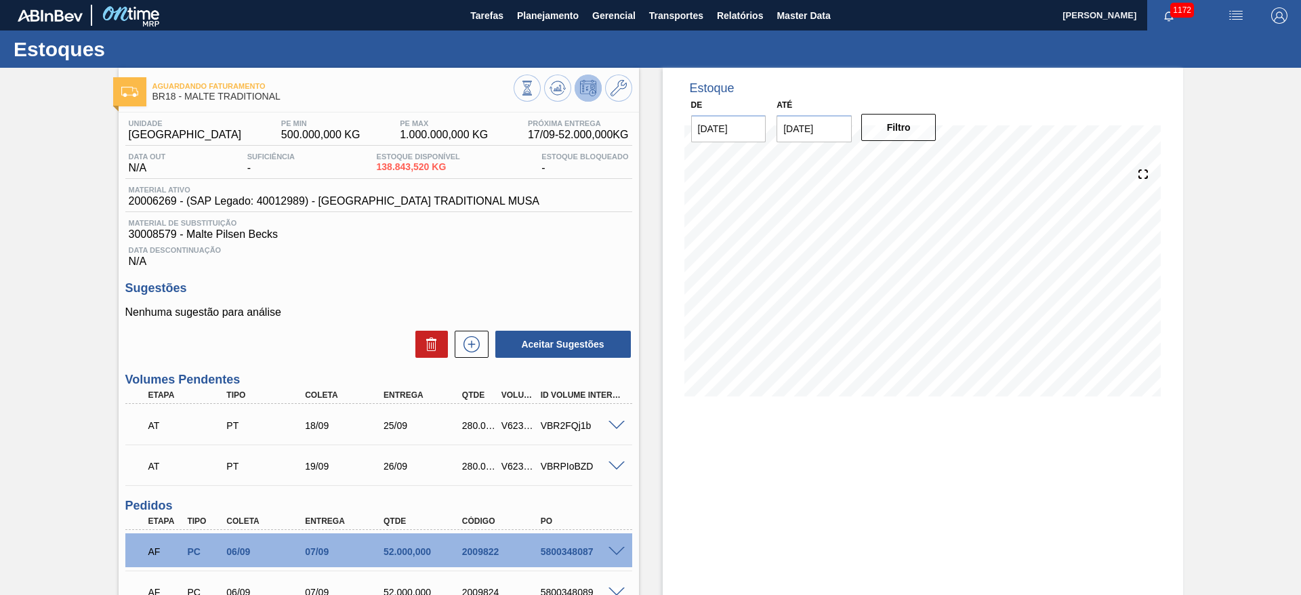
click at [516, 421] on div "V623098" at bounding box center [518, 425] width 41 height 11
copy div "V623098"
click at [515, 459] on div "AT PT 19/09 26/09 280.000,000 V623099 VBRPIoBZD" at bounding box center [375, 464] width 471 height 27
click at [512, 459] on div "AT PT 19/09 26/09 280.000,000 V623099 VBRPIoBZD" at bounding box center [375, 464] width 471 height 27
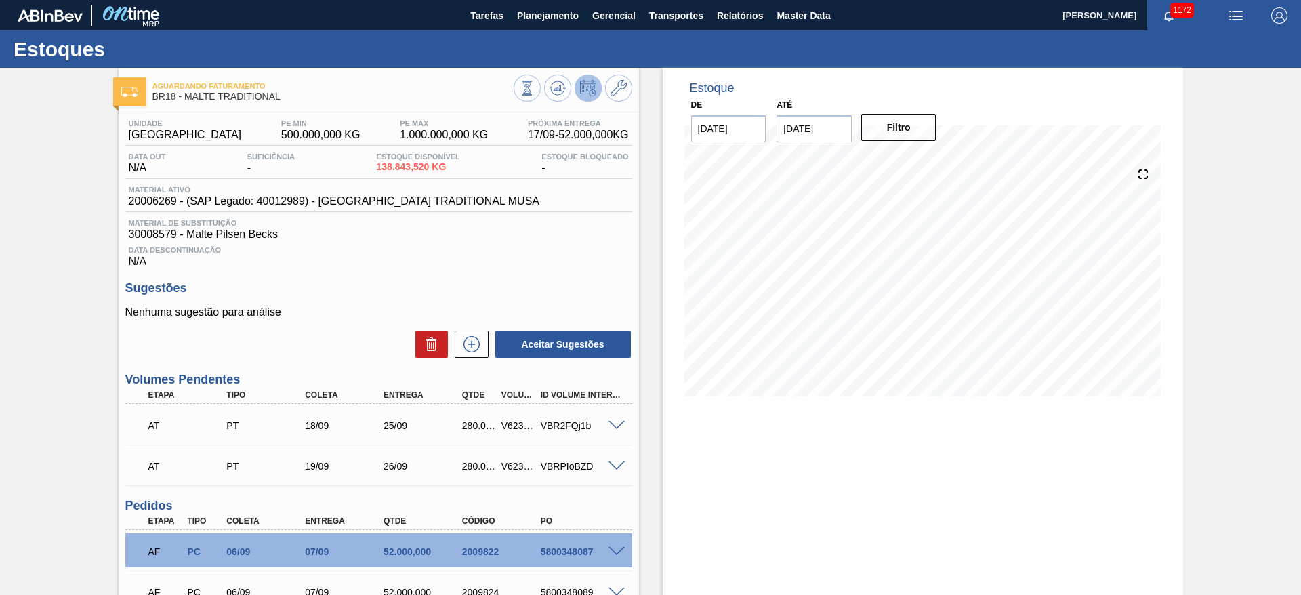
click at [510, 463] on div "V623099" at bounding box center [518, 466] width 41 height 11
copy div "V623099"
click at [668, 8] on span "Transportes" at bounding box center [676, 15] width 54 height 16
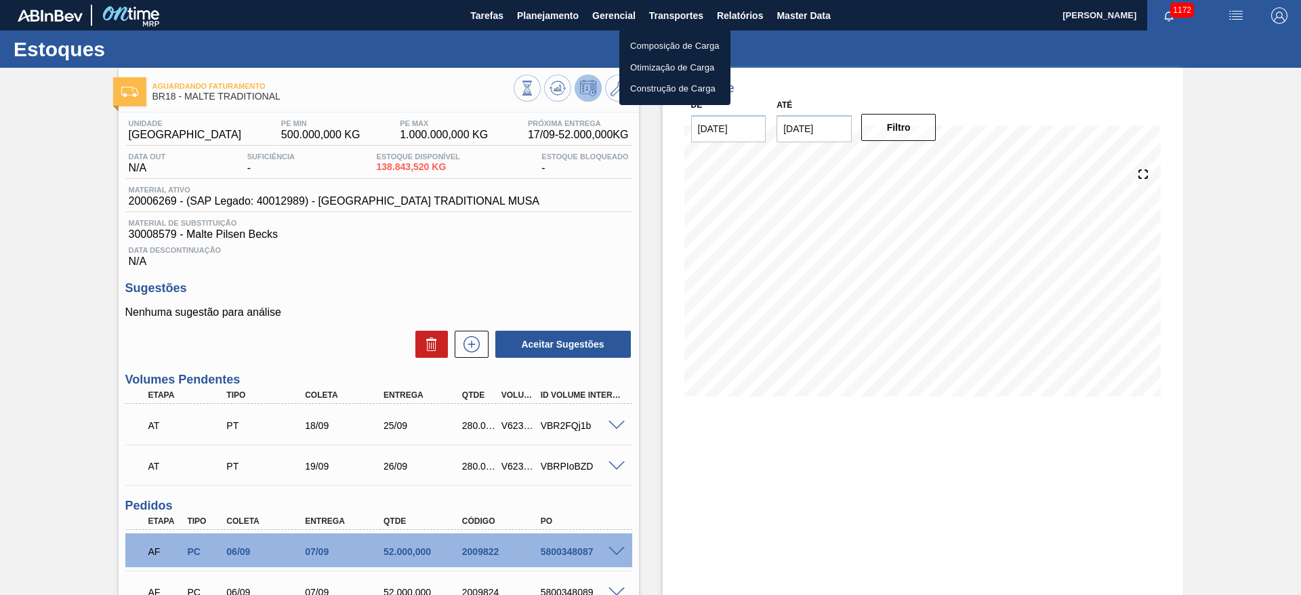
click at [20, 324] on div at bounding box center [650, 297] width 1301 height 595
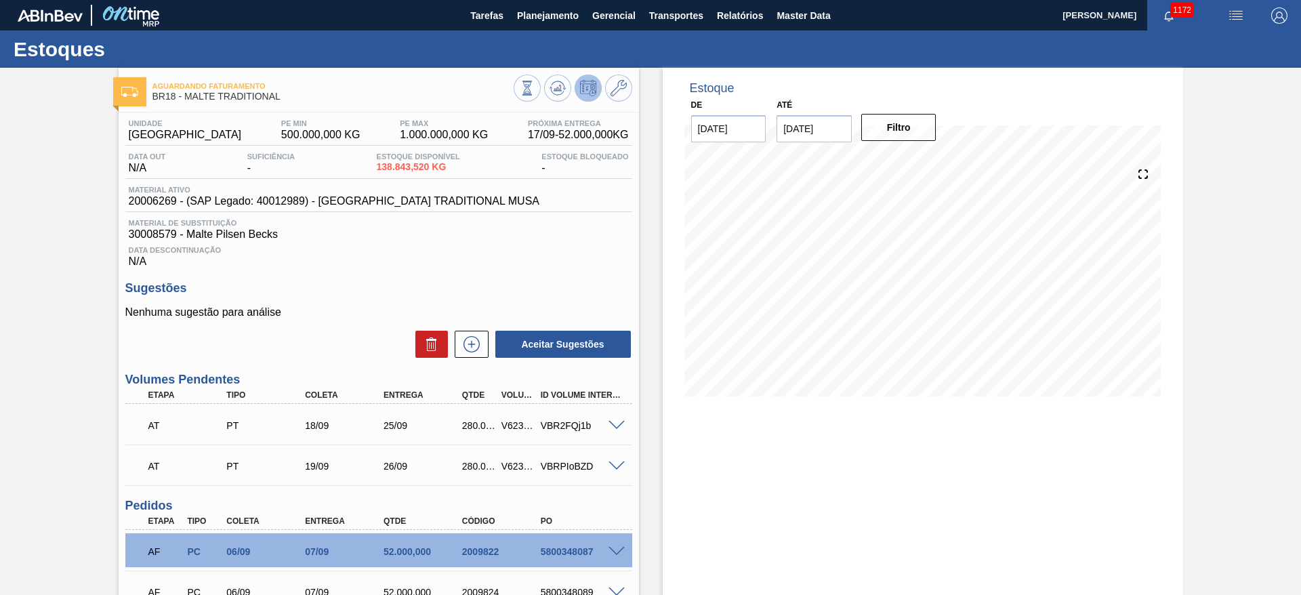
click at [612, 426] on span at bounding box center [617, 426] width 16 height 10
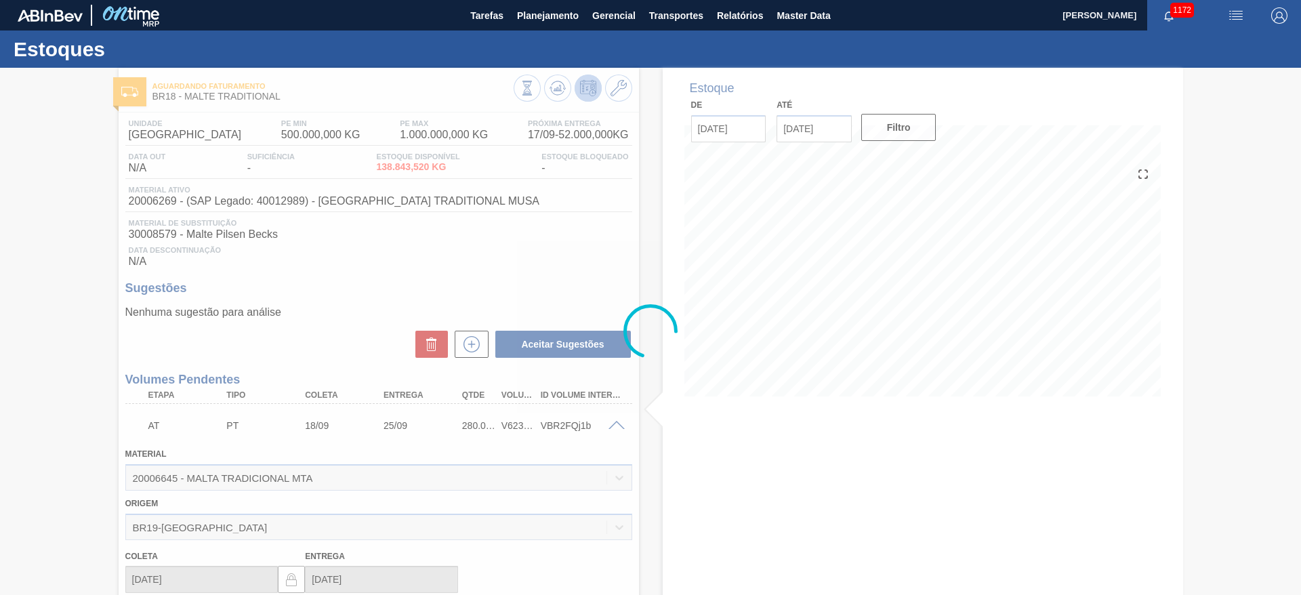
click at [612, 426] on div at bounding box center [650, 331] width 1301 height 527
click at [668, 15] on span "Transportes" at bounding box center [676, 15] width 54 height 16
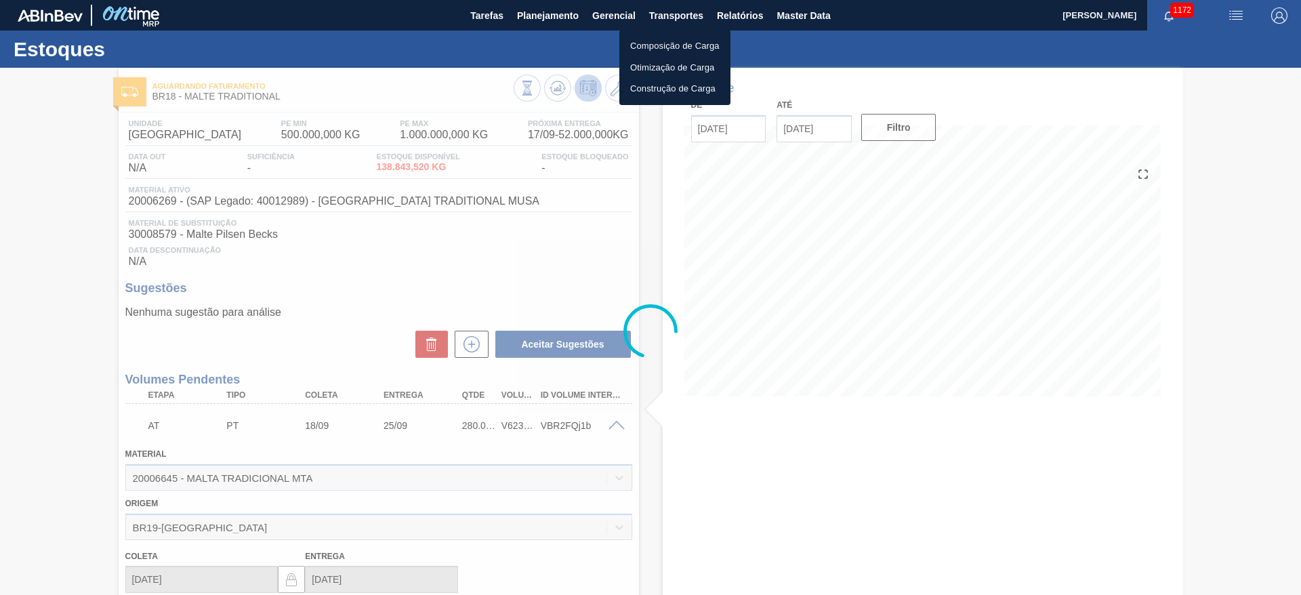
click at [651, 65] on li "Otimização de Carga" at bounding box center [674, 68] width 111 height 22
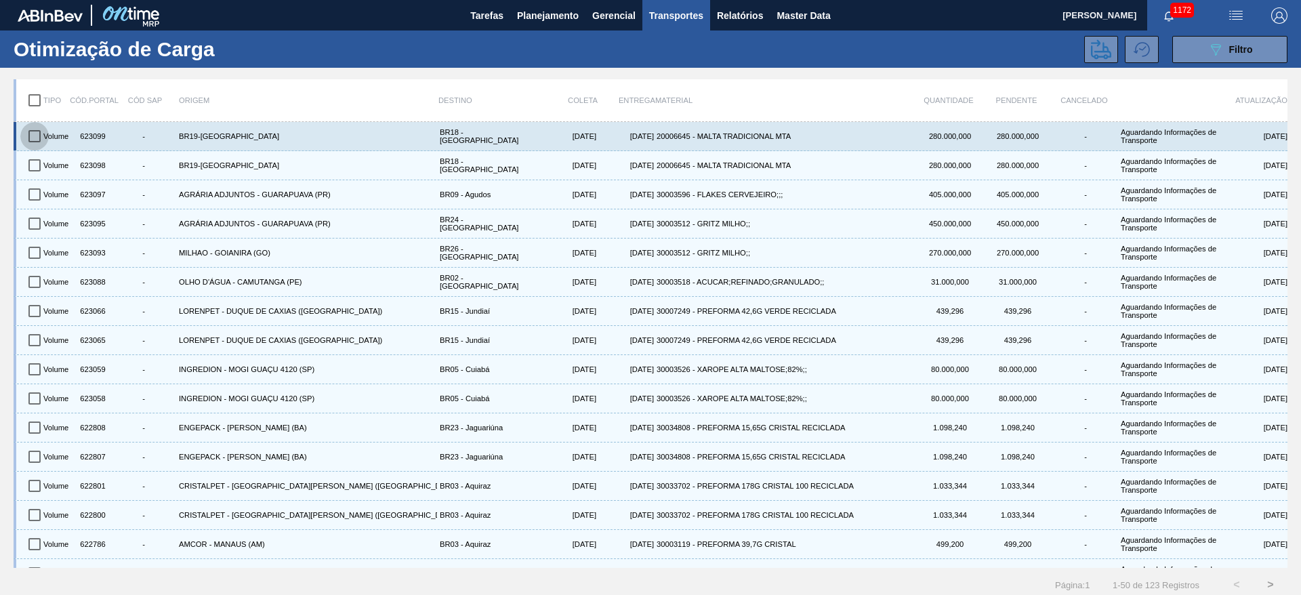
click at [37, 134] on input "checkbox" at bounding box center [34, 136] width 28 height 28
checkbox input "true"
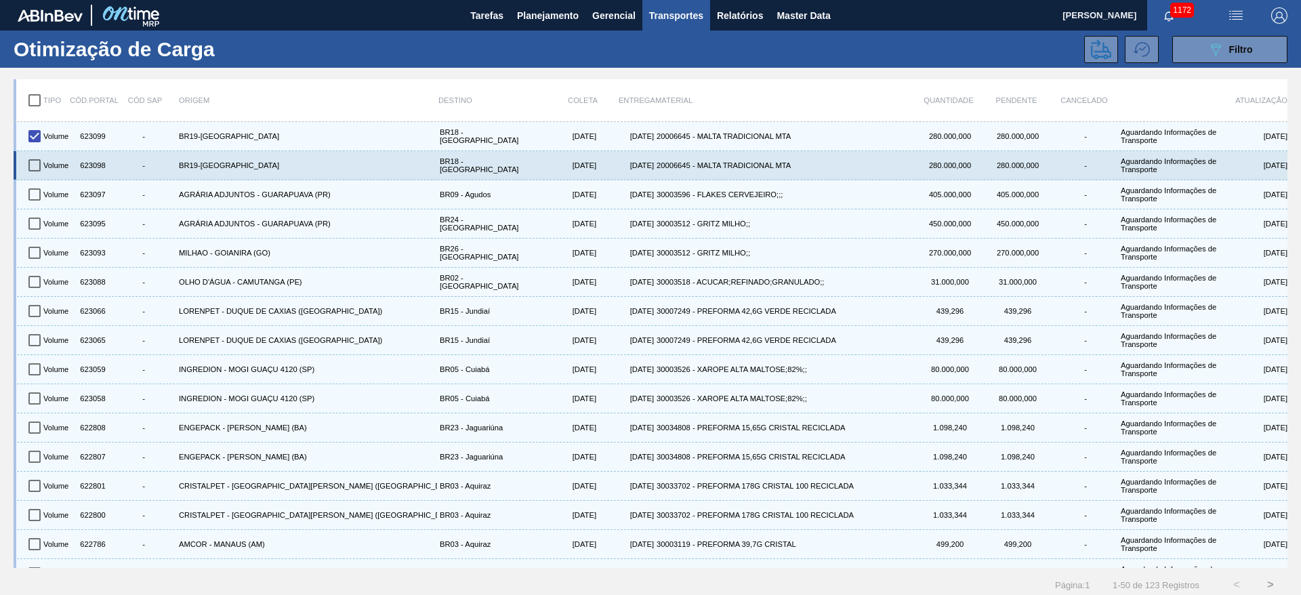
click at [39, 161] on input "checkbox" at bounding box center [34, 165] width 28 height 28
checkbox input "true"
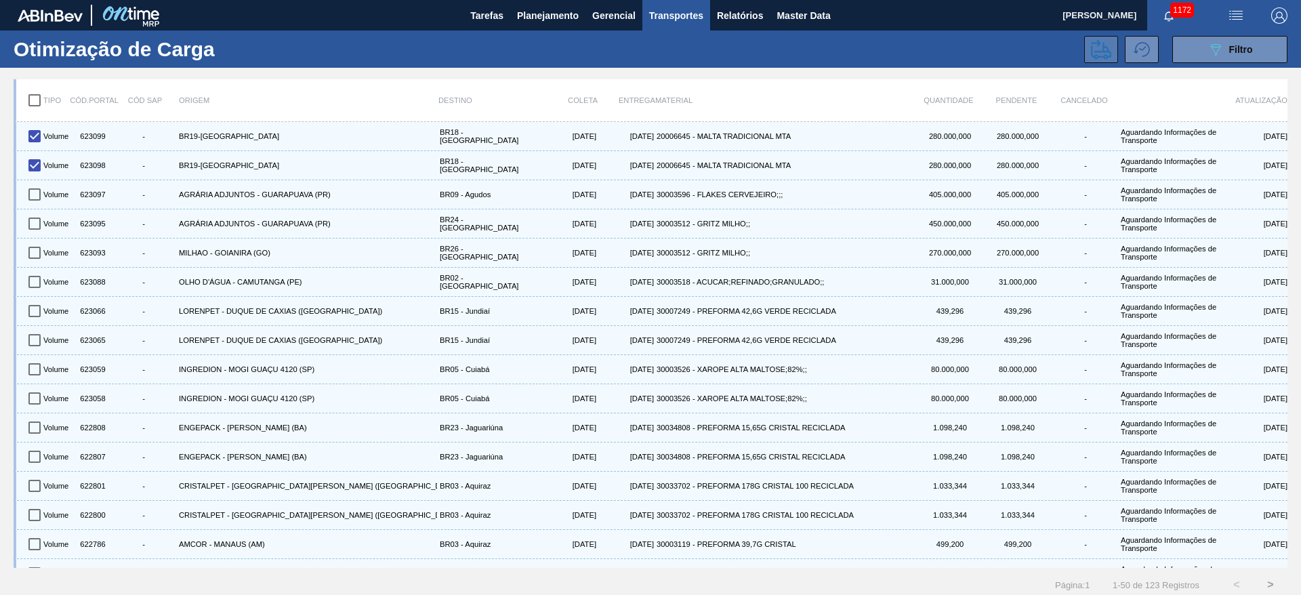
click at [1097, 49] on icon at bounding box center [1101, 49] width 20 height 20
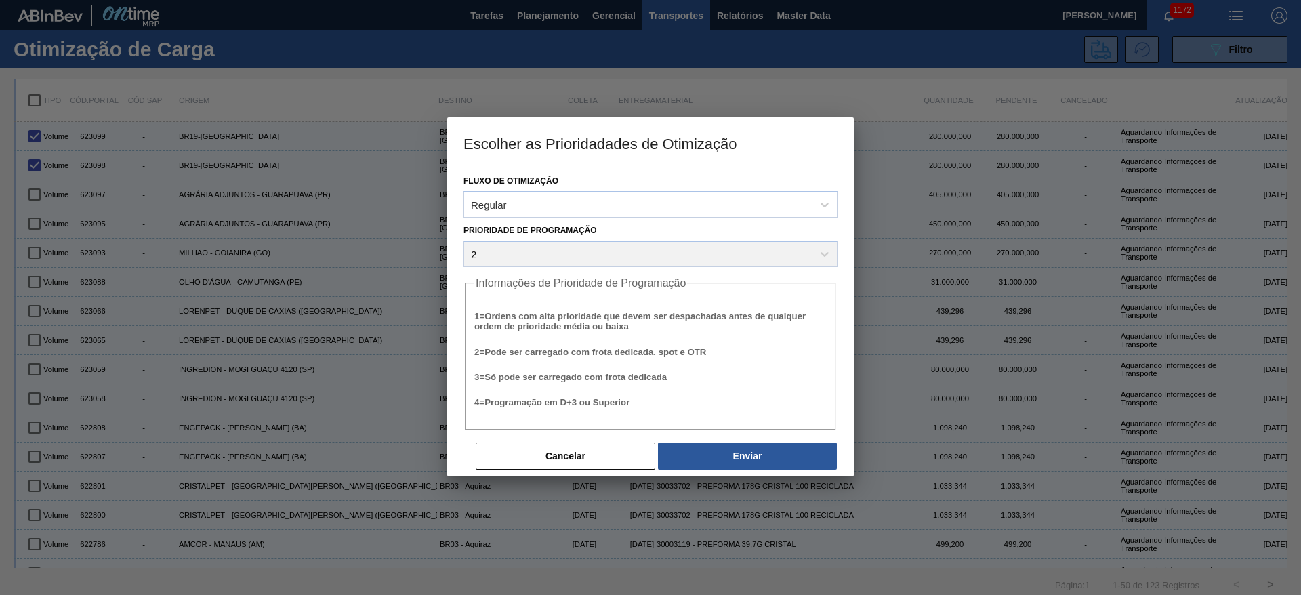
click at [786, 440] on div "Cancelar Enviar" at bounding box center [651, 445] width 374 height 30
click at [785, 446] on button "Enviar" at bounding box center [747, 456] width 179 height 27
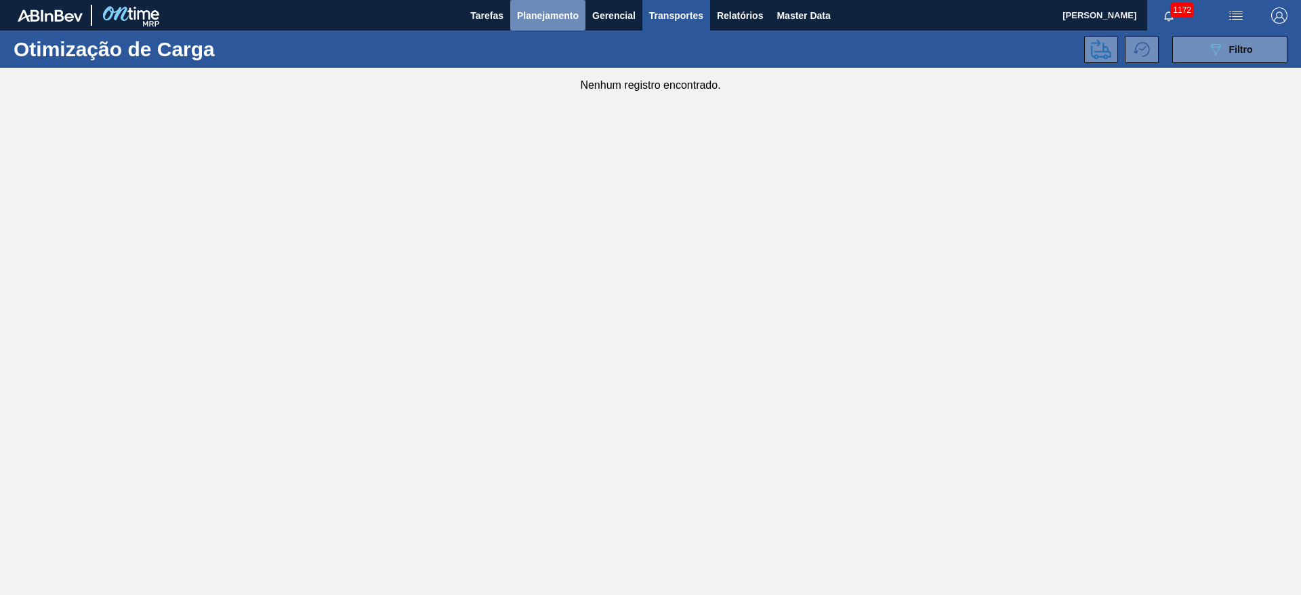
click at [543, 14] on span "Planejamento" at bounding box center [548, 15] width 62 height 16
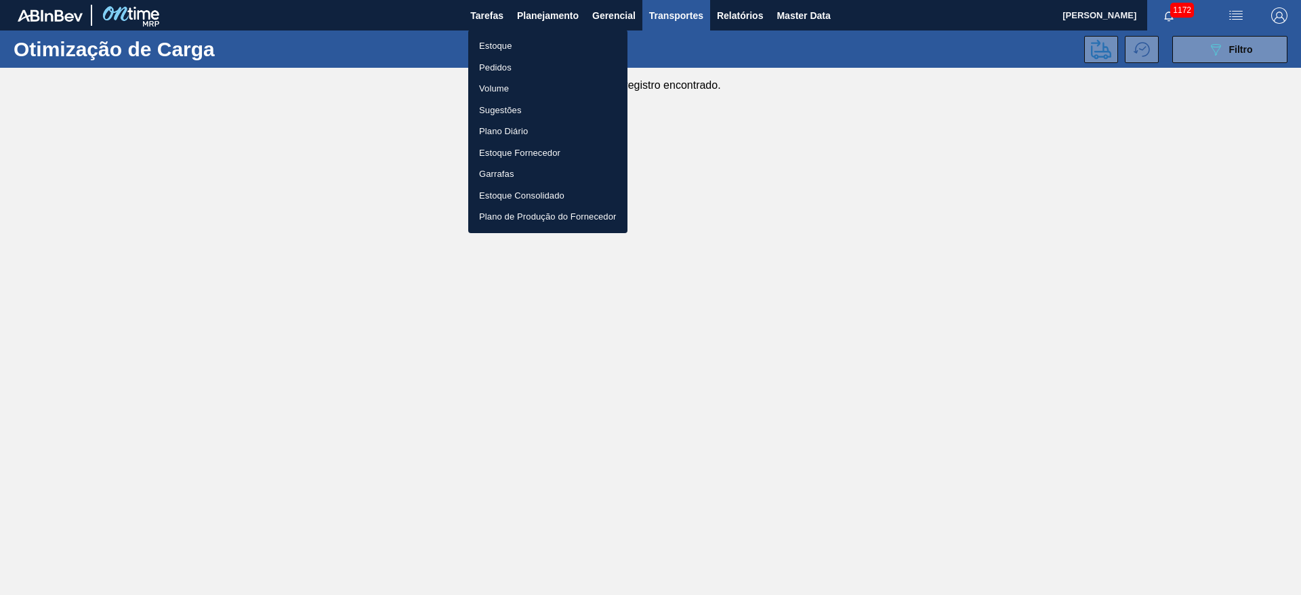
click at [495, 49] on li "Estoque" at bounding box center [547, 46] width 159 height 22
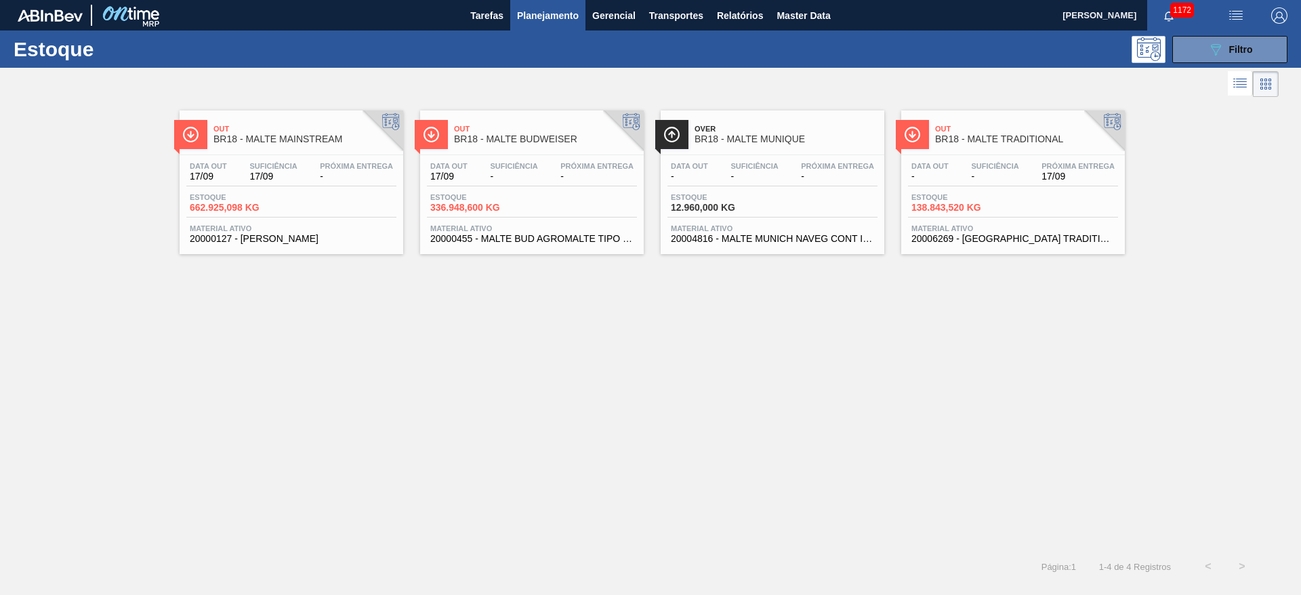
click at [525, 404] on div "Out BR18 - MALTE MAINSTREAM Data out 17/09 Suficiência 17/09 Próxima Entrega - …" at bounding box center [650, 324] width 1301 height 449
click at [1234, 55] on div "089F7B8B-B2A5-4AFE-B5C0-19BA573D28AC Filtro" at bounding box center [1230, 49] width 45 height 16
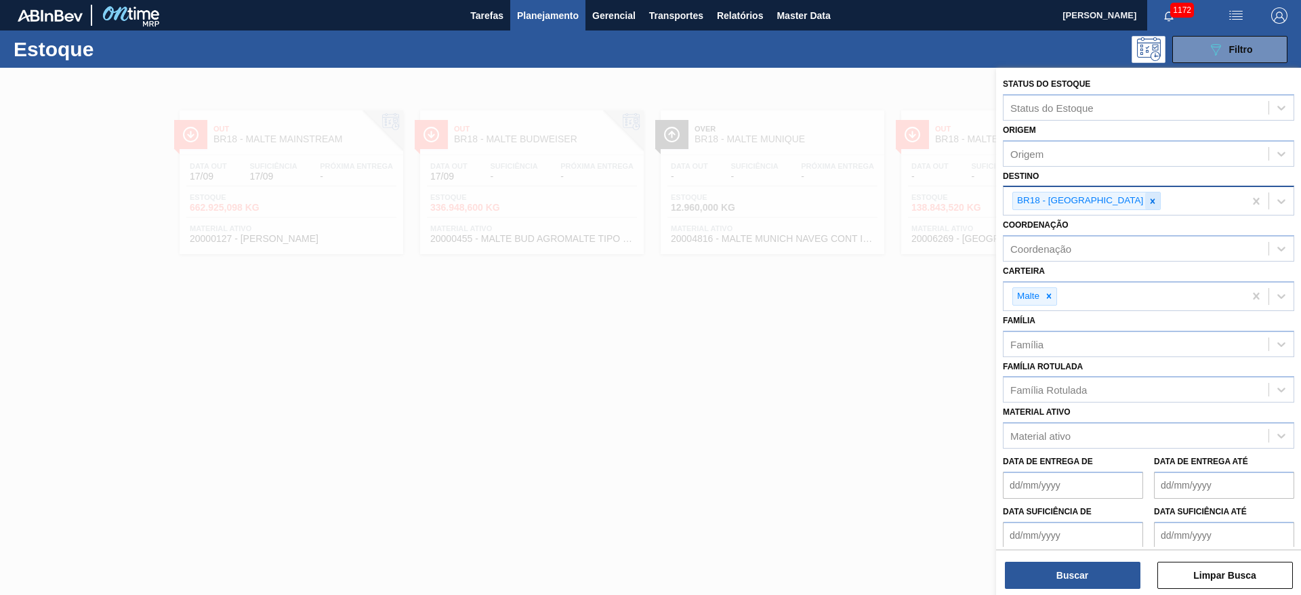
click at [1151, 203] on icon at bounding box center [1153, 201] width 5 height 5
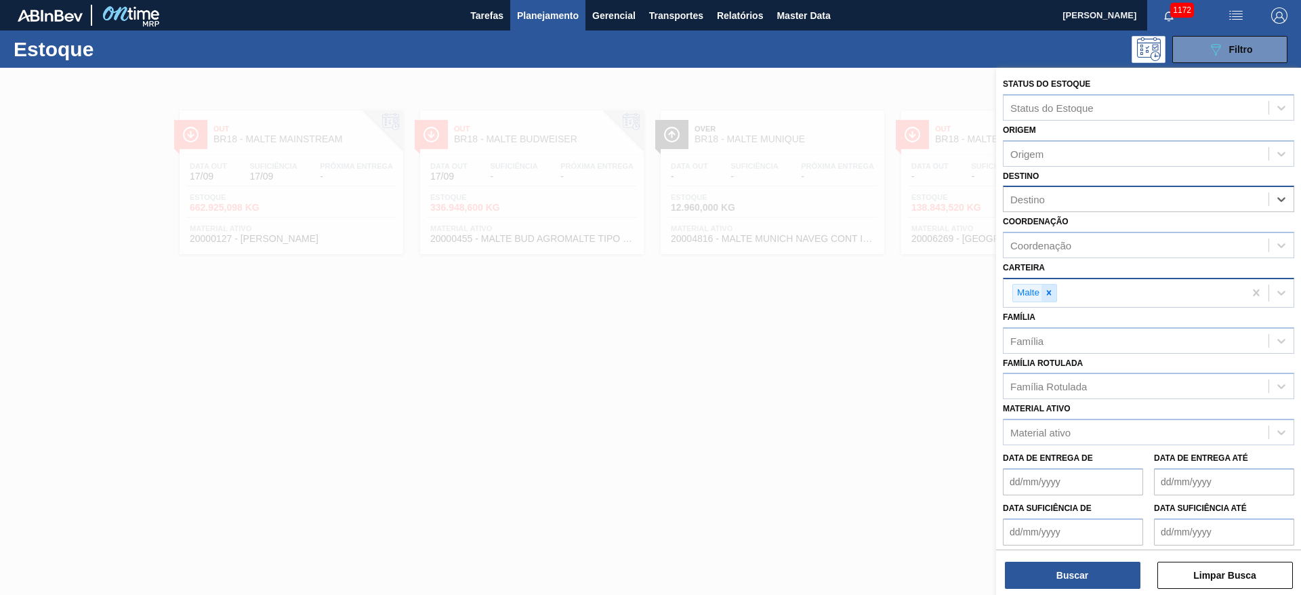
click at [1050, 295] on icon at bounding box center [1049, 293] width 5 height 5
click at [1049, 248] on div "Coordenação" at bounding box center [1040, 246] width 61 height 12
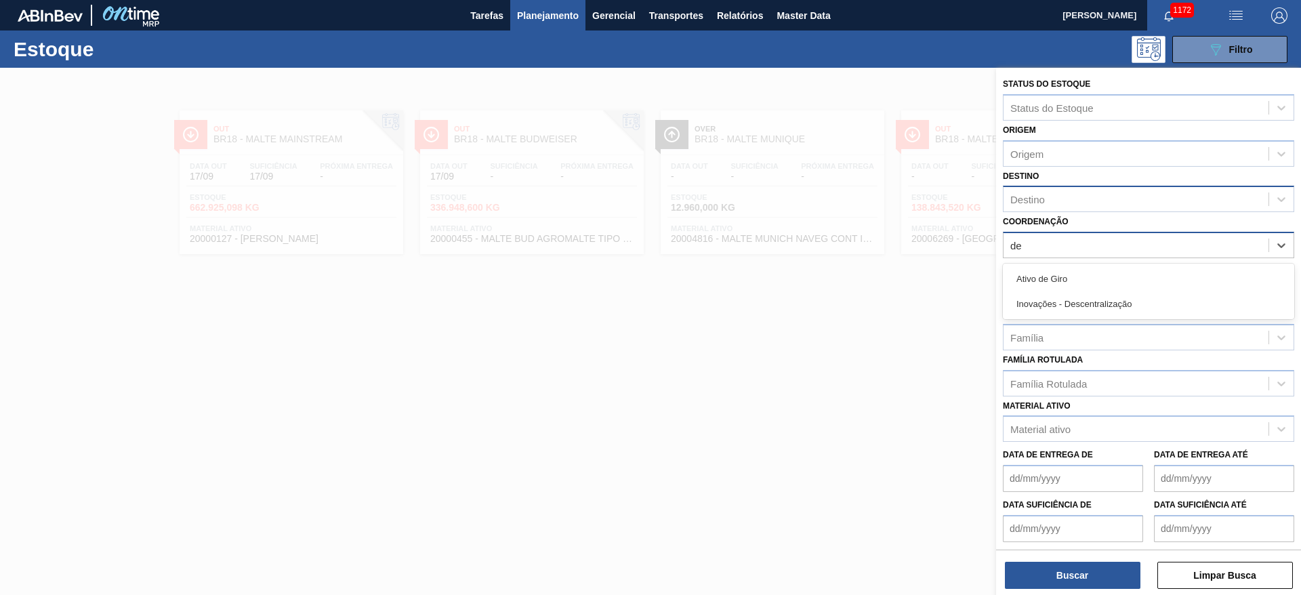
type input "des"
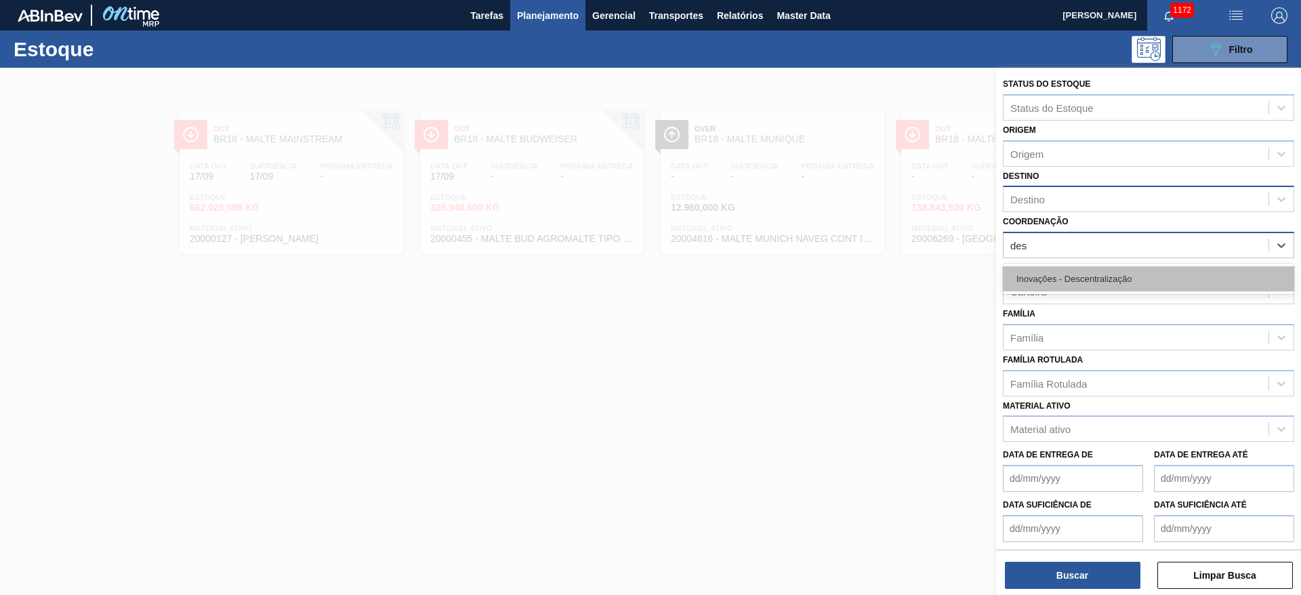
click at [1048, 272] on div "Inovações - Descentralização" at bounding box center [1148, 278] width 291 height 25
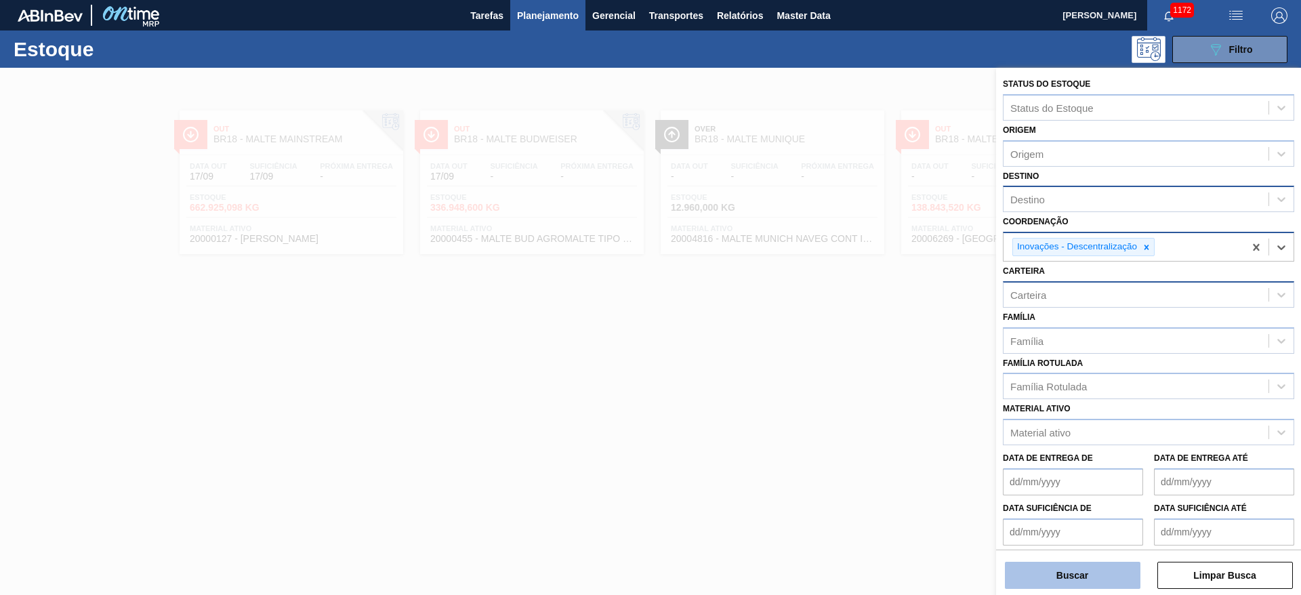
click at [1055, 572] on button "Buscar" at bounding box center [1073, 575] width 136 height 27
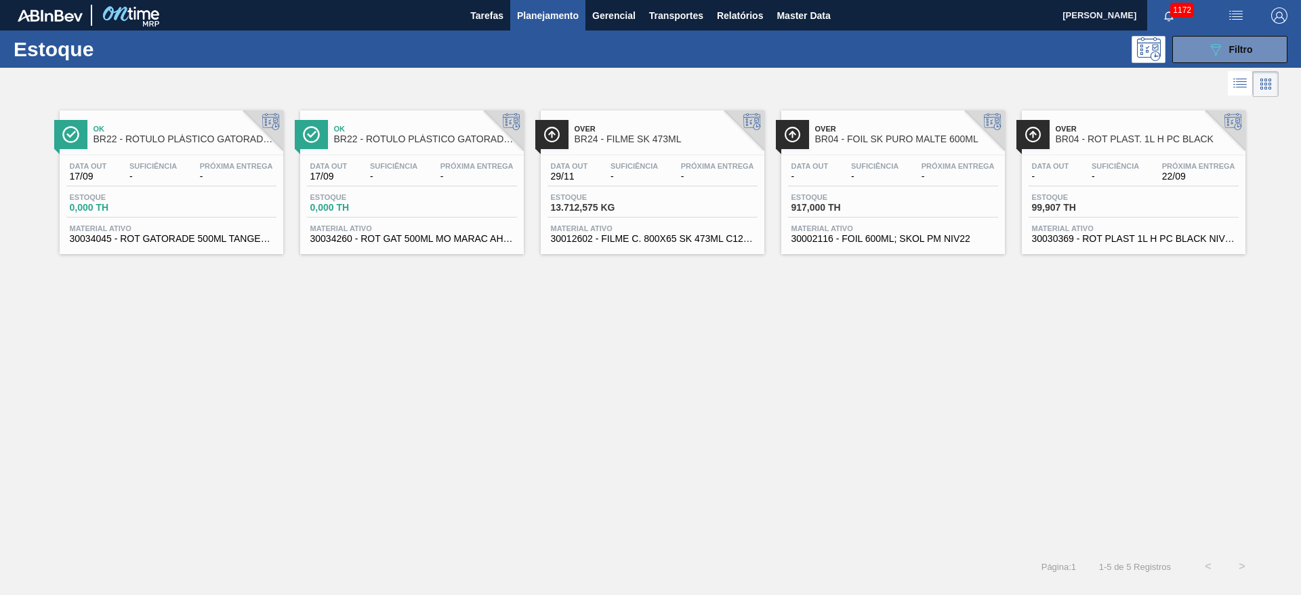
click at [632, 173] on span "-" at bounding box center [634, 176] width 47 height 10
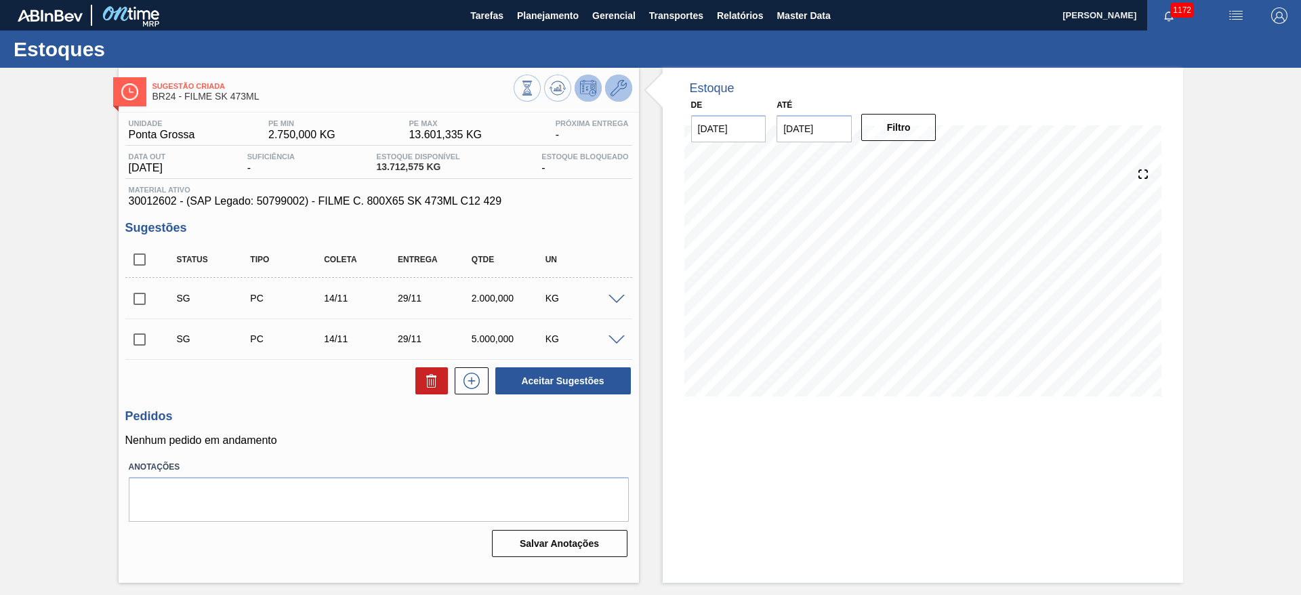
click at [621, 88] on icon at bounding box center [619, 88] width 16 height 16
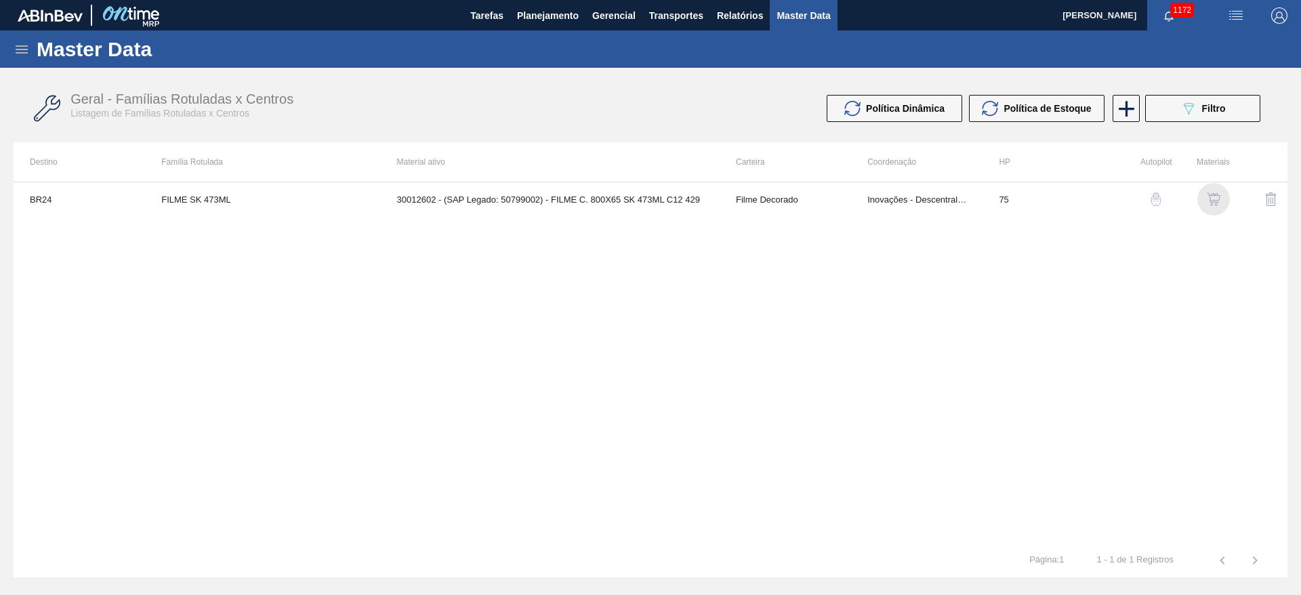
click at [1221, 197] on div "button" at bounding box center [1214, 199] width 16 height 14
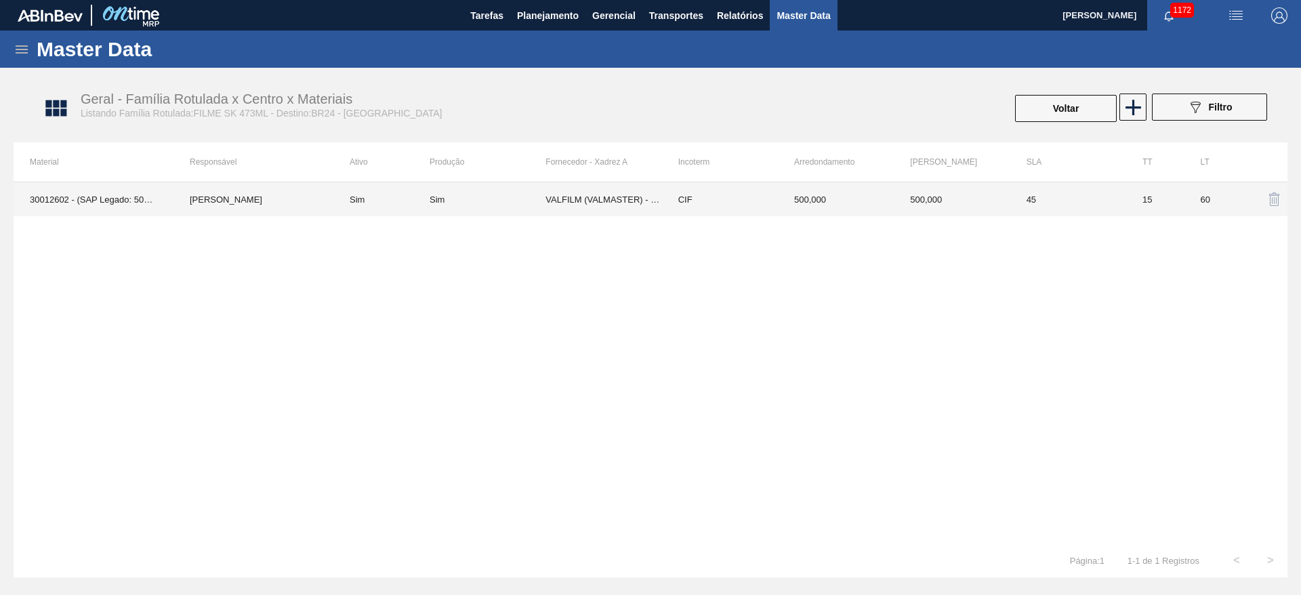
click at [492, 202] on div "Sim" at bounding box center [488, 200] width 116 height 10
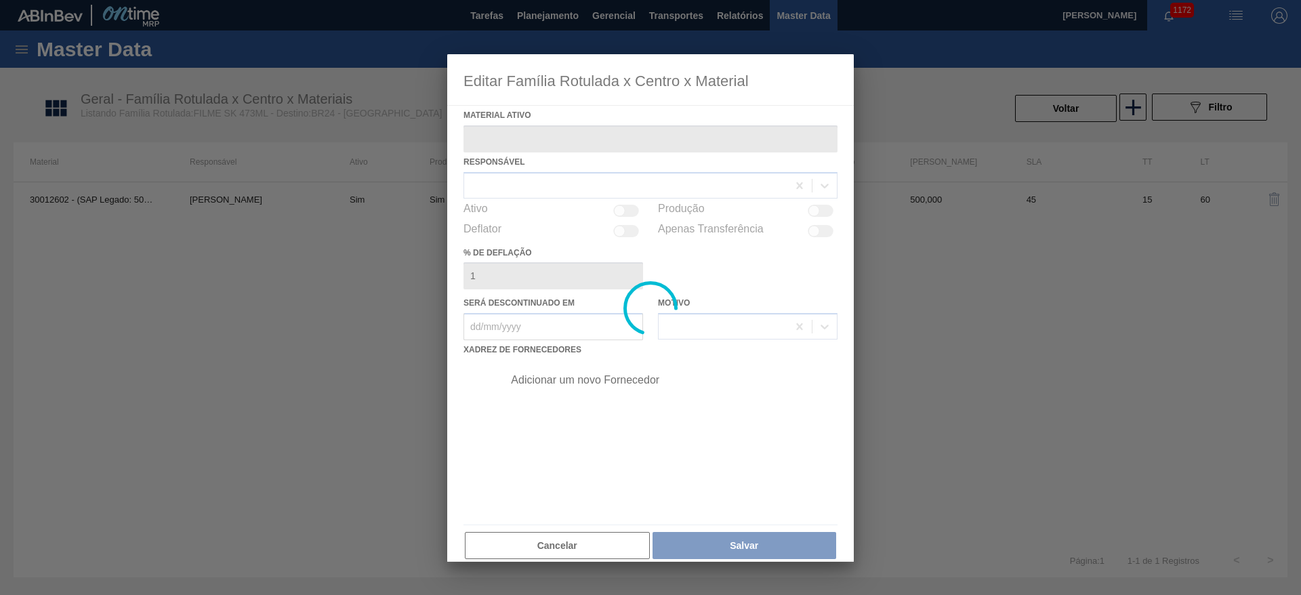
type ativo "30012602 - (SAP Legado: 50799002) - FILME C. 800X65 SK 473ML C12 429"
checkbox input "true"
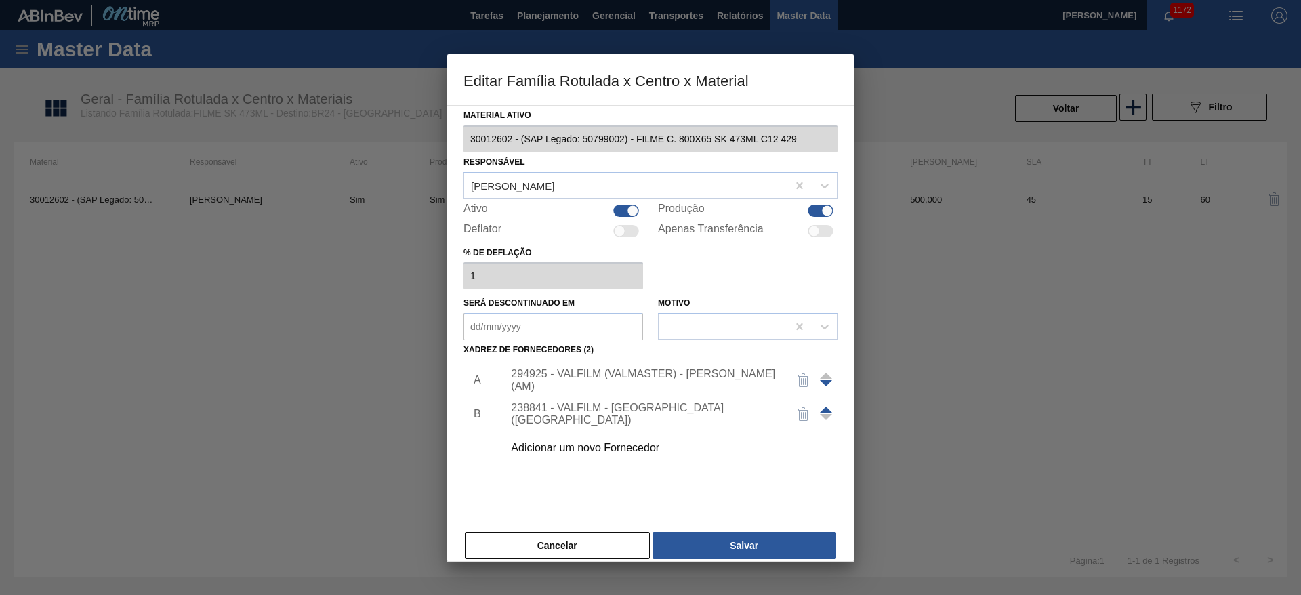
click at [555, 377] on div "294925 - VALFILM (VALMASTER) - MANAUS (AM)" at bounding box center [644, 380] width 266 height 24
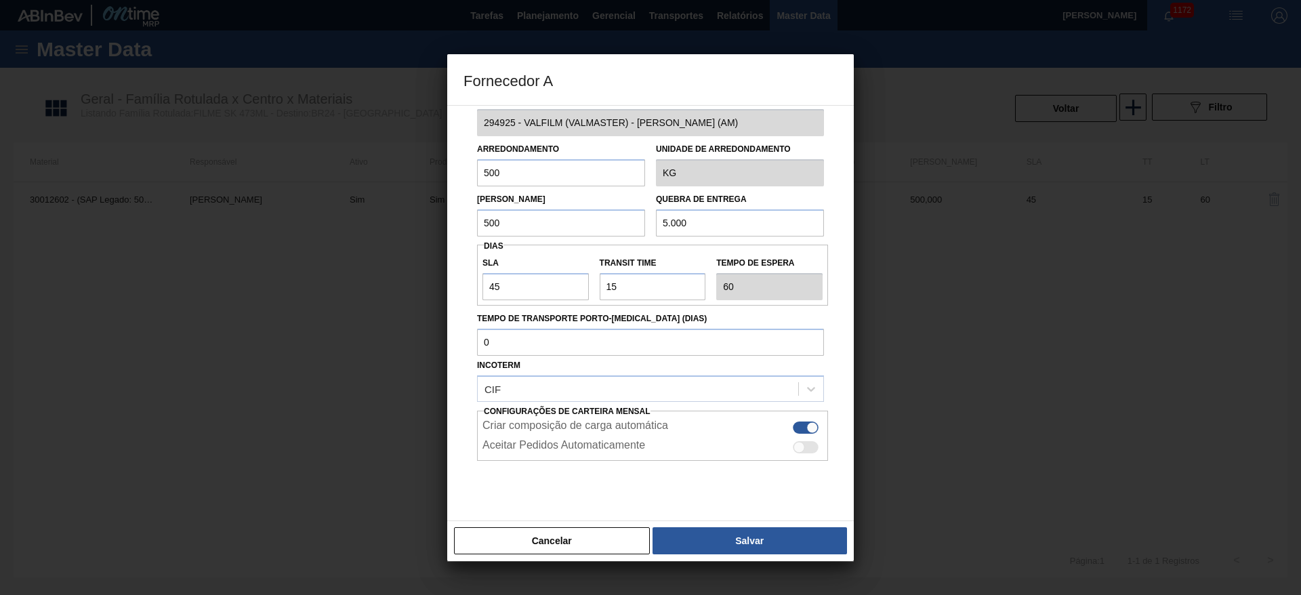
scroll to position [50, 0]
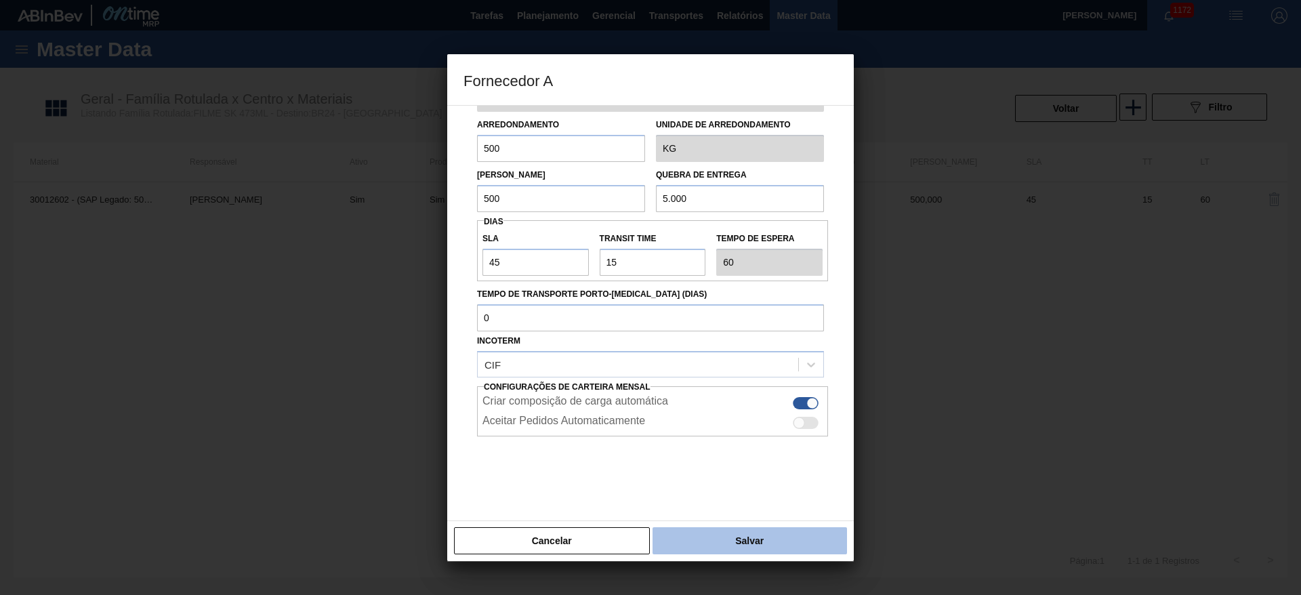
click at [760, 535] on button "Salvar" at bounding box center [750, 540] width 195 height 27
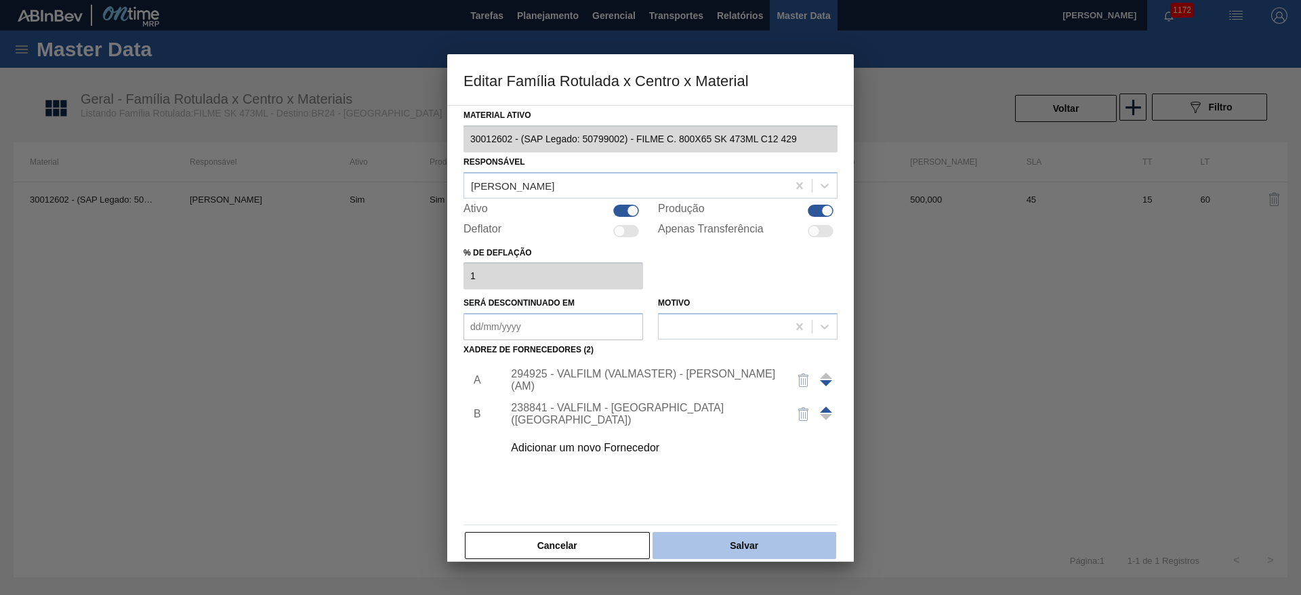
click at [762, 540] on button "Salvar" at bounding box center [745, 545] width 184 height 27
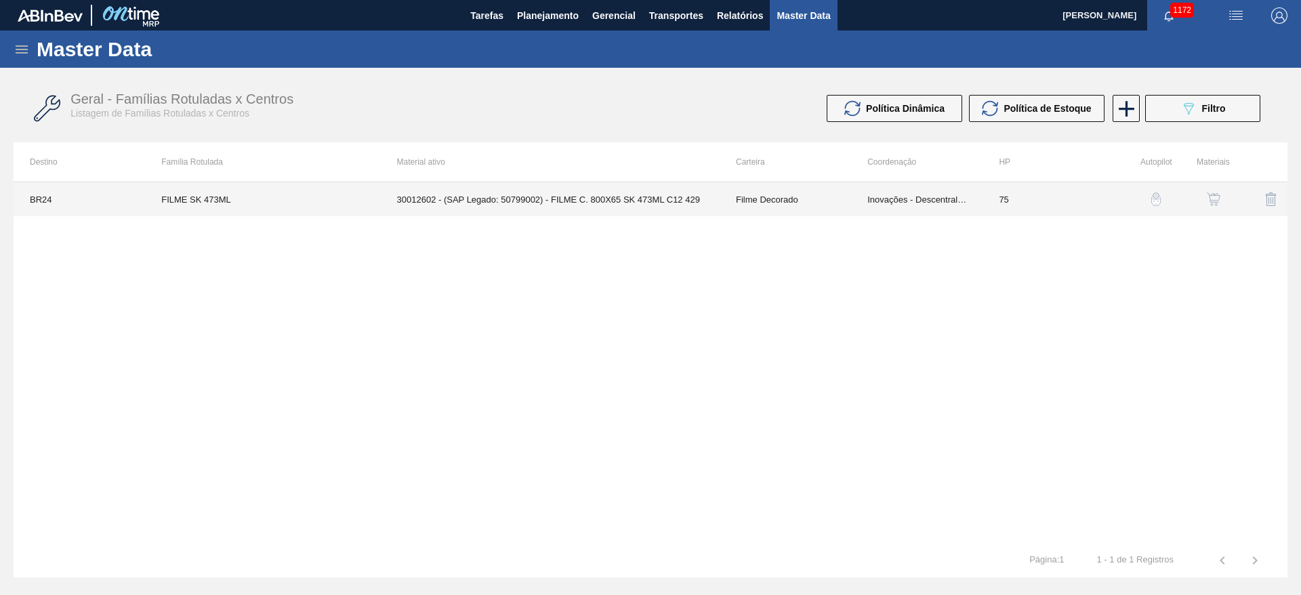
click at [577, 200] on td "30012602 - (SAP Legado: 50799002) - FILME C. 800X65 SK 473ML C12 429" at bounding box center [550, 199] width 339 height 34
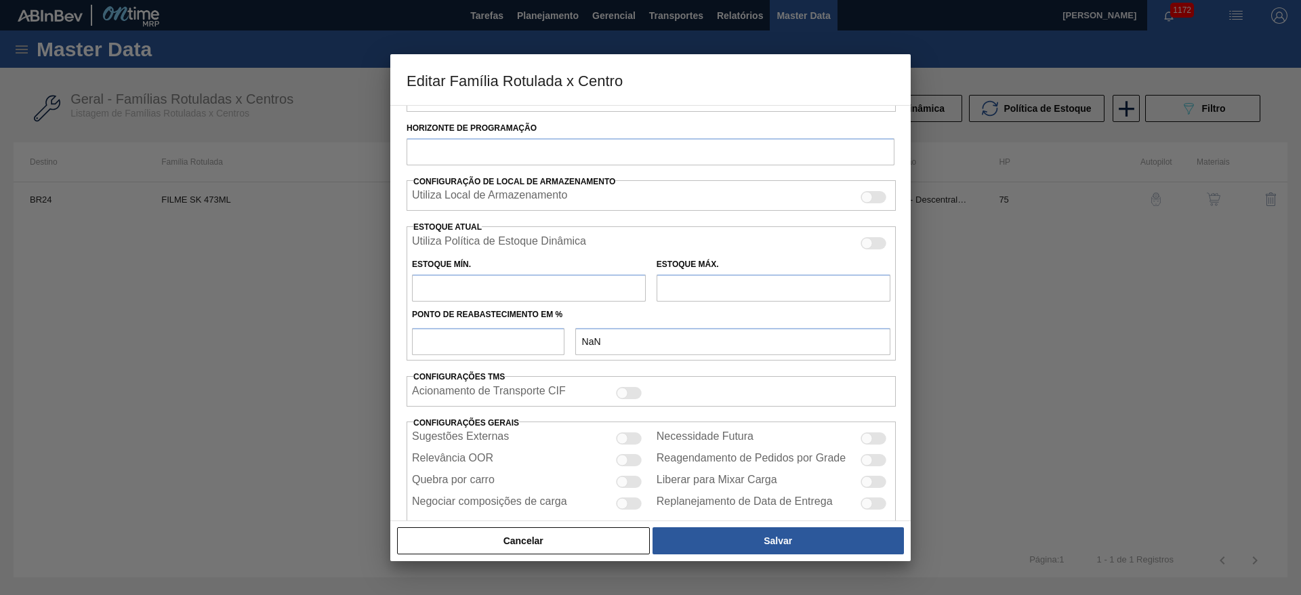
type input "Filme Decorado"
type input "FILME SK 473ML"
type input "BR24 - Ponta Grossa"
type input "75"
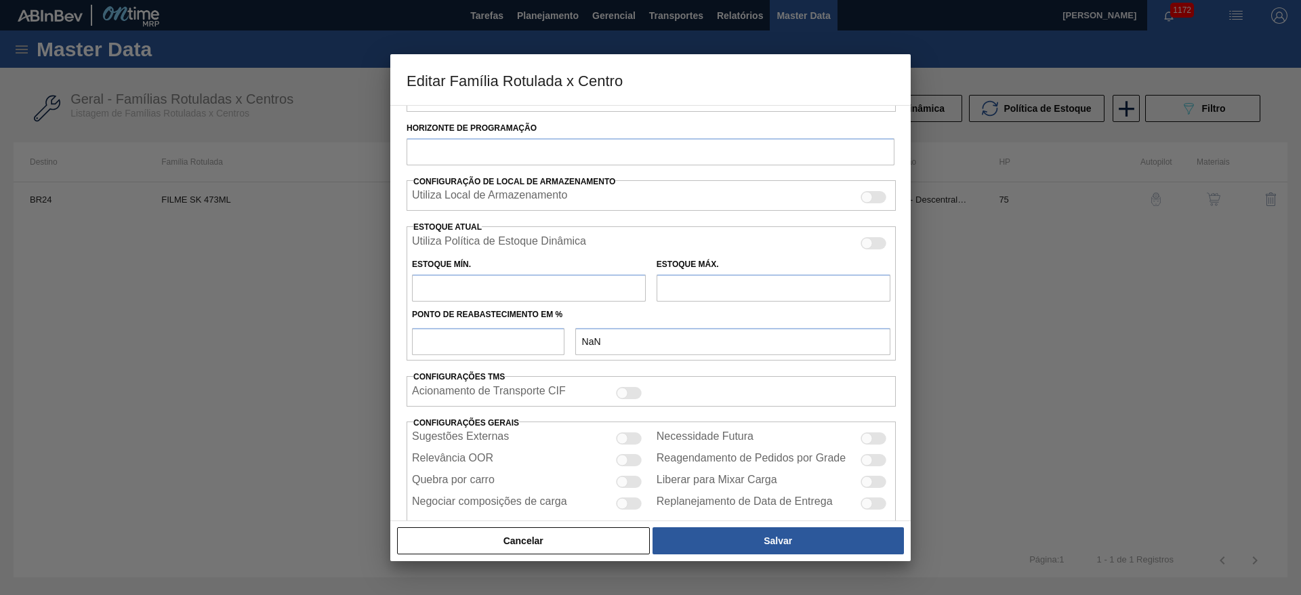
type input "2.750"
type input "13.601,335"
type input "67"
type input "9.984,223"
checkbox input "true"
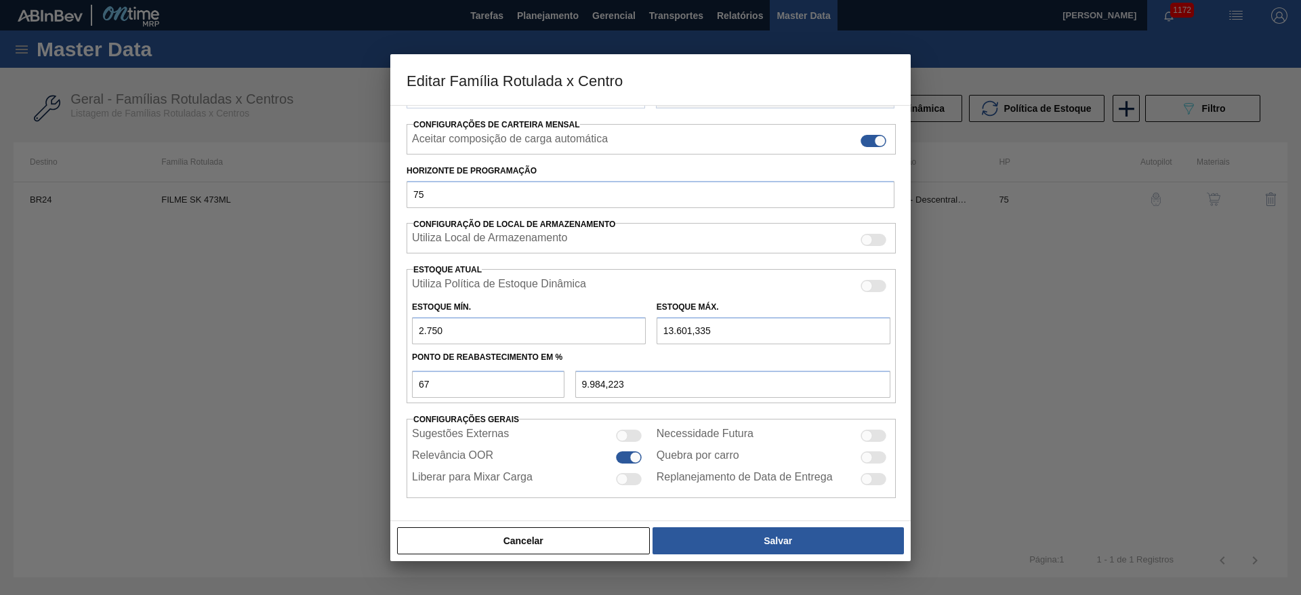
scroll to position [207, 0]
click at [619, 478] on div at bounding box center [623, 478] width 12 height 12
checkbox input "true"
click at [631, 428] on div "Sugestões Externas" at bounding box center [529, 435] width 234 height 16
click at [871, 453] on div at bounding box center [874, 457] width 26 height 12
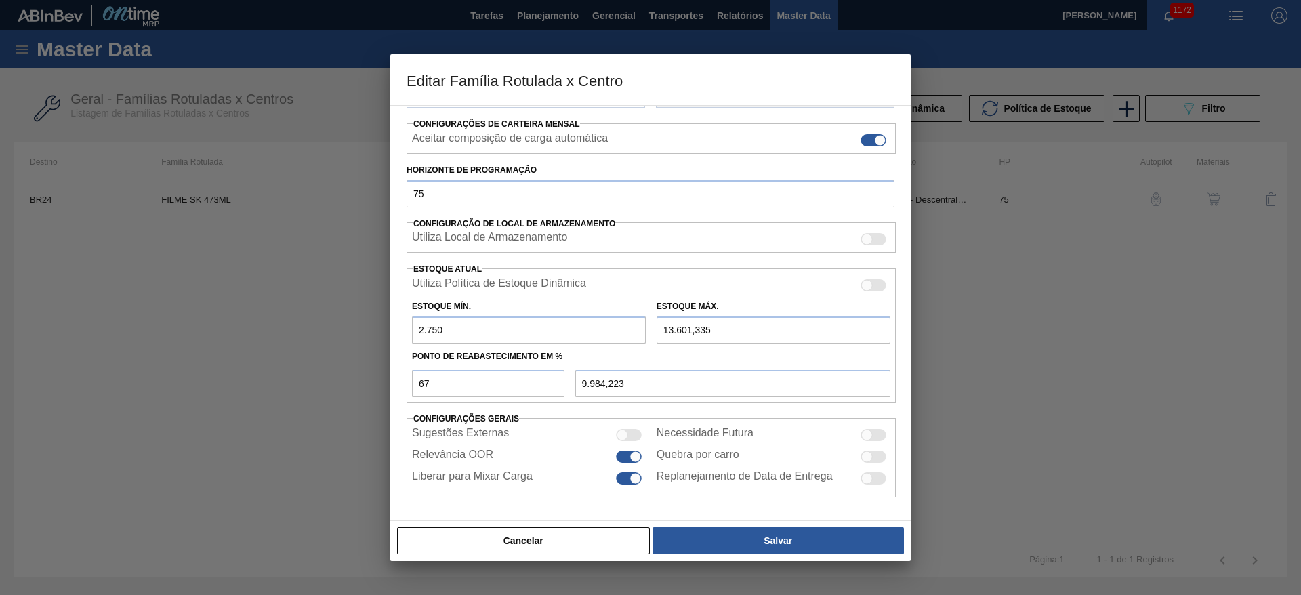
checkbox input "true"
click at [871, 434] on div at bounding box center [874, 435] width 26 height 12
checkbox input "true"
click at [622, 434] on div at bounding box center [623, 435] width 12 height 12
checkbox input "true"
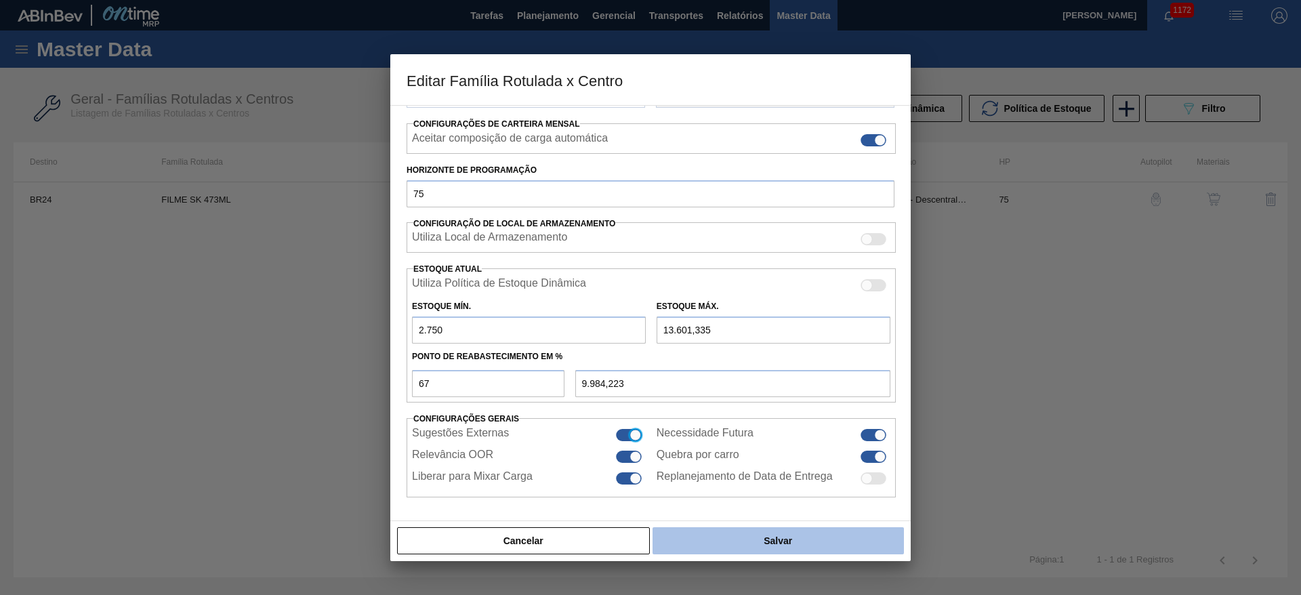
click at [764, 543] on button "Salvar" at bounding box center [778, 540] width 251 height 27
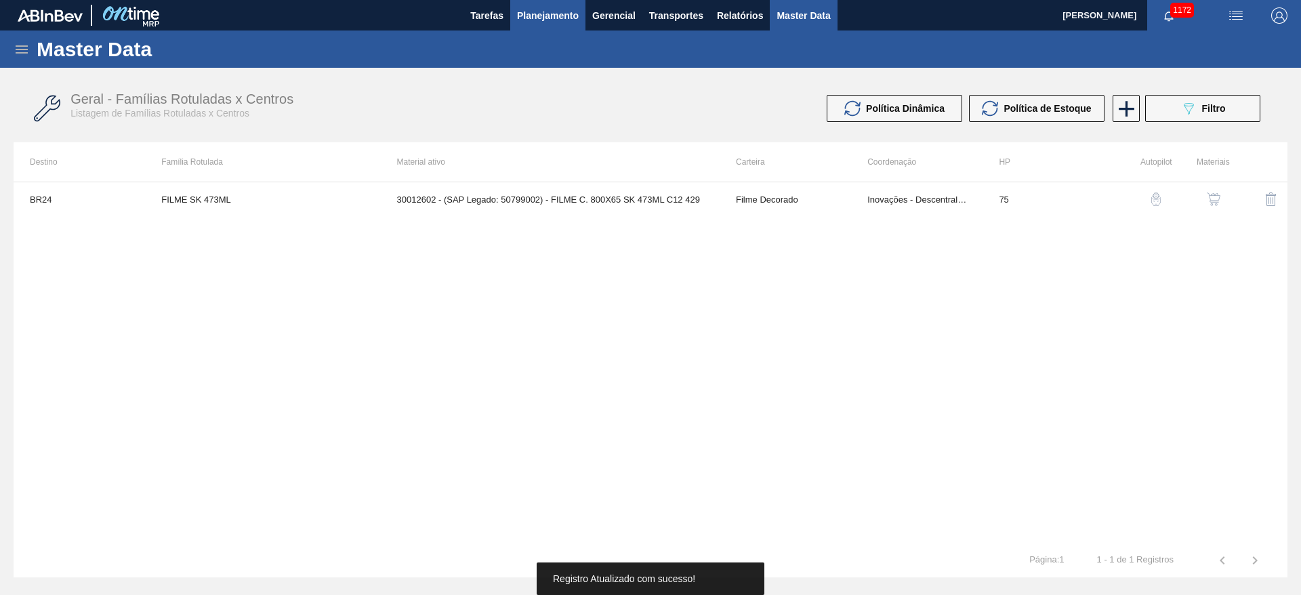
click at [548, 18] on span "Planejamento" at bounding box center [548, 15] width 62 height 16
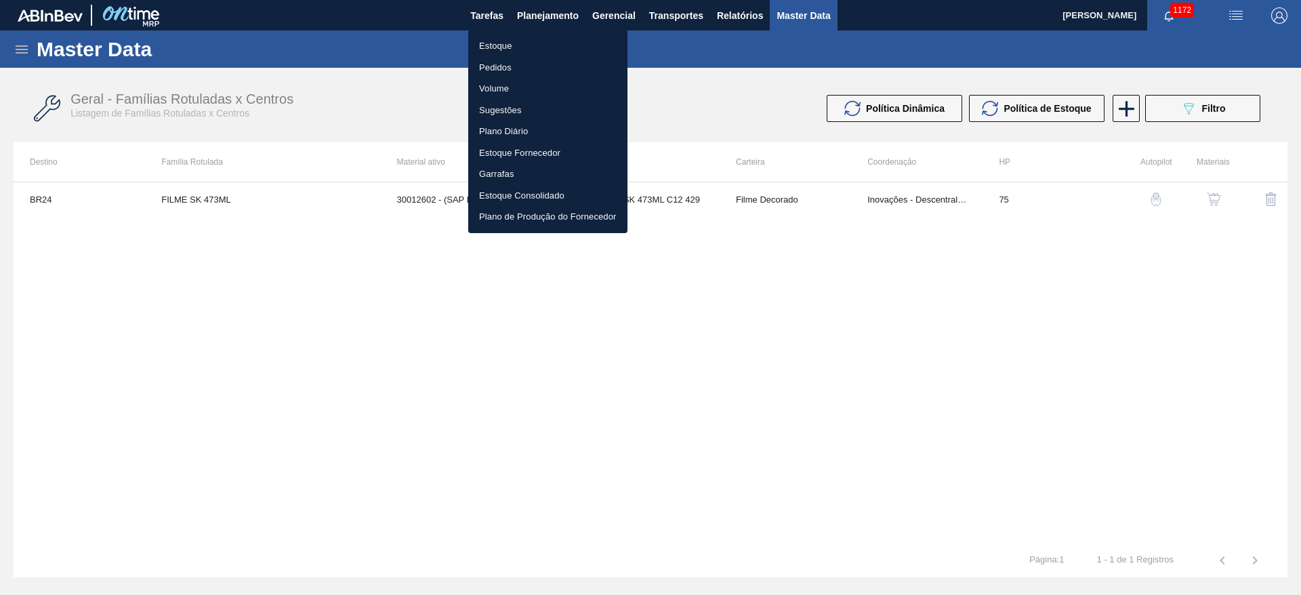
drag, startPoint x: 813, startPoint y: 242, endPoint x: 817, endPoint y: 213, distance: 28.8
click at [815, 230] on div at bounding box center [650, 297] width 1301 height 595
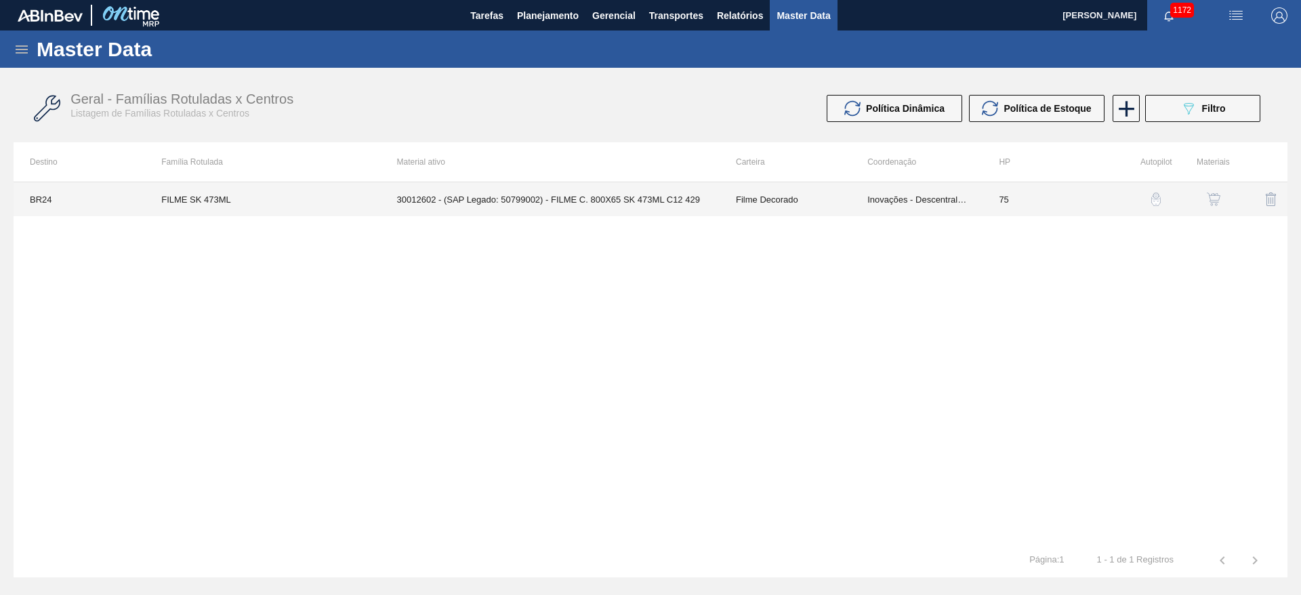
click at [816, 199] on td "Filme Decorado" at bounding box center [785, 199] width 131 height 34
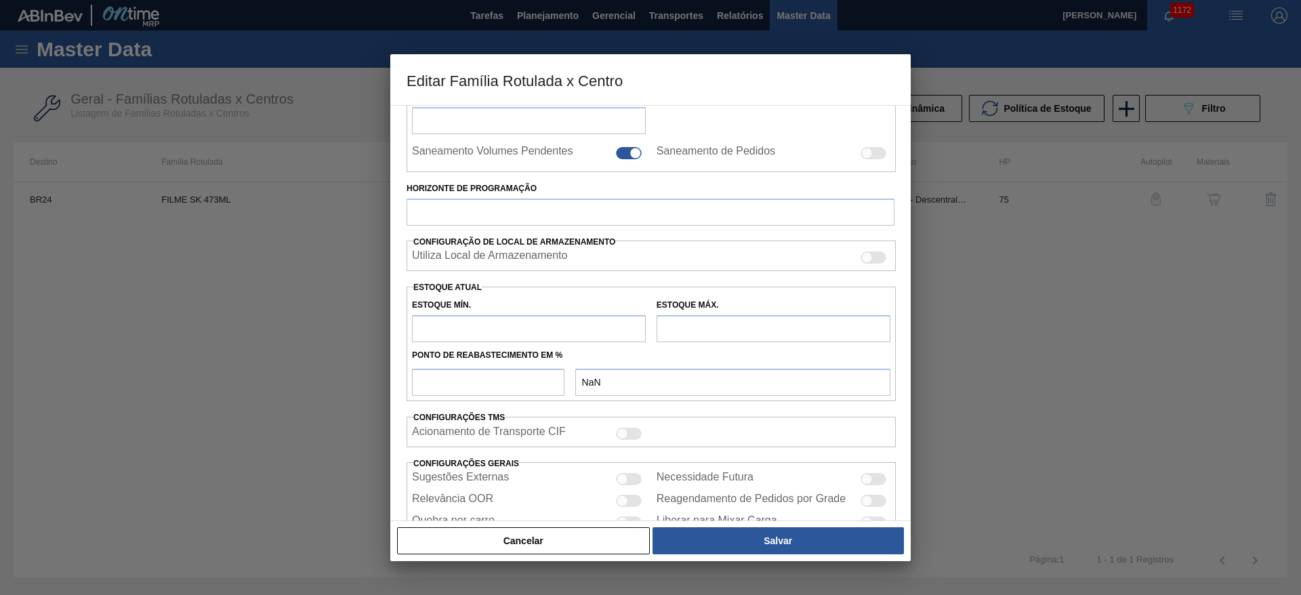
scroll to position [310, 0]
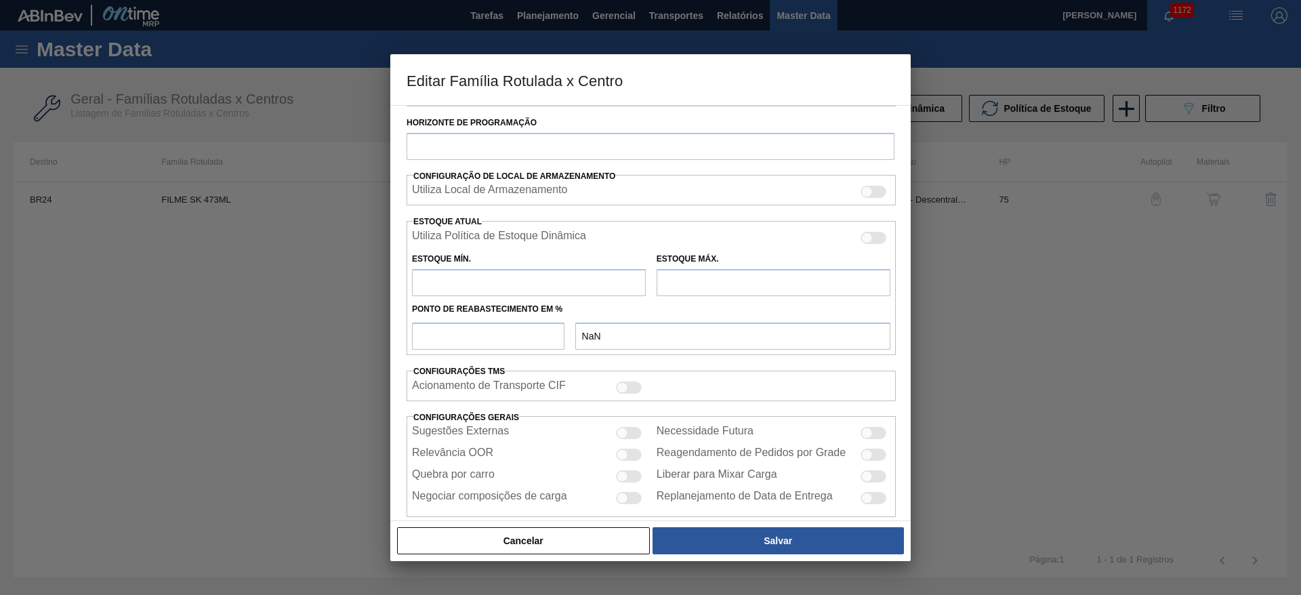
type input "Filme Decorado"
type input "FILME SK 473ML"
type input "BR24 - Ponta Grossa"
type input "75"
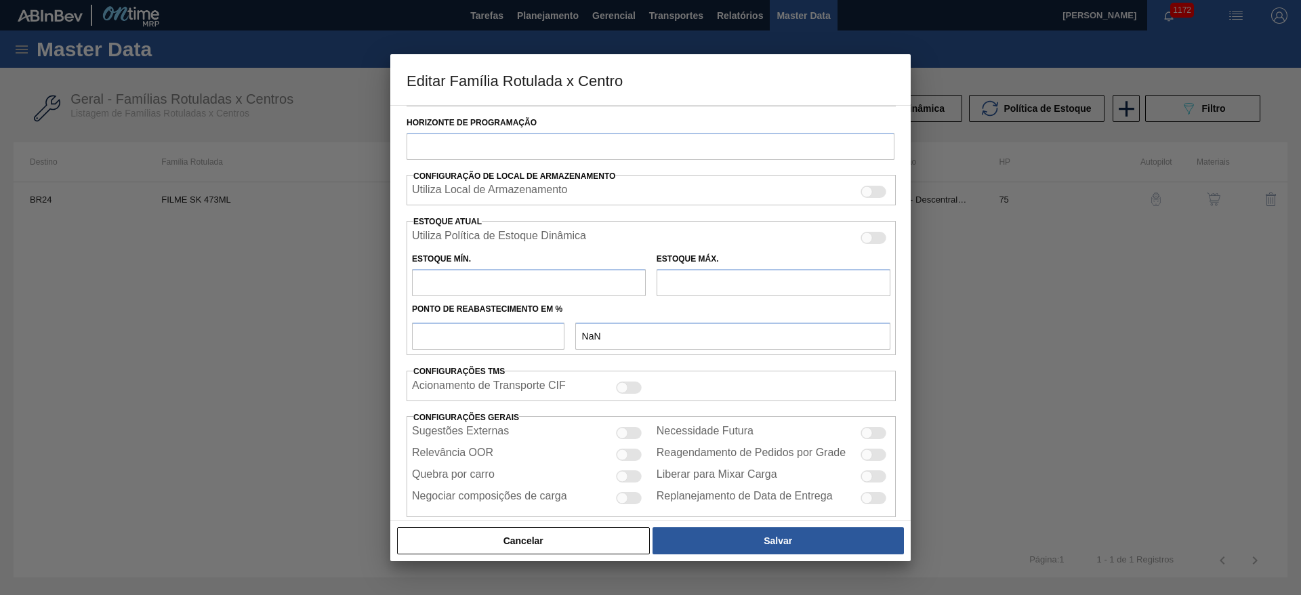
type input "2.750"
type input "13.601,335"
type input "67"
type input "9.984,223"
checkbox input "true"
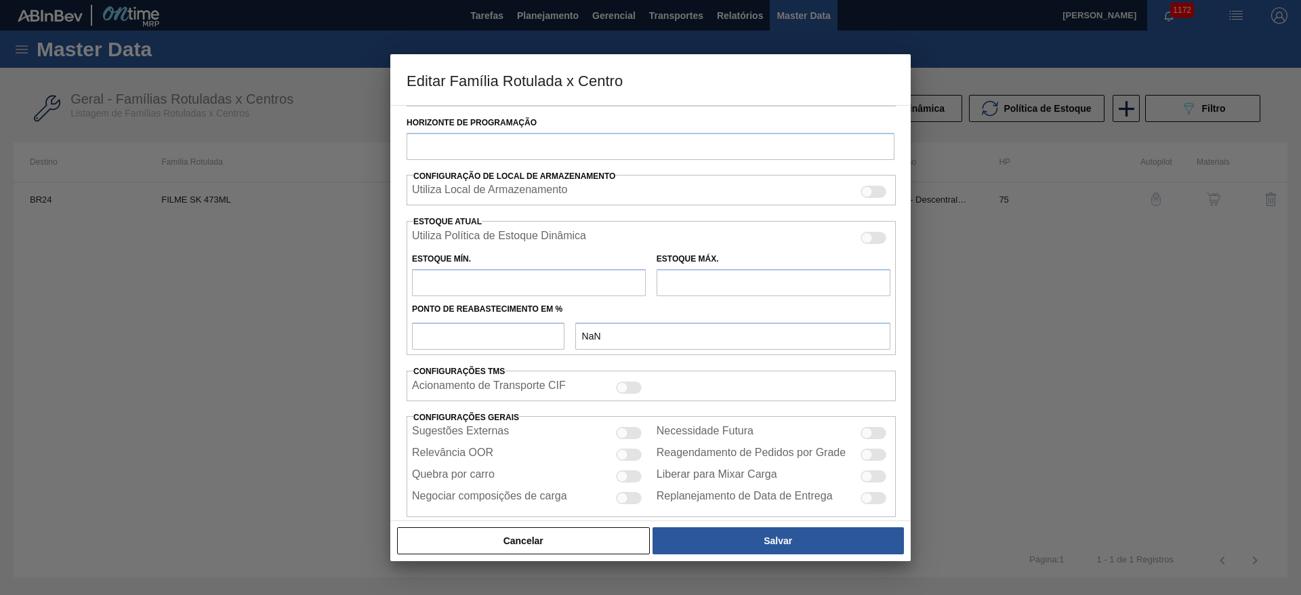
checkbox input "true"
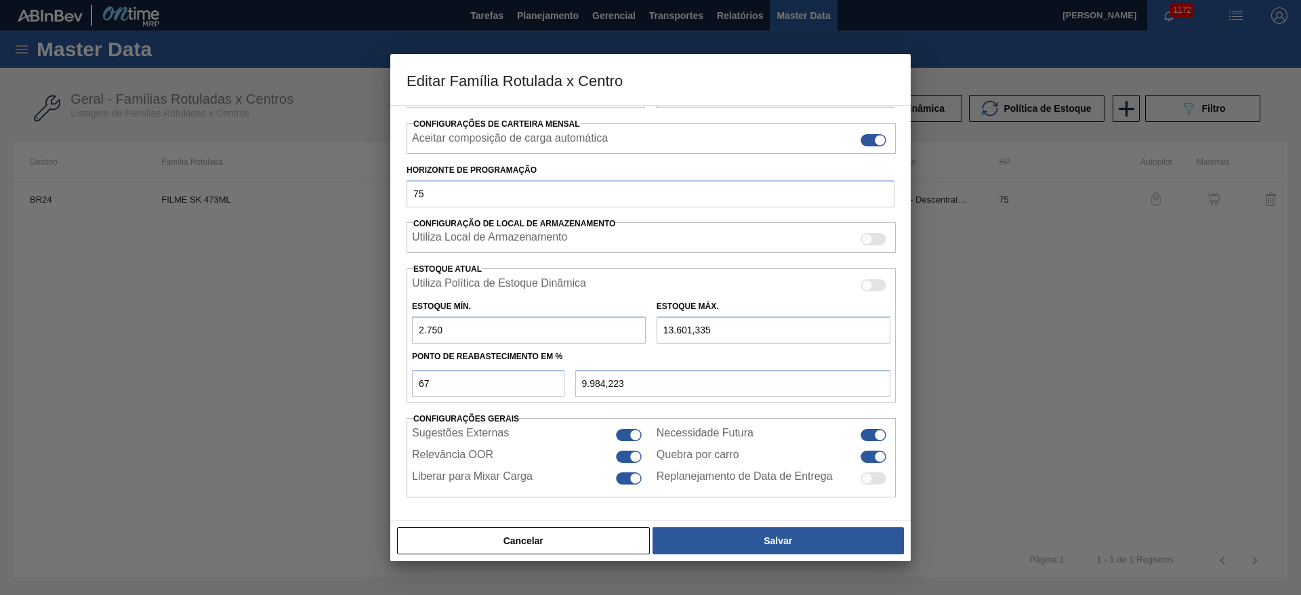
scroll to position [207, 0]
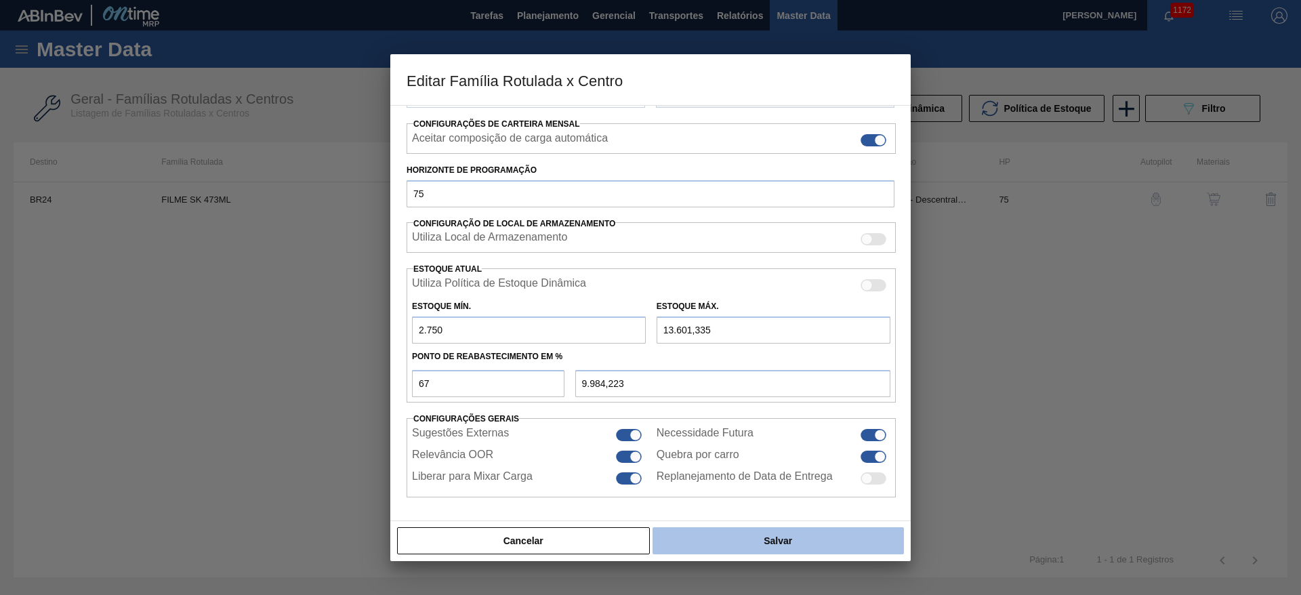
click at [752, 539] on button "Salvar" at bounding box center [778, 540] width 251 height 27
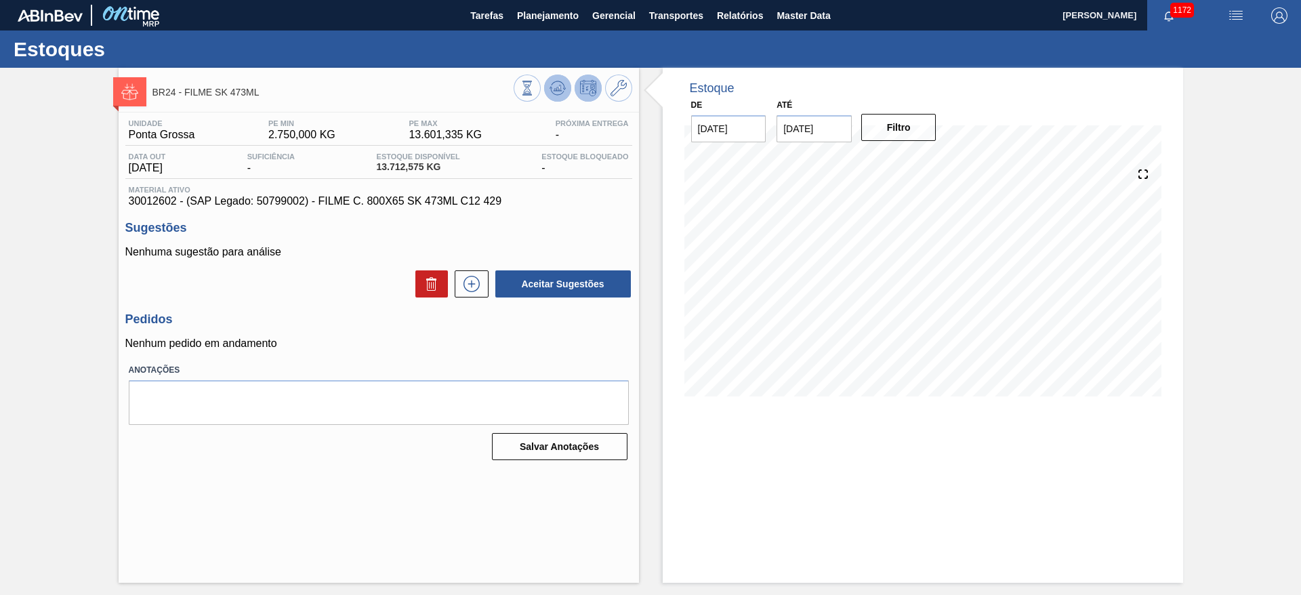
click at [563, 87] on icon at bounding box center [558, 88] width 16 height 16
click at [555, 91] on icon at bounding box center [558, 88] width 16 height 16
click at [472, 283] on icon at bounding box center [471, 283] width 7 height 1
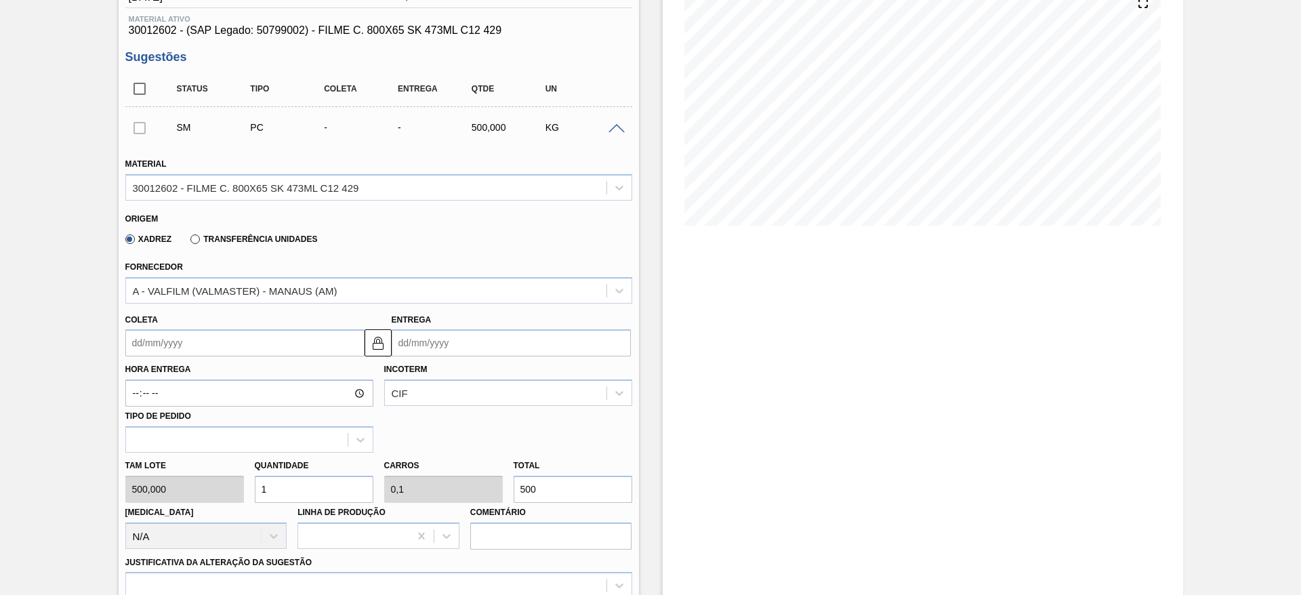
scroll to position [305, 0]
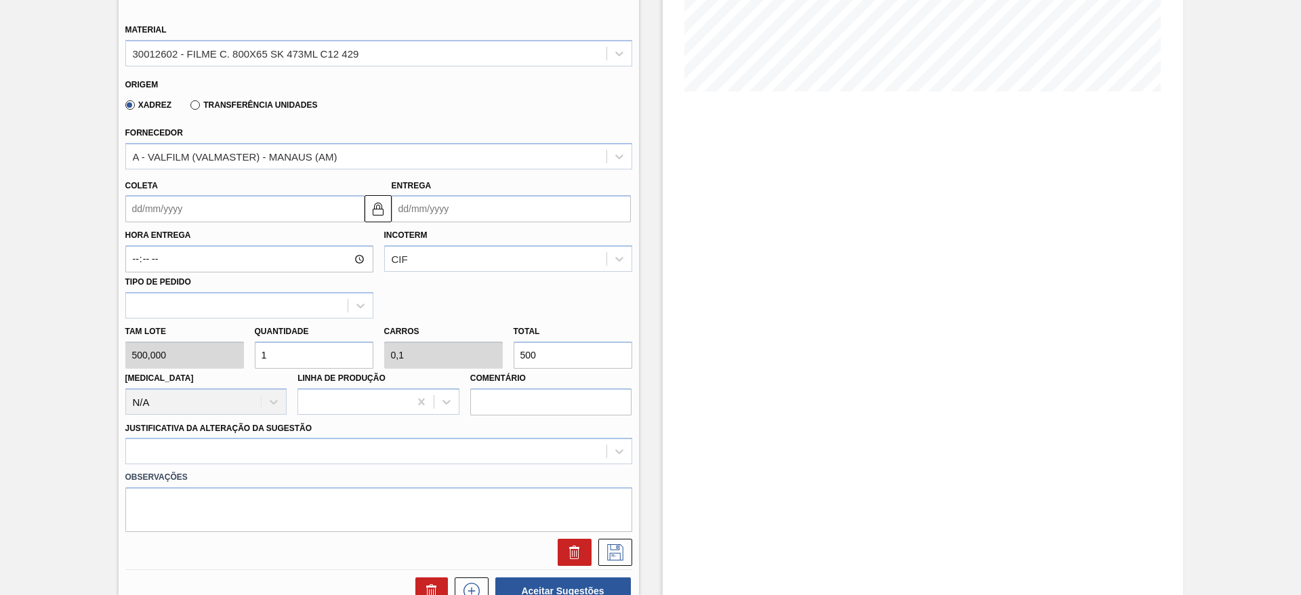
click at [134, 207] on input "Coleta" at bounding box center [244, 208] width 239 height 27
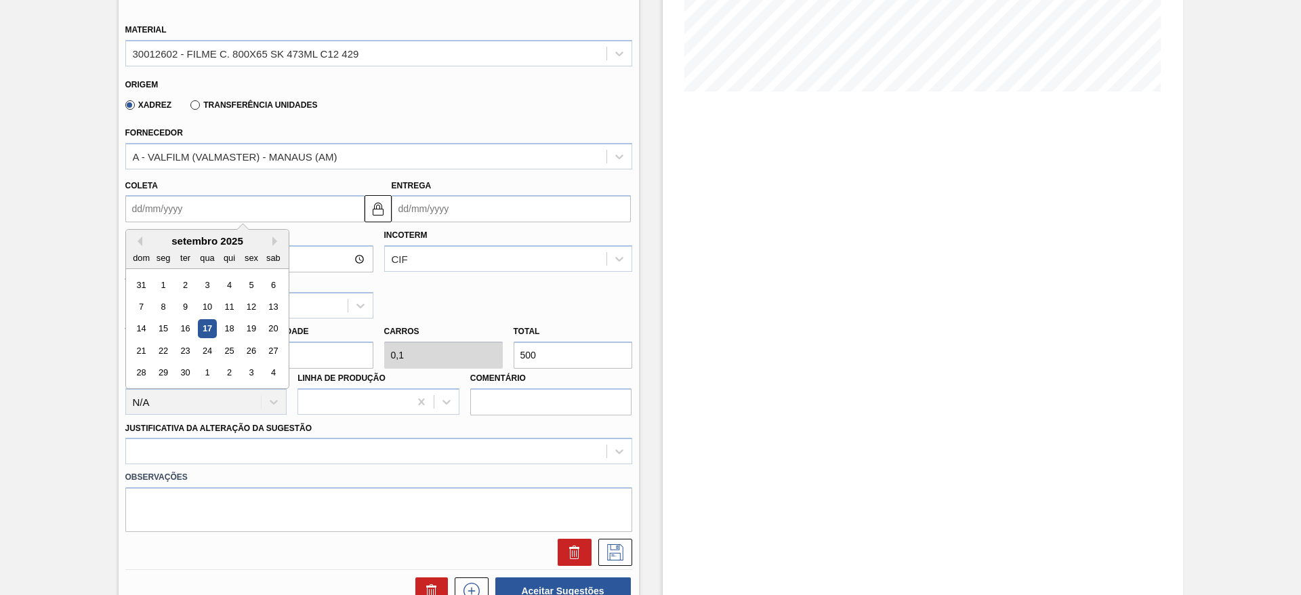
click at [183, 237] on div "setembro 2025" at bounding box center [207, 241] width 163 height 12
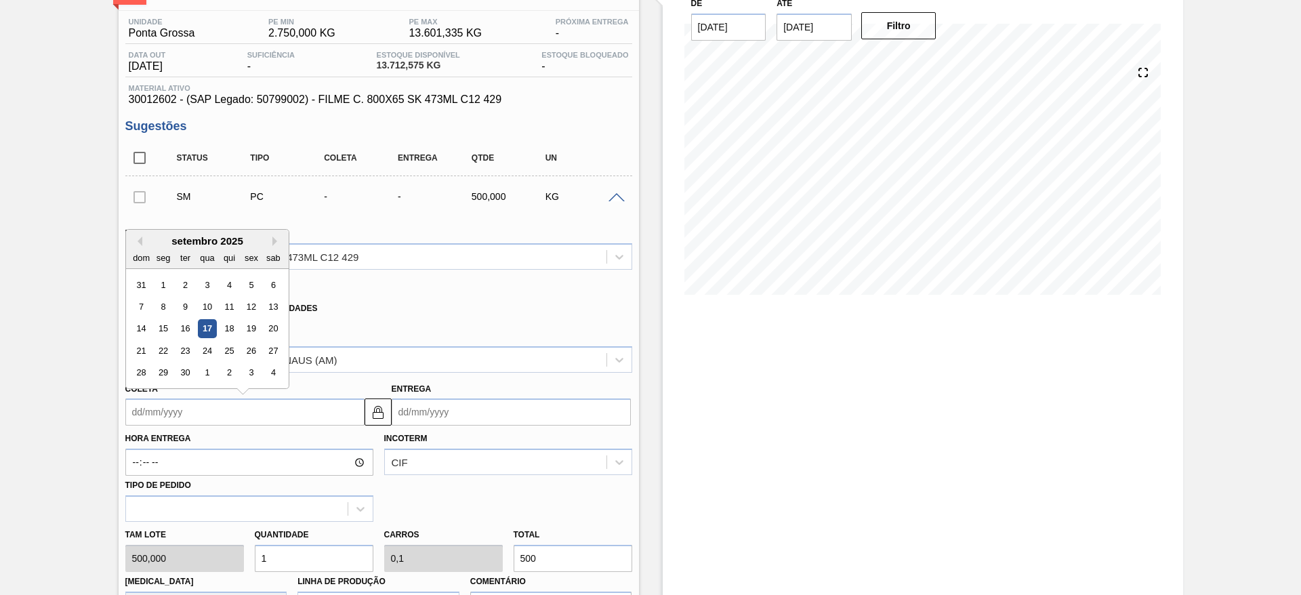
click at [414, 406] on input "Entrega" at bounding box center [511, 411] width 239 height 27
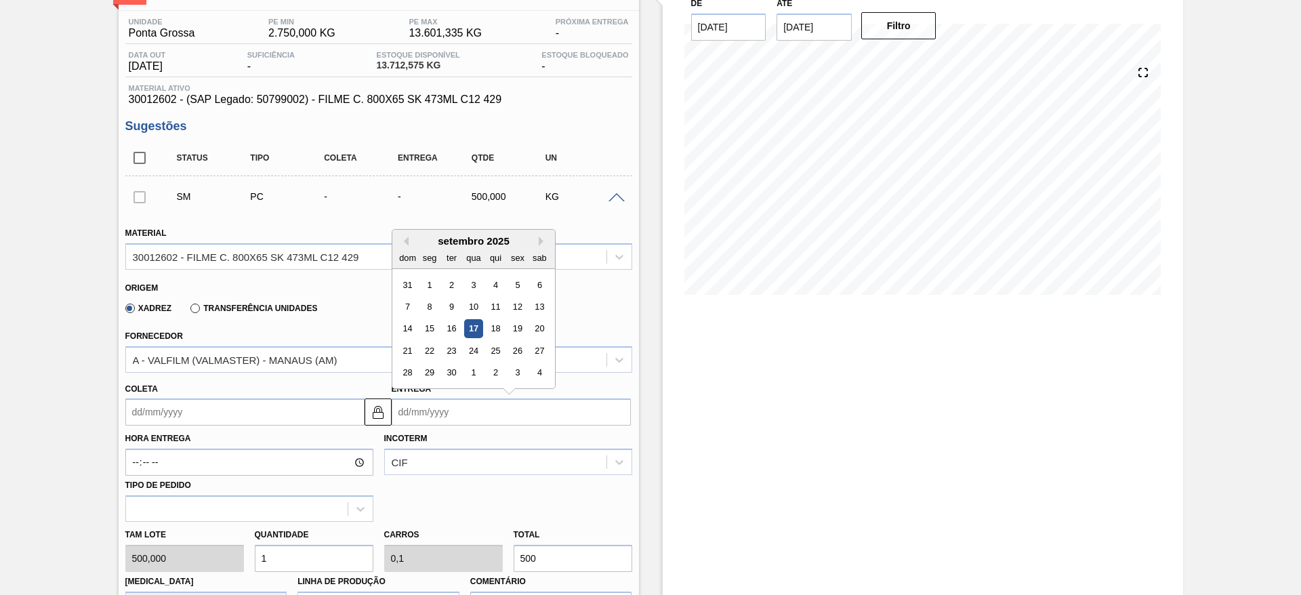
click at [455, 243] on div "setembro 2025" at bounding box center [473, 241] width 163 height 12
click at [536, 244] on div "setembro 2025" at bounding box center [473, 241] width 163 height 12
click at [540, 243] on button "Next Month" at bounding box center [543, 241] width 9 height 9
click at [430, 325] on div "10" at bounding box center [429, 329] width 18 height 18
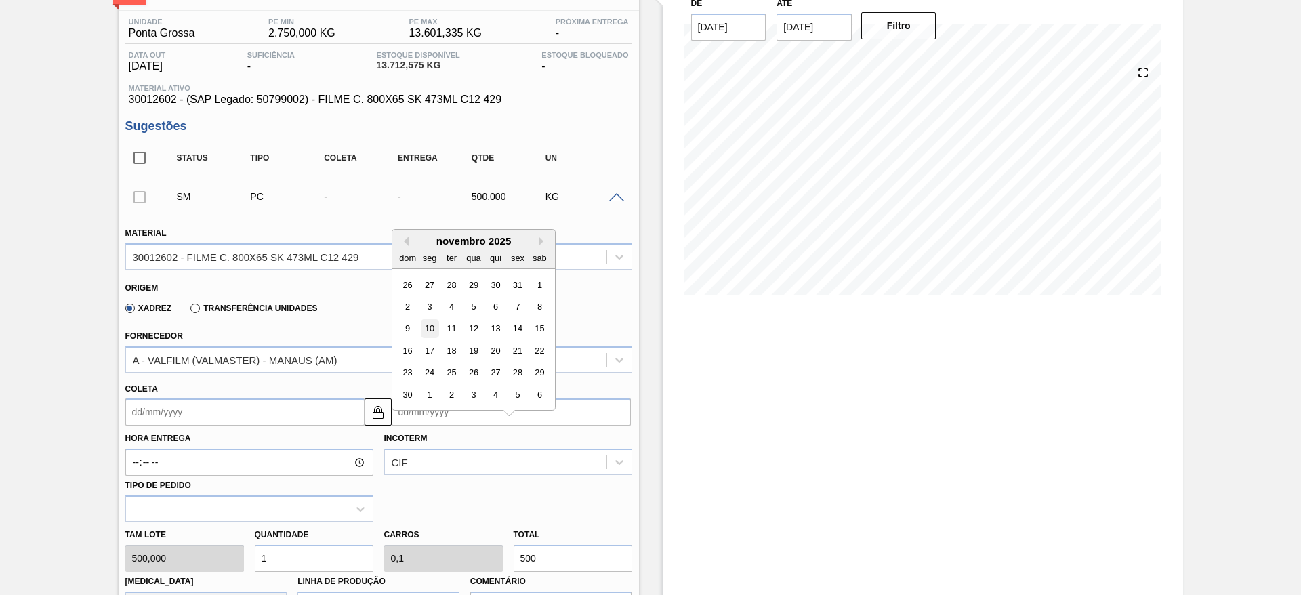
type input "26/10/2025"
type input "10/11/2025"
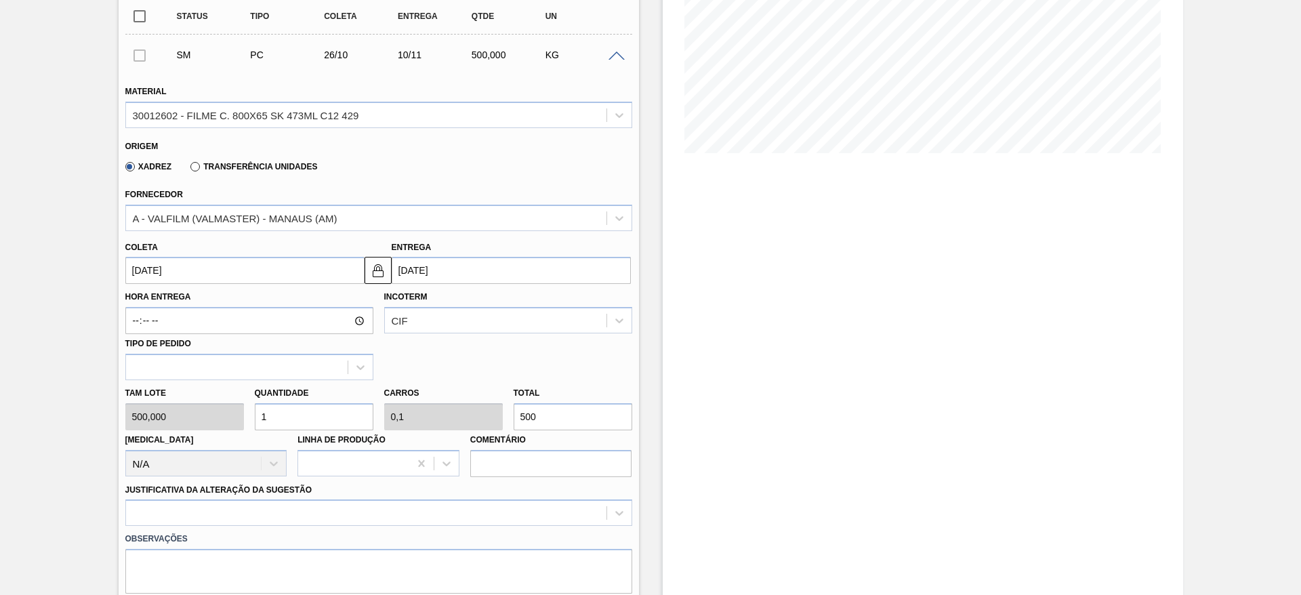
scroll to position [305, 0]
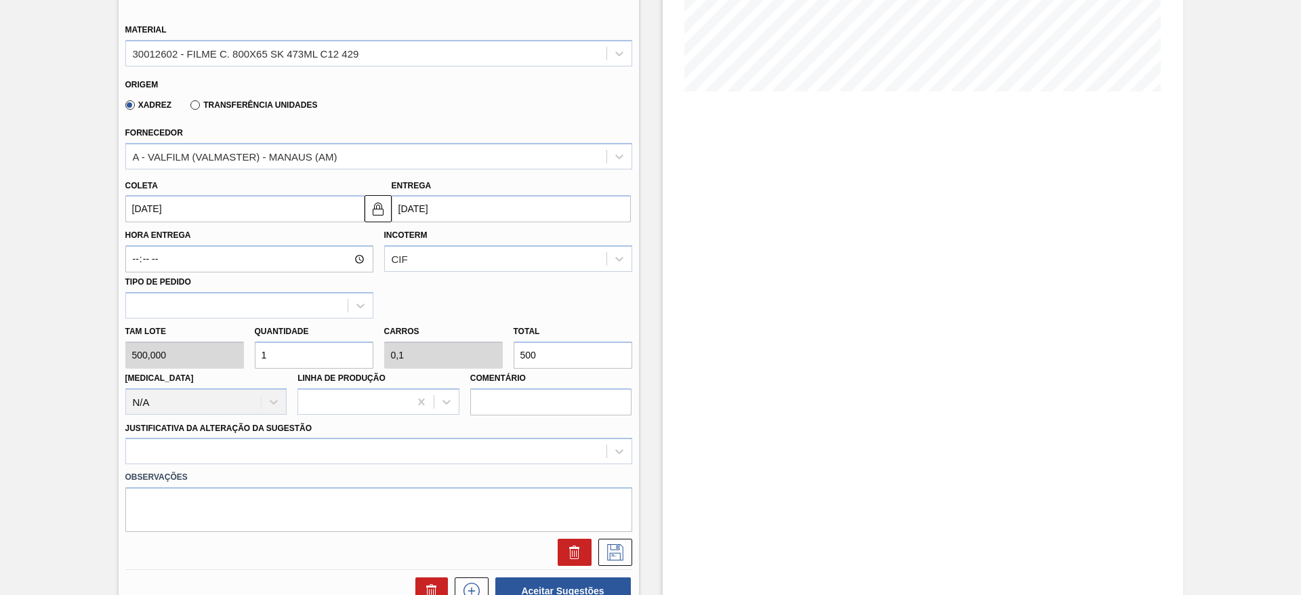
click at [207, 351] on div "Tam lote 500,000 Quantidade 1 Carros 0,1 Total 500 Doca N/A Linha de Produção C…" at bounding box center [379, 367] width 518 height 97
type input "10"
type input "1"
type input "5.000"
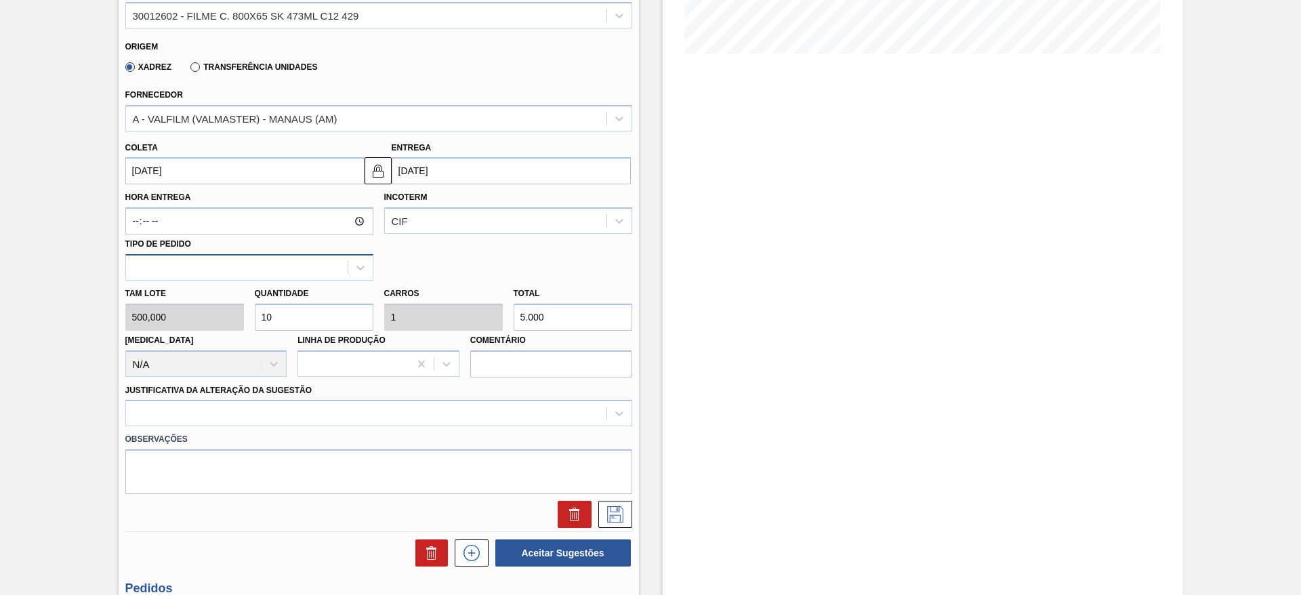
scroll to position [489, 0]
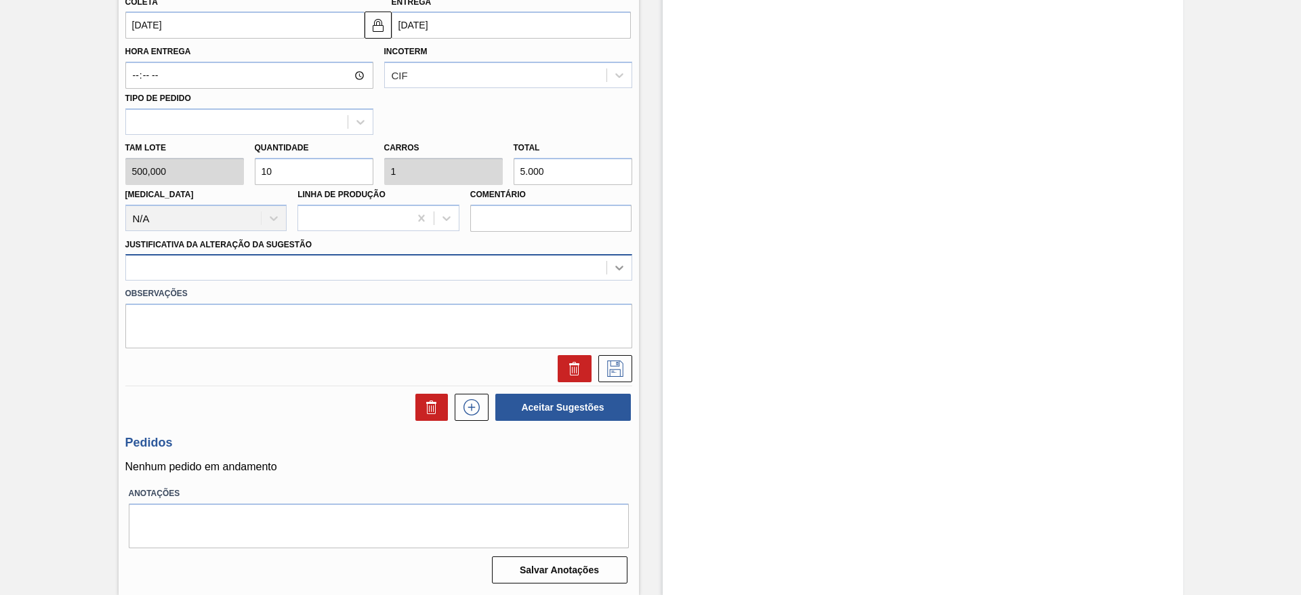
type input "10"
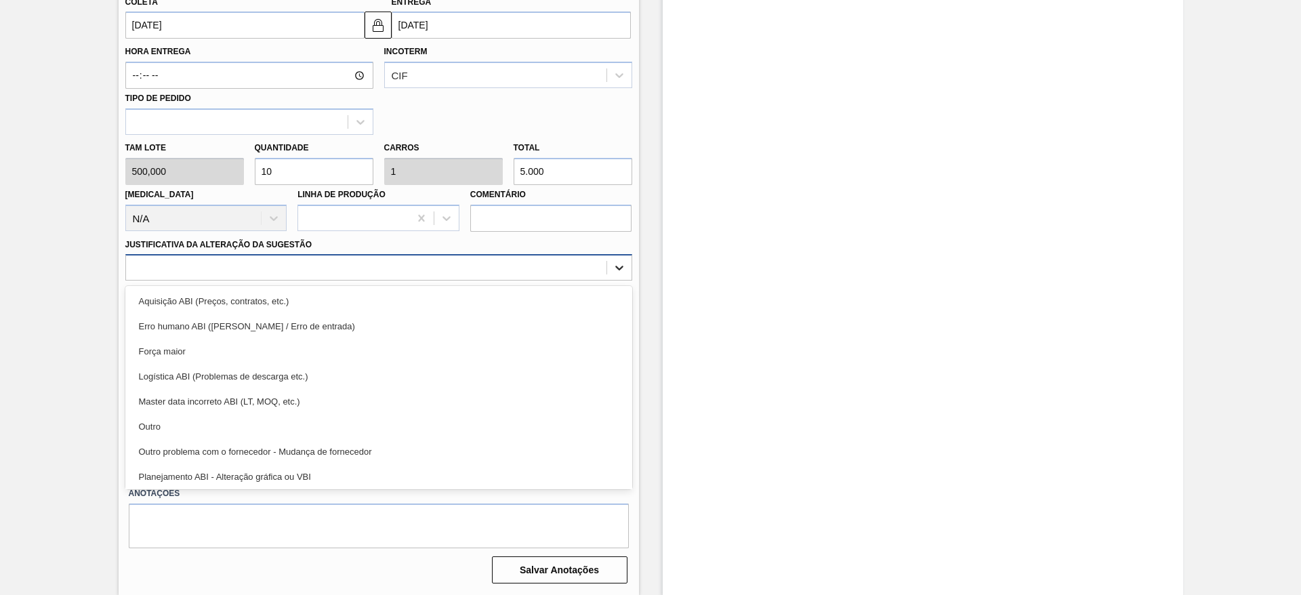
drag, startPoint x: 624, startPoint y: 268, endPoint x: 607, endPoint y: 260, distance: 18.8
click at [621, 263] on div at bounding box center [619, 268] width 24 height 24
drag, startPoint x: 151, startPoint y: 426, endPoint x: 559, endPoint y: 403, distance: 408.7
click at [154, 426] on div "Outro" at bounding box center [378, 426] width 507 height 25
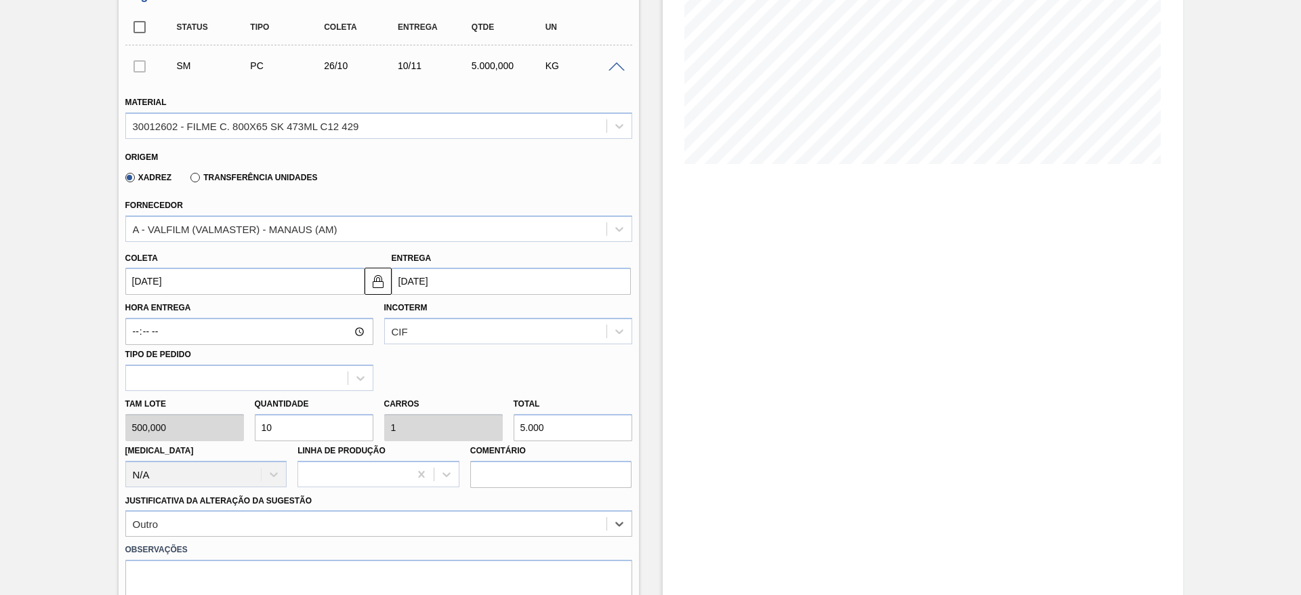
scroll to position [387, 0]
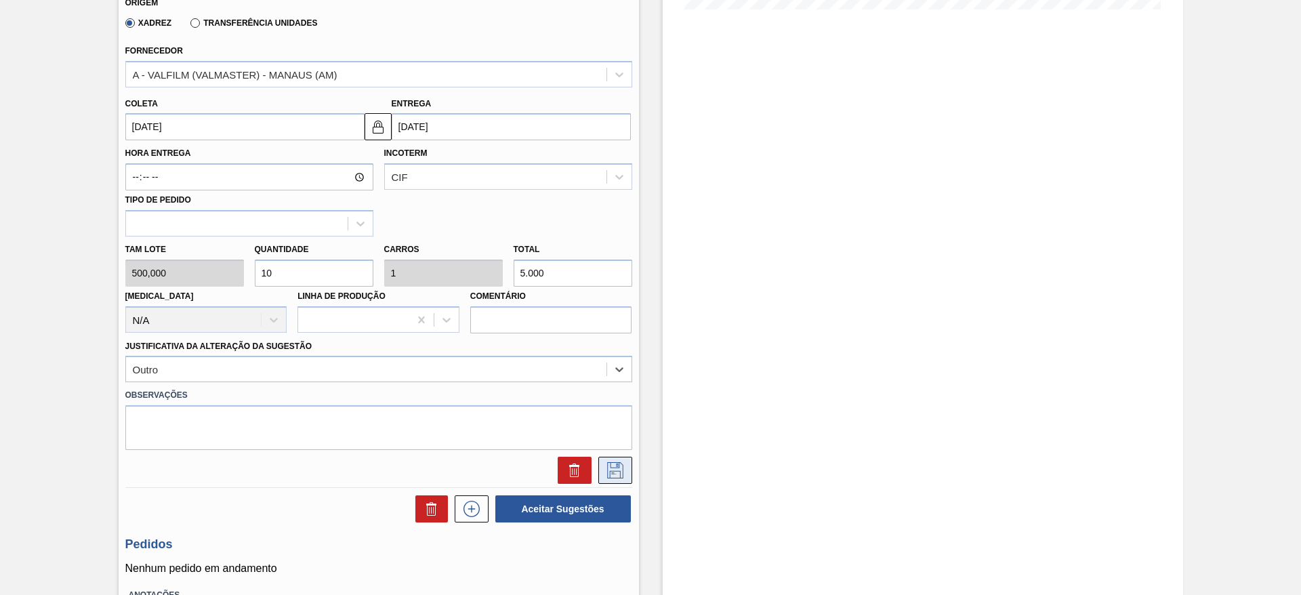
click at [607, 466] on icon at bounding box center [615, 470] width 16 height 16
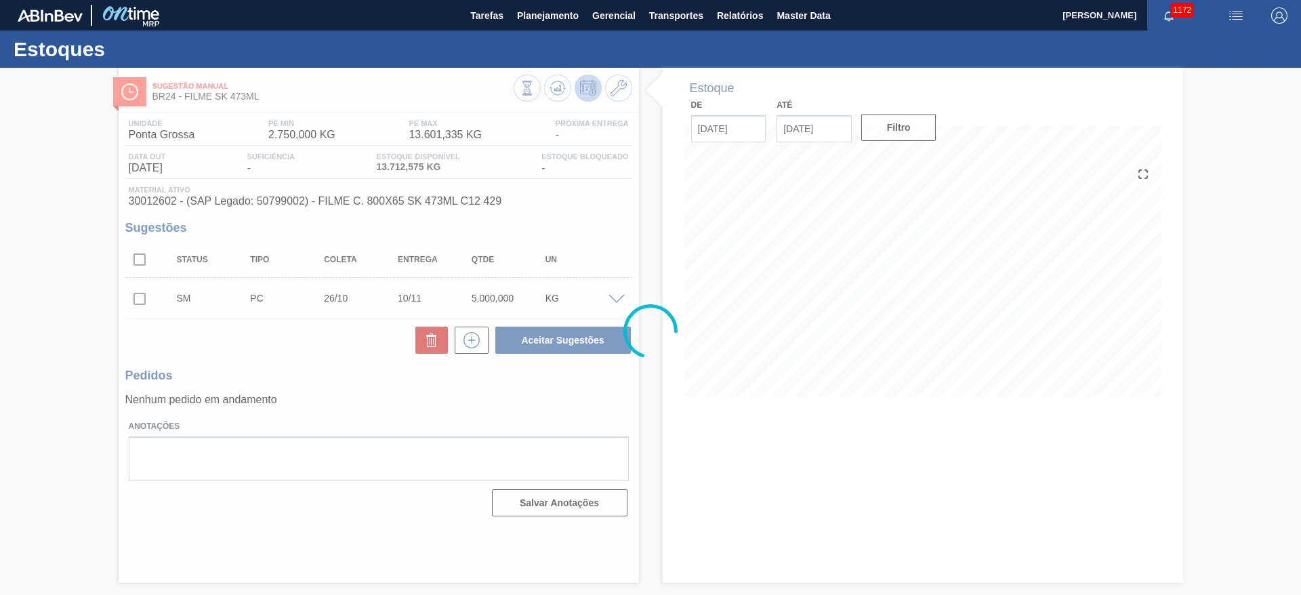
scroll to position [0, 0]
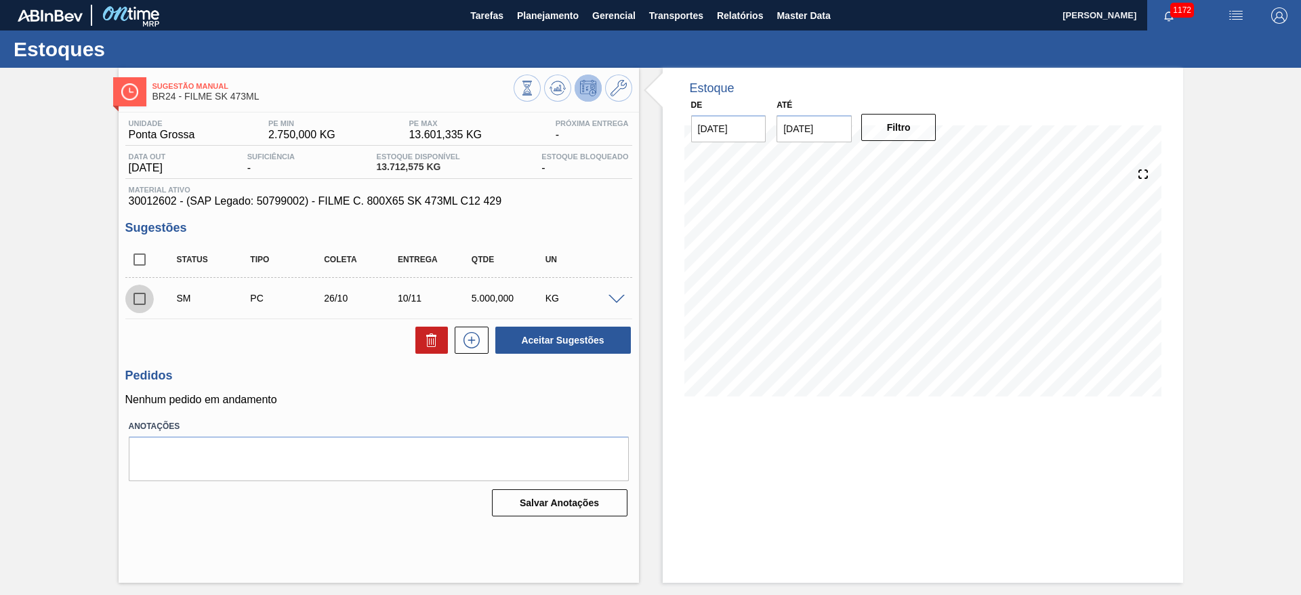
click at [141, 295] on input "checkbox" at bounding box center [139, 299] width 28 height 28
click at [560, 339] on button "Aceitar Sugestões" at bounding box center [563, 340] width 136 height 27
checkbox input "false"
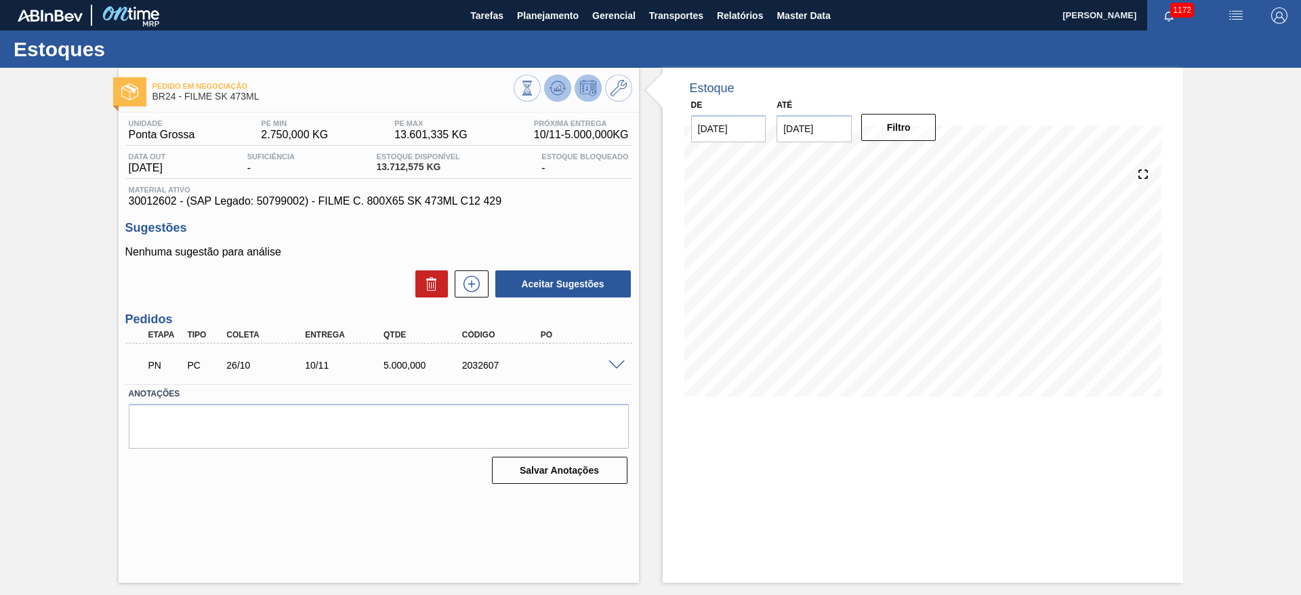
click at [567, 87] on button at bounding box center [557, 88] width 27 height 27
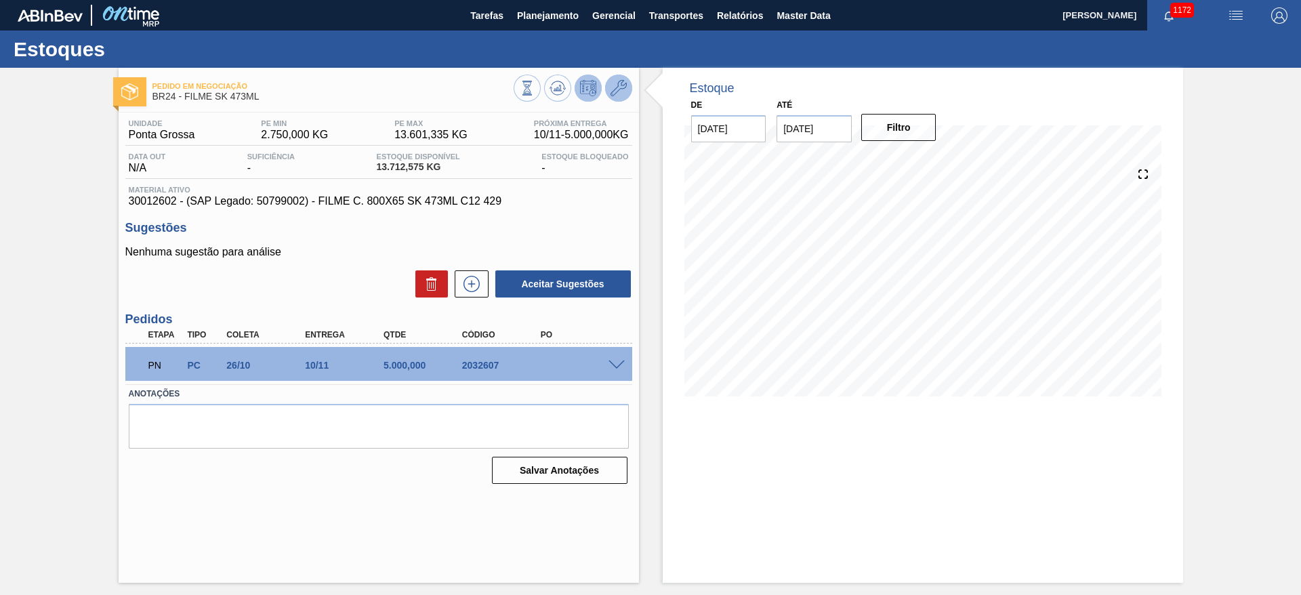
click at [624, 85] on icon at bounding box center [619, 88] width 16 height 16
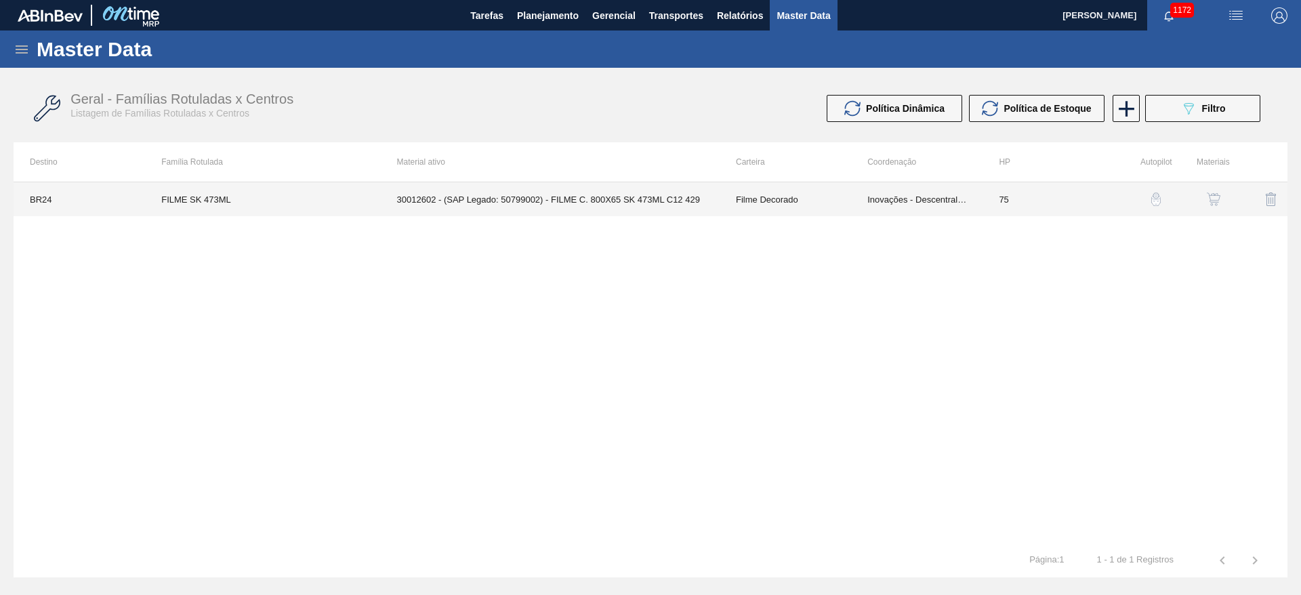
click at [884, 204] on td "Inovações - Descentralização" at bounding box center [916, 199] width 131 height 34
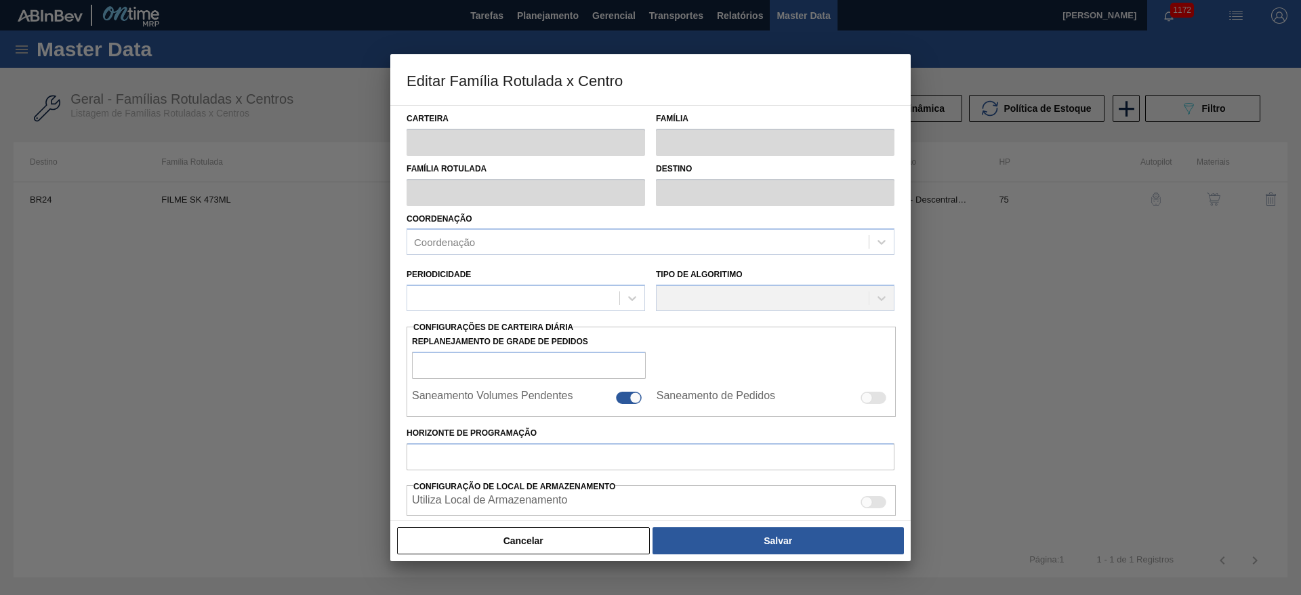
type input "Filme Decorado"
type input "FILME SK 473ML"
type input "BR24 - Ponta Grossa"
type input "75"
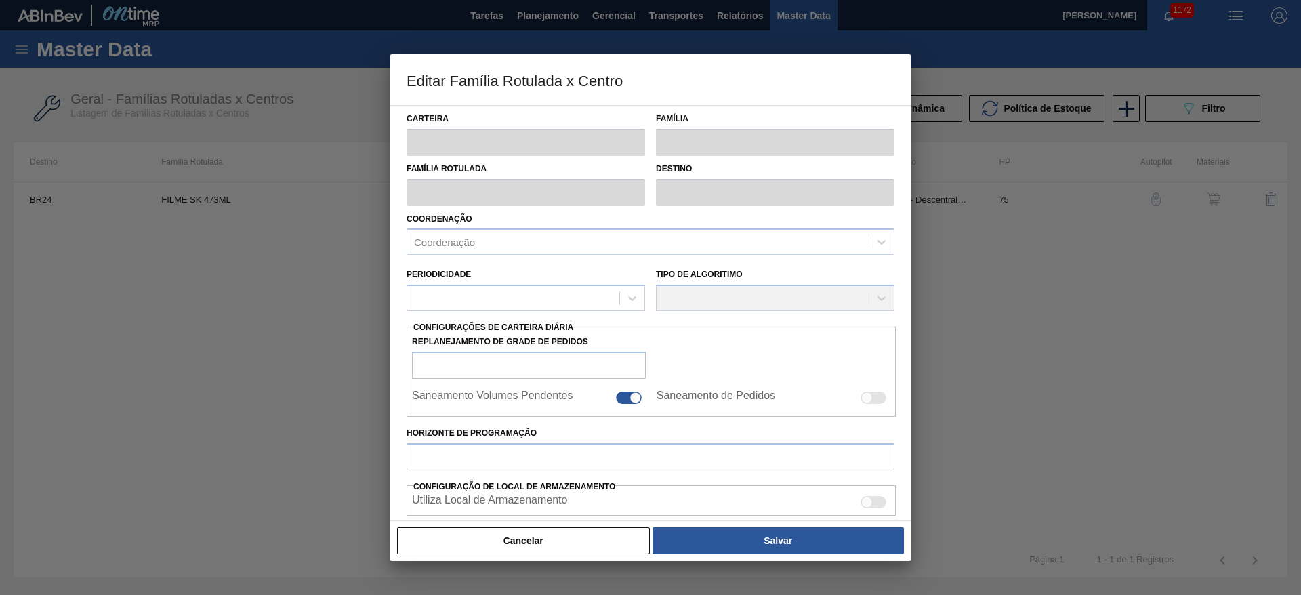
type input "2.750"
type input "13.601,335"
type input "67"
type input "9.984,223"
checkbox input "true"
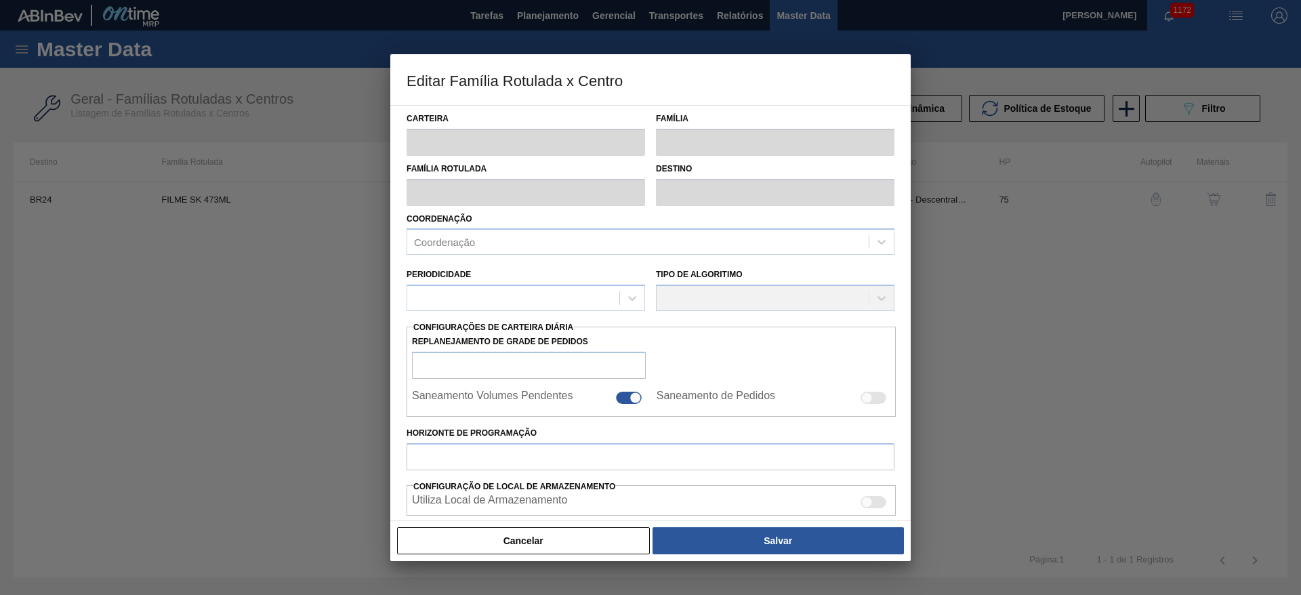
checkbox input "true"
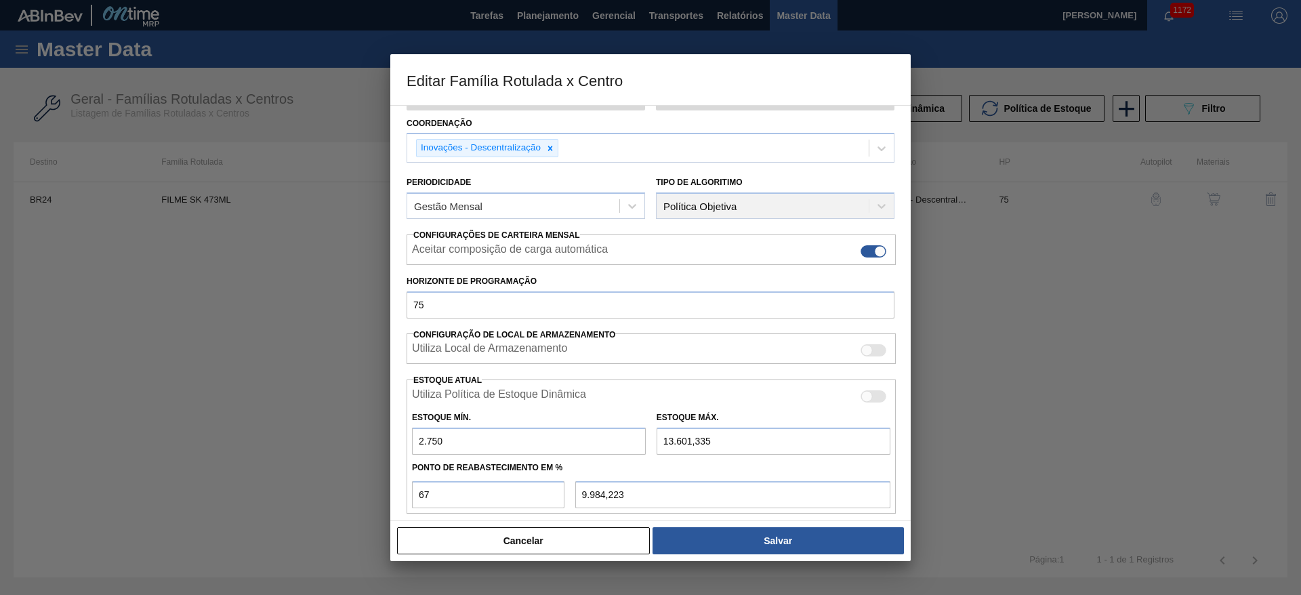
scroll to position [207, 0]
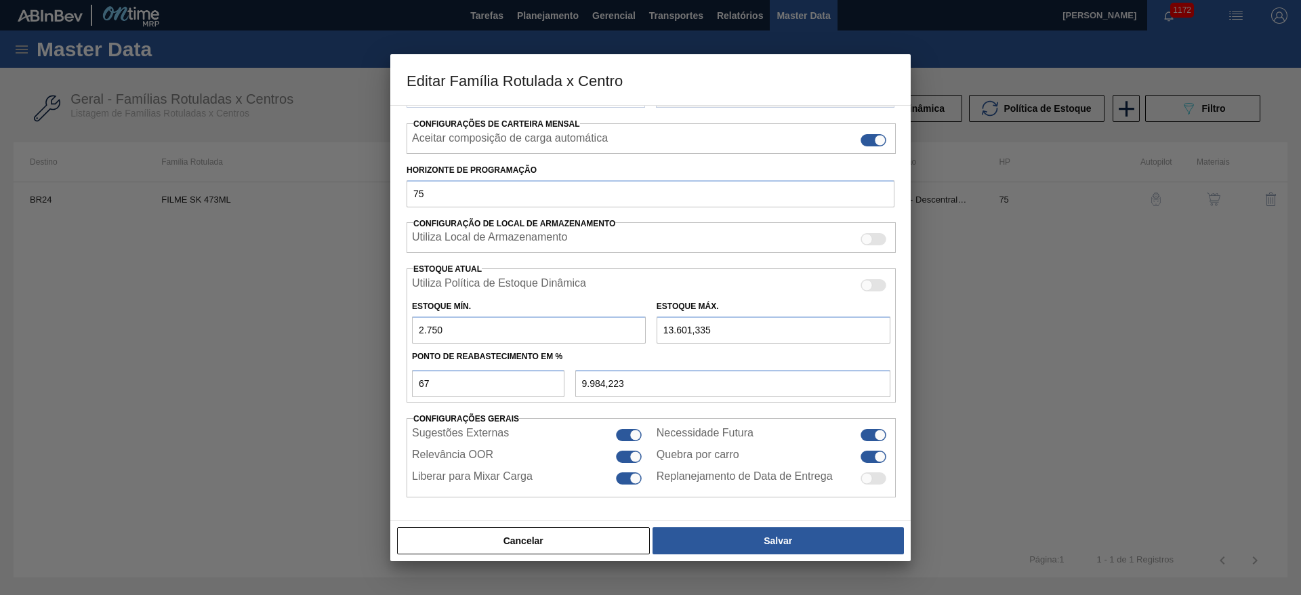
click at [679, 327] on input "13.601,335" at bounding box center [774, 329] width 234 height 27
type input "1.301,335"
type input "1.779,394"
drag, startPoint x: 735, startPoint y: 331, endPoint x: 577, endPoint y: 325, distance: 157.4
click at [581, 325] on div "Estoque Mín. 2.750 Estoque Máx. 1.301,335" at bounding box center [651, 318] width 489 height 50
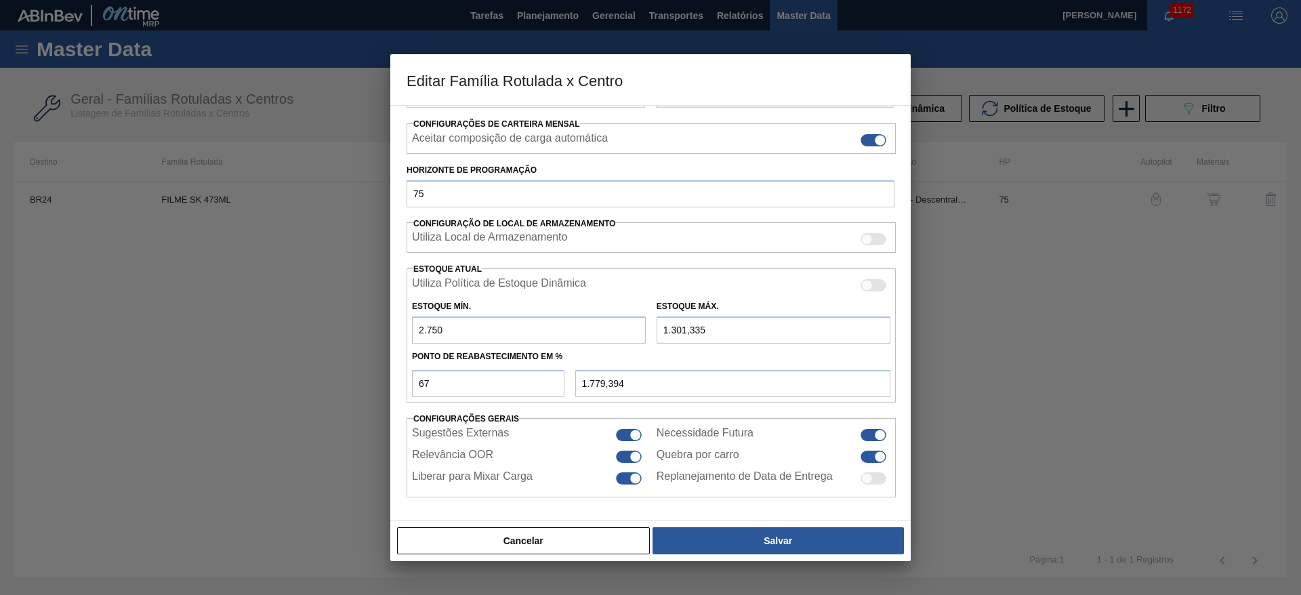
type input "1"
type input "908,170"
type input "13"
type input "916,210"
type input "138"
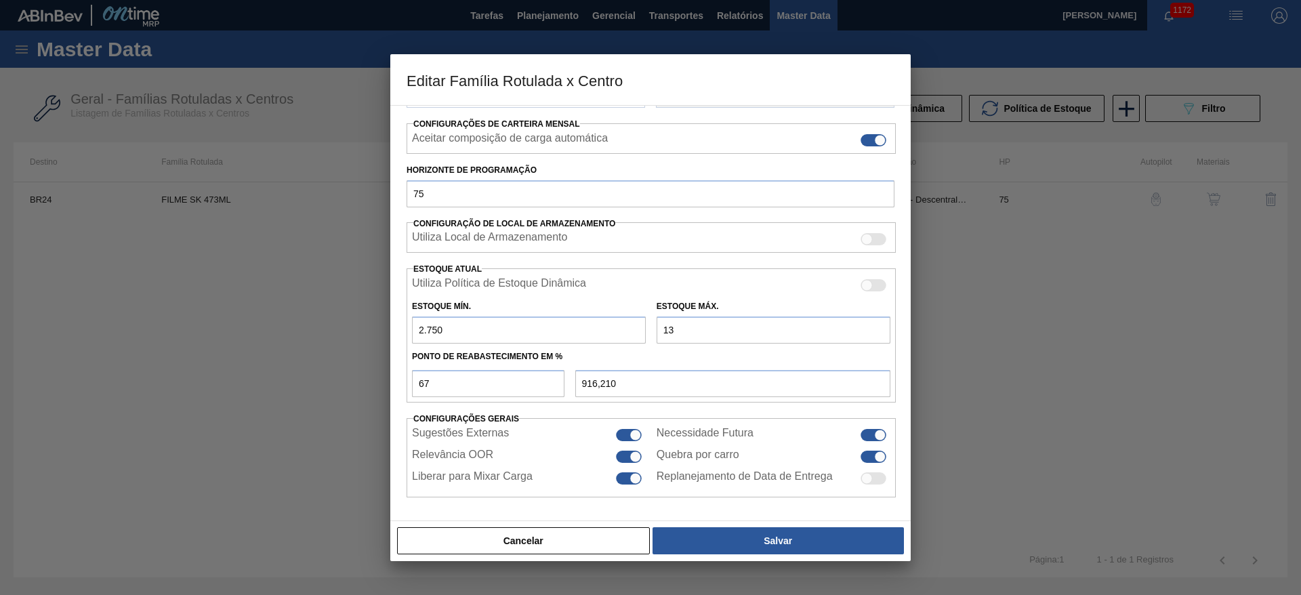
type input "999,960"
type input "1.380"
type input "1.832,100"
type input "13.801"
type input "10.154,170"
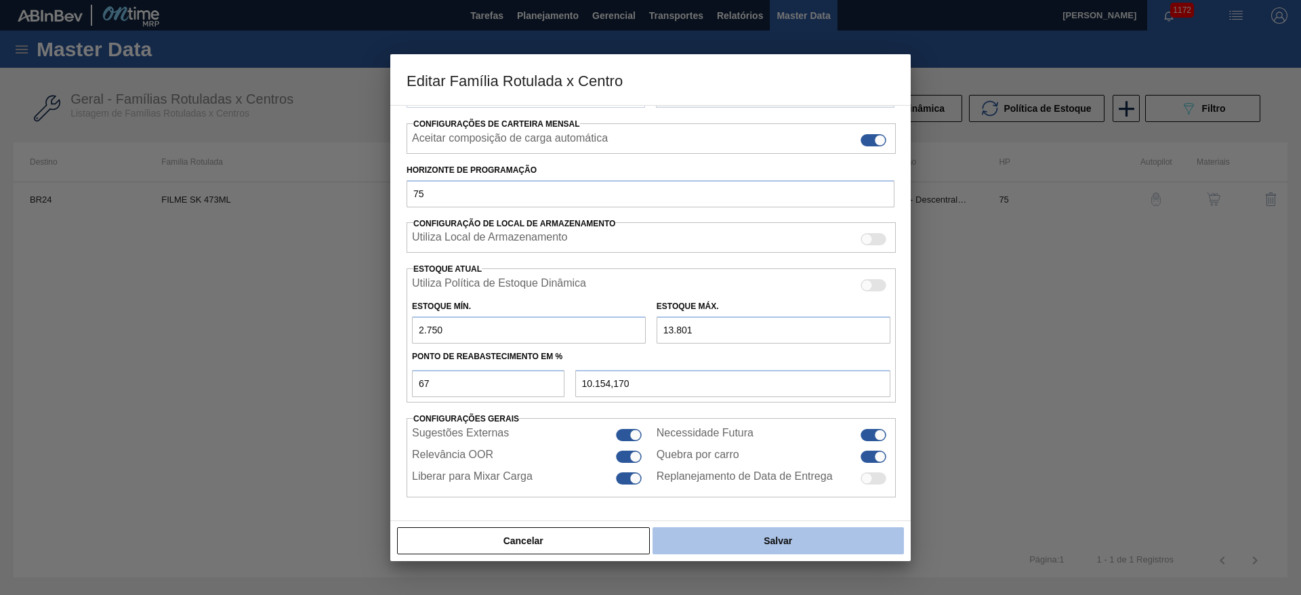
type input "13.801"
click at [766, 529] on button "Salvar" at bounding box center [778, 540] width 251 height 27
click at [756, 541] on button "Salvar" at bounding box center [778, 540] width 251 height 27
click at [793, 534] on button "Salvar" at bounding box center [778, 540] width 251 height 27
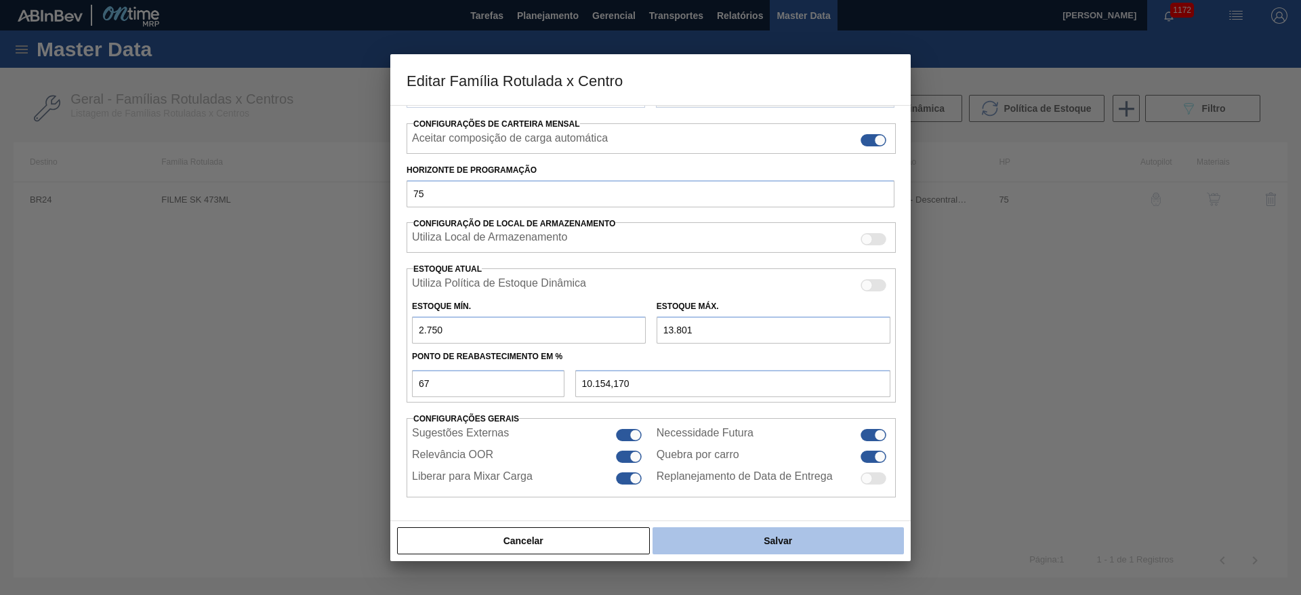
click at [769, 539] on button "Salvar" at bounding box center [778, 540] width 251 height 27
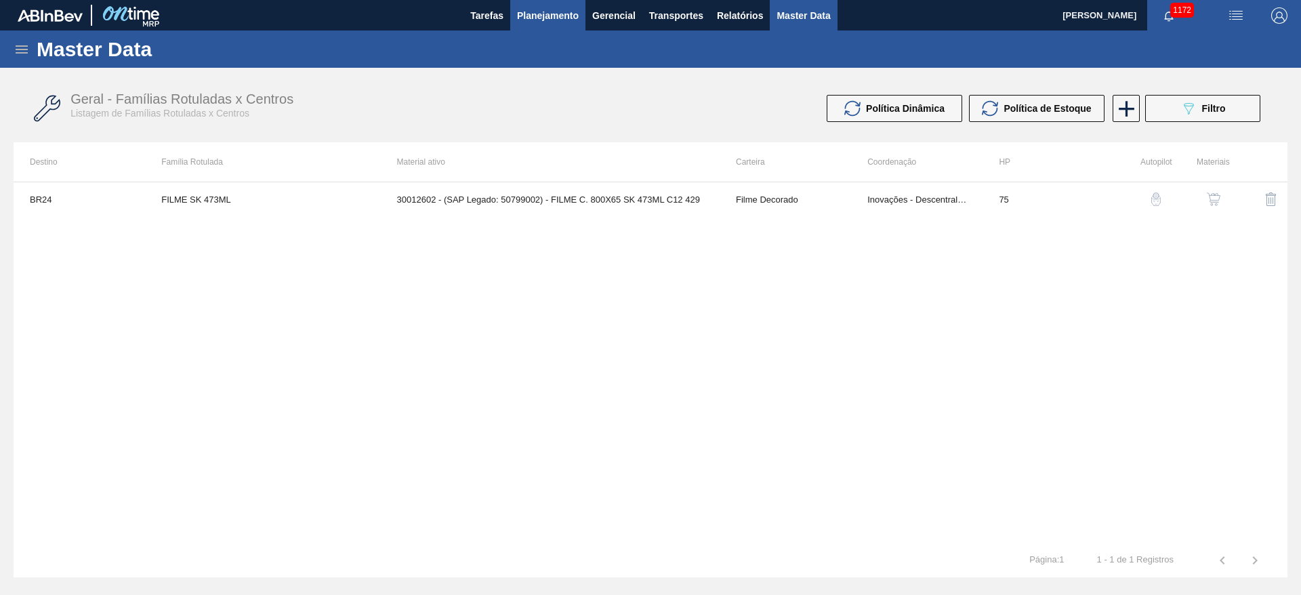
click at [547, 9] on span "Planejamento" at bounding box center [548, 15] width 62 height 16
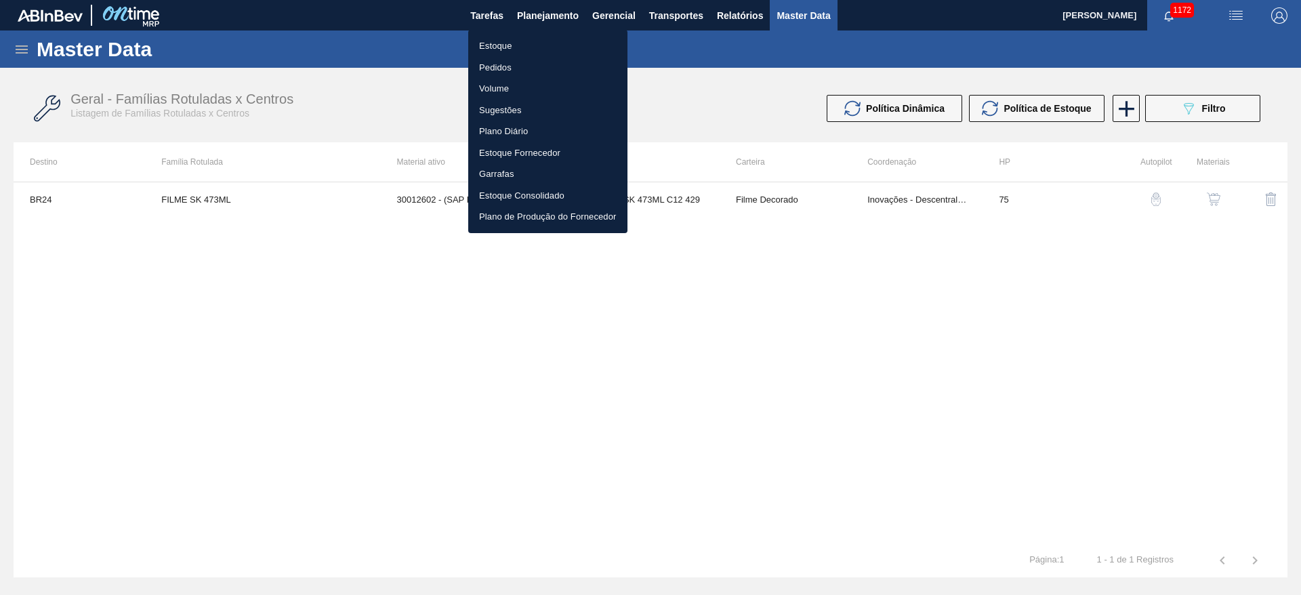
click at [228, 321] on div at bounding box center [650, 297] width 1301 height 595
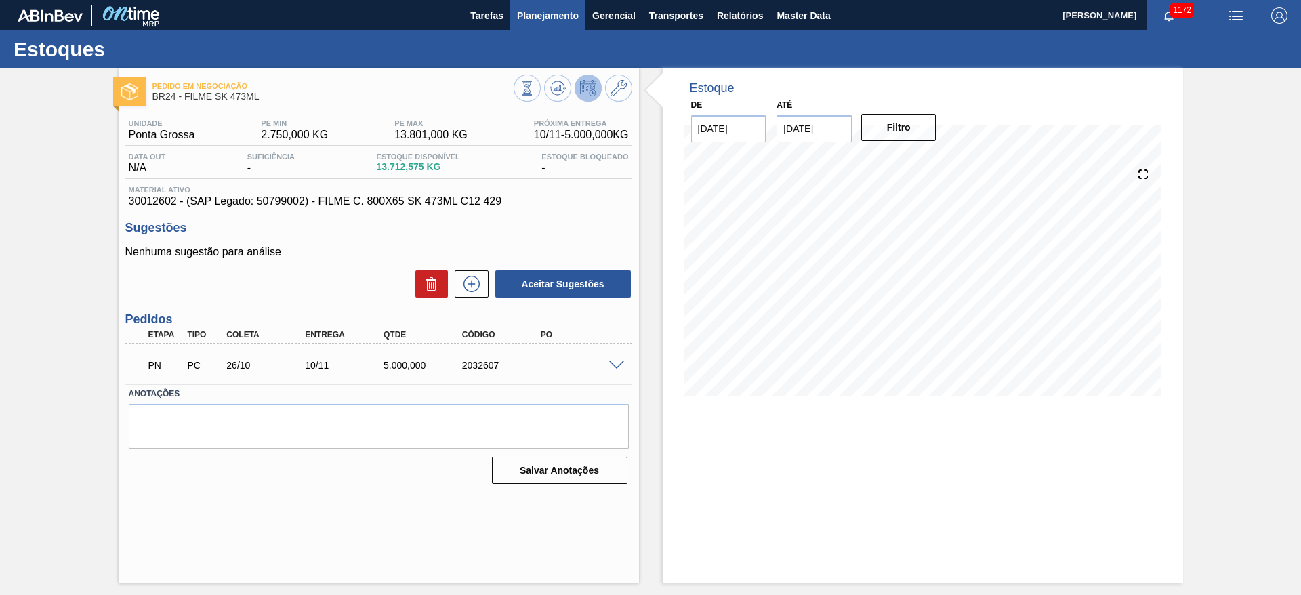
click at [545, 13] on span "Planejamento" at bounding box center [548, 15] width 62 height 16
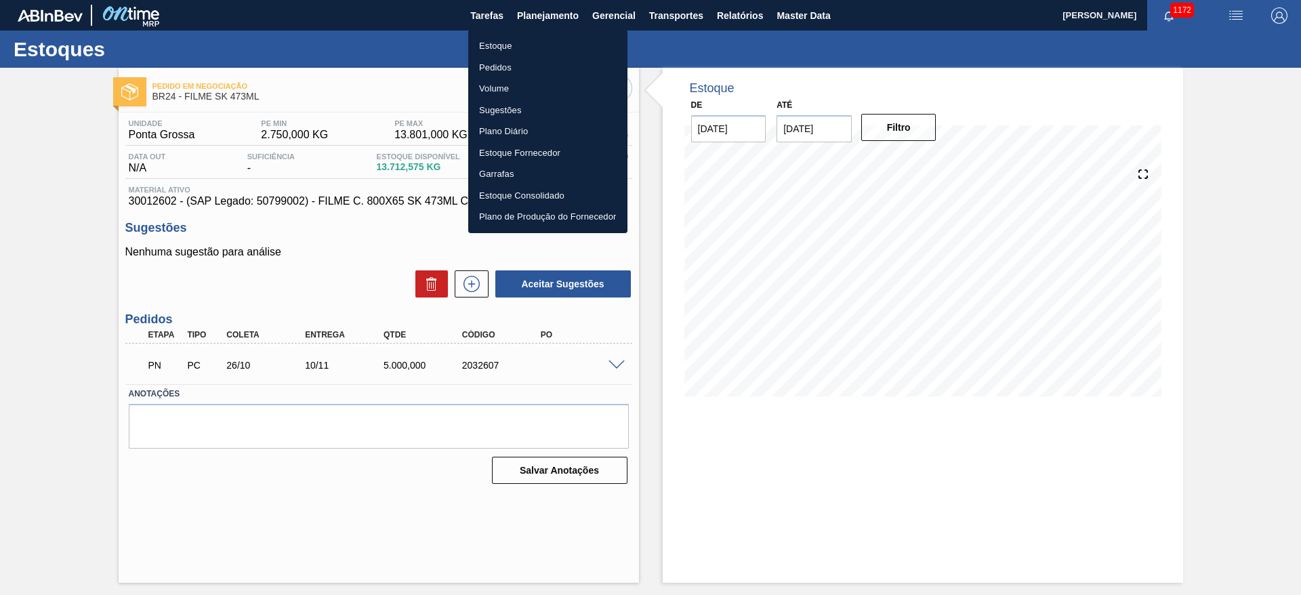
click at [499, 45] on li "Estoque" at bounding box center [547, 46] width 159 height 22
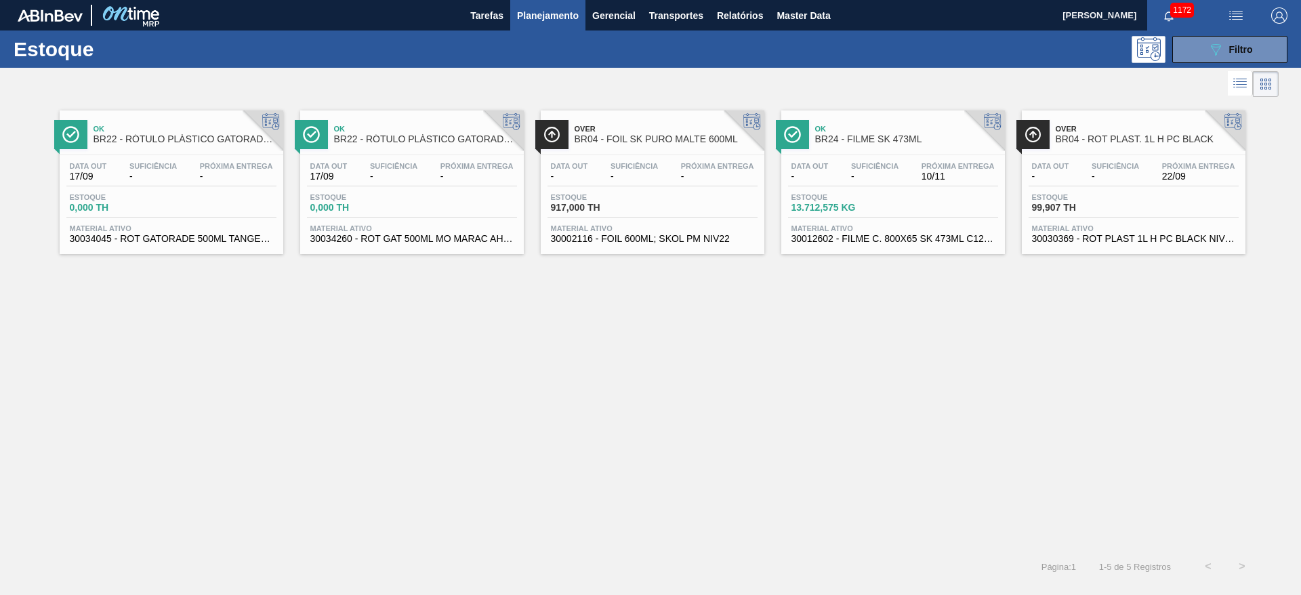
click at [749, 380] on div "Ok BR22 - RÓTULO PLÁSTICO GATORADE TANGERINA 500ML H Data out 17/09 Suficiência…" at bounding box center [650, 324] width 1301 height 449
drag, startPoint x: 563, startPoint y: 382, endPoint x: 586, endPoint y: 370, distance: 25.5
click at [584, 371] on div "Ok BR22 - RÓTULO PLÁSTICO GATORADE TANGERINA 500ML H Data out 17/09 Suficiência…" at bounding box center [650, 324] width 1301 height 449
drag, startPoint x: 462, startPoint y: 393, endPoint x: 426, endPoint y: 367, distance: 44.1
click at [464, 386] on div "Ok BR22 - RÓTULO PLÁSTICO GATORADE TANGERINA 500ML H Data out 17/09 Suficiência…" at bounding box center [650, 324] width 1301 height 449
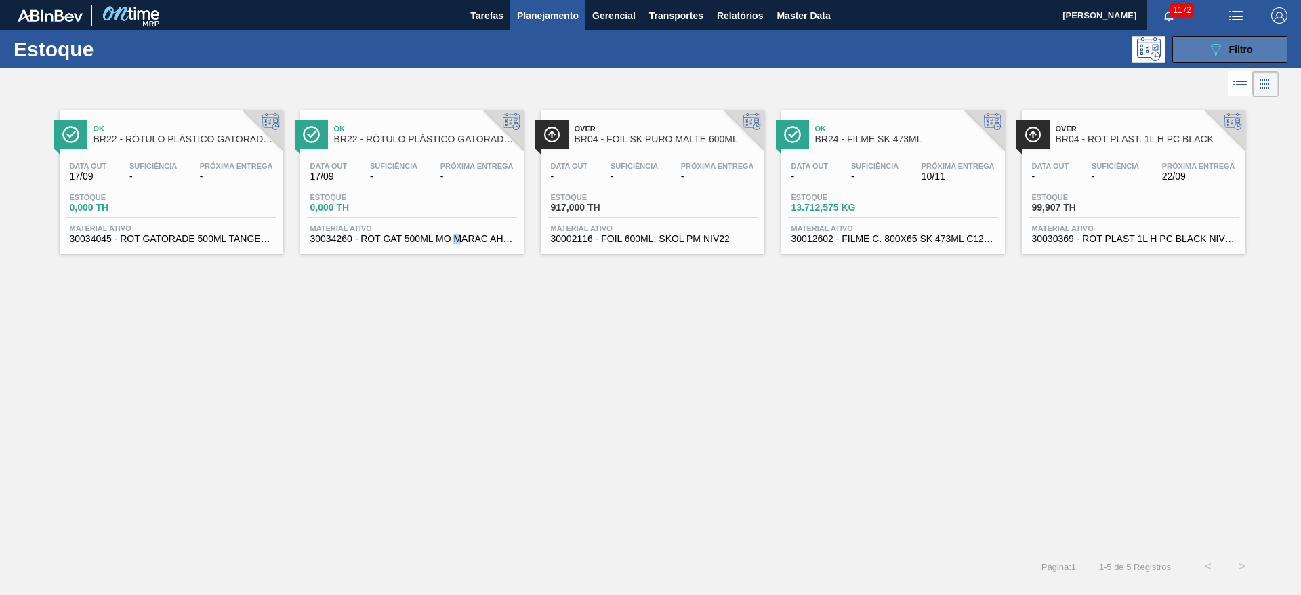
click at [1253, 45] on button "089F7B8B-B2A5-4AFE-B5C0-19BA573D28AC Filtro" at bounding box center [1229, 49] width 115 height 27
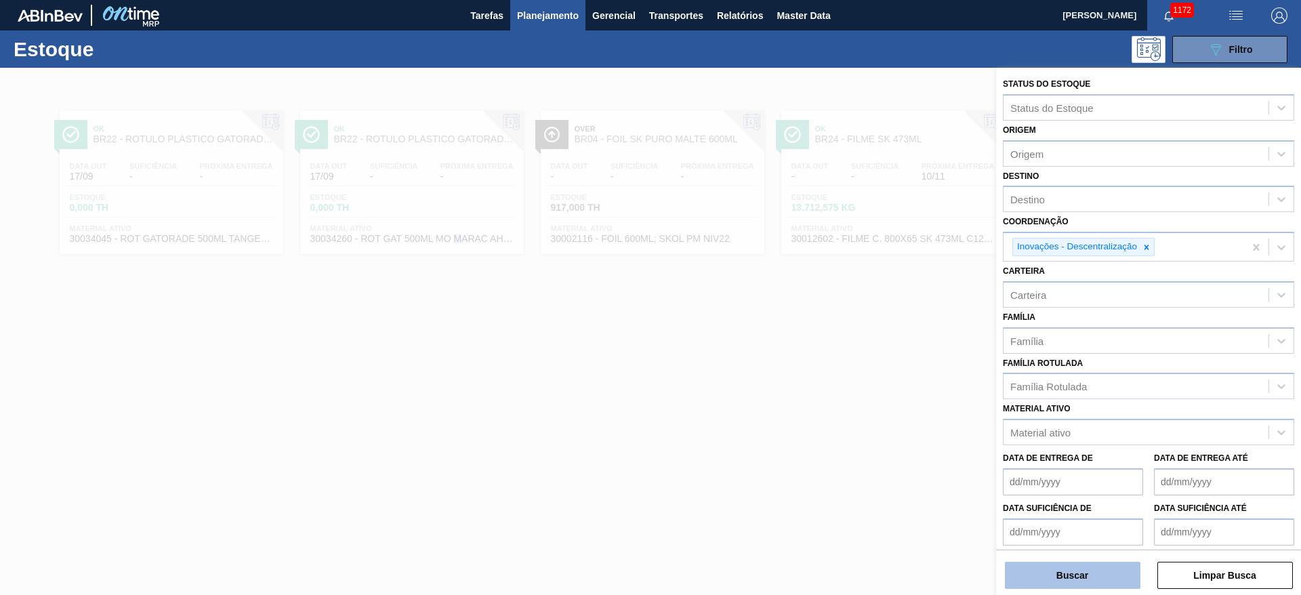
click at [1048, 575] on button "Buscar" at bounding box center [1073, 575] width 136 height 27
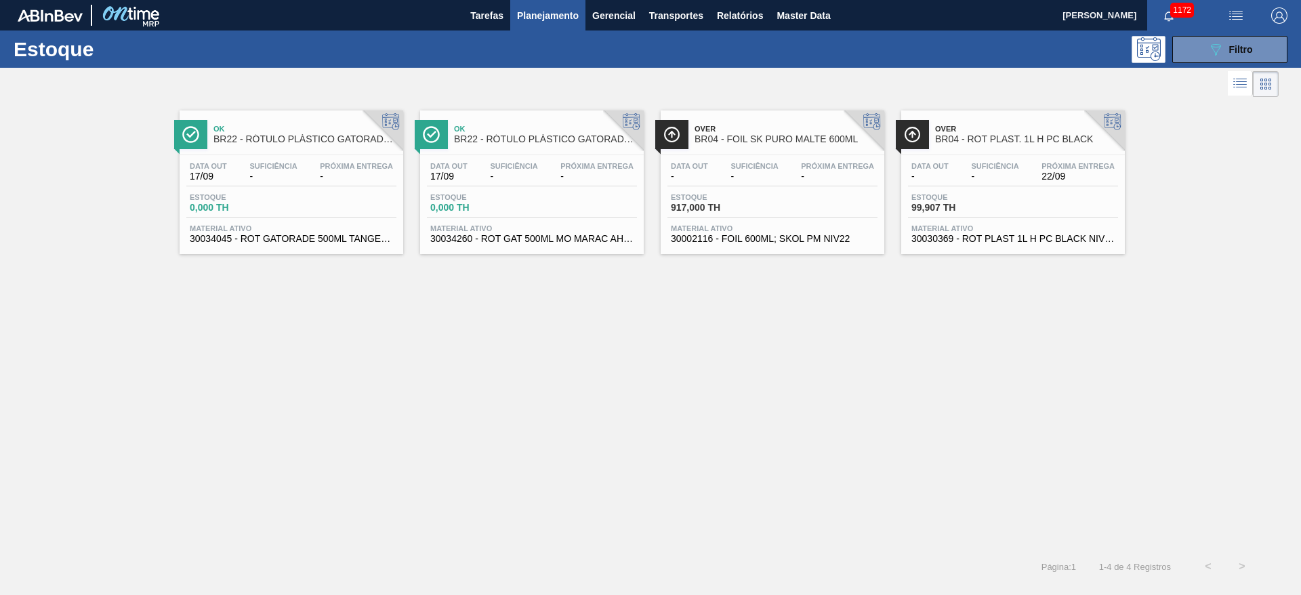
click at [529, 184] on div "Data out 17/09 Suficiência - Próxima Entrega -" at bounding box center [532, 174] width 210 height 24
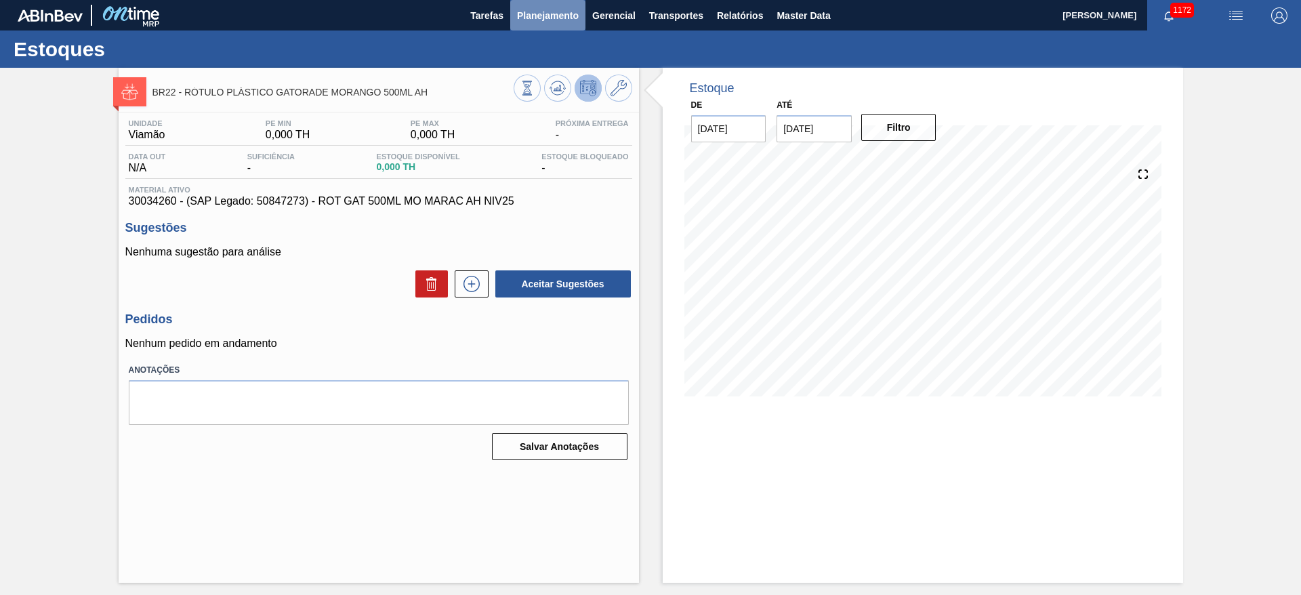
click at [543, 16] on span "Planejamento" at bounding box center [548, 15] width 62 height 16
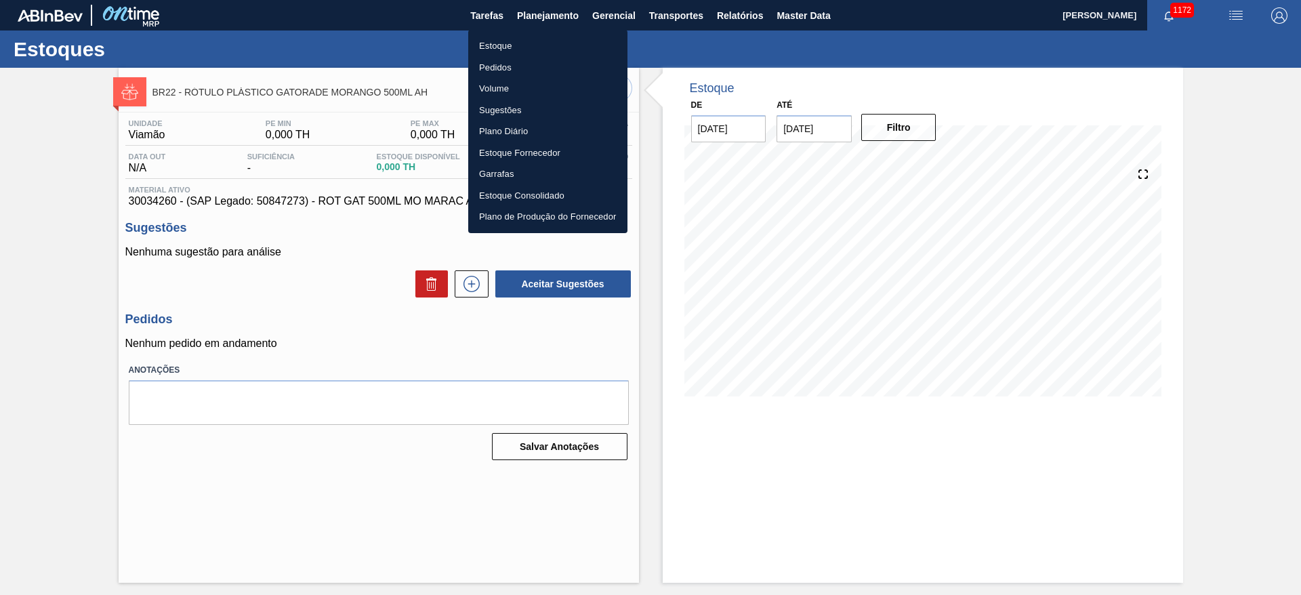
click at [512, 41] on li "Estoque" at bounding box center [547, 46] width 159 height 22
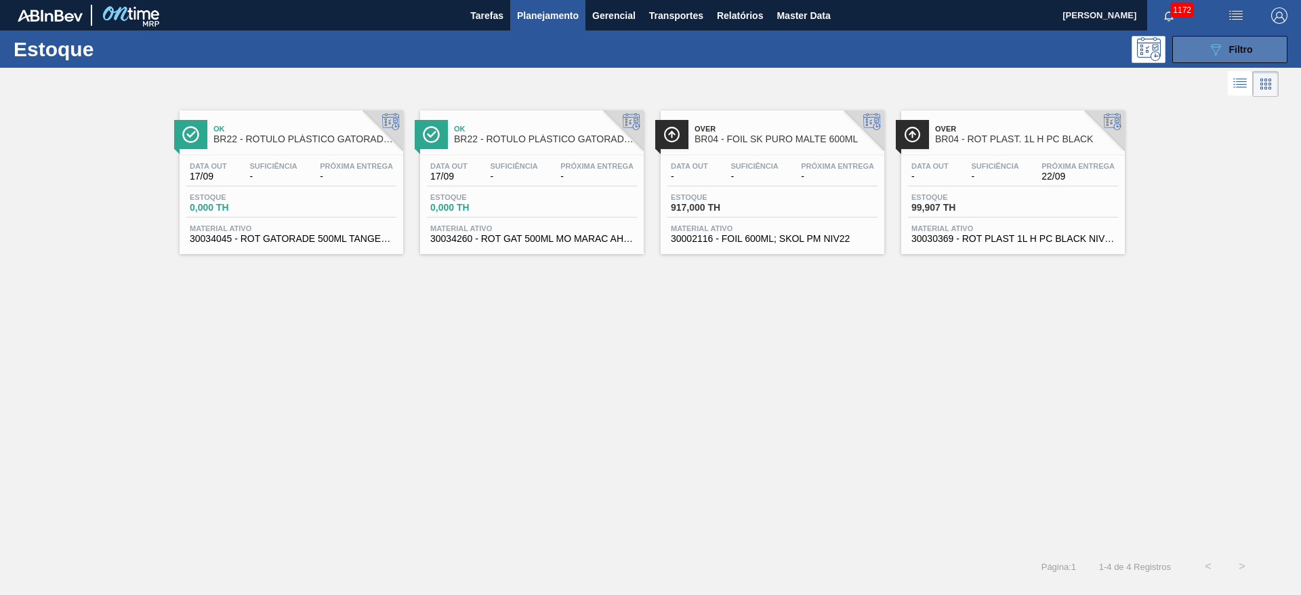
click at [1222, 51] on icon "089F7B8B-B2A5-4AFE-B5C0-19BA573D28AC" at bounding box center [1216, 49] width 16 height 16
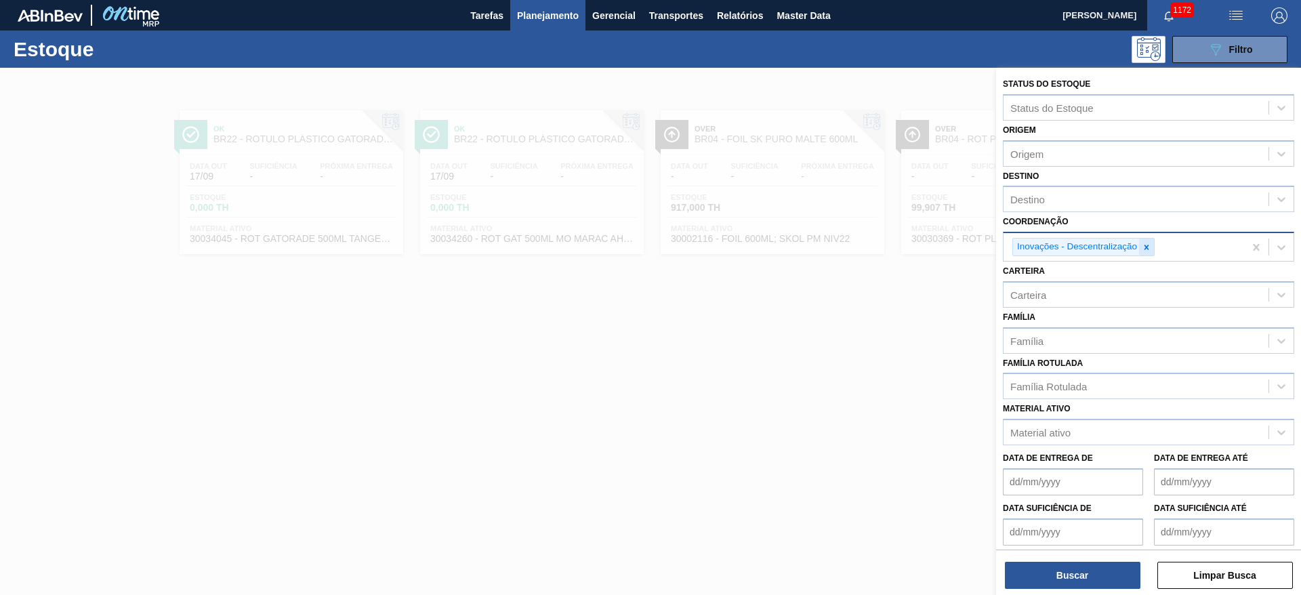
click at [1151, 248] on icon at bounding box center [1146, 247] width 9 height 9
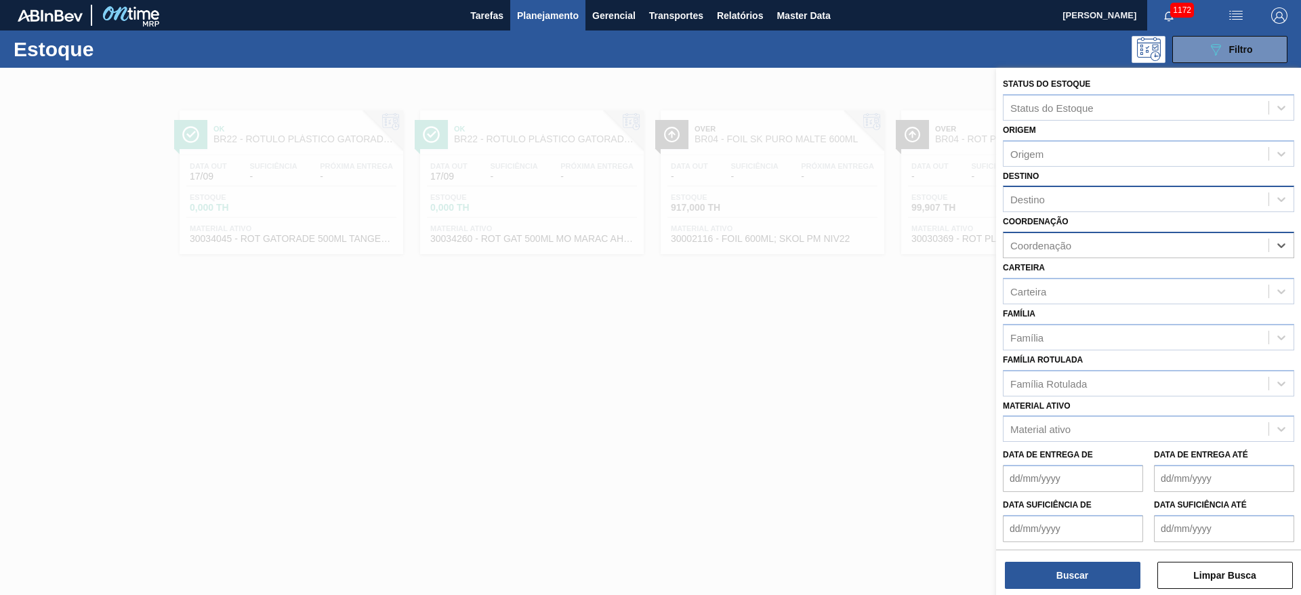
click at [1055, 193] on div "Destino" at bounding box center [1136, 200] width 265 height 20
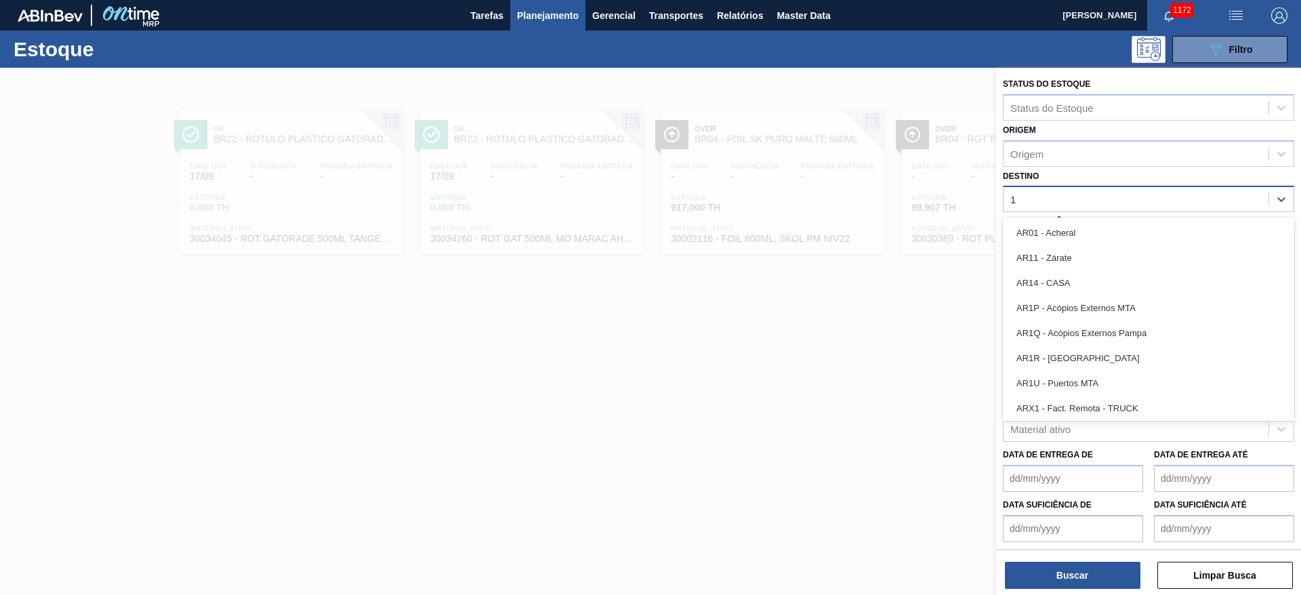
type input "18"
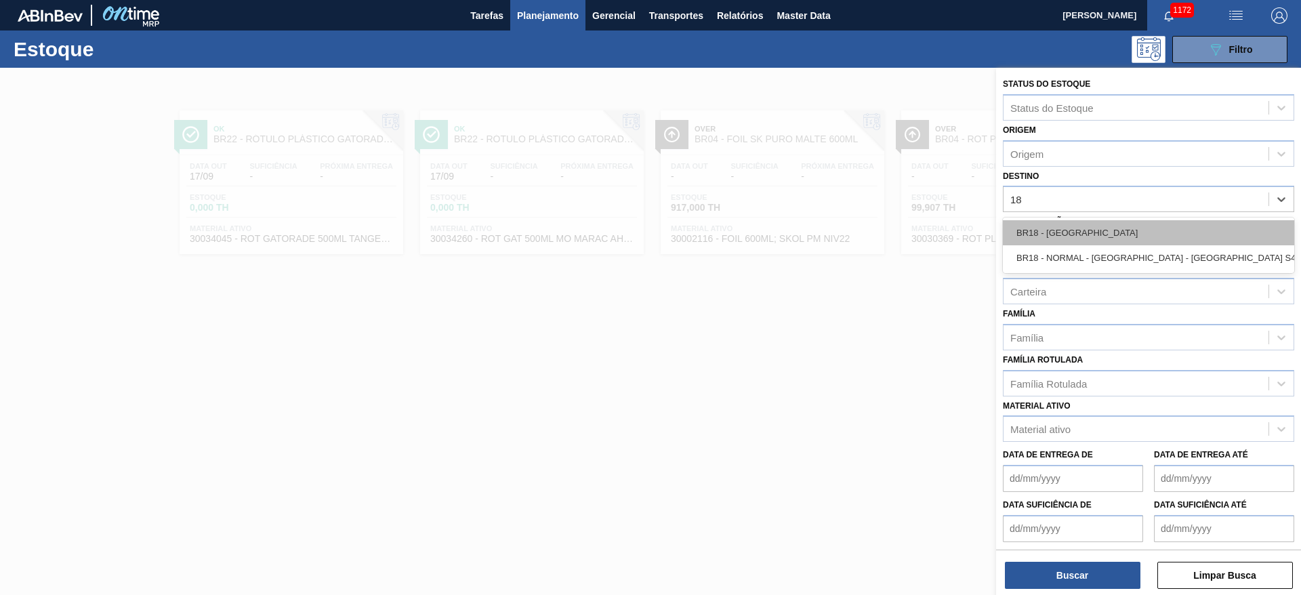
click at [1074, 229] on div "BR18 - [GEOGRAPHIC_DATA]" at bounding box center [1148, 232] width 291 height 25
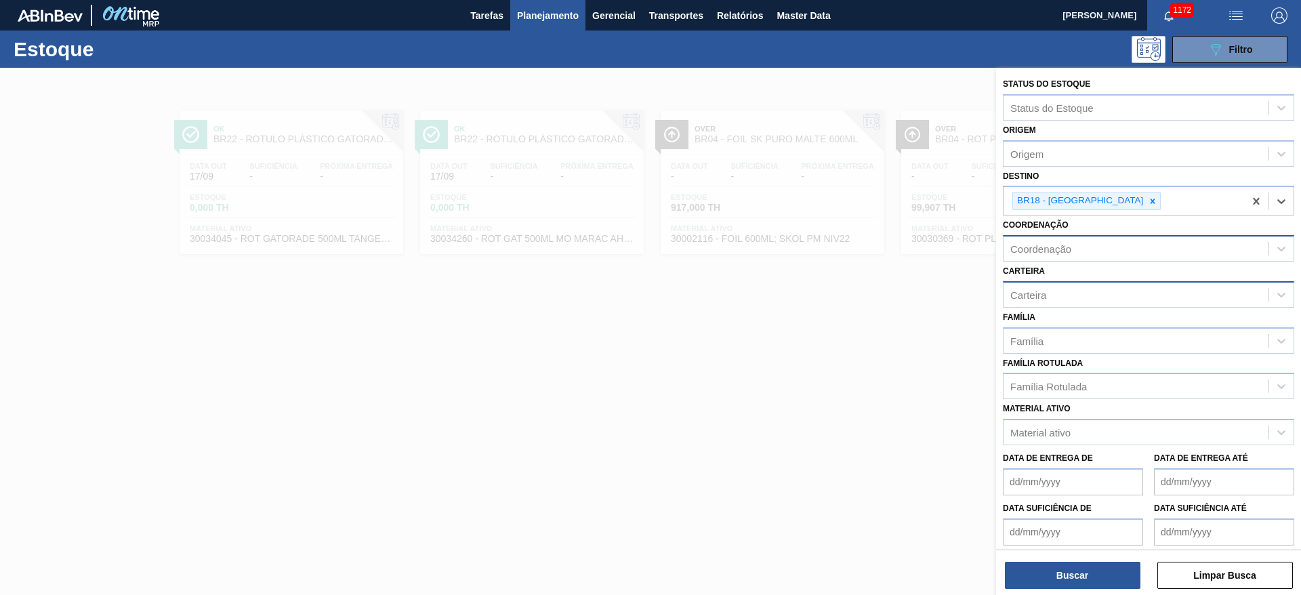
click at [1019, 293] on div "Carteira" at bounding box center [1028, 295] width 36 height 12
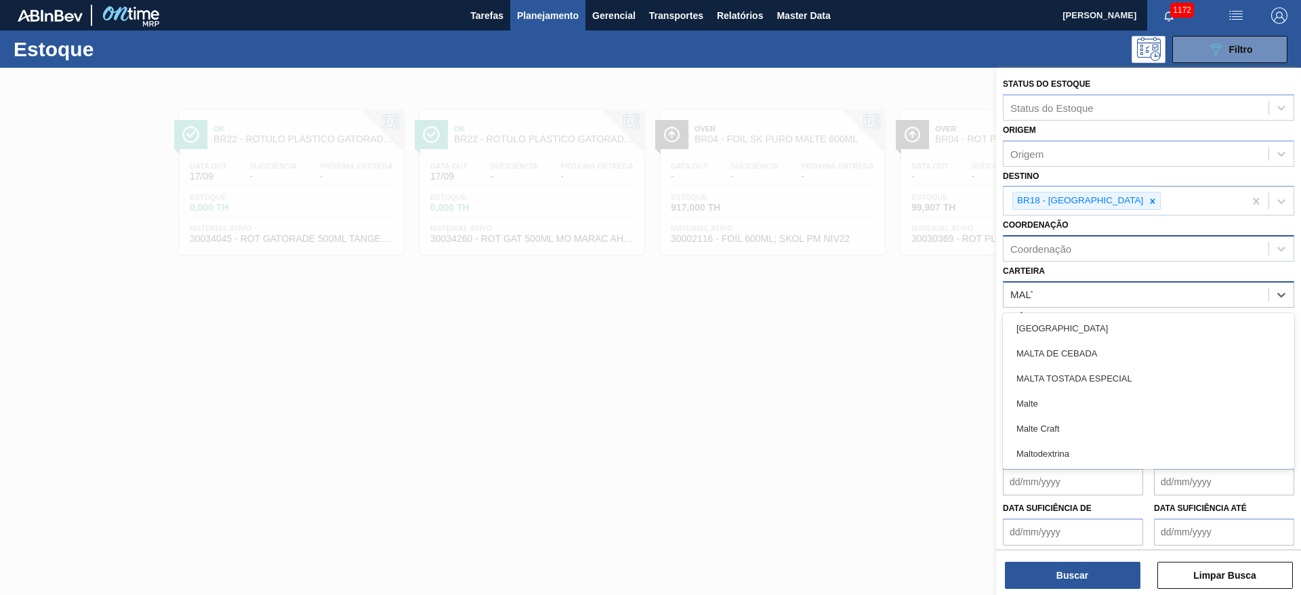
type input "MALTE"
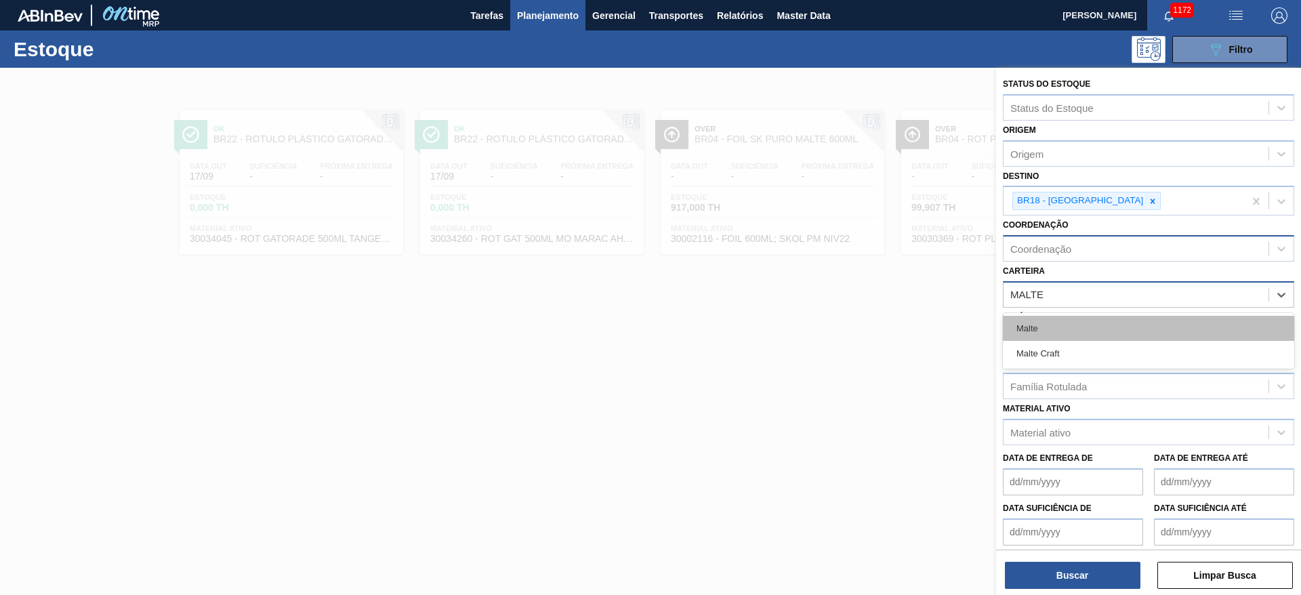
click at [1052, 329] on div "Malte" at bounding box center [1148, 328] width 291 height 25
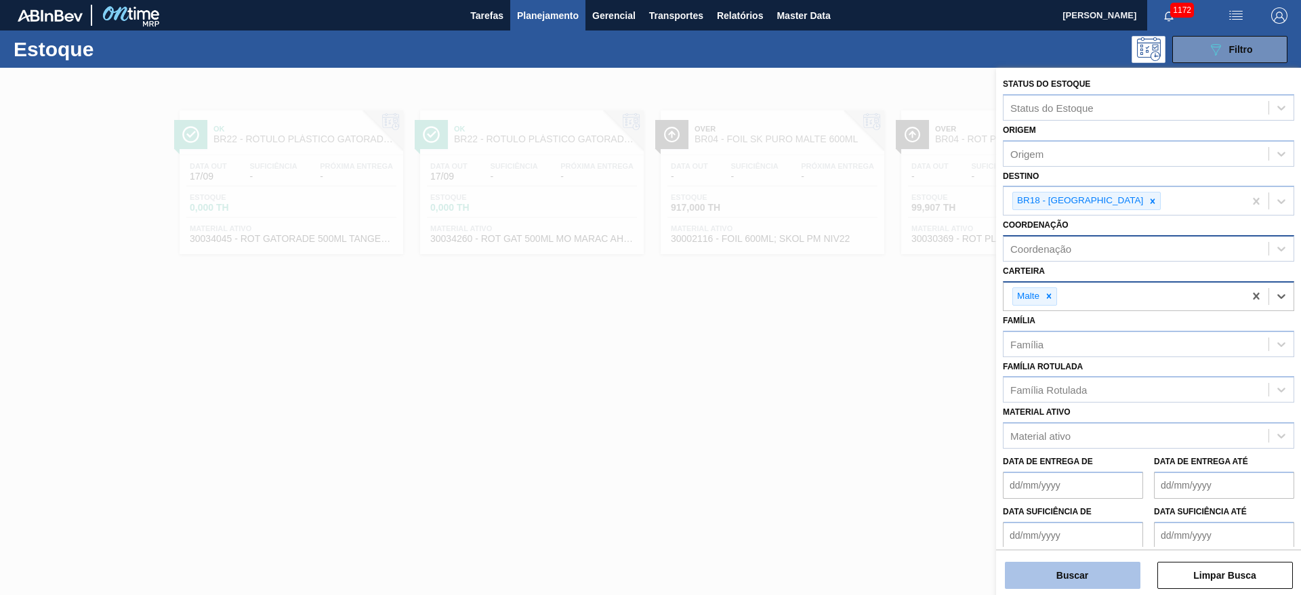
click at [1059, 574] on button "Buscar" at bounding box center [1073, 575] width 136 height 27
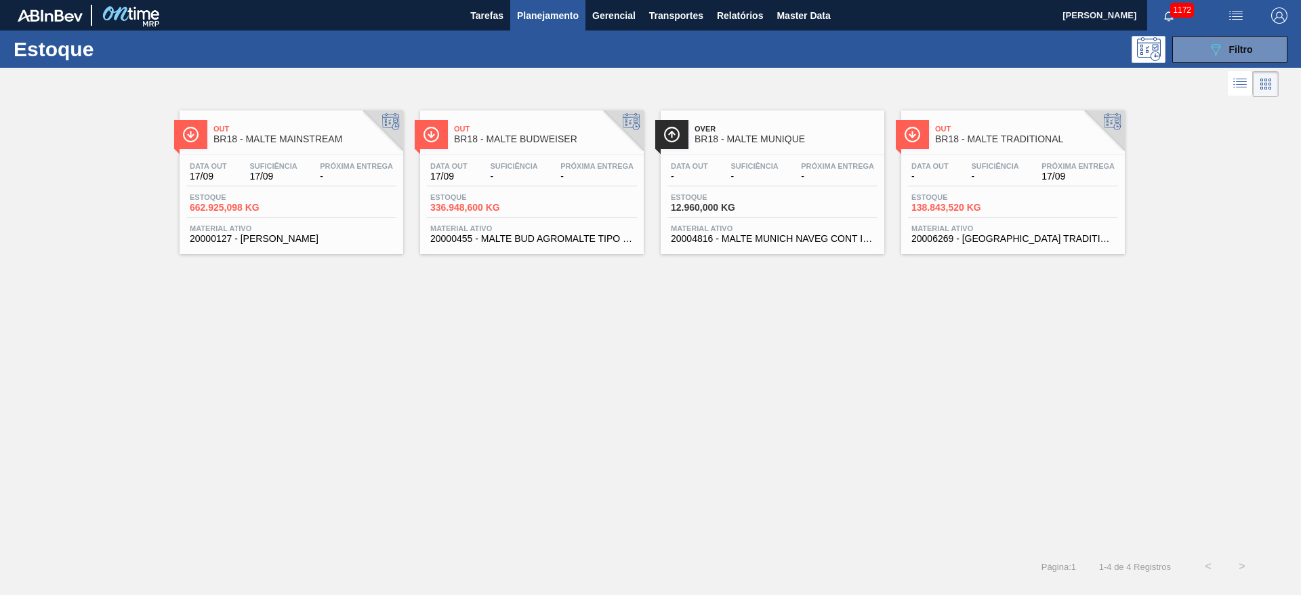
click at [998, 171] on span "-" at bounding box center [994, 176] width 47 height 10
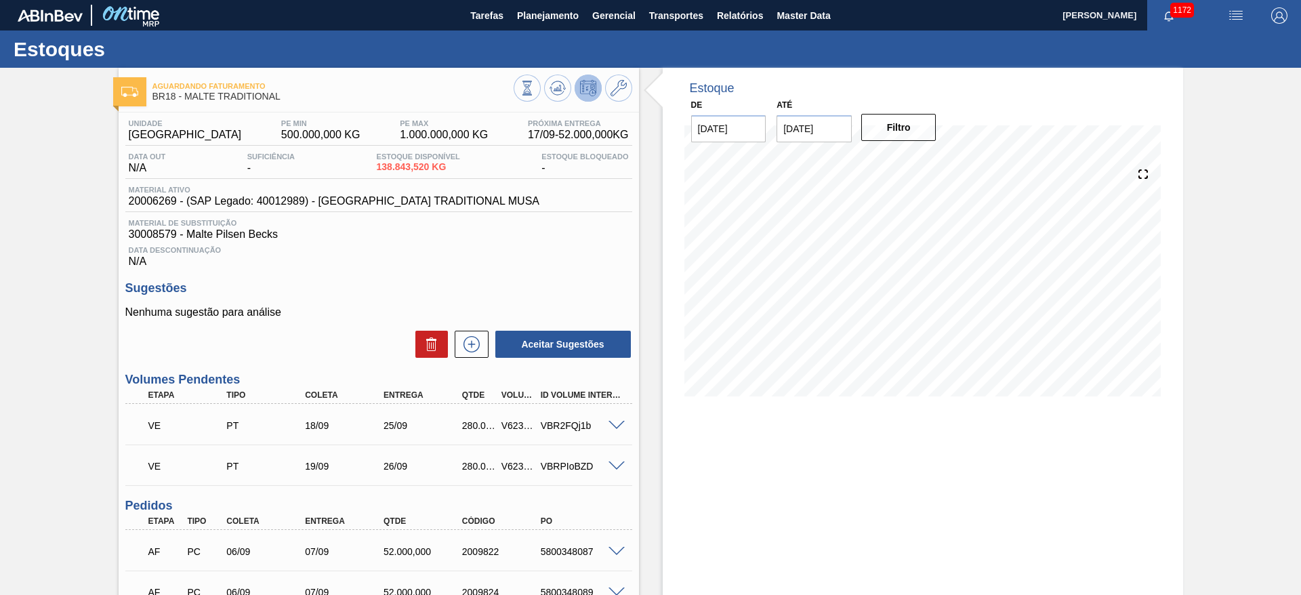
scroll to position [102, 0]
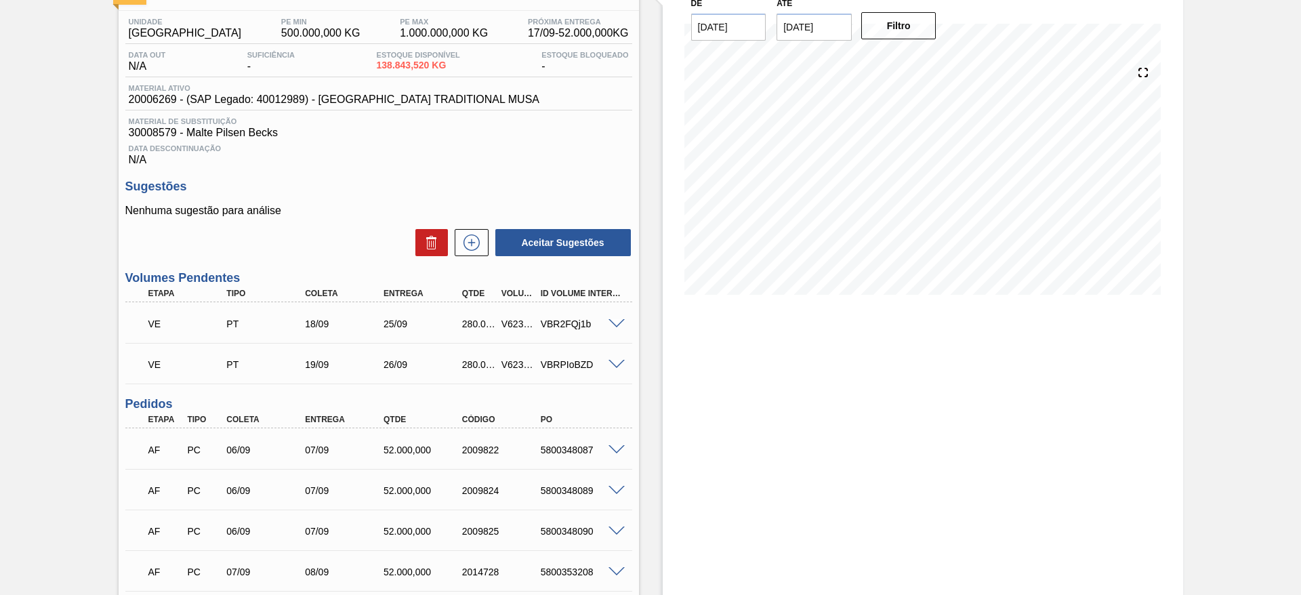
click at [514, 319] on div "V623098" at bounding box center [518, 324] width 41 height 11
copy div "V623098"
click at [514, 360] on div "V623099" at bounding box center [518, 364] width 41 height 11
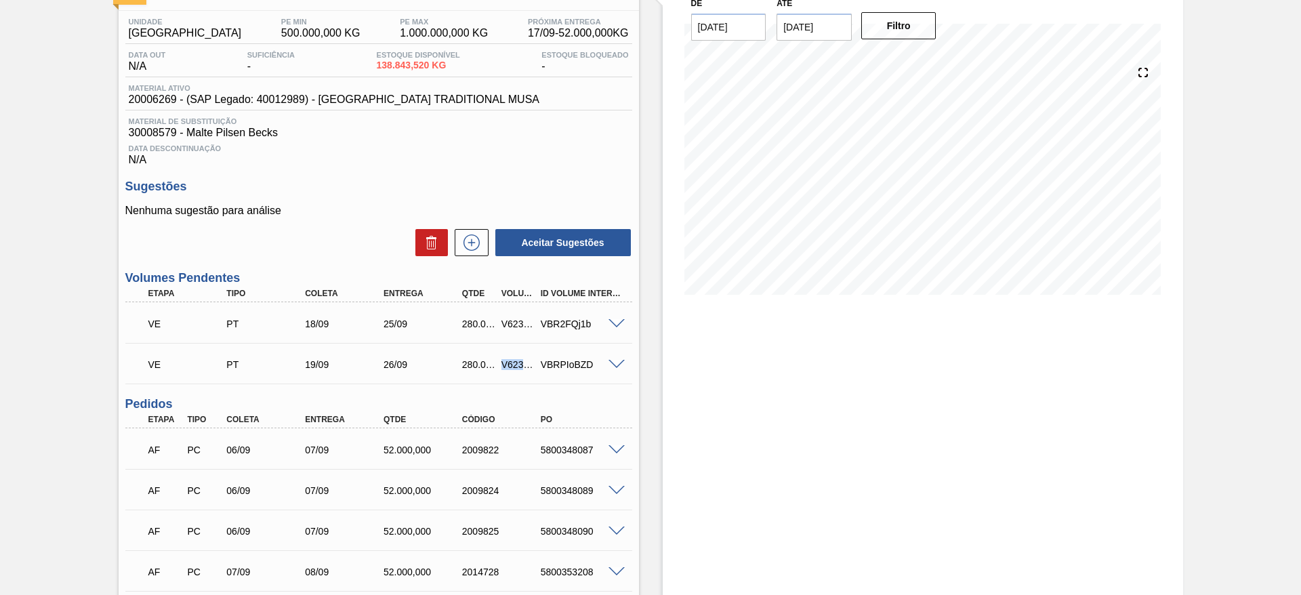
copy div "V623099"
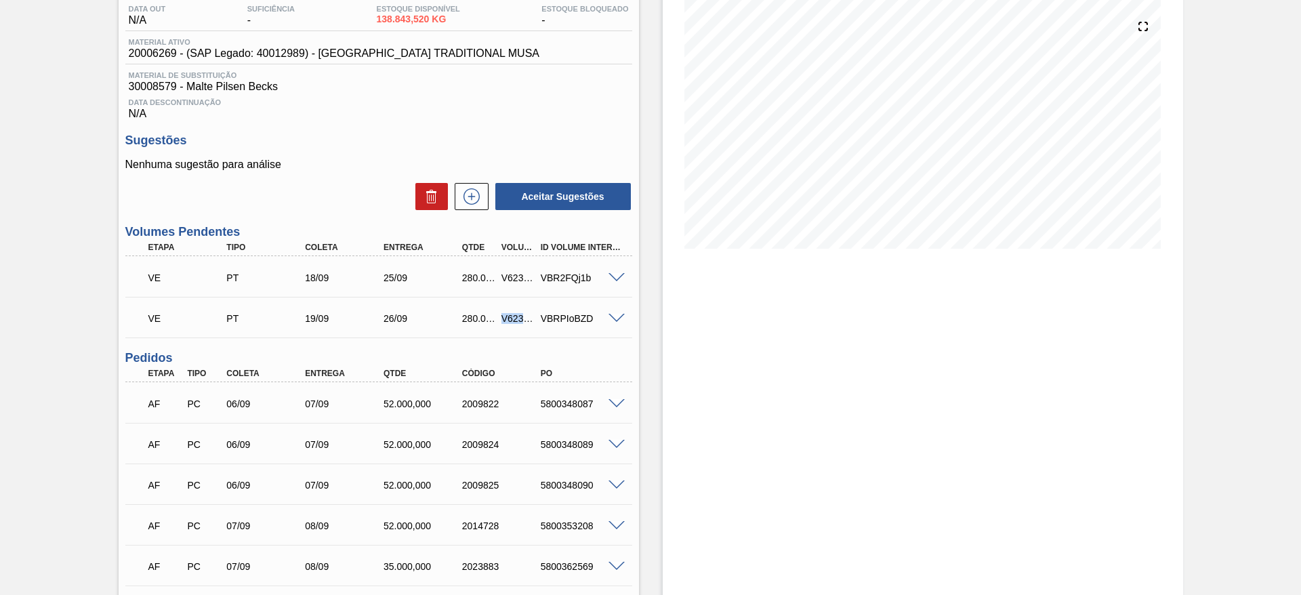
scroll to position [0, 0]
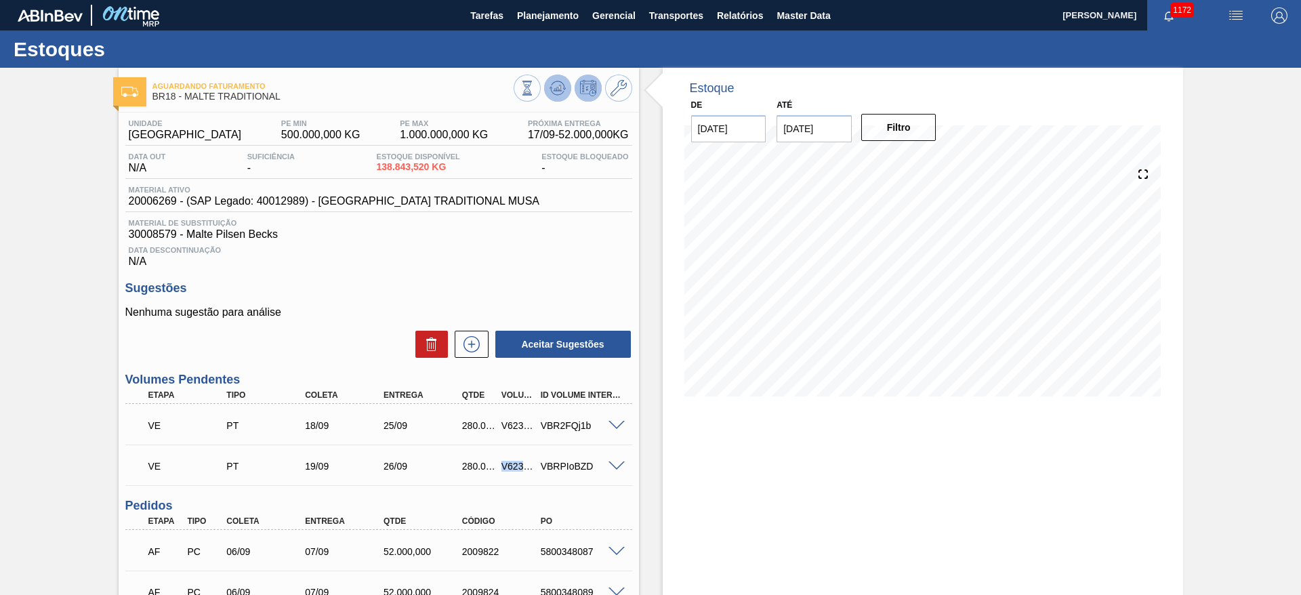
click at [556, 88] on icon at bounding box center [557, 88] width 9 height 6
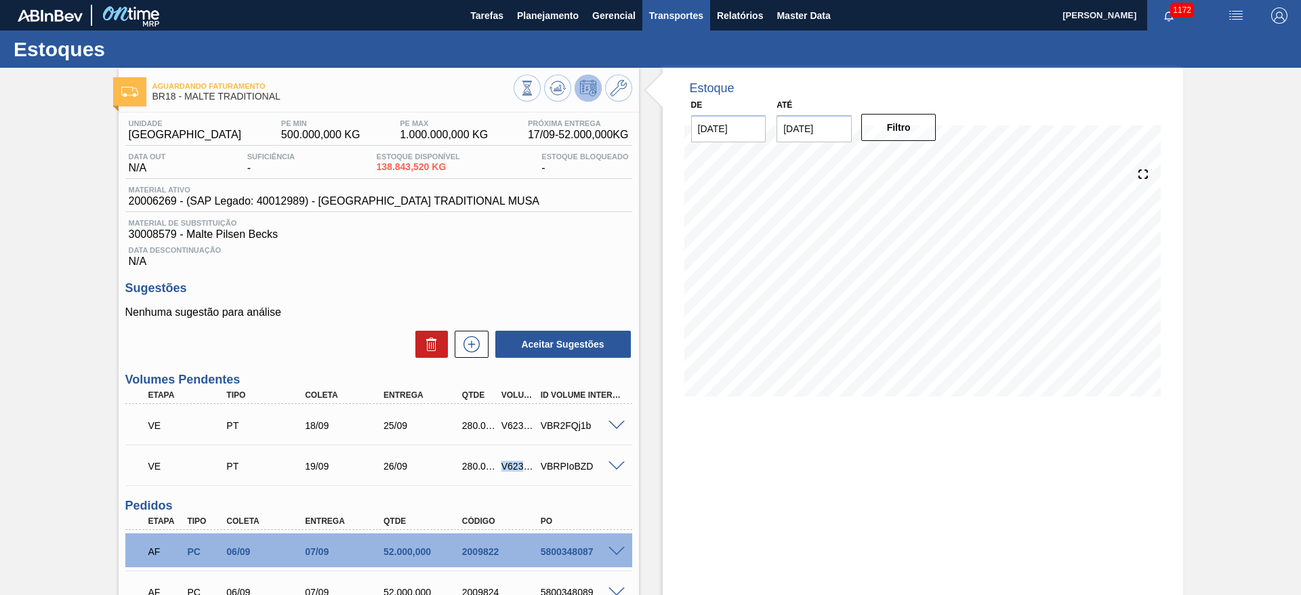
click at [544, 75] on button at bounding box center [557, 88] width 27 height 27
